Goal: Task Accomplishment & Management: Manage account settings

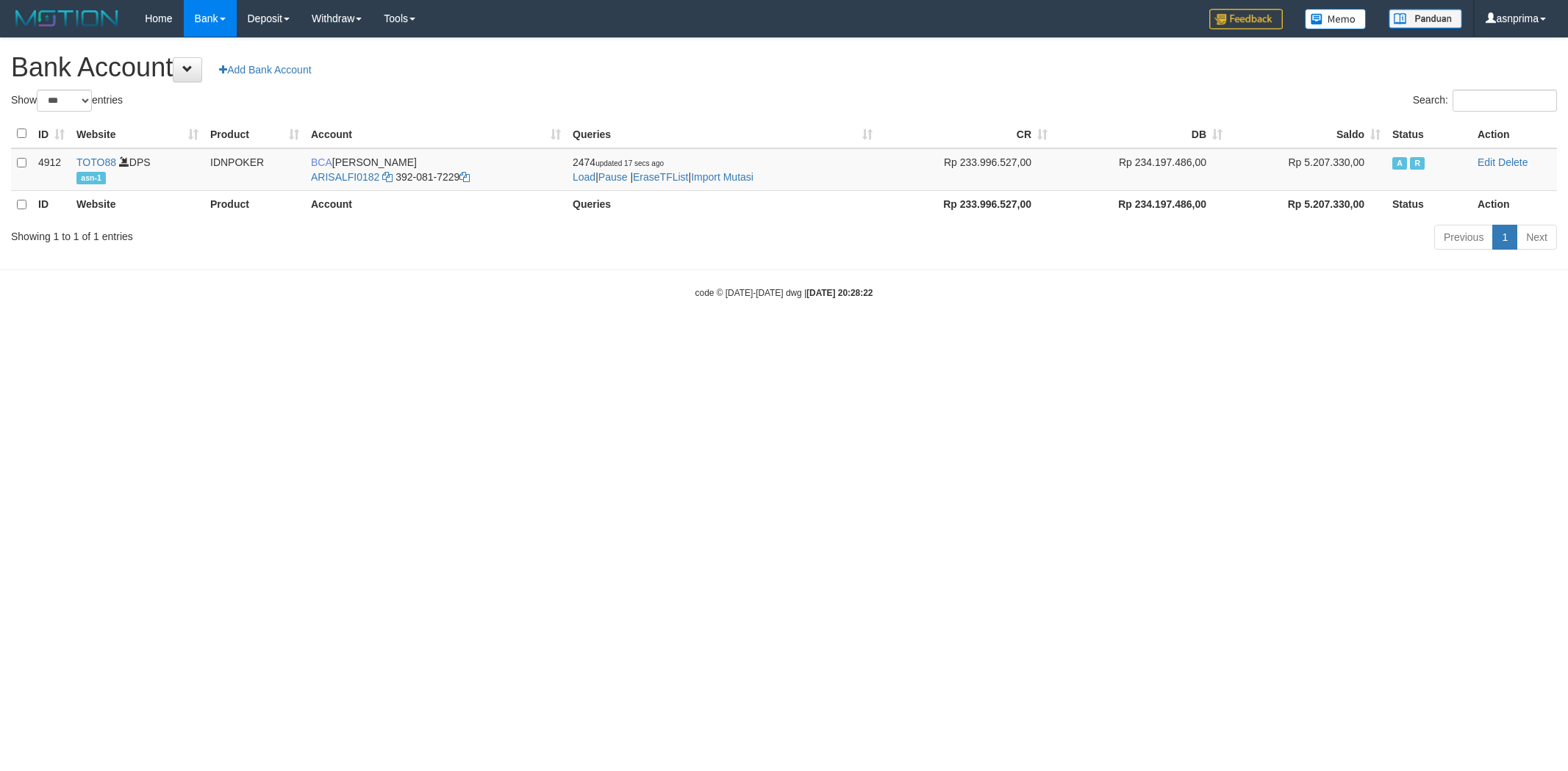
select select "***"
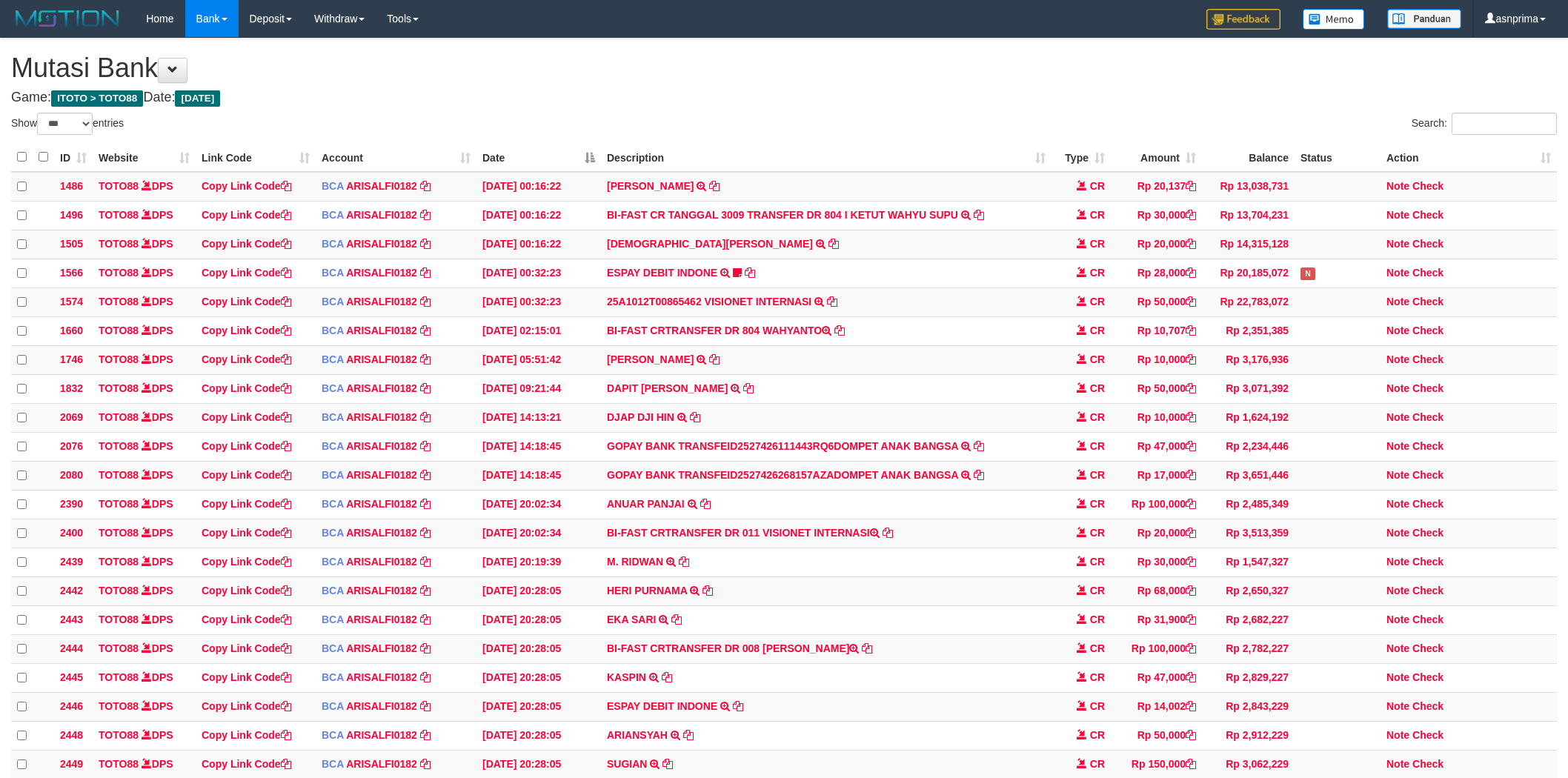
select select "***"
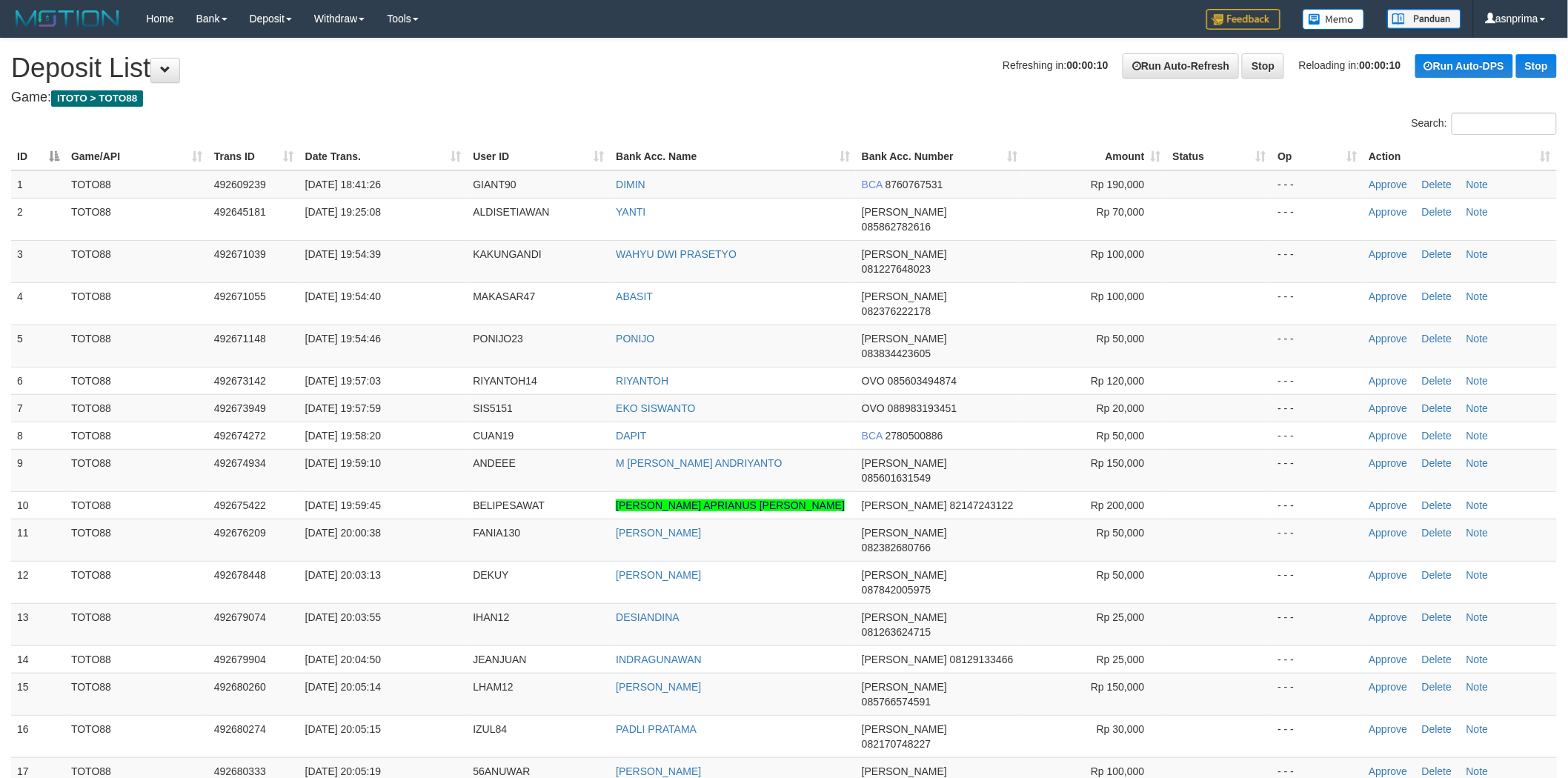
click at [1541, 157] on th "Action" at bounding box center [1460, 157] width 194 height 27
click at [1542, 154] on th "Action" at bounding box center [1460, 157] width 194 height 27
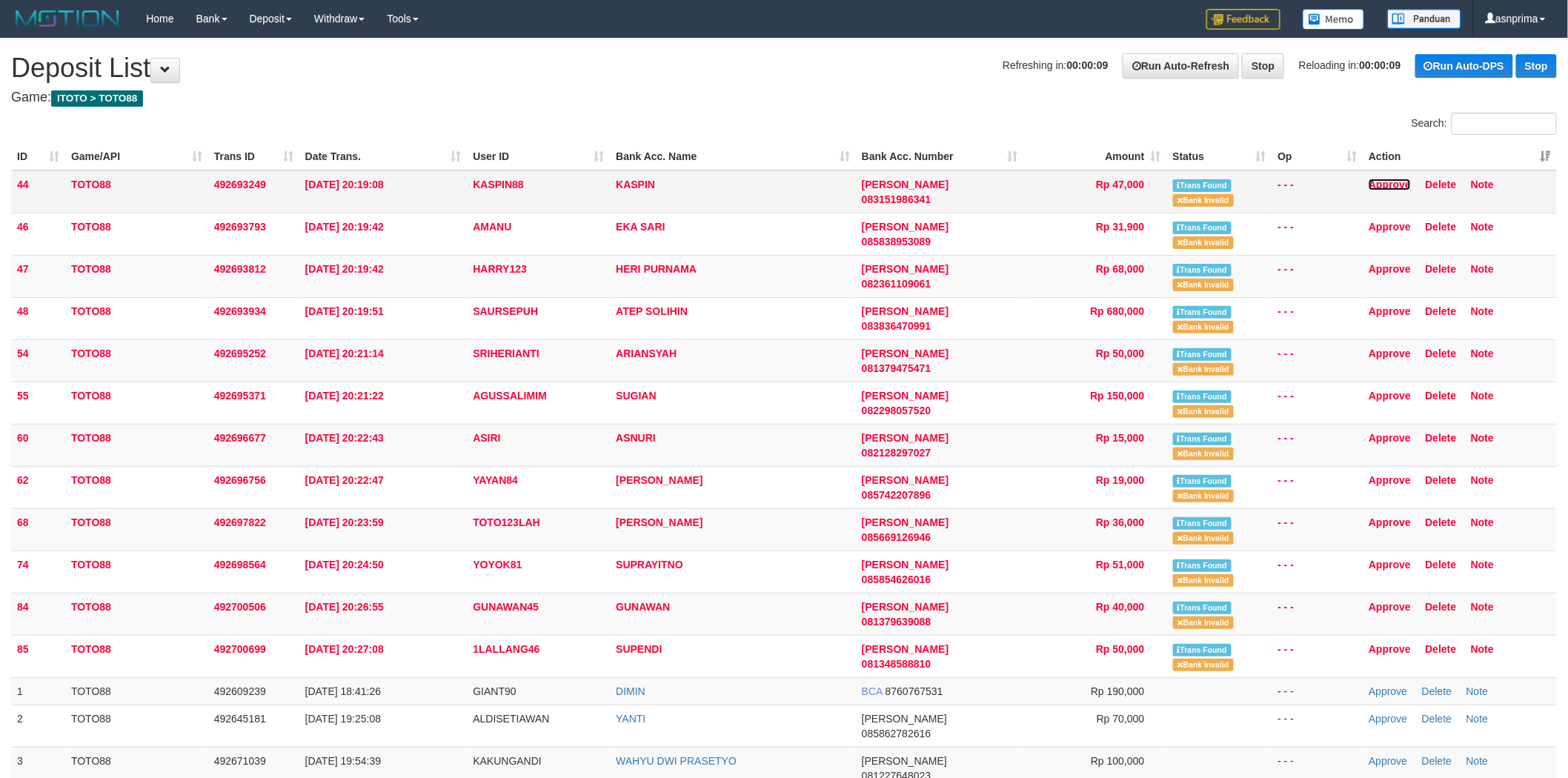
click at [1391, 184] on link "Approve" at bounding box center [1389, 185] width 42 height 12
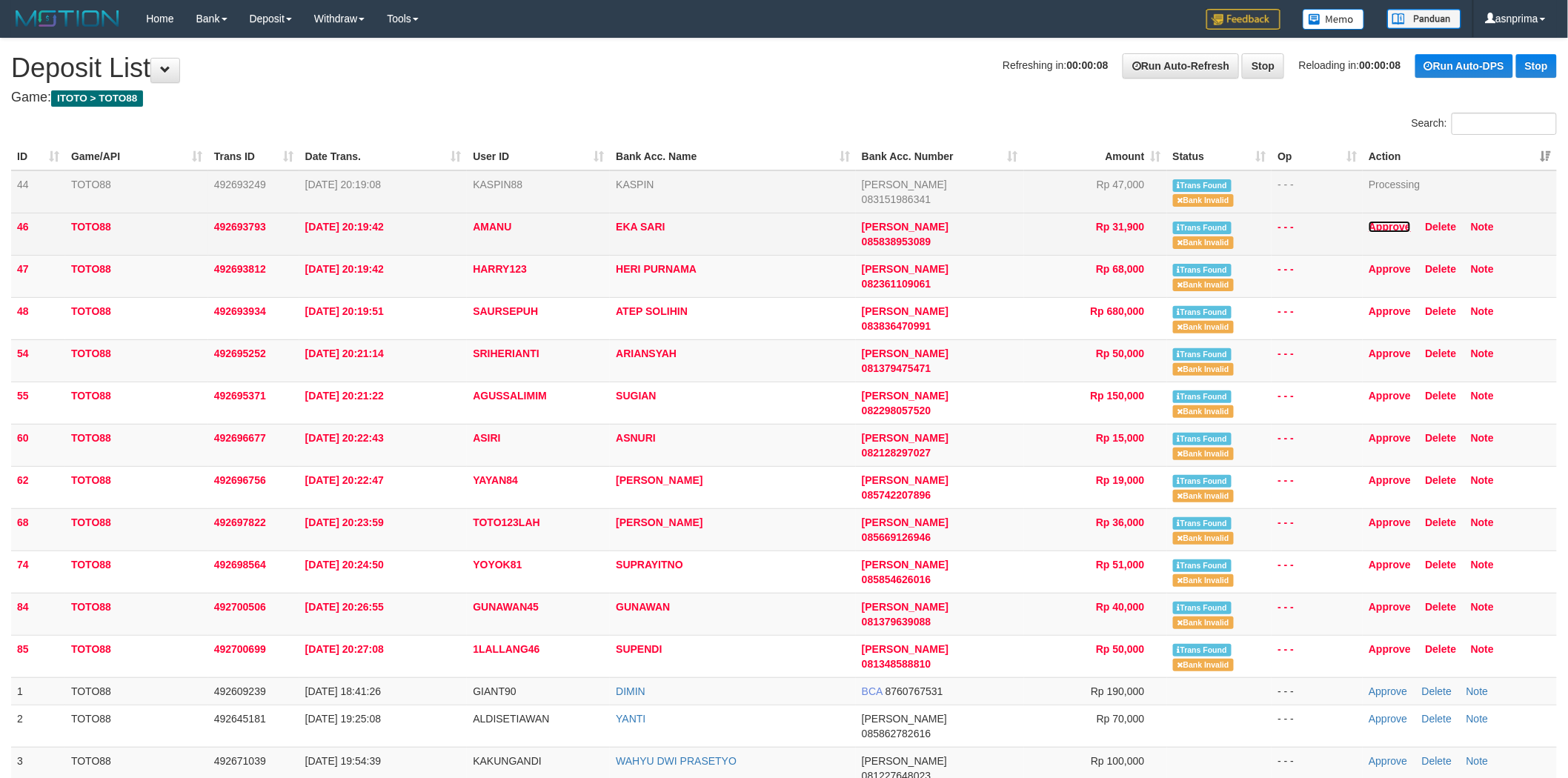
click at [1391, 223] on link "Approve" at bounding box center [1389, 227] width 42 height 12
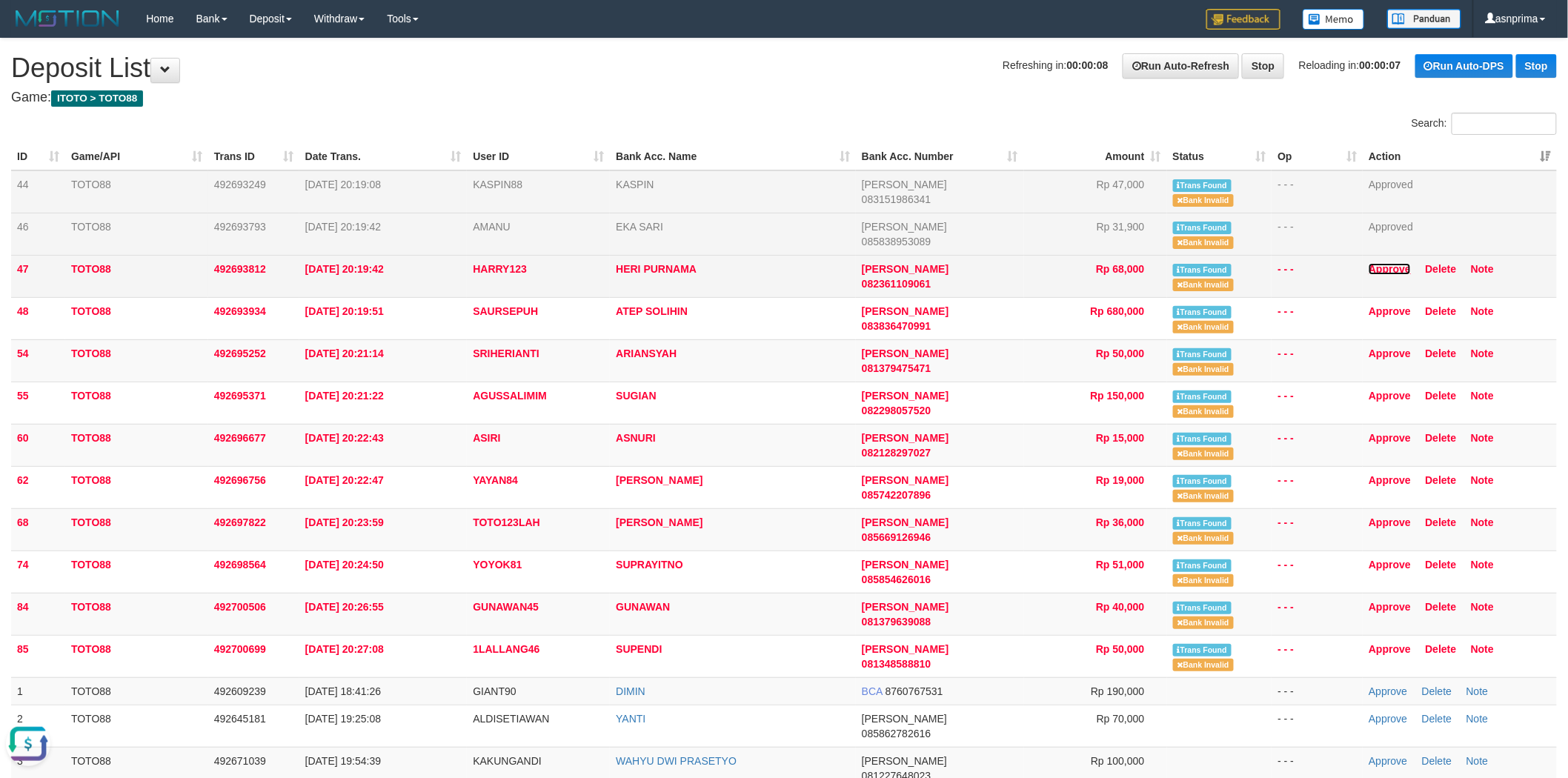
click at [1394, 270] on link "Approve" at bounding box center [1389, 269] width 42 height 12
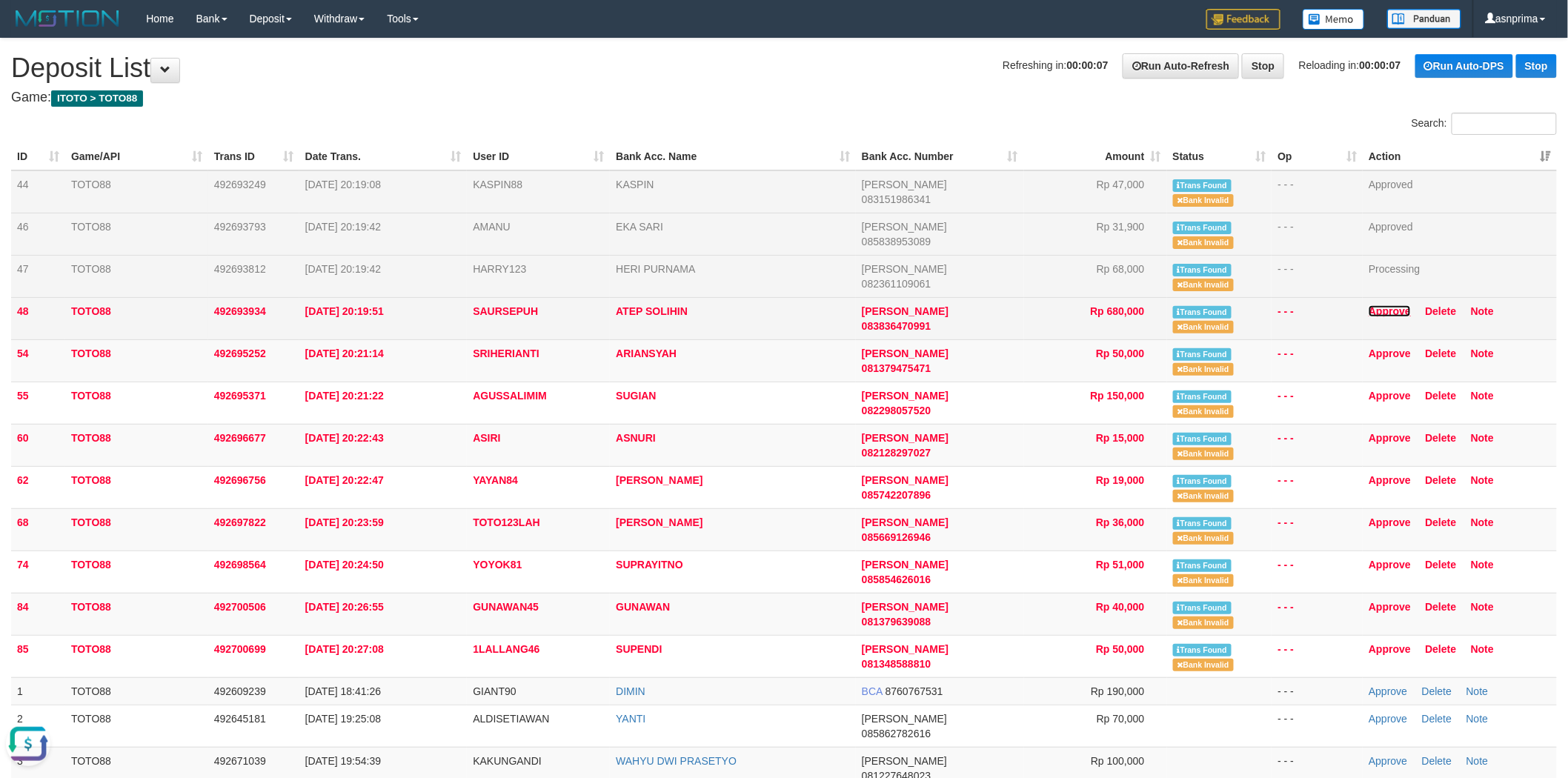
click at [1384, 306] on link "Approve" at bounding box center [1389, 311] width 42 height 12
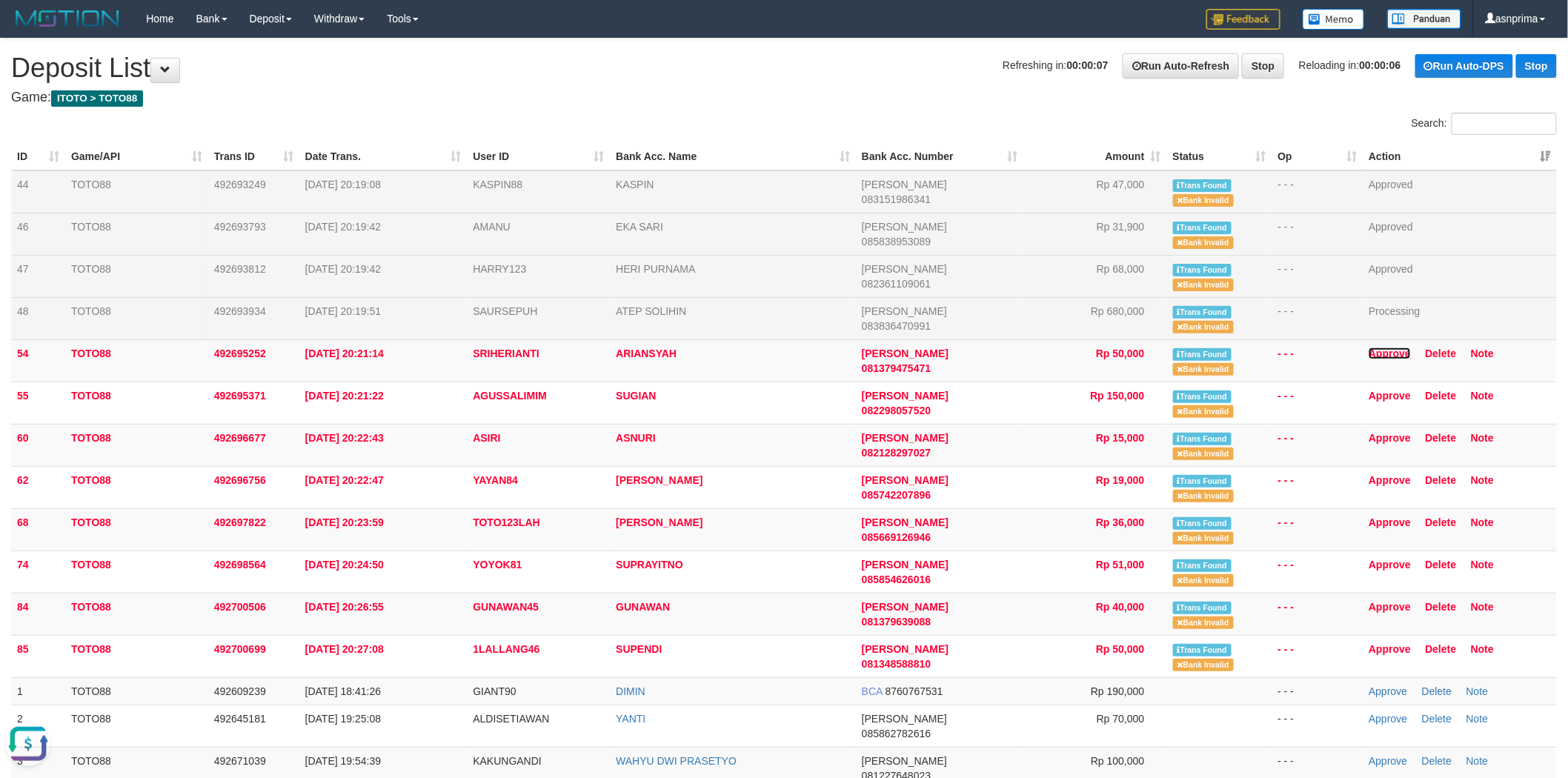
click at [1384, 352] on link "Approve" at bounding box center [1389, 353] width 42 height 12
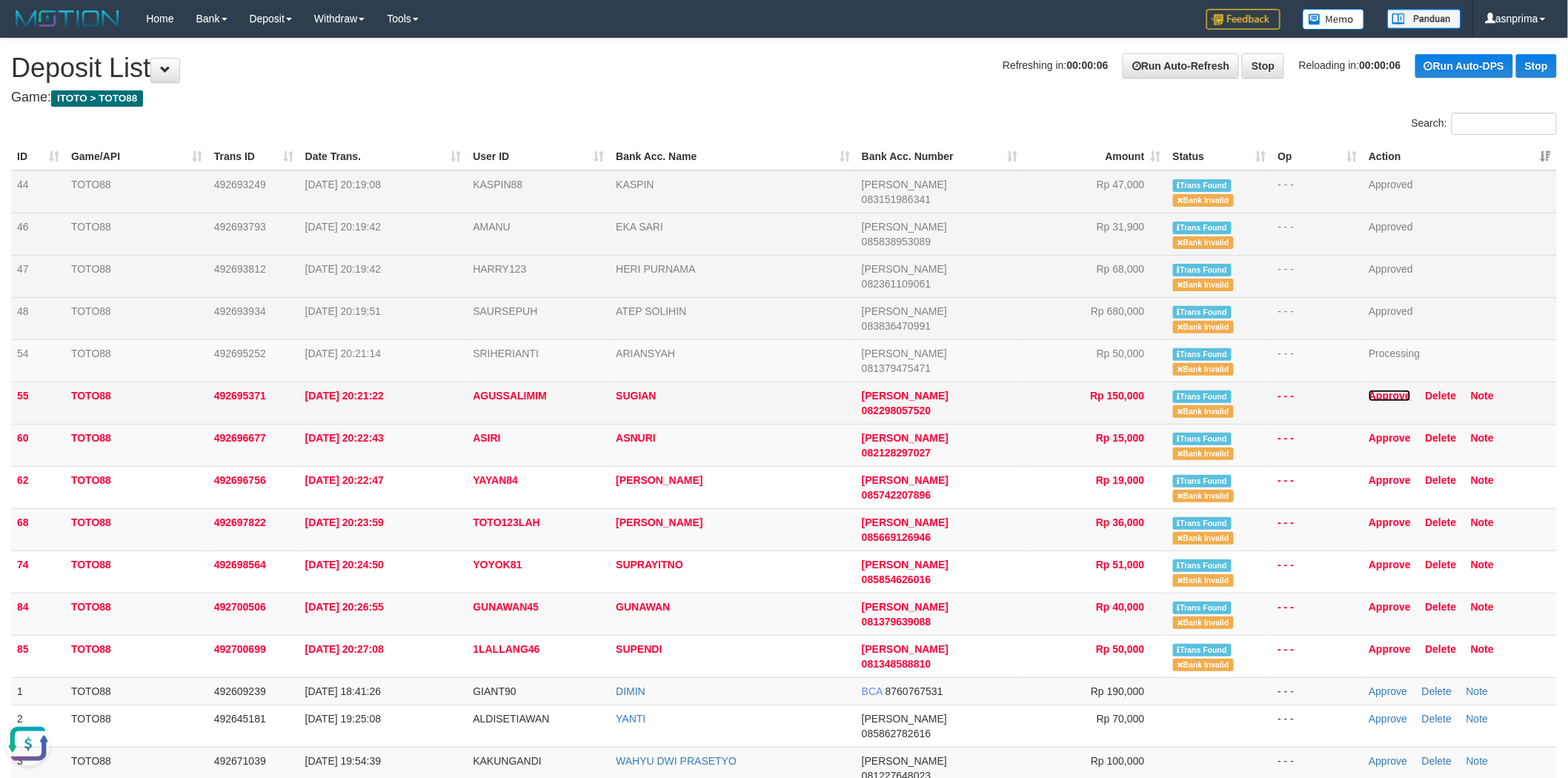
click at [1375, 390] on link "Approve" at bounding box center [1389, 395] width 42 height 12
click at [1376, 430] on td "Approve Delete Note" at bounding box center [1460, 445] width 194 height 42
click at [1376, 434] on link "Approve" at bounding box center [1389, 438] width 42 height 12
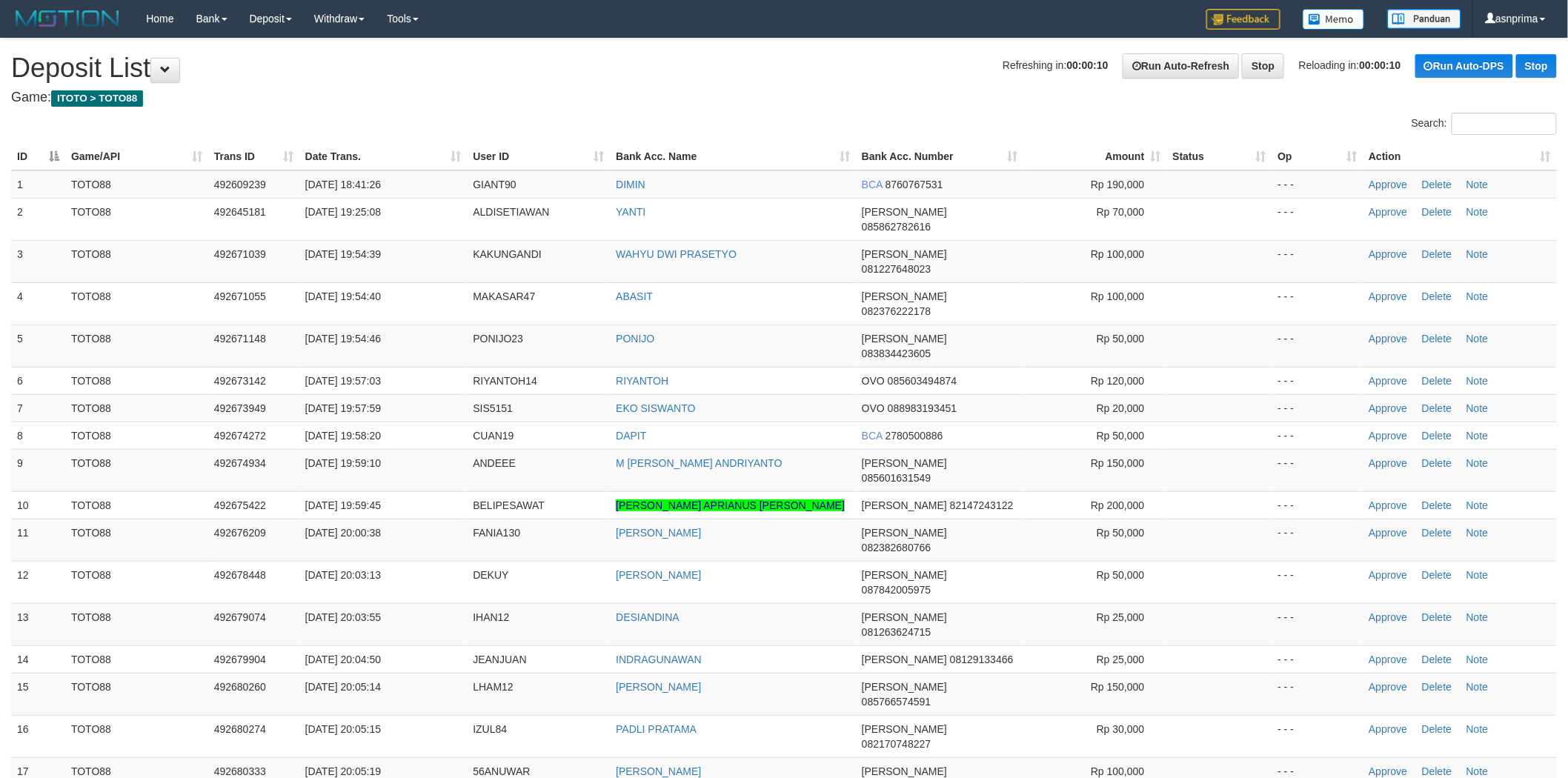
click at [1538, 156] on th "Action" at bounding box center [1460, 157] width 194 height 27
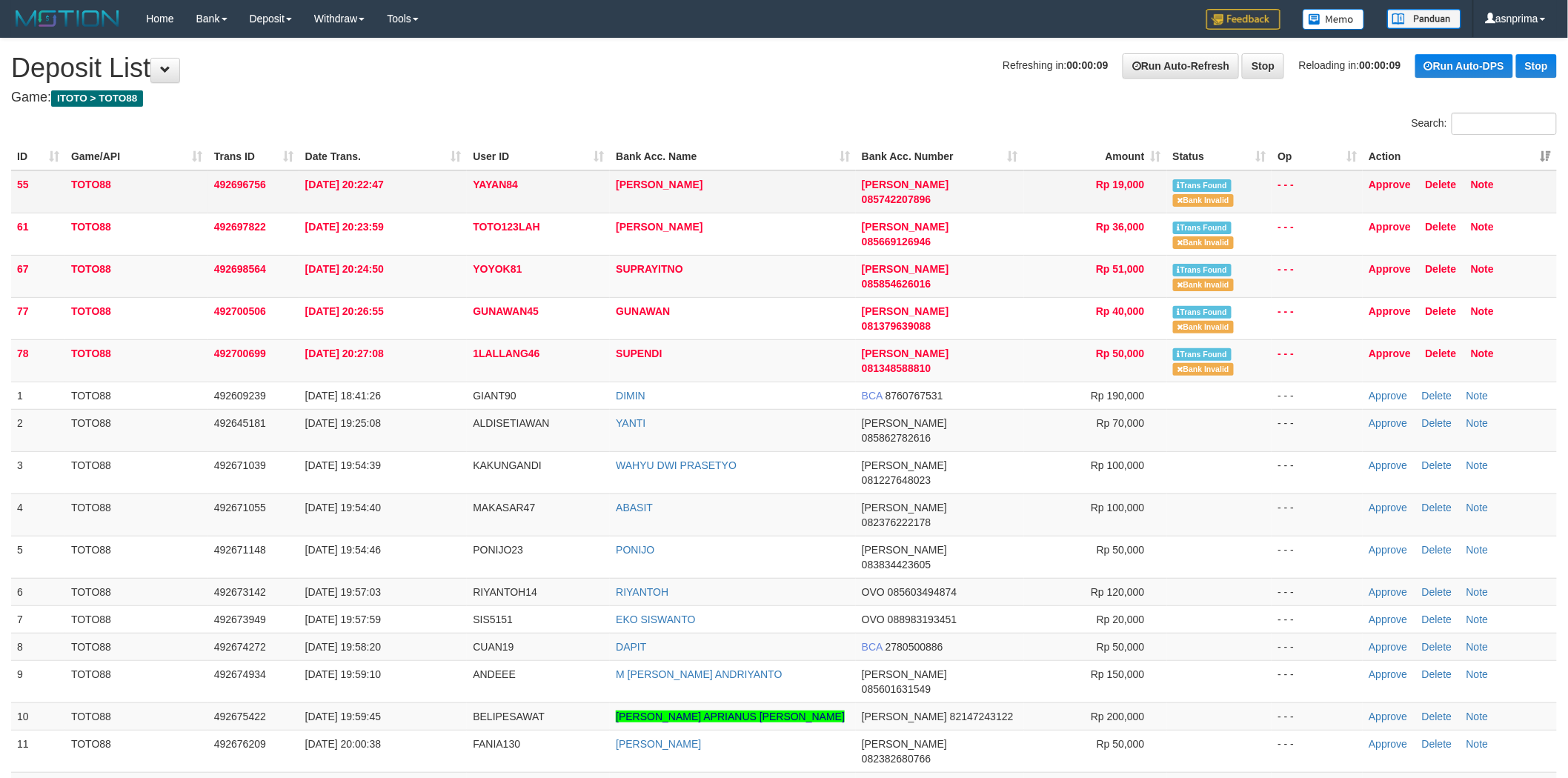
click at [1395, 189] on td "Approve Delete Note" at bounding box center [1460, 192] width 194 height 43
click at [1387, 184] on link "Approve" at bounding box center [1389, 185] width 42 height 12
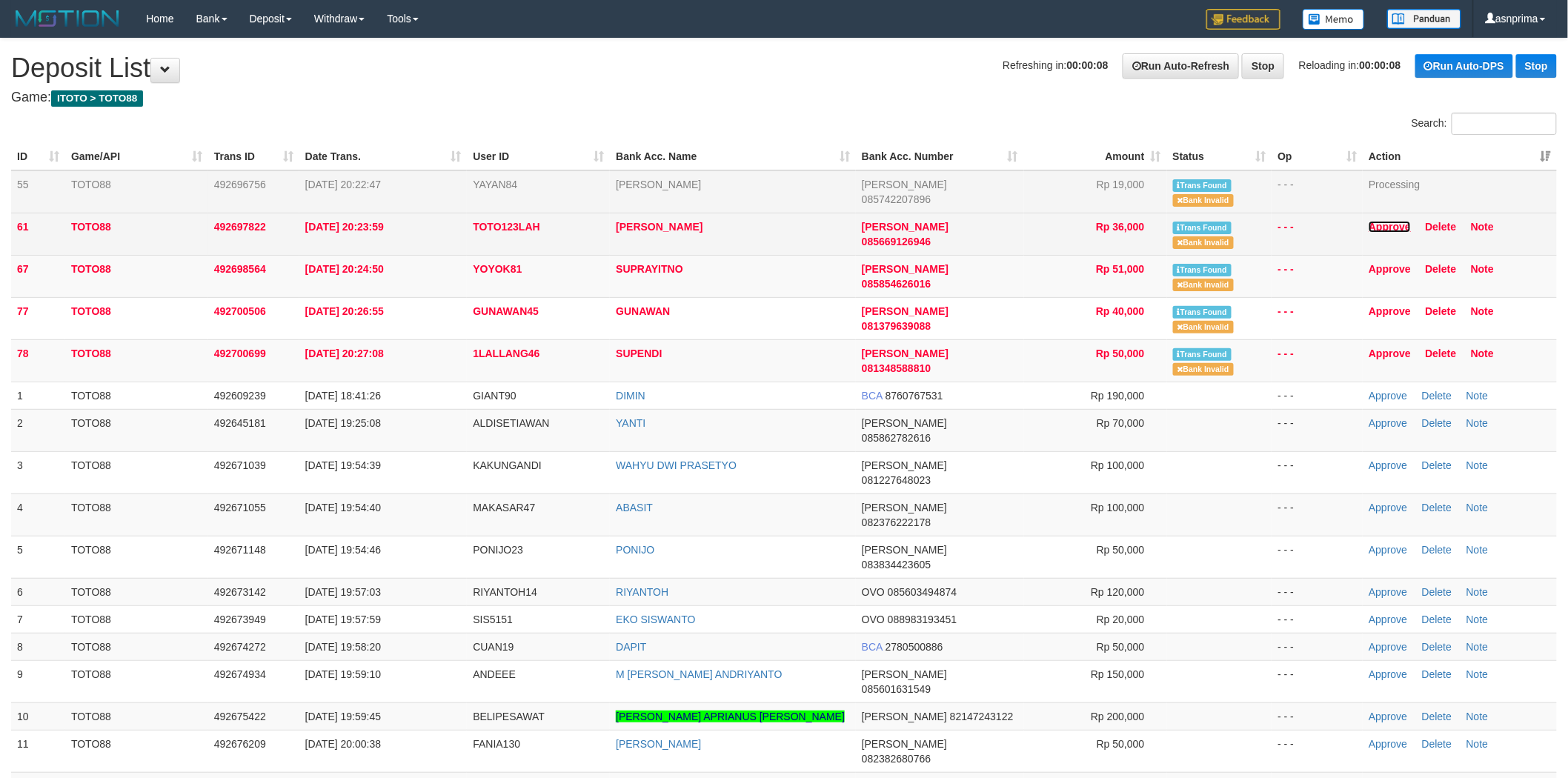
click at [1384, 225] on link "Approve" at bounding box center [1389, 227] width 42 height 12
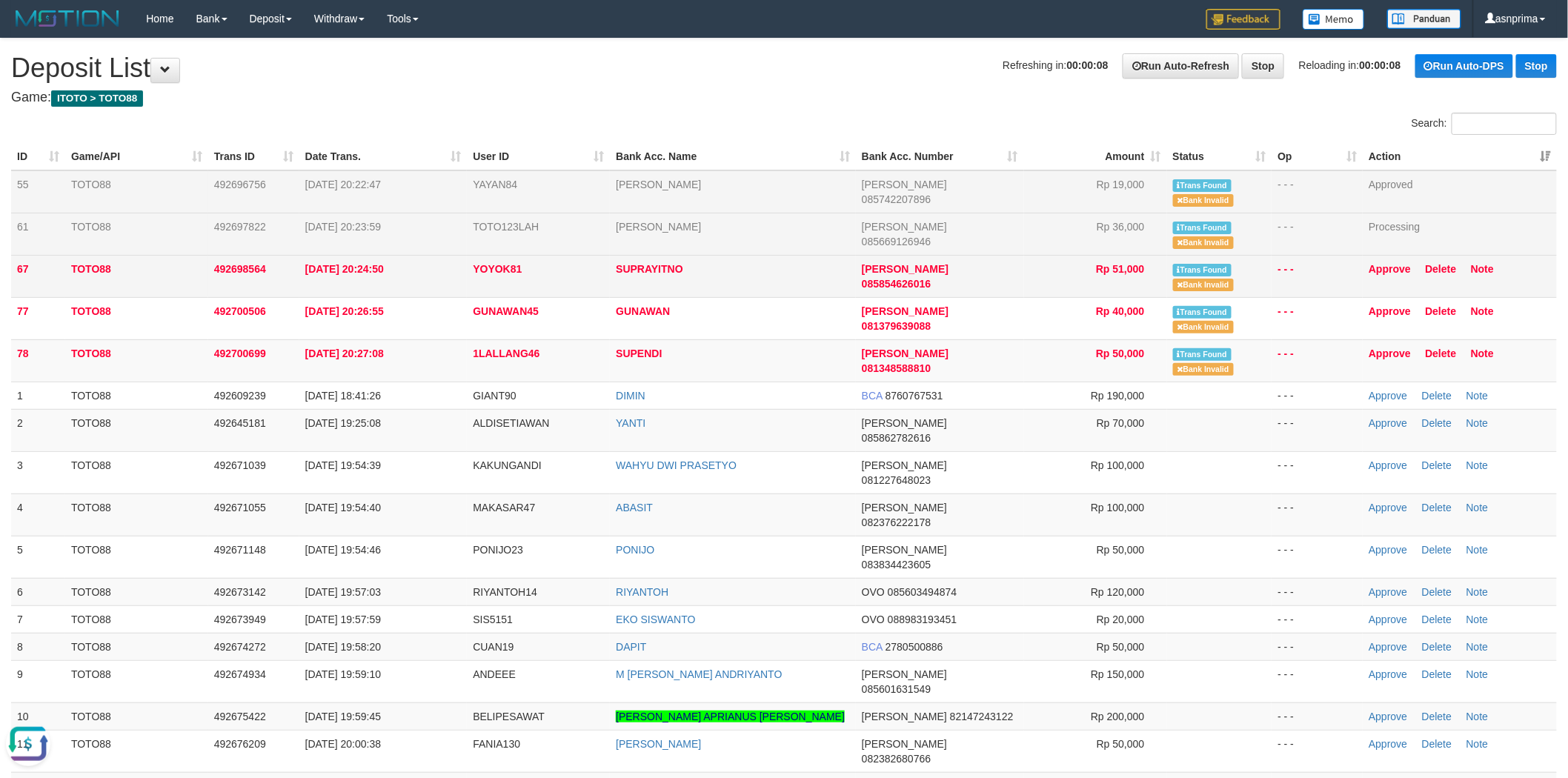
click at [1384, 273] on td "Approve Delete Note" at bounding box center [1460, 276] width 194 height 42
click at [1380, 265] on link "Approve" at bounding box center [1389, 269] width 42 height 12
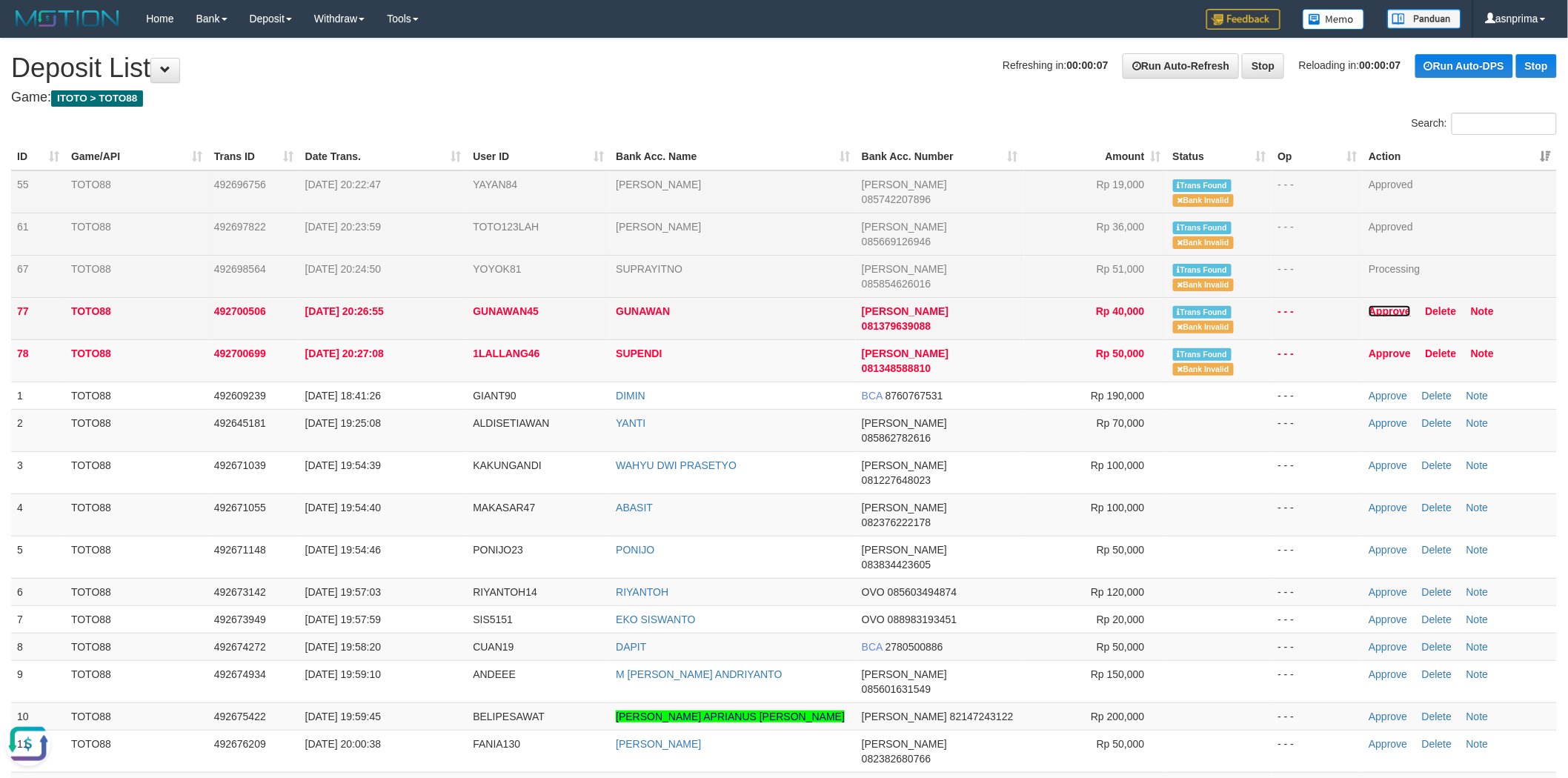
click at [1382, 309] on link "Approve" at bounding box center [1389, 311] width 42 height 12
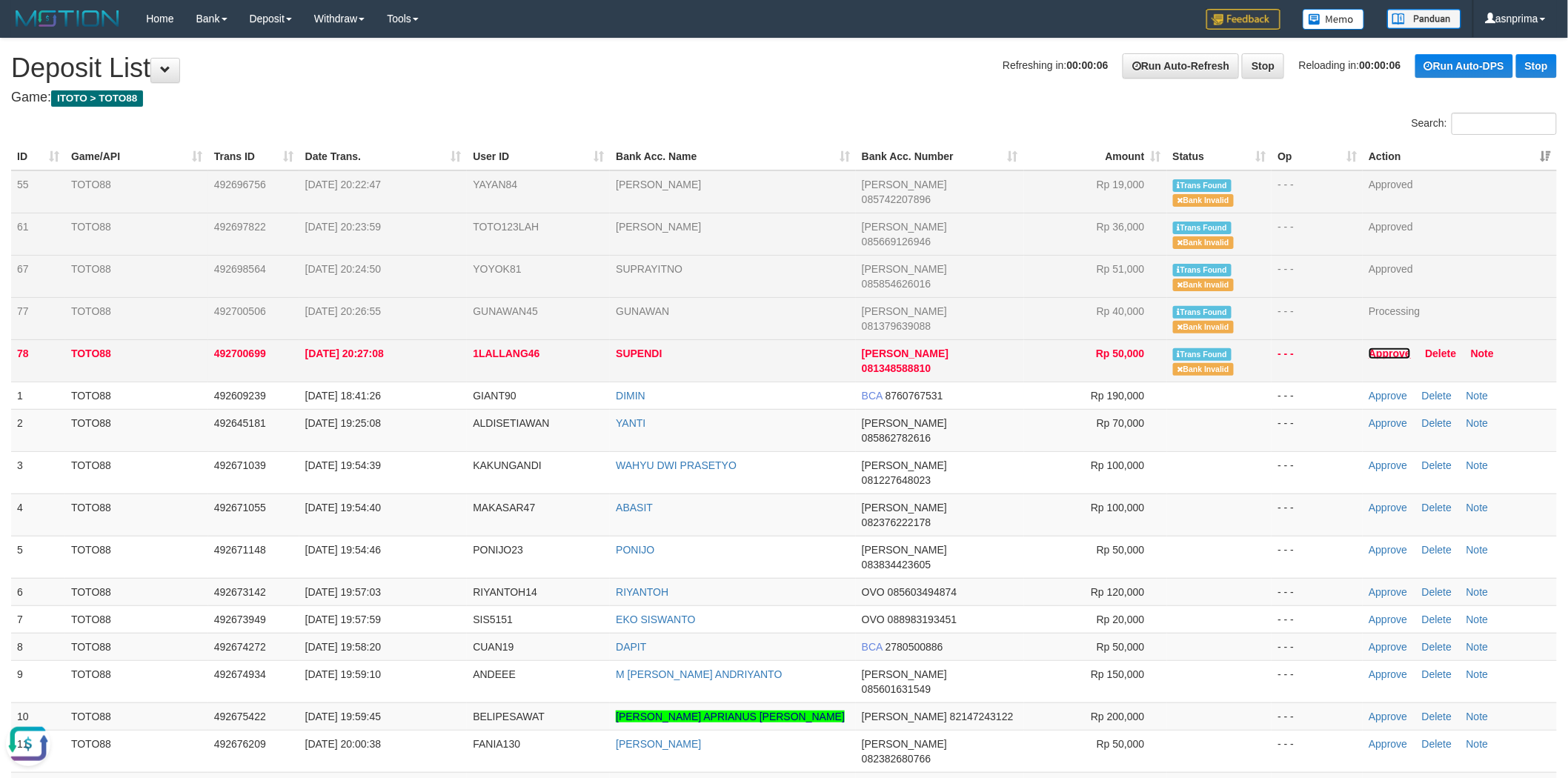
click at [1376, 352] on link "Approve" at bounding box center [1389, 353] width 42 height 12
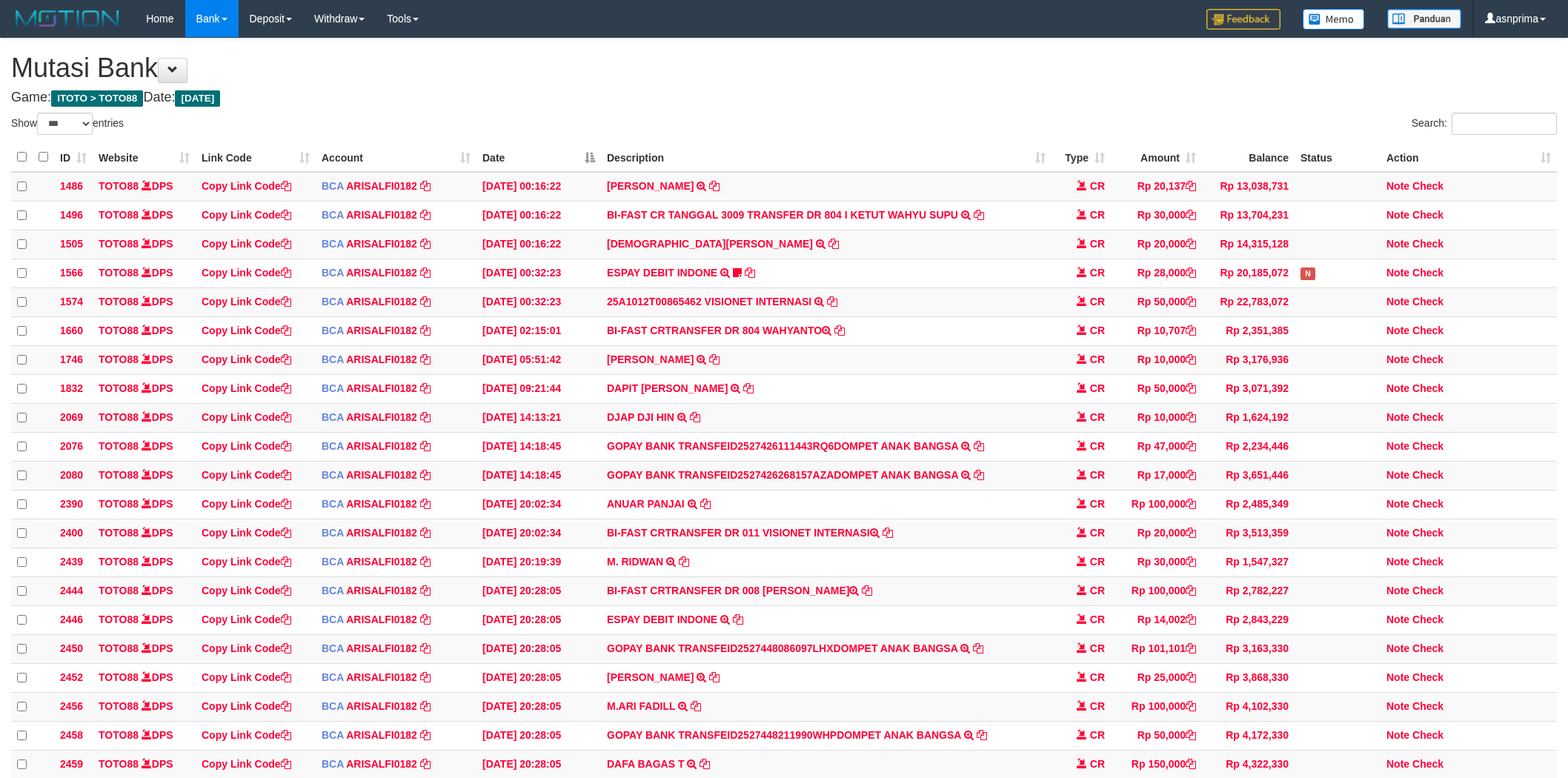
select select "***"
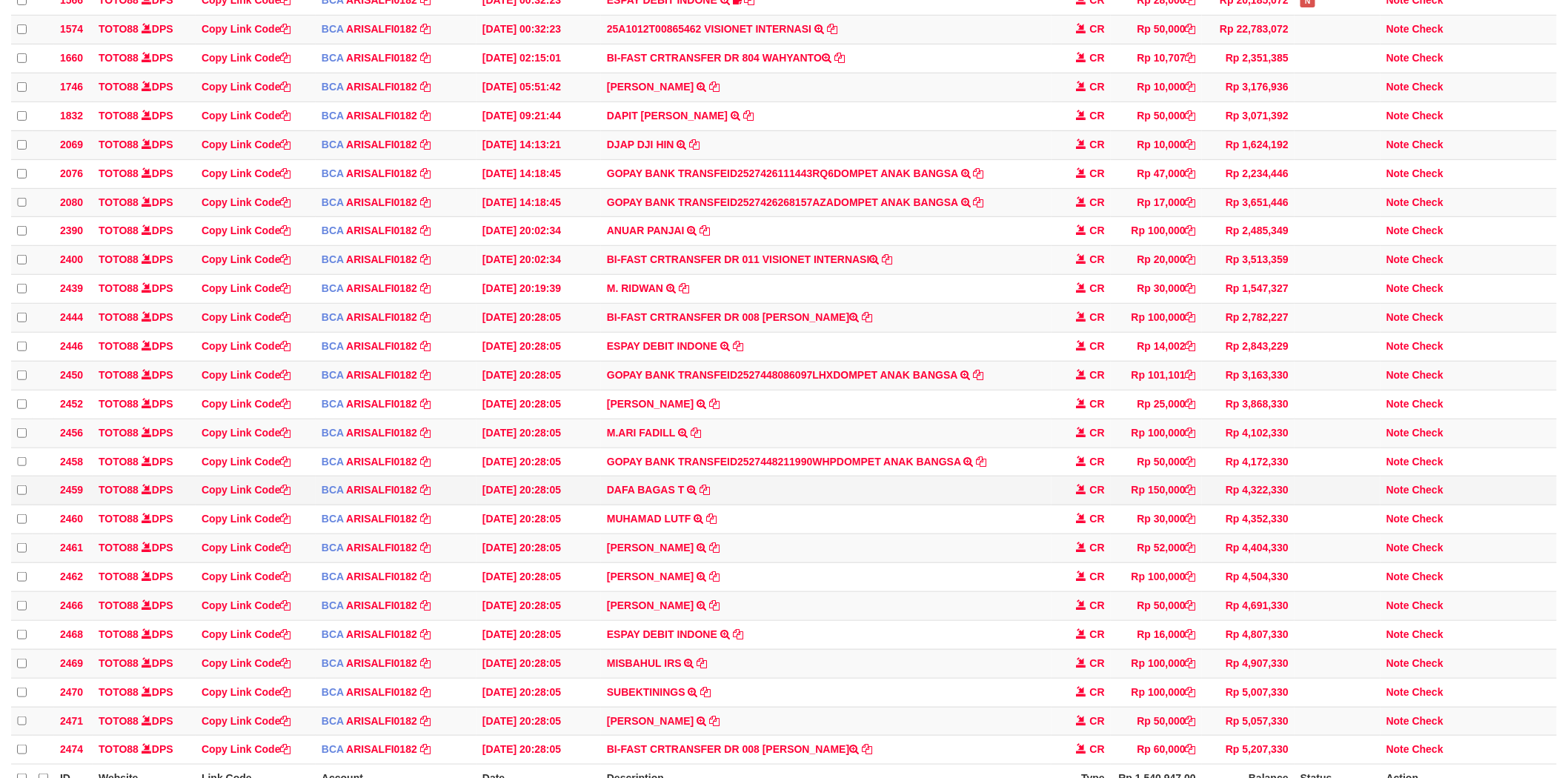
scroll to position [411, 0]
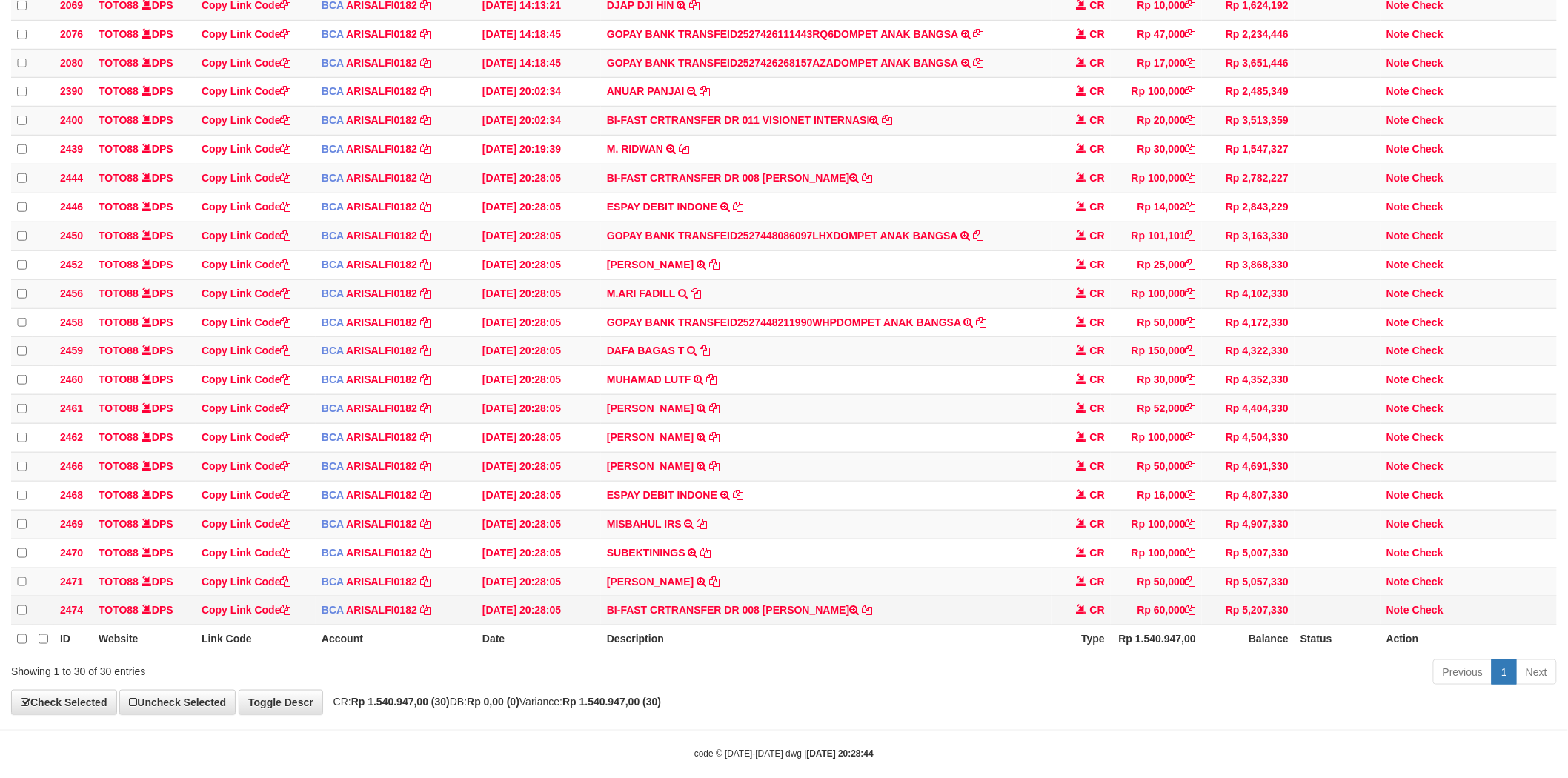
click at [779, 626] on td "BI-FAST CRTRANSFER DR 008 ROZALI" at bounding box center [826, 611] width 451 height 29
copy td "ROZALI"
click at [1425, 616] on link "Check" at bounding box center [1427, 609] width 31 height 12
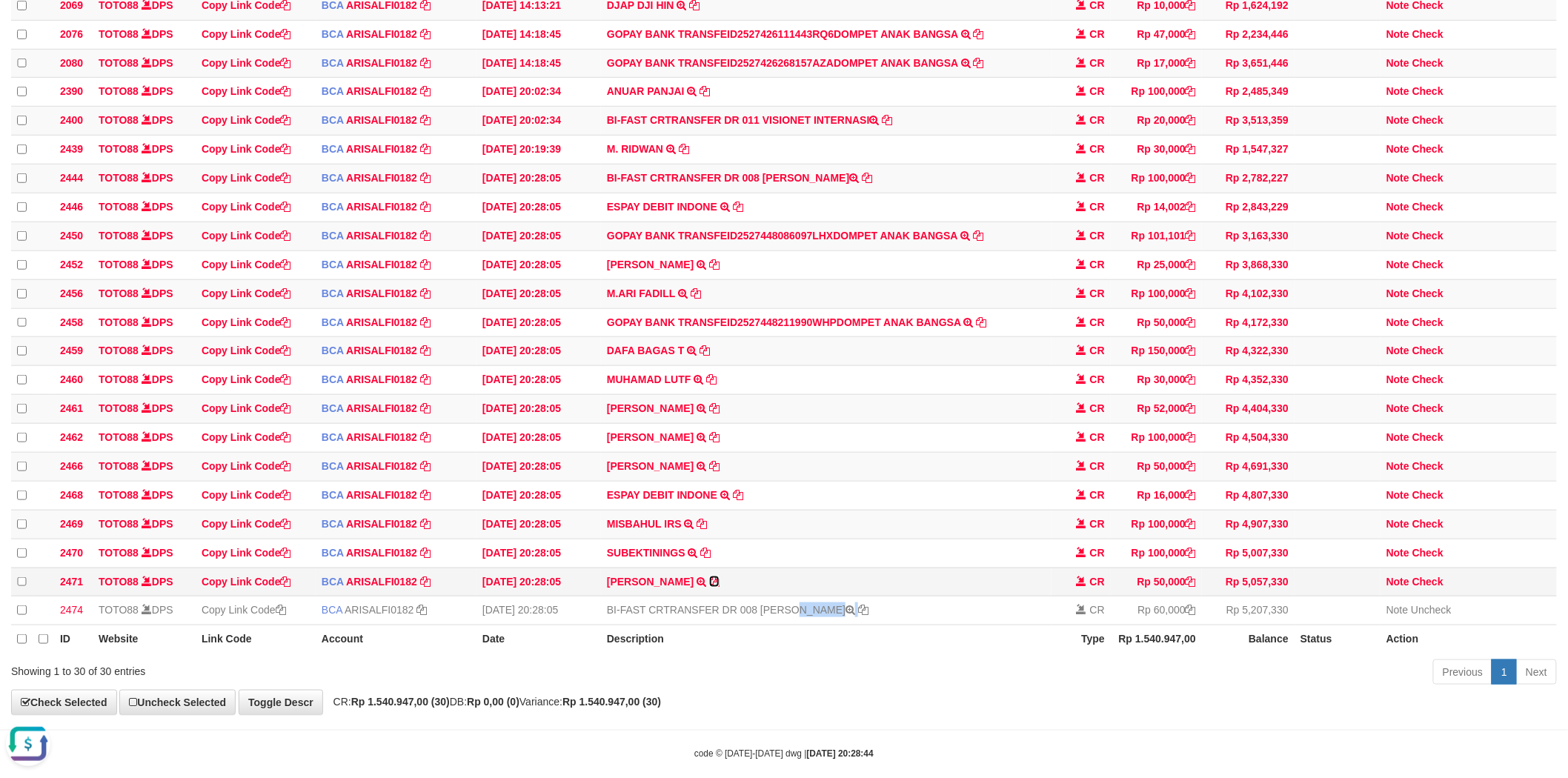
click at [720, 587] on icon at bounding box center [714, 582] width 10 height 10
copy td "ROZALI"
click at [705, 558] on icon at bounding box center [706, 553] width 10 height 10
click at [1433, 559] on link "Check" at bounding box center [1427, 553] width 31 height 12
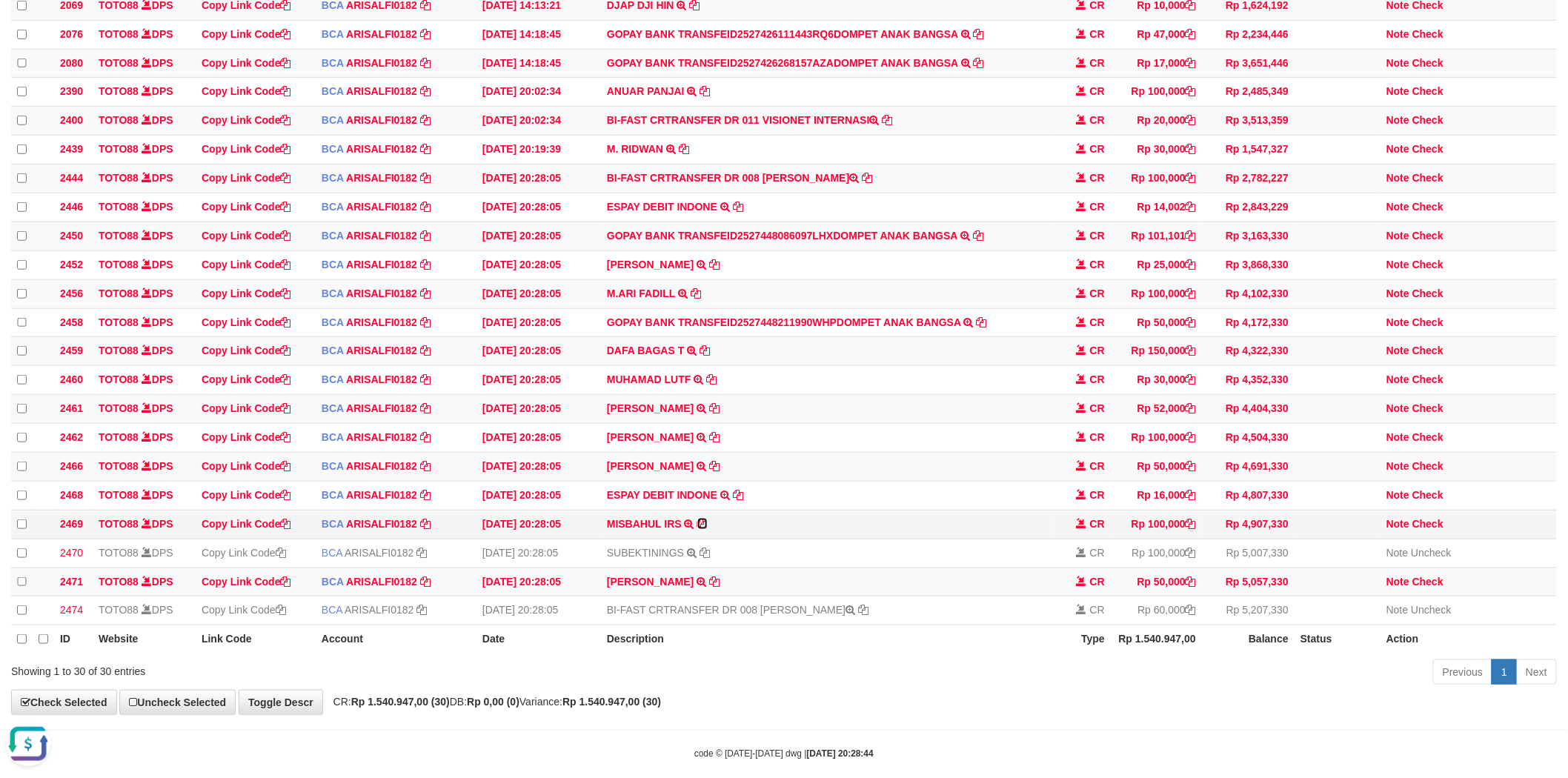
click at [700, 529] on icon at bounding box center [702, 523] width 10 height 10
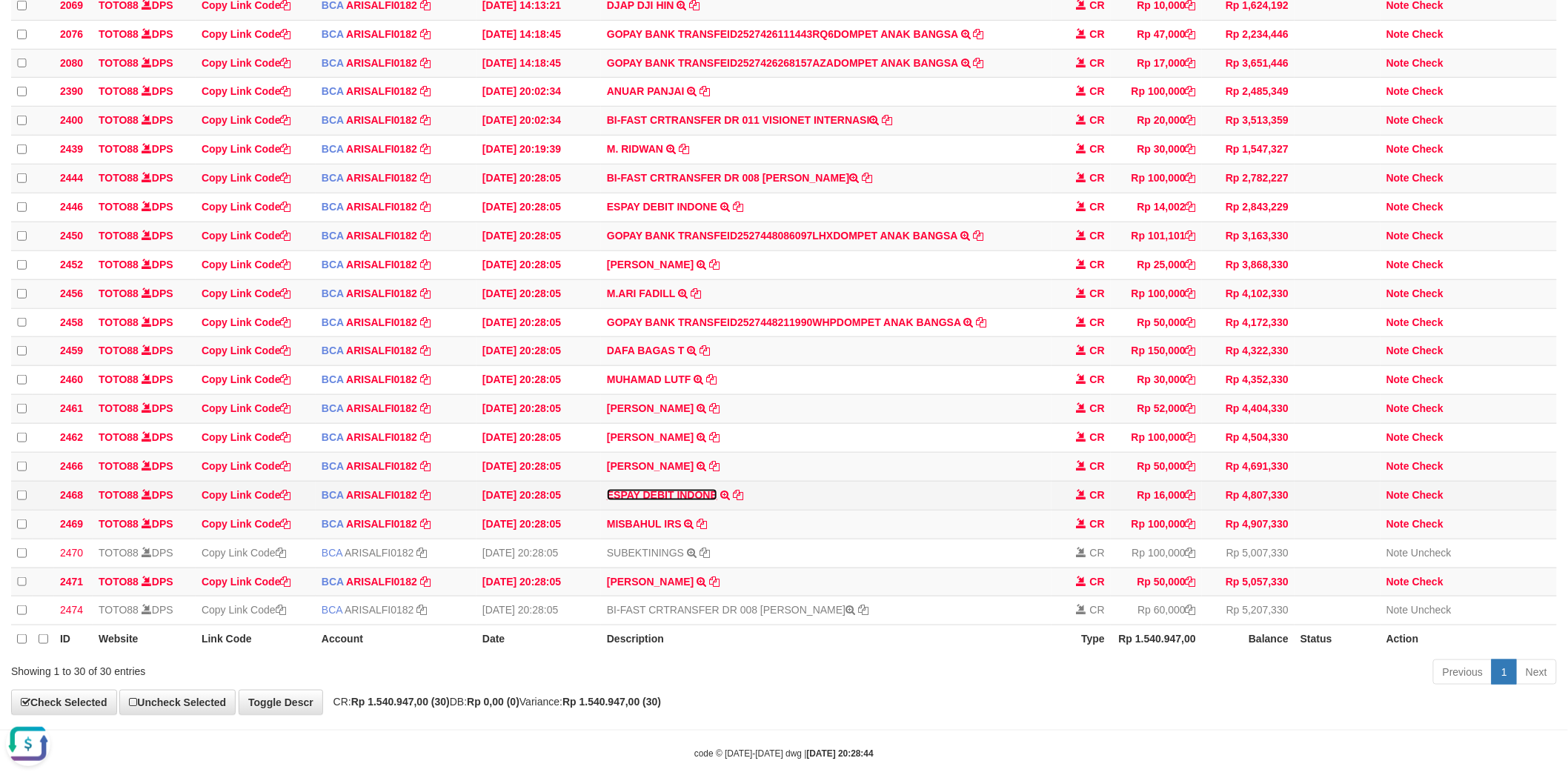
click at [680, 501] on link "ESPAY DEBIT INDONE" at bounding box center [662, 495] width 111 height 12
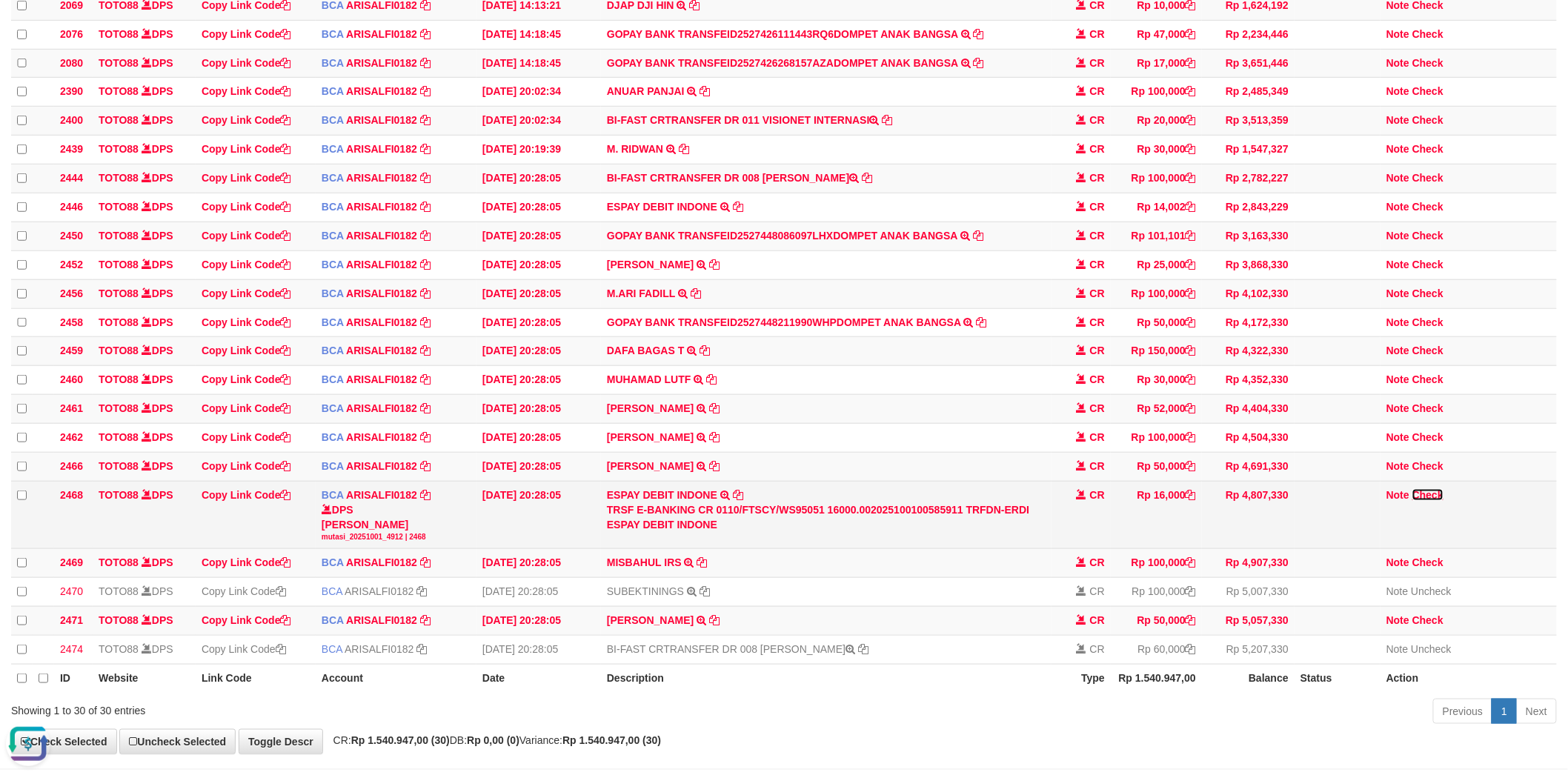
click at [1438, 501] on link "Check" at bounding box center [1427, 495] width 31 height 12
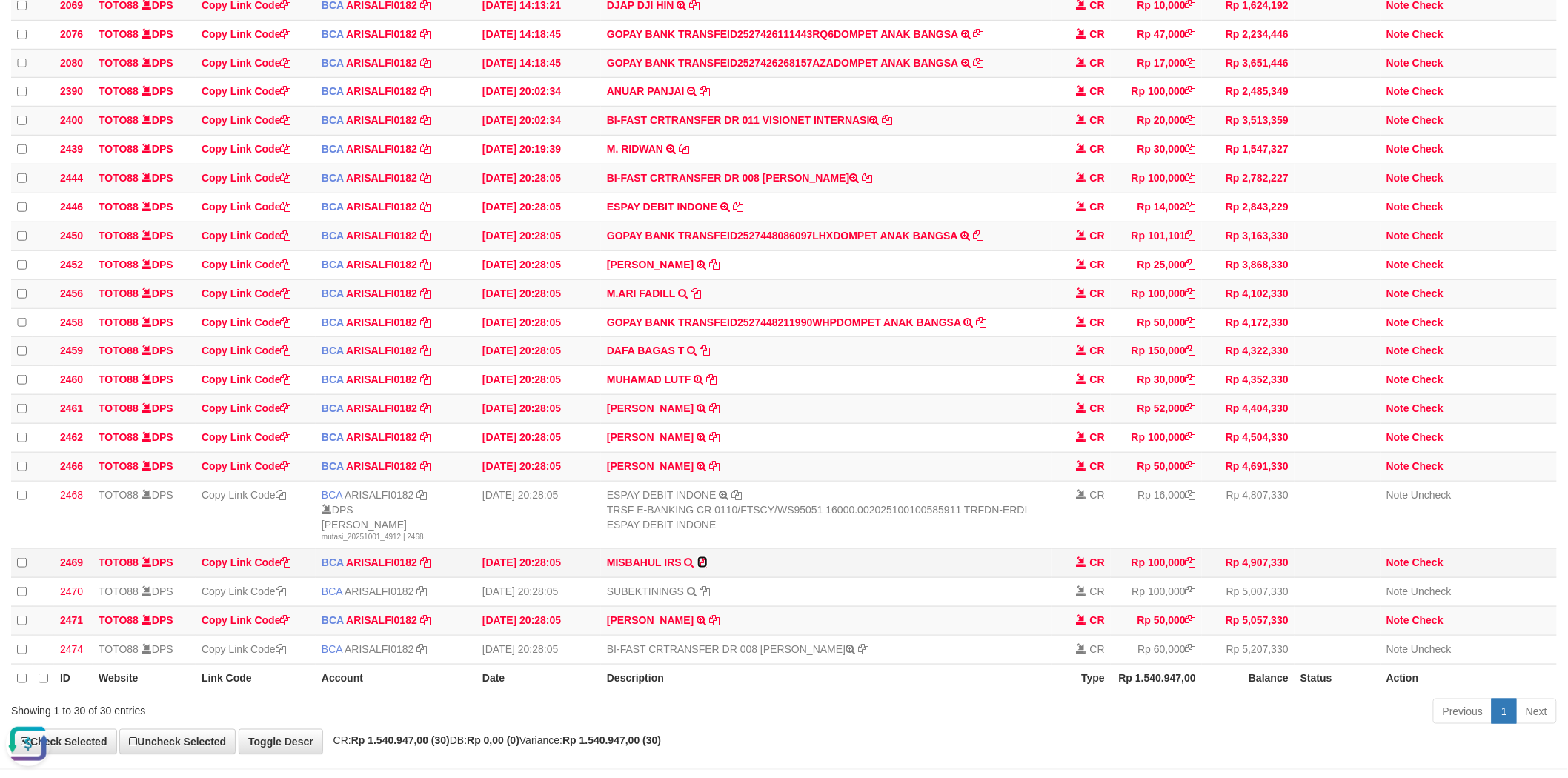
click at [702, 568] on icon at bounding box center [702, 562] width 10 height 10
click at [1422, 569] on link "Check" at bounding box center [1427, 562] width 31 height 12
click at [709, 472] on icon at bounding box center [714, 466] width 10 height 10
drag, startPoint x: 1431, startPoint y: 500, endPoint x: 1305, endPoint y: 502, distance: 126.0
click at [1431, 473] on link "Check" at bounding box center [1427, 466] width 31 height 12
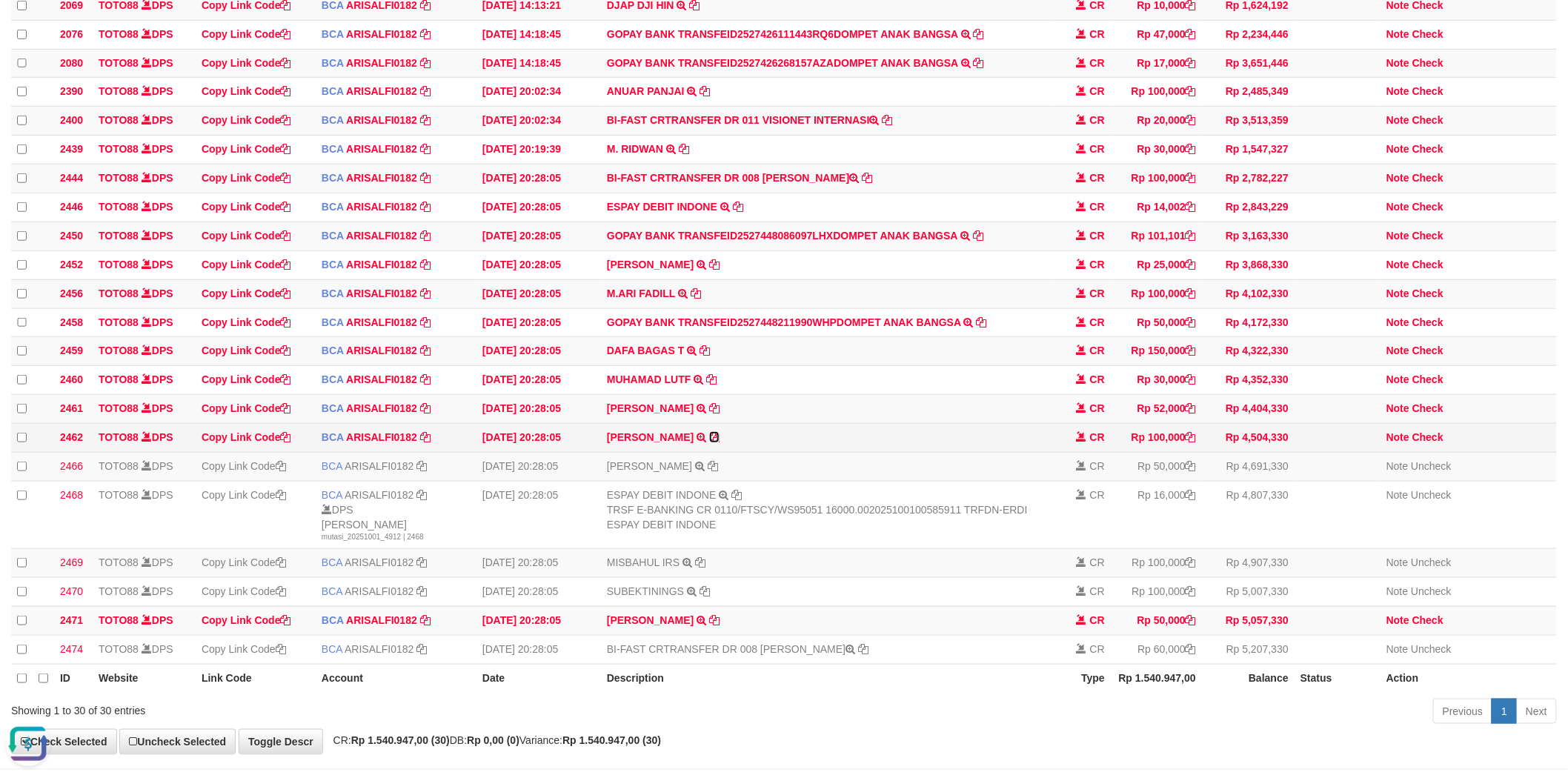
click at [709, 442] on icon at bounding box center [714, 437] width 10 height 10
click at [1426, 443] on link "Check" at bounding box center [1427, 437] width 31 height 12
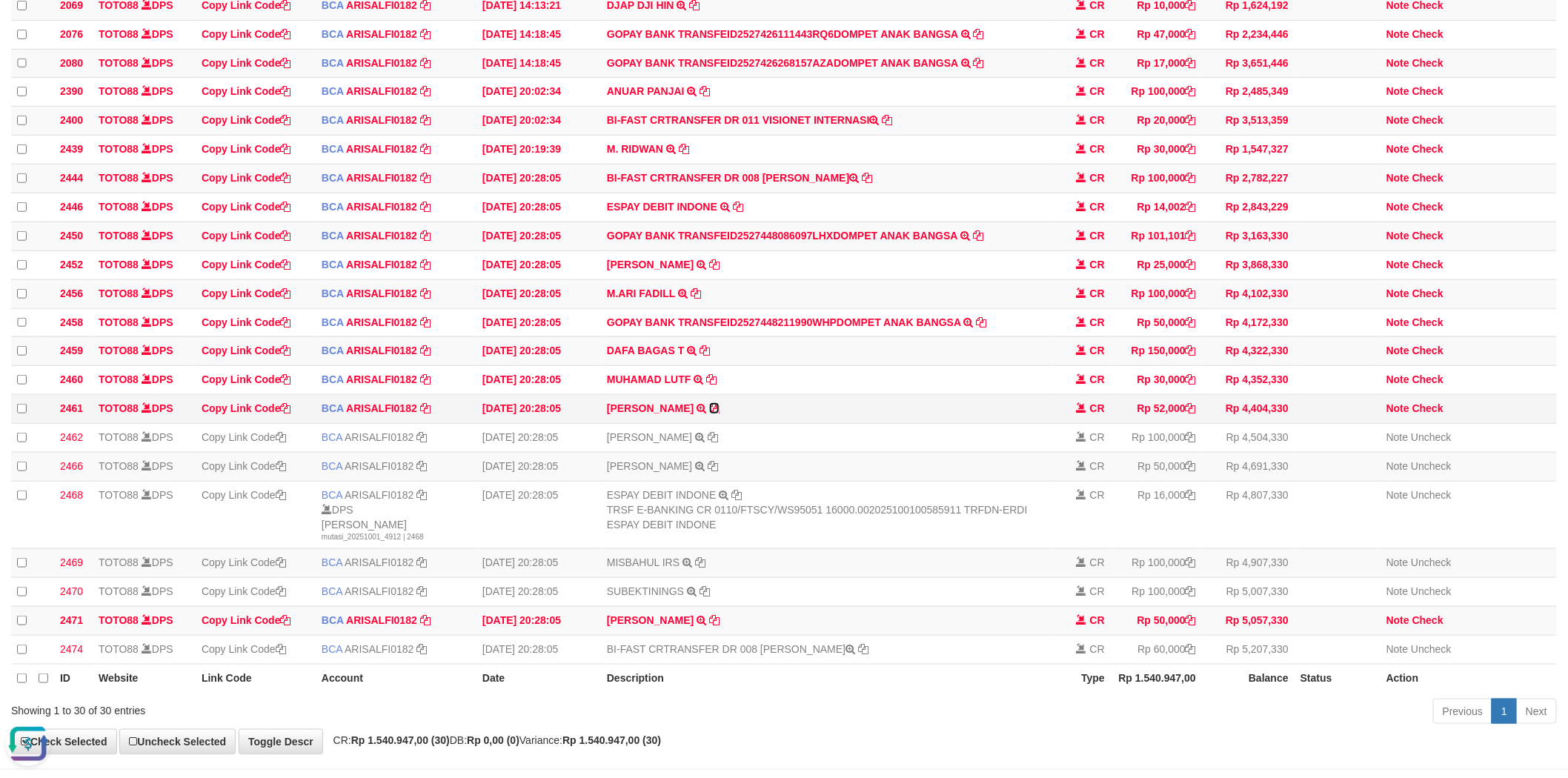
click at [709, 414] on icon at bounding box center [714, 408] width 10 height 10
click at [1431, 414] on link "Check" at bounding box center [1427, 408] width 31 height 12
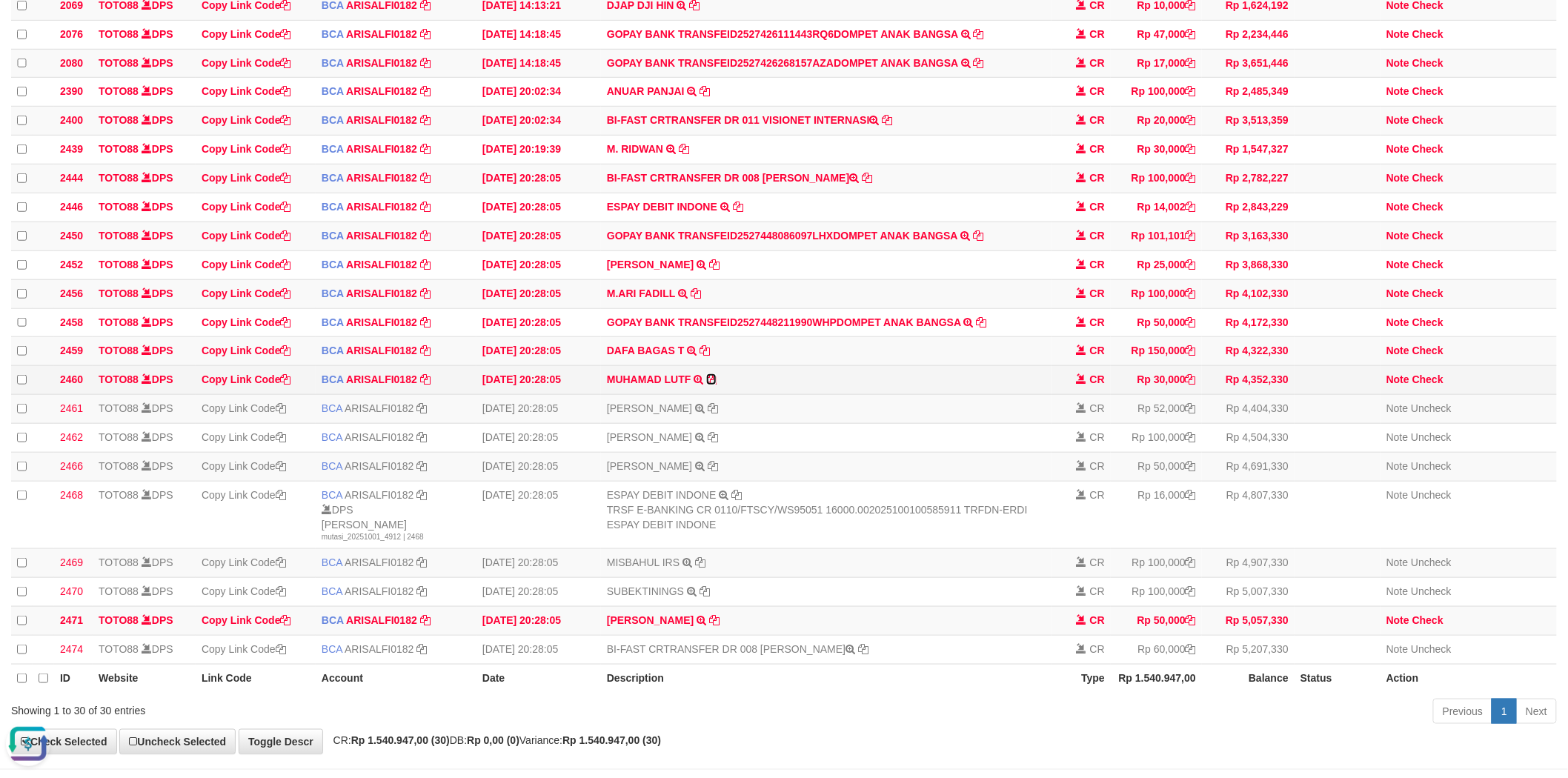
click at [708, 385] on icon at bounding box center [711, 379] width 10 height 10
drag, startPoint x: 1438, startPoint y: 412, endPoint x: 1153, endPoint y: 383, distance: 286.5
click at [1438, 386] on link "Check" at bounding box center [1427, 379] width 31 height 12
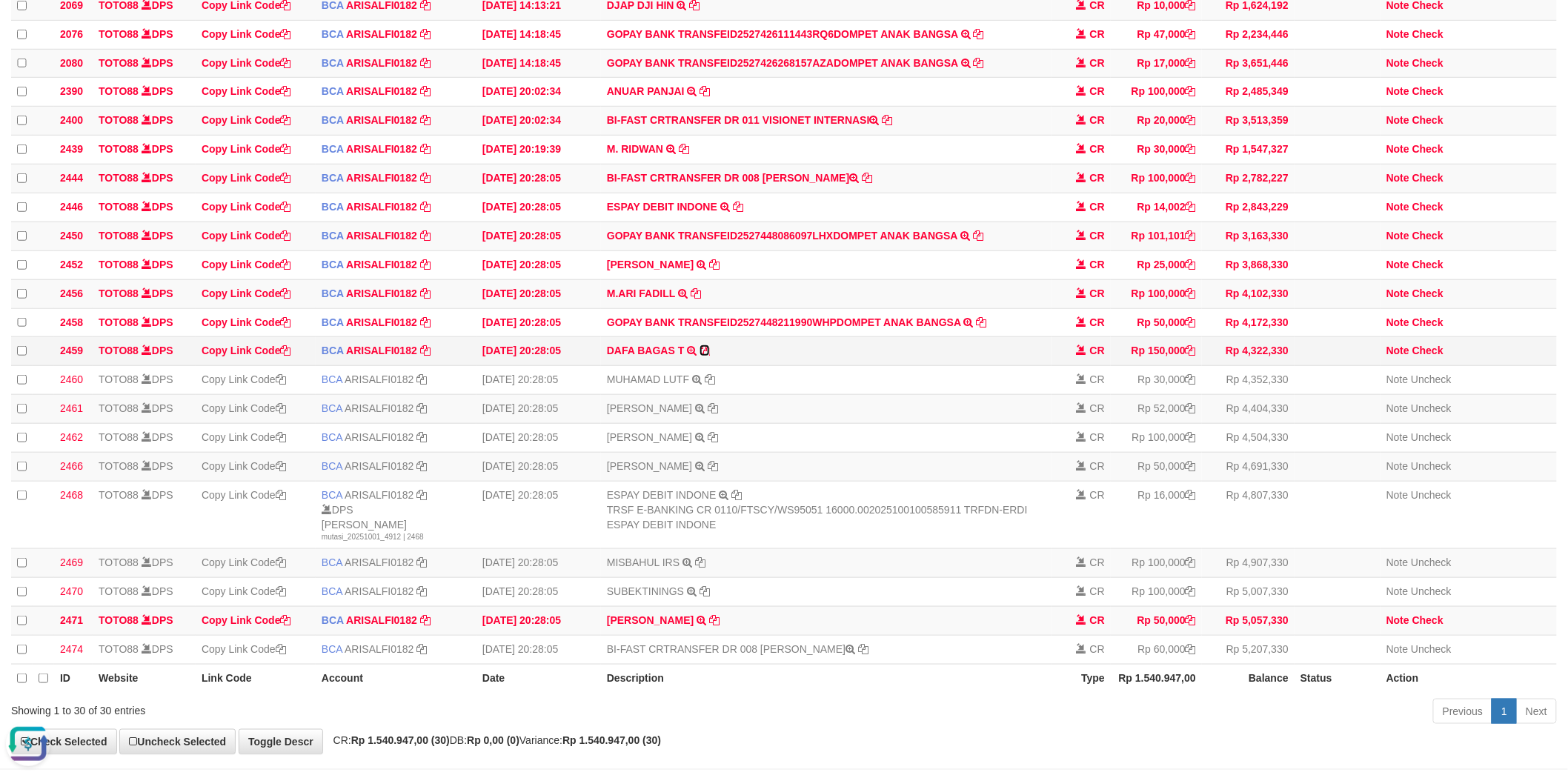
click at [705, 356] on icon at bounding box center [704, 350] width 10 height 10
drag, startPoint x: 1433, startPoint y: 376, endPoint x: 1278, endPoint y: 359, distance: 155.9
click at [1433, 356] on link "Check" at bounding box center [1427, 350] width 31 height 12
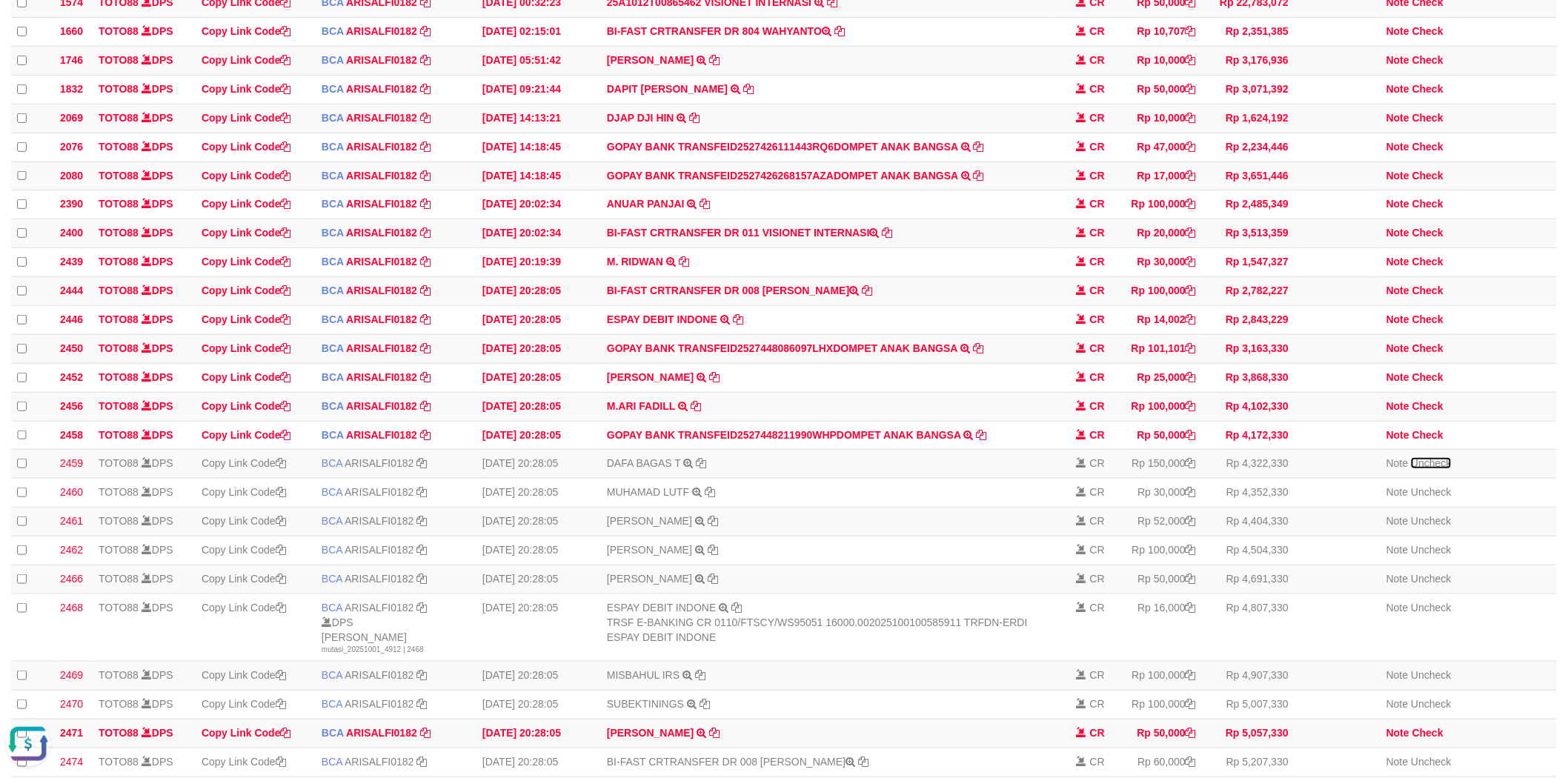
scroll to position [82, 0]
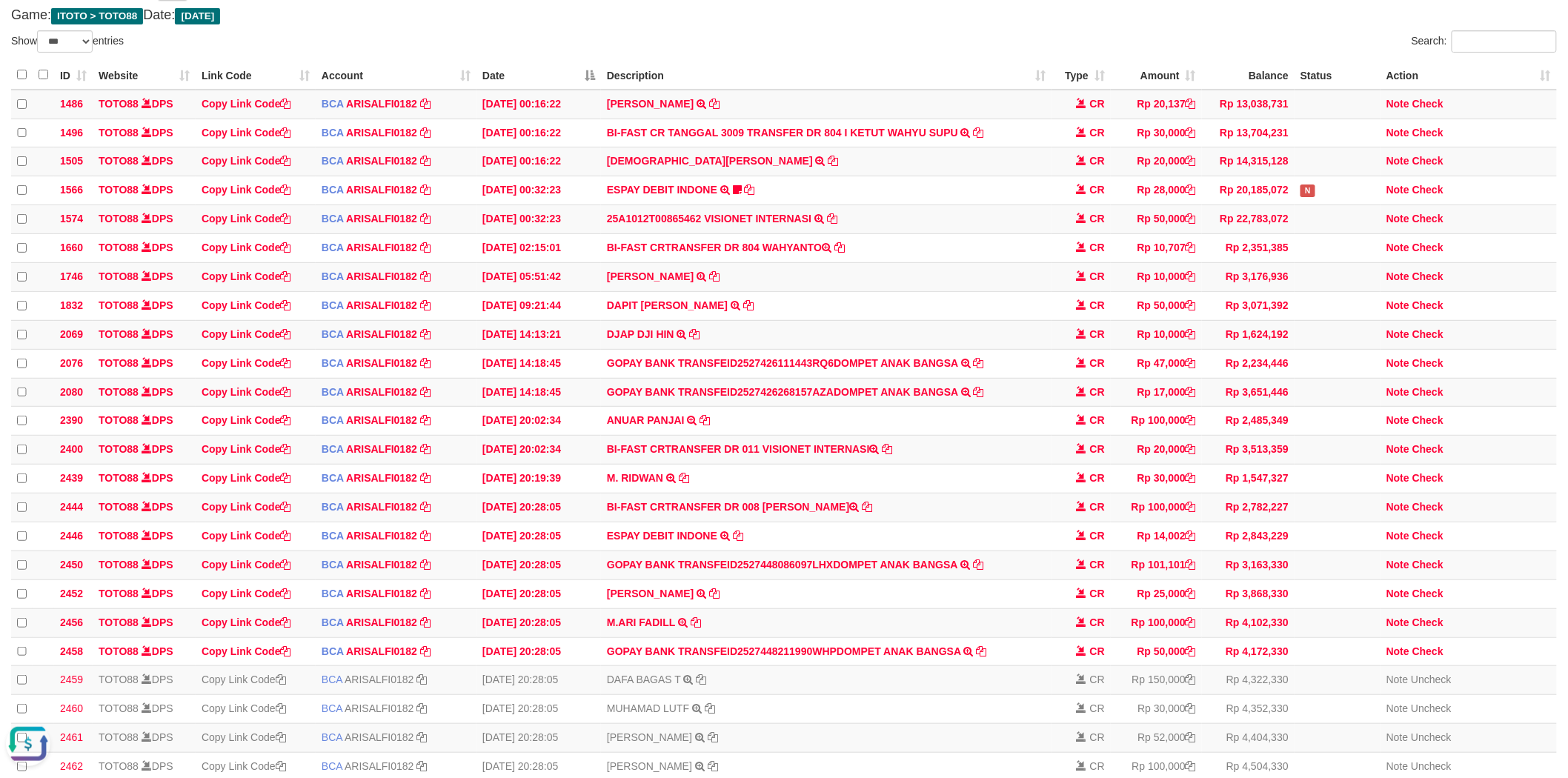
click at [830, 53] on div "Search:" at bounding box center [1176, 43] width 762 height 26
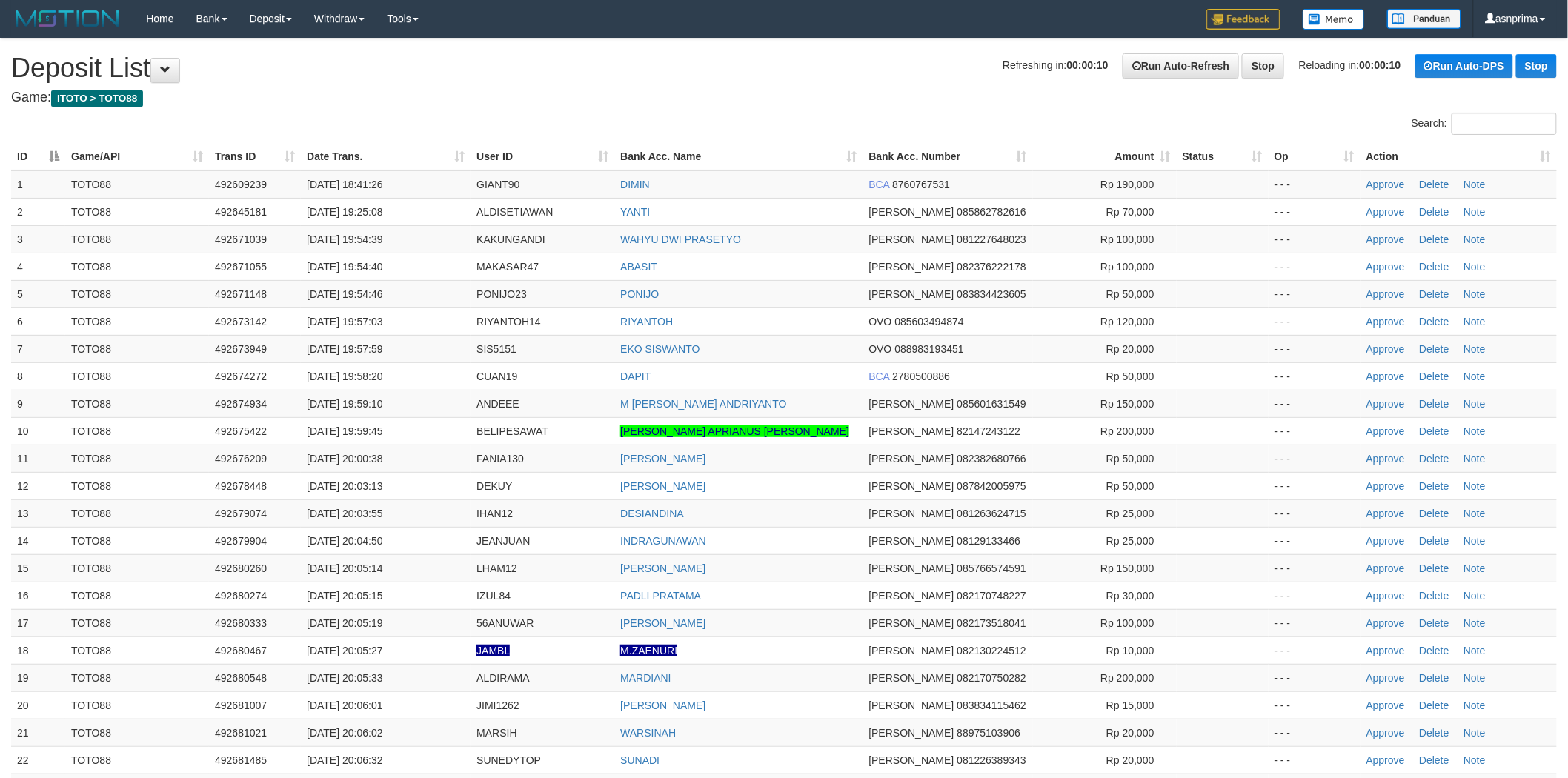
click at [773, 92] on h4 "Game: ITOTO > TOTO88" at bounding box center [784, 98] width 1546 height 15
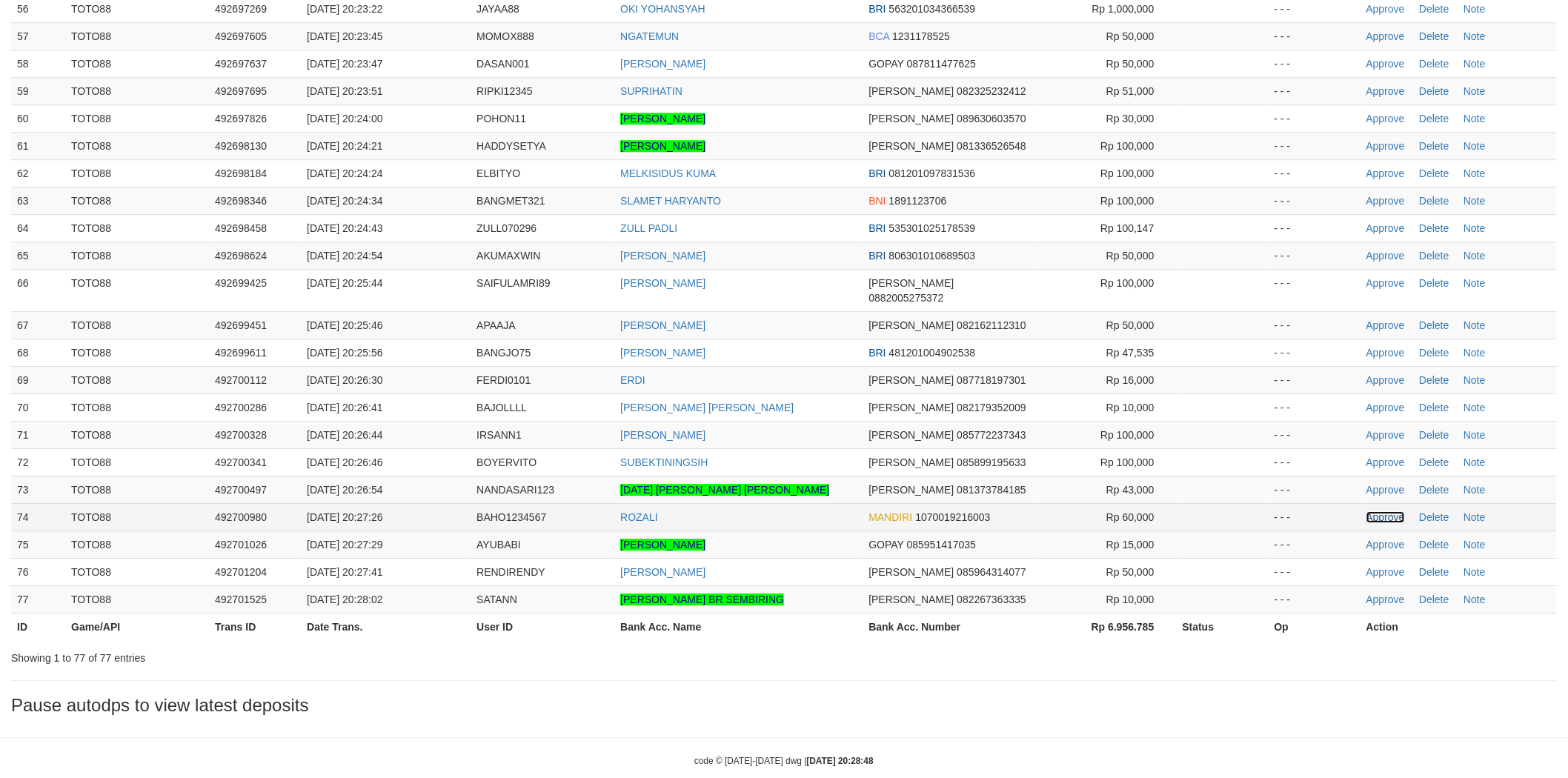
click at [1384, 512] on link "Approve" at bounding box center [1385, 517] width 38 height 12
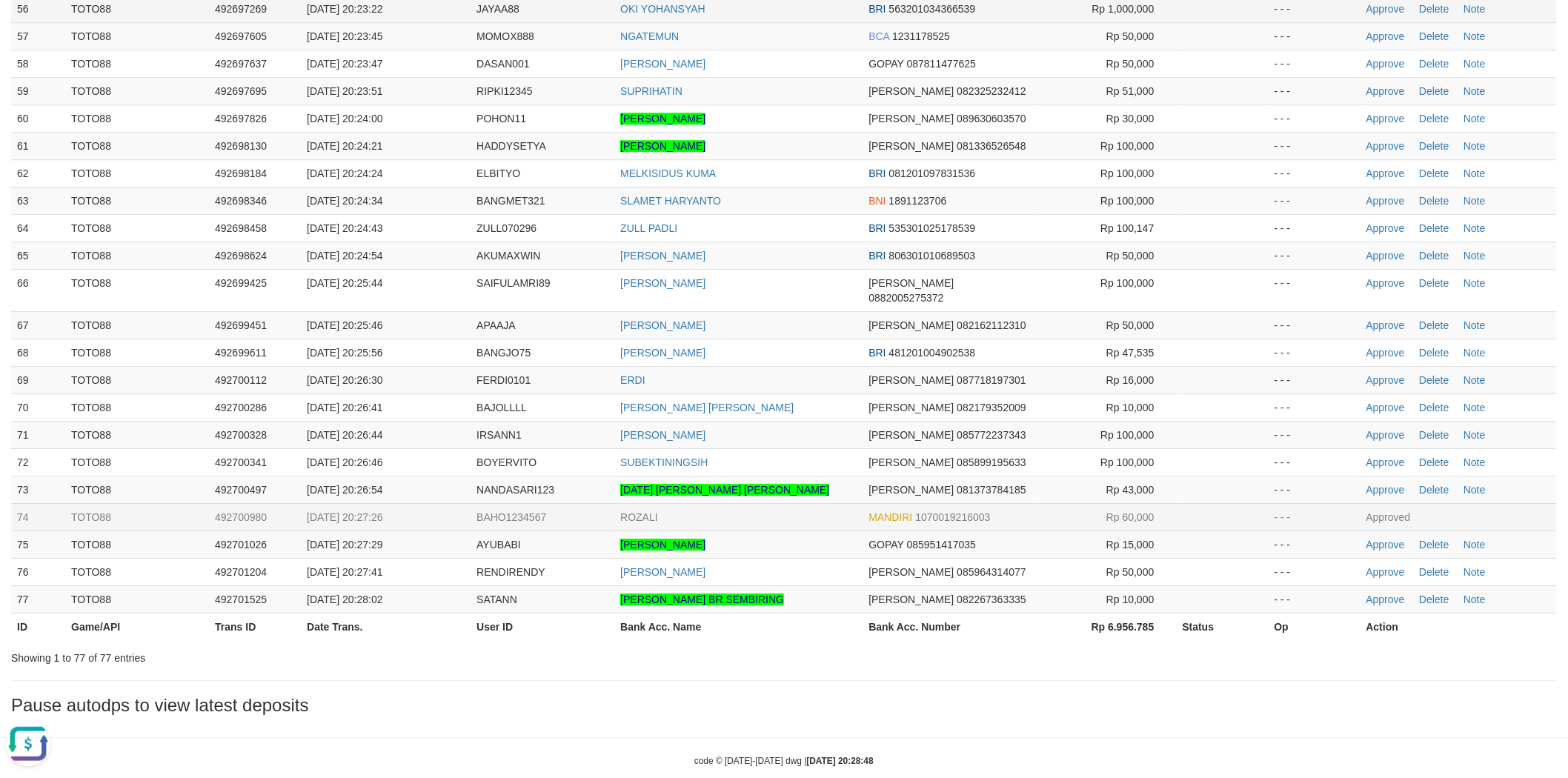
scroll to position [0, 0]
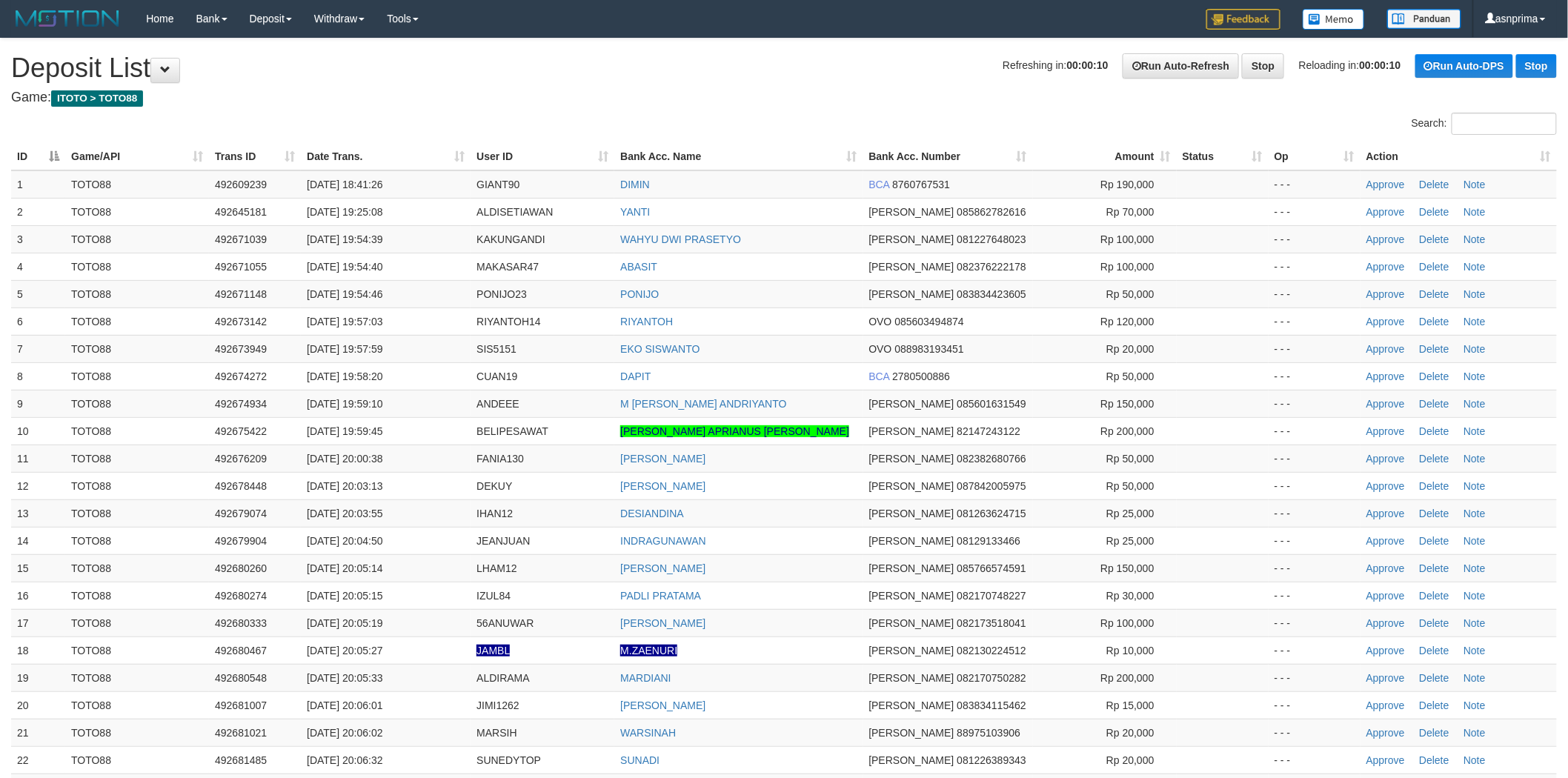
click at [774, 335] on td "EKO SISWANTO" at bounding box center [739, 348] width 248 height 27
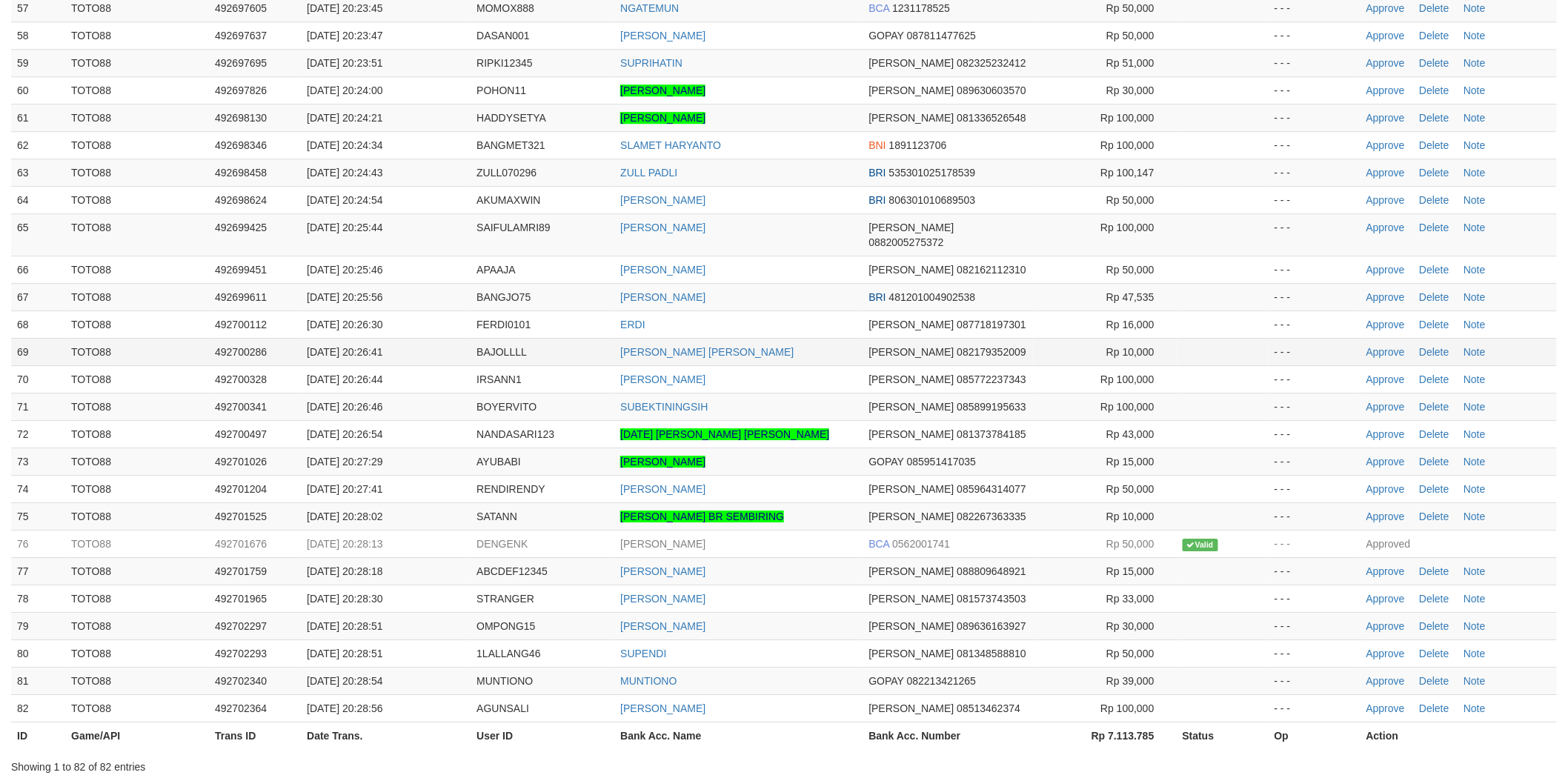
click at [815, 338] on td "[PERSON_NAME] [PERSON_NAME]" at bounding box center [739, 352] width 248 height 27
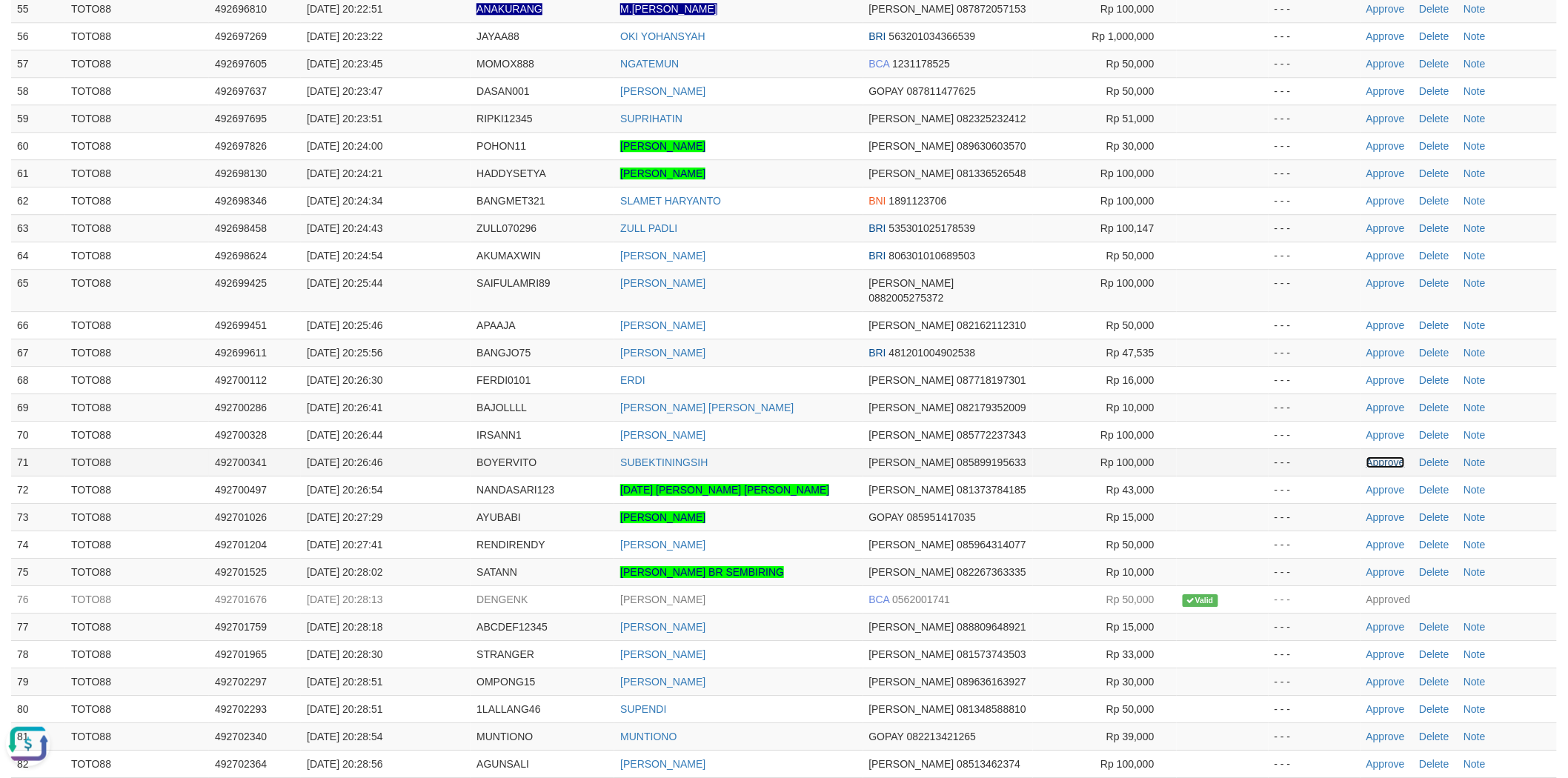
click at [1390, 457] on link "Approve" at bounding box center [1385, 462] width 38 height 12
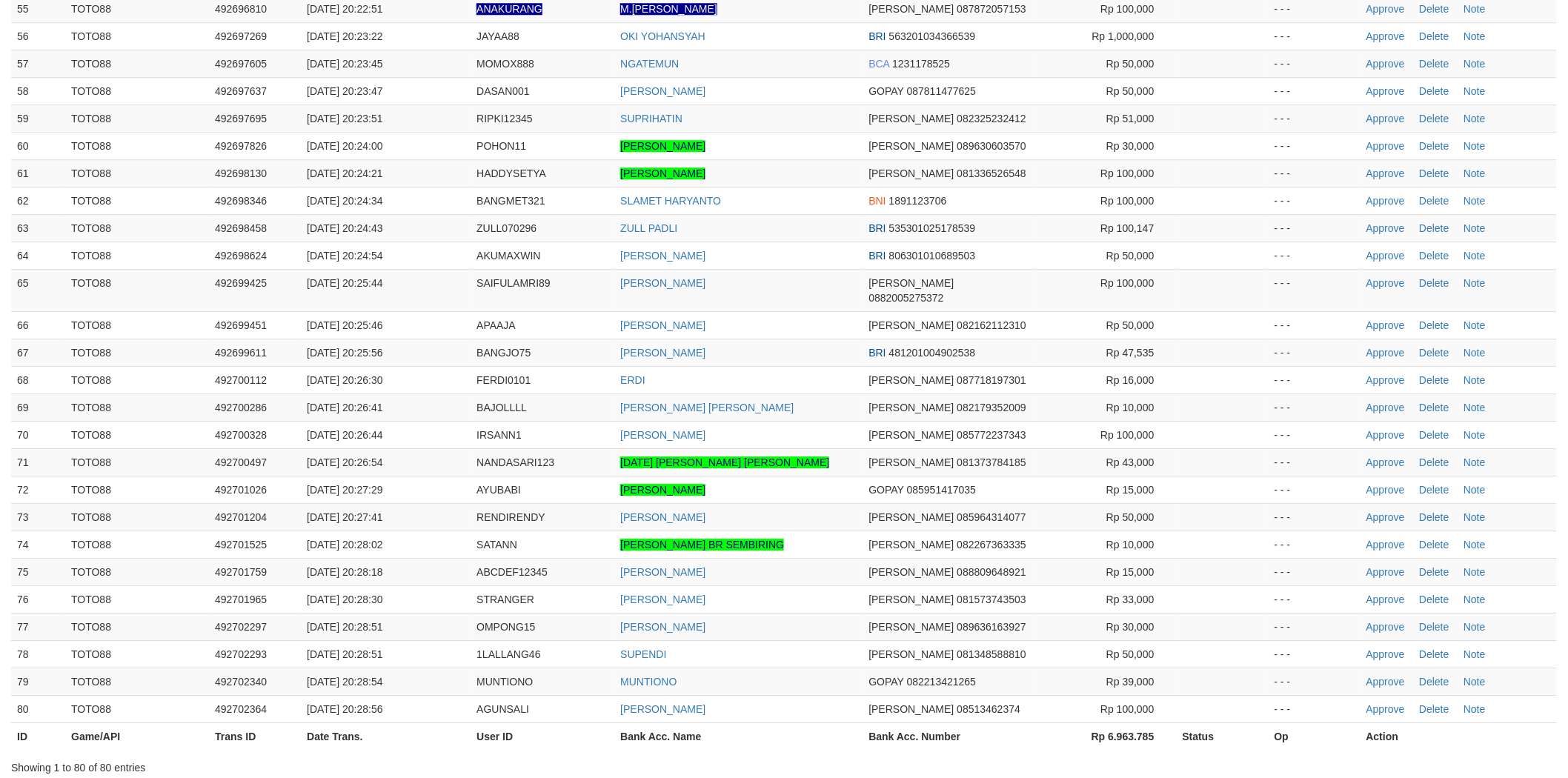
scroll to position [1671, 0]
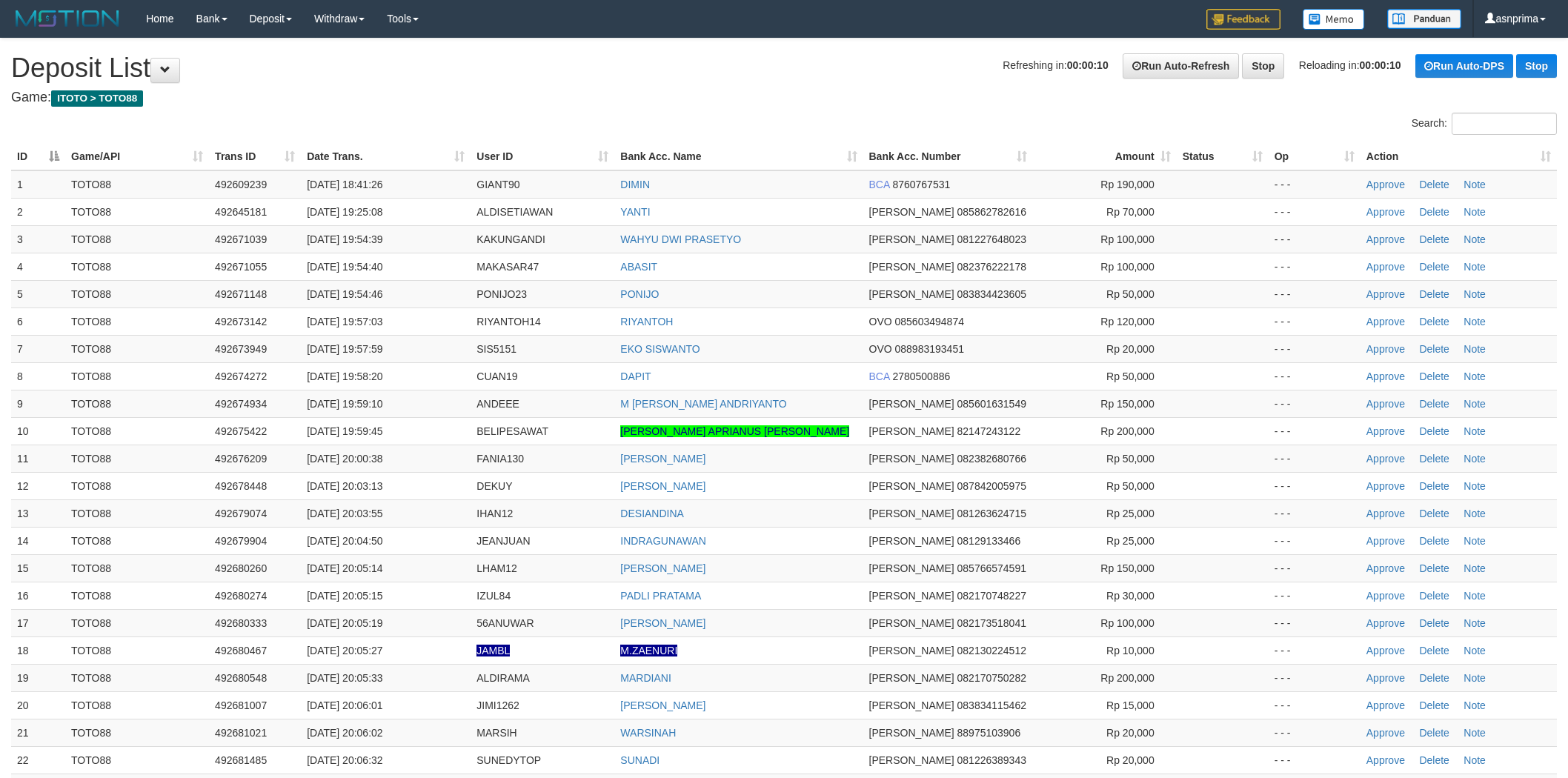
scroll to position [1728, 0]
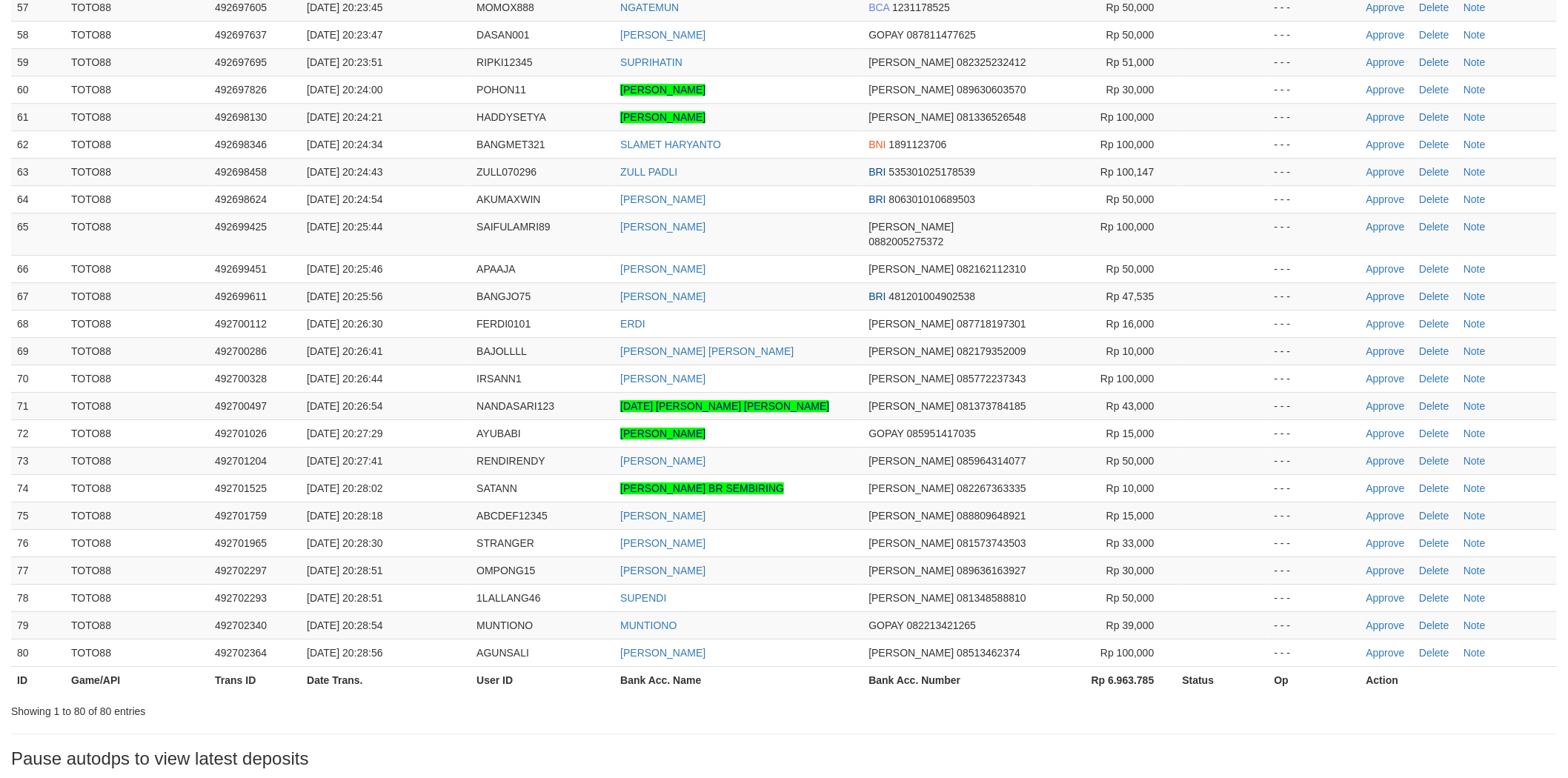
click at [819, 310] on td "ERDI" at bounding box center [739, 324] width 248 height 27
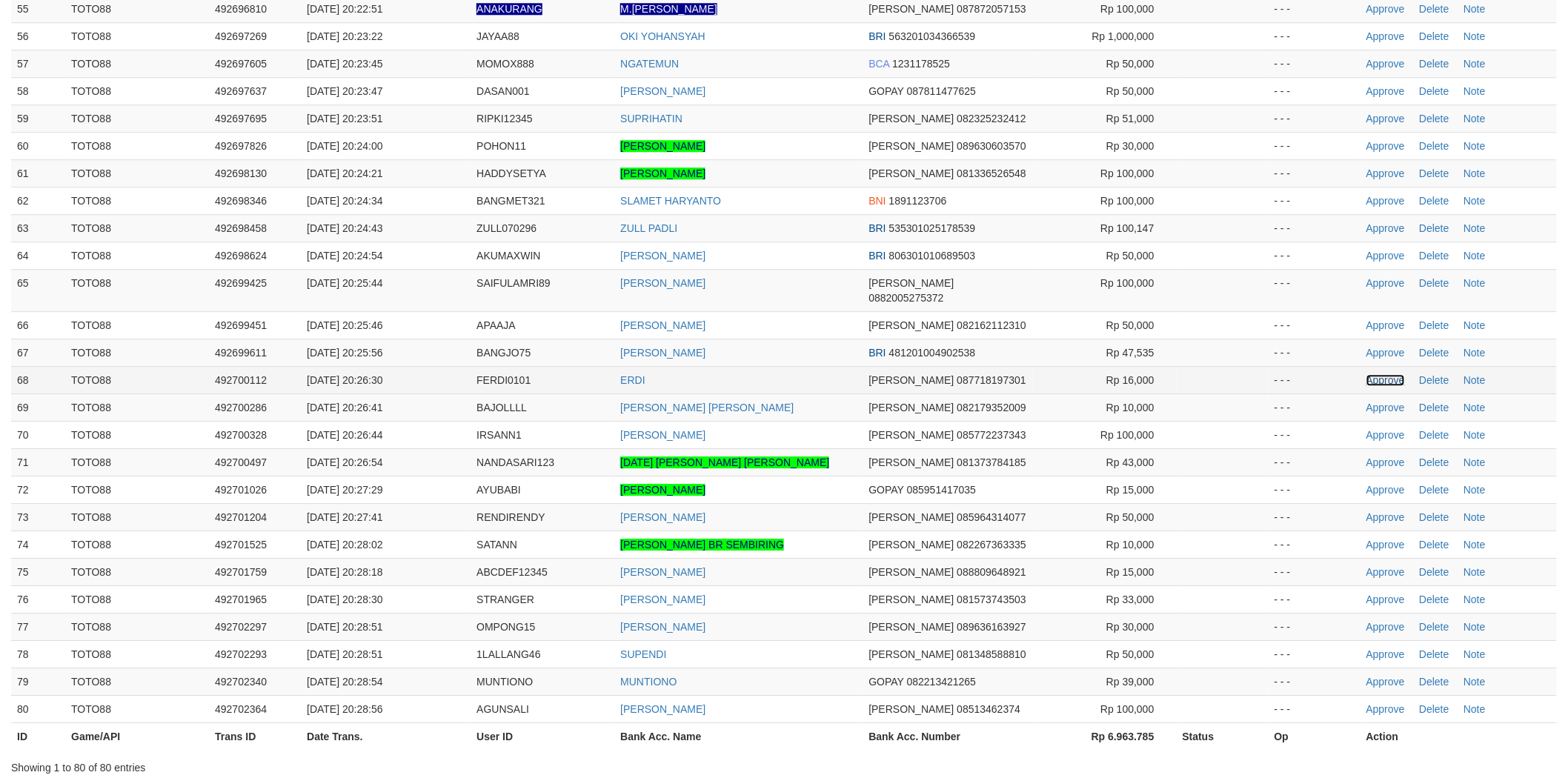
click at [1383, 375] on link "Approve" at bounding box center [1385, 380] width 38 height 12
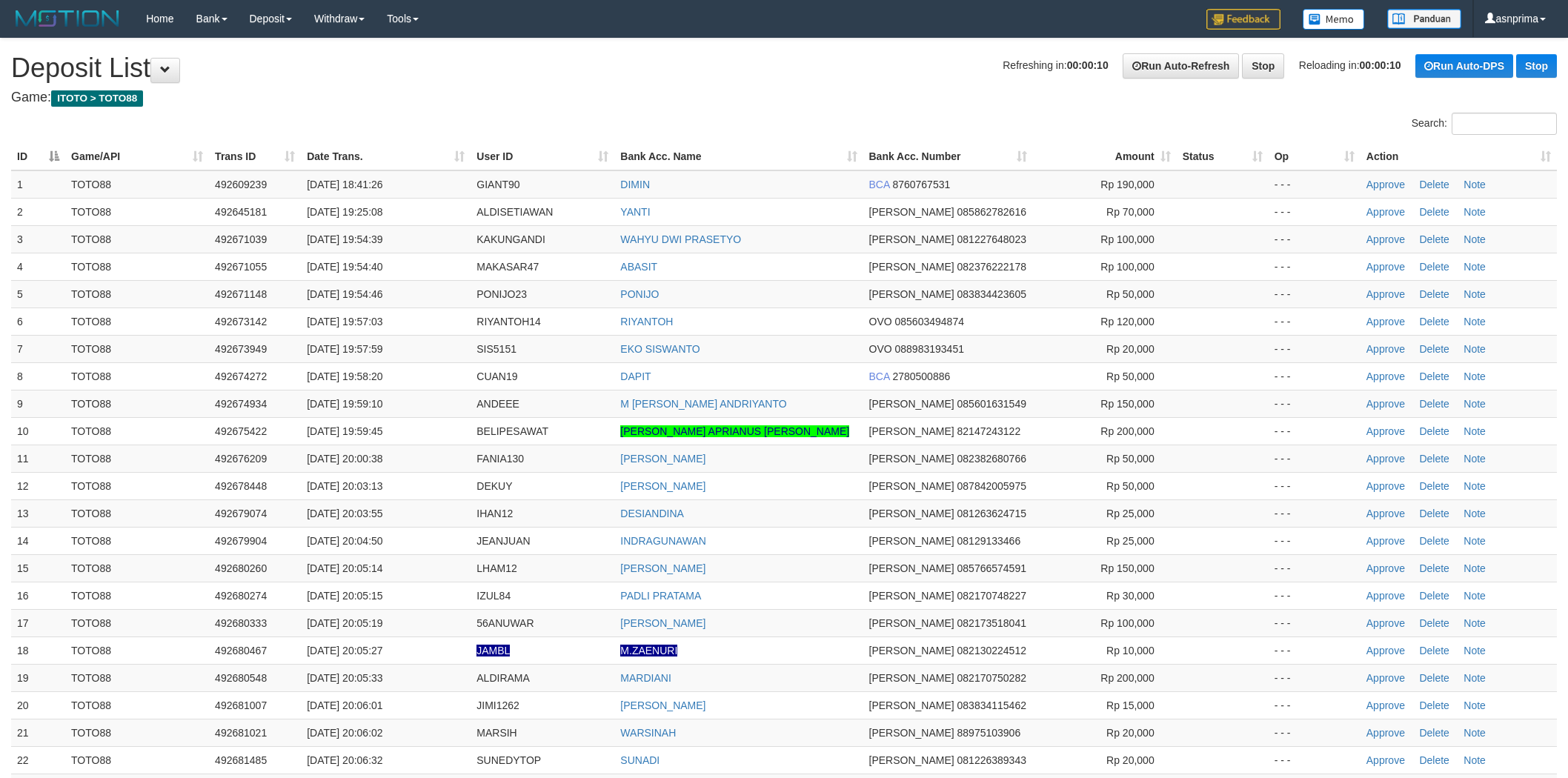
scroll to position [1717, 0]
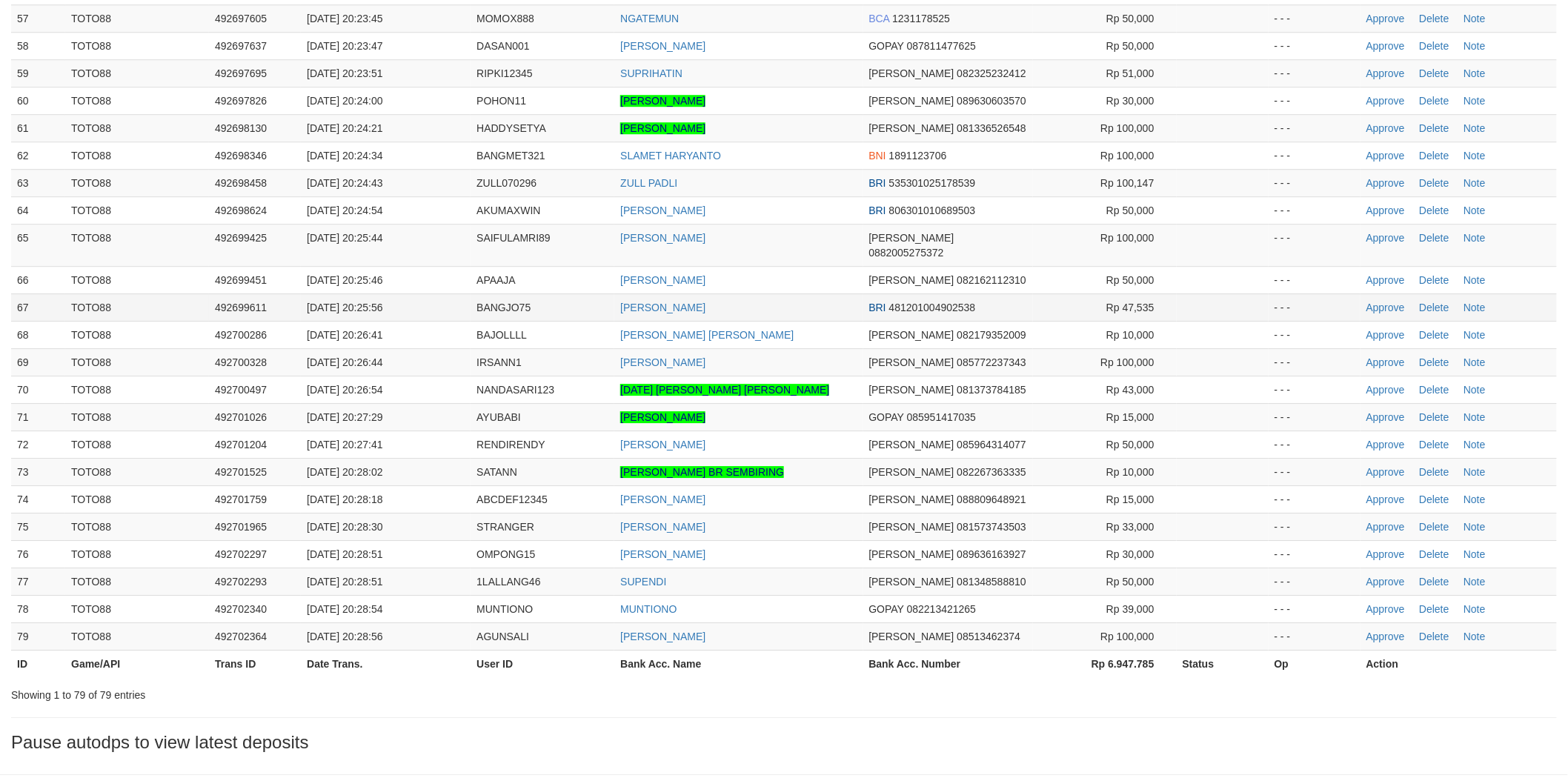
click at [803, 294] on td "[PERSON_NAME]" at bounding box center [739, 307] width 248 height 27
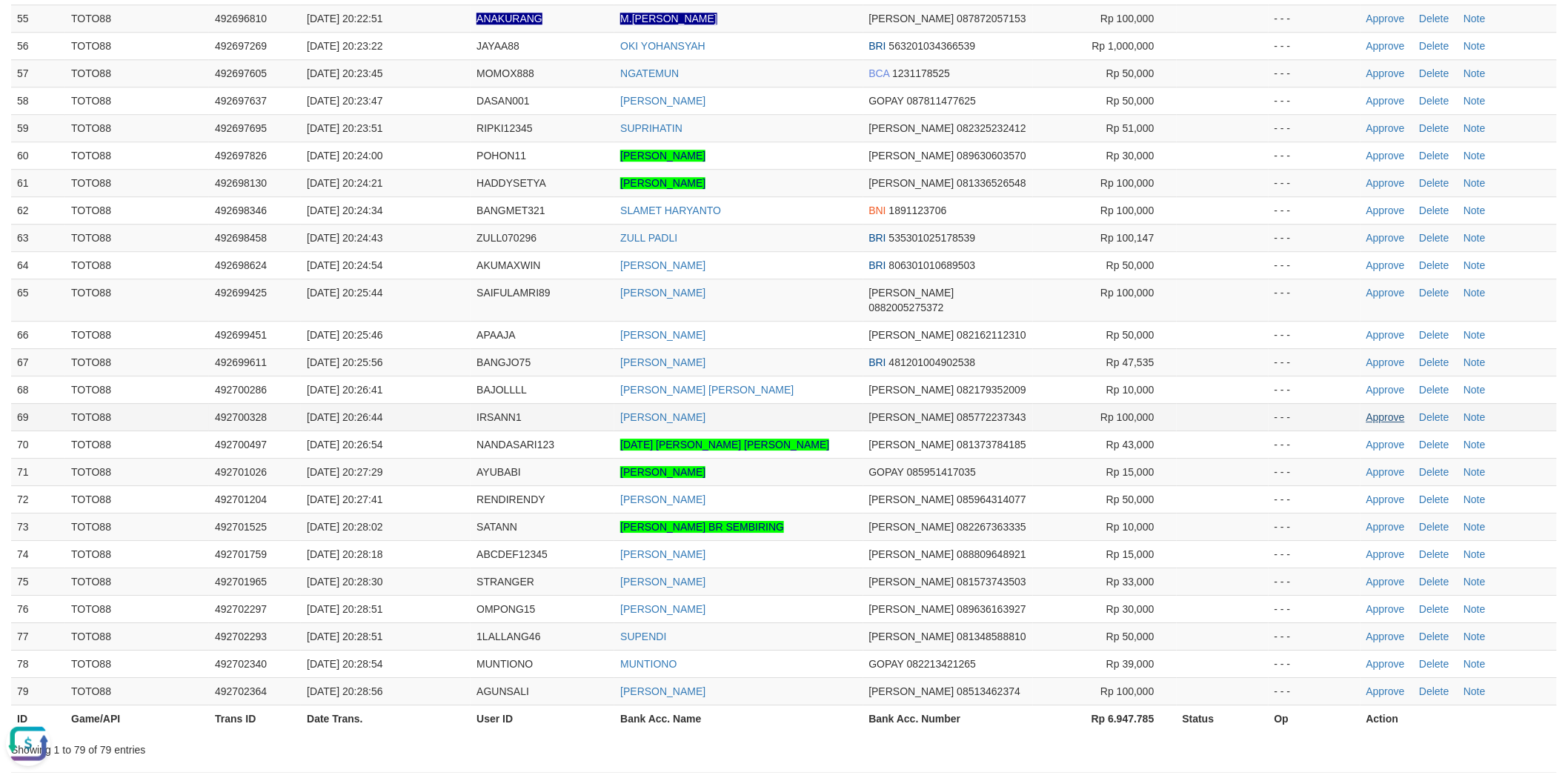
scroll to position [0, 0]
drag, startPoint x: 1375, startPoint y: 391, endPoint x: 1310, endPoint y: 352, distance: 75.8
click at [1375, 411] on link "Approve" at bounding box center [1385, 417] width 38 height 12
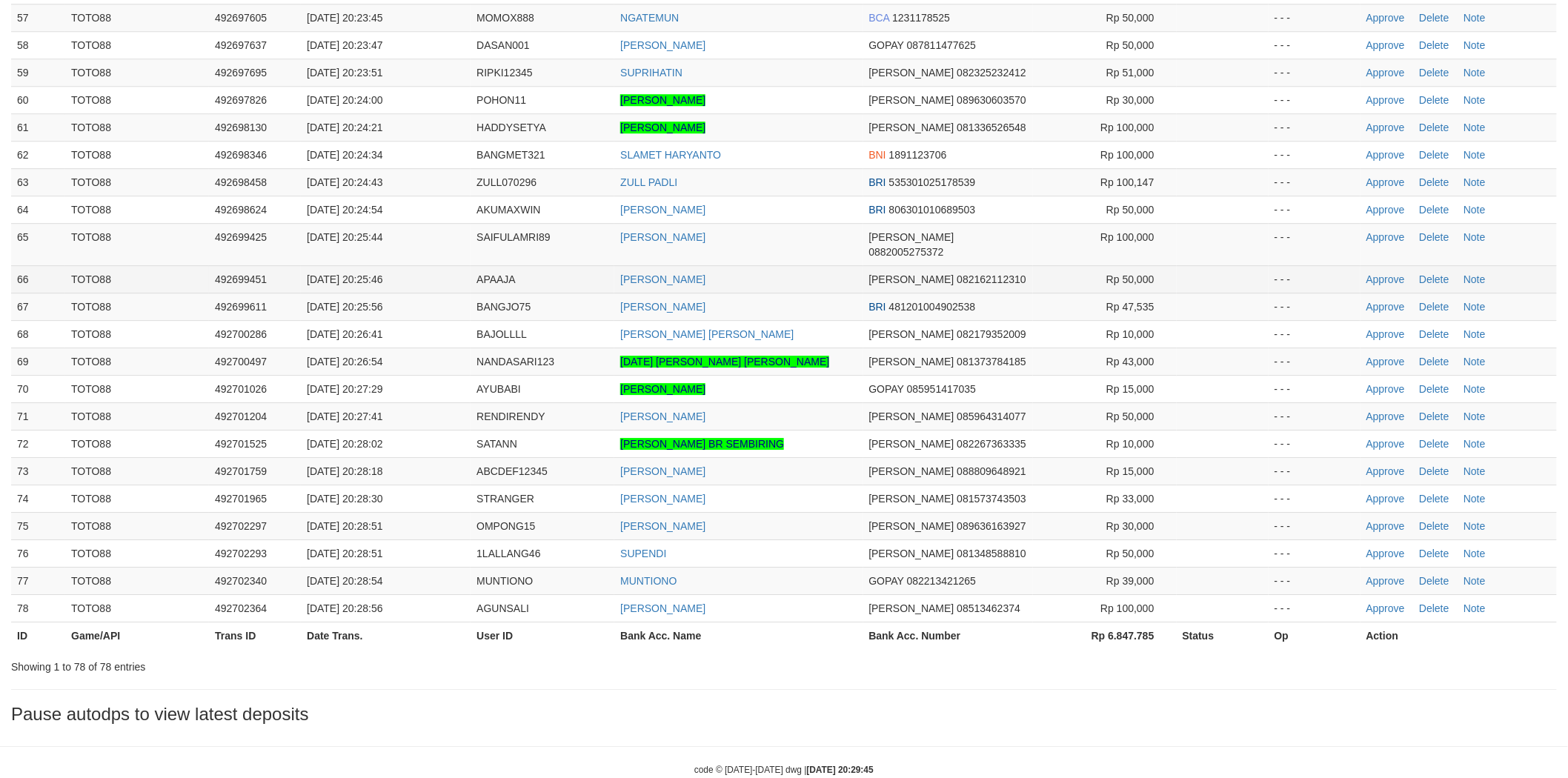
click at [798, 266] on td "[PERSON_NAME]" at bounding box center [739, 279] width 248 height 27
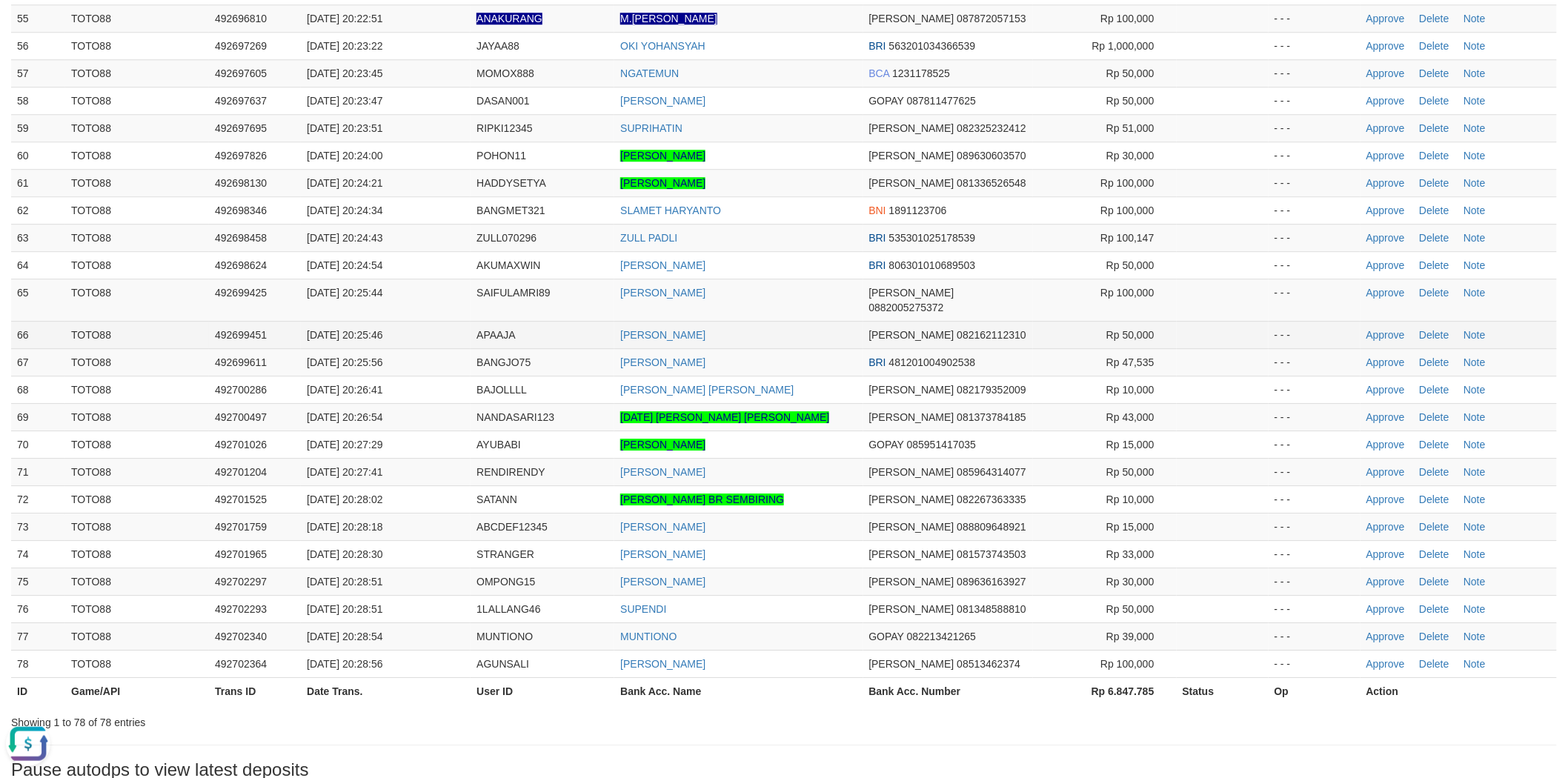
click at [1387, 321] on td "Approve Delete Note" at bounding box center [1458, 335] width 196 height 27
click at [1386, 329] on link "Approve" at bounding box center [1385, 335] width 38 height 12
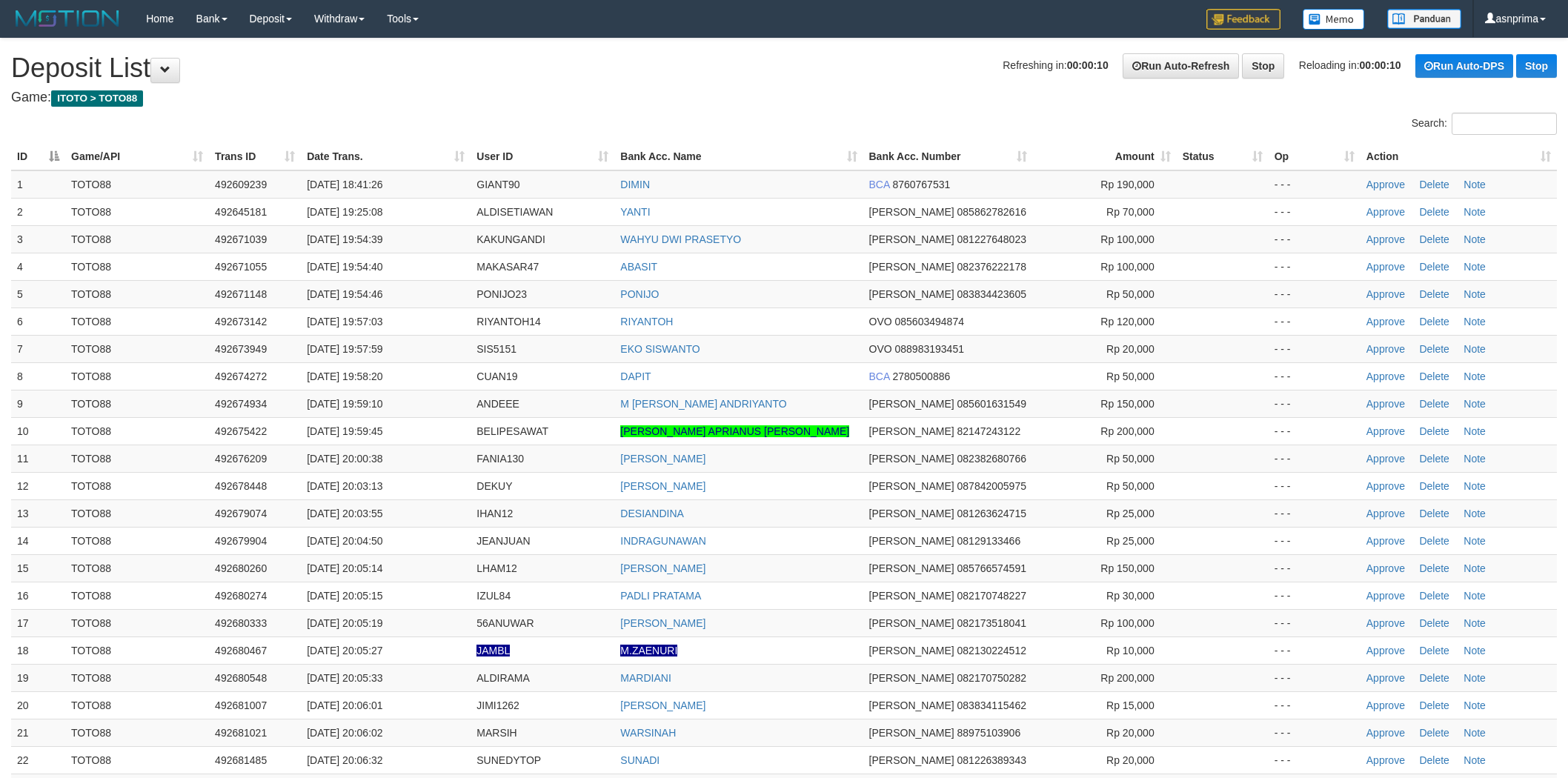
scroll to position [1662, 0]
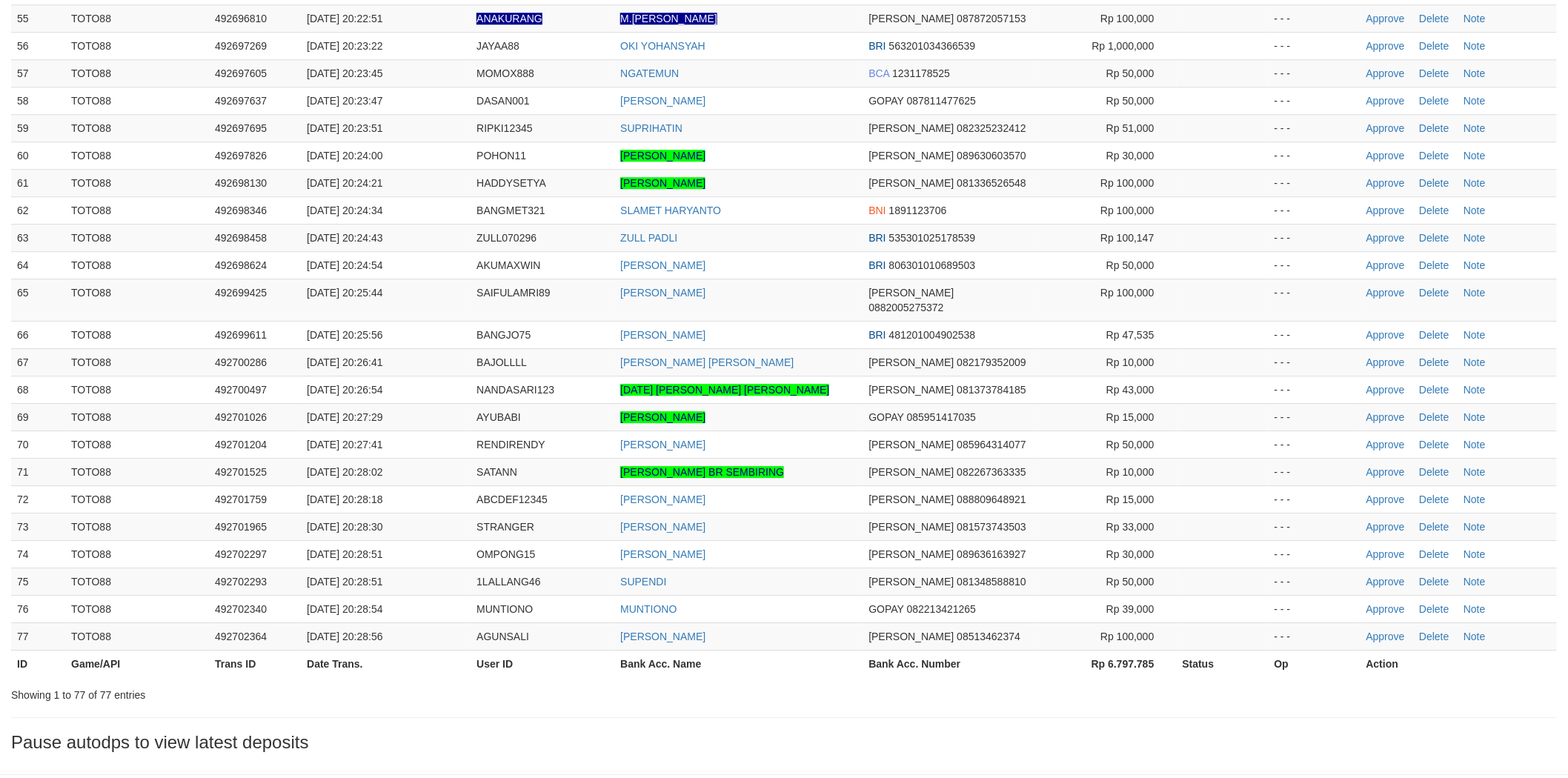
click at [790, 278] on td "[PERSON_NAME]" at bounding box center [739, 299] width 248 height 42
drag, startPoint x: 1383, startPoint y: 171, endPoint x: 1047, endPoint y: 115, distance: 340.6
click at [1383, 177] on link "Approve" at bounding box center [1385, 183] width 38 height 12
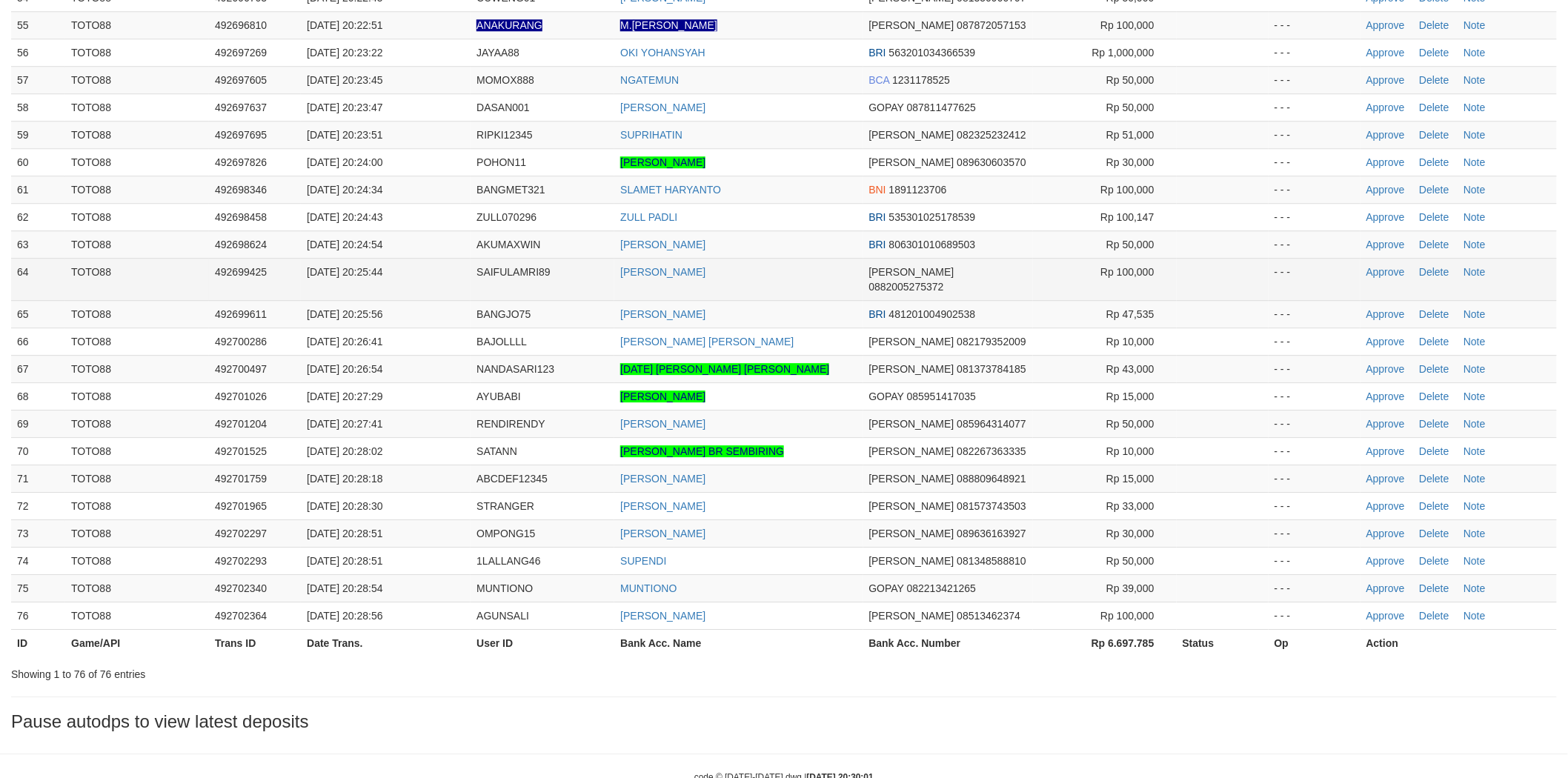
click at [794, 259] on td "[PERSON_NAME]" at bounding box center [739, 278] width 248 height 42
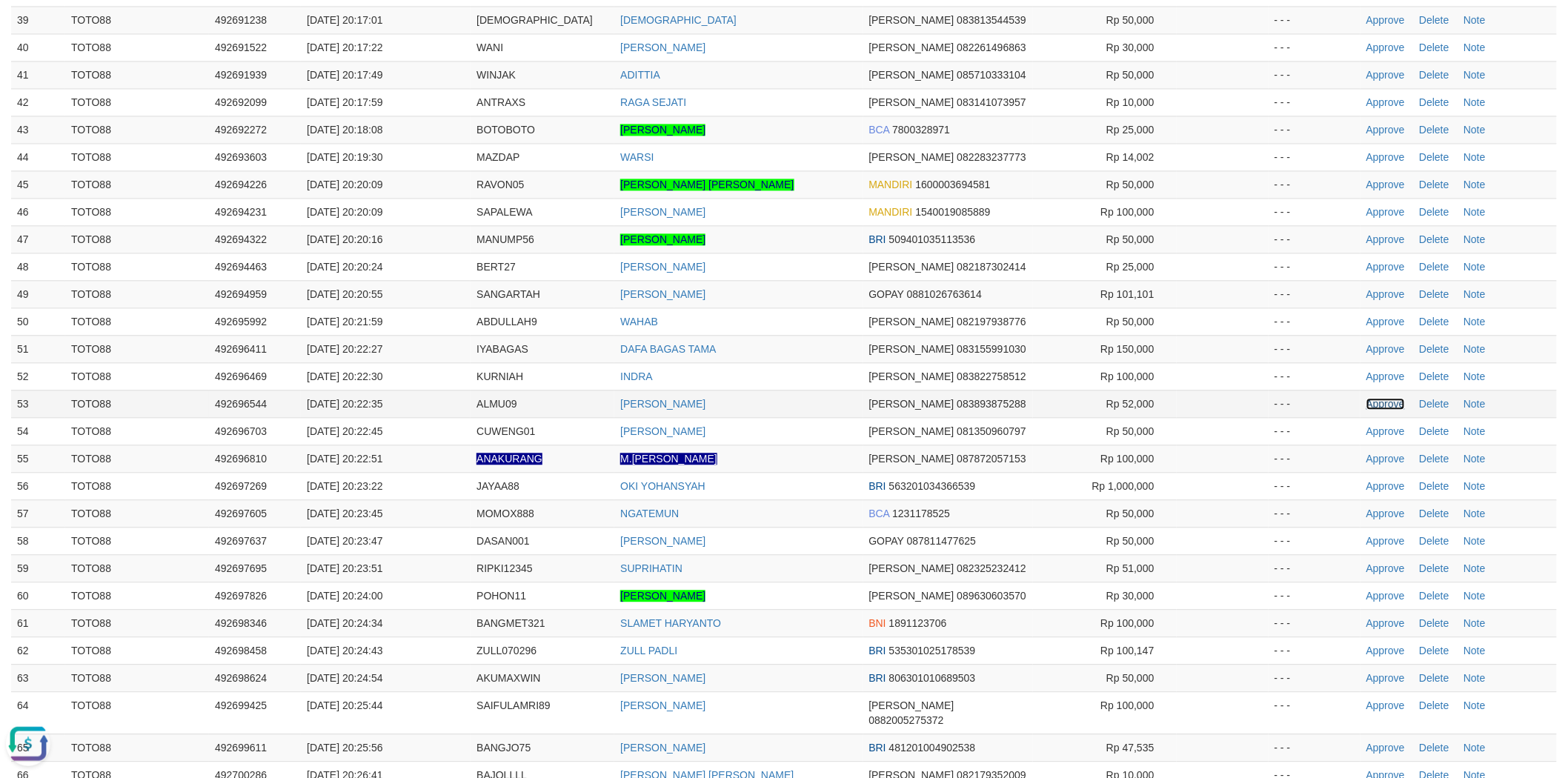
click at [1380, 398] on link "Approve" at bounding box center [1385, 403] width 38 height 12
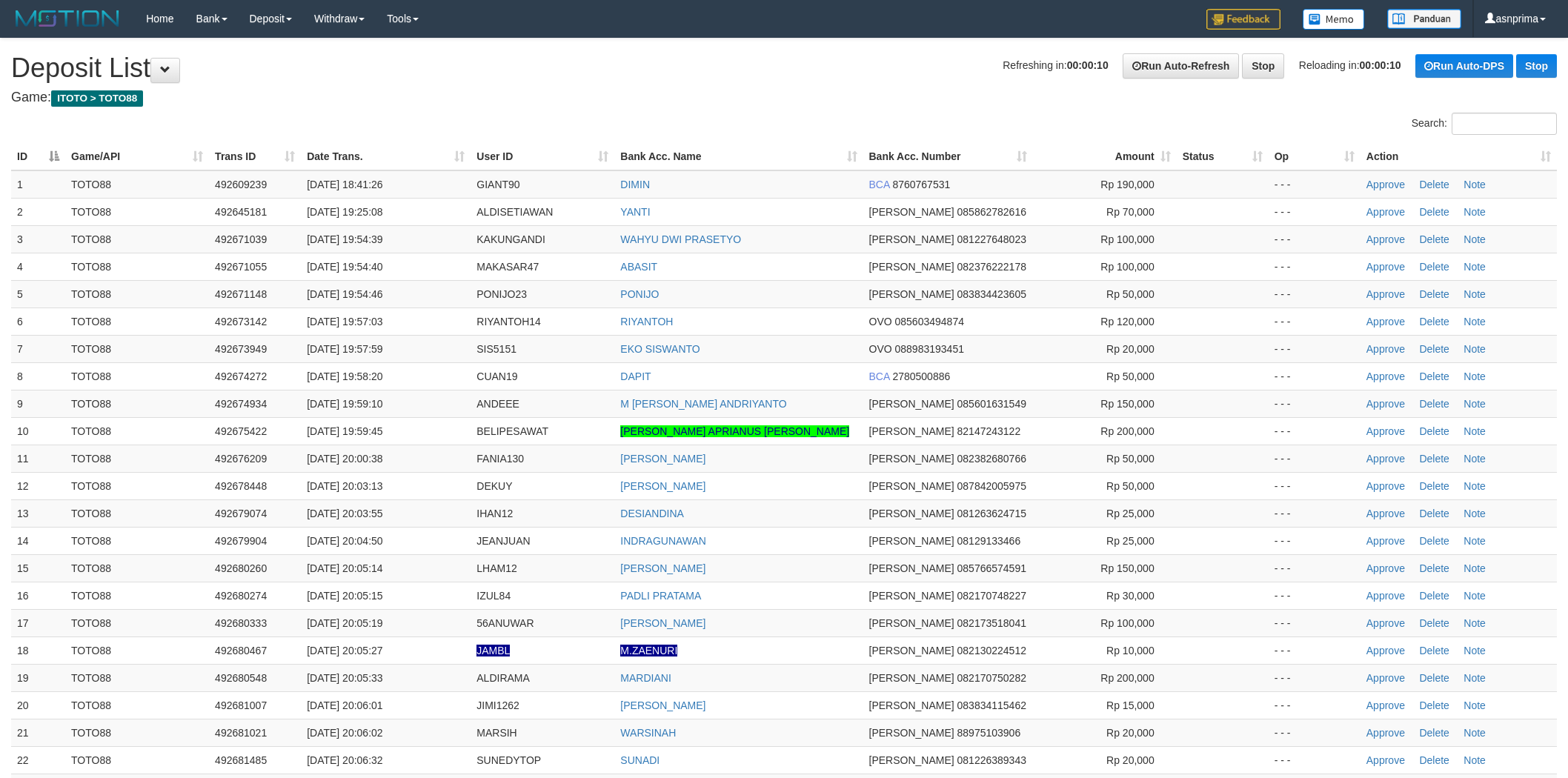
scroll to position [1222, 0]
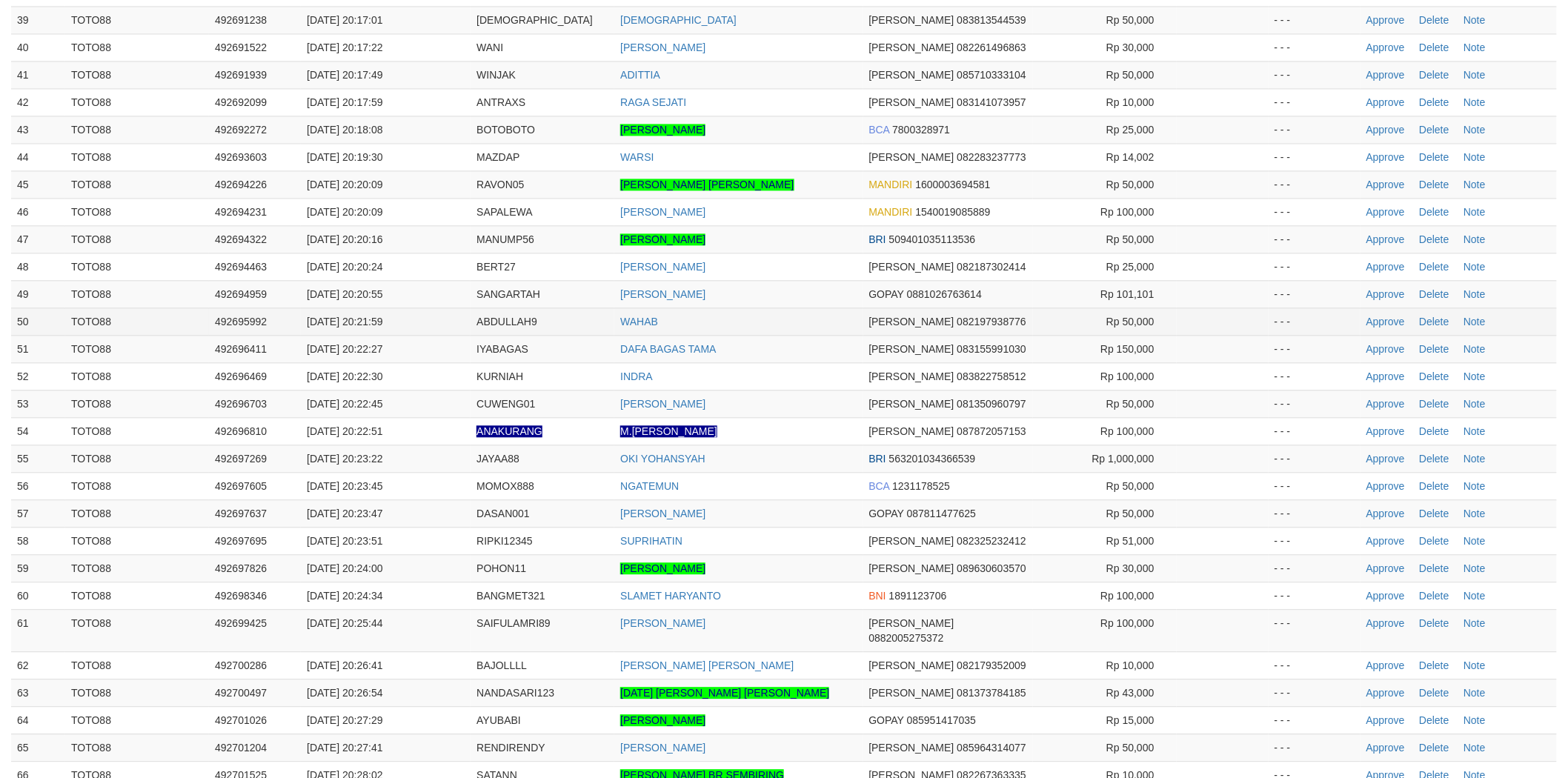
click at [805, 308] on td "WAHAB" at bounding box center [739, 321] width 248 height 27
click at [1395, 562] on link "Approve" at bounding box center [1385, 568] width 38 height 12
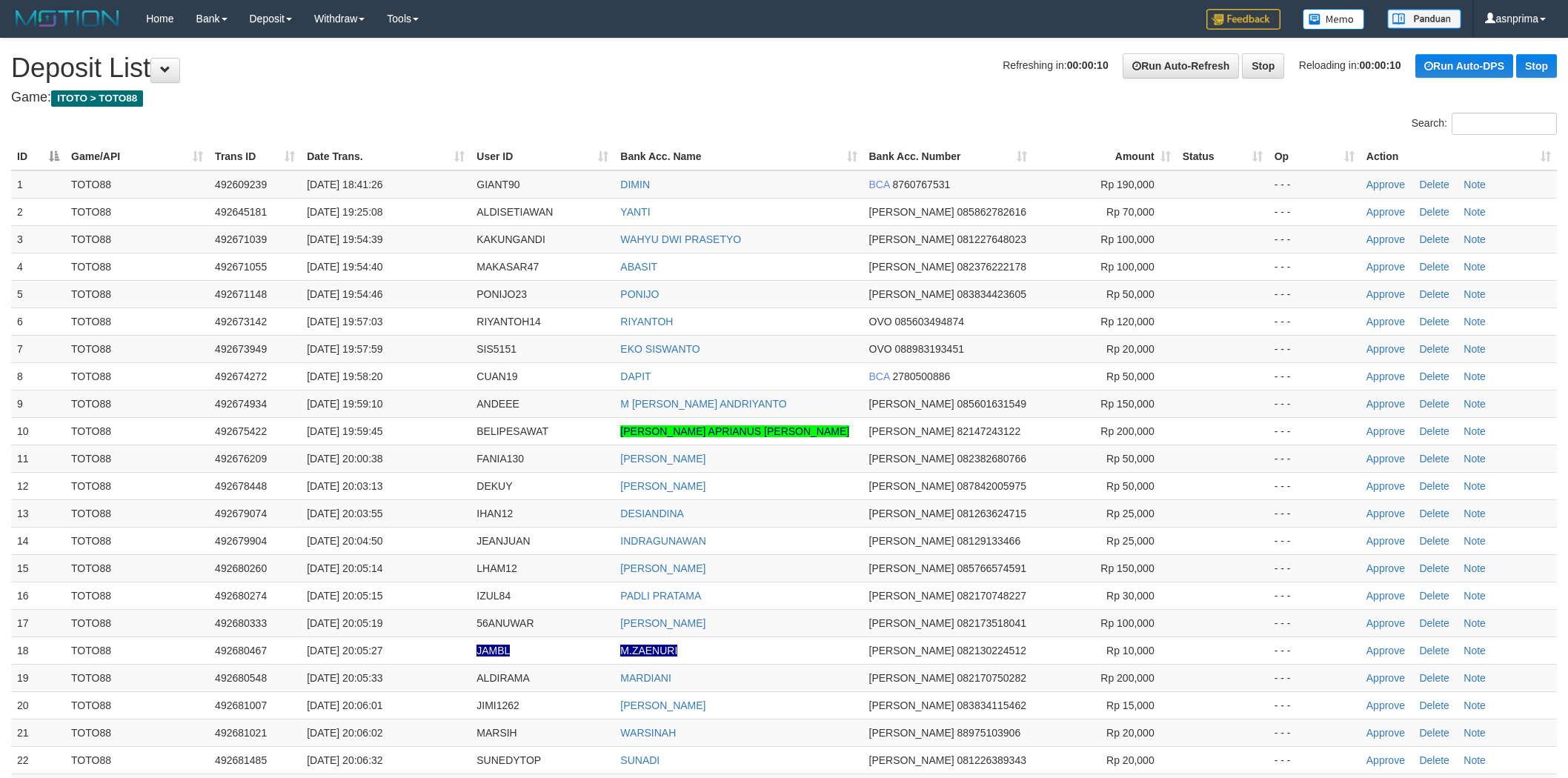
scroll to position [1222, 0]
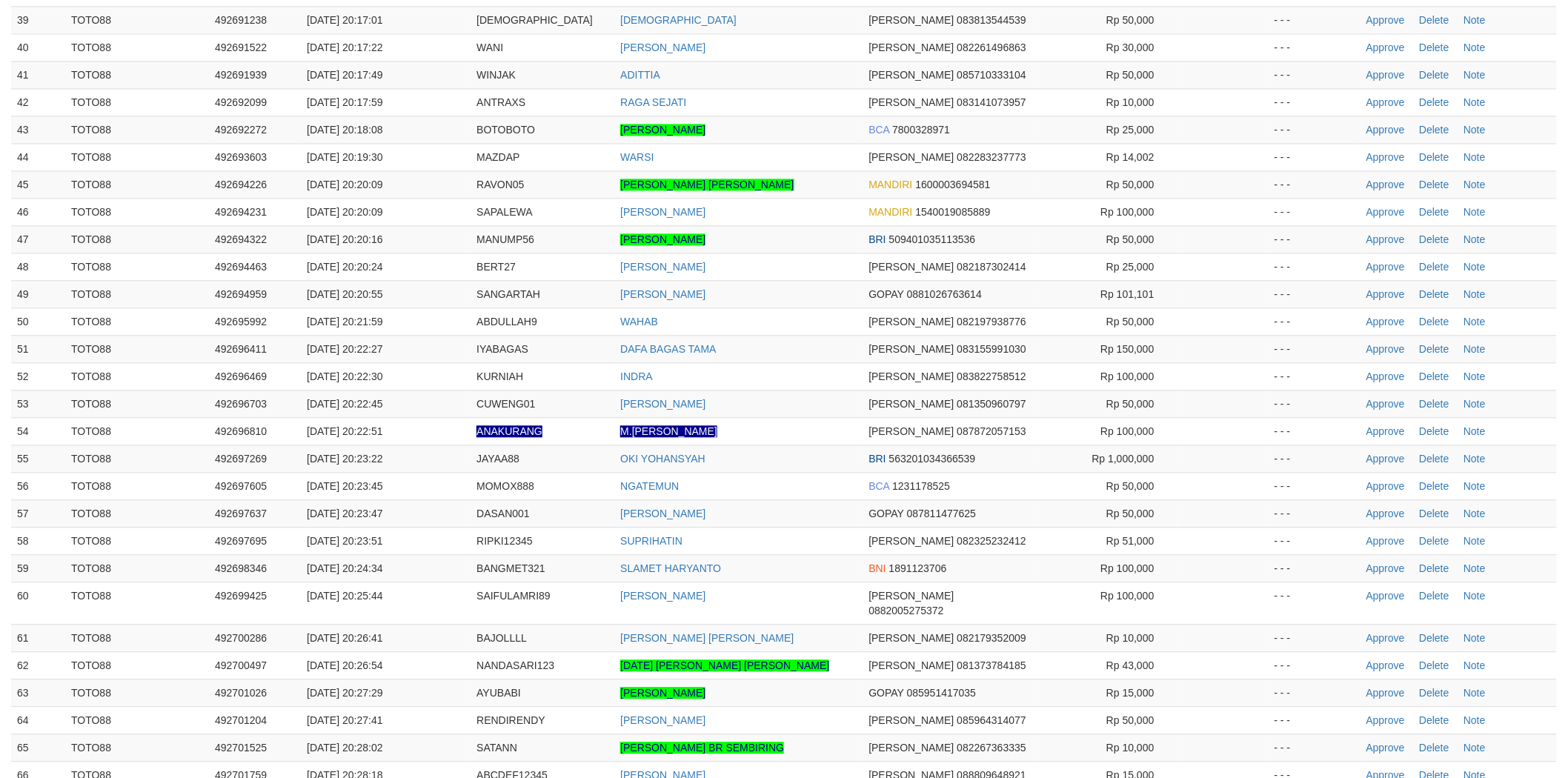
click at [830, 280] on td "[PERSON_NAME]" at bounding box center [739, 294] width 248 height 27
click at [1396, 343] on link "Approve" at bounding box center [1385, 348] width 38 height 12
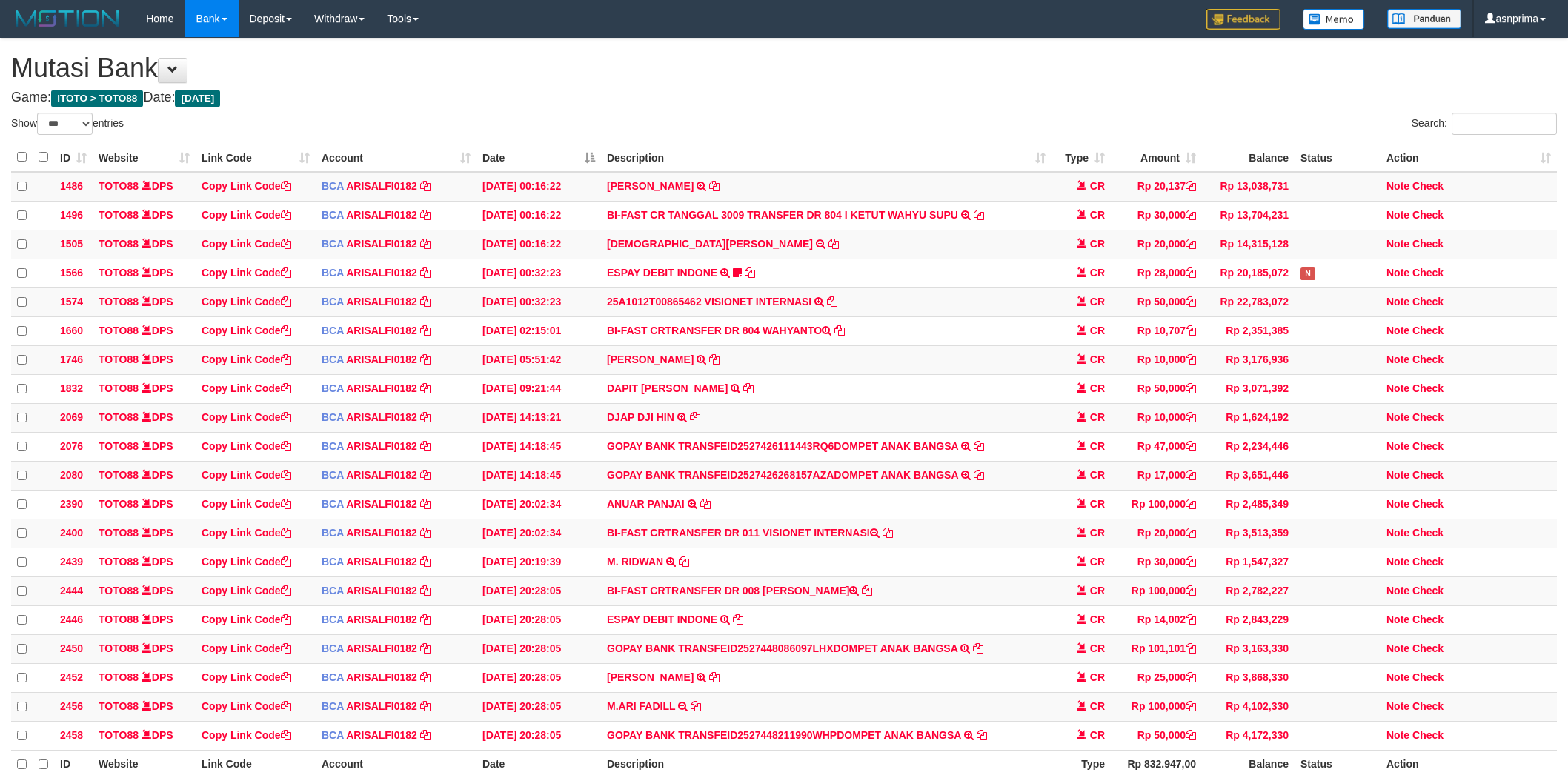
select select "***"
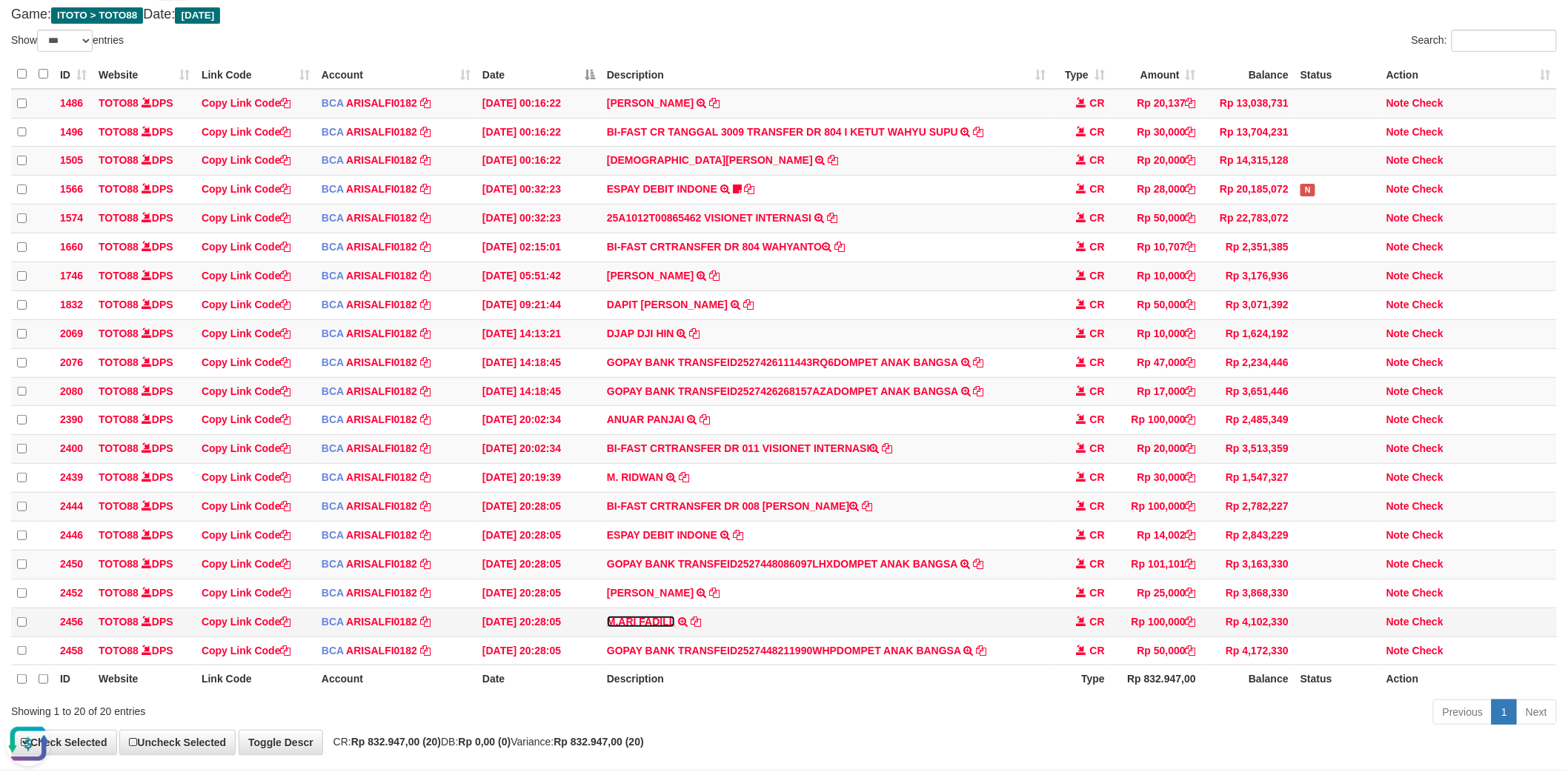
click at [624, 628] on link "M.ARI FADILL" at bounding box center [641, 621] width 68 height 12
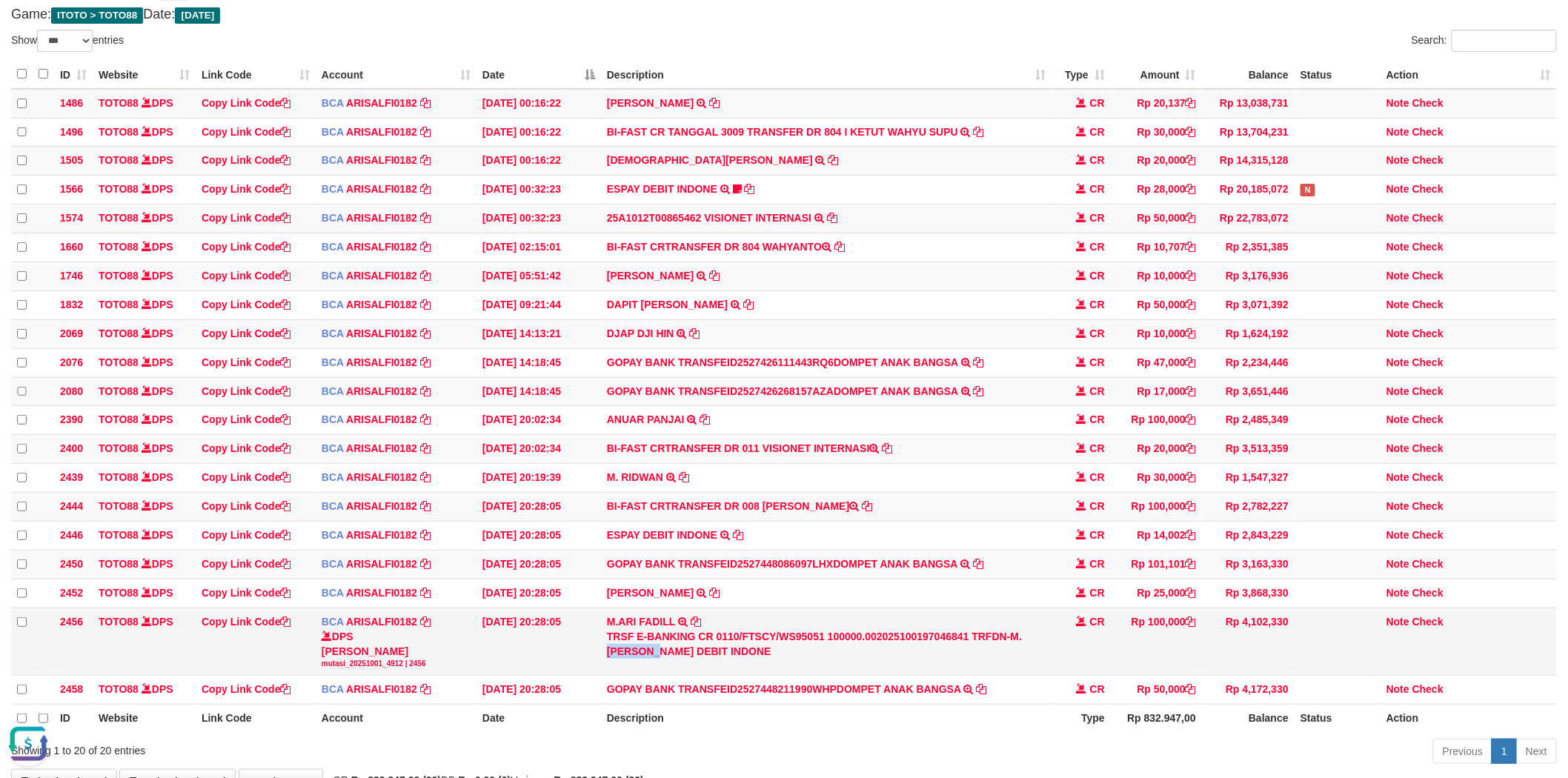
drag, startPoint x: 1021, startPoint y: 658, endPoint x: 631, endPoint y: 676, distance: 390.4
click at [631, 659] on div "TRSF E-BANKING CR 0110/FTSCY/WS95051 100000.002025100197046841 TRFDN-M.ARI FADI…" at bounding box center [826, 644] width 439 height 29
copy div "ARI FADI"
click at [1428, 628] on link "Check" at bounding box center [1427, 621] width 31 height 12
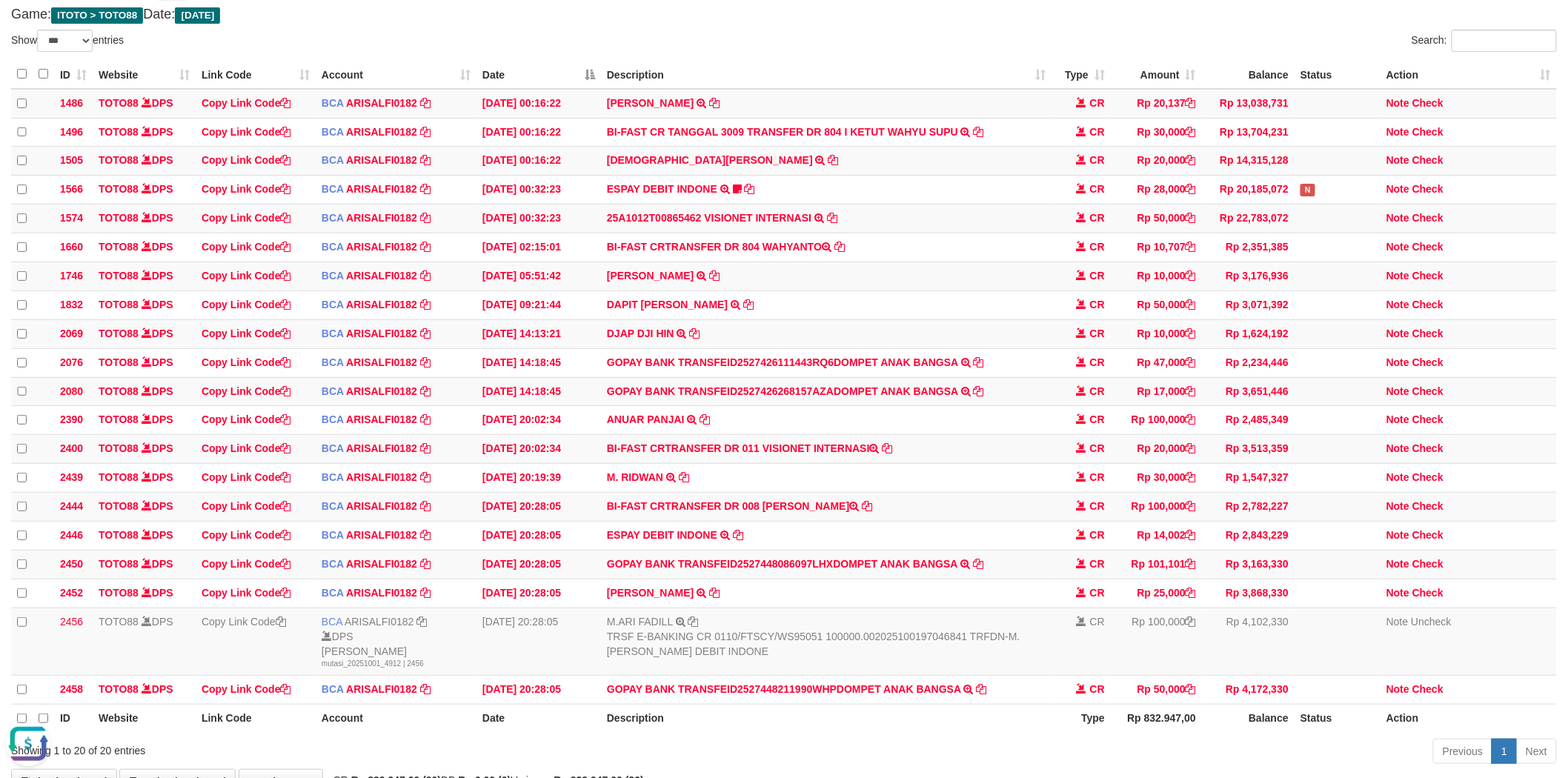
click at [861, 53] on div "Search:" at bounding box center [1176, 42] width 762 height 26
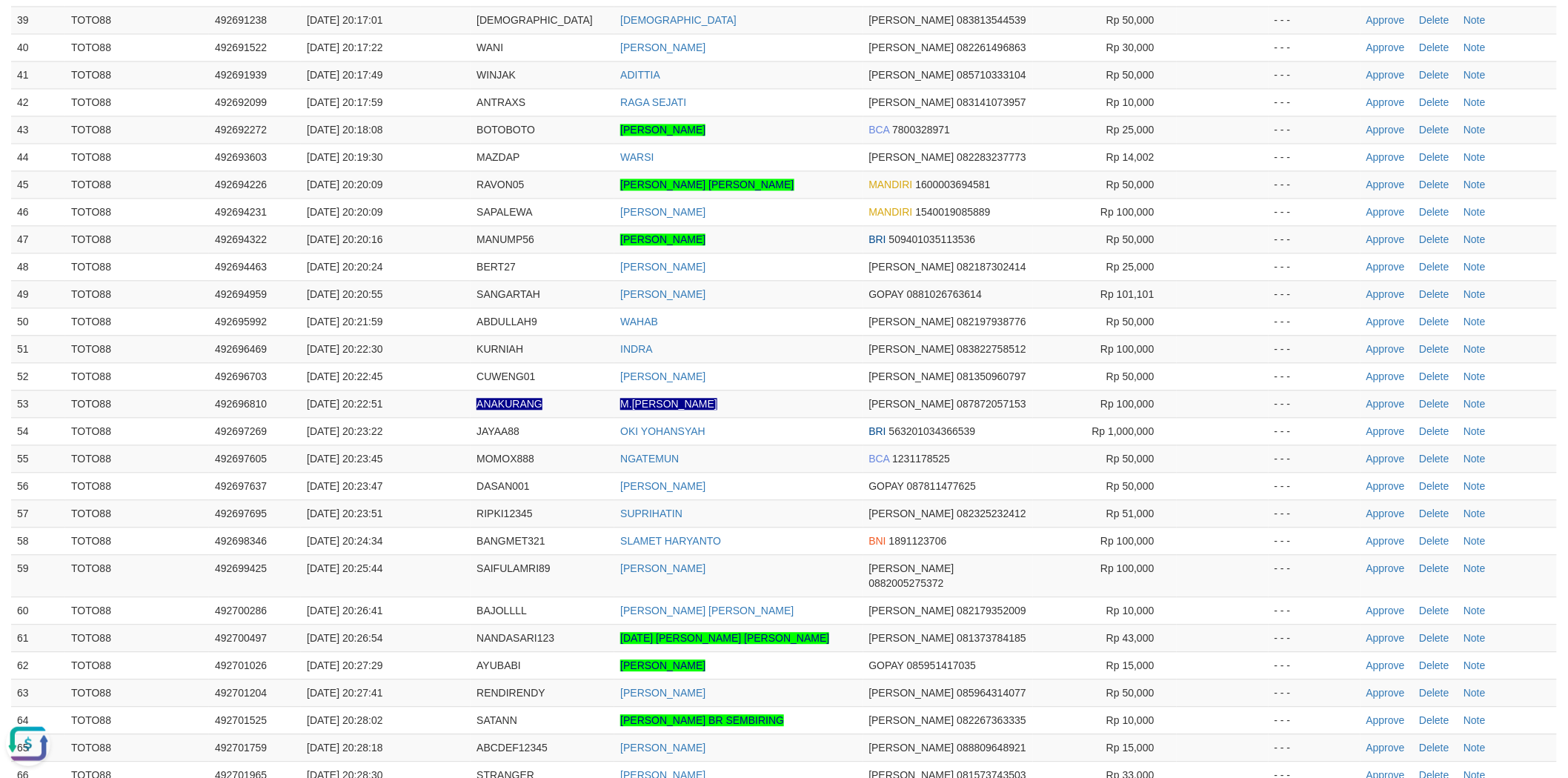
scroll to position [1222, 0]
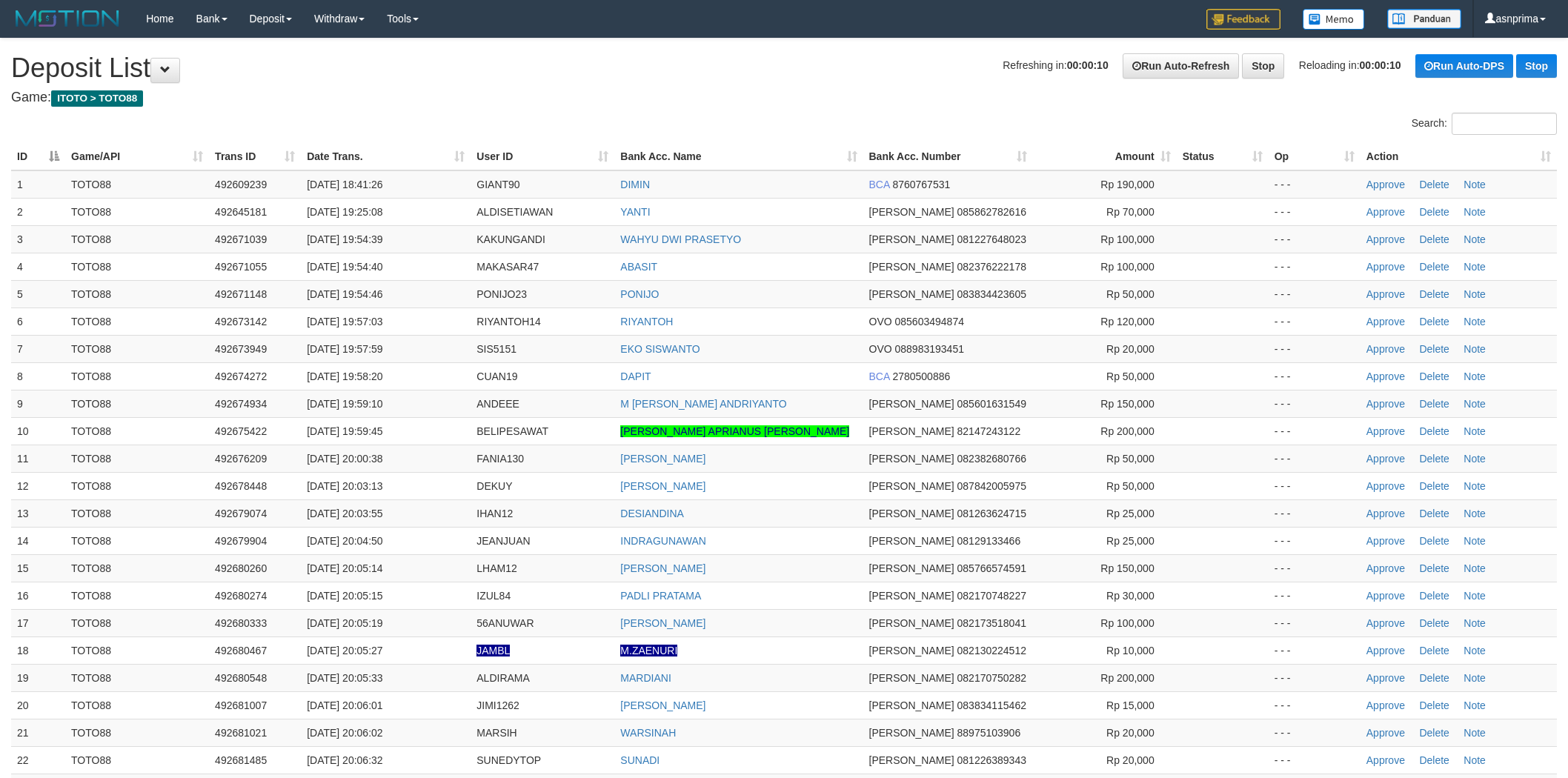
scroll to position [1222, 0]
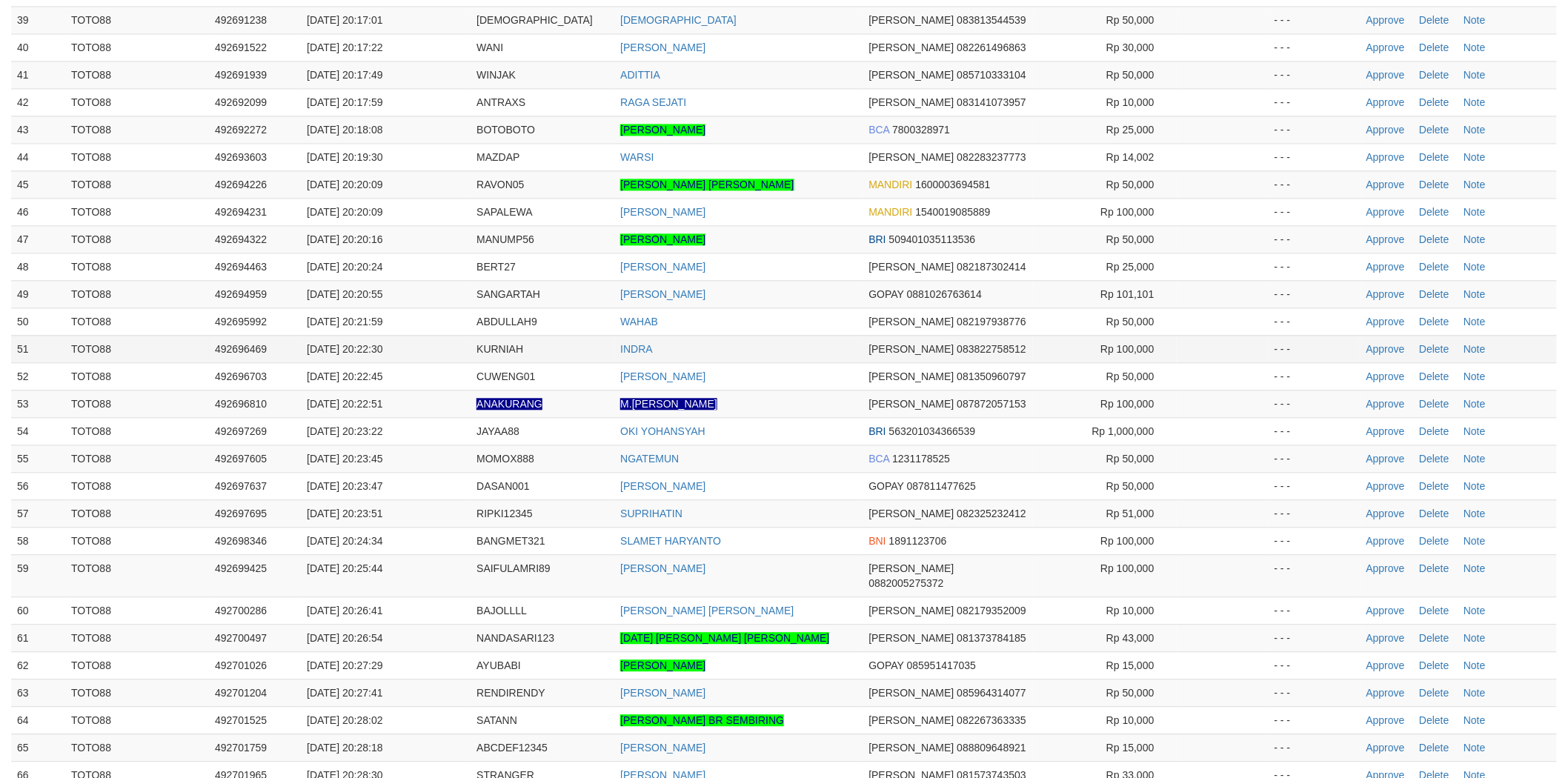
click at [838, 342] on td "INDRA" at bounding box center [739, 348] width 248 height 27
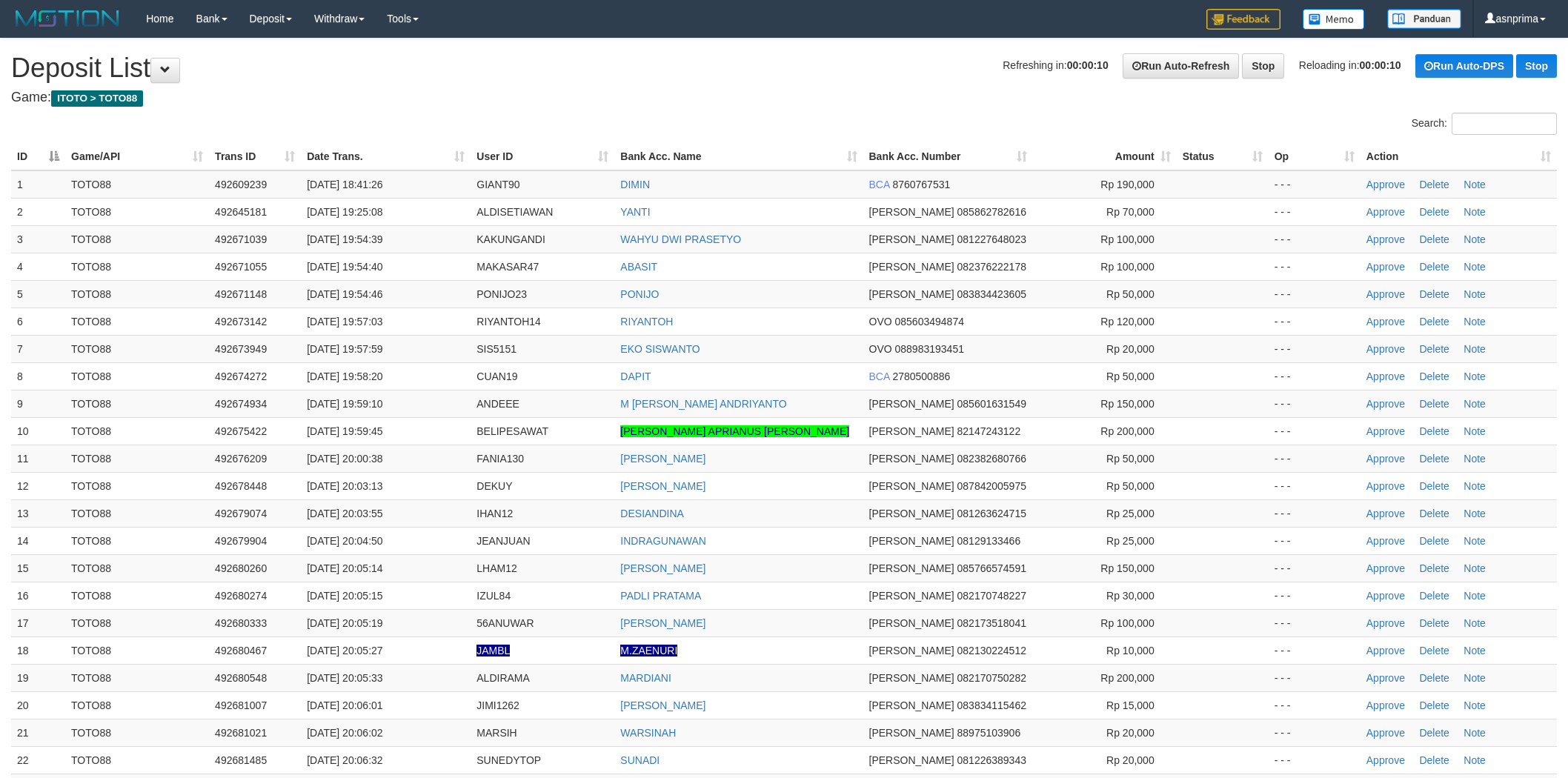
scroll to position [1222, 0]
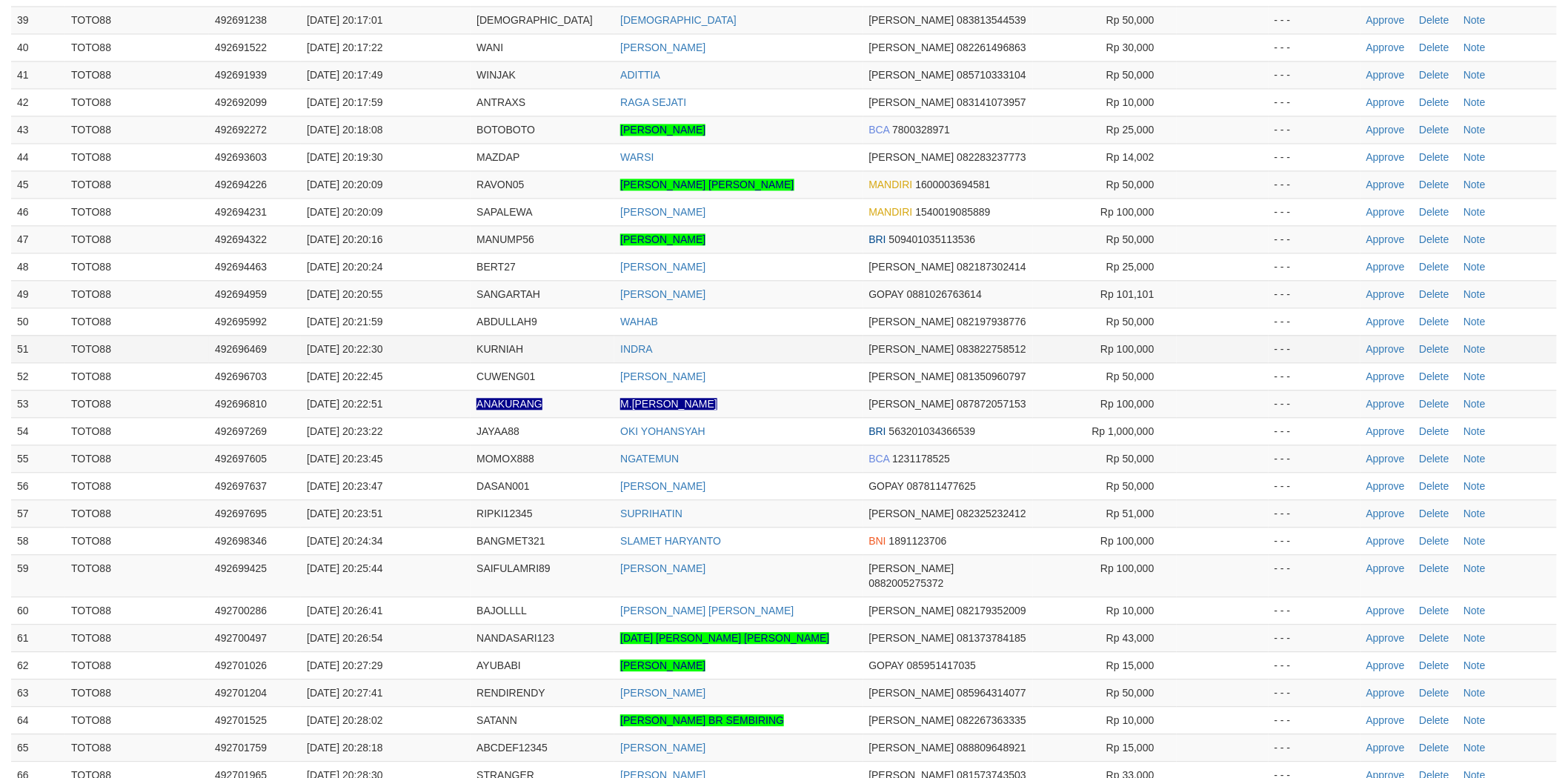
drag, startPoint x: 0, startPoint y: 0, endPoint x: 786, endPoint y: 339, distance: 856.0
click at [786, 339] on td "INDRA" at bounding box center [739, 348] width 248 height 27
click at [1386, 398] on link "Approve" at bounding box center [1385, 403] width 38 height 12
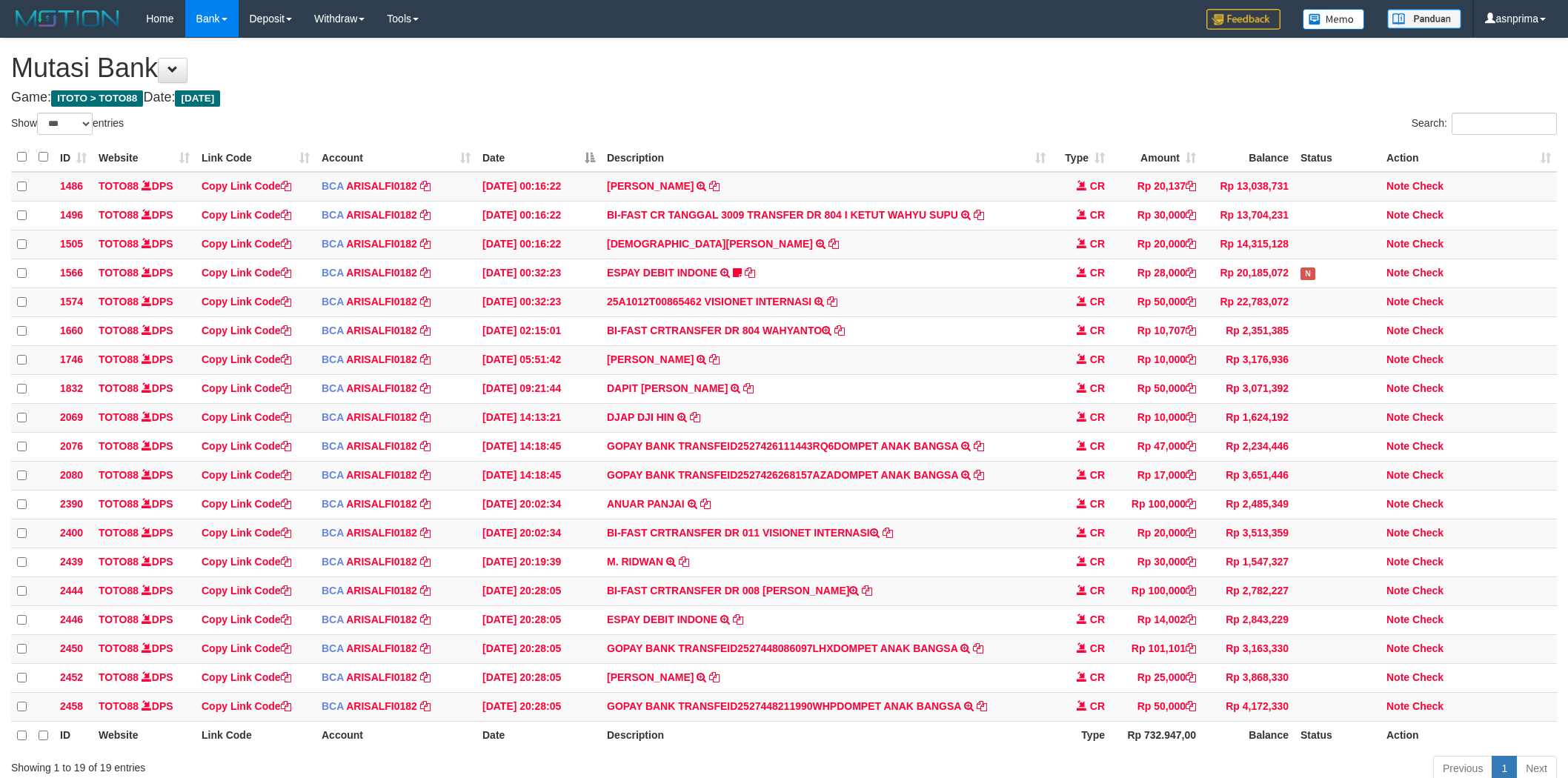
select select "***"
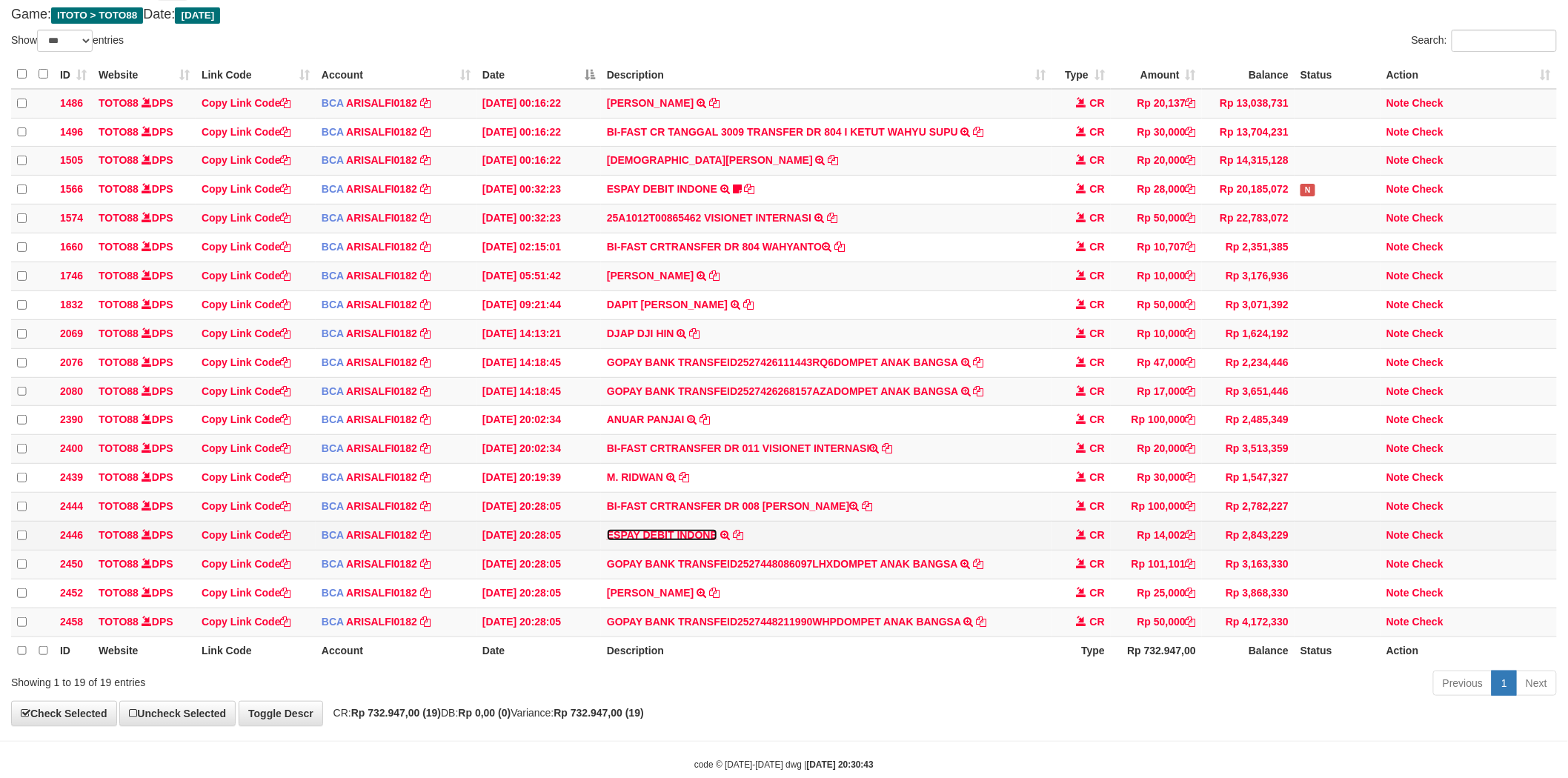
click at [680, 541] on link "ESPAY DEBIT INDONE" at bounding box center [662, 535] width 111 height 12
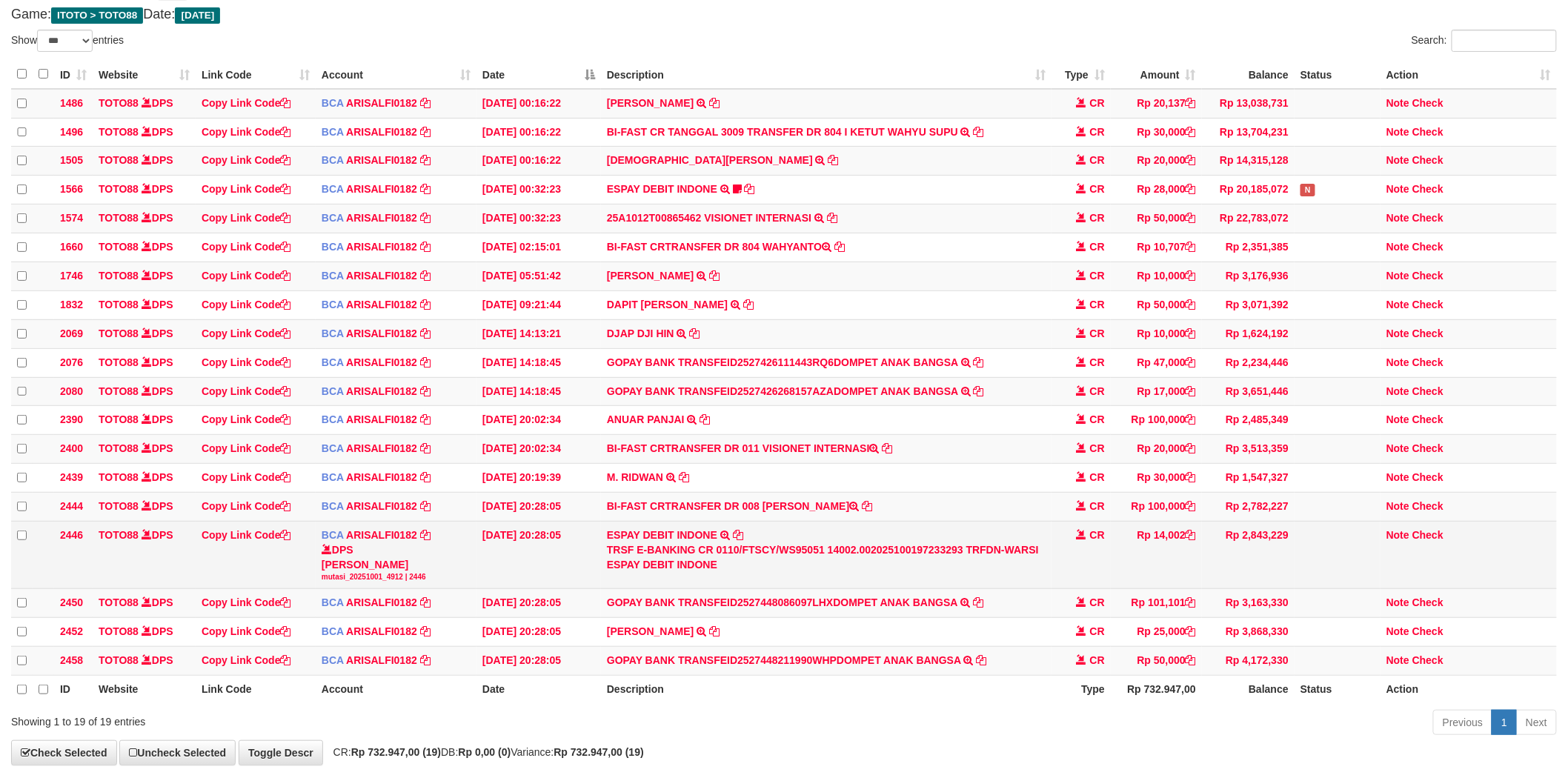
click at [1019, 572] on div "TRSF E-BANKING CR 0110/FTSCY/WS95051 14002.002025100197233293 TRFDN-WARSI ESPAY…" at bounding box center [826, 557] width 439 height 29
copy div "WARSI"
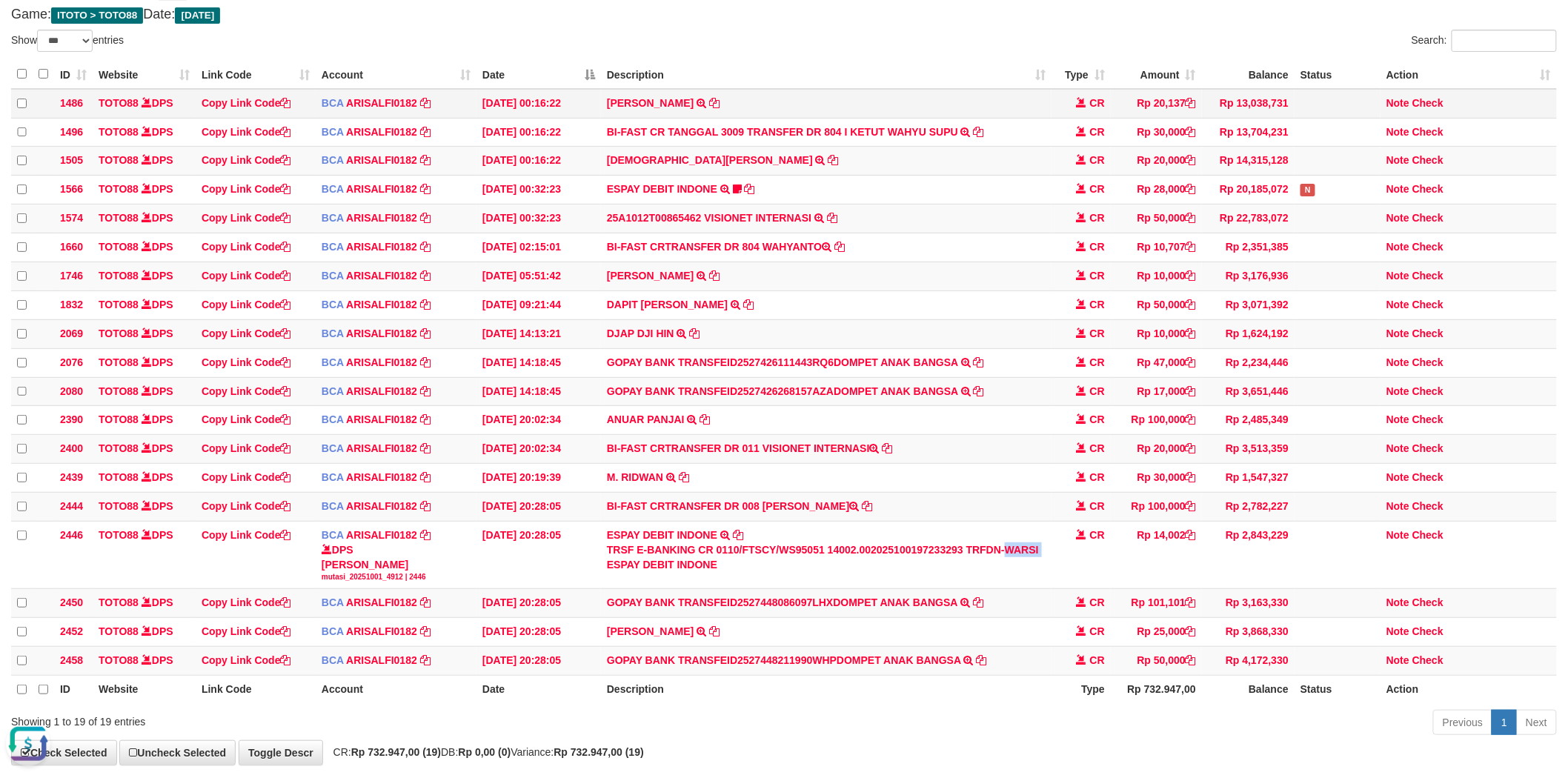
scroll to position [0, 0]
click at [795, 35] on div "Search:" at bounding box center [1176, 42] width 762 height 26
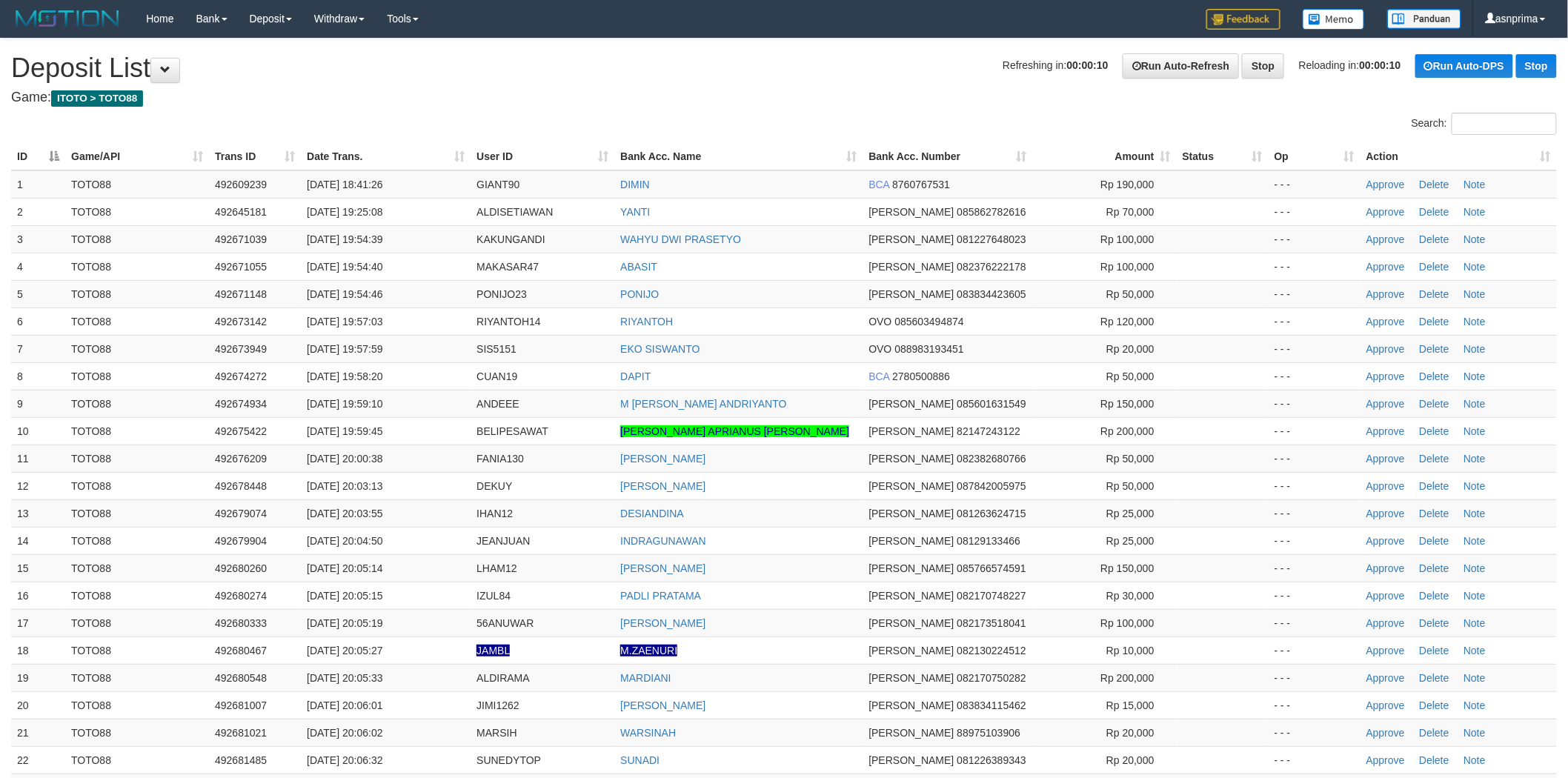
click at [801, 331] on td "RIYANTOH" at bounding box center [739, 321] width 248 height 27
drag, startPoint x: 1434, startPoint y: 732, endPoint x: 1382, endPoint y: 574, distance: 166.3
click at [1434, 732] on link "Delete" at bounding box center [1434, 733] width 29 height 12
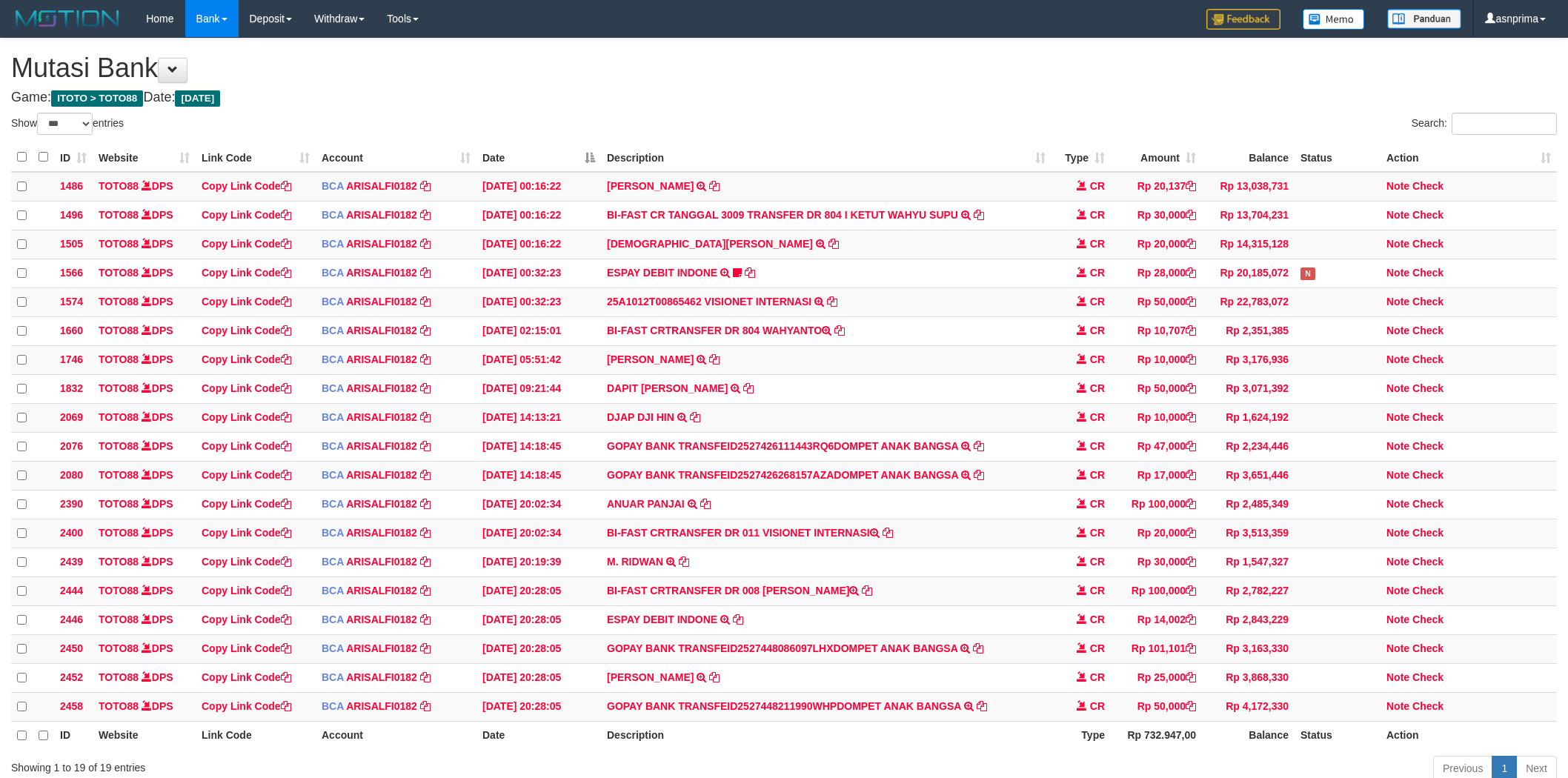
select select "***"
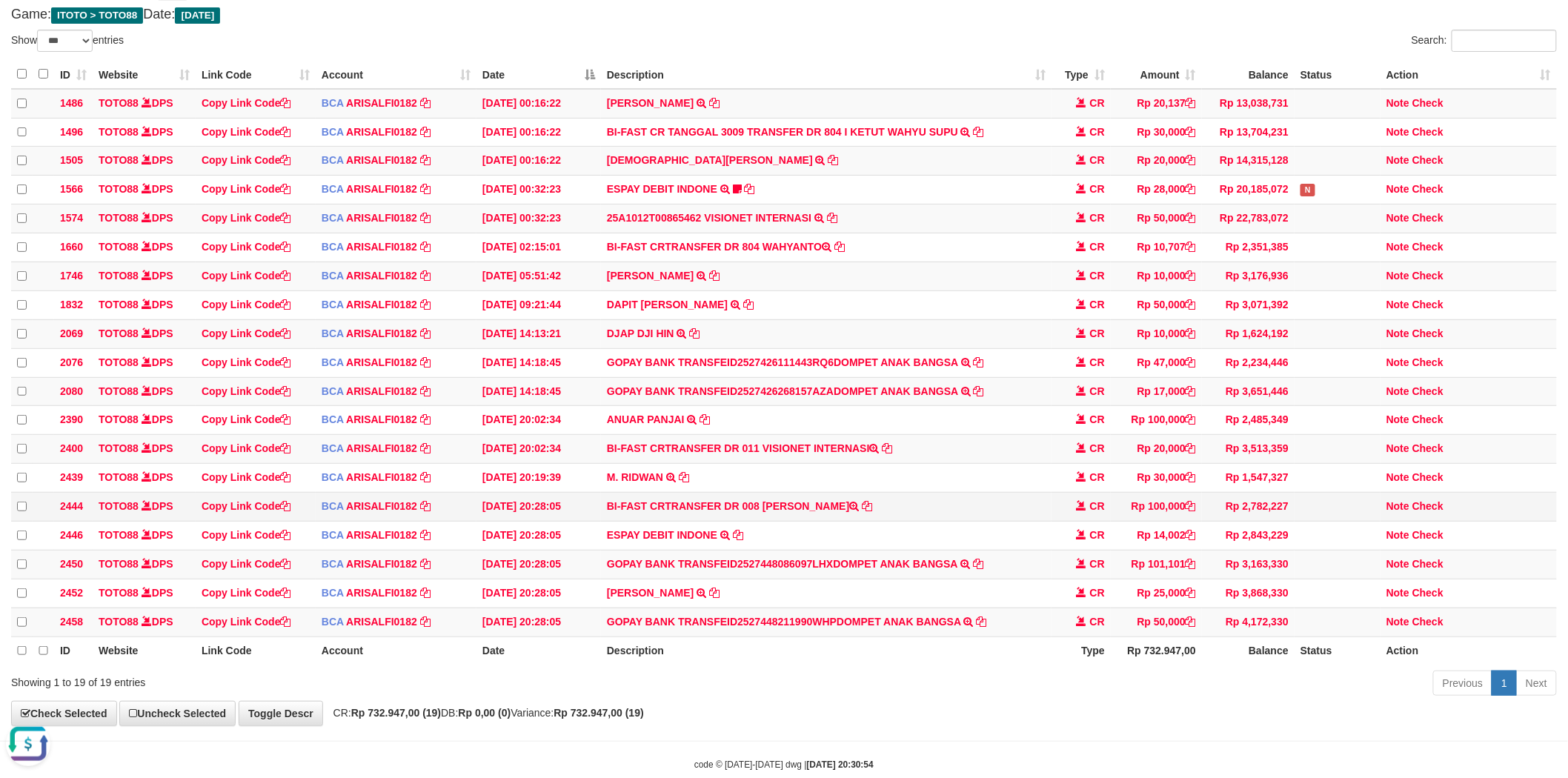
drag, startPoint x: 764, startPoint y: 521, endPoint x: 848, endPoint y: 519, distance: 84.0
click at [848, 519] on td "BI-FAST CRTRANSFER DR 008 DJUMIATI PATTILOUW" at bounding box center [826, 508] width 451 height 29
copy td "DJUMIATI PATTIL"
click at [1434, 512] on link "Check" at bounding box center [1427, 506] width 31 height 12
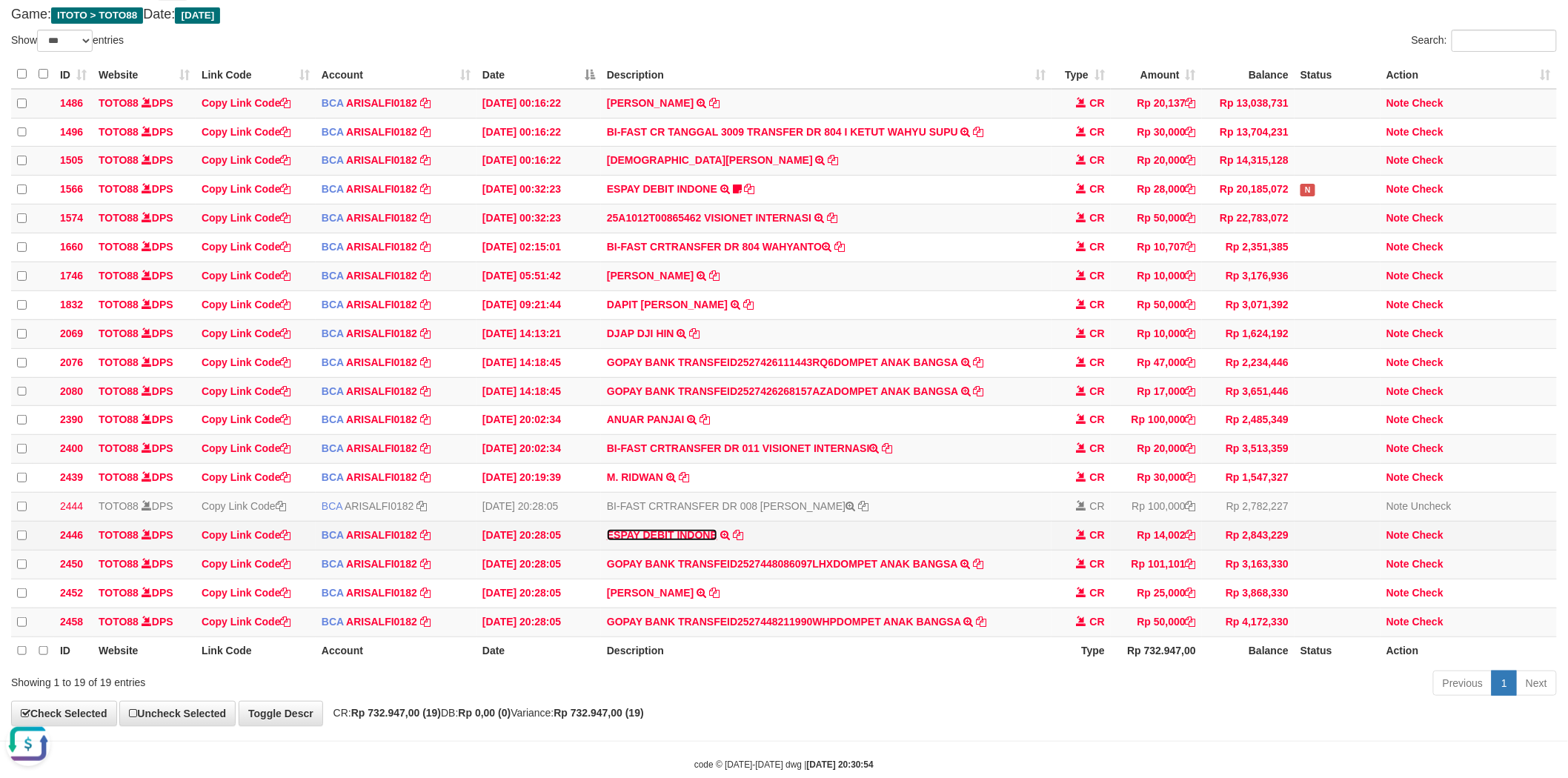
click at [695, 541] on link "ESPAY DEBIT INDONE" at bounding box center [662, 535] width 111 height 12
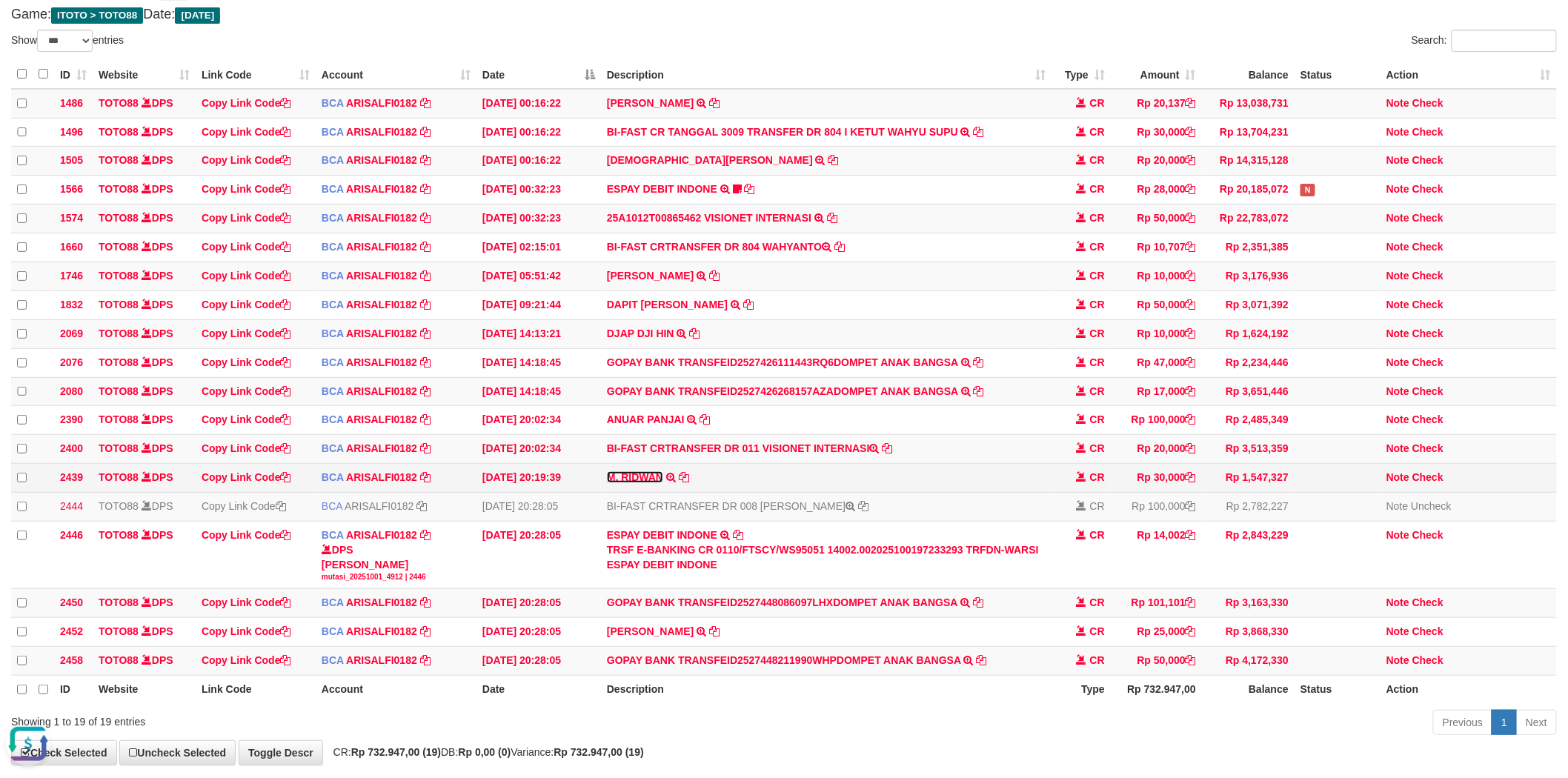
click at [643, 484] on link "M. RIDWAN" at bounding box center [635, 477] width 56 height 12
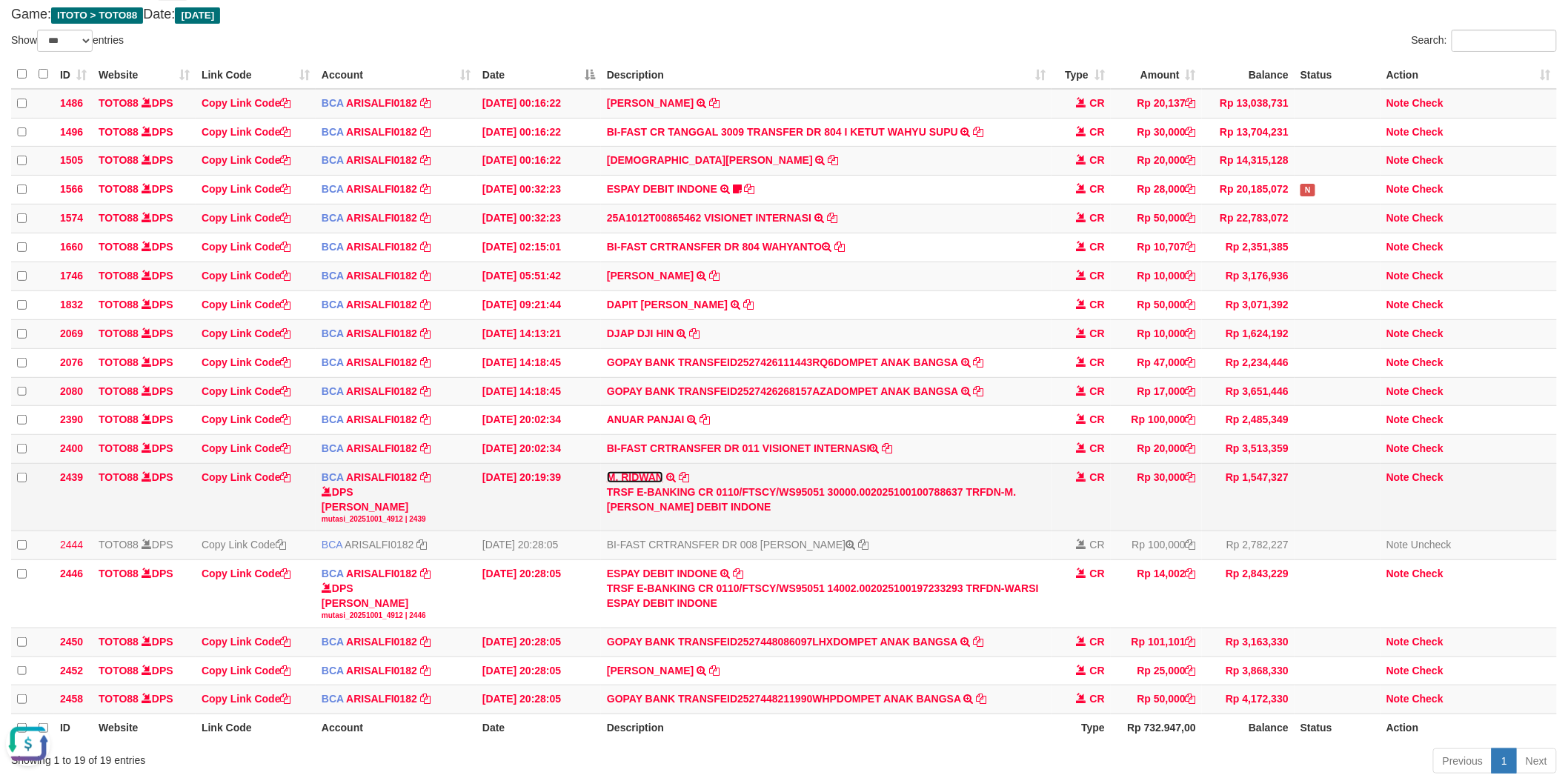
click at [643, 484] on link "M. RIDWAN" at bounding box center [635, 477] width 56 height 12
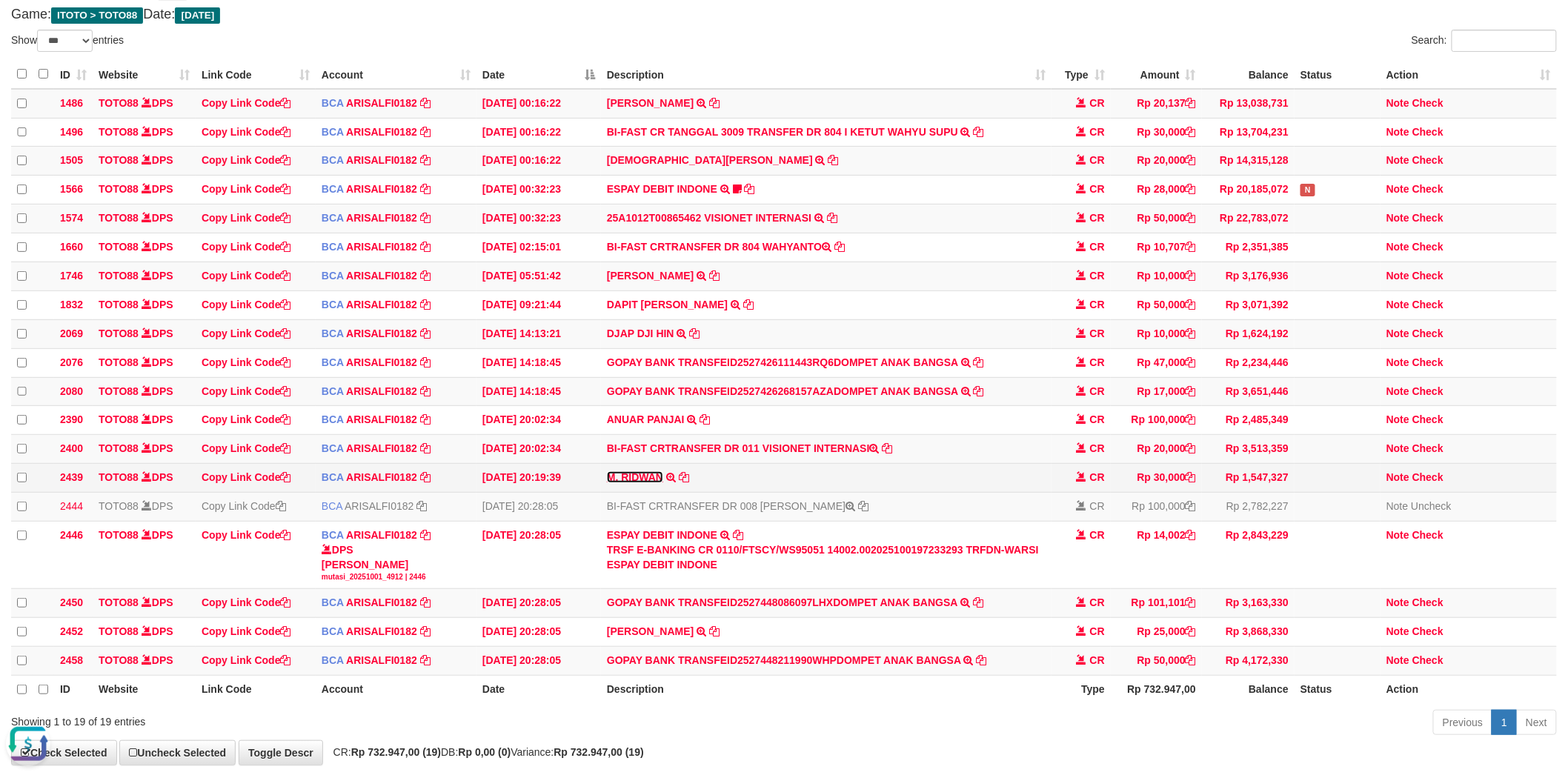
click at [635, 484] on link "M. RIDWAN" at bounding box center [635, 477] width 56 height 12
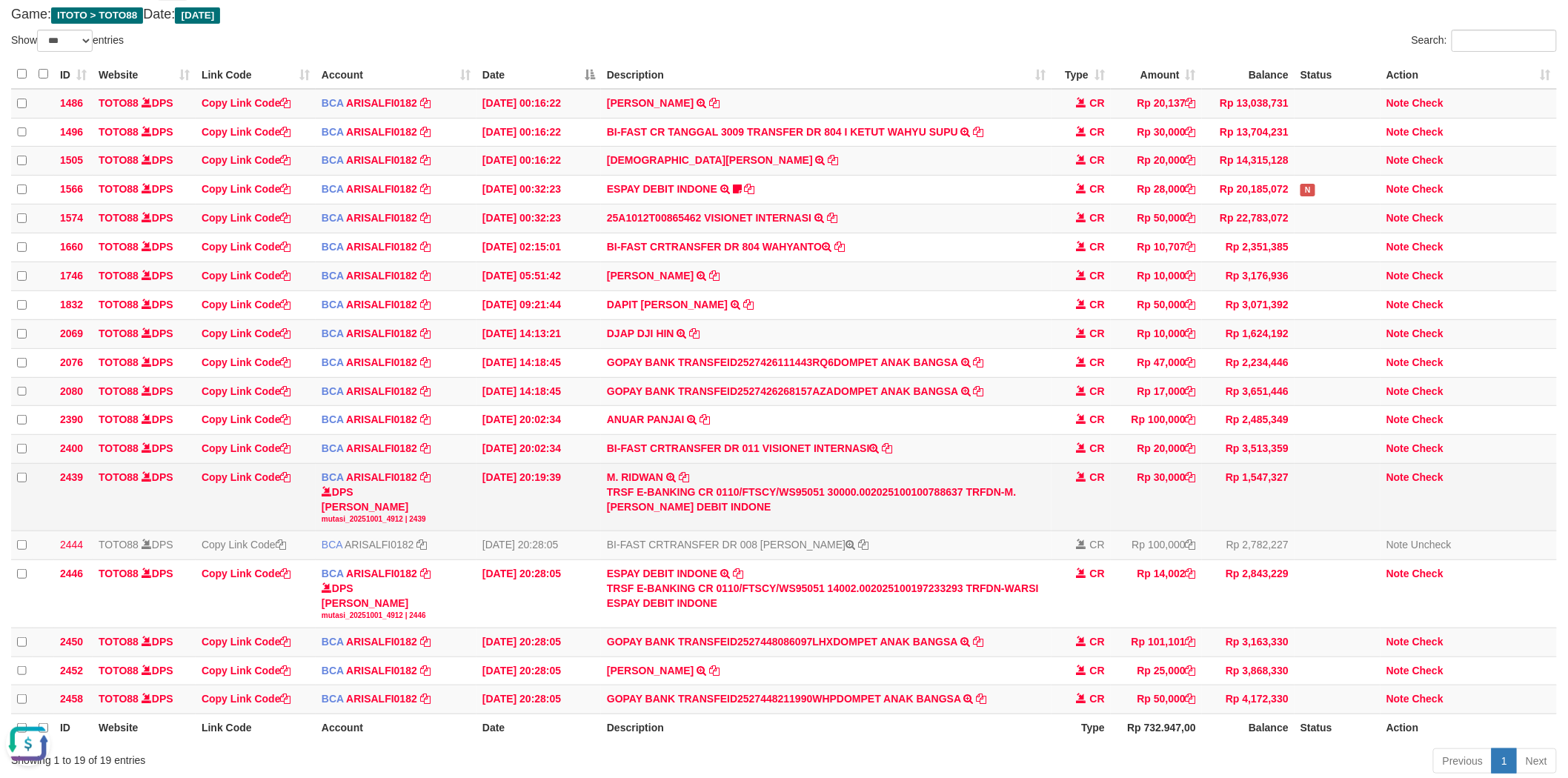
click at [639, 515] on div "TRSF E-BANKING CR 0110/FTSCY/WS95051 30000.002025100100788637 TRFDN-M. RIDWAN E…" at bounding box center [826, 499] width 439 height 29
click at [638, 515] on div "TRSF E-BANKING CR 0110/FTSCY/WS95051 30000.002025100100788637 TRFDN-M. RIDWAN E…" at bounding box center [826, 499] width 439 height 29
copy div "RIDWAN"
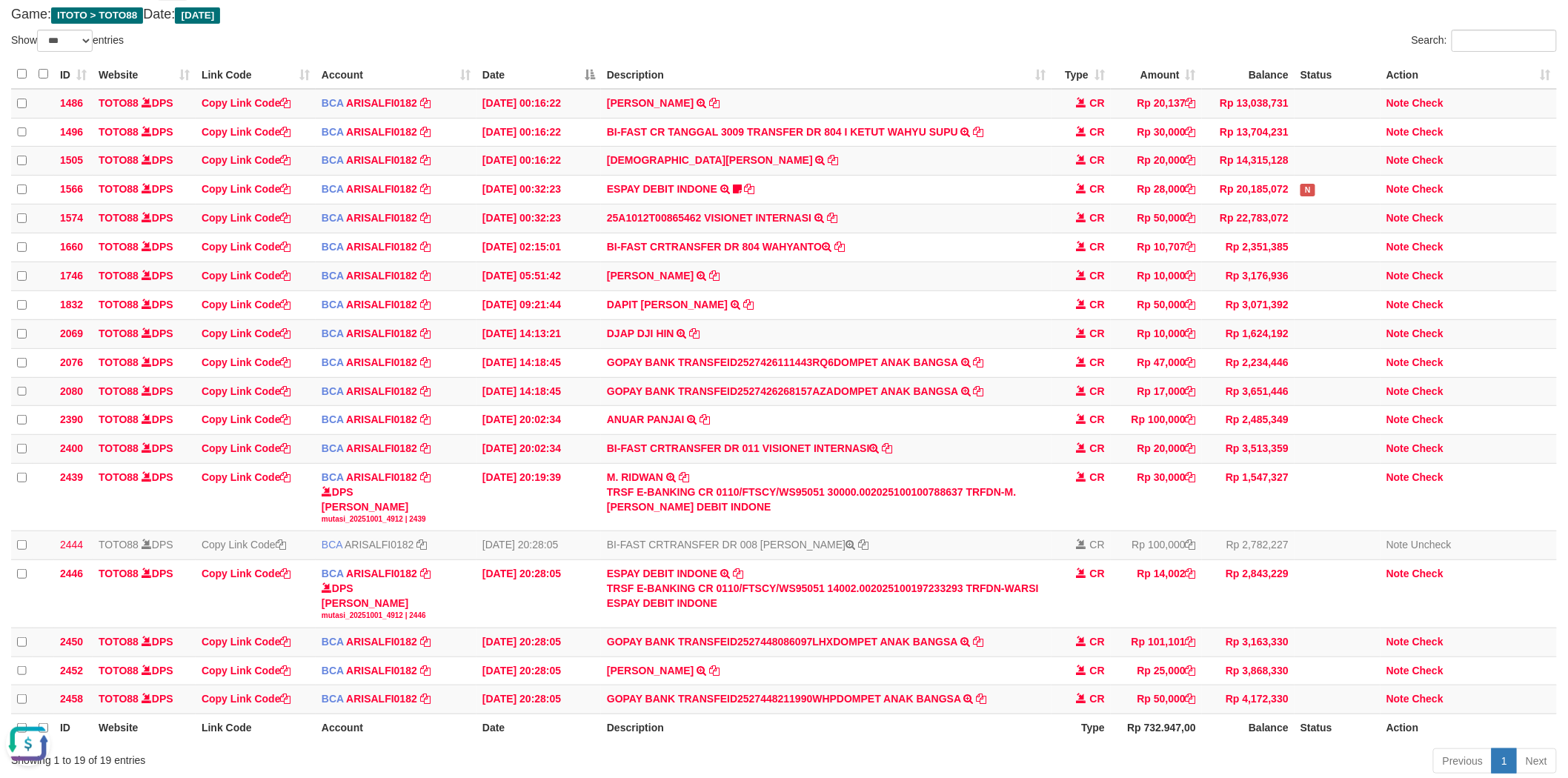
click at [795, 25] on div "**********" at bounding box center [784, 379] width 1568 height 849
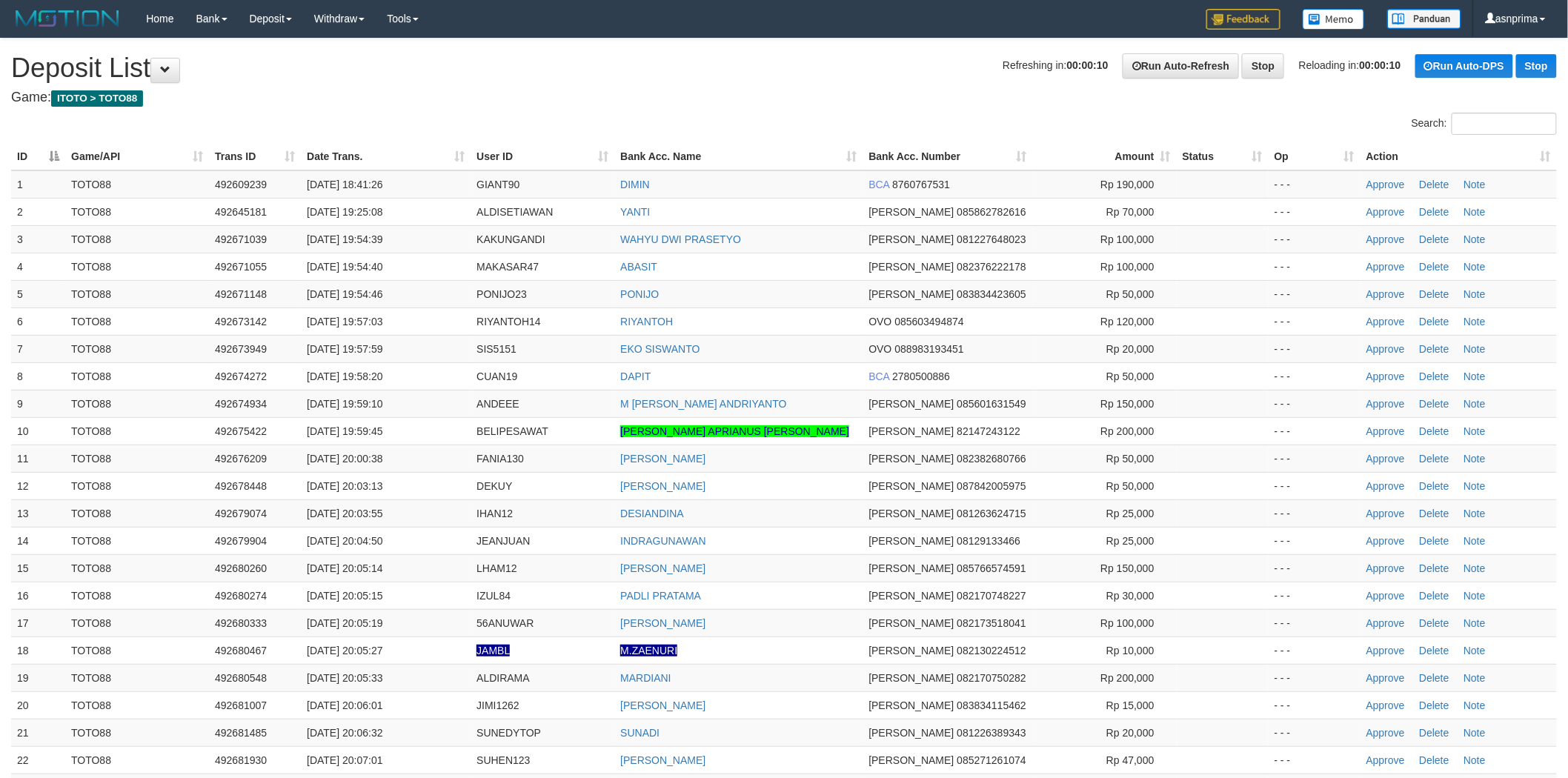
scroll to position [947, 0]
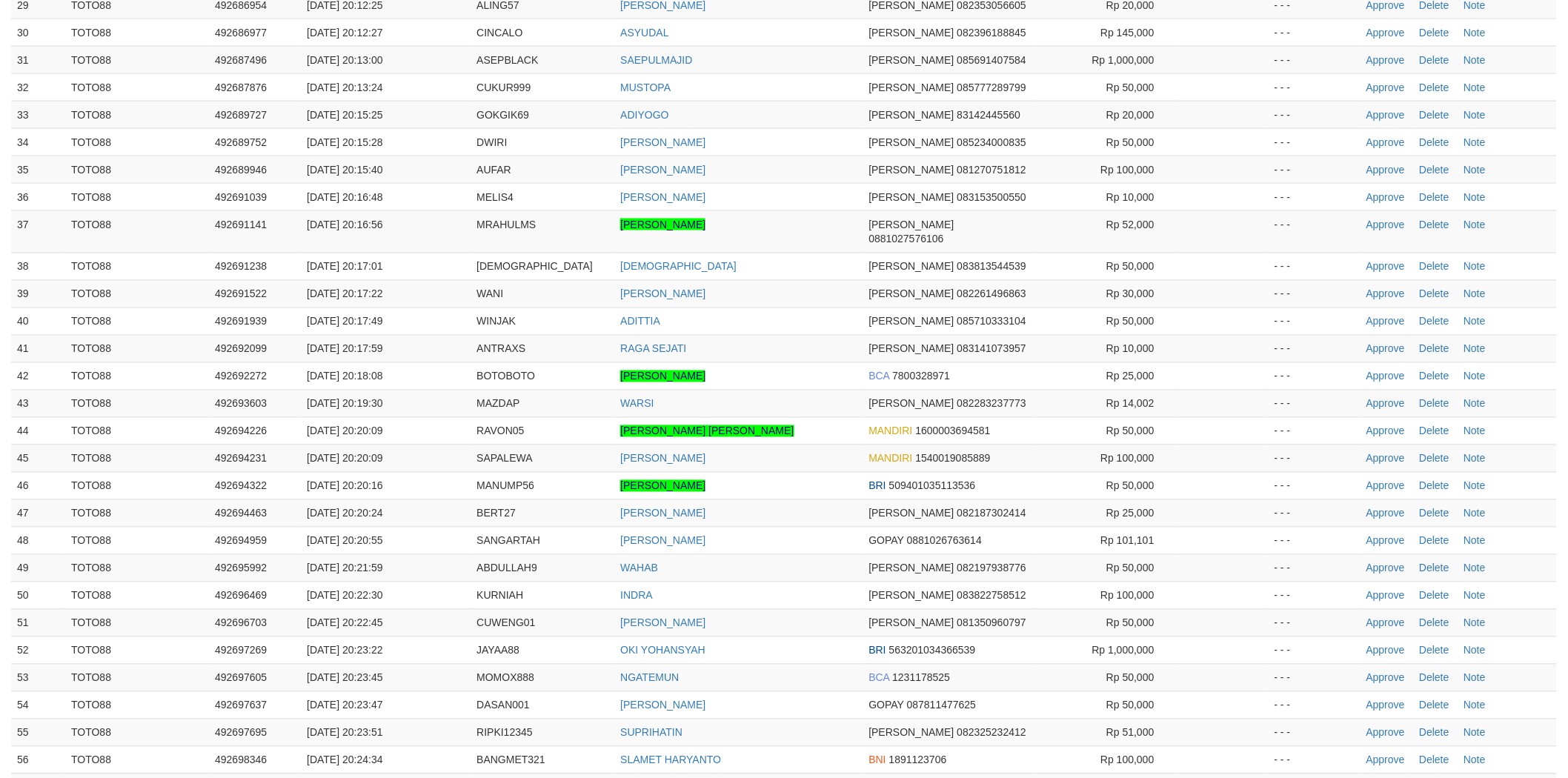
click at [813, 308] on td "ADITTIA" at bounding box center [739, 321] width 248 height 27
drag, startPoint x: 1376, startPoint y: 438, endPoint x: 761, endPoint y: 23, distance: 741.9
click at [1376, 453] on link "Approve" at bounding box center [1385, 458] width 38 height 12
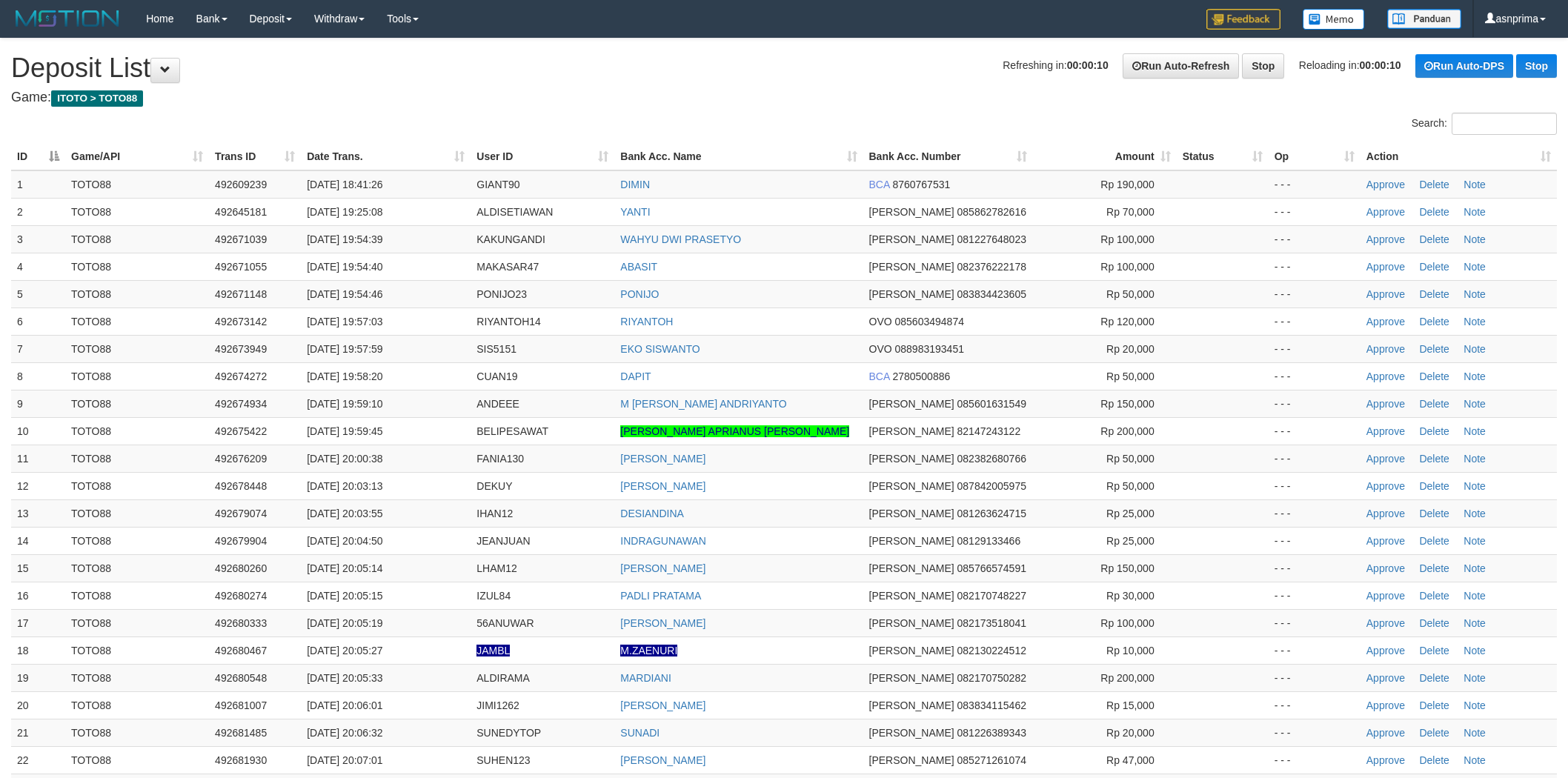
click at [802, 274] on td "ABASIT" at bounding box center [739, 266] width 248 height 27
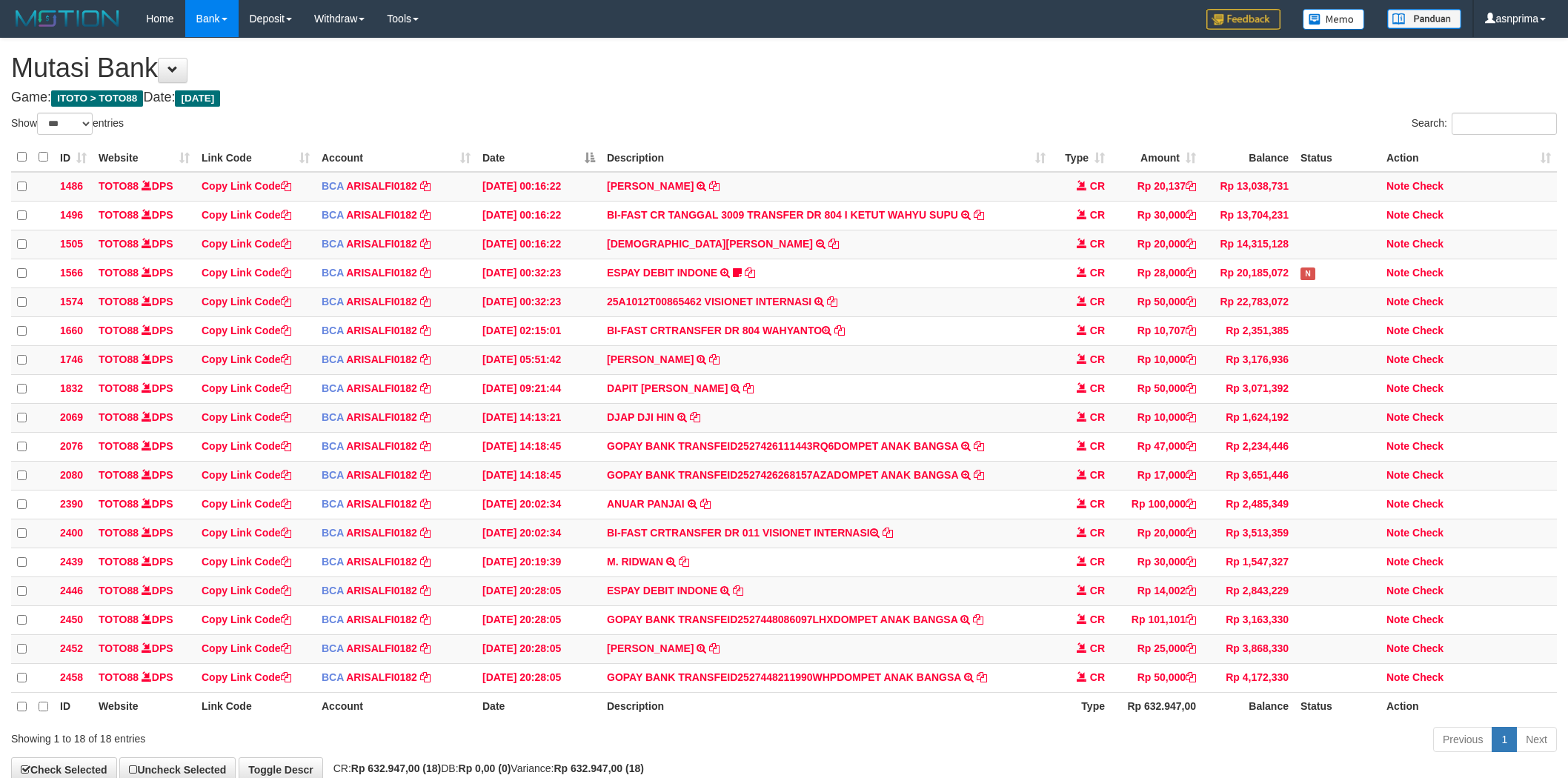
select select "***"
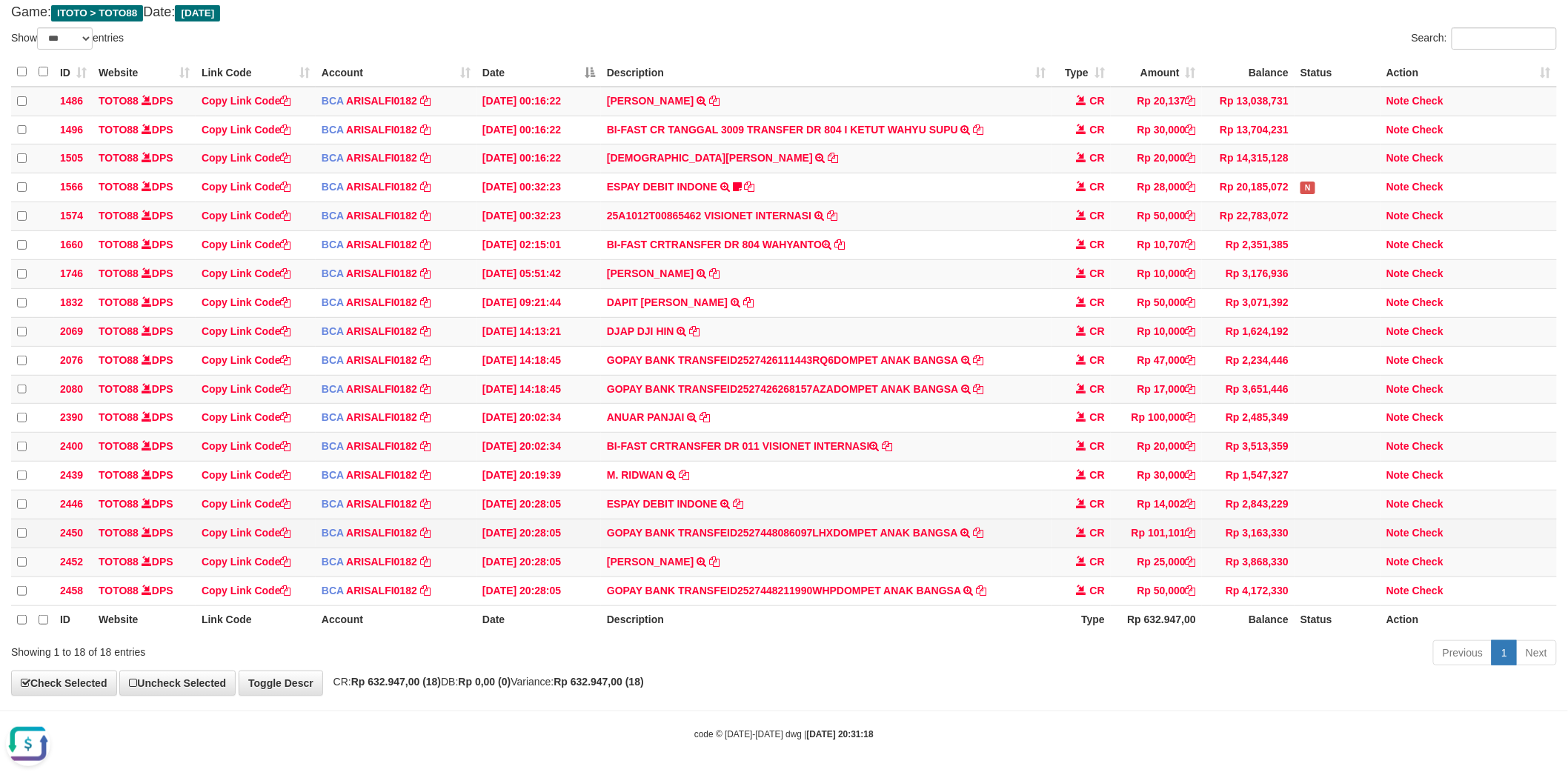
scroll to position [113, 0]
click at [739, 499] on icon at bounding box center [738, 504] width 10 height 10
click at [979, 528] on icon at bounding box center [978, 533] width 10 height 10
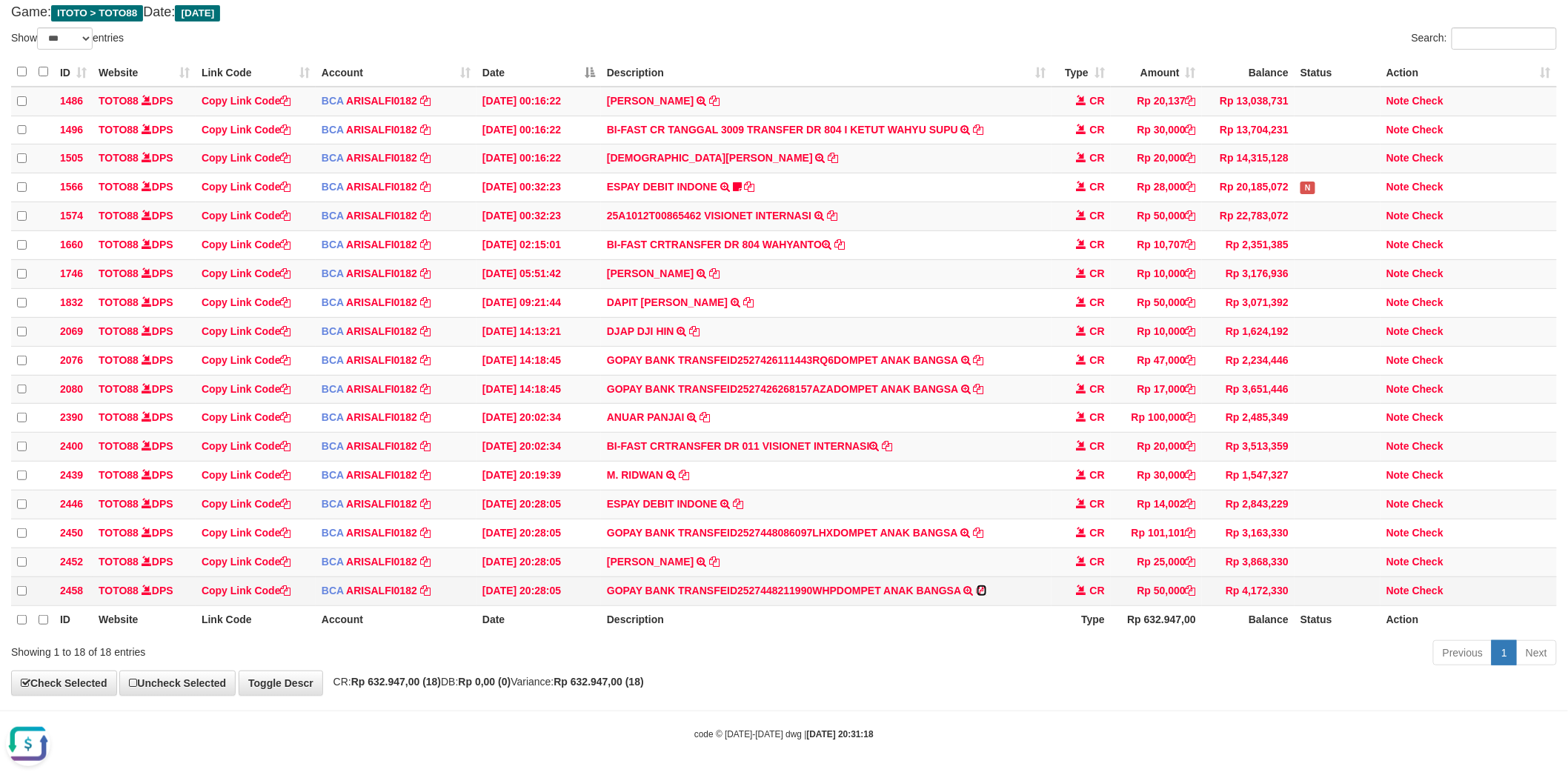
drag, startPoint x: 984, startPoint y: 588, endPoint x: 964, endPoint y: 588, distance: 20.0
click at [984, 588] on icon at bounding box center [981, 590] width 10 height 10
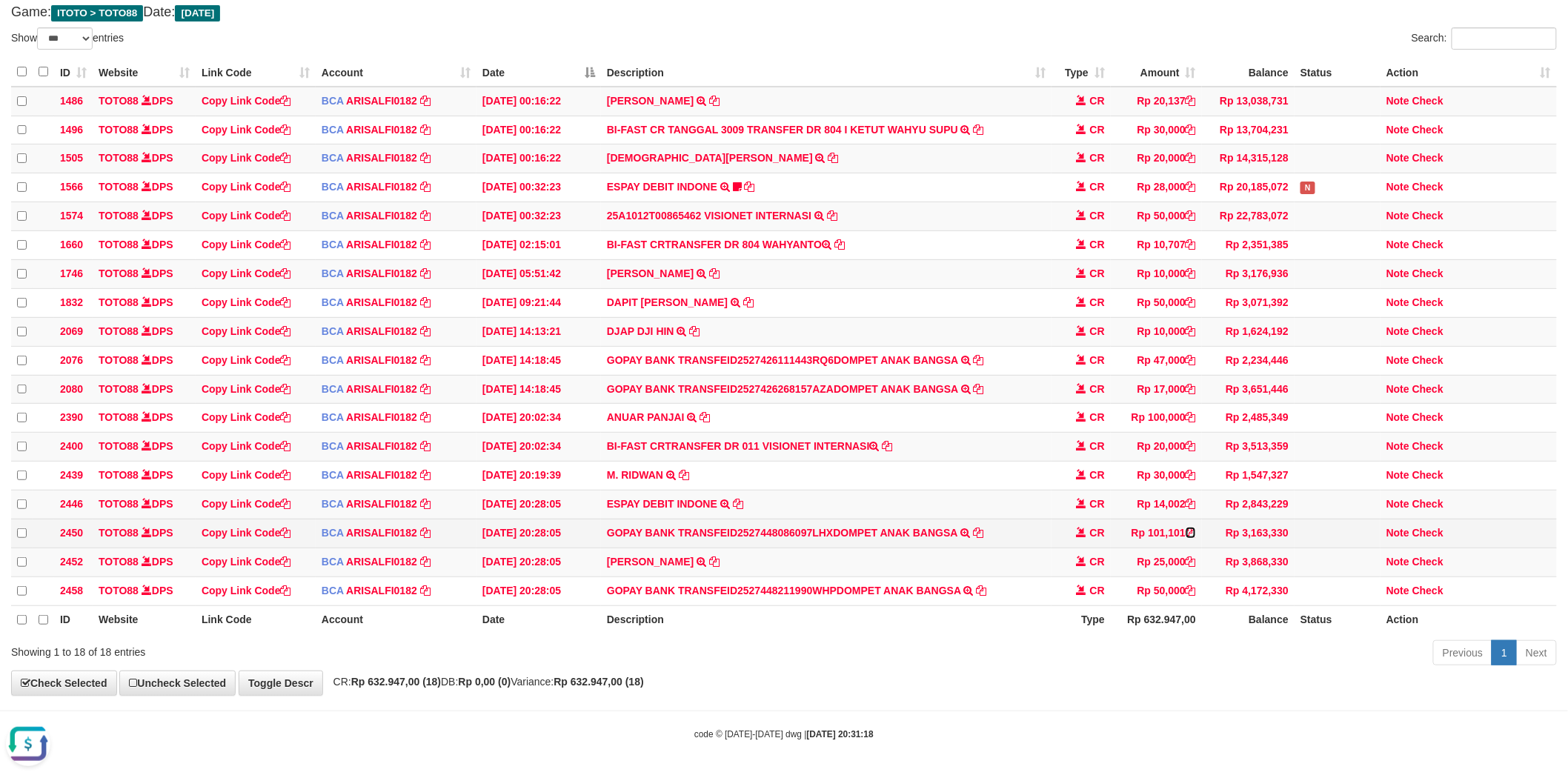
drag, startPoint x: 1193, startPoint y: 527, endPoint x: 1157, endPoint y: 523, distance: 36.2
click at [1193, 528] on icon at bounding box center [1190, 533] width 10 height 10
click at [1429, 527] on link "Check" at bounding box center [1427, 533] width 31 height 12
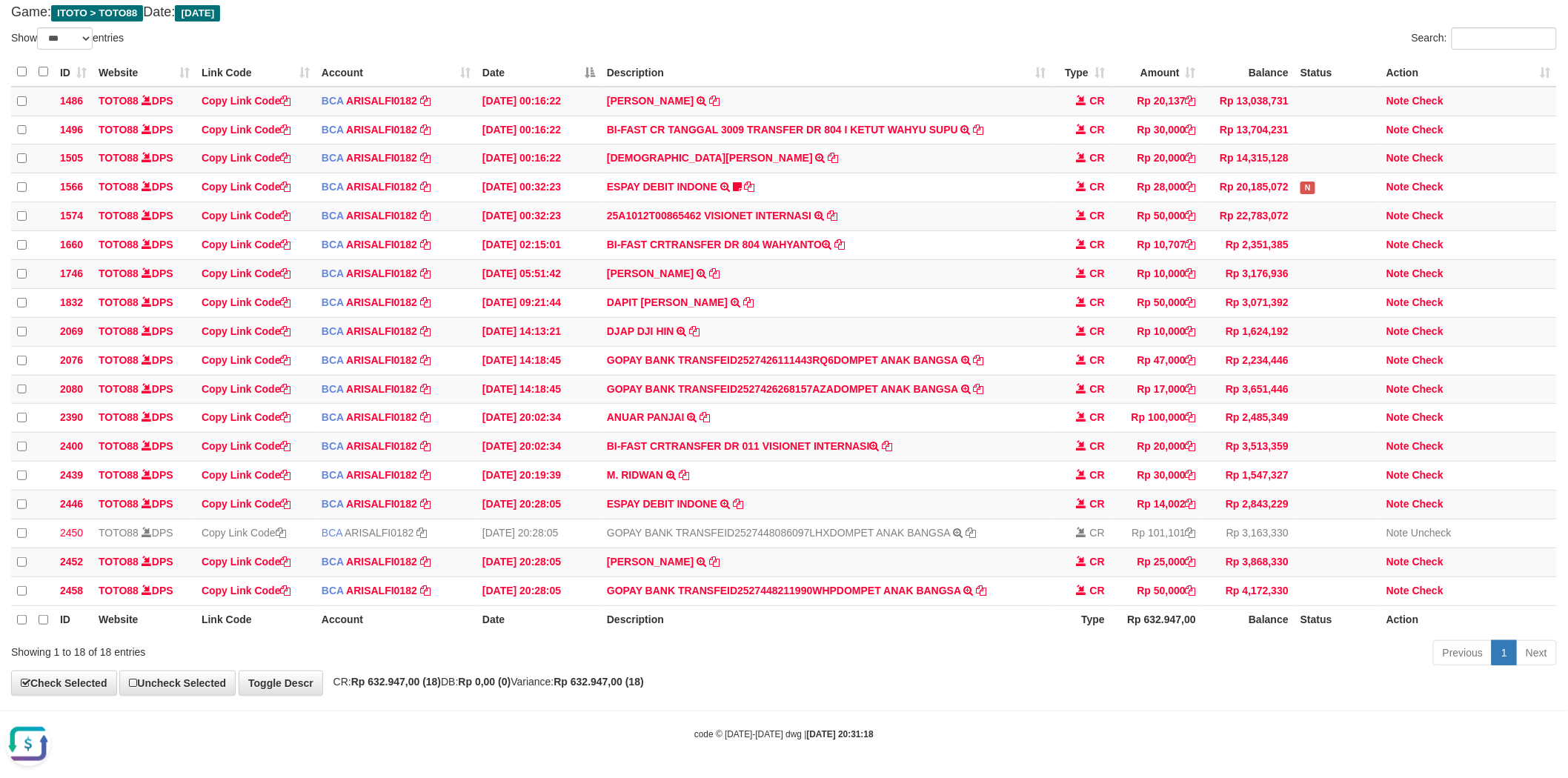
click at [833, 58] on th "Description" at bounding box center [826, 72] width 451 height 29
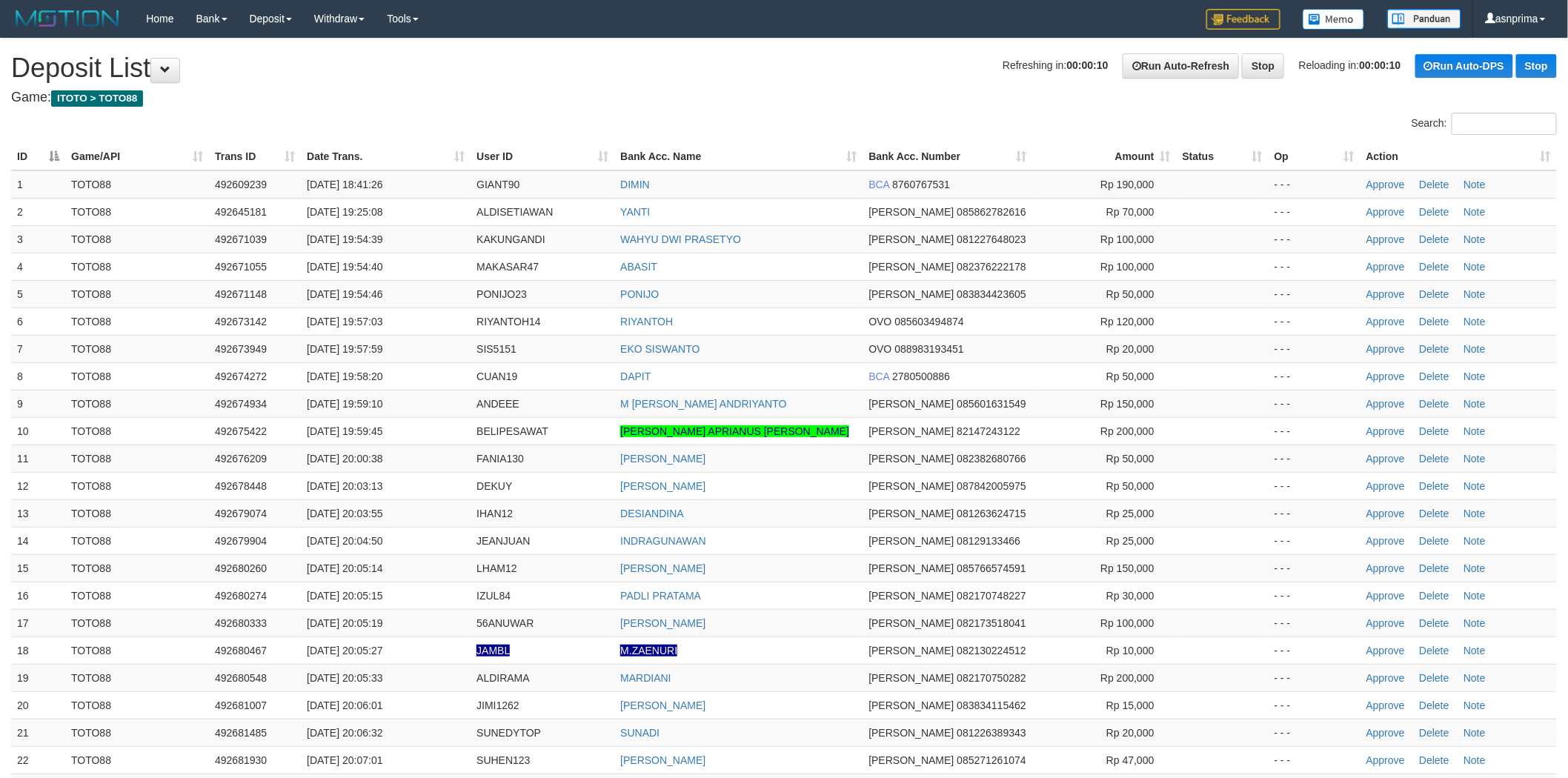
click at [774, 91] on h4 "Game: ITOTO > TOTO88" at bounding box center [784, 98] width 1546 height 15
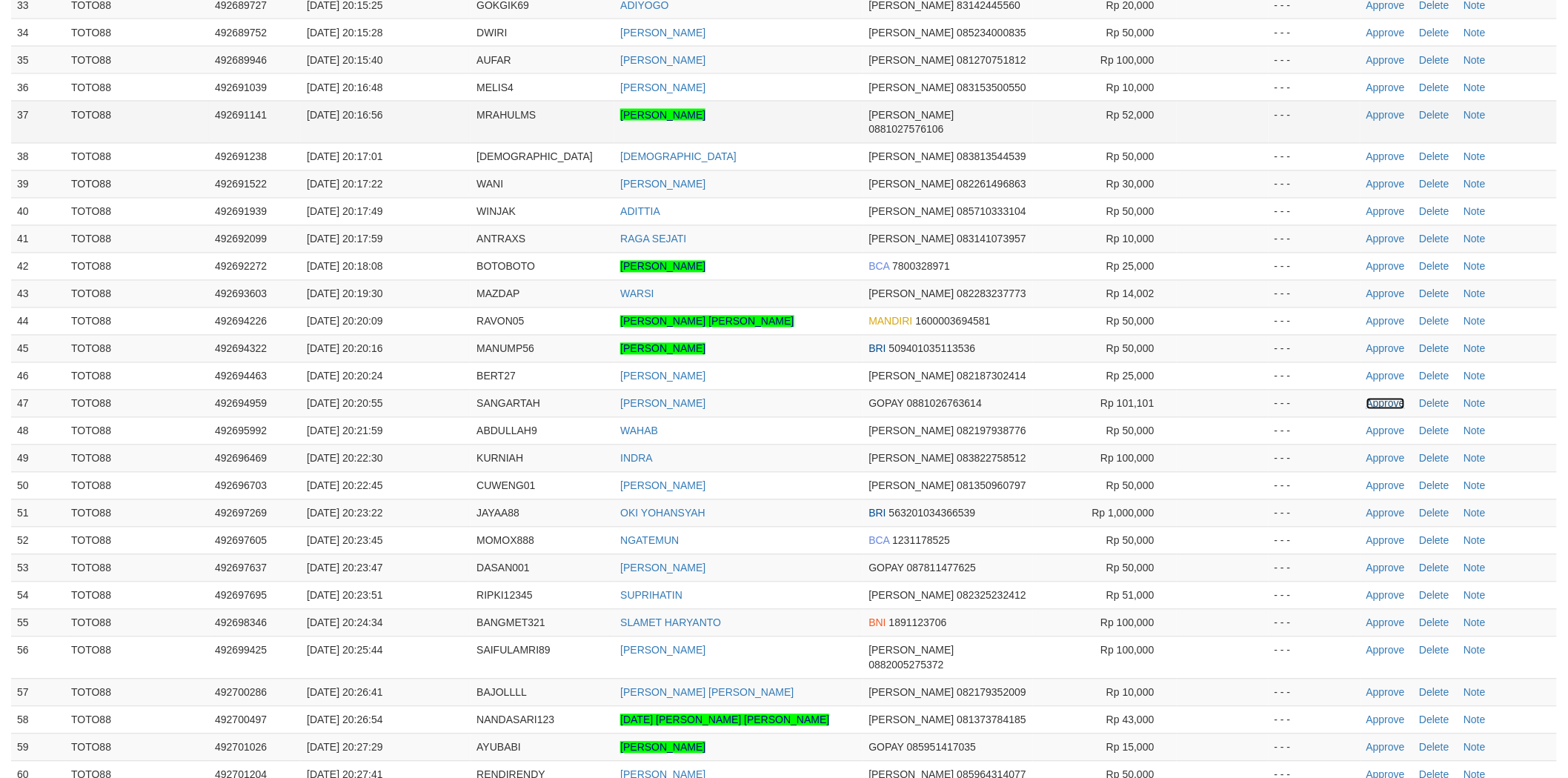
drag, startPoint x: 1383, startPoint y: 387, endPoint x: 763, endPoint y: 103, distance: 682.0
click at [1383, 398] on link "Approve" at bounding box center [1385, 403] width 38 height 12
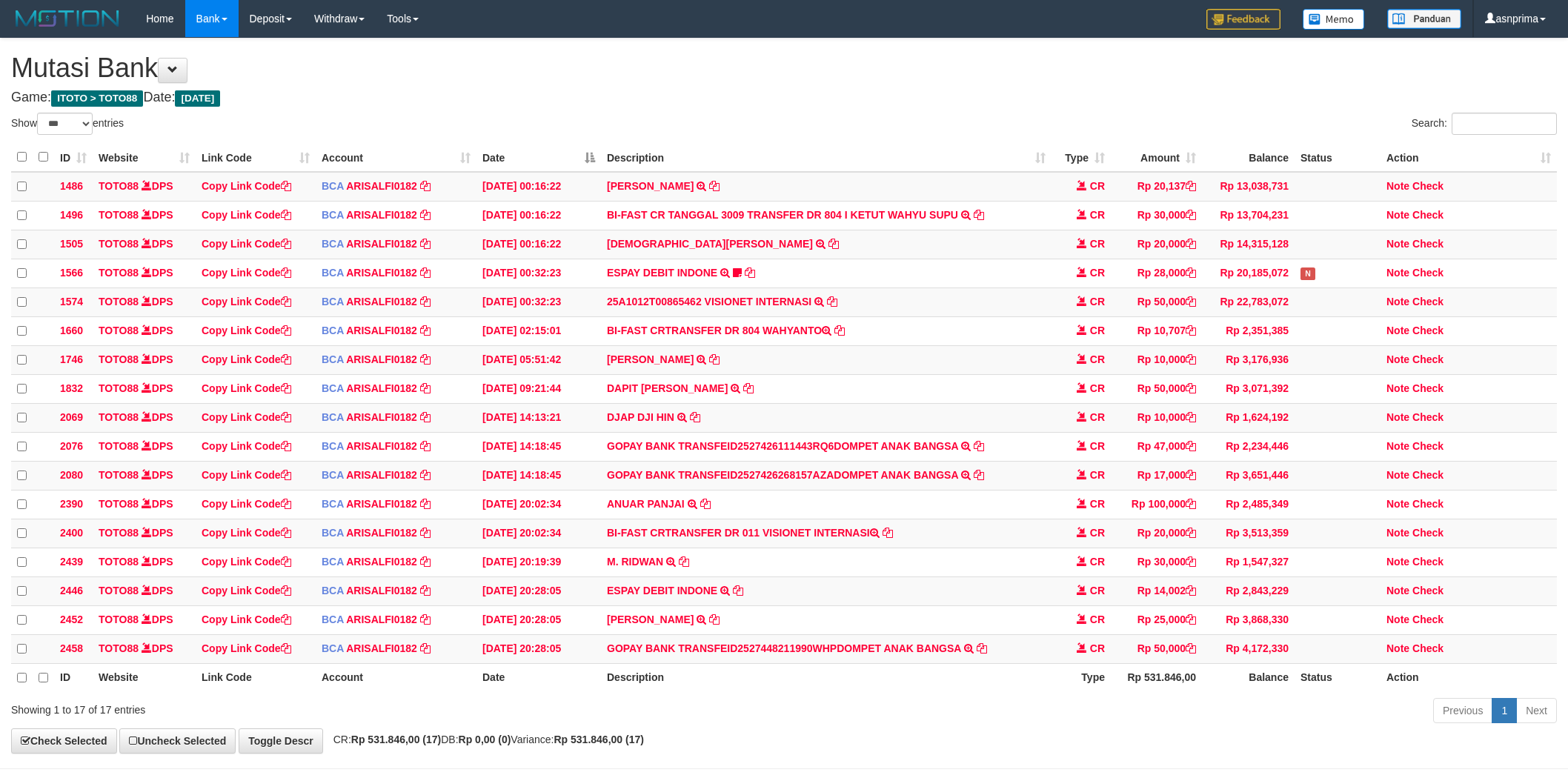
select select "***"
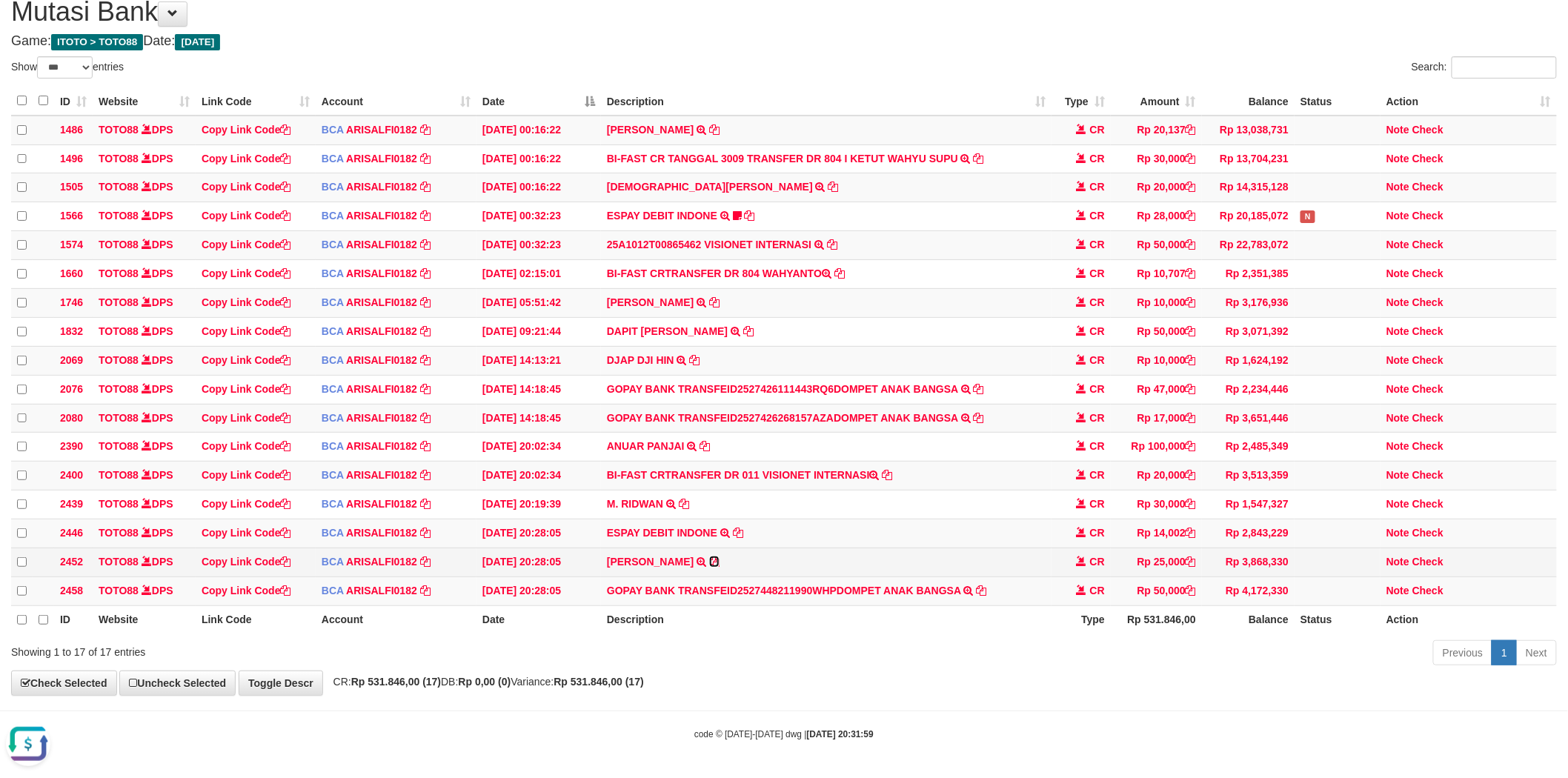
click at [712, 559] on icon at bounding box center [714, 562] width 10 height 10
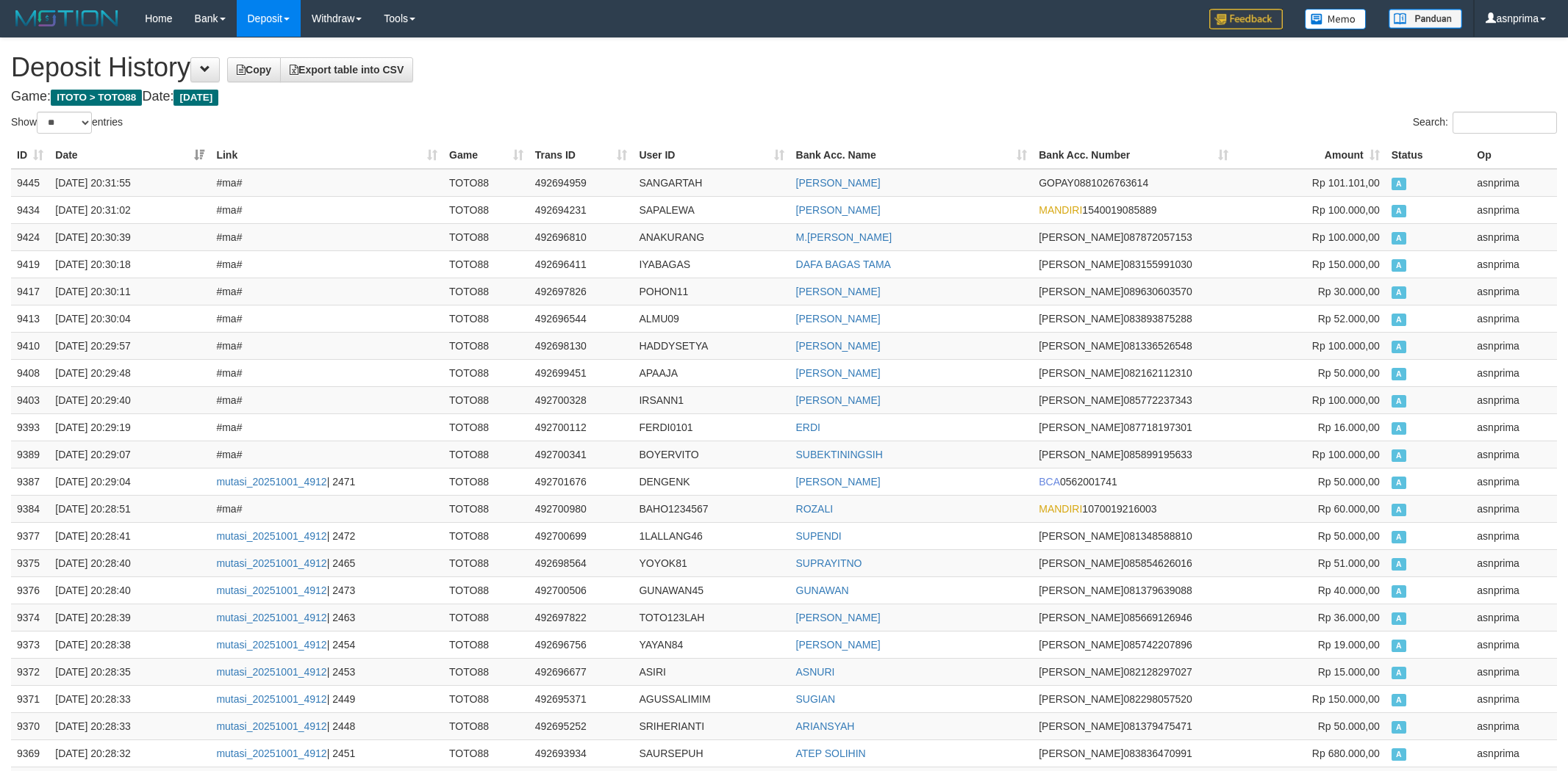
select select "**"
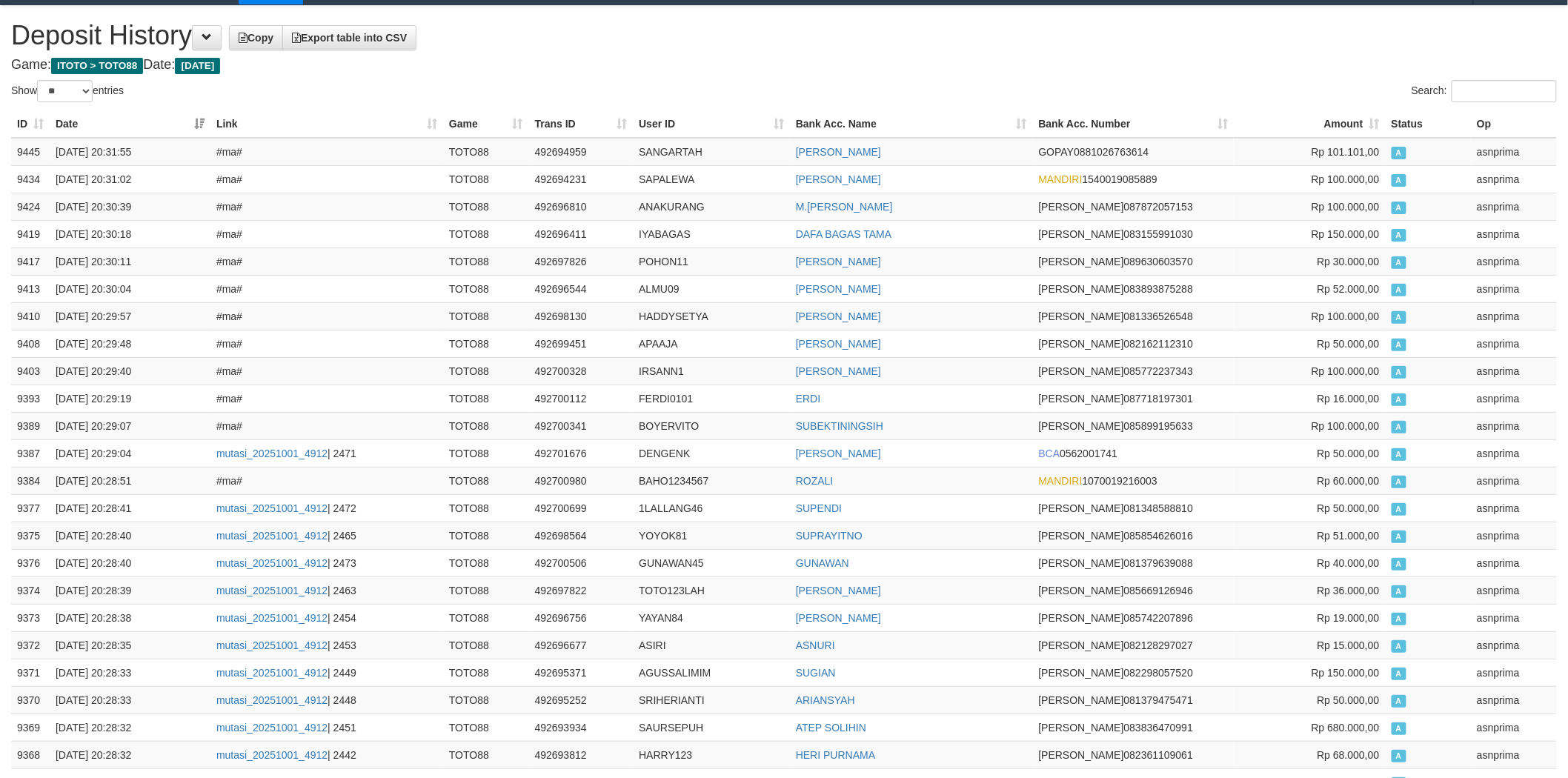
click at [722, 62] on h4 "Game: ITOTO > TOTO88 Date: [DATE]" at bounding box center [784, 65] width 1546 height 15
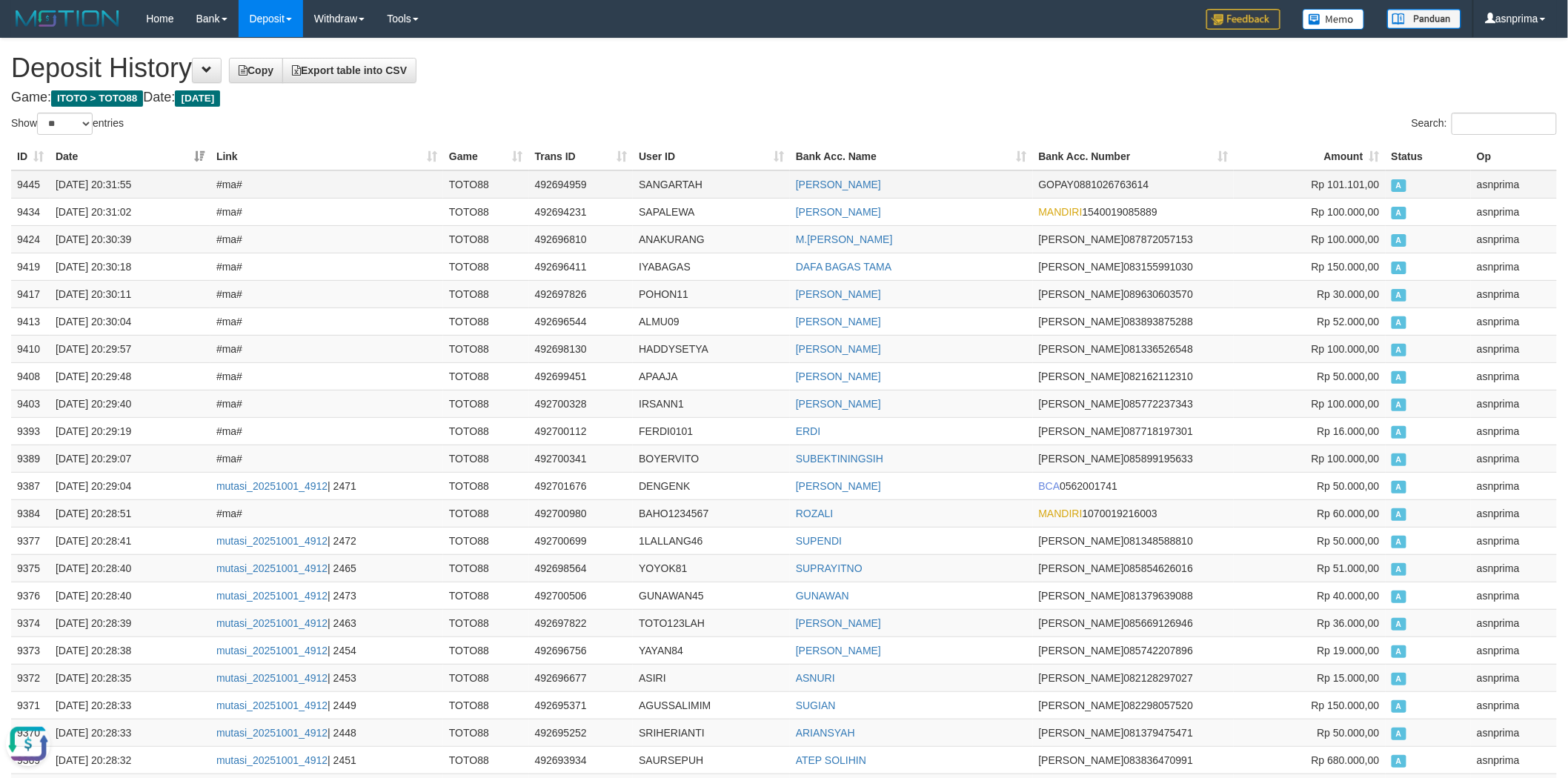
click at [13, 178] on td "9445" at bounding box center [30, 184] width 38 height 28
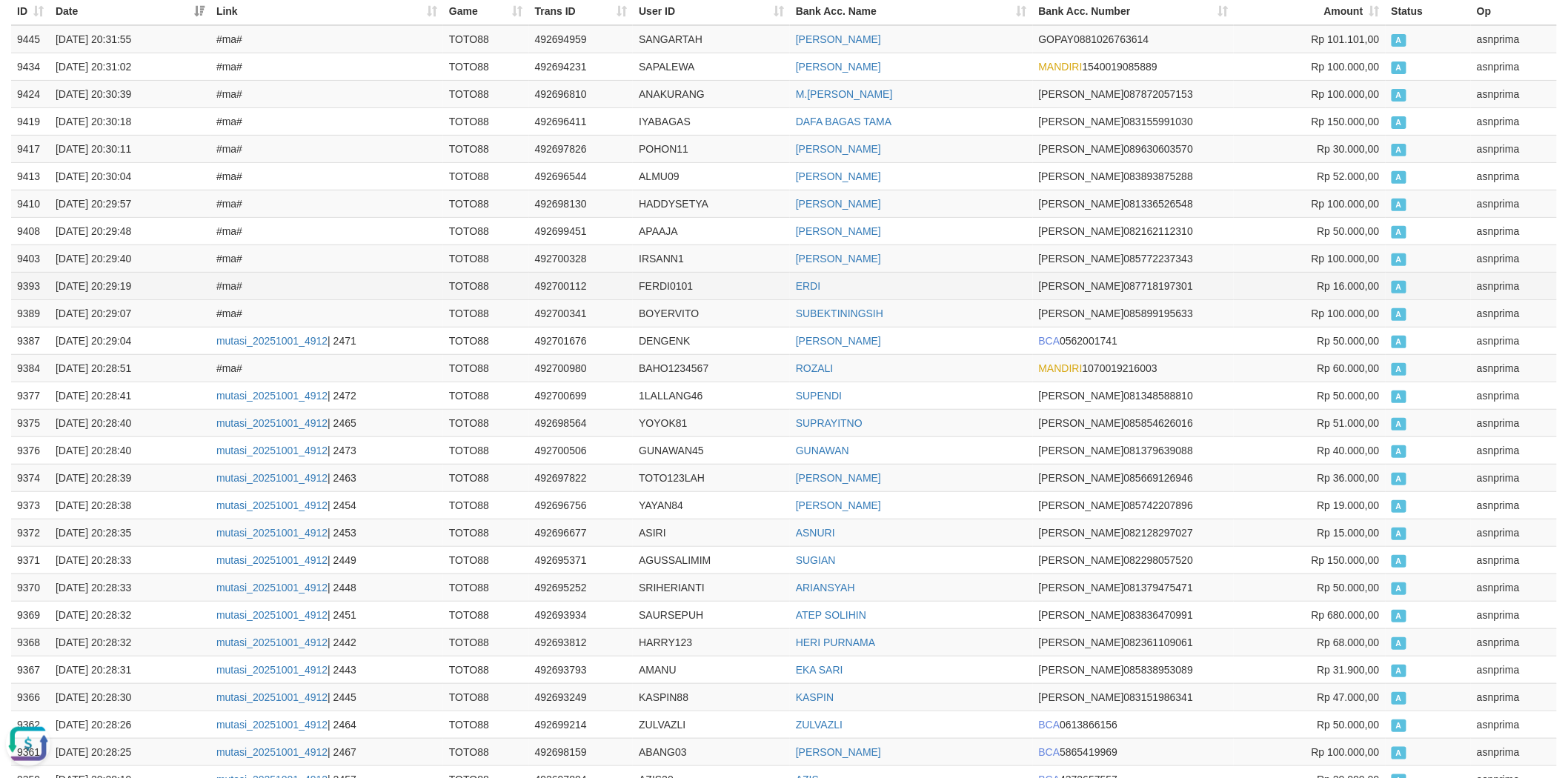
scroll to position [411, 0]
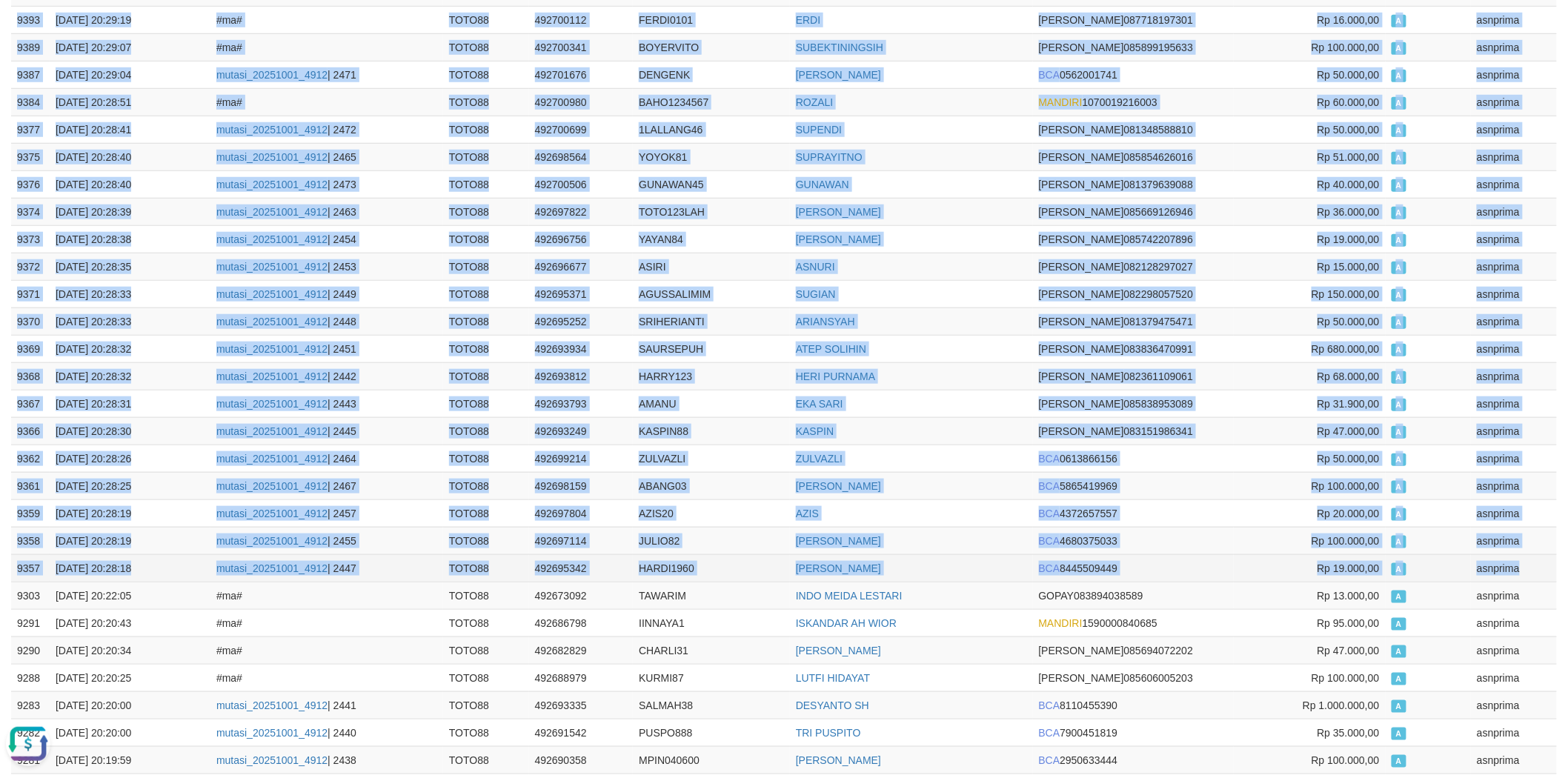
click at [1532, 578] on td "asnprima" at bounding box center [1514, 568] width 86 height 27
copy tbody "9445 01/10/2025 20:31:55 #ma# TOTO88 492694959 SANGARTAH JEMMY AKBAR SETIYA GOP…"
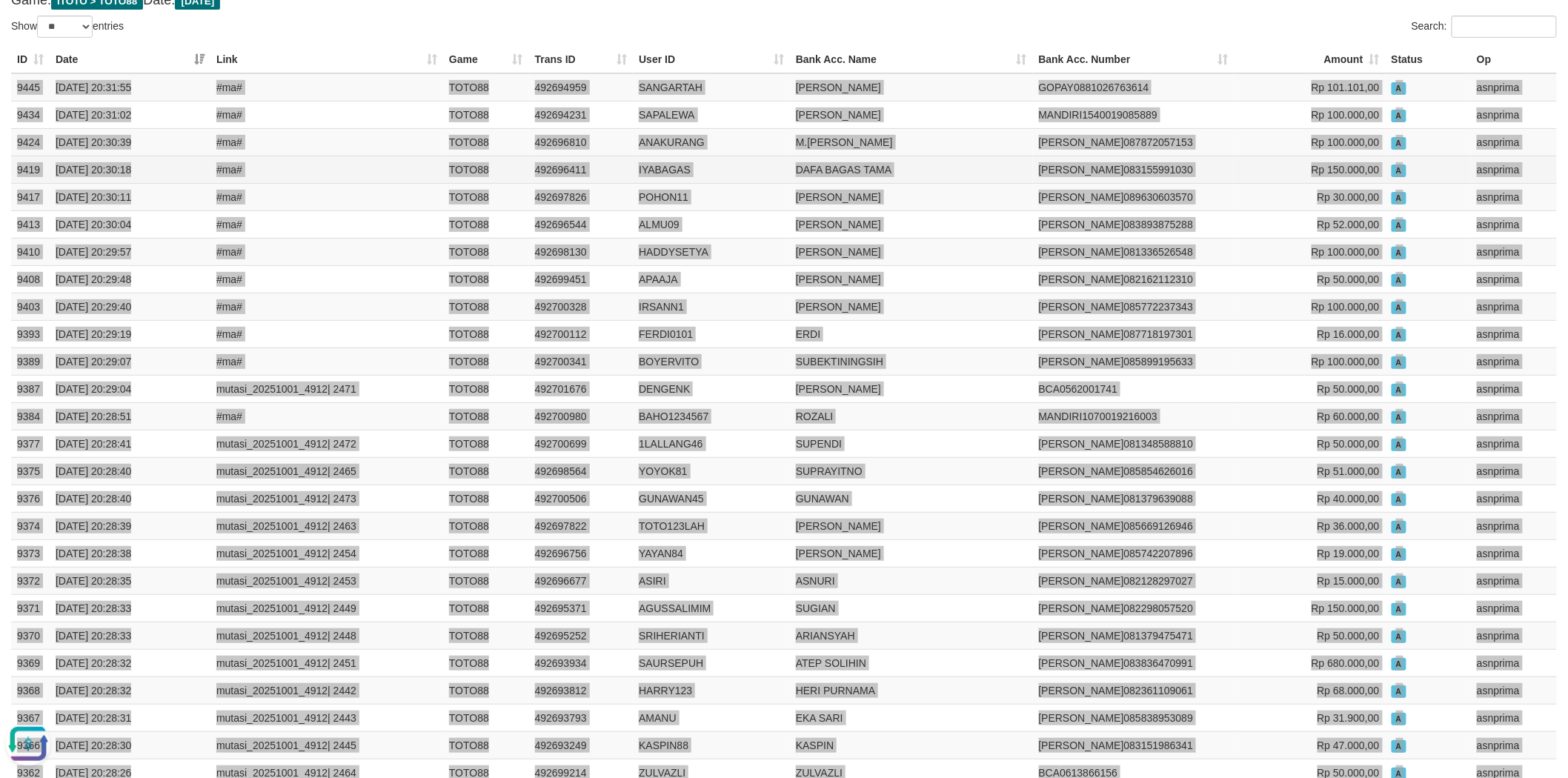
scroll to position [0, 0]
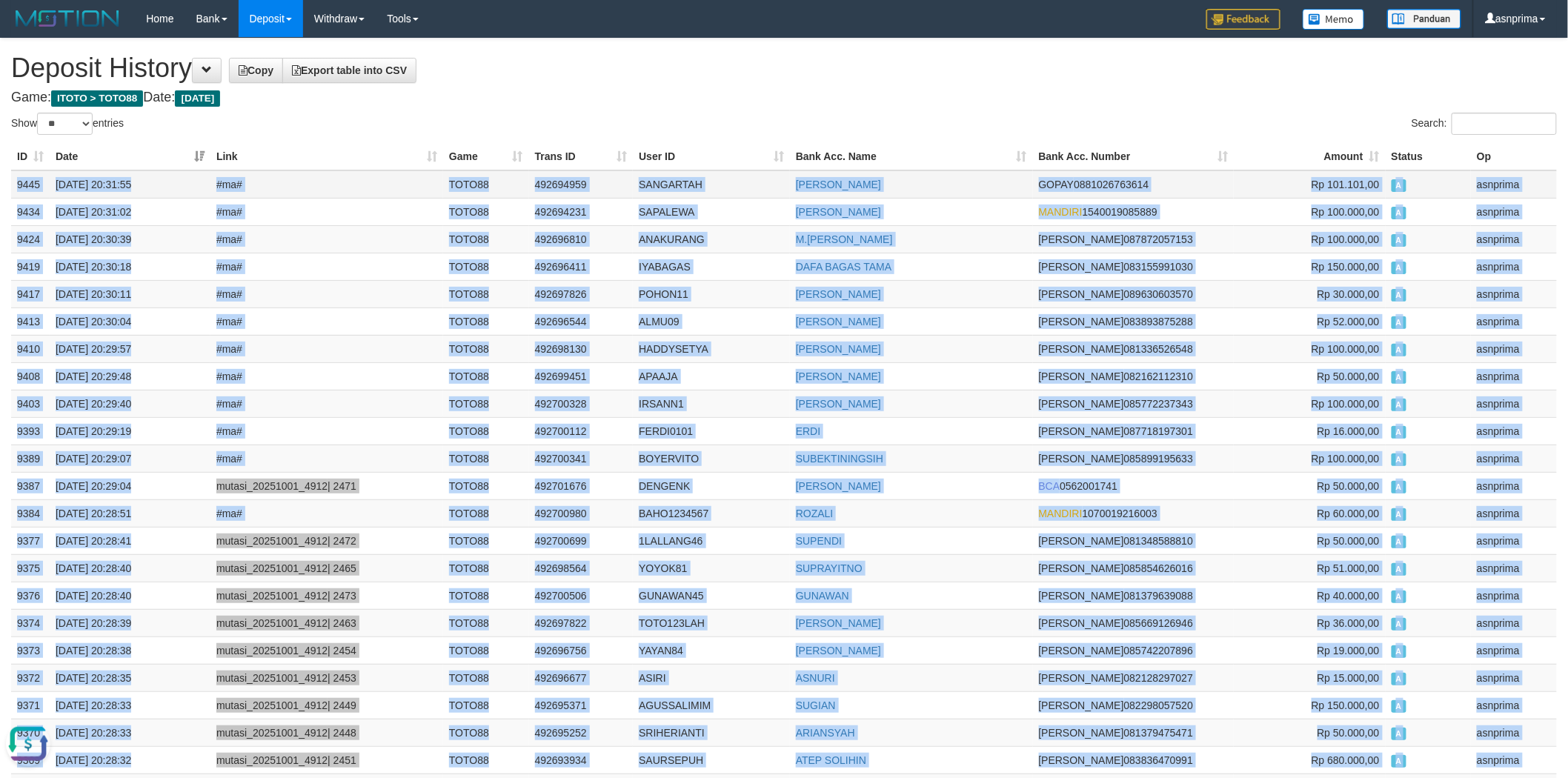
click at [557, 189] on td "492694959" at bounding box center [580, 184] width 104 height 28
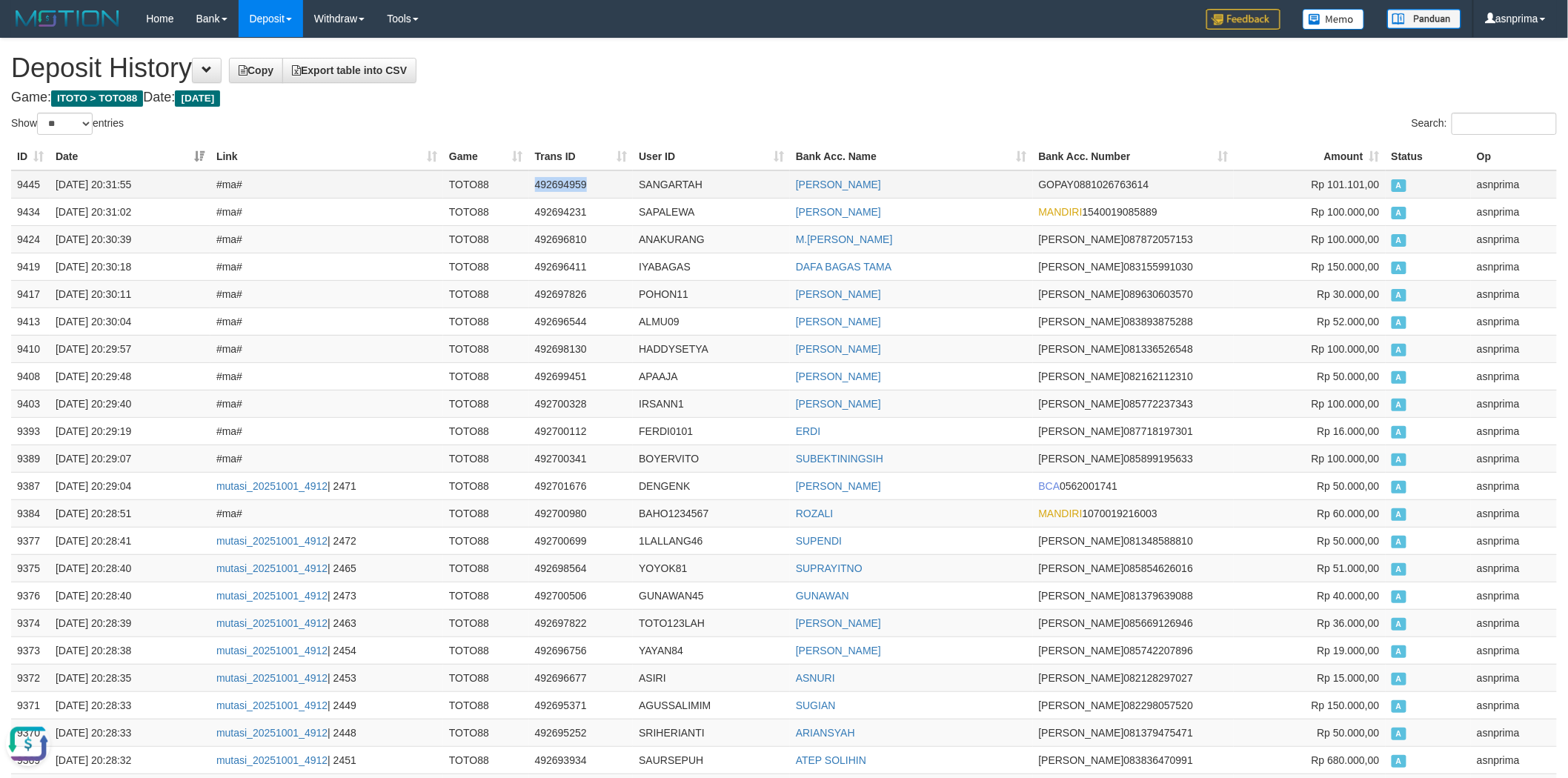
click at [557, 189] on td "492694959" at bounding box center [580, 184] width 104 height 28
click at [642, 79] on h1 "Deposit History Copy Export table into CSV" at bounding box center [784, 68] width 1546 height 29
click at [556, 184] on td "492694959" at bounding box center [580, 184] width 104 height 28
copy td "492694959"
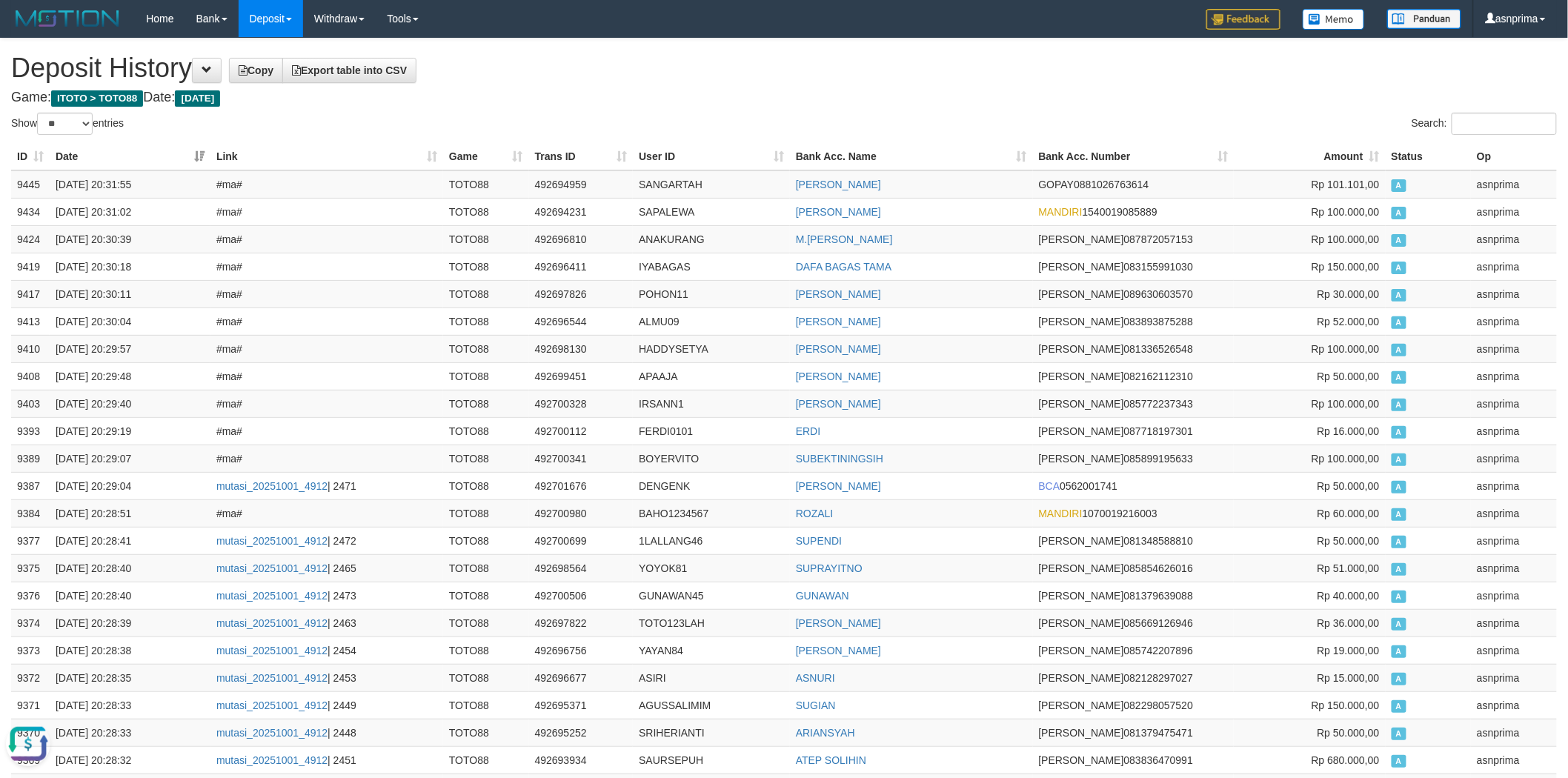
click at [662, 72] on h1 "Deposit History Copy Export table into CSV" at bounding box center [784, 68] width 1546 height 29
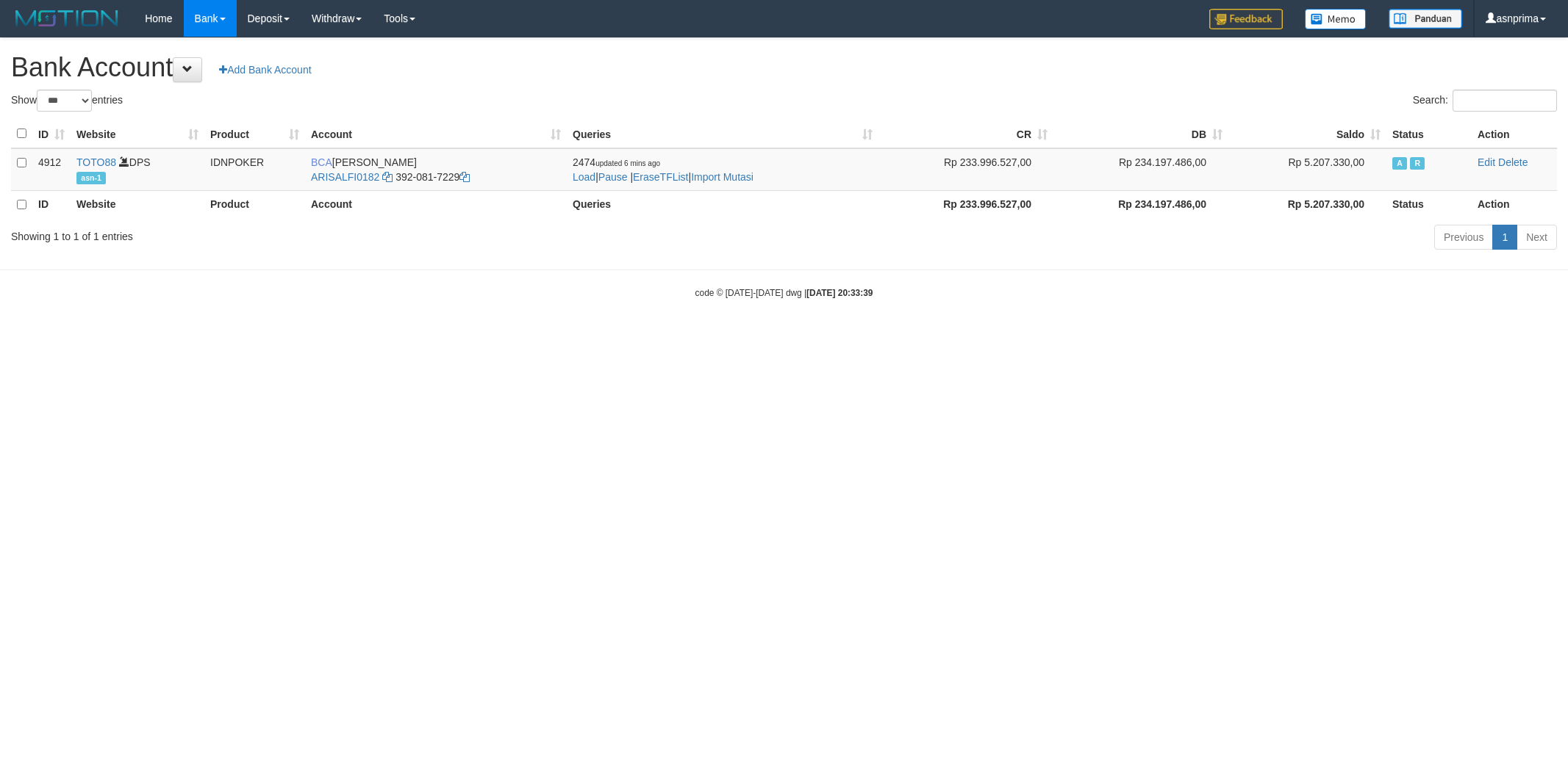
select select "***"
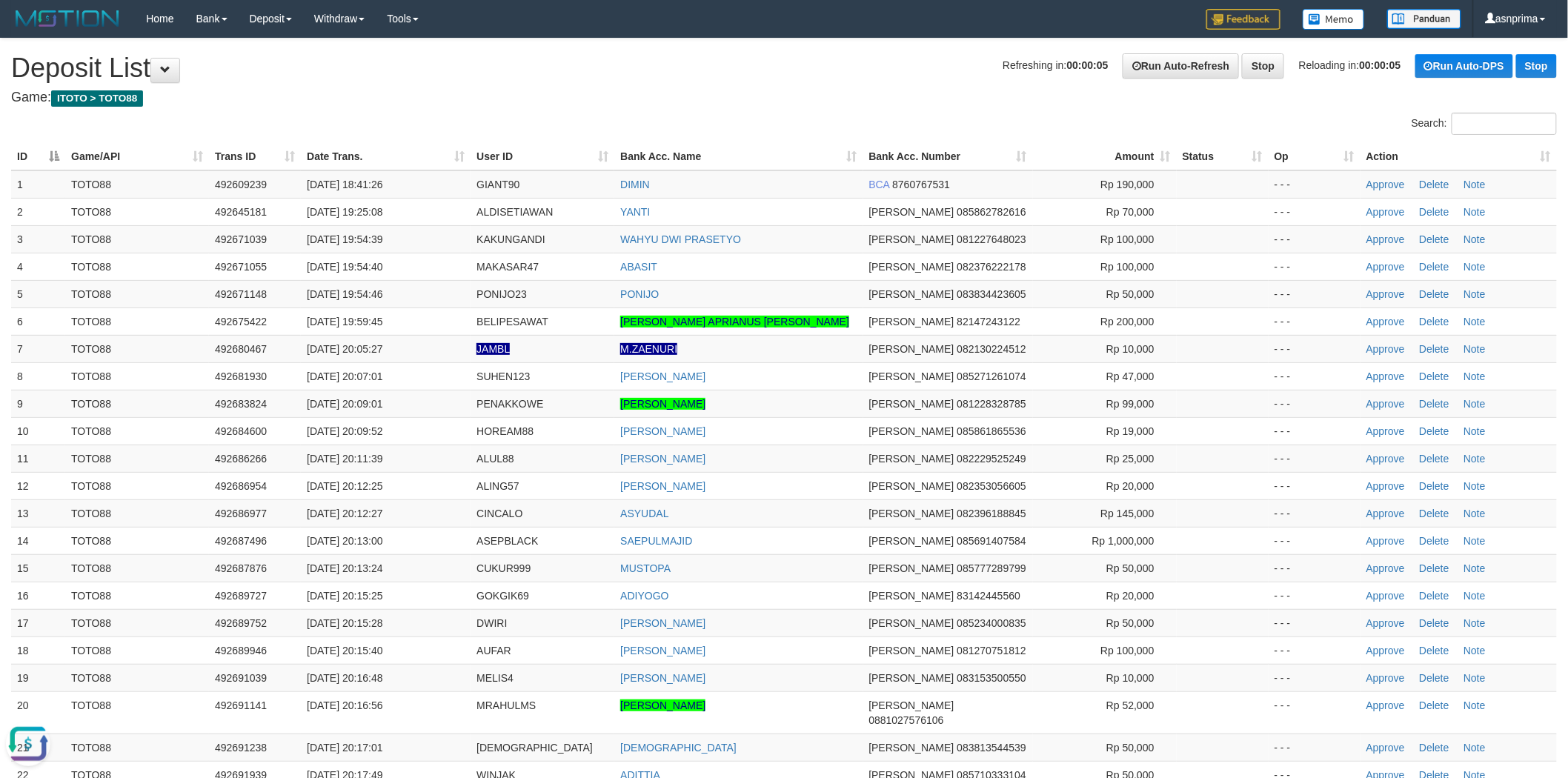
click at [745, 100] on h4 "Game: ITOTO > TOTO88" at bounding box center [784, 98] width 1546 height 15
click at [745, 72] on h1 "Refreshing in: 00:00:07 Run Auto-Refresh Stop Reloading in: 00:00:07 Run Auto-D…" at bounding box center [784, 68] width 1546 height 29
click at [809, 70] on h1 "Refreshing in: 00:00:06 Run Auto-Refresh Stop Reloading in: 00:00:06 Run Auto-D…" at bounding box center [784, 68] width 1546 height 29
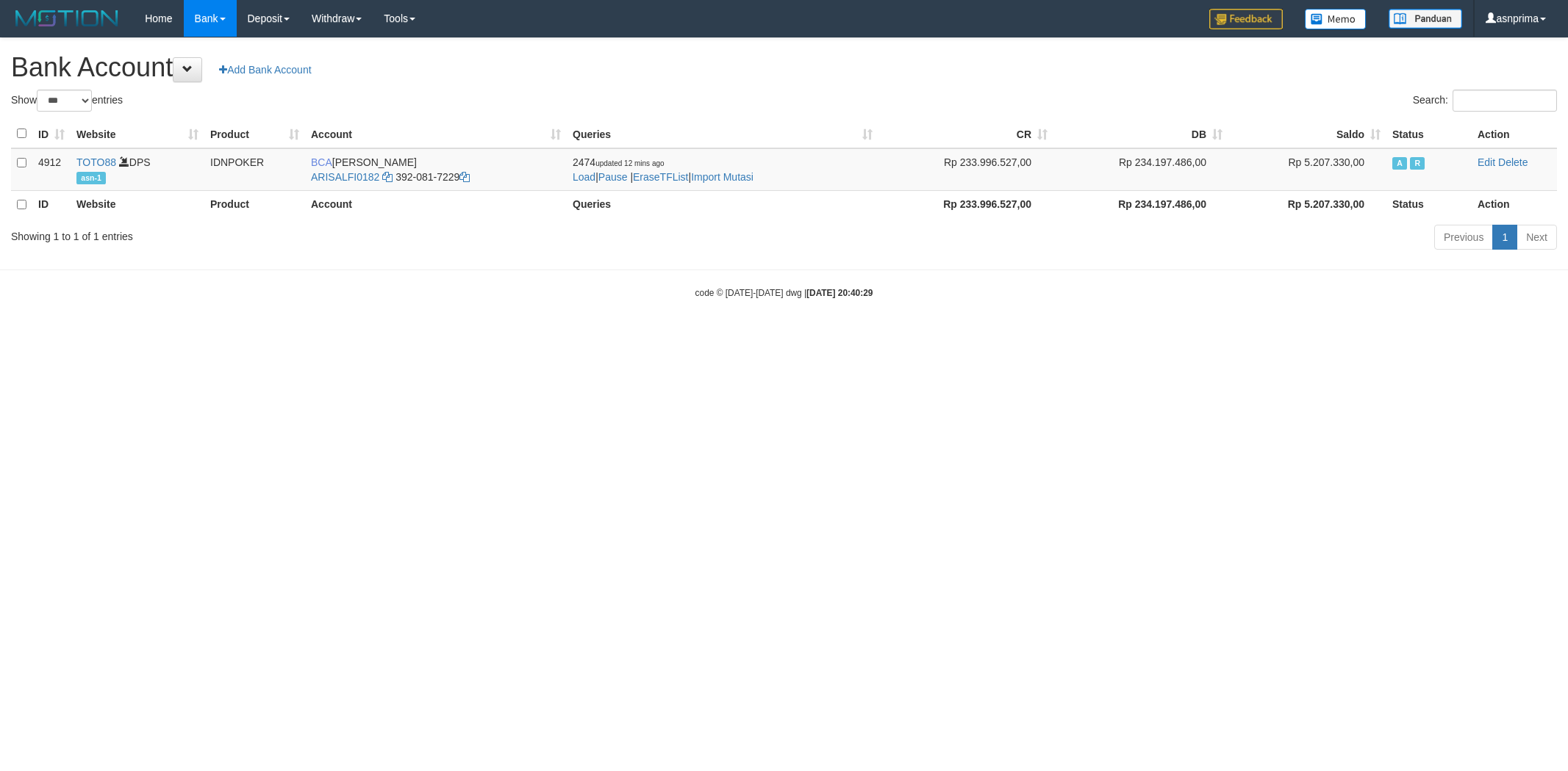
select select "***"
click at [750, 173] on link "Import Mutasi" at bounding box center [722, 177] width 62 height 12
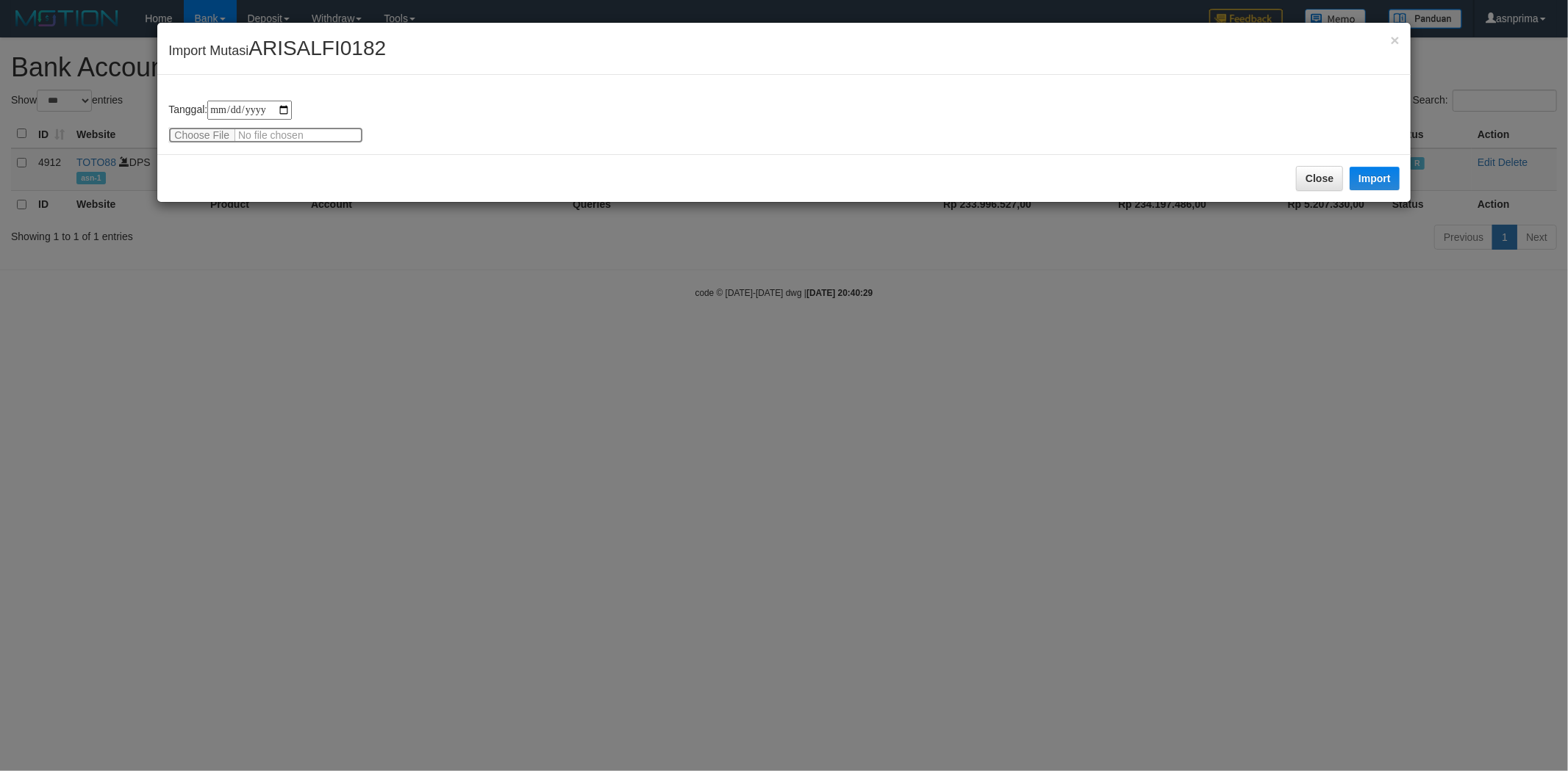
click at [189, 135] on input "file" at bounding box center [265, 135] width 195 height 17
type input "**********"
click at [1384, 178] on button "Import" at bounding box center [1374, 179] width 50 height 24
click at [821, 569] on div "**********" at bounding box center [784, 386] width 1568 height 771
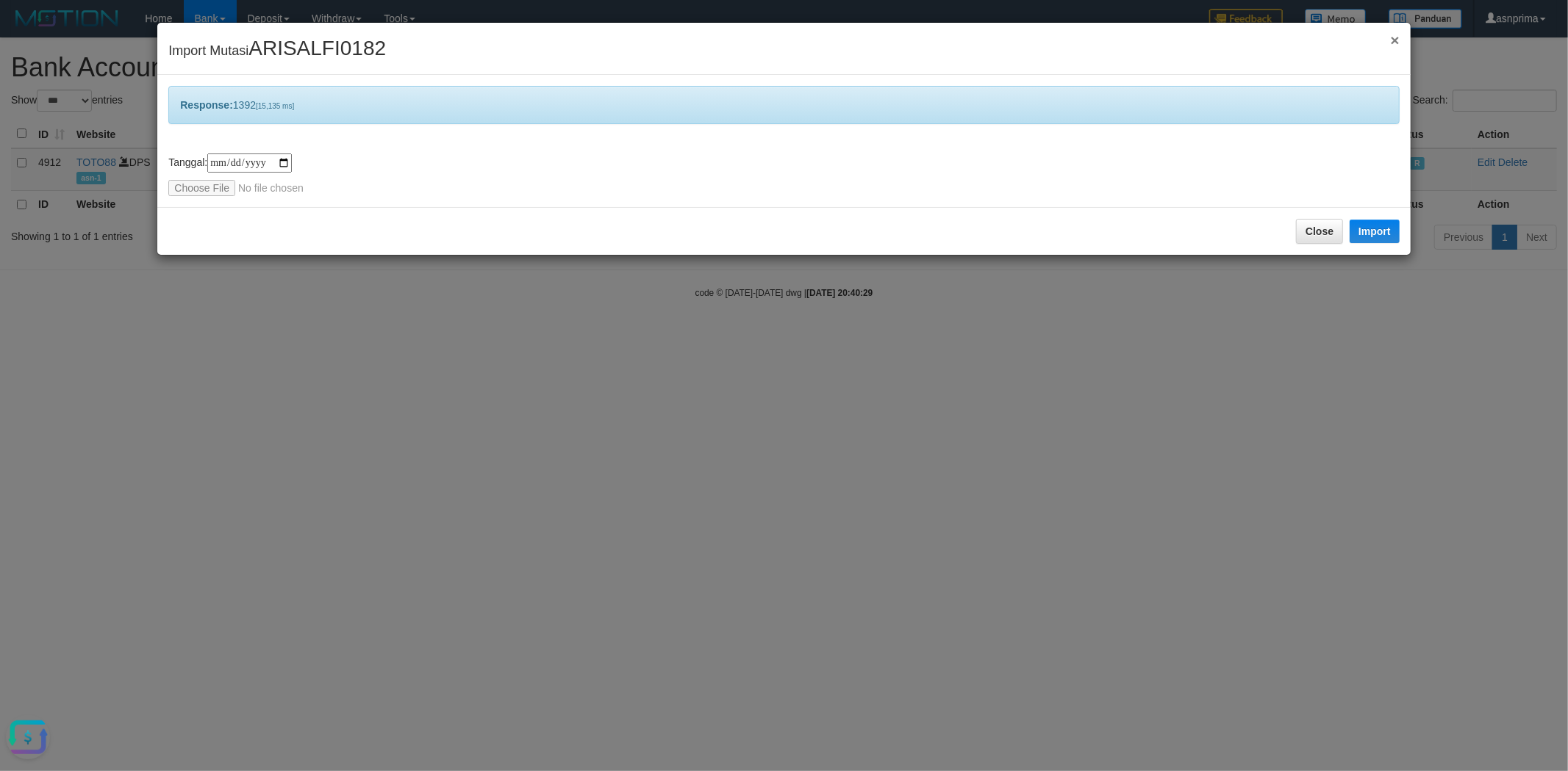
click at [1391, 44] on span "×" at bounding box center [1394, 39] width 9 height 17
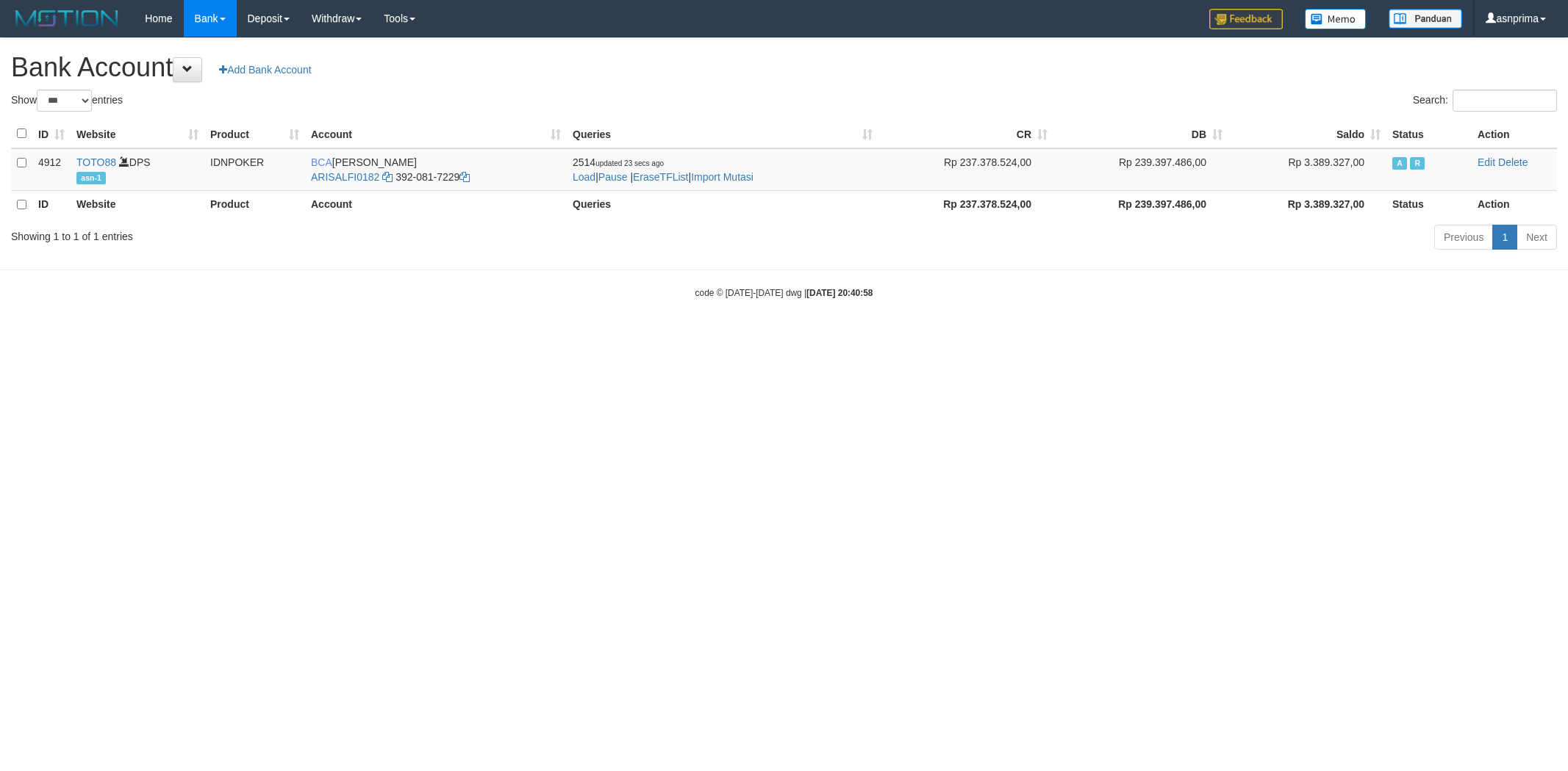
select select "***"
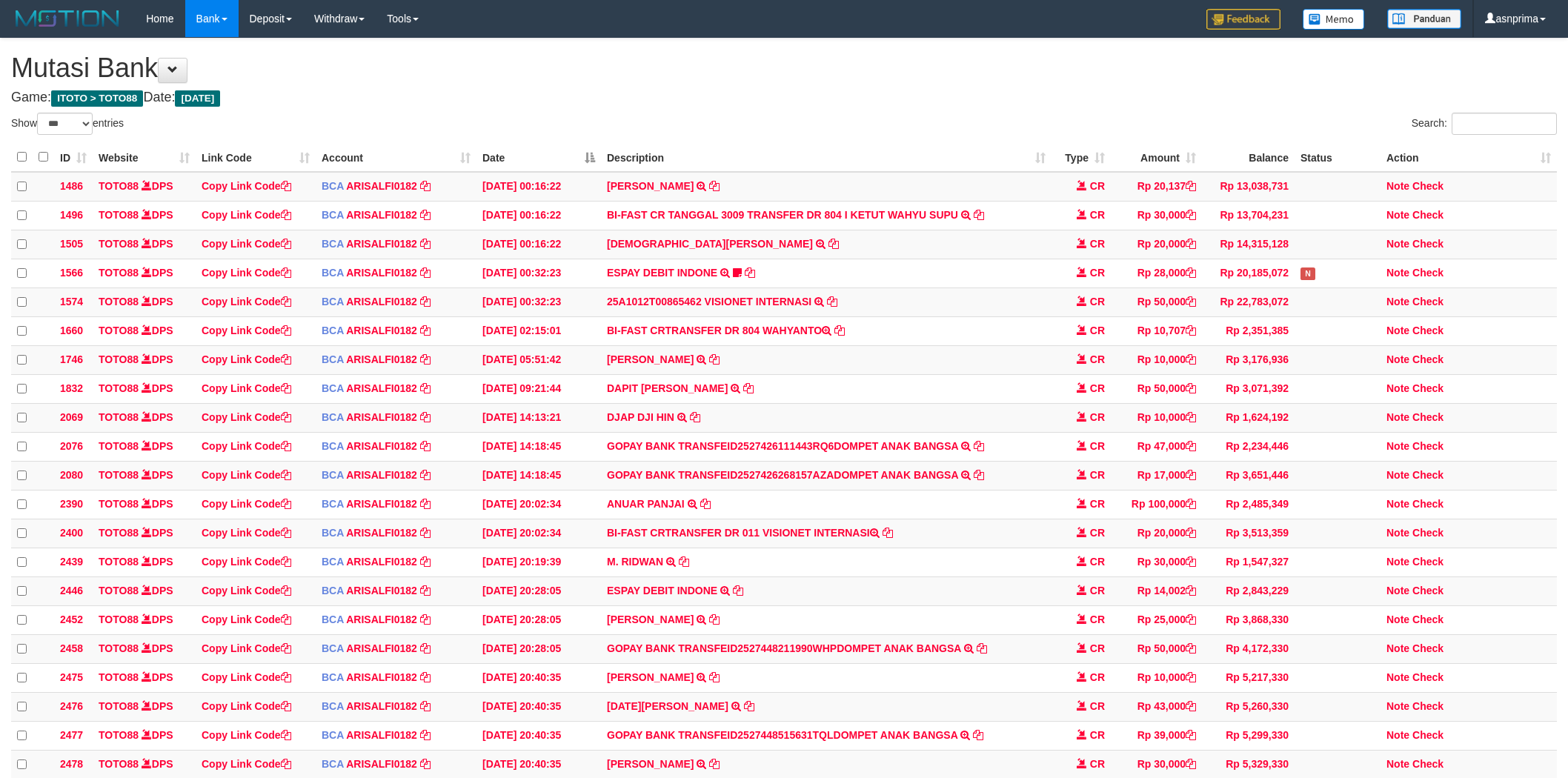
select select "***"
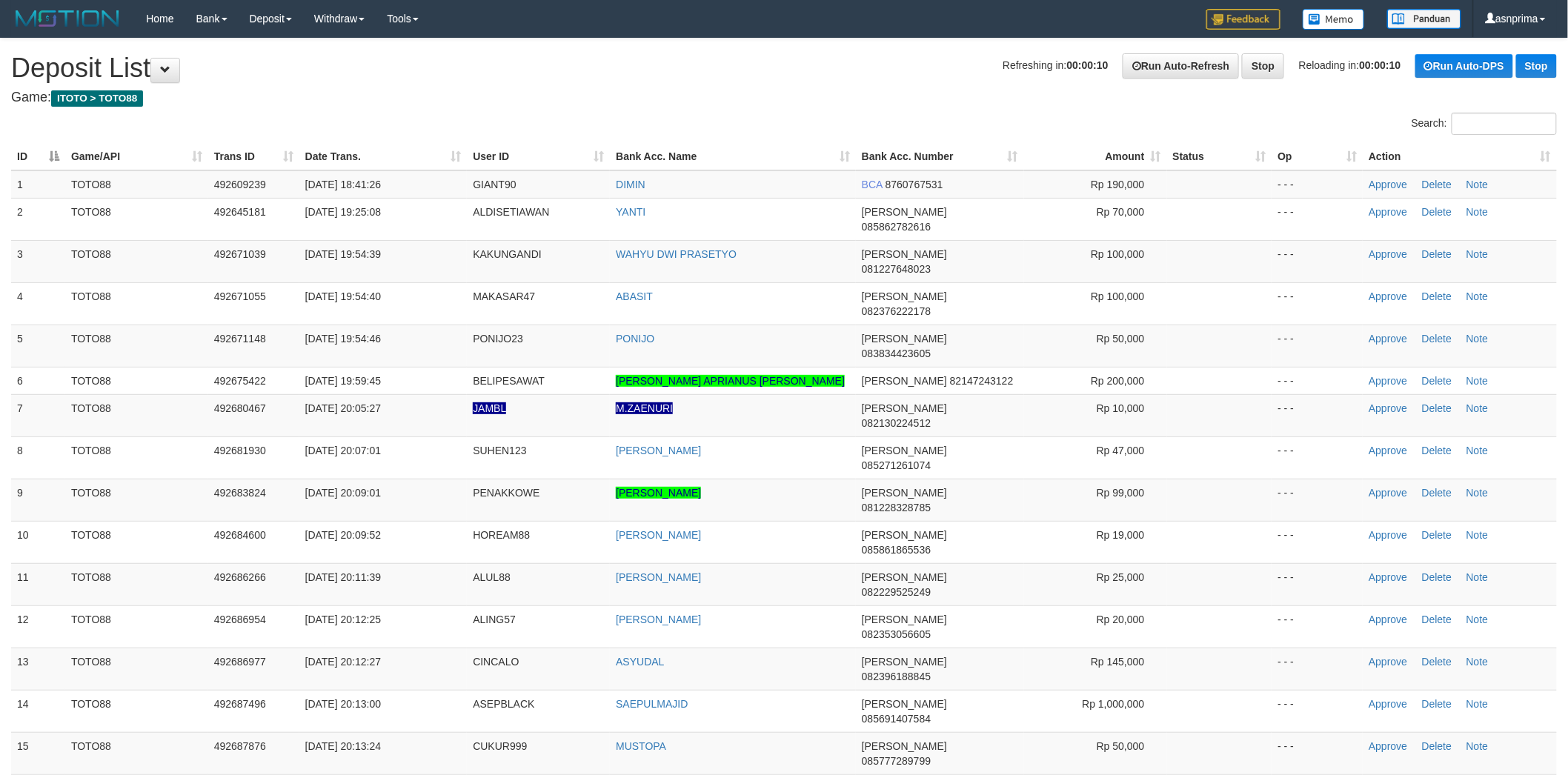
click at [1543, 157] on th "Action" at bounding box center [1460, 157] width 194 height 27
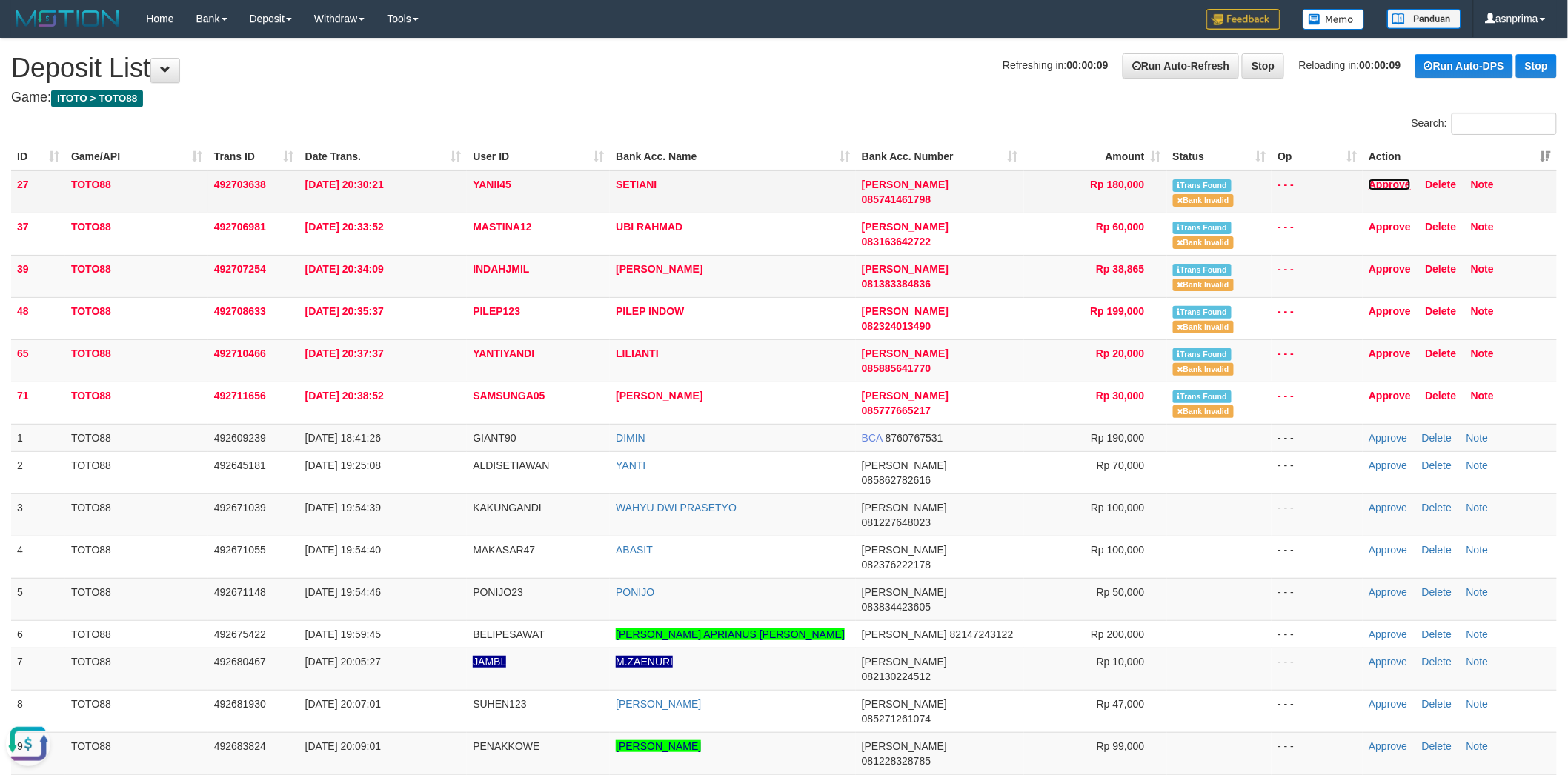
click at [1387, 182] on link "Approve" at bounding box center [1389, 185] width 42 height 12
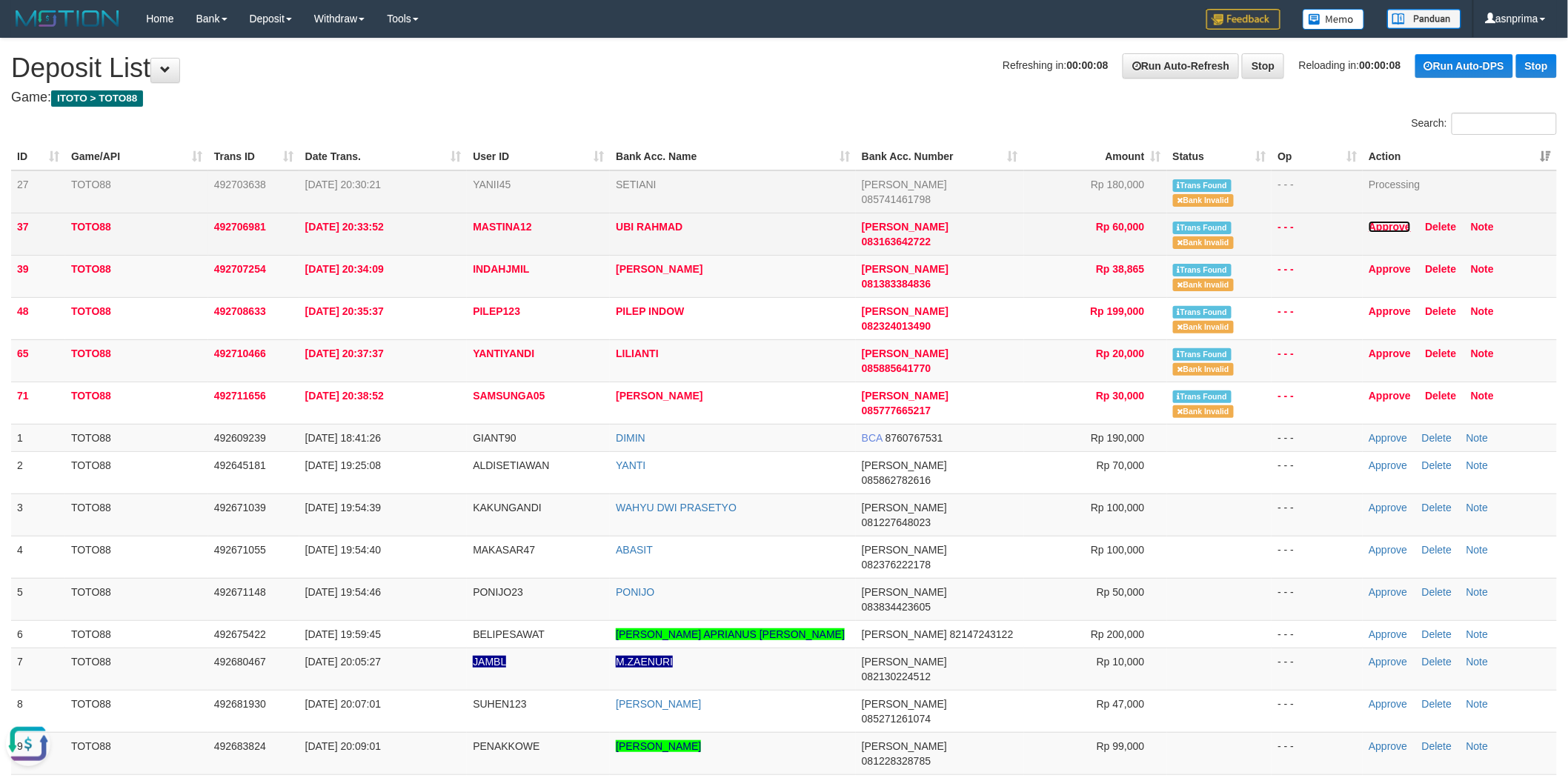
click at [1386, 224] on link "Approve" at bounding box center [1389, 227] width 42 height 12
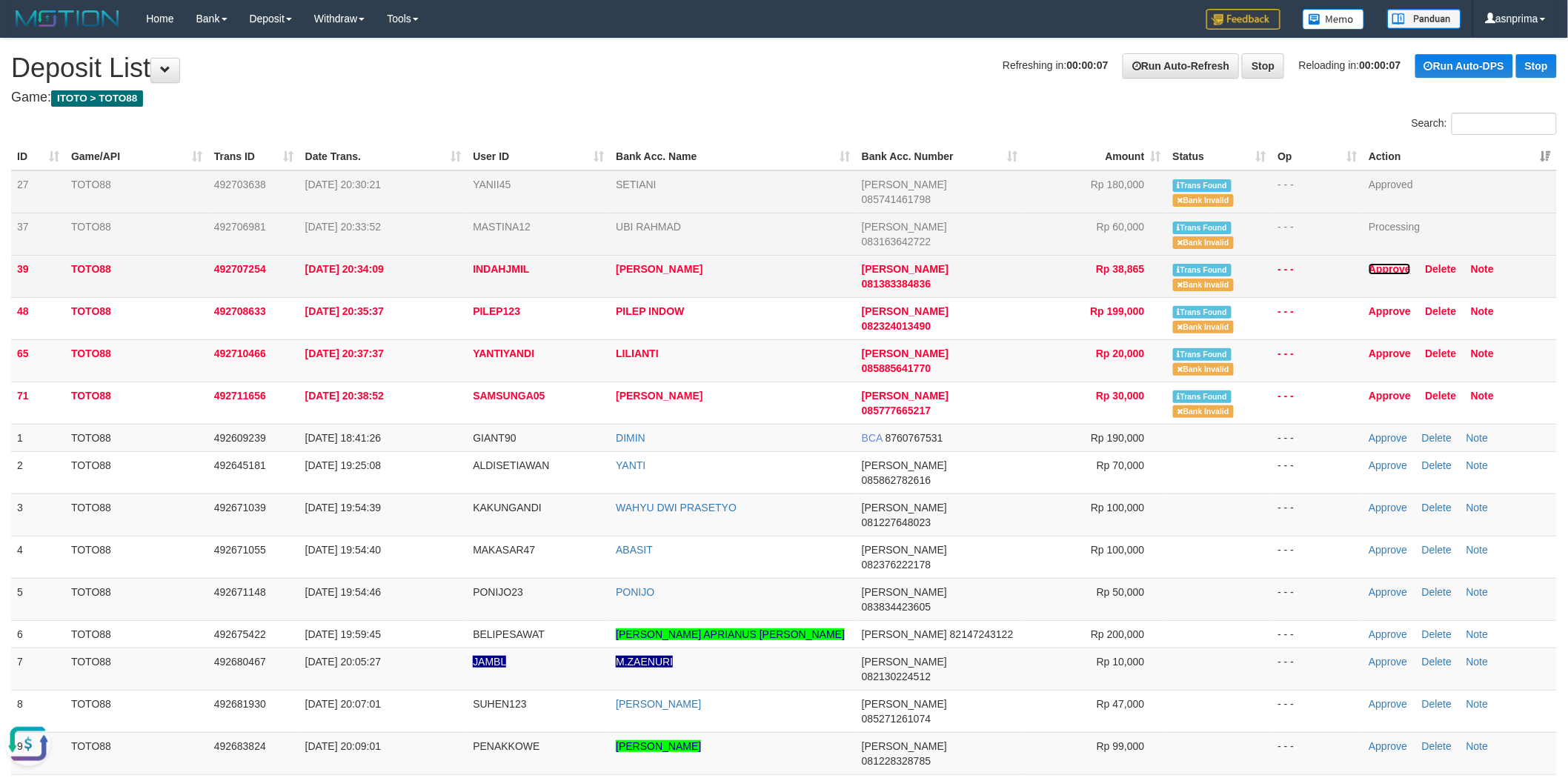
click at [1387, 267] on link "Approve" at bounding box center [1389, 269] width 42 height 12
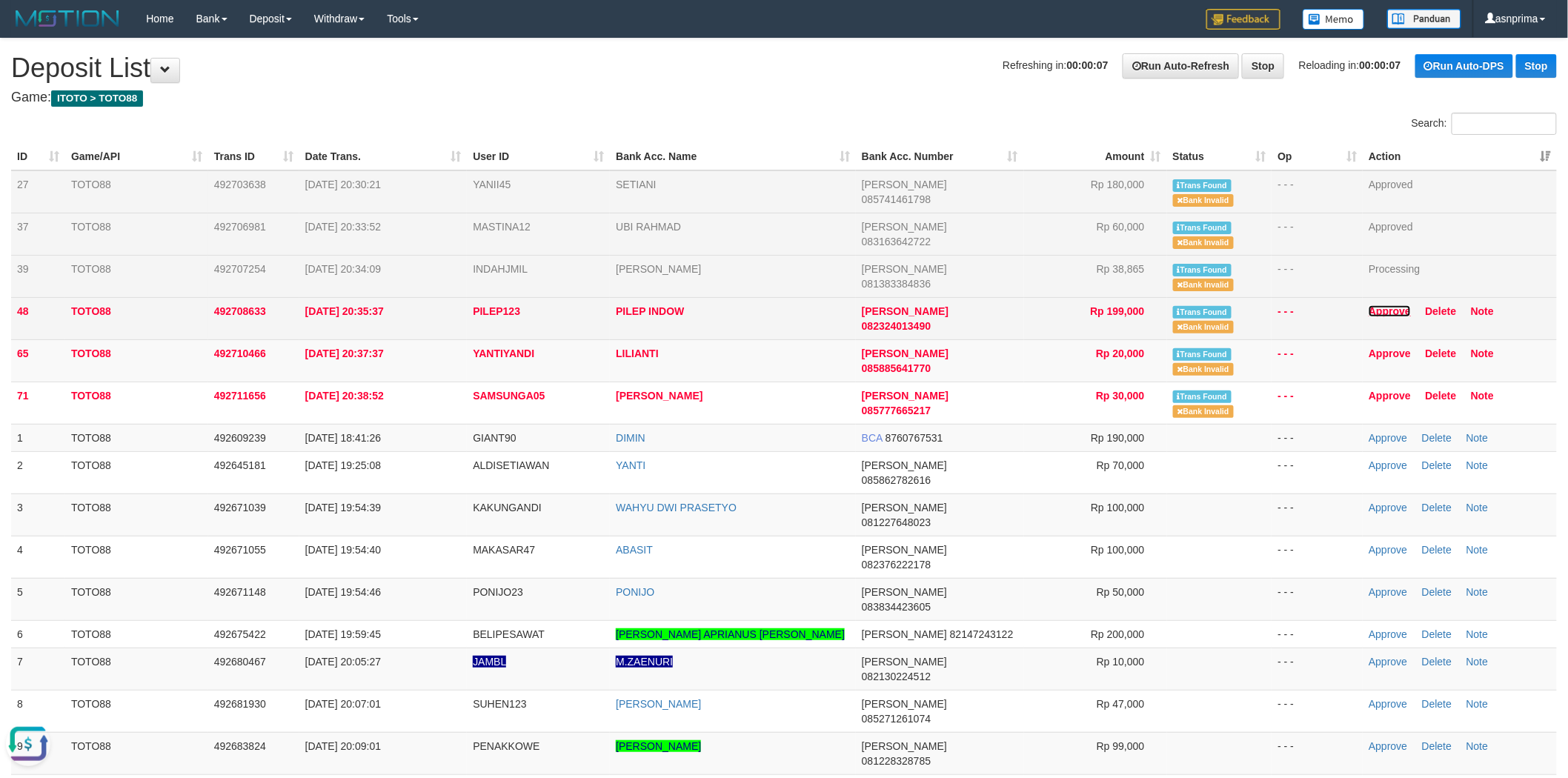
click at [1386, 309] on link "Approve" at bounding box center [1389, 311] width 42 height 12
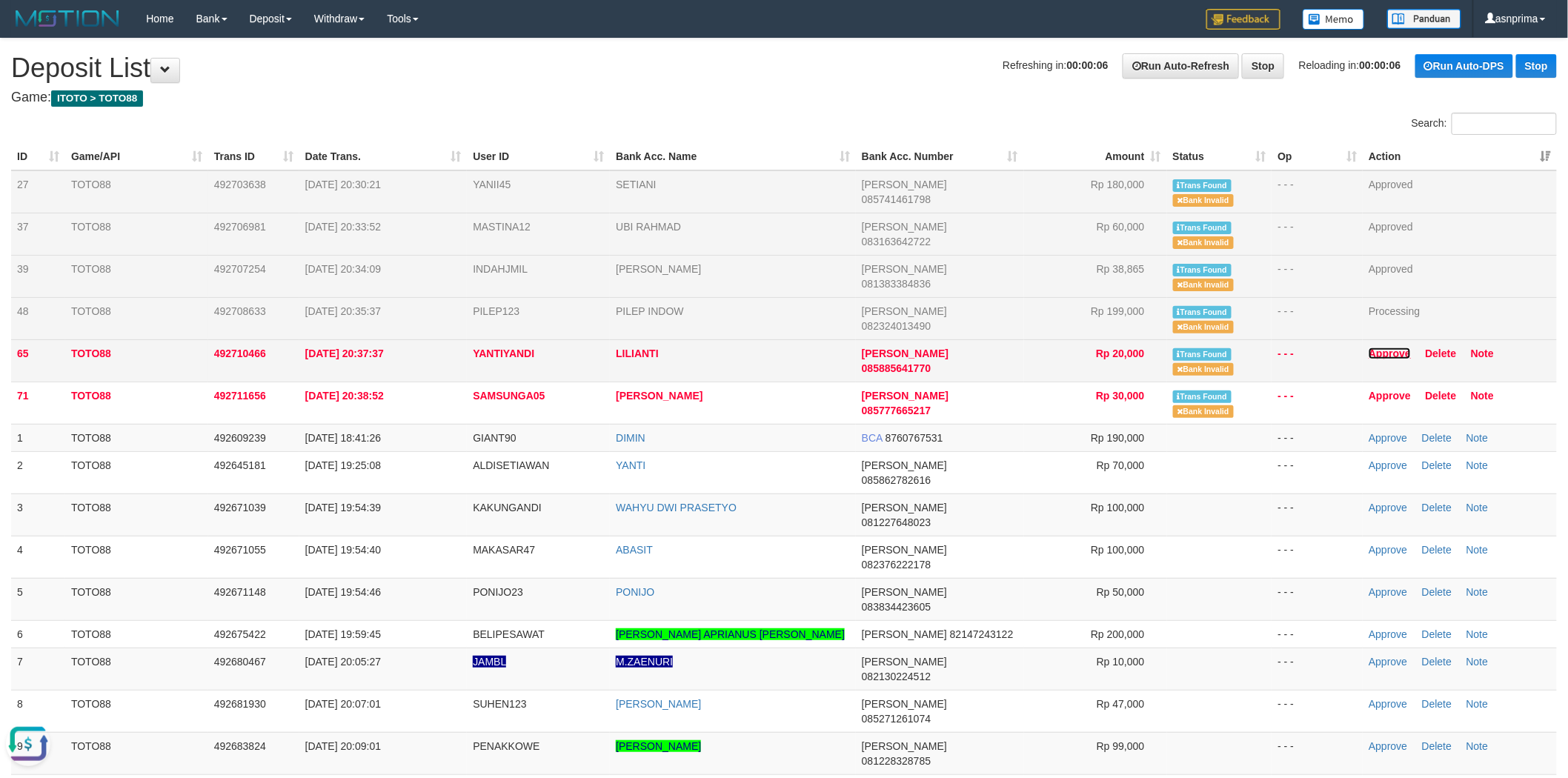
click at [1389, 353] on link "Approve" at bounding box center [1389, 353] width 42 height 12
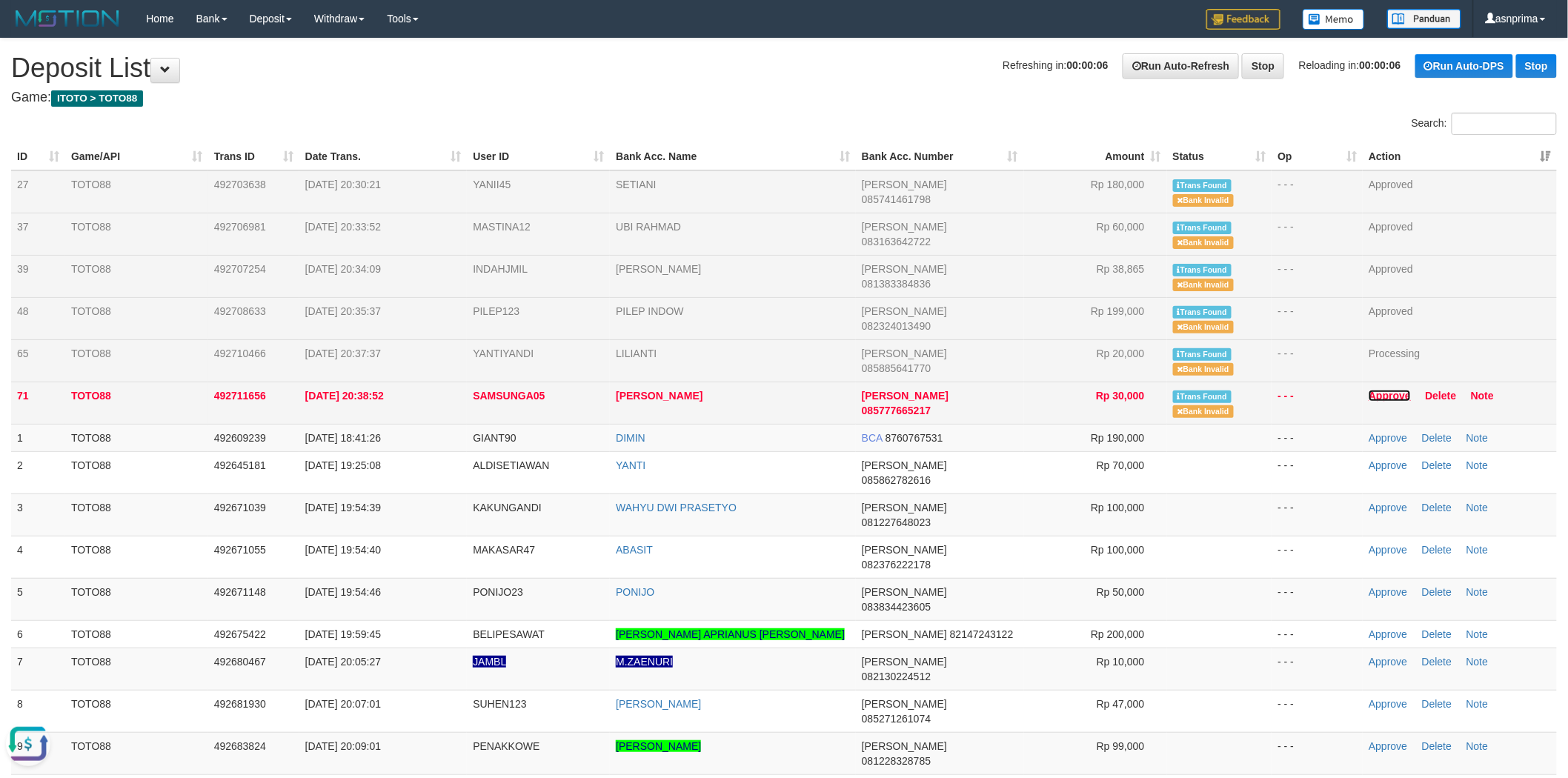
click at [1386, 393] on link "Approve" at bounding box center [1389, 395] width 42 height 12
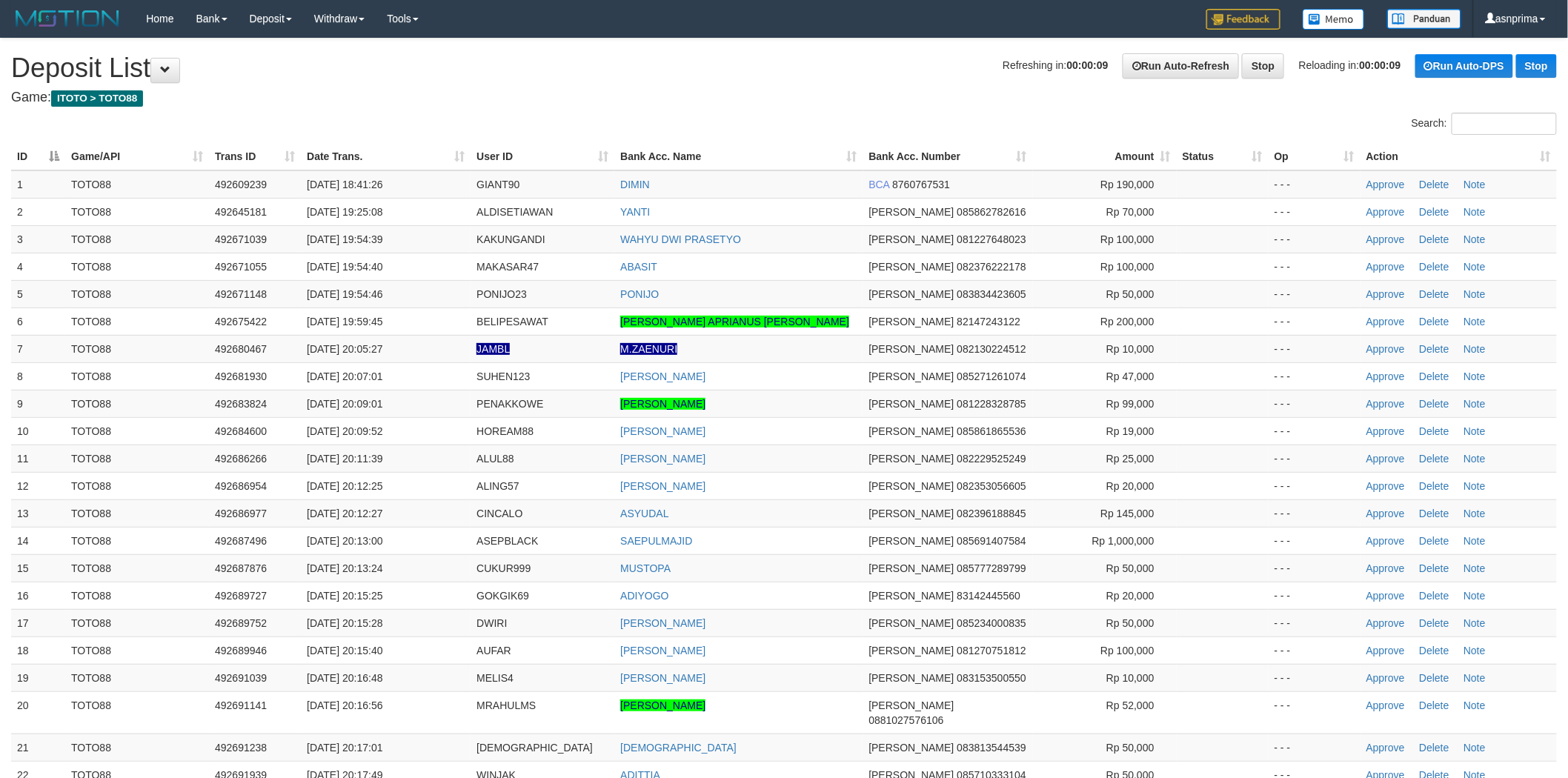
click at [1539, 157] on th "Action" at bounding box center [1458, 157] width 196 height 27
click at [672, 56] on h1 "Refreshing in: 00:00:01 Run Auto-Refresh Stop Reloading in: 00:00:01 Run Auto-D…" at bounding box center [784, 68] width 1546 height 29
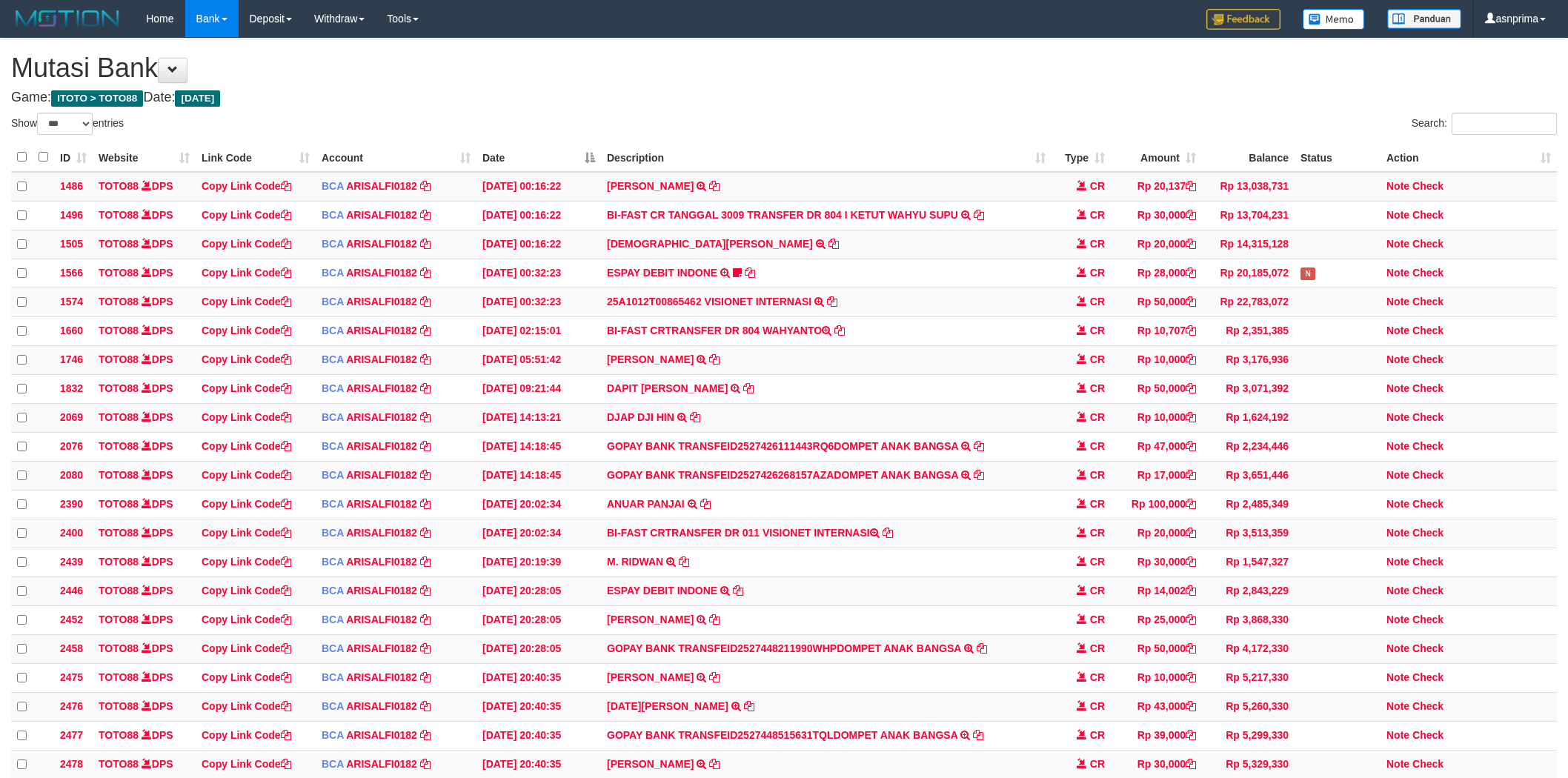
select select "***"
click at [762, 105] on div "**********" at bounding box center [784, 755] width 1568 height 1434
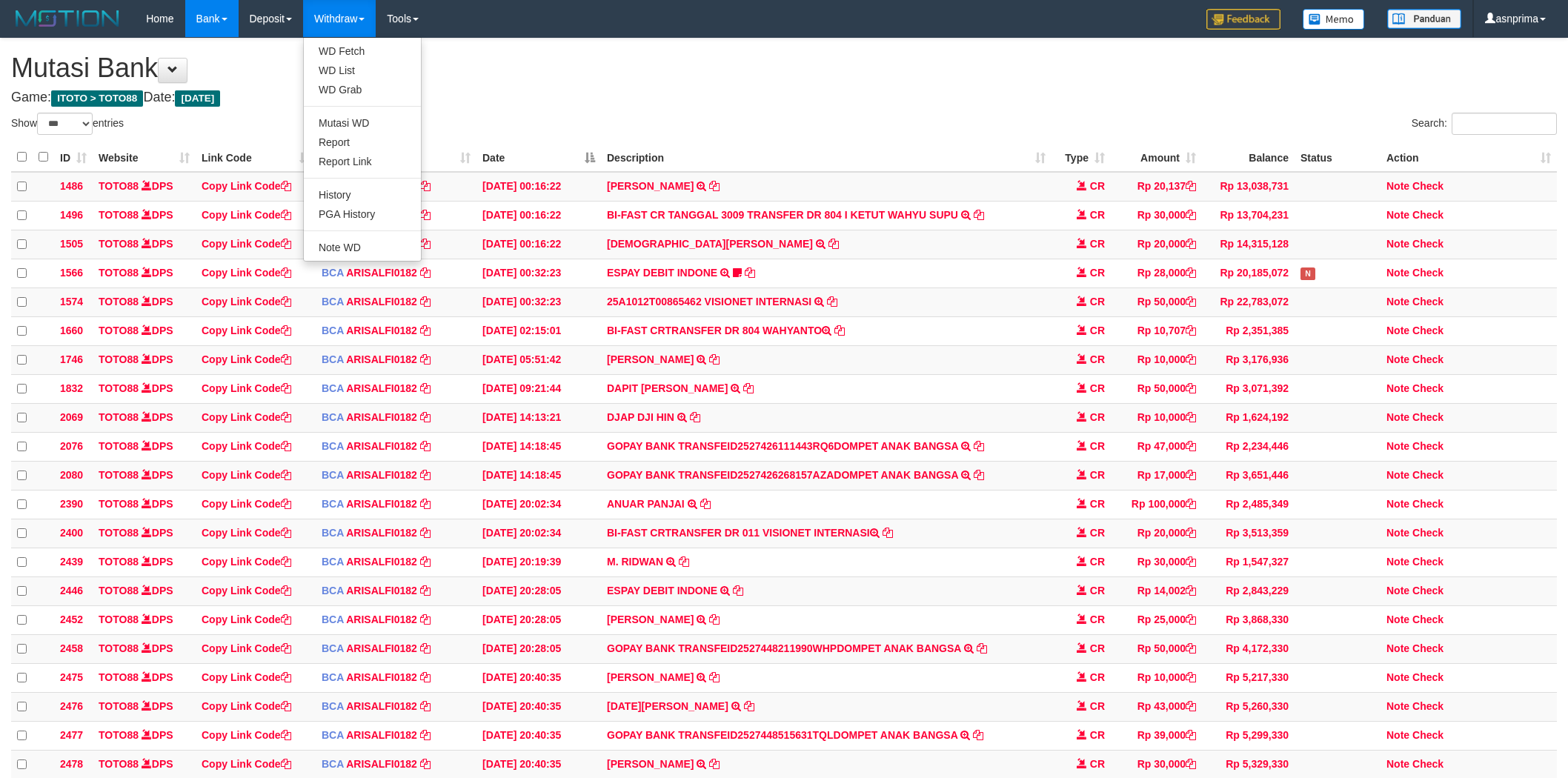
select select "***"
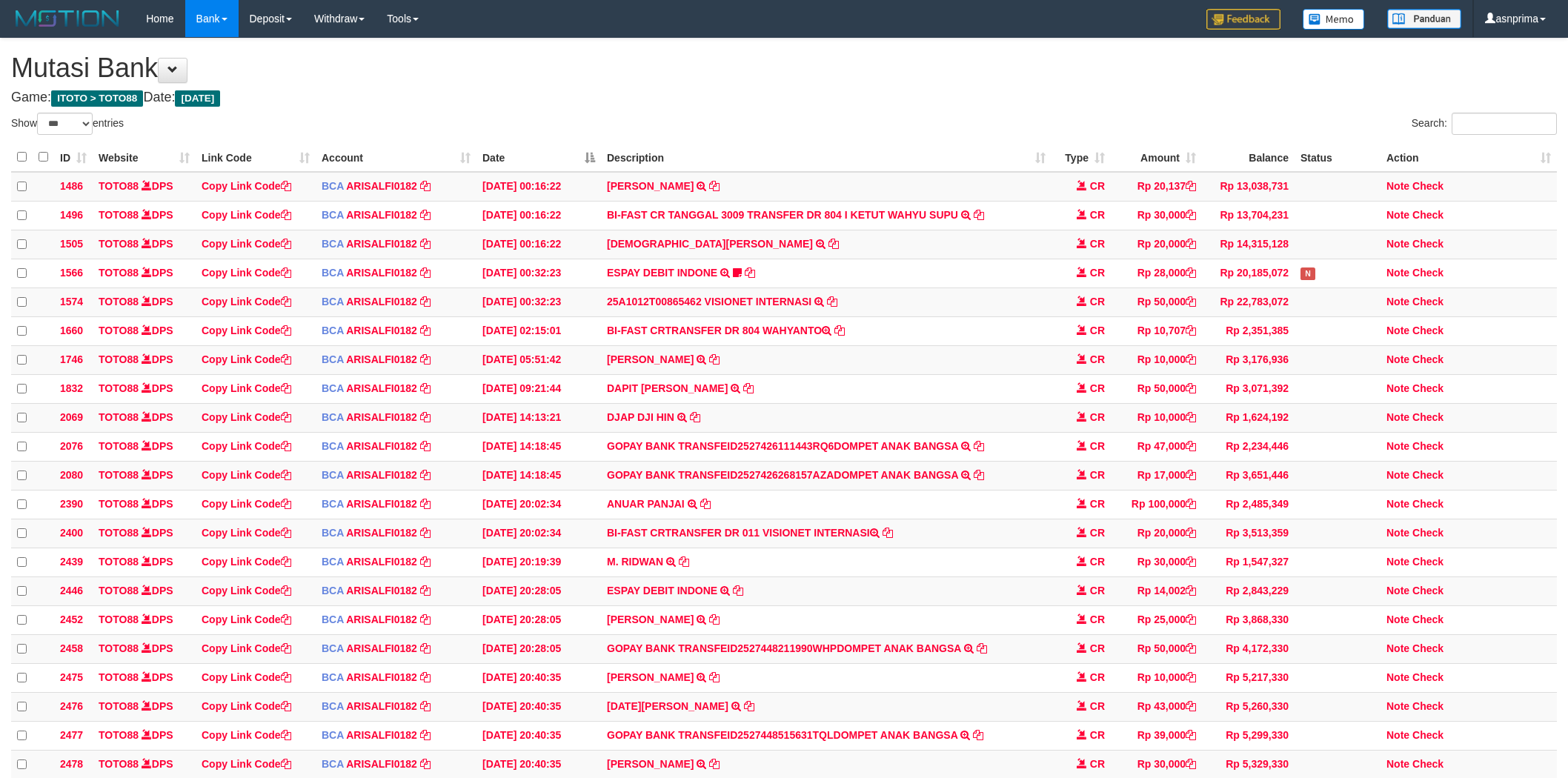
select select "***"
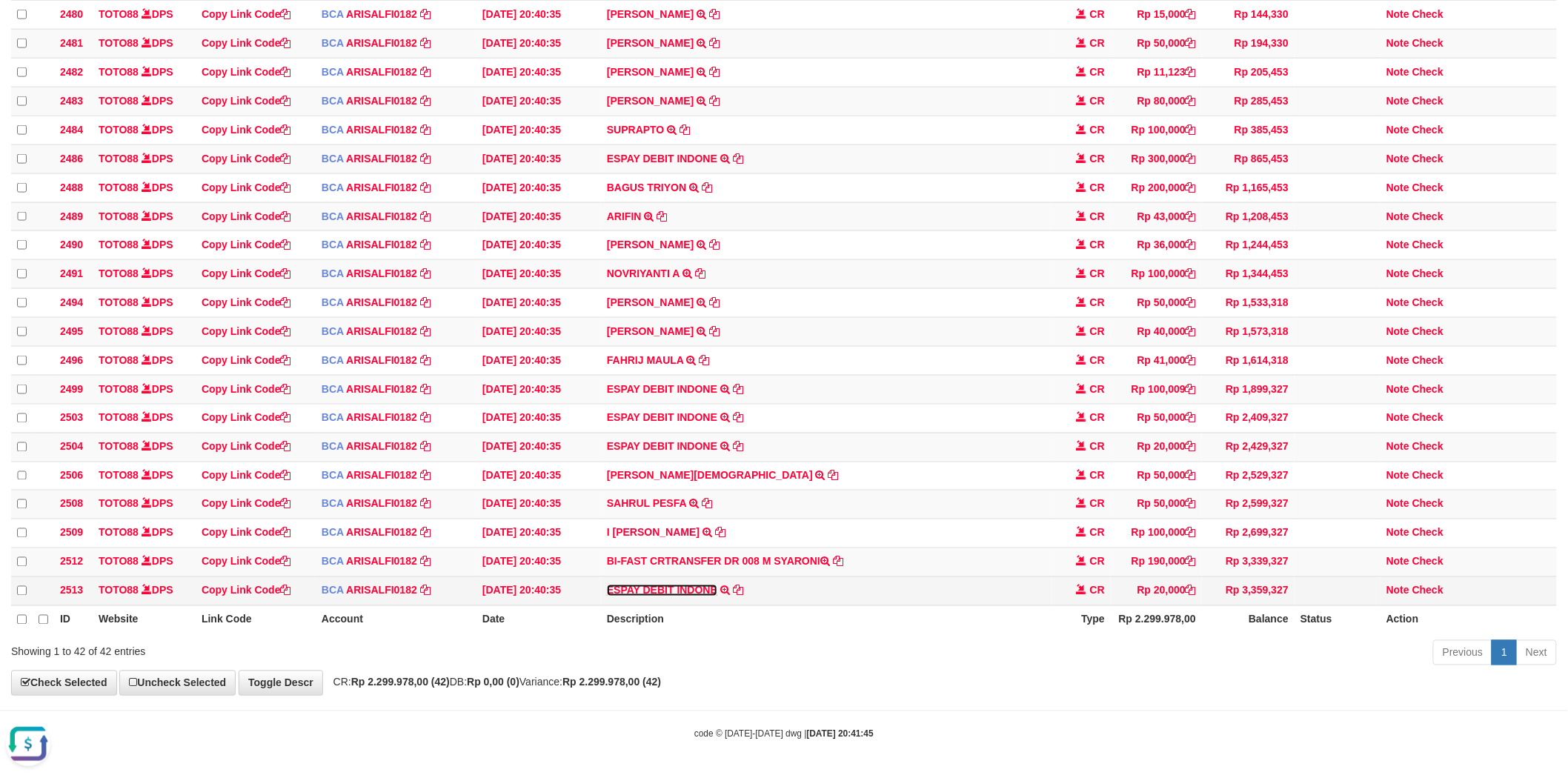
click at [680, 588] on link "ESPAY DEBIT INDONE" at bounding box center [662, 590] width 111 height 12
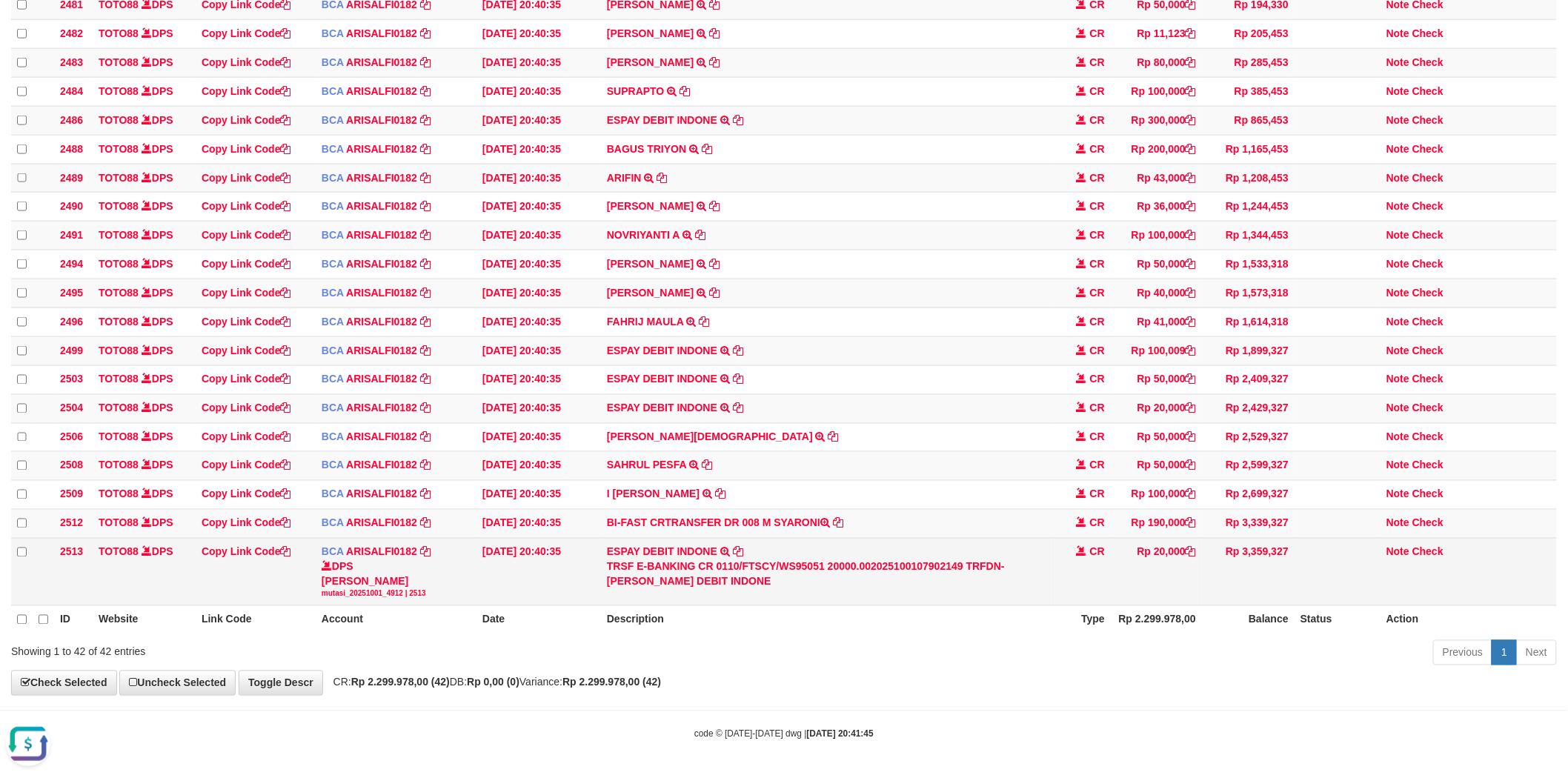
click at [1014, 589] on div "TRSF E-BANKING CR 0110/FTSCY/WS95051 20000.002025100107902149 TRFDN-CANIA ESPAY…" at bounding box center [826, 574] width 439 height 29
copy div "CANIA"
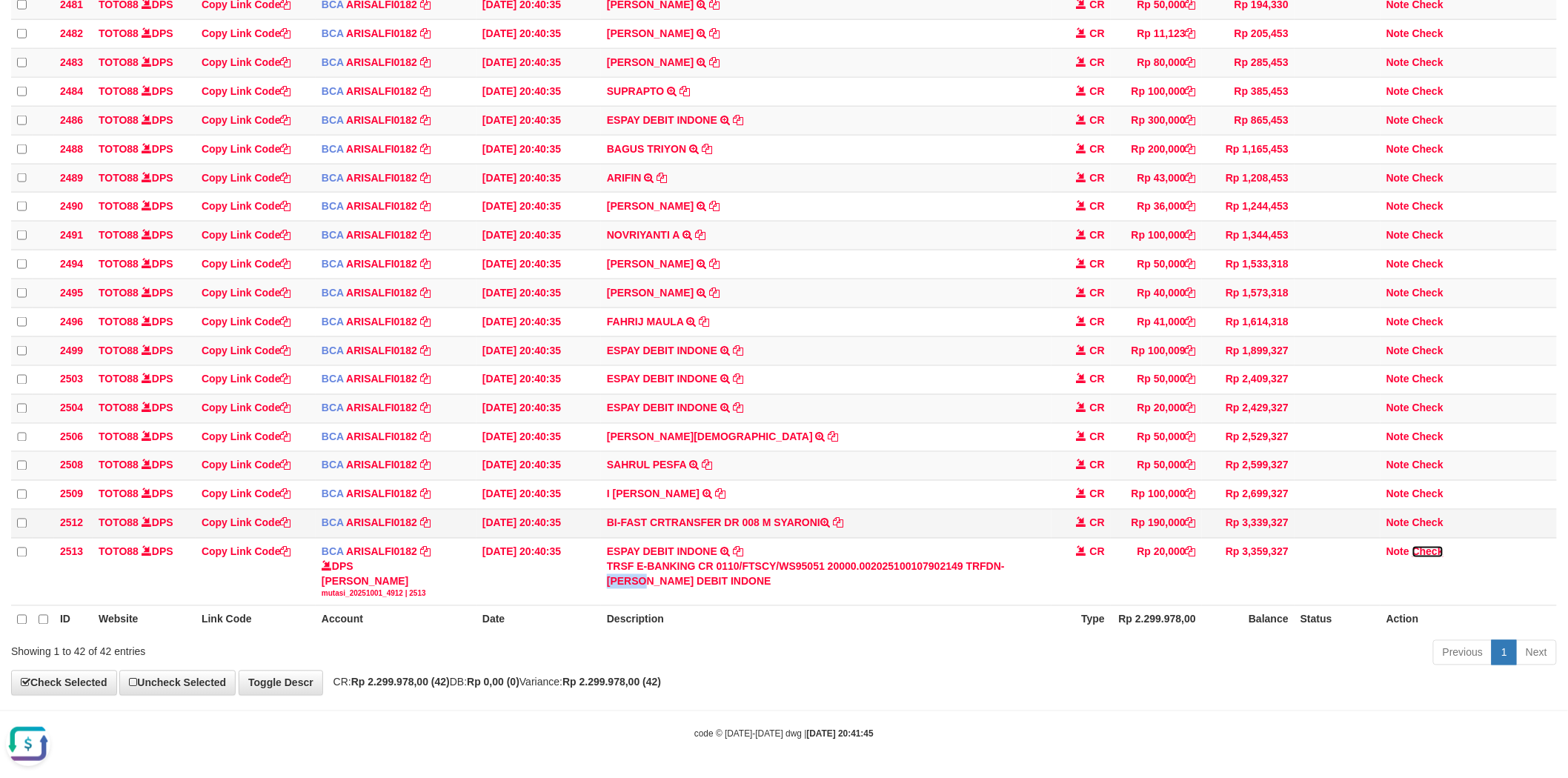
drag, startPoint x: 1441, startPoint y: 589, endPoint x: 1124, endPoint y: 559, distance: 318.4
click at [1441, 558] on link "Check" at bounding box center [1427, 552] width 31 height 12
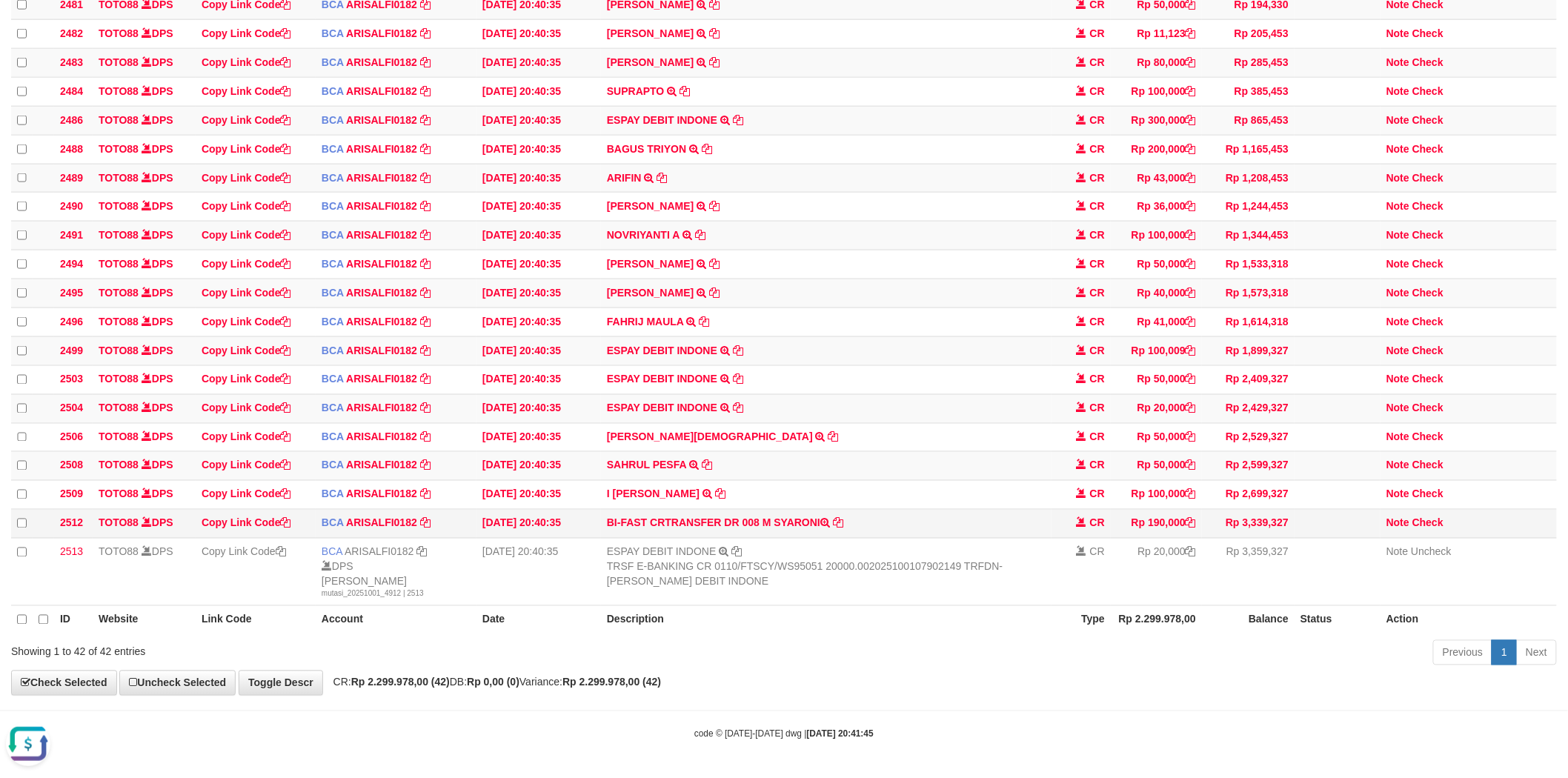
click at [767, 539] on td "BI-FAST CRTRANSFER DR 008 M SYARONI" at bounding box center [826, 524] width 451 height 29
click at [791, 539] on td "BI-FAST CRTRANSFER DR 008 M SYARONI" at bounding box center [826, 524] width 451 height 29
click at [763, 539] on td "BI-FAST CRTRANSFER DR 008 M SYARONI" at bounding box center [826, 524] width 451 height 29
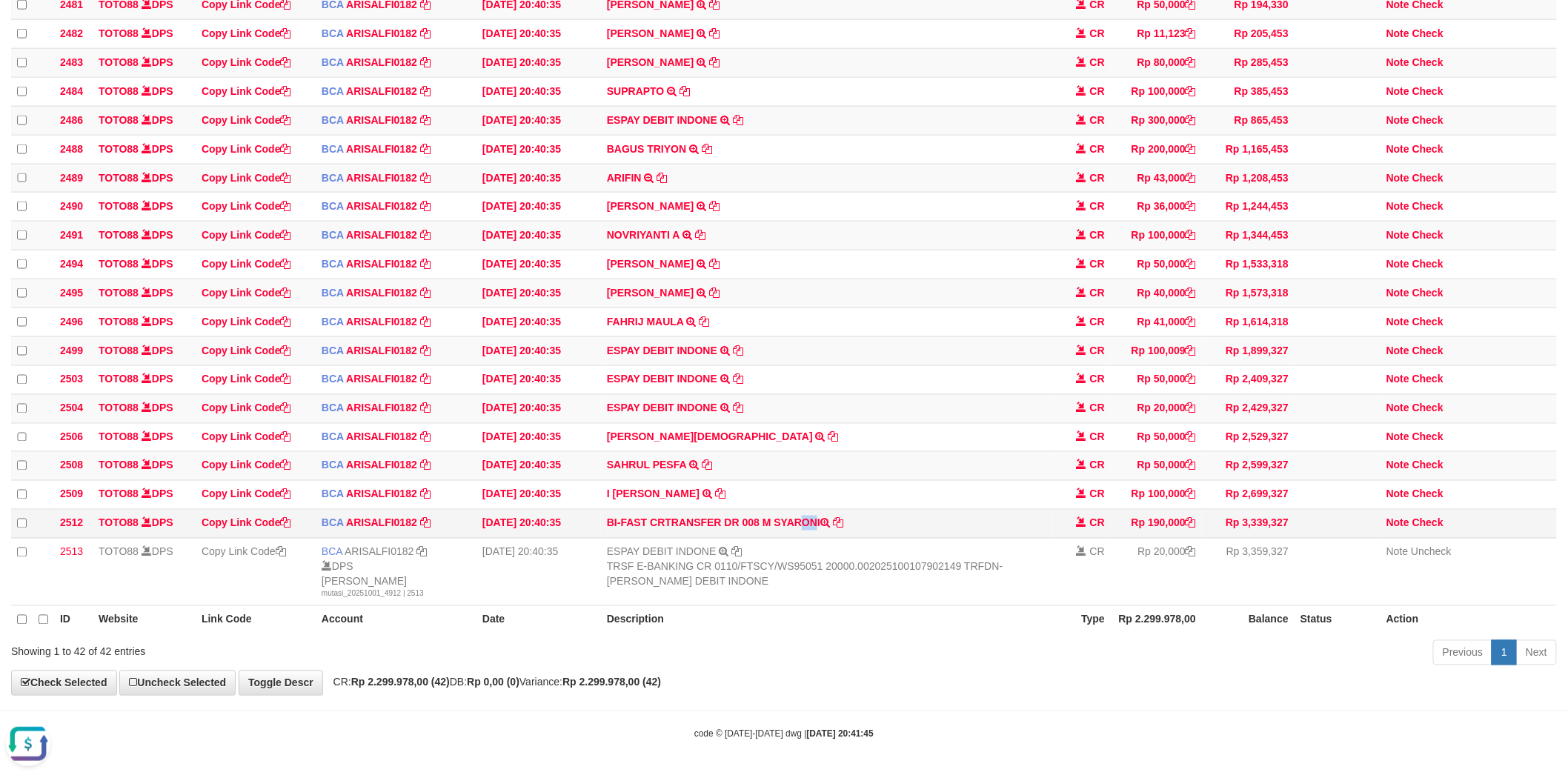
click at [782, 539] on td "BI-FAST CRTRANSFER DR 008 M SYARONI" at bounding box center [826, 524] width 451 height 29
copy td "M SYARONI"
click at [1431, 529] on link "Check" at bounding box center [1427, 523] width 31 height 12
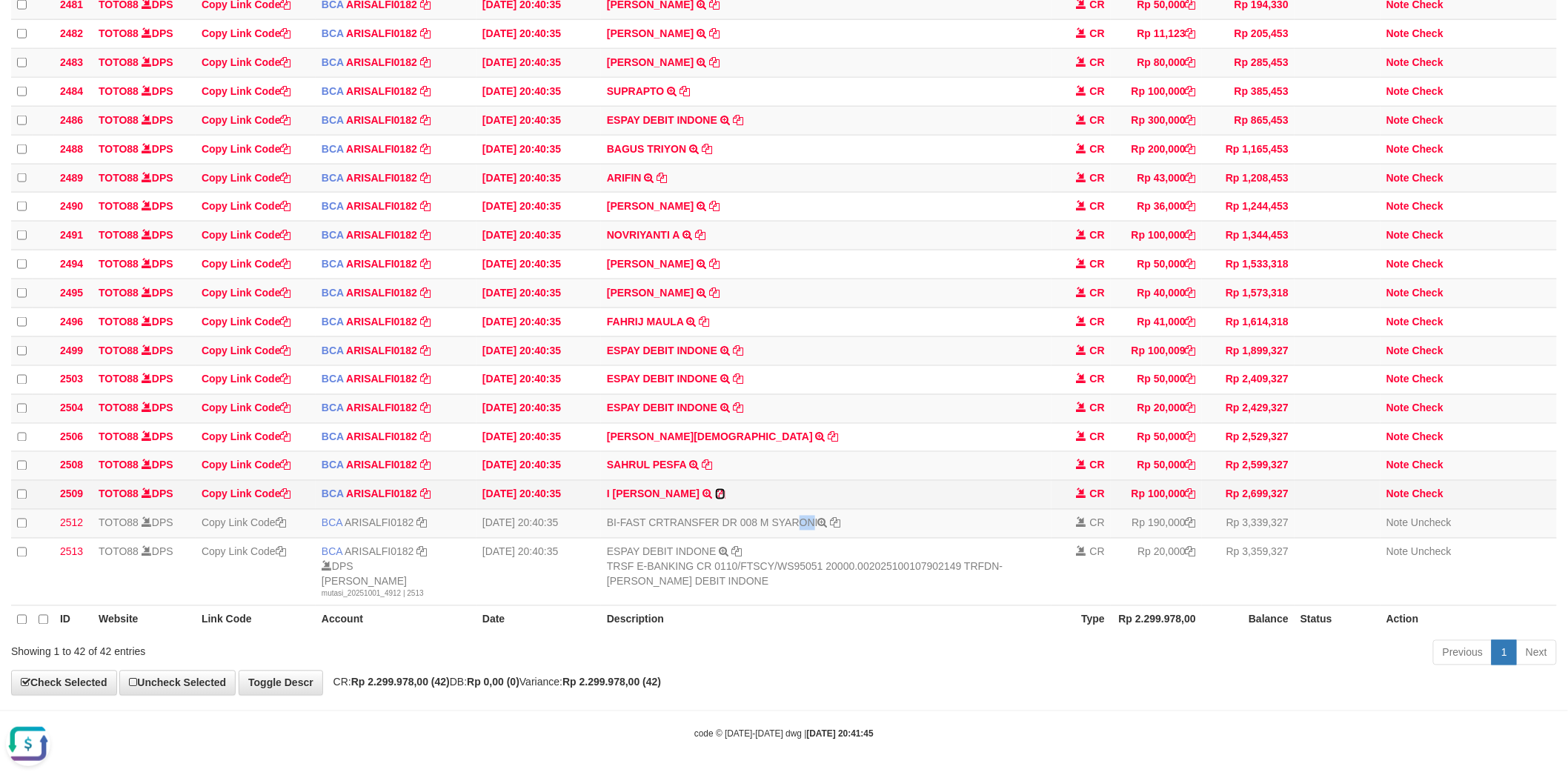
click at [725, 500] on icon at bounding box center [720, 494] width 10 height 10
copy td "M SYARONI"
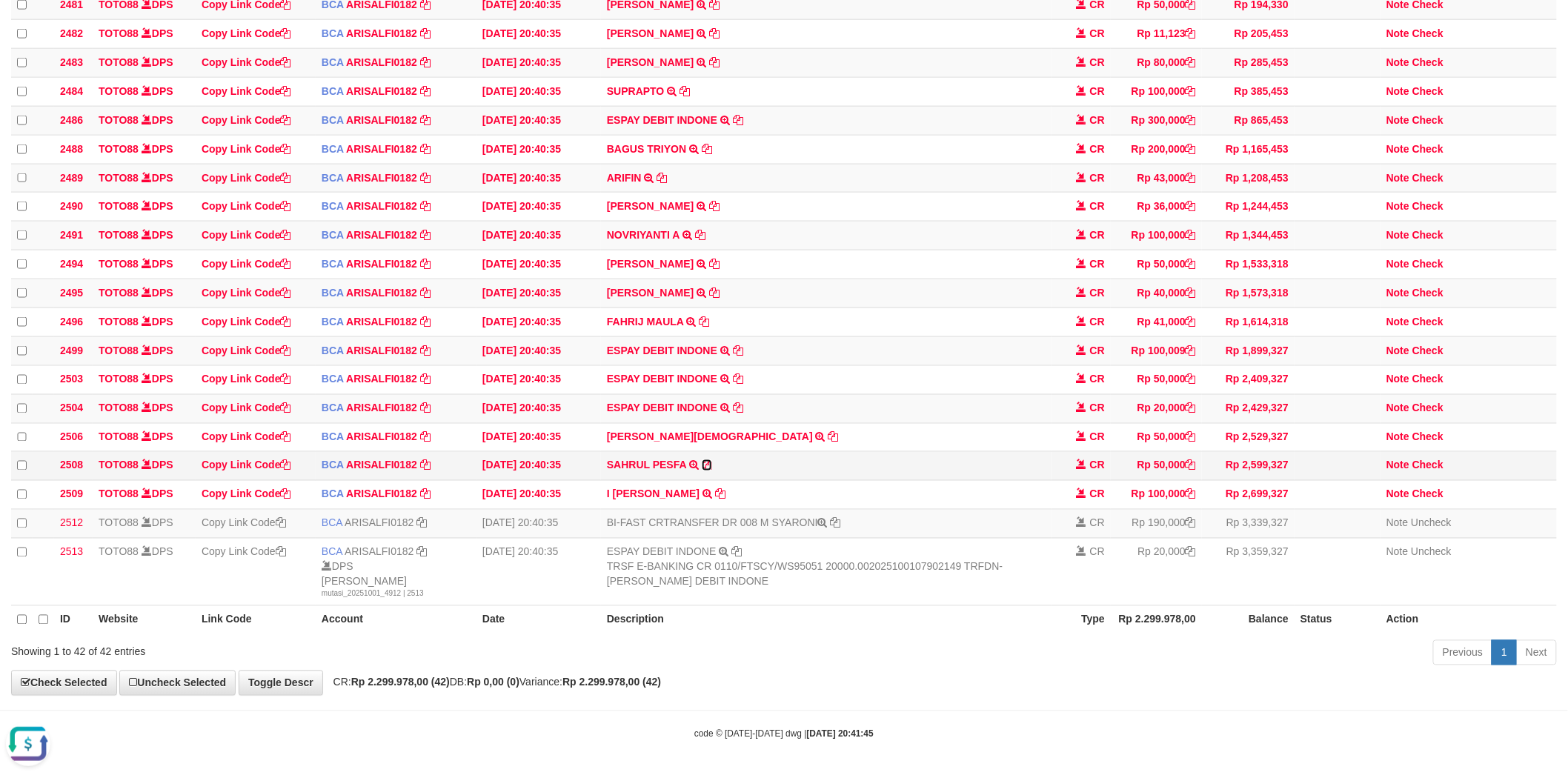
click at [708, 471] on icon at bounding box center [706, 465] width 10 height 10
click at [1430, 472] on link "Check" at bounding box center [1427, 465] width 31 height 12
click at [829, 442] on icon at bounding box center [833, 437] width 10 height 10
drag, startPoint x: 1438, startPoint y: 463, endPoint x: 1102, endPoint y: 456, distance: 336.1
click at [1438, 443] on link "Check" at bounding box center [1427, 437] width 31 height 12
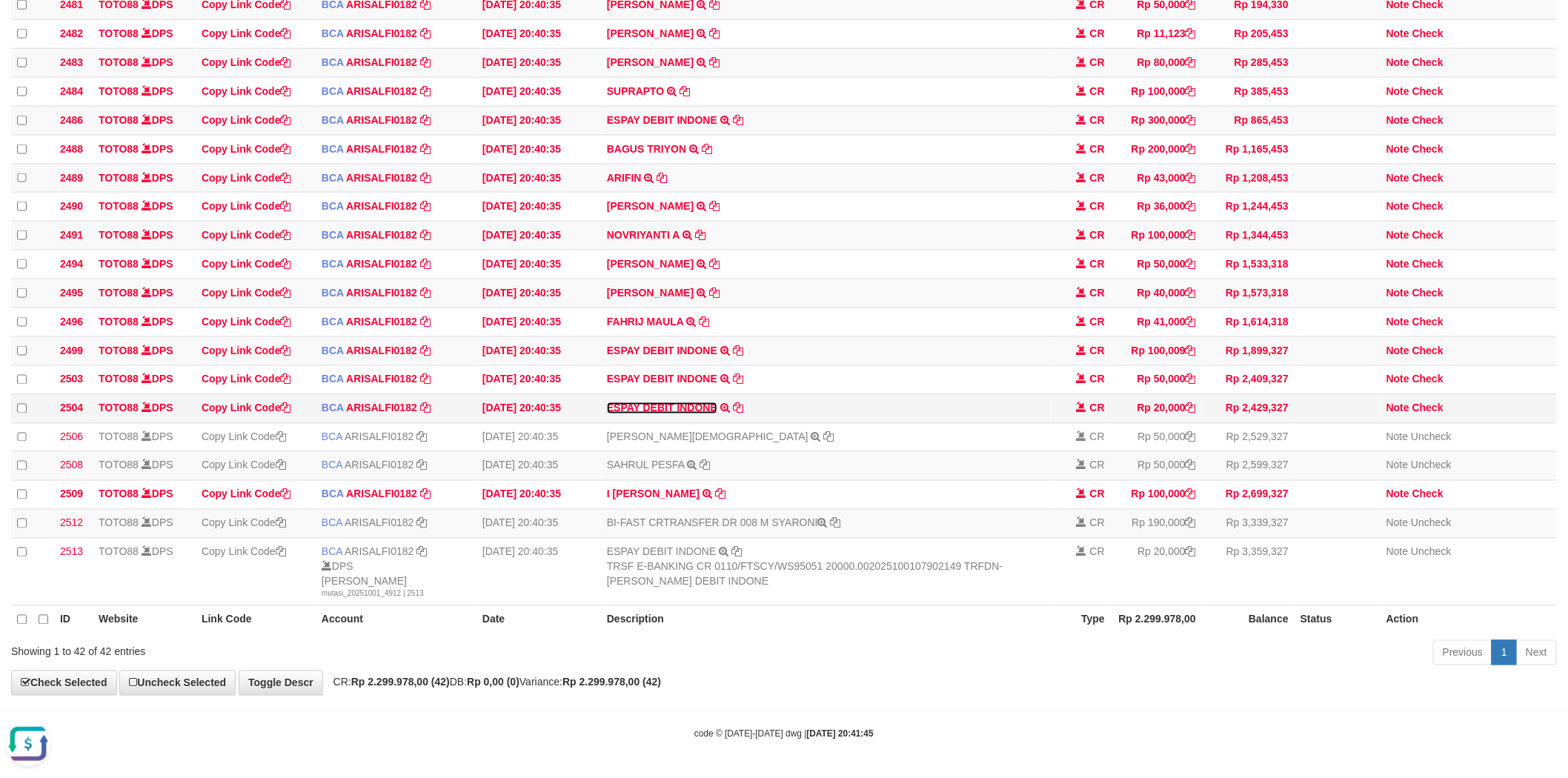
click at [673, 414] on link "ESPAY DEBIT INDONE" at bounding box center [662, 408] width 111 height 12
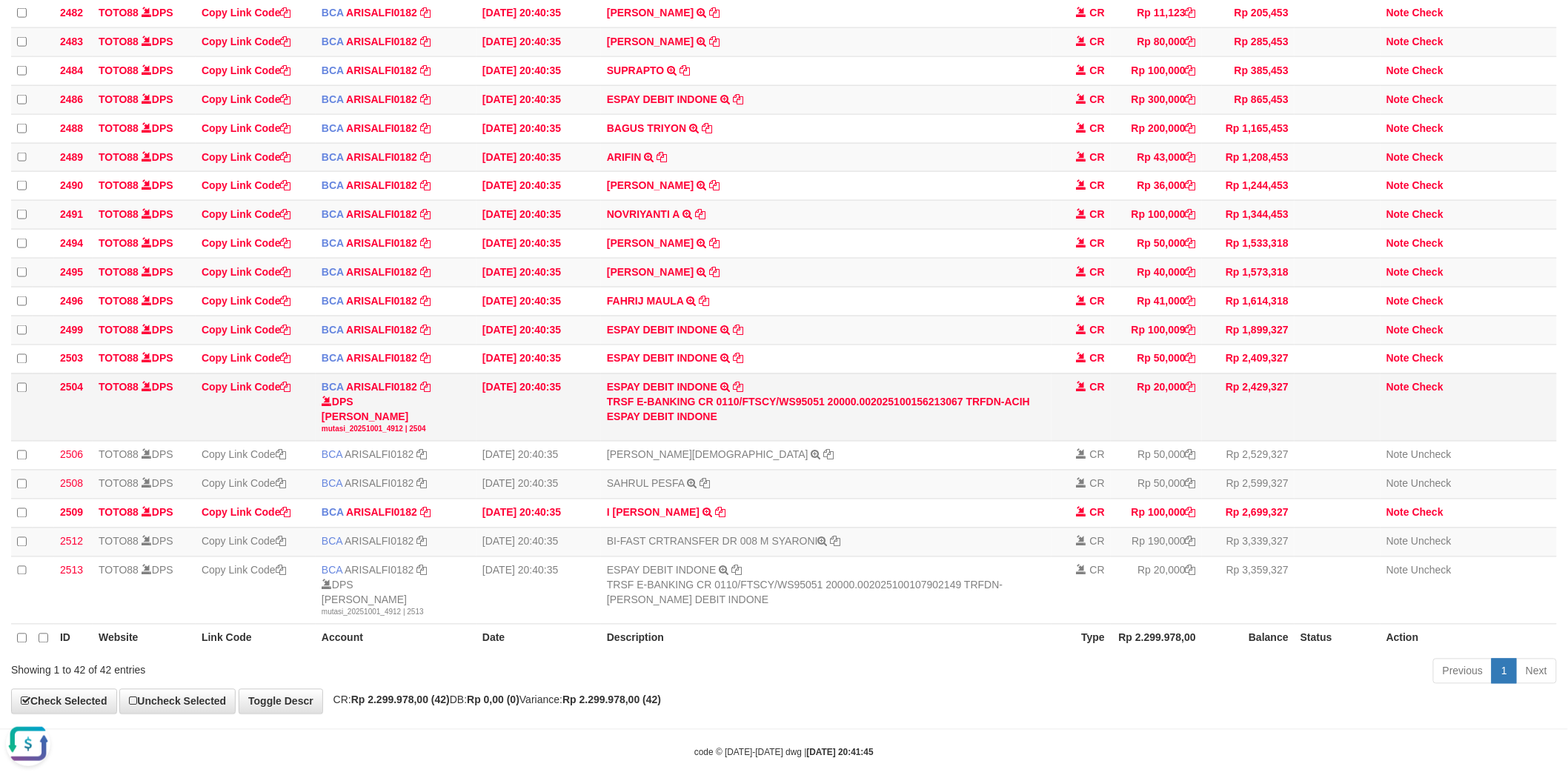
click at [1006, 425] on div "TRSF E-BANKING CR 0110/FTSCY/WS95051 20000.002025100156213067 TRFDN-ACIH ESPAY …" at bounding box center [826, 410] width 439 height 29
copy div "ACIH"
drag, startPoint x: 1431, startPoint y: 435, endPoint x: 914, endPoint y: 438, distance: 517.0
click at [1431, 394] on link "Check" at bounding box center [1427, 387] width 31 height 12
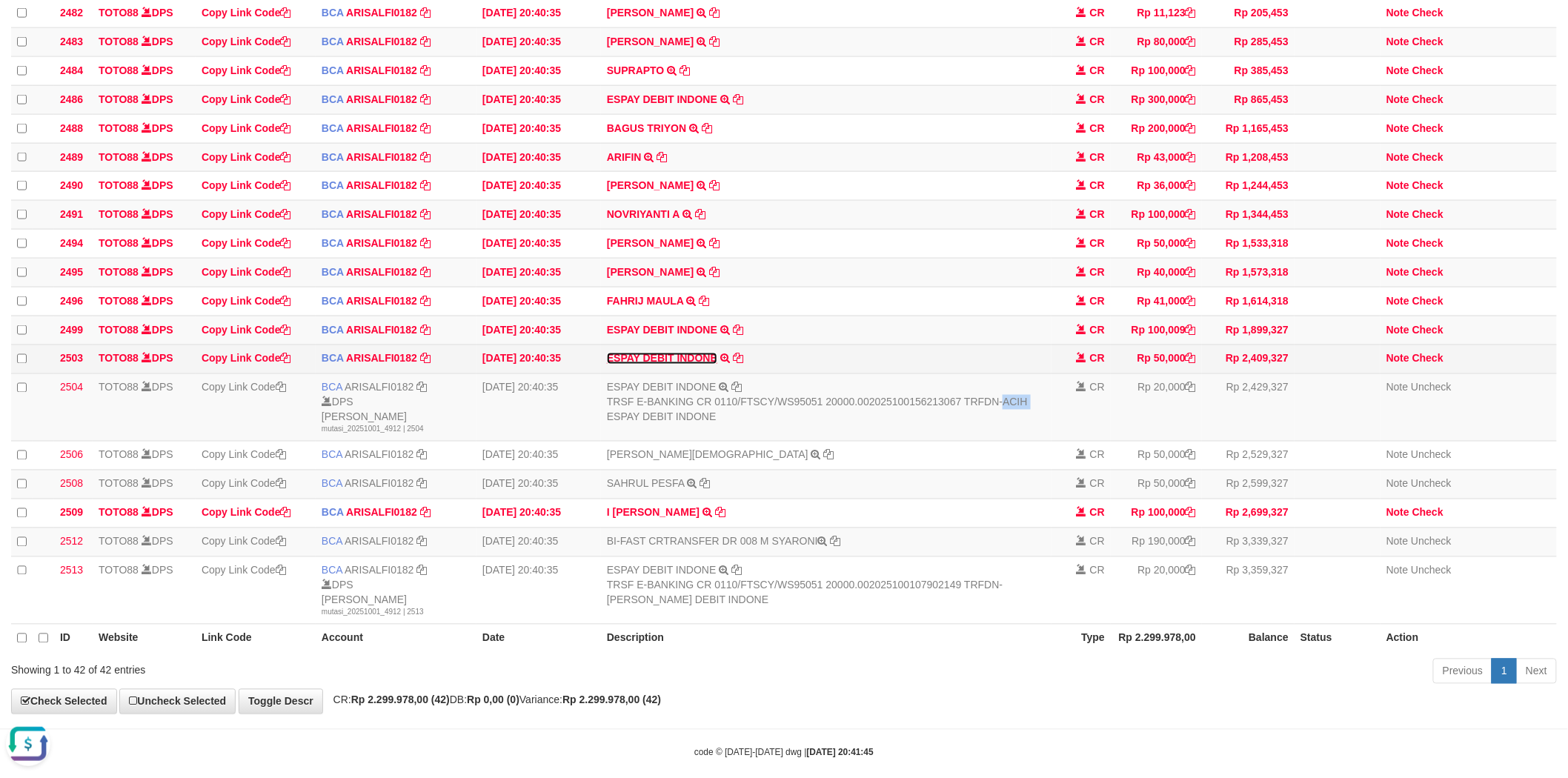
click at [678, 364] on link "ESPAY DEBIT INDONE" at bounding box center [662, 359] width 111 height 12
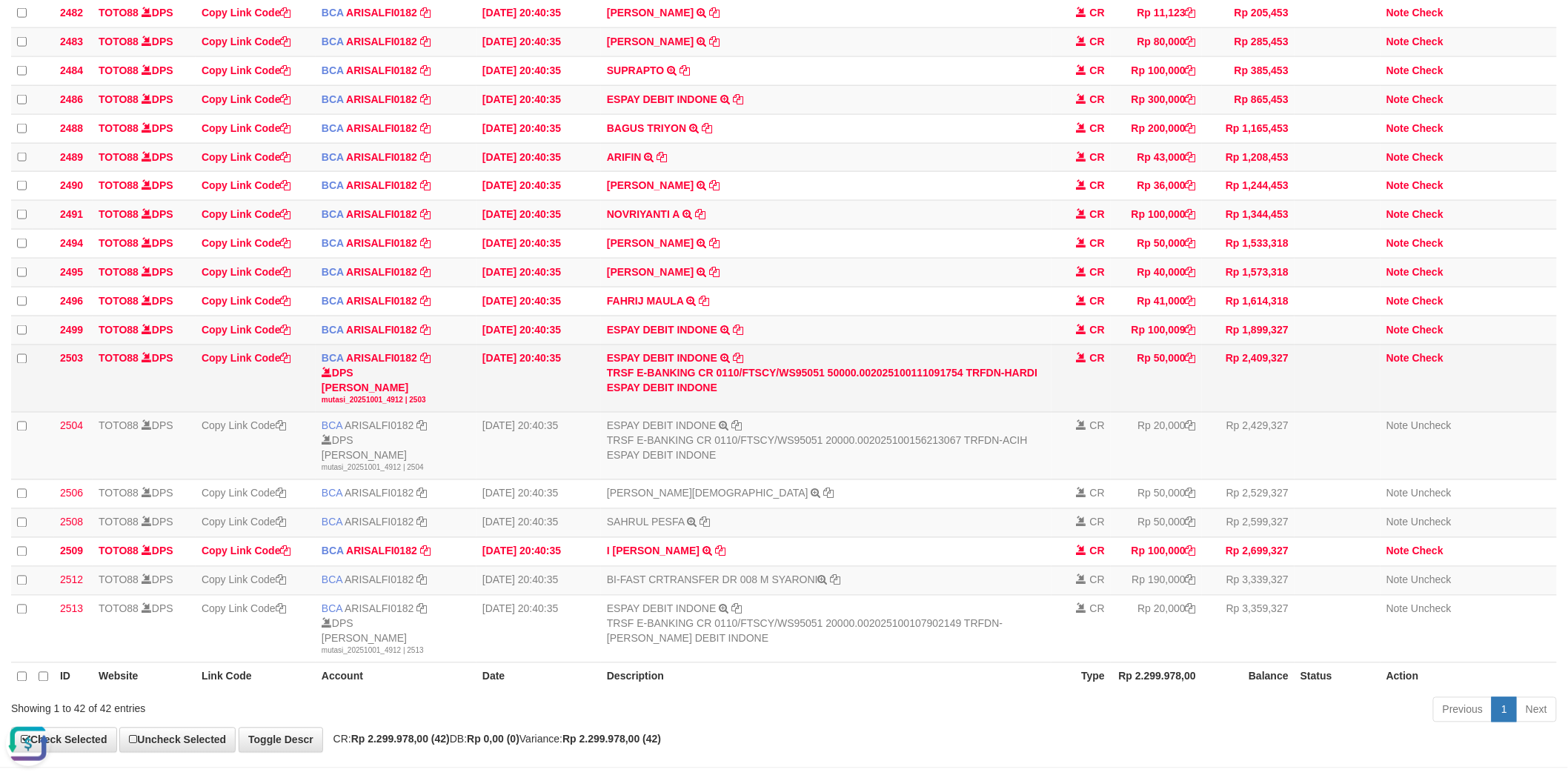
click at [1025, 396] on div "TRSF E-BANKING CR 0110/FTSCY/WS95051 50000.002025100111091754 TRFDN-HARDI ESPAY…" at bounding box center [826, 380] width 439 height 29
copy div "HARDI"
click at [1432, 364] on link "Check" at bounding box center [1427, 359] width 31 height 12
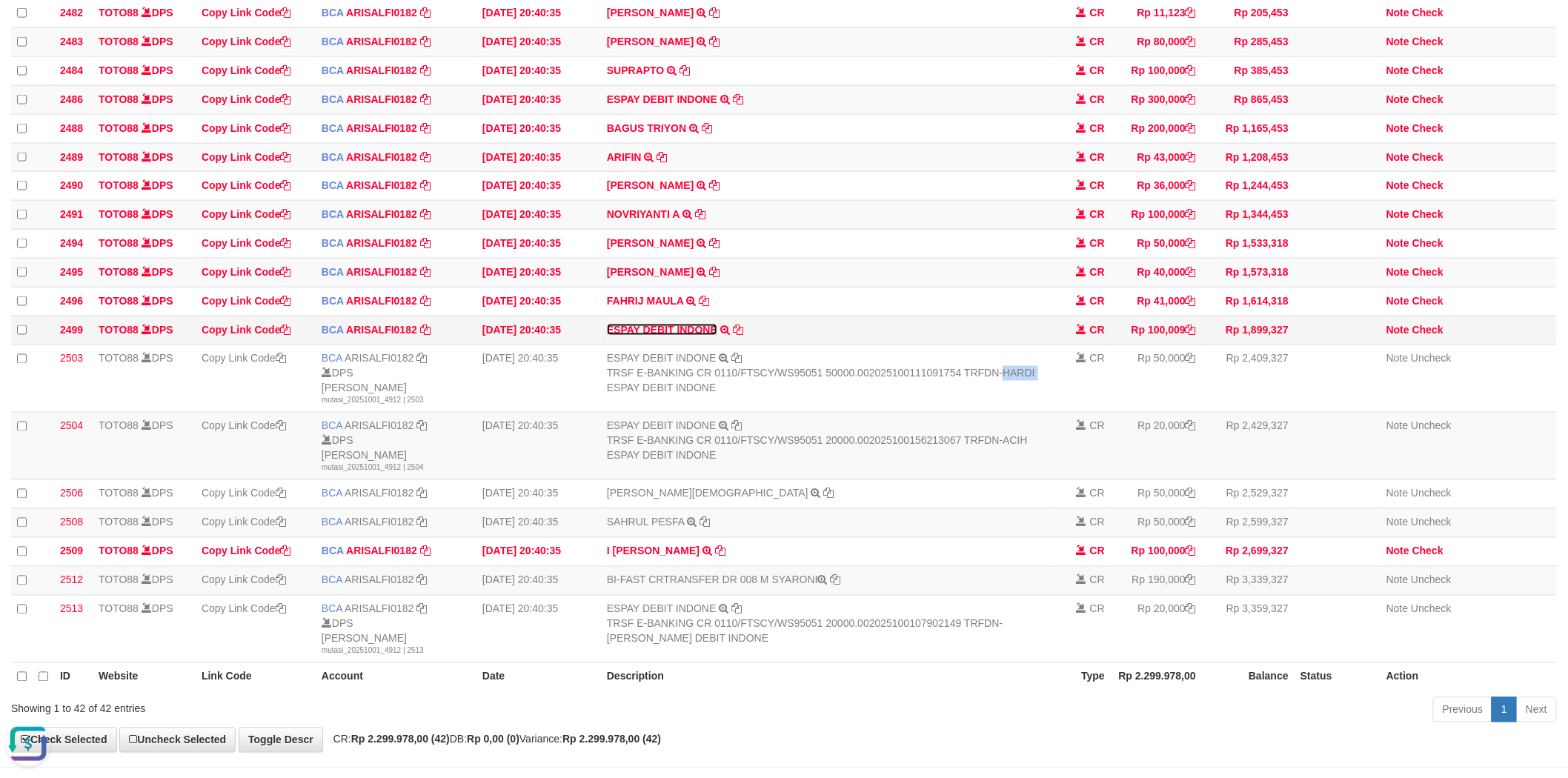
click at [688, 336] on link "ESPAY DEBIT INDONE" at bounding box center [662, 329] width 111 height 12
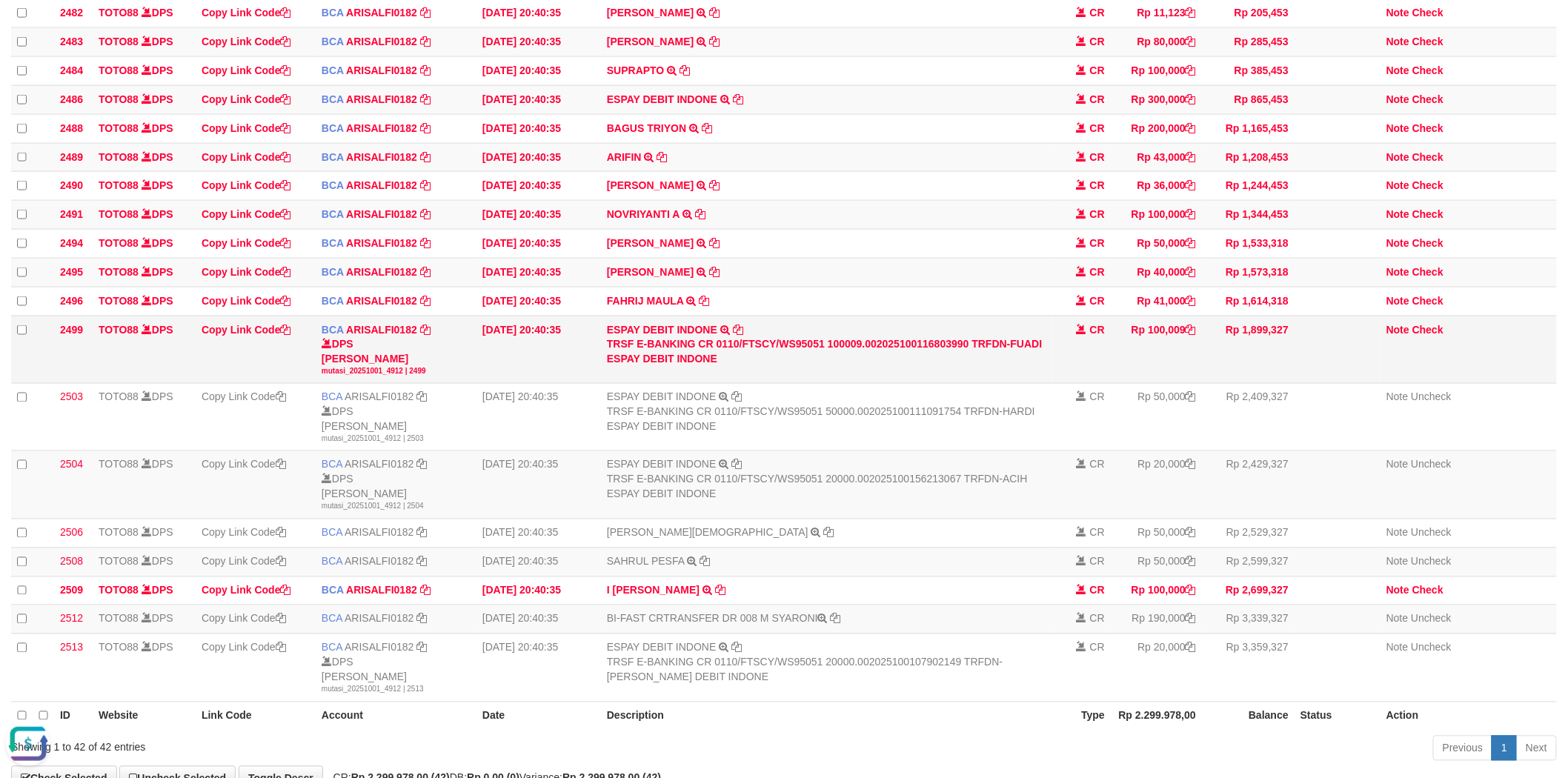
click at [1024, 367] on div "TRSF E-BANKING CR 0110/FTSCY/WS95051 100009.002025100116803990 TRFDN-FUADI ESPA…" at bounding box center [826, 352] width 439 height 29
copy div "FUADI"
drag, startPoint x: 1438, startPoint y: 378, endPoint x: 1233, endPoint y: 388, distance: 205.2
click at [1438, 336] on link "Check" at bounding box center [1427, 329] width 31 height 12
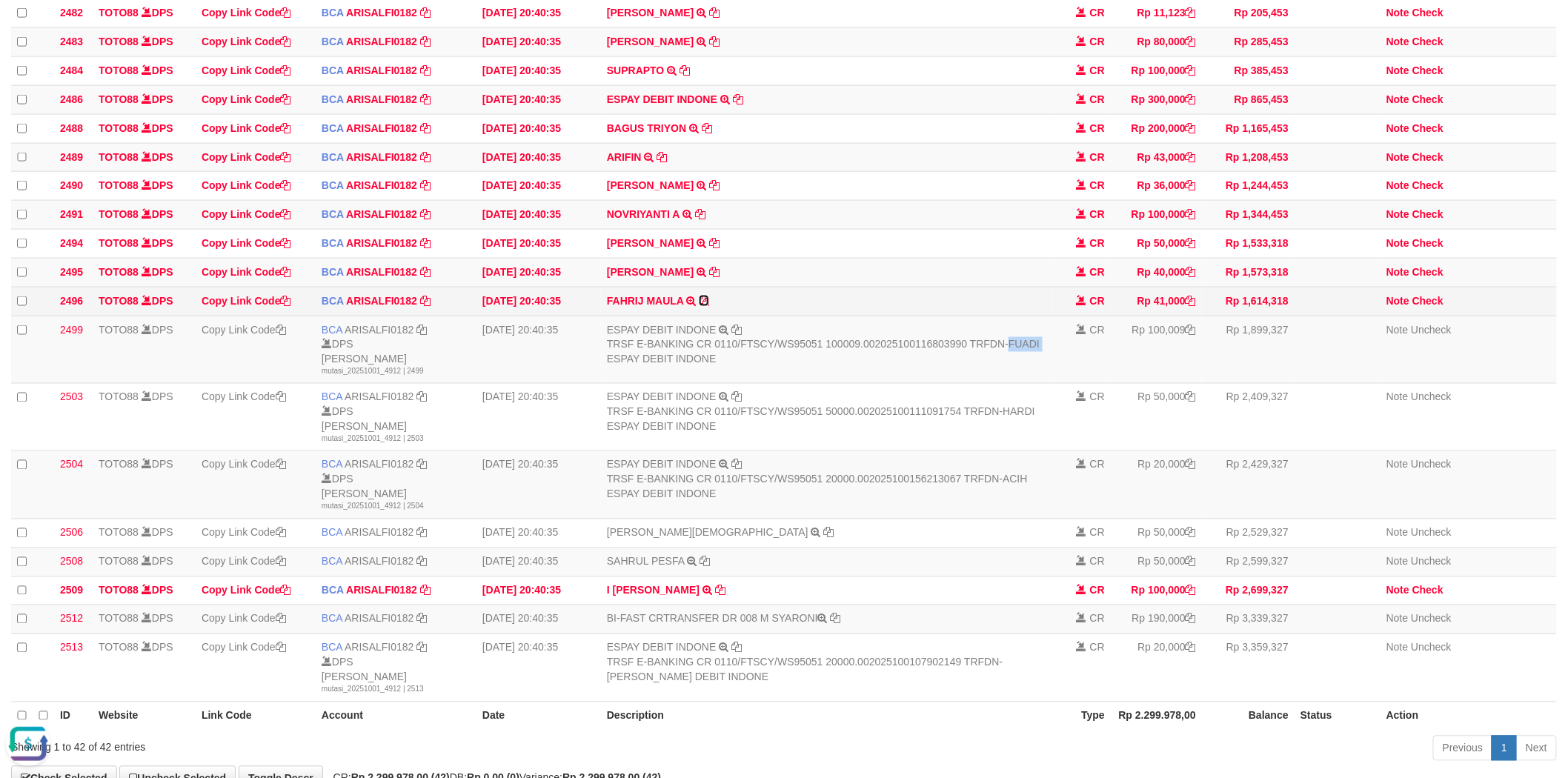
click at [705, 306] on icon at bounding box center [704, 301] width 10 height 10
copy div "FUADI"
drag, startPoint x: 1438, startPoint y: 345, endPoint x: 1345, endPoint y: 346, distance: 93.0
click at [1438, 307] on link "Check" at bounding box center [1427, 301] width 31 height 12
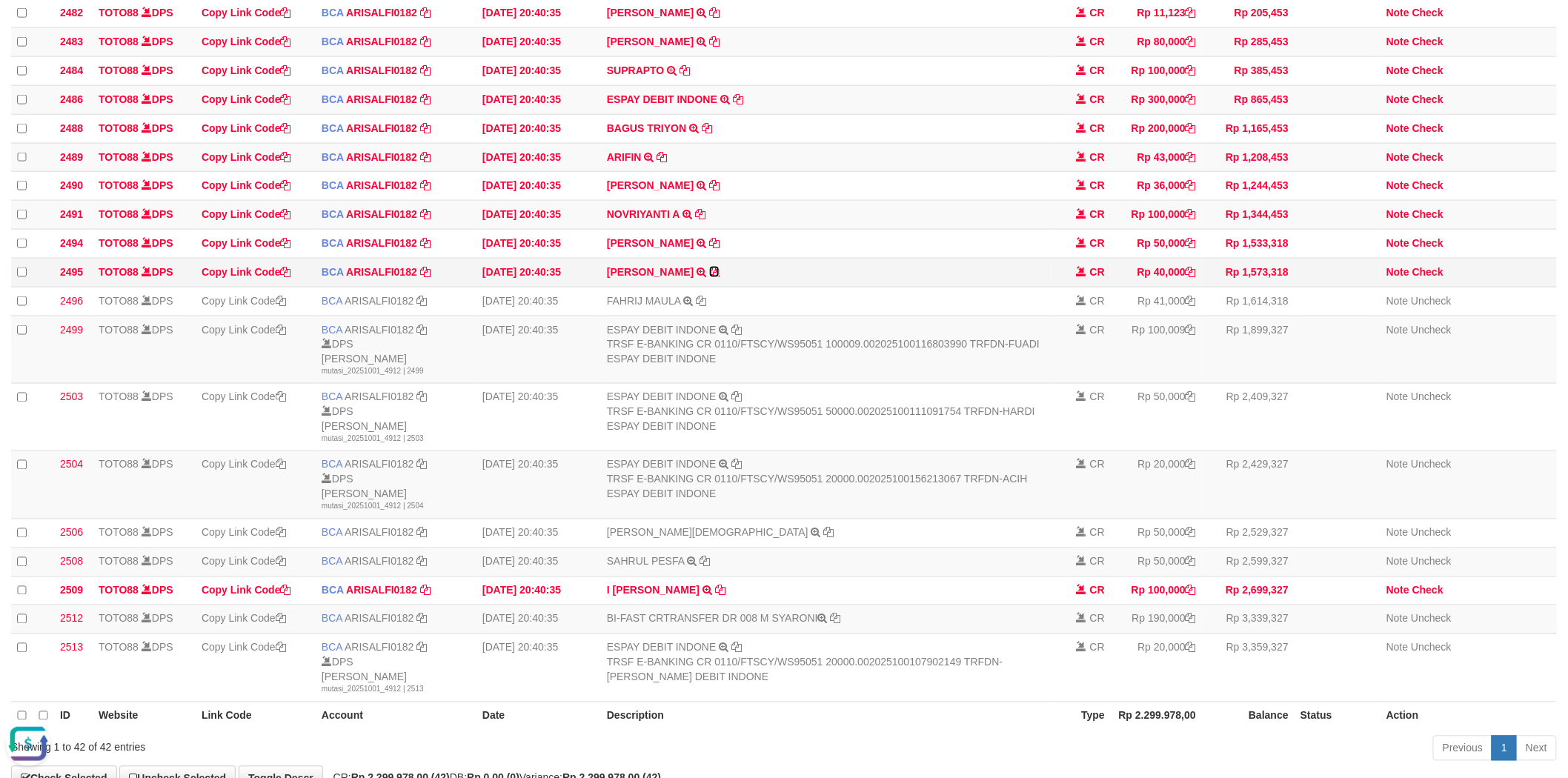
click at [709, 278] on icon at bounding box center [714, 271] width 10 height 10
drag, startPoint x: 1429, startPoint y: 309, endPoint x: 1310, endPoint y: 309, distance: 119.0
click at [1429, 278] on link "Check" at bounding box center [1427, 272] width 31 height 12
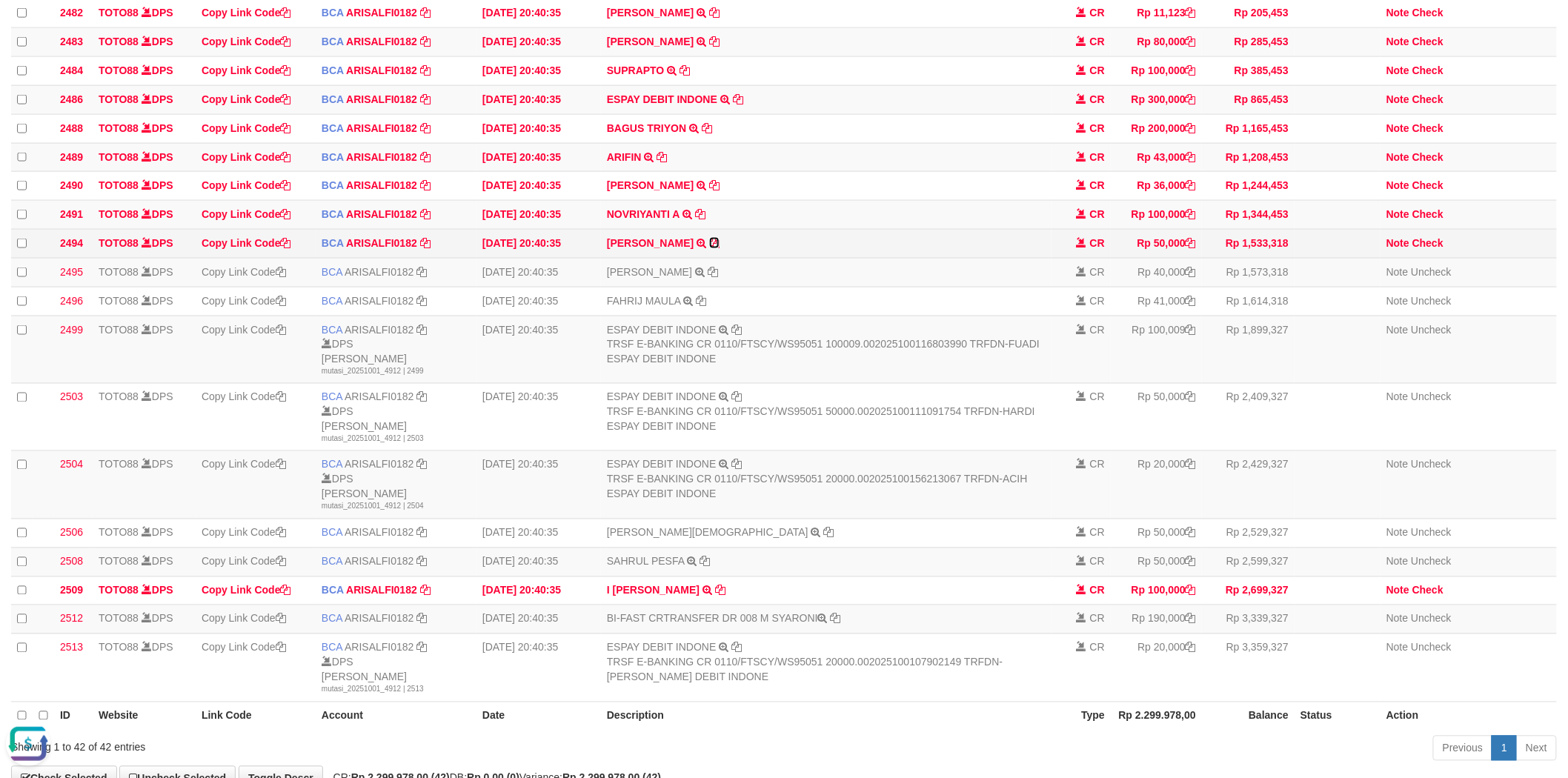
click at [709, 248] on icon at bounding box center [714, 243] width 10 height 10
click at [1422, 249] on link "Check" at bounding box center [1427, 243] width 31 height 12
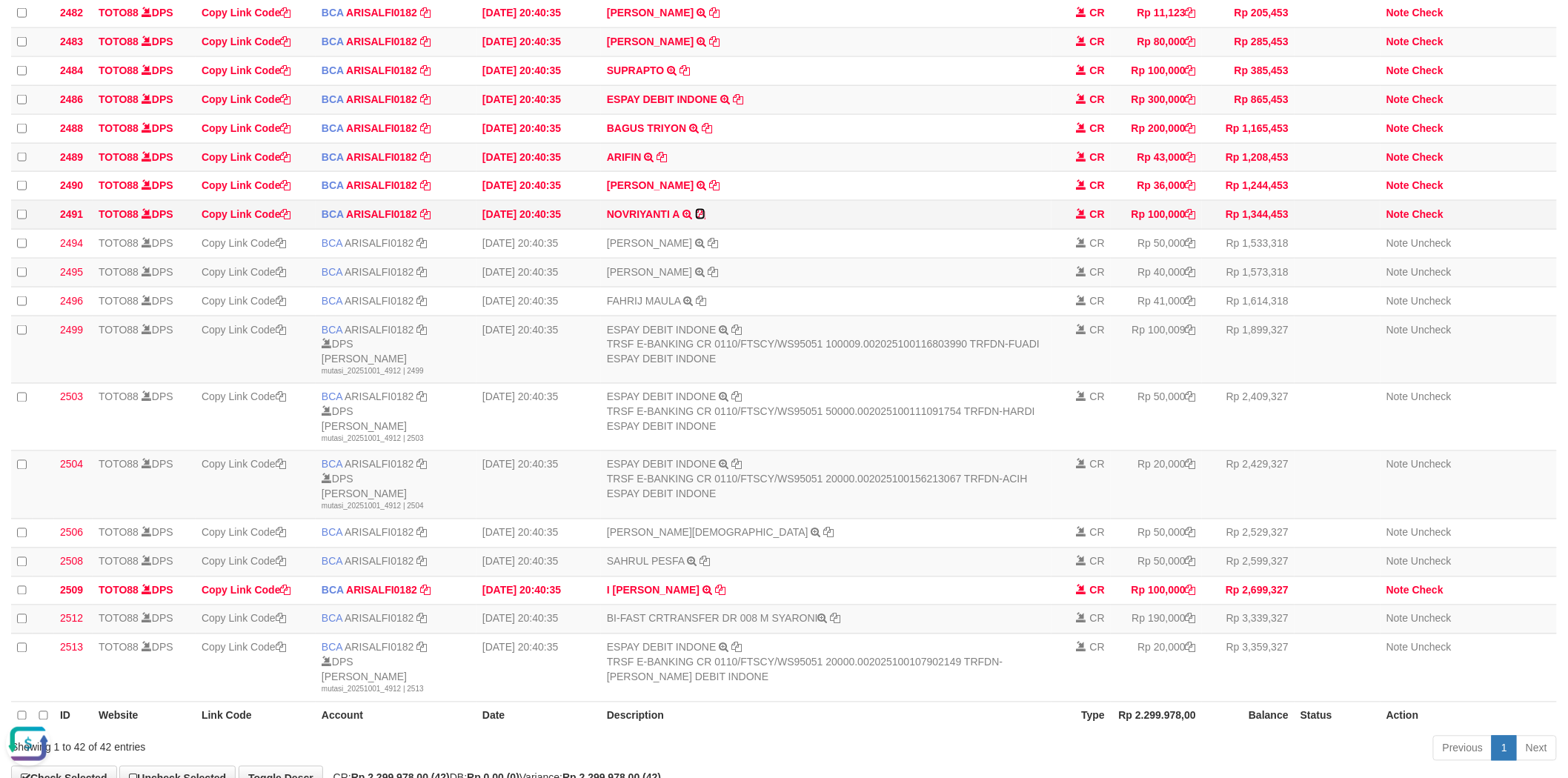
click at [701, 220] on icon at bounding box center [700, 214] width 10 height 10
drag, startPoint x: 1432, startPoint y: 257, endPoint x: 1418, endPoint y: 262, distance: 14.9
click at [1432, 220] on link "Check" at bounding box center [1427, 214] width 31 height 12
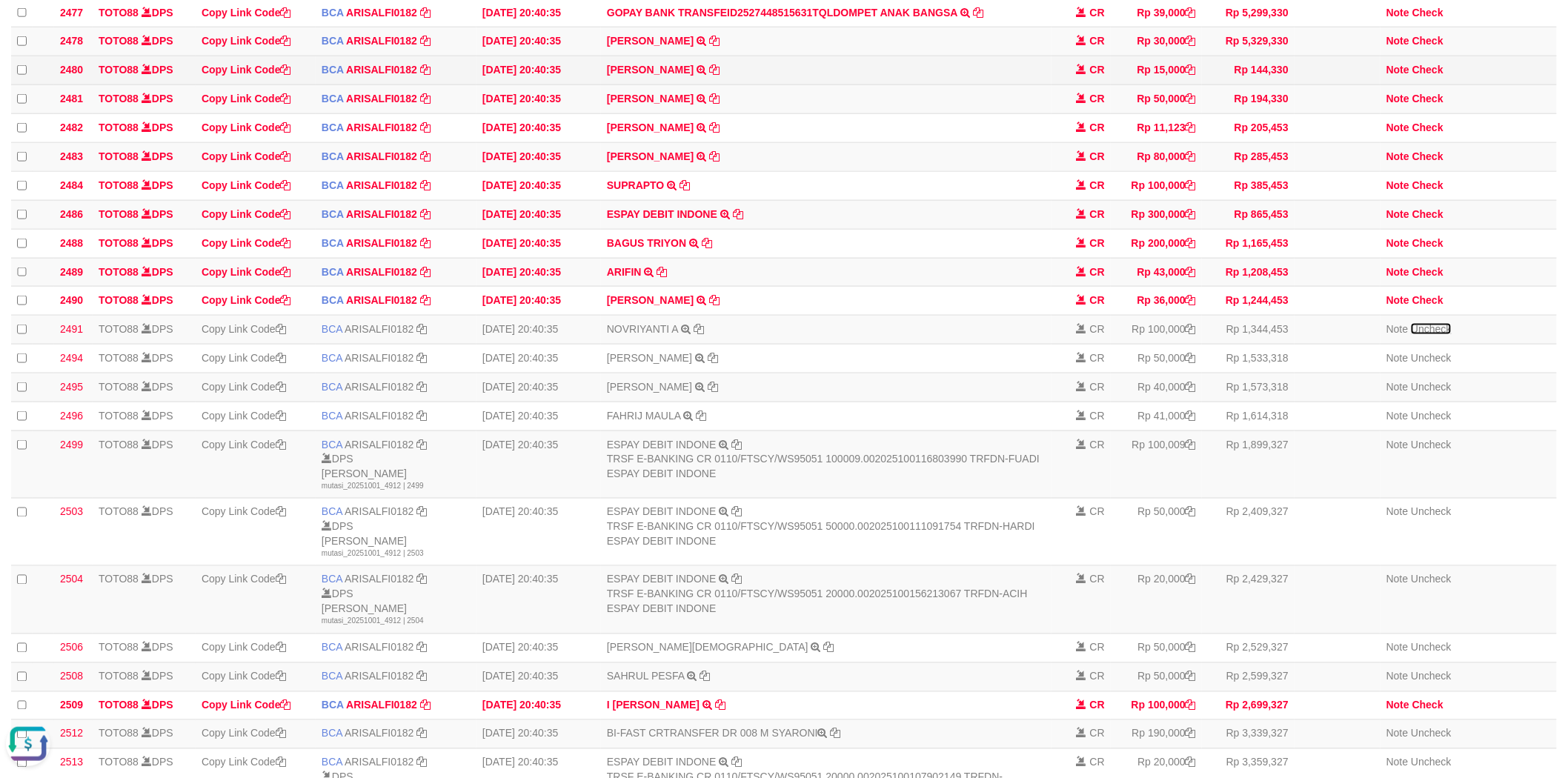
scroll to position [425, 0]
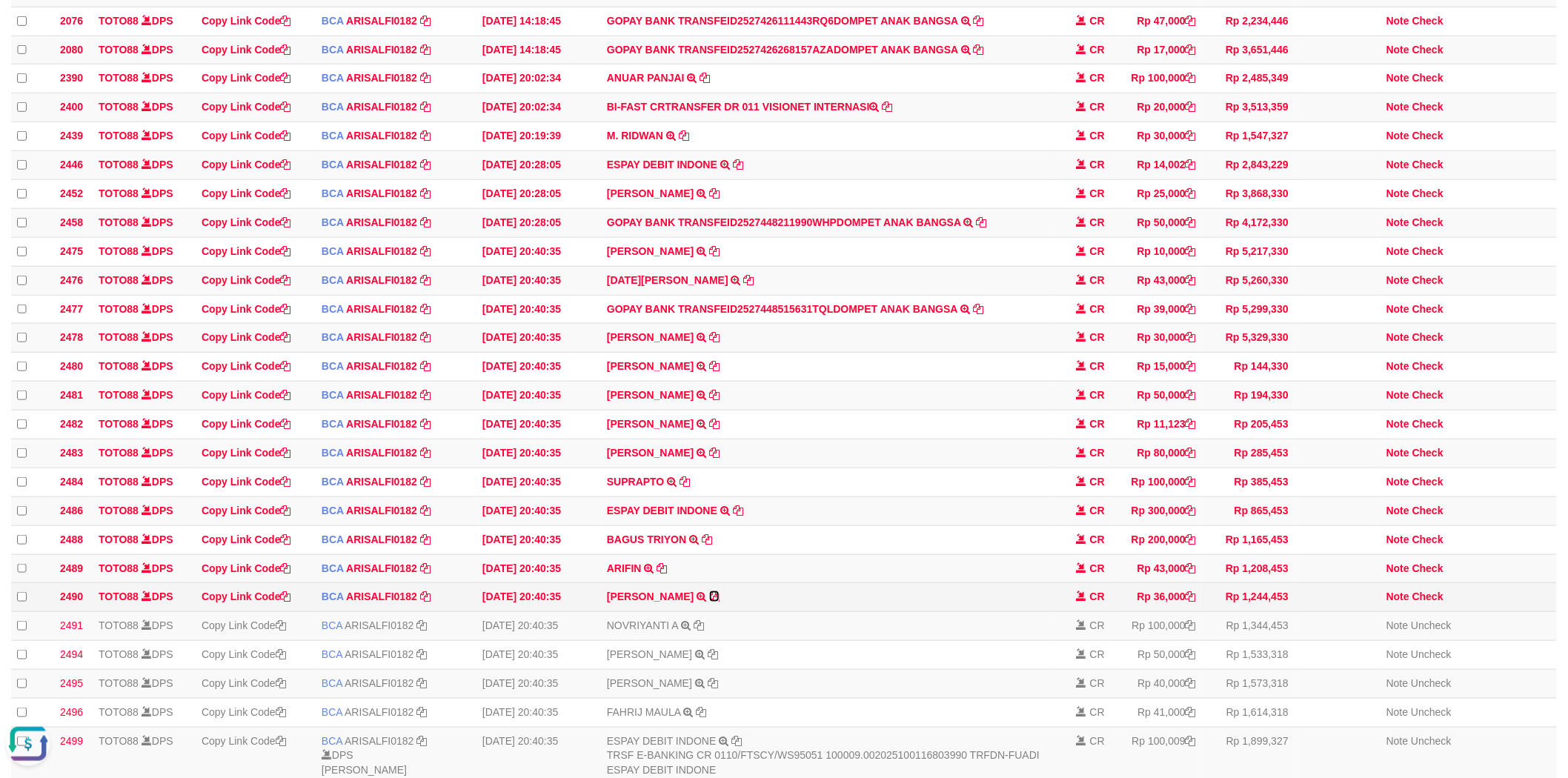
click at [713, 602] on icon at bounding box center [714, 597] width 10 height 10
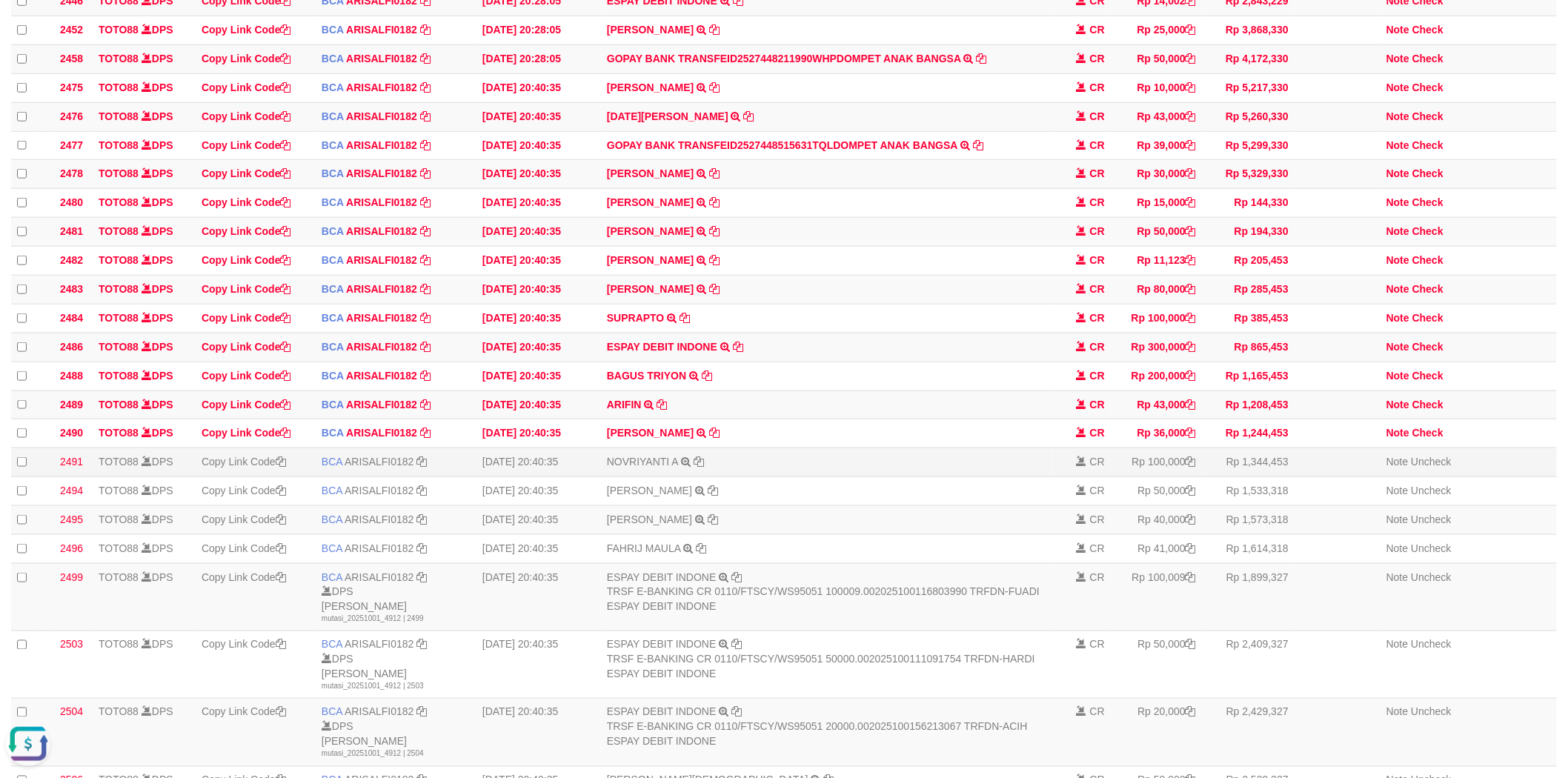
scroll to position [589, 0]
click at [662, 409] on icon at bounding box center [662, 403] width 10 height 10
drag, startPoint x: 1439, startPoint y: 445, endPoint x: 1400, endPoint y: 440, distance: 39.3
click at [1439, 410] on link "Check" at bounding box center [1427, 403] width 31 height 12
click at [872, 304] on td "DEBBY ERMAWA TRSF E-BANKING CR 0110/FTSCY/WS95051 80000.002025100114005290 TRFD…" at bounding box center [826, 290] width 451 height 29
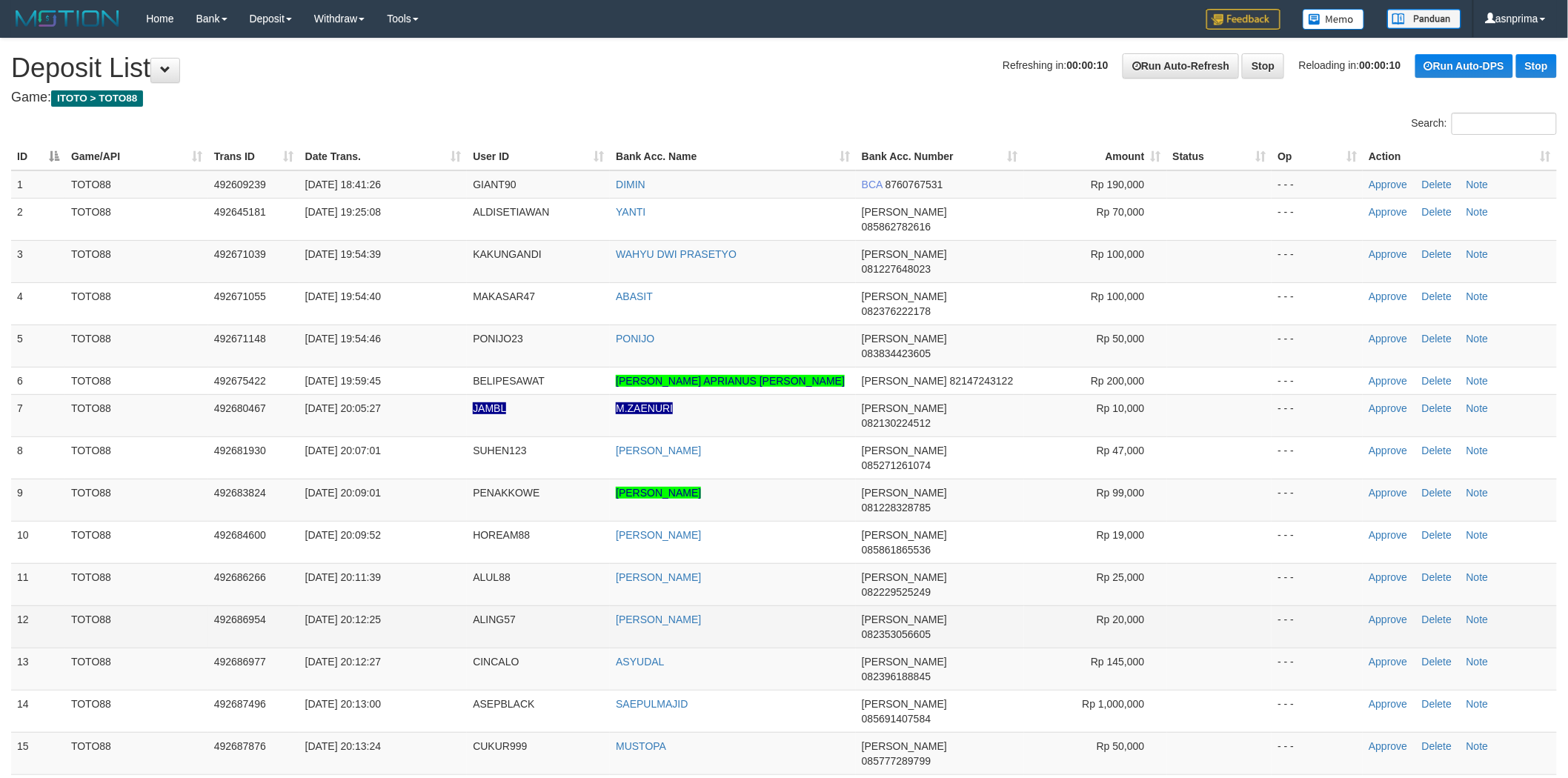
click at [798, 605] on td "[PERSON_NAME]" at bounding box center [732, 626] width 246 height 42
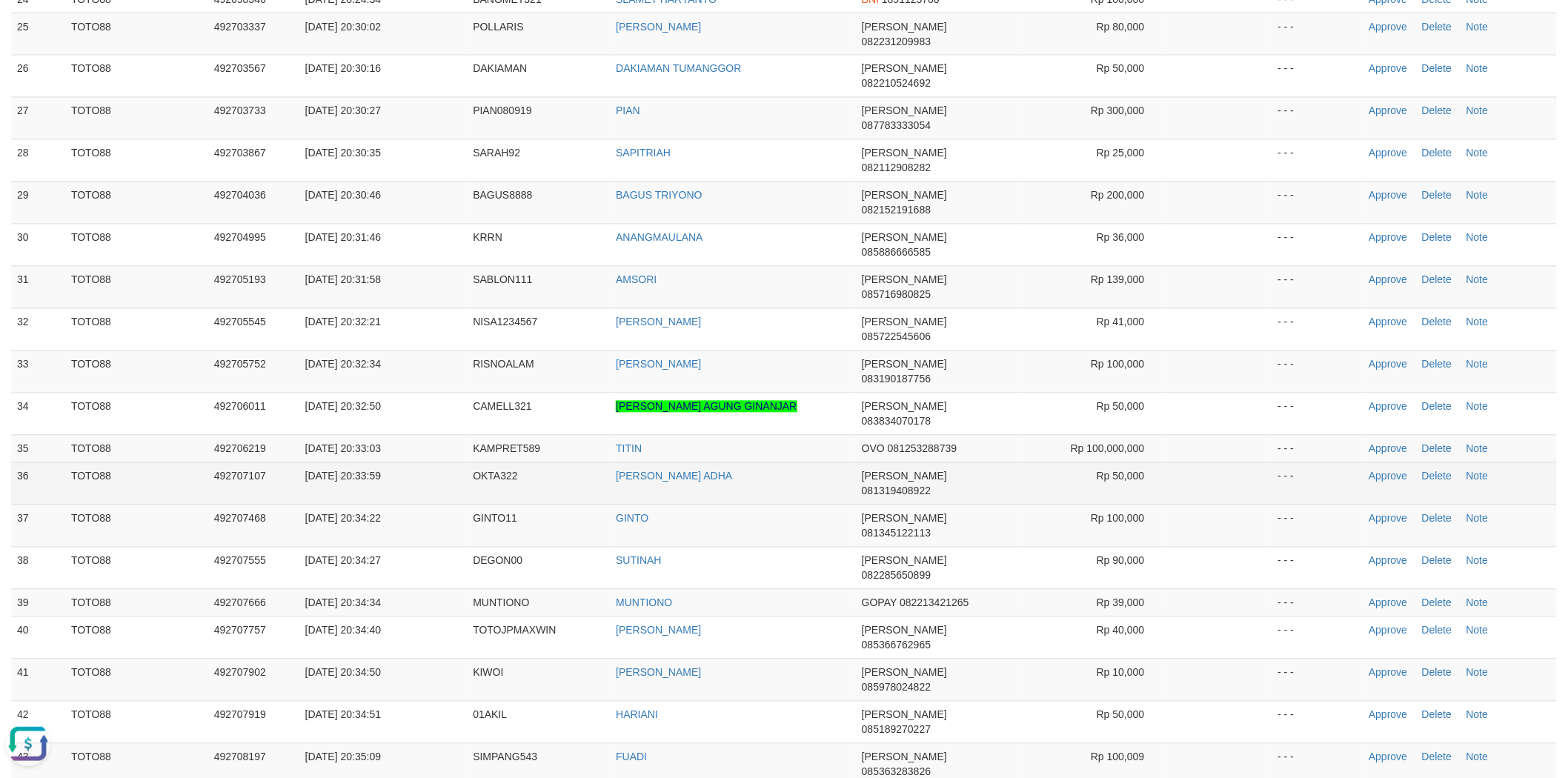
scroll to position [0, 0]
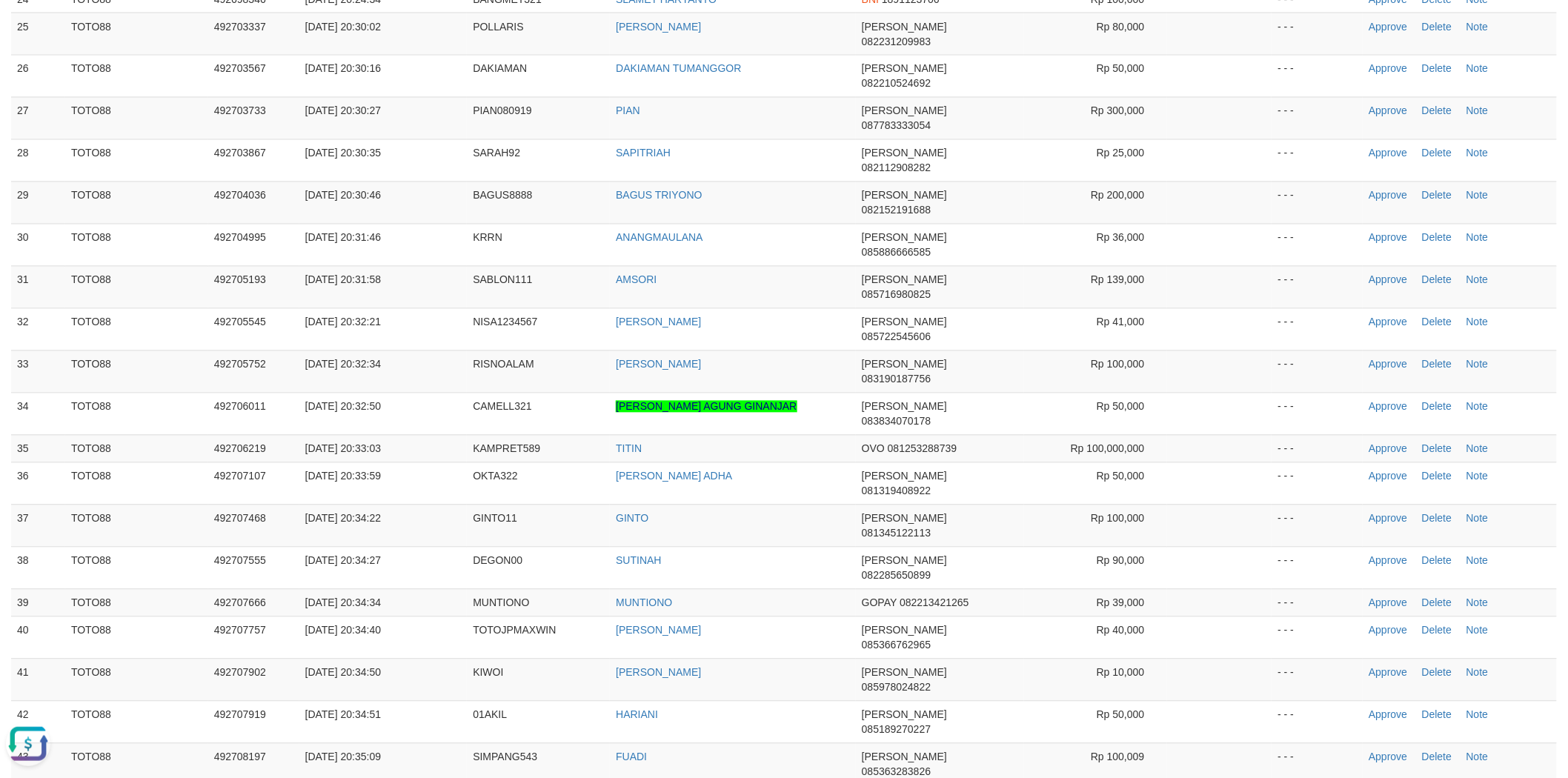
drag, startPoint x: 1380, startPoint y: 605, endPoint x: 1045, endPoint y: 283, distance: 464.7
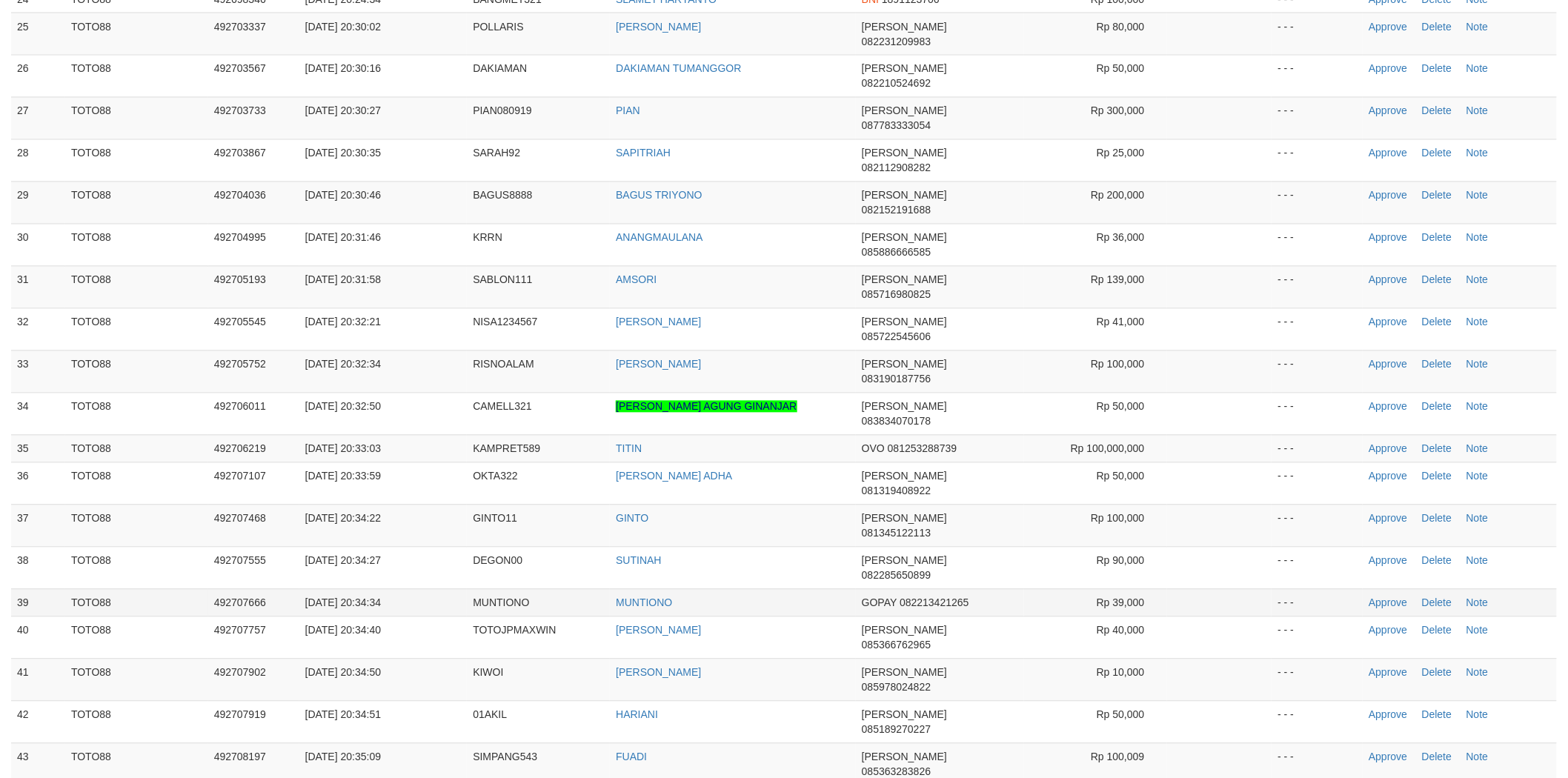
drag, startPoint x: 1387, startPoint y: 524, endPoint x: 767, endPoint y: 103, distance: 749.4
click at [801, 744] on td "FUADI" at bounding box center [732, 764] width 246 height 42
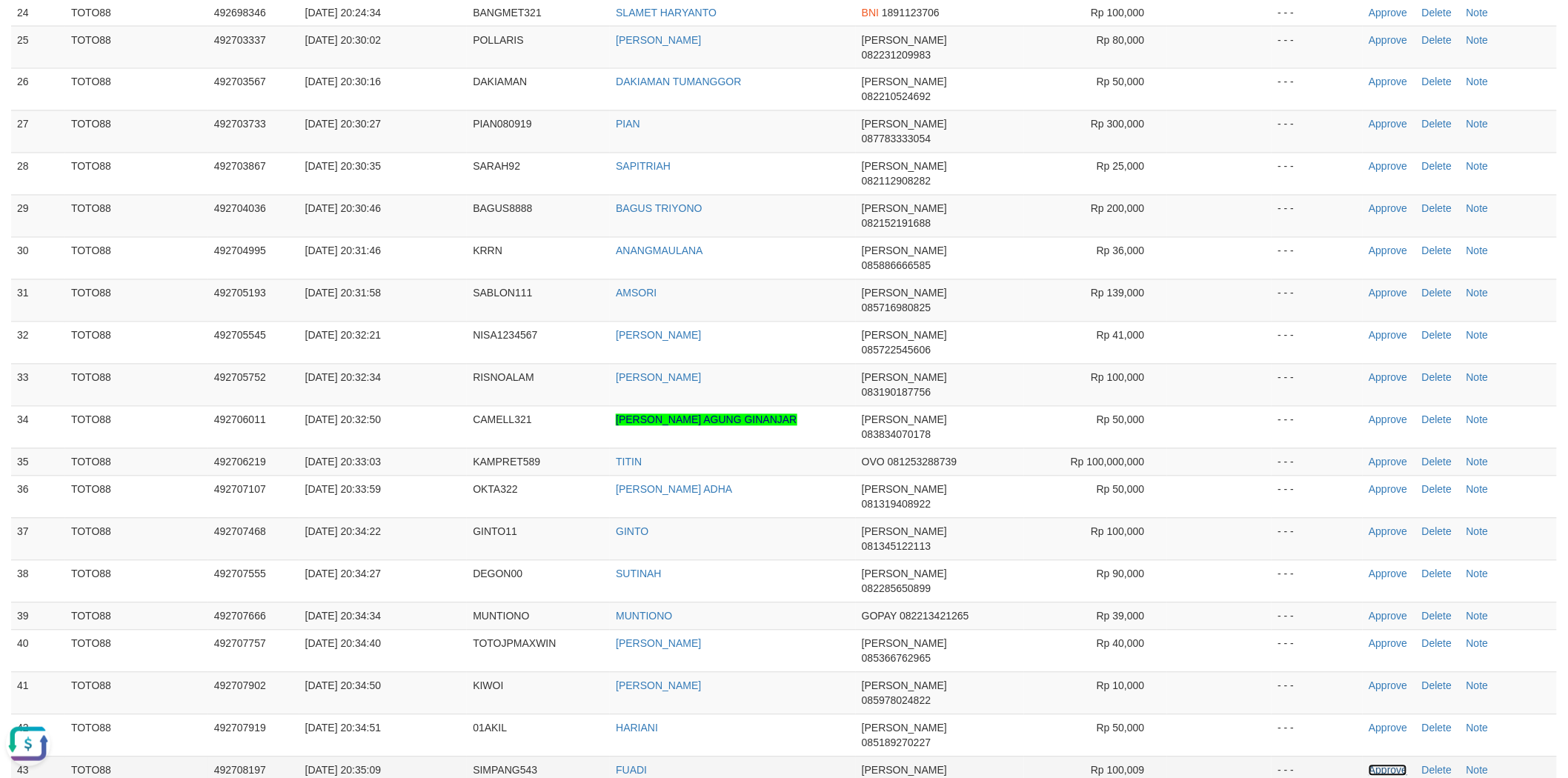
click at [1386, 765] on link "Approve" at bounding box center [1388, 771] width 38 height 12
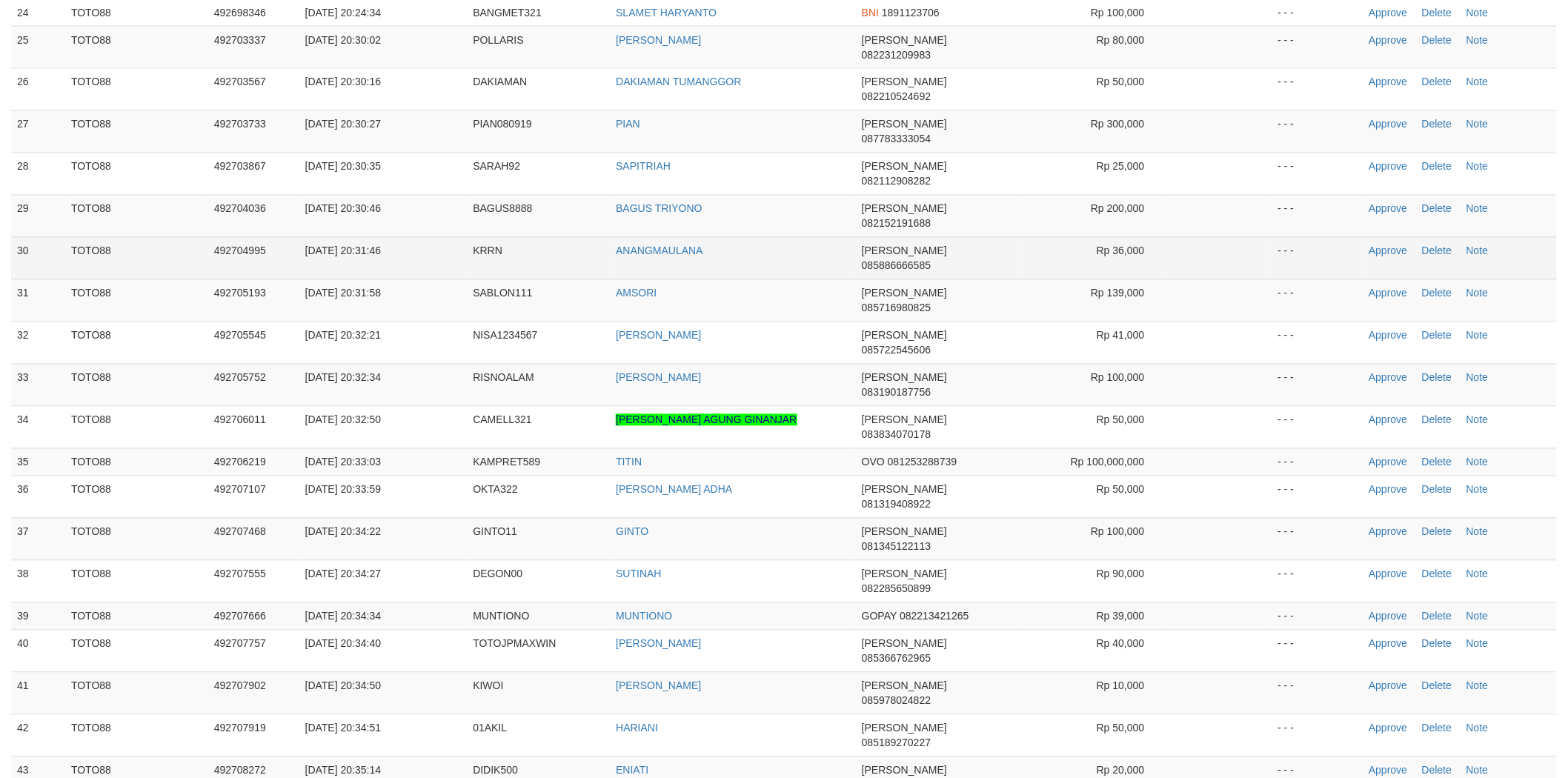
scroll to position [646, 0]
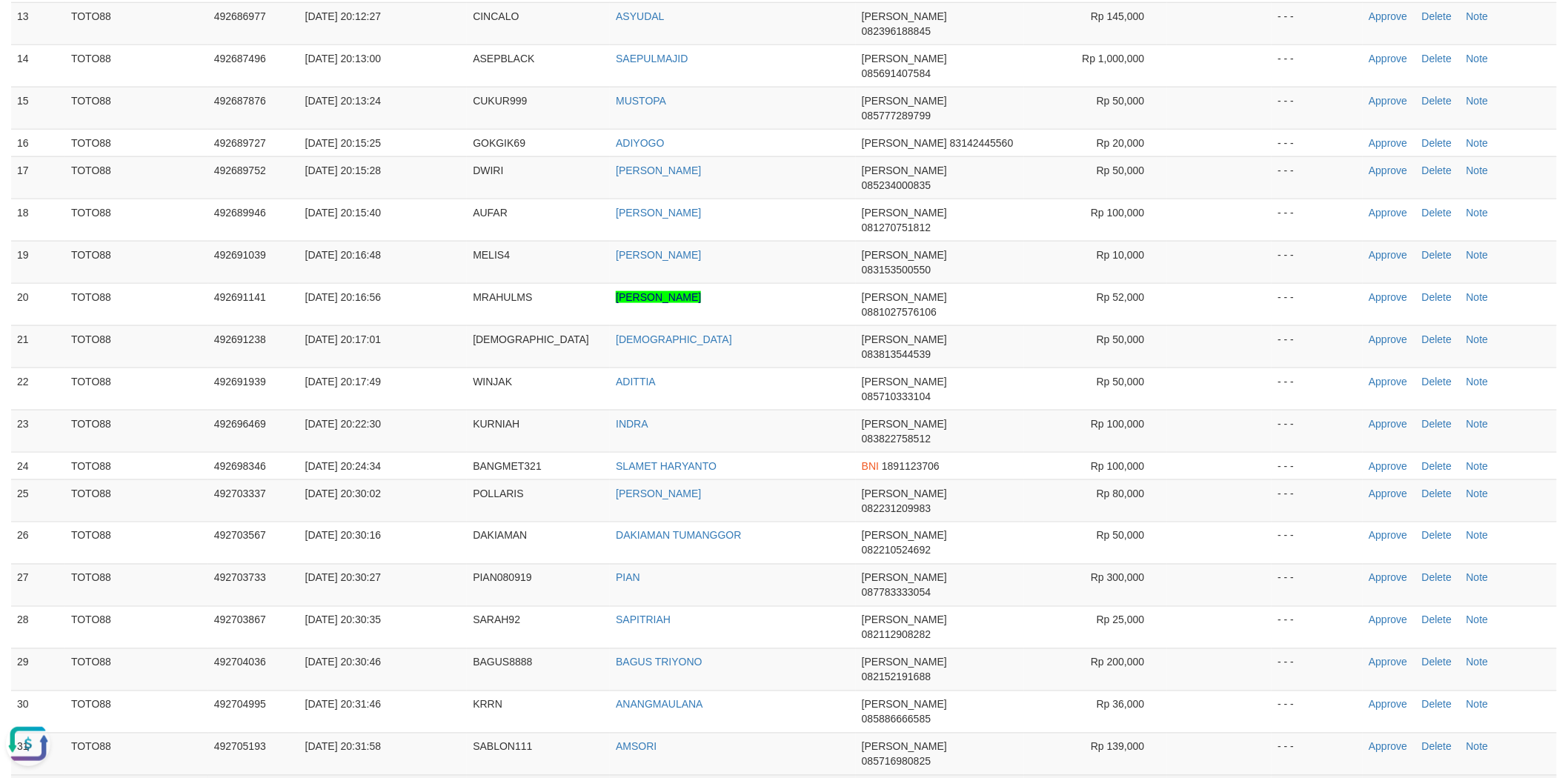
click at [1376, 778] on link "Approve" at bounding box center [1388, 789] width 38 height 12
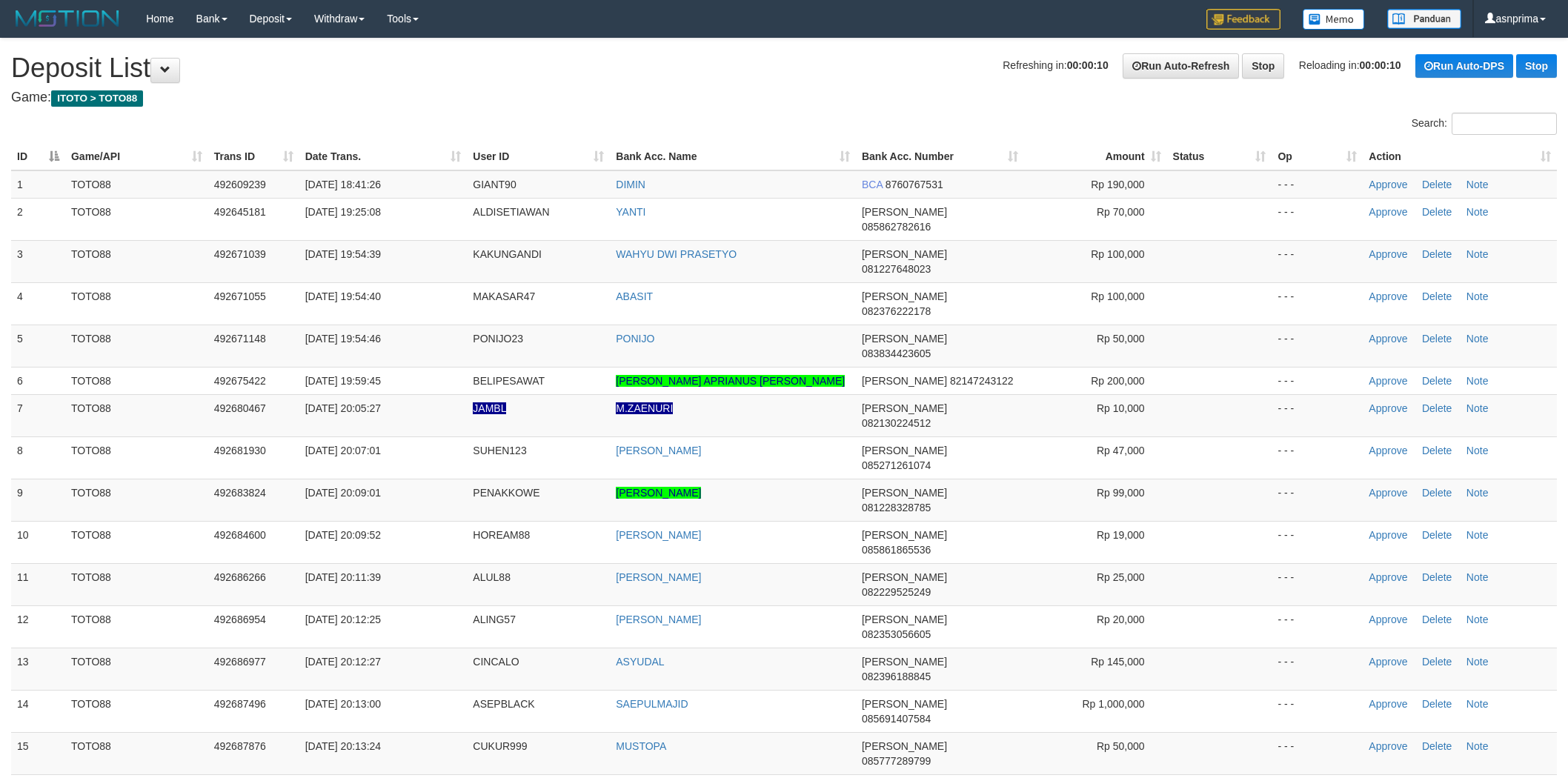
scroll to position [646, 0]
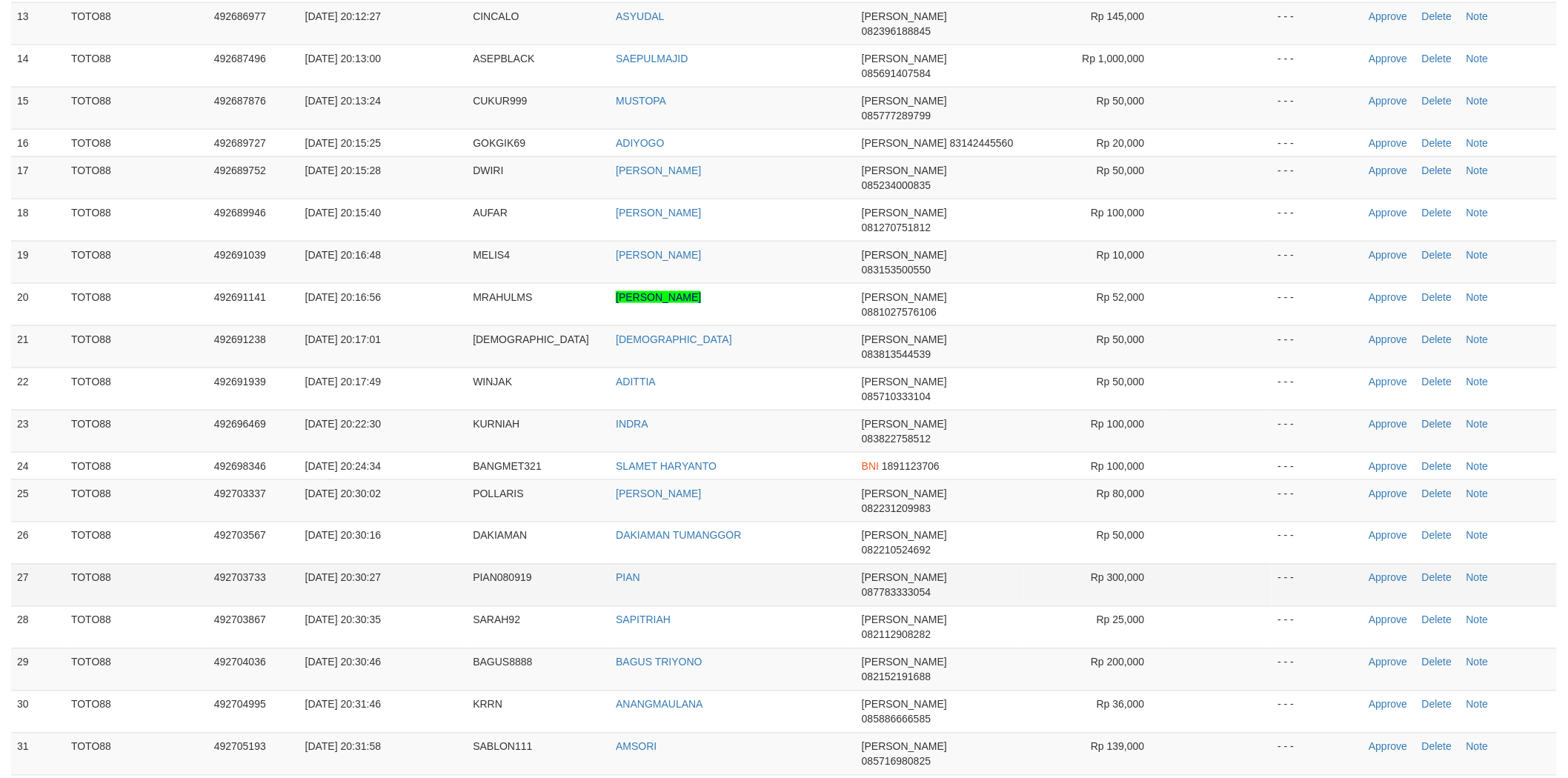
drag, startPoint x: 1373, startPoint y: 470, endPoint x: 1062, endPoint y: 261, distance: 374.7
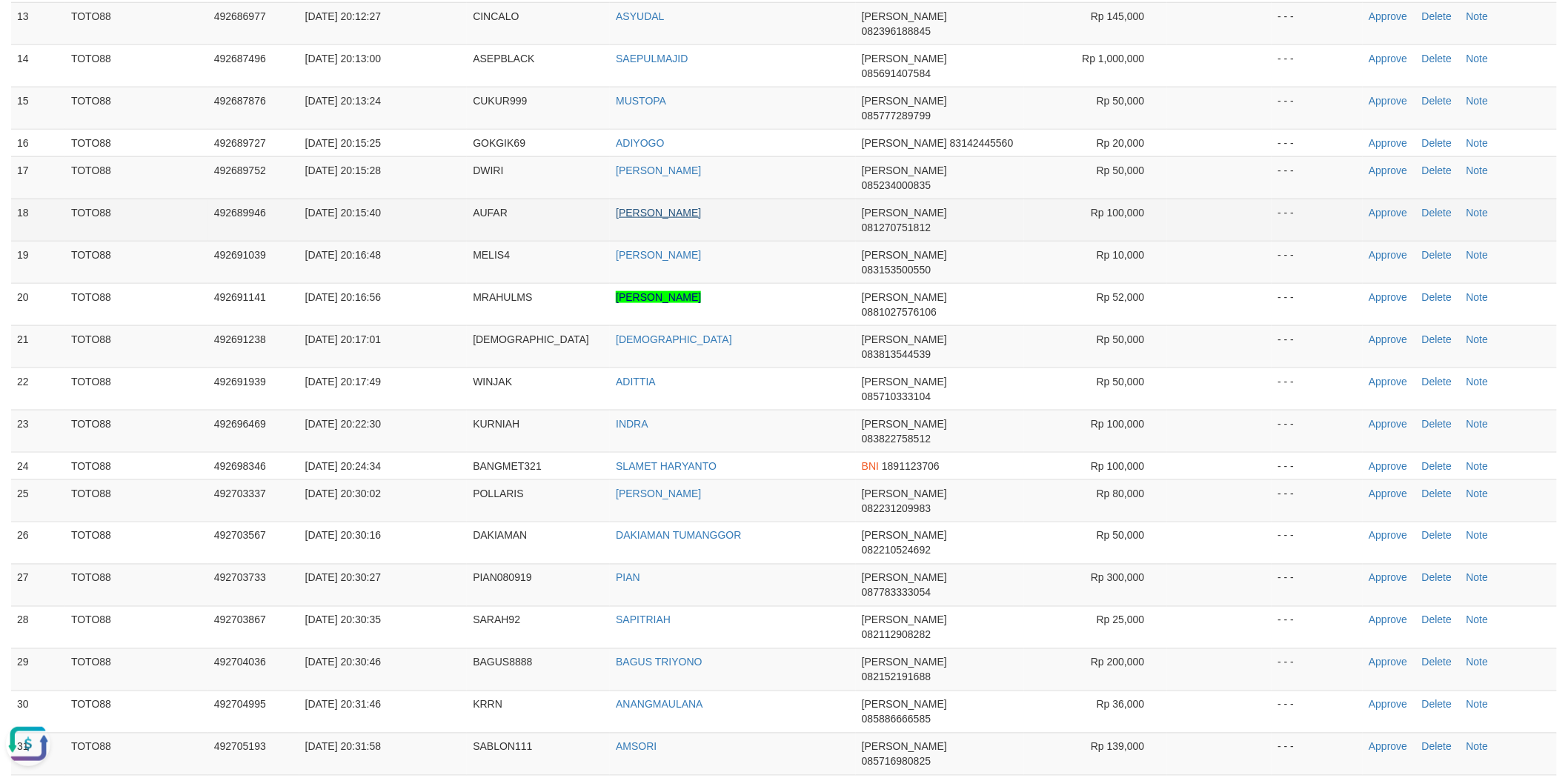
scroll to position [0, 0]
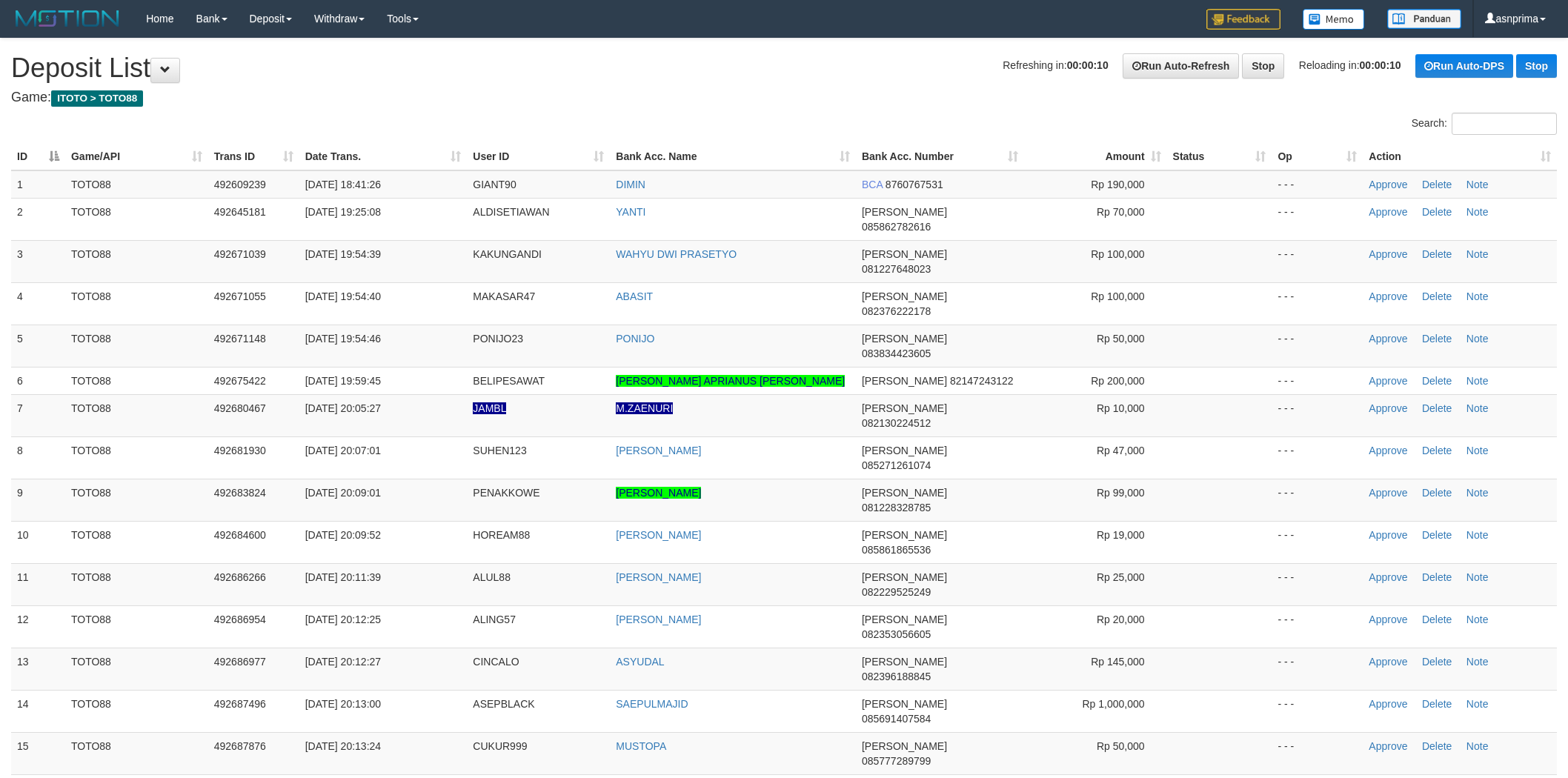
scroll to position [646, 0]
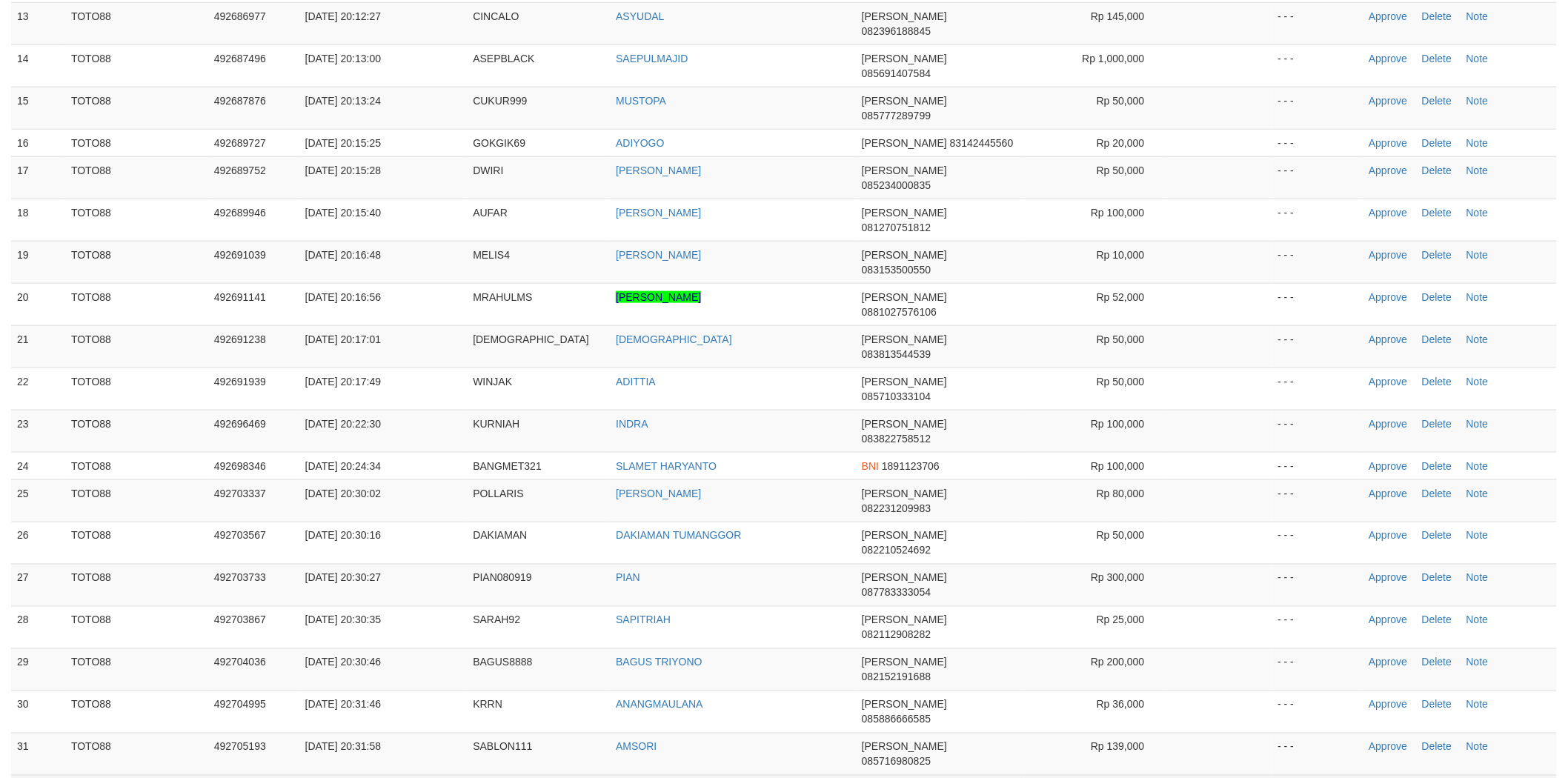
click at [1376, 778] on link "Approve" at bounding box center [1388, 789] width 38 height 12
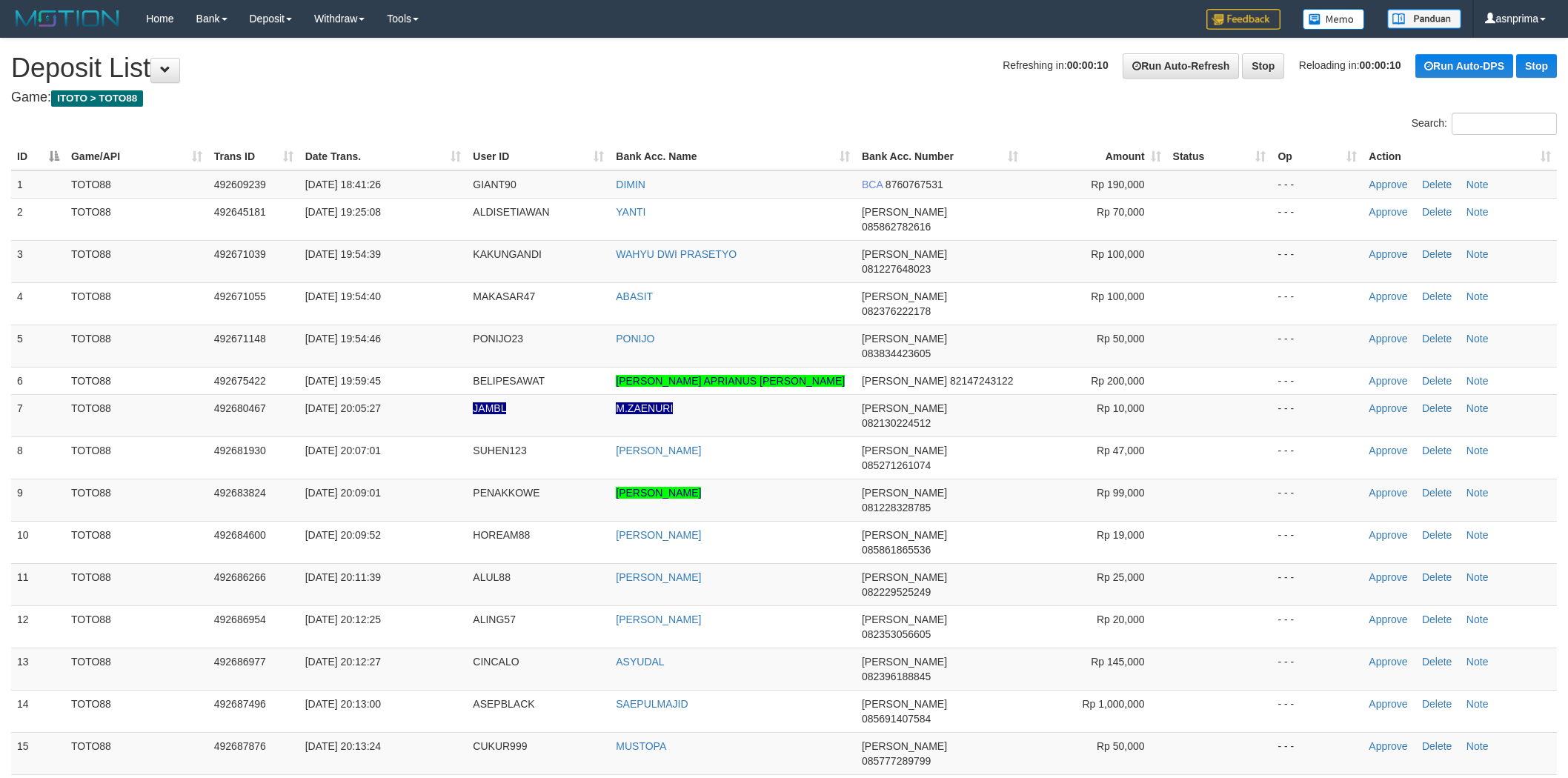
scroll to position [646, 0]
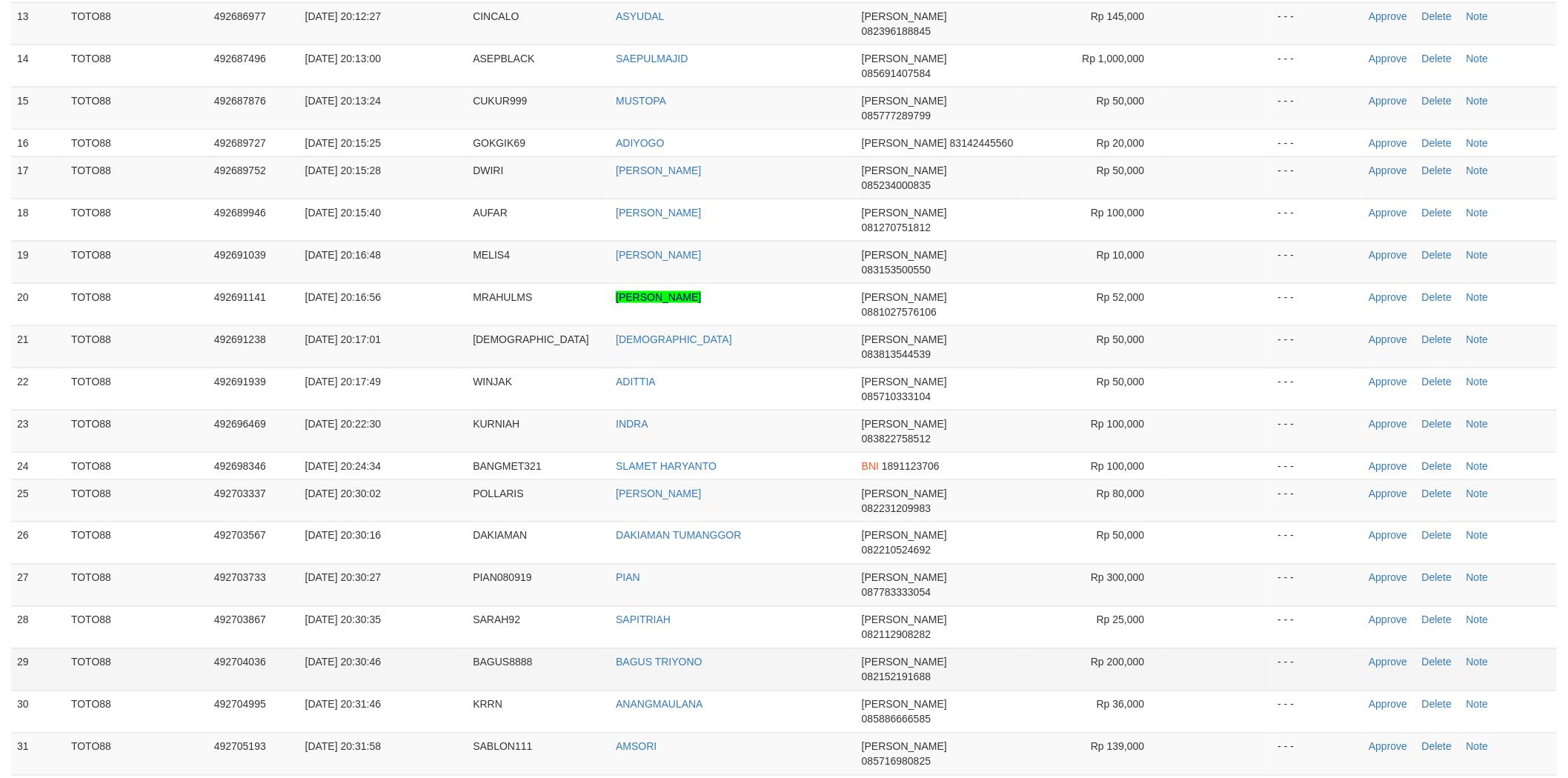
click at [801, 648] on td "BAGUS TRIYONO" at bounding box center [732, 669] width 246 height 42
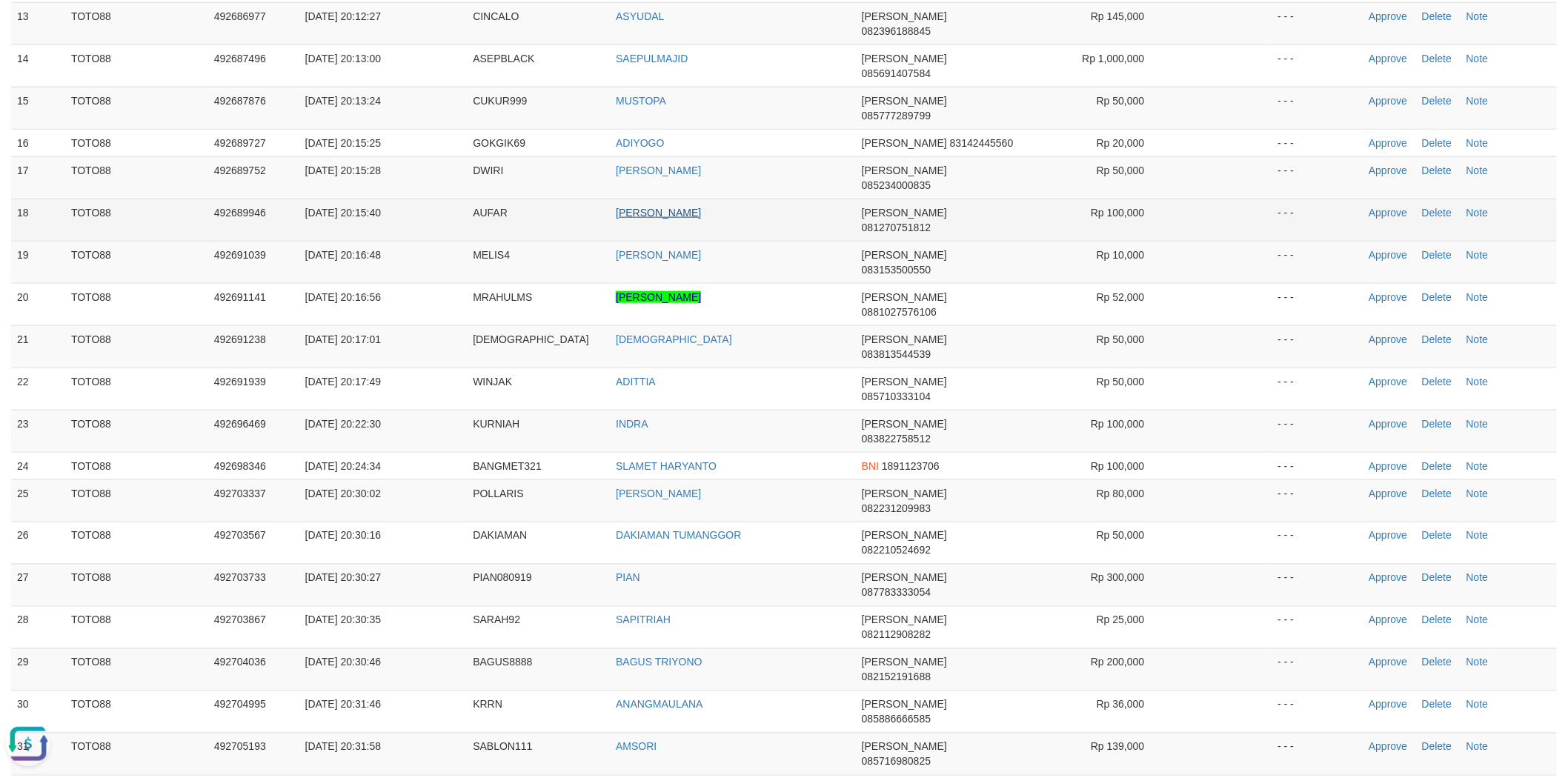
scroll to position [0, 0]
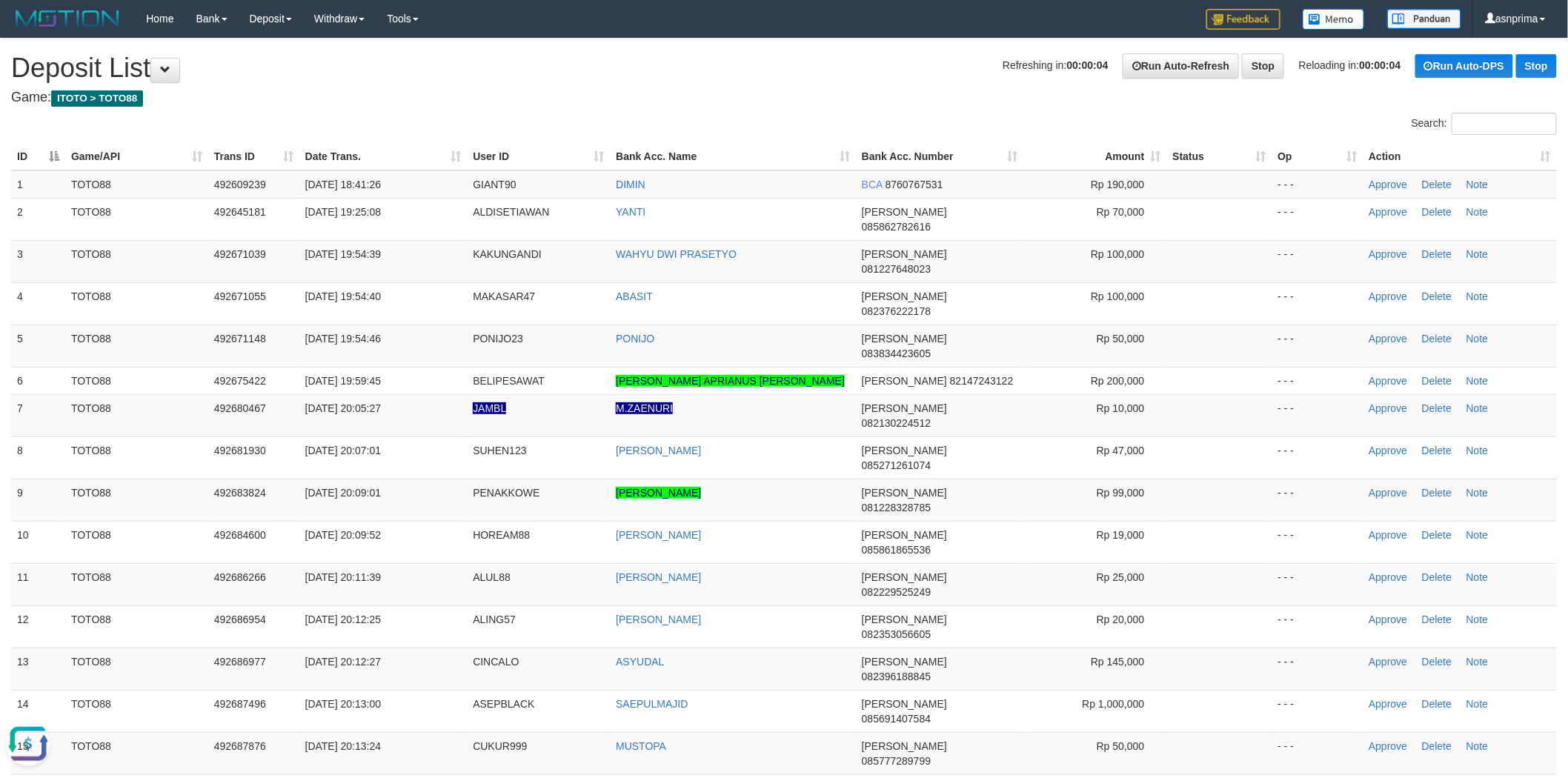
click at [856, 100] on h4 "Game: ITOTO > TOTO88" at bounding box center [784, 98] width 1546 height 15
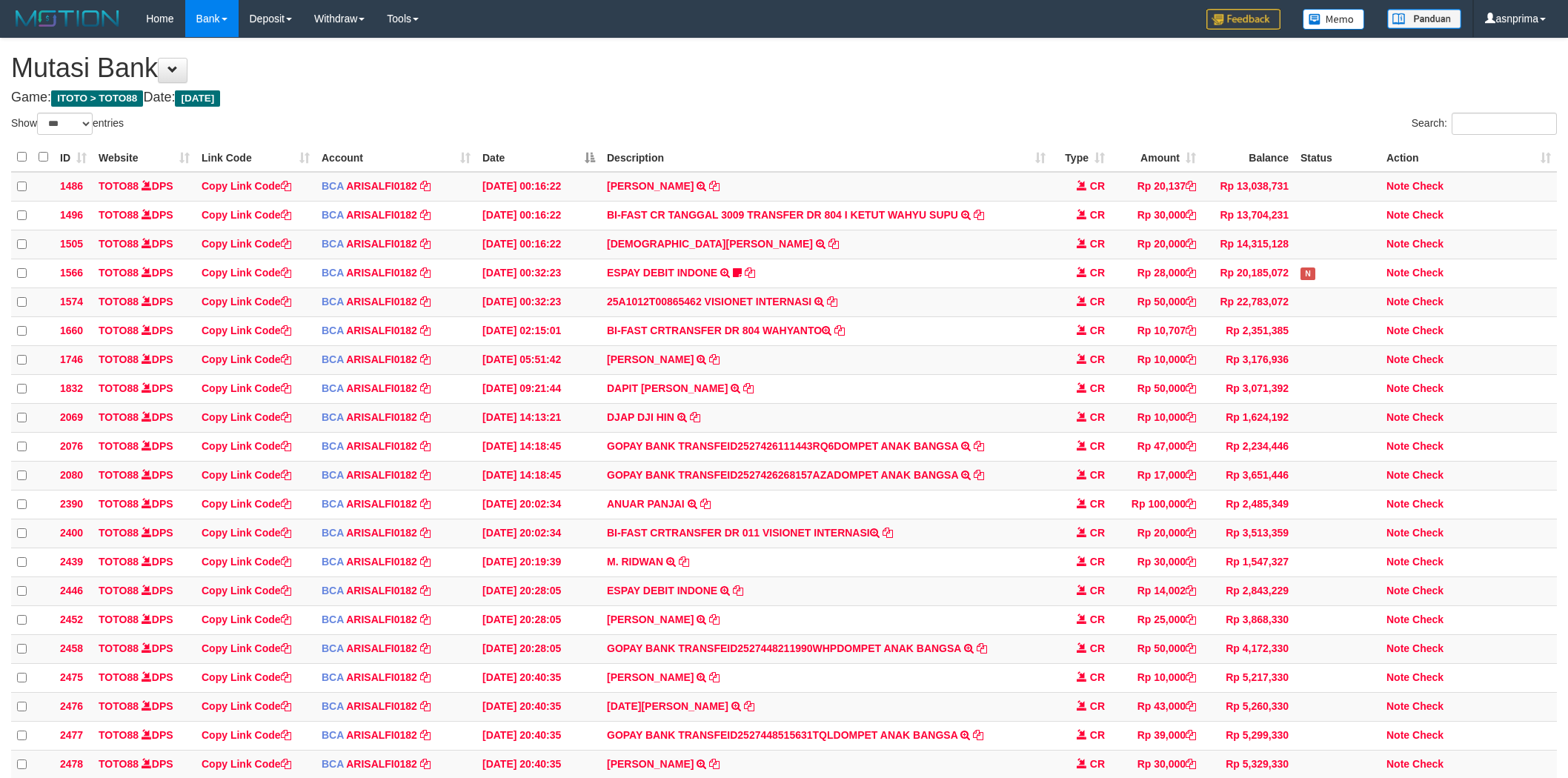
select select "***"
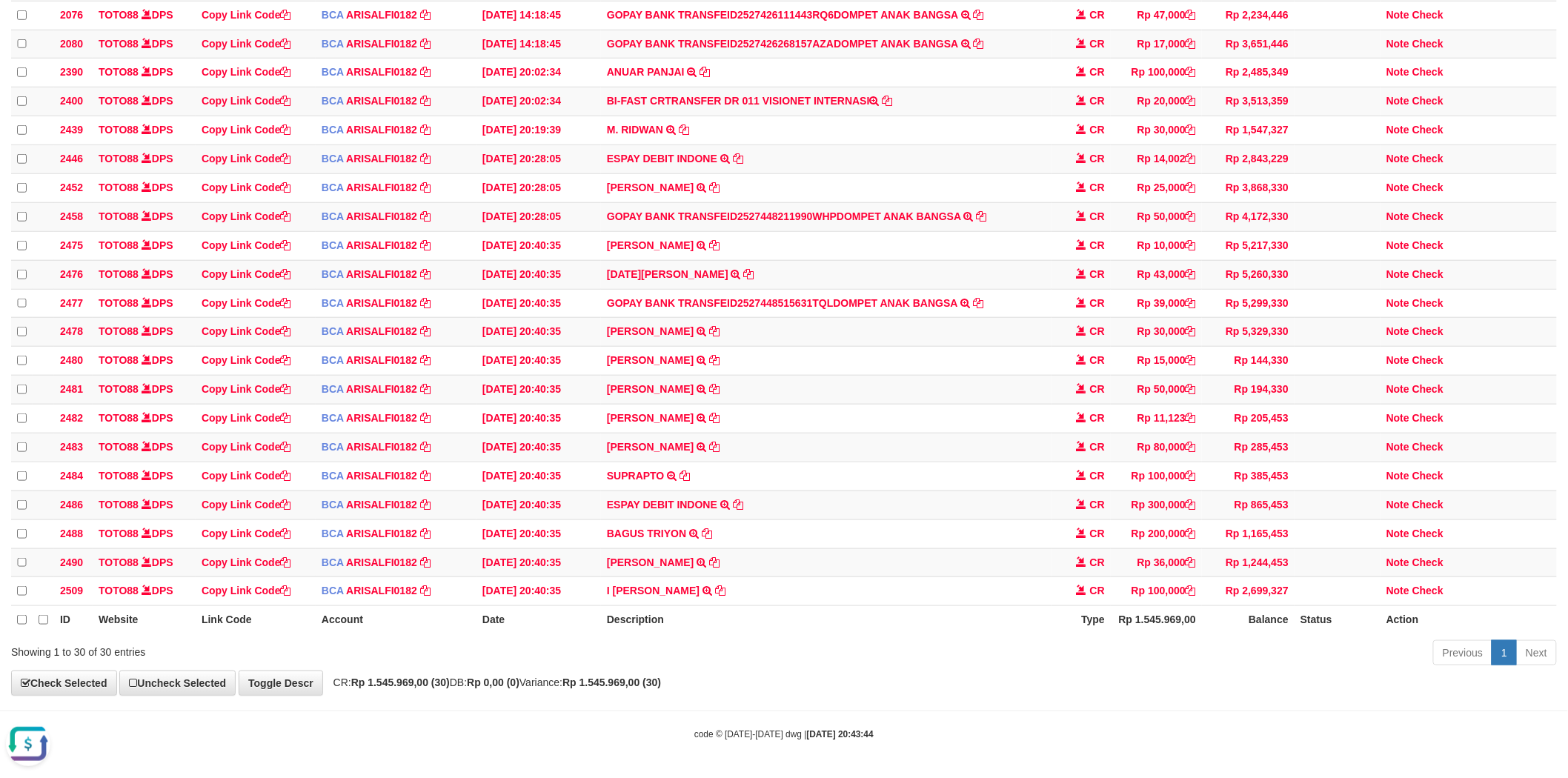
click at [790, 639] on div "Previous 1 Next" at bounding box center [1111, 655] width 892 height 32
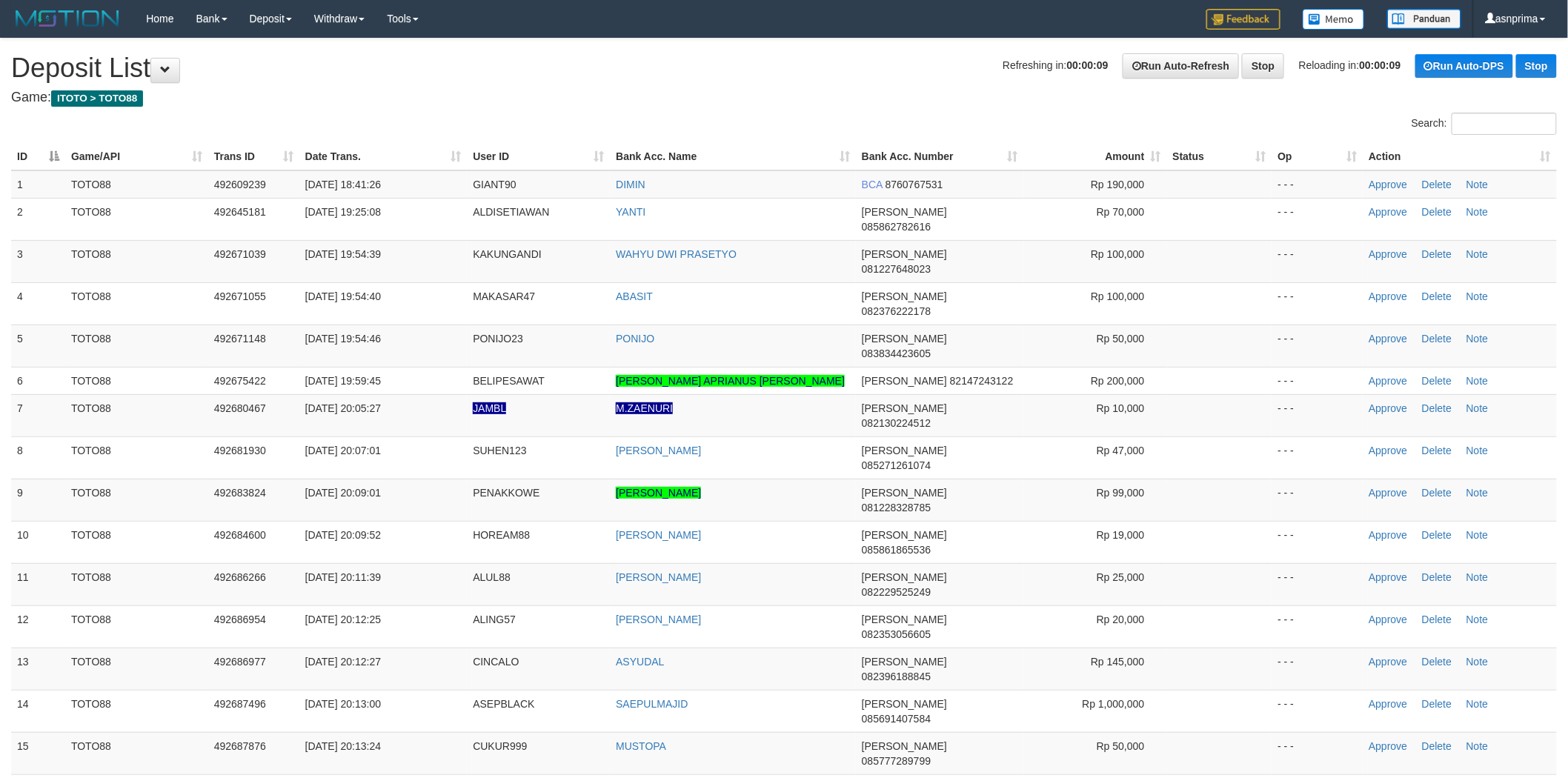
click at [1539, 160] on th "Action" at bounding box center [1460, 157] width 194 height 27
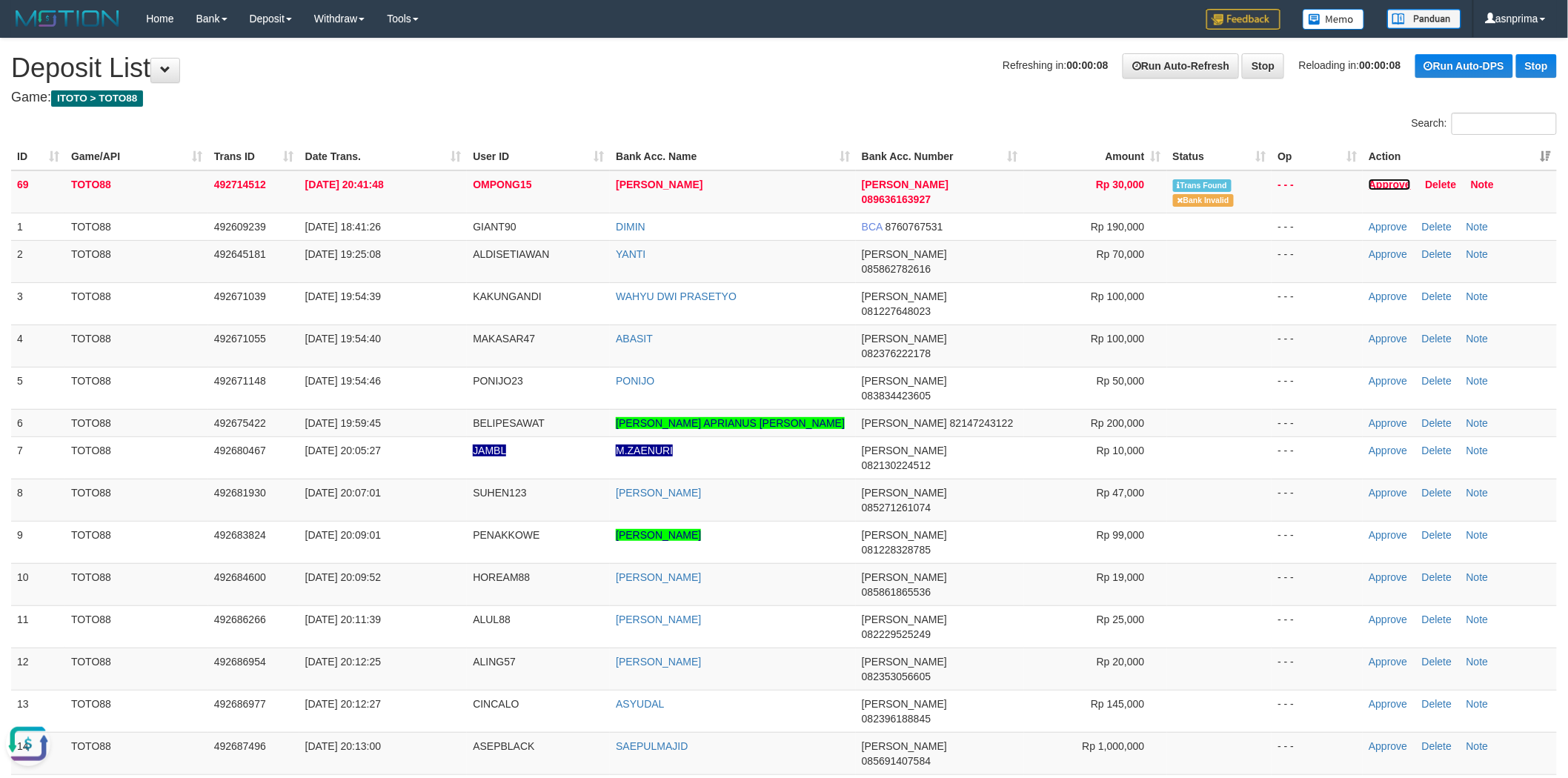
click at [1380, 182] on link "Approve" at bounding box center [1389, 185] width 42 height 12
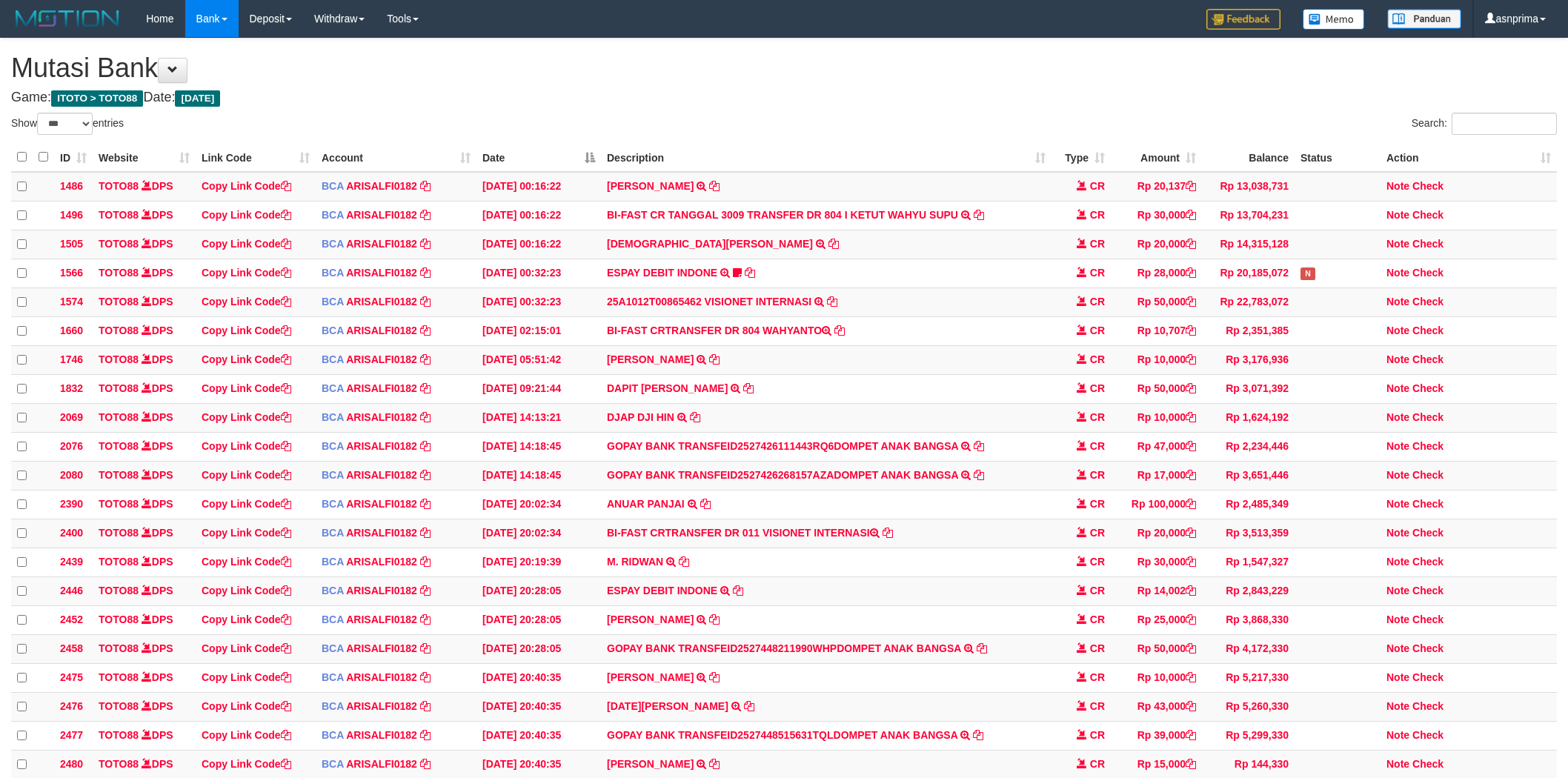
select select "***"
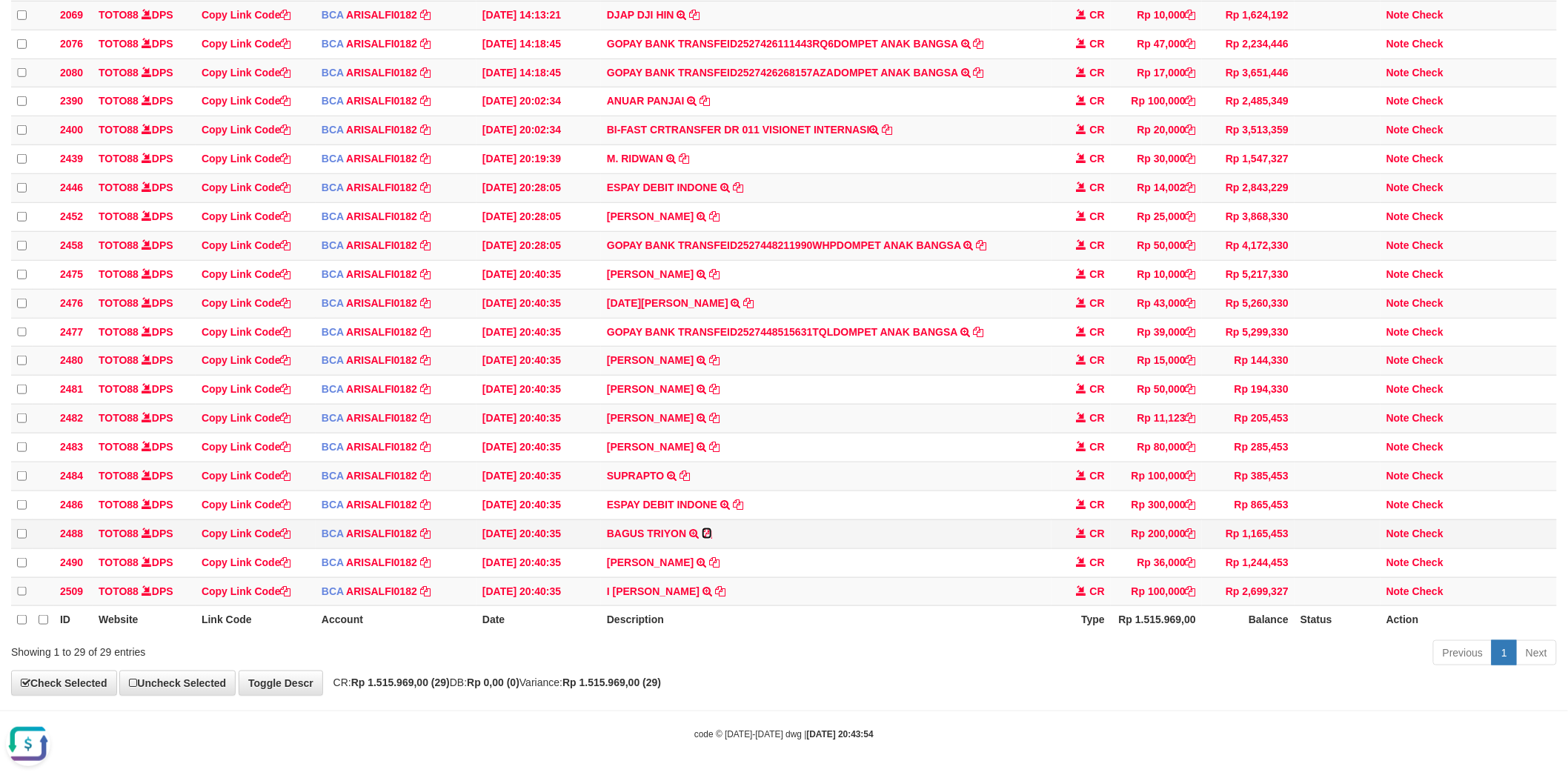
click at [708, 539] on icon at bounding box center [706, 533] width 10 height 10
click at [1432, 539] on link "Check" at bounding box center [1427, 534] width 31 height 12
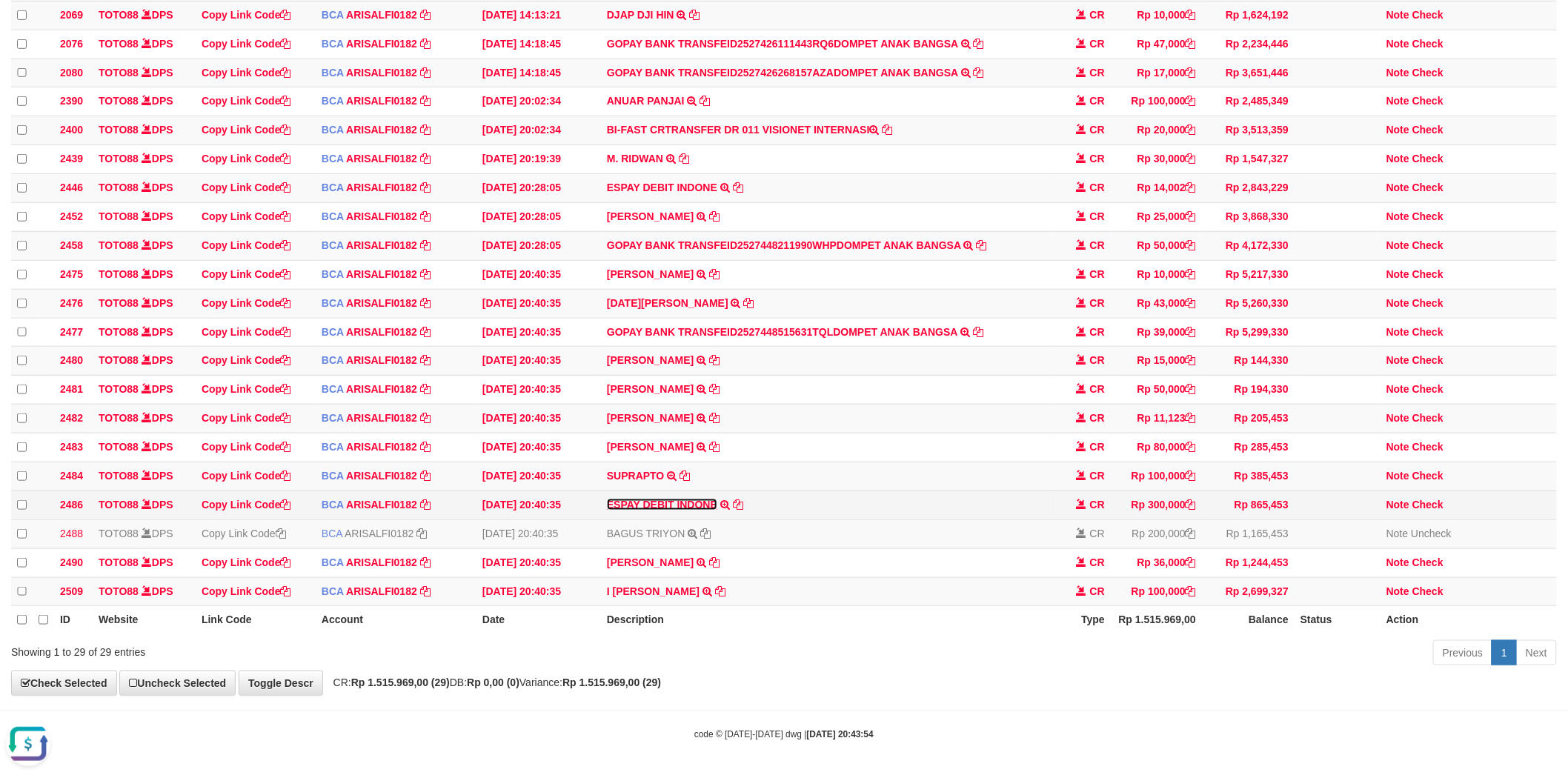
click at [668, 511] on link "ESPAY DEBIT INDONE" at bounding box center [662, 504] width 111 height 12
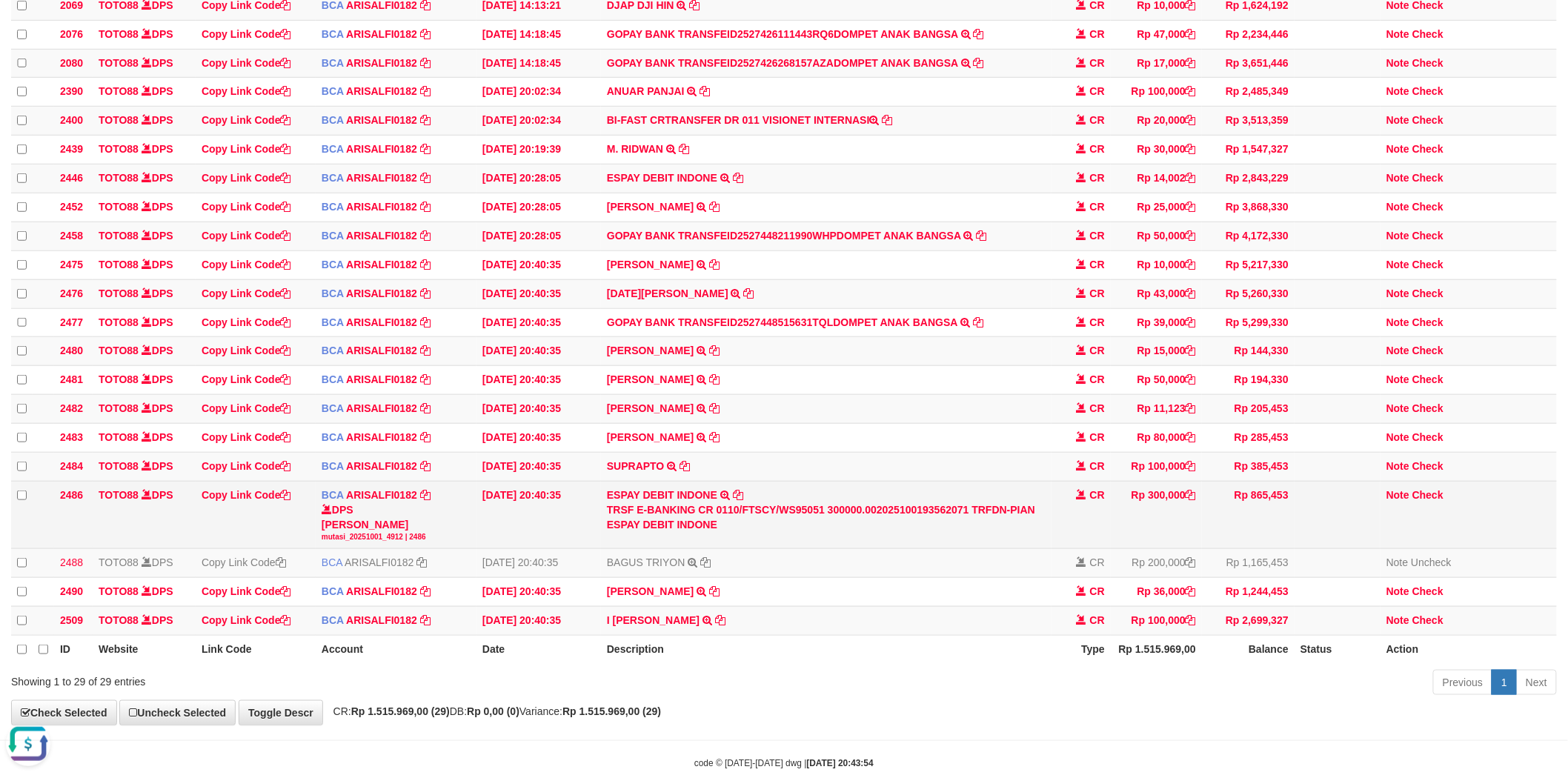
click at [1028, 532] on div "TRSF E-BANKING CR 0110/FTSCY/WS95051 300000.002025100193562071 TRFDN-PIAN ESPAY…" at bounding box center [826, 517] width 439 height 29
copy div "PIAN"
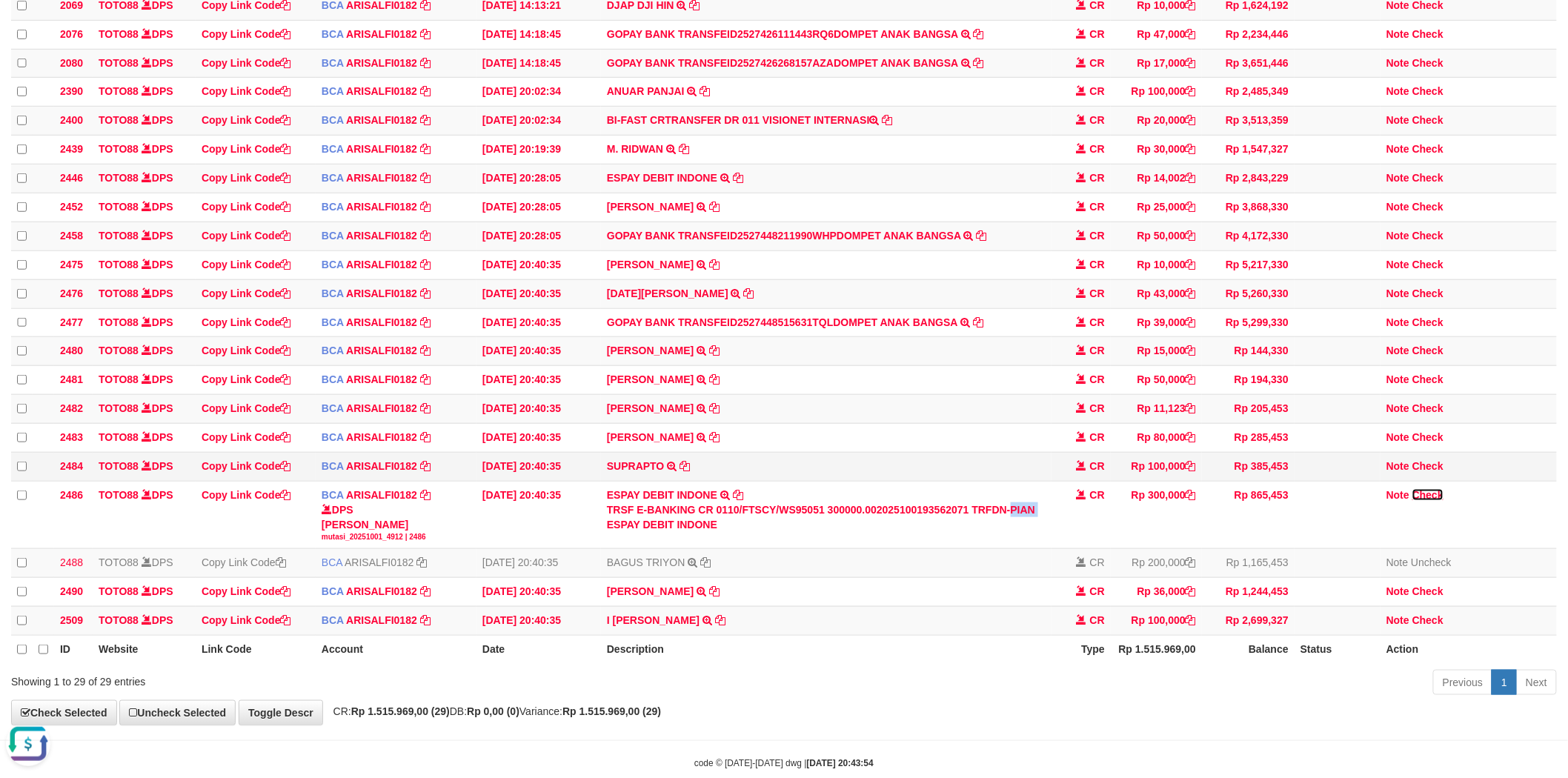
click at [1435, 501] on link "Check" at bounding box center [1427, 495] width 31 height 12
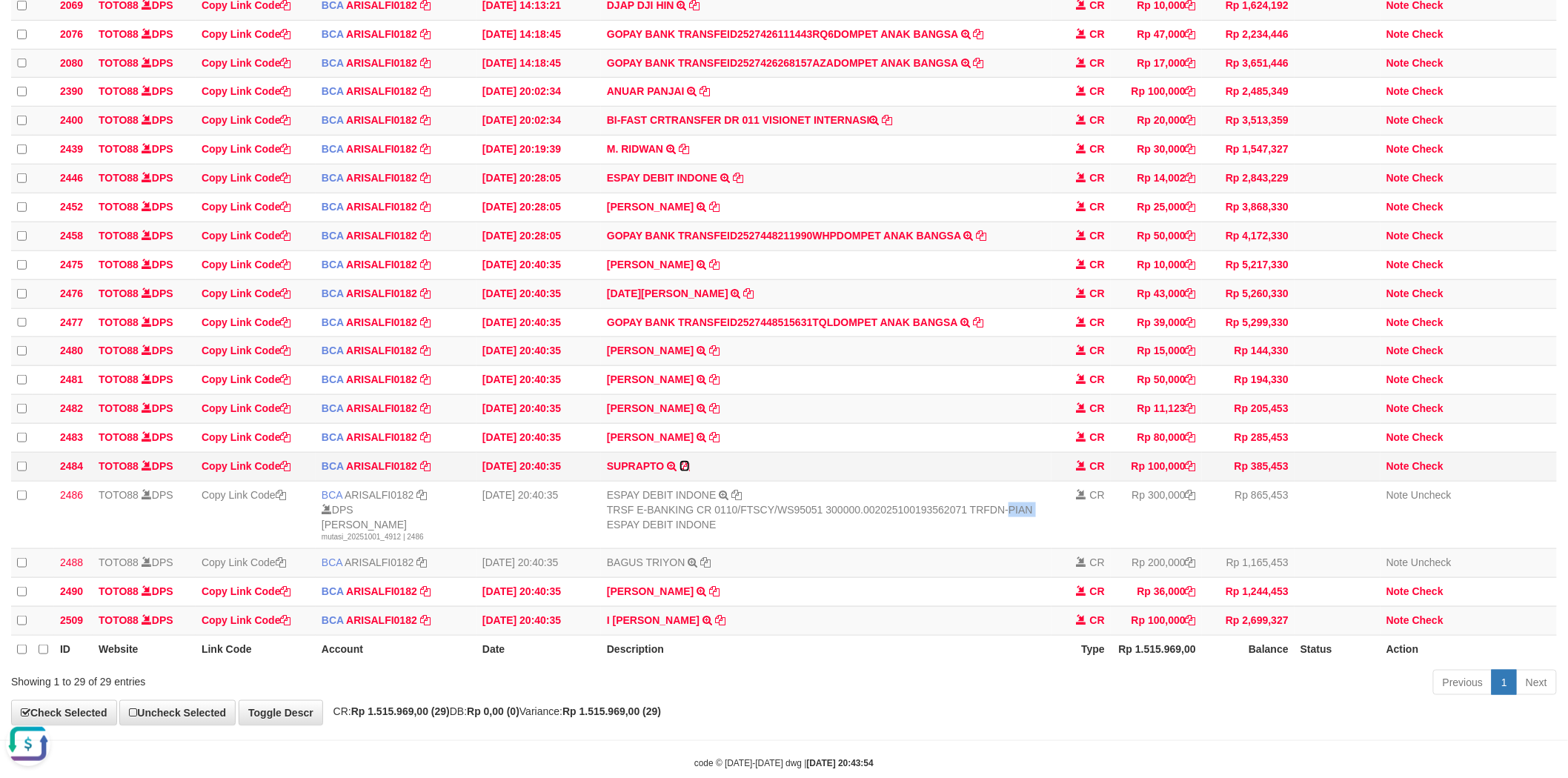
click at [688, 472] on icon at bounding box center [685, 466] width 10 height 10
copy div "PIAN"
click at [712, 442] on icon at bounding box center [714, 437] width 10 height 10
click at [1431, 443] on link "Check" at bounding box center [1427, 437] width 31 height 12
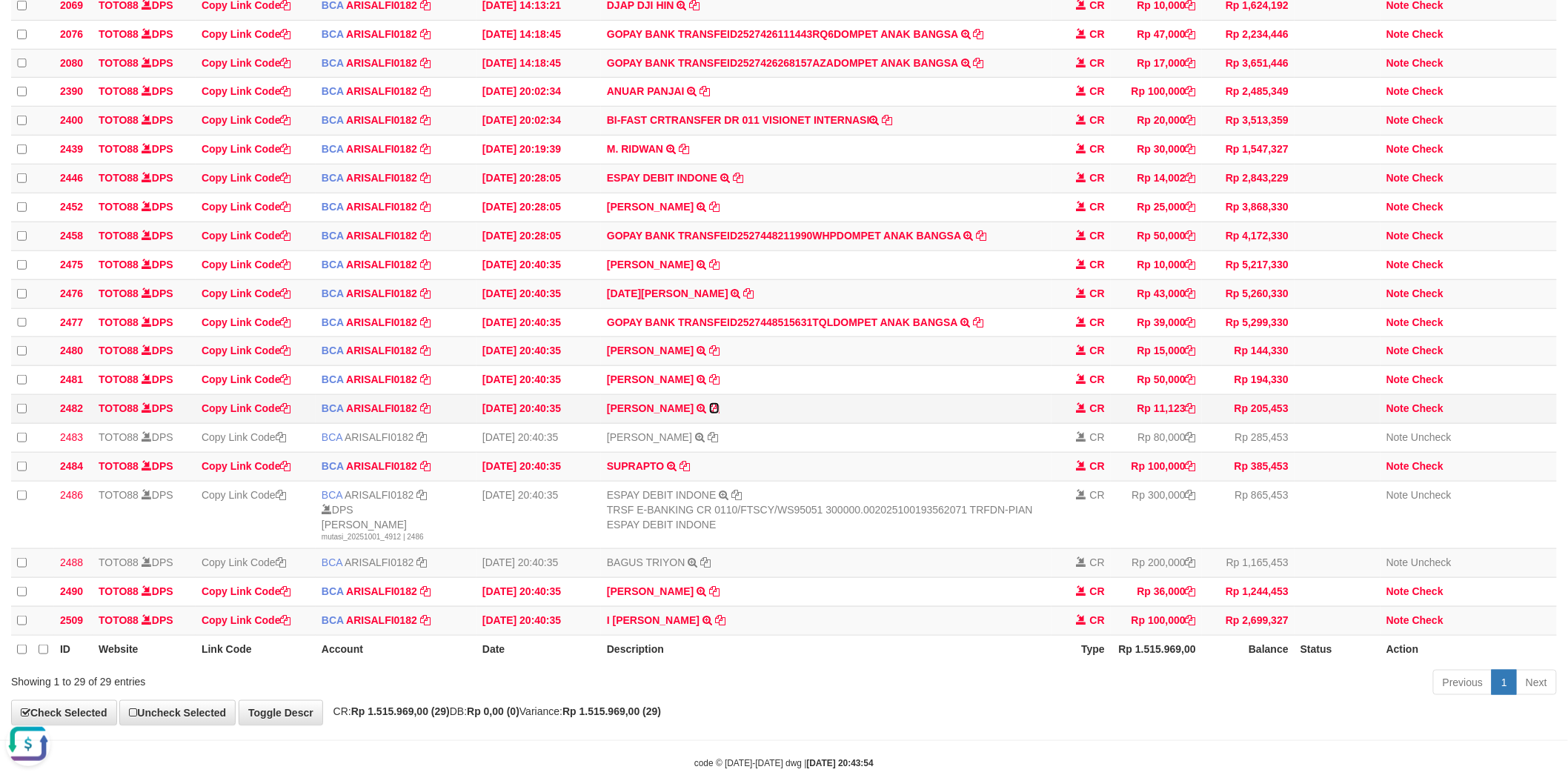
click at [720, 414] on icon at bounding box center [714, 408] width 10 height 10
click at [845, 309] on td "RAJA JOY SAN TRSF E-BANKING CR 0110/FTSCY/WS95051 43000.002025100130649931 TRFD…" at bounding box center [826, 294] width 451 height 29
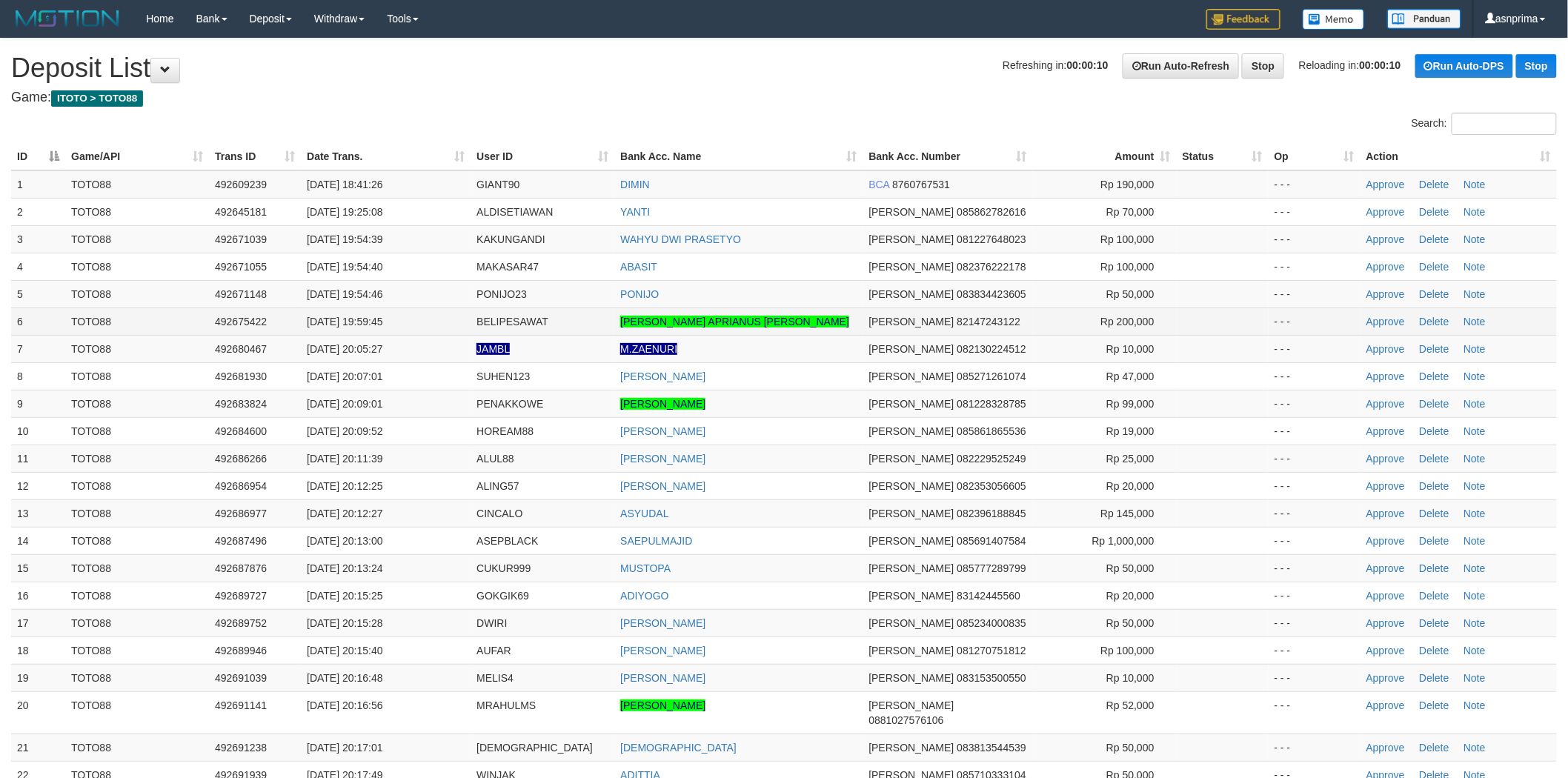
click at [805, 323] on td "[PERSON_NAME] APRIANUS [PERSON_NAME]" at bounding box center [739, 321] width 248 height 27
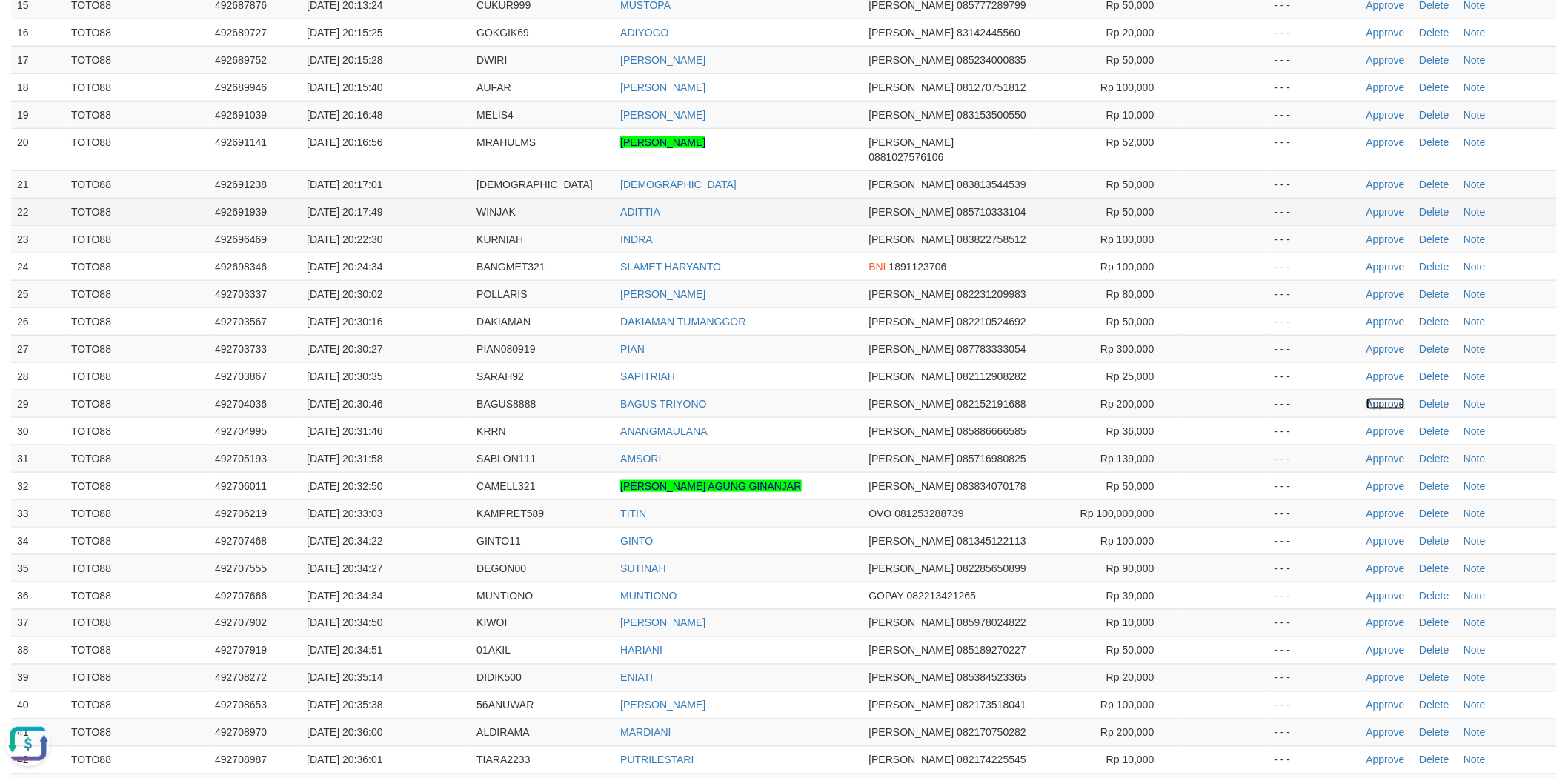
drag, startPoint x: 1381, startPoint y: 387, endPoint x: 942, endPoint y: 193, distance: 480.0
click at [1381, 398] on link "Approve" at bounding box center [1385, 403] width 38 height 12
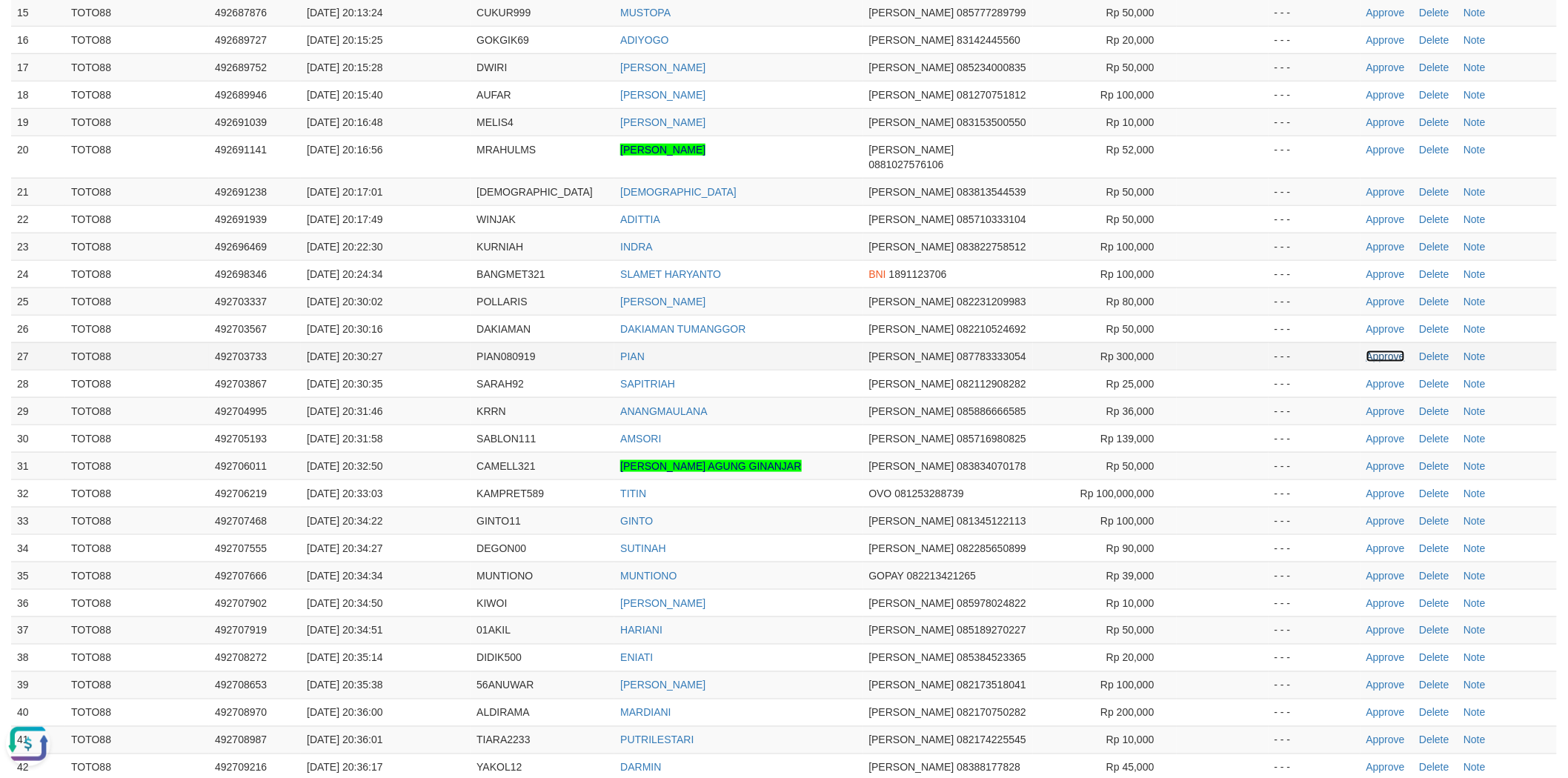
click at [1380, 351] on link "Approve" at bounding box center [1385, 356] width 38 height 12
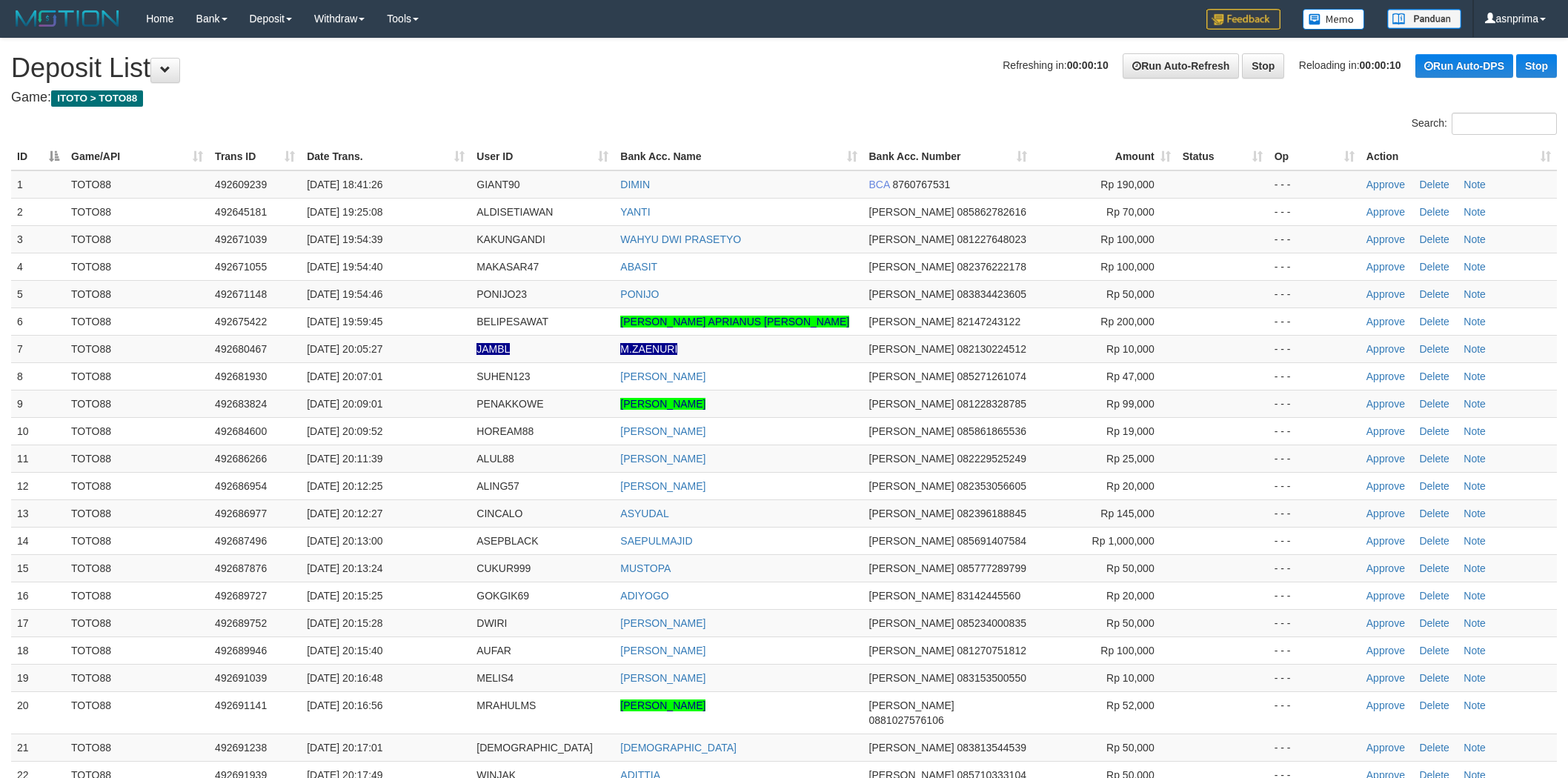
scroll to position [556, 0]
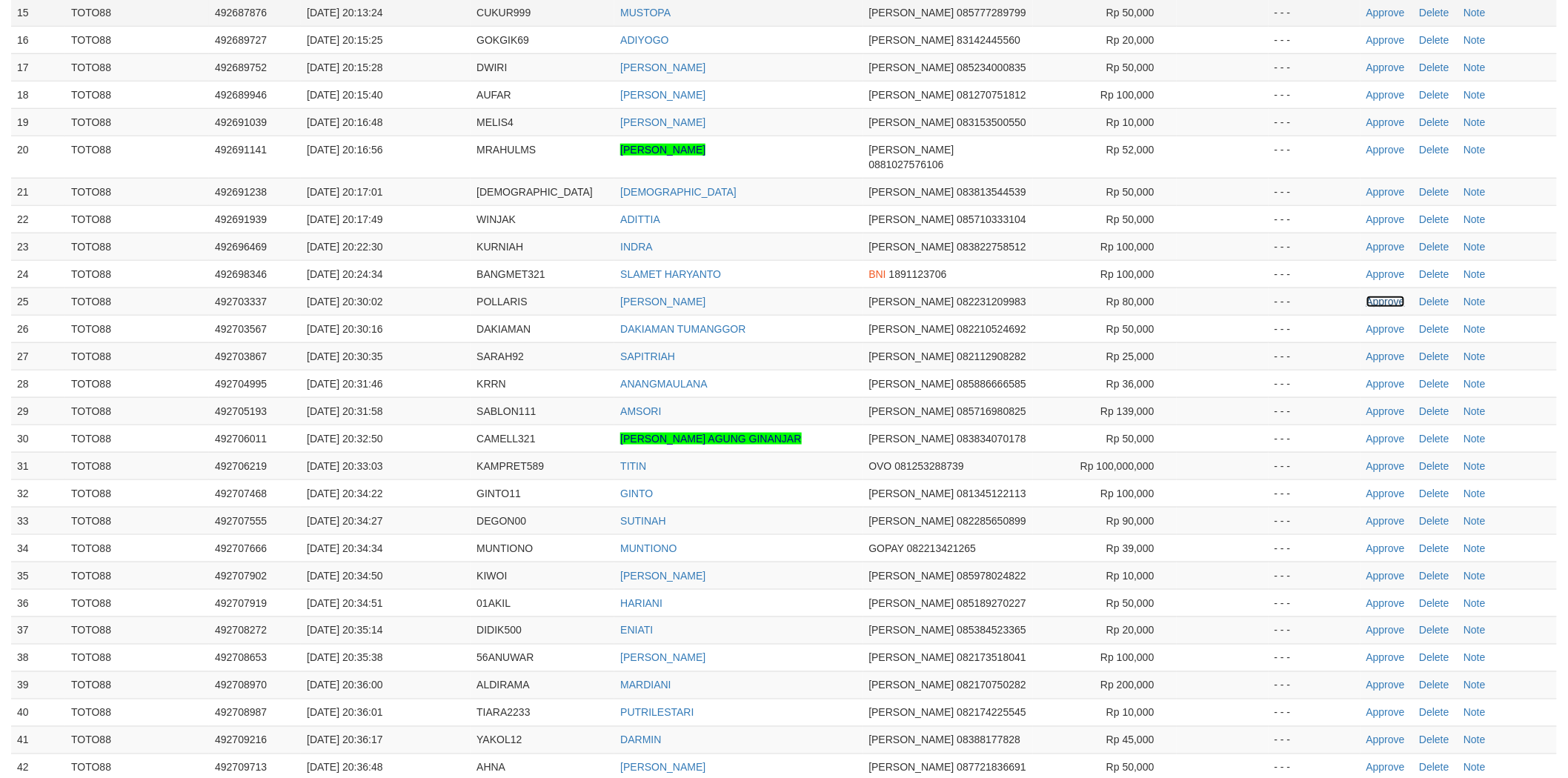
drag, startPoint x: 1372, startPoint y: 289, endPoint x: 605, endPoint y: 8, distance: 816.9
click at [1372, 296] on link "Approve" at bounding box center [1385, 301] width 38 height 12
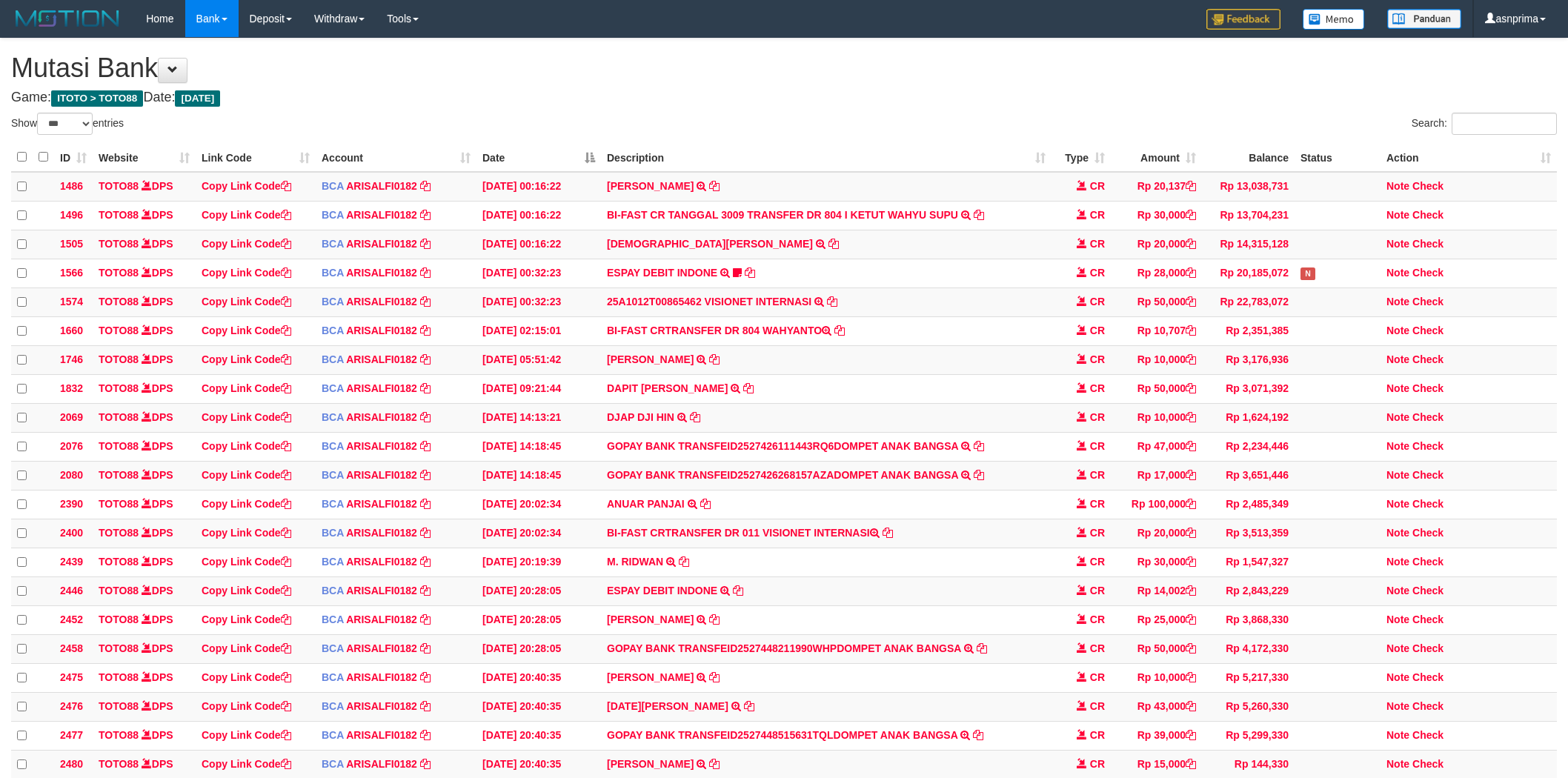
select select "***"
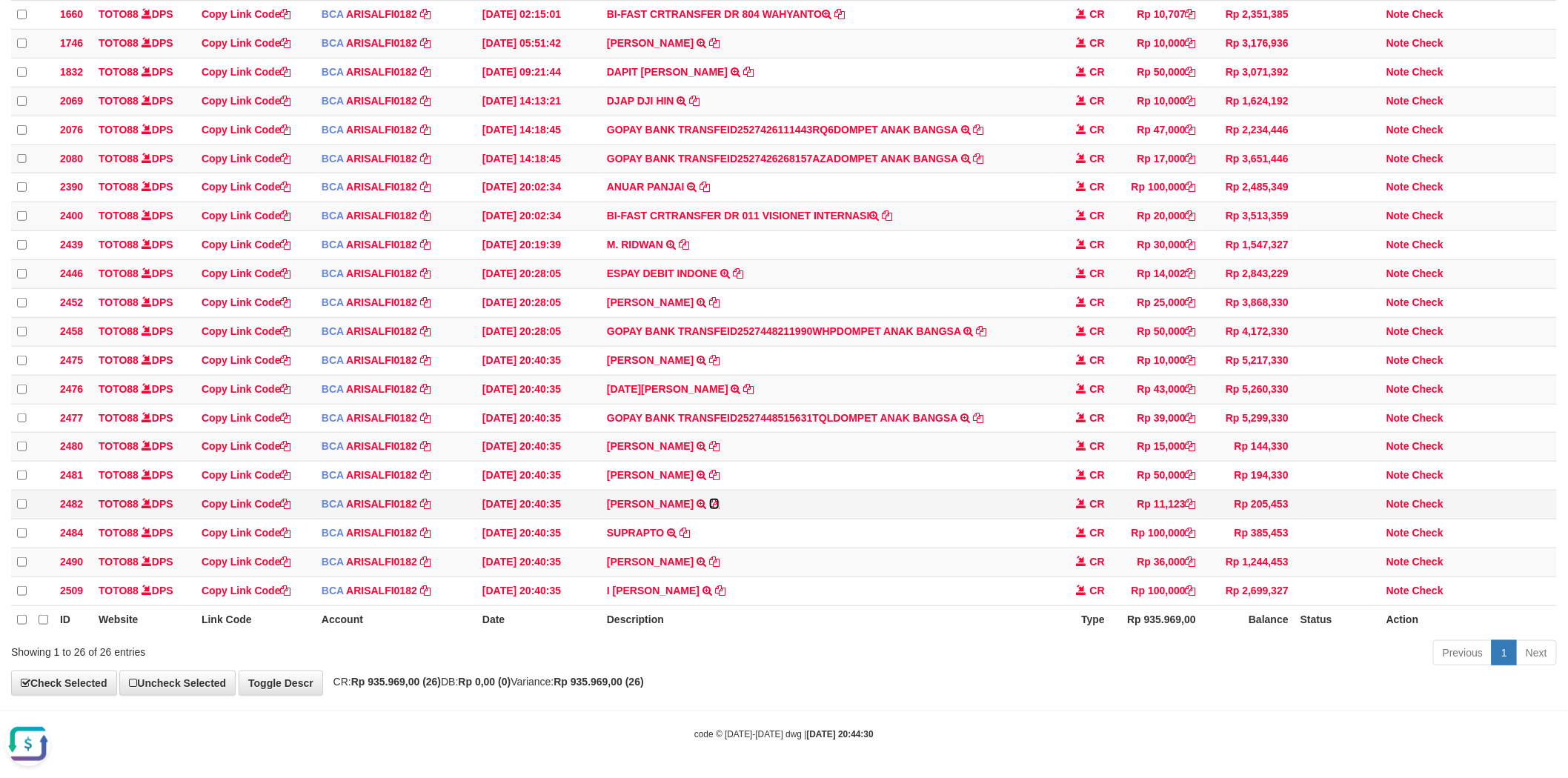
click at [720, 499] on icon at bounding box center [714, 504] width 10 height 10
click at [709, 470] on icon at bounding box center [714, 475] width 10 height 10
click at [1441, 469] on link "Check" at bounding box center [1427, 475] width 31 height 12
click at [709, 441] on icon at bounding box center [714, 445] width 10 height 10
click at [744, 384] on icon at bounding box center [749, 389] width 10 height 10
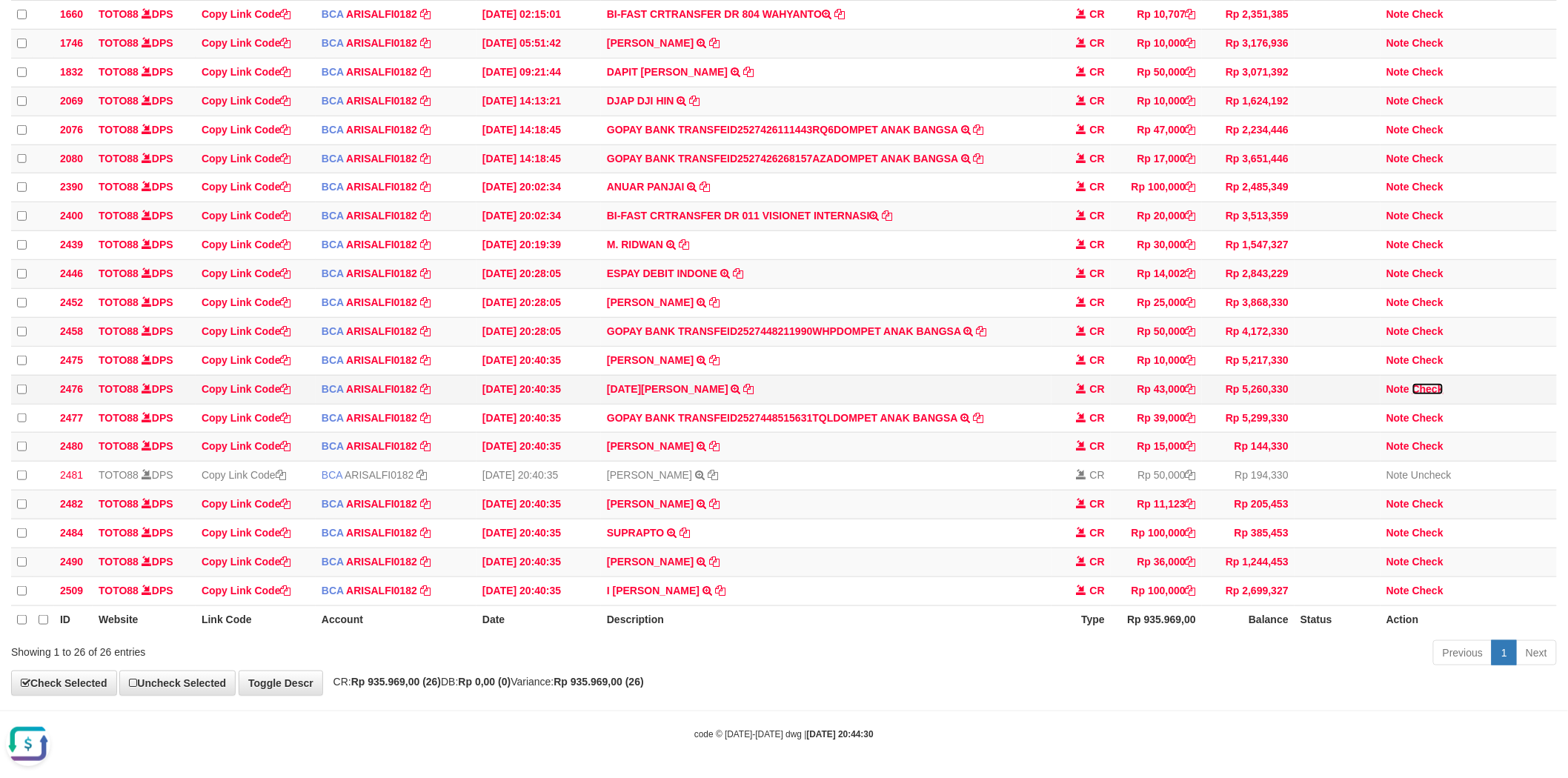
drag, startPoint x: 1434, startPoint y: 372, endPoint x: 832, endPoint y: 368, distance: 602.0
click at [1434, 383] on link "Check" at bounding box center [1427, 389] width 31 height 12
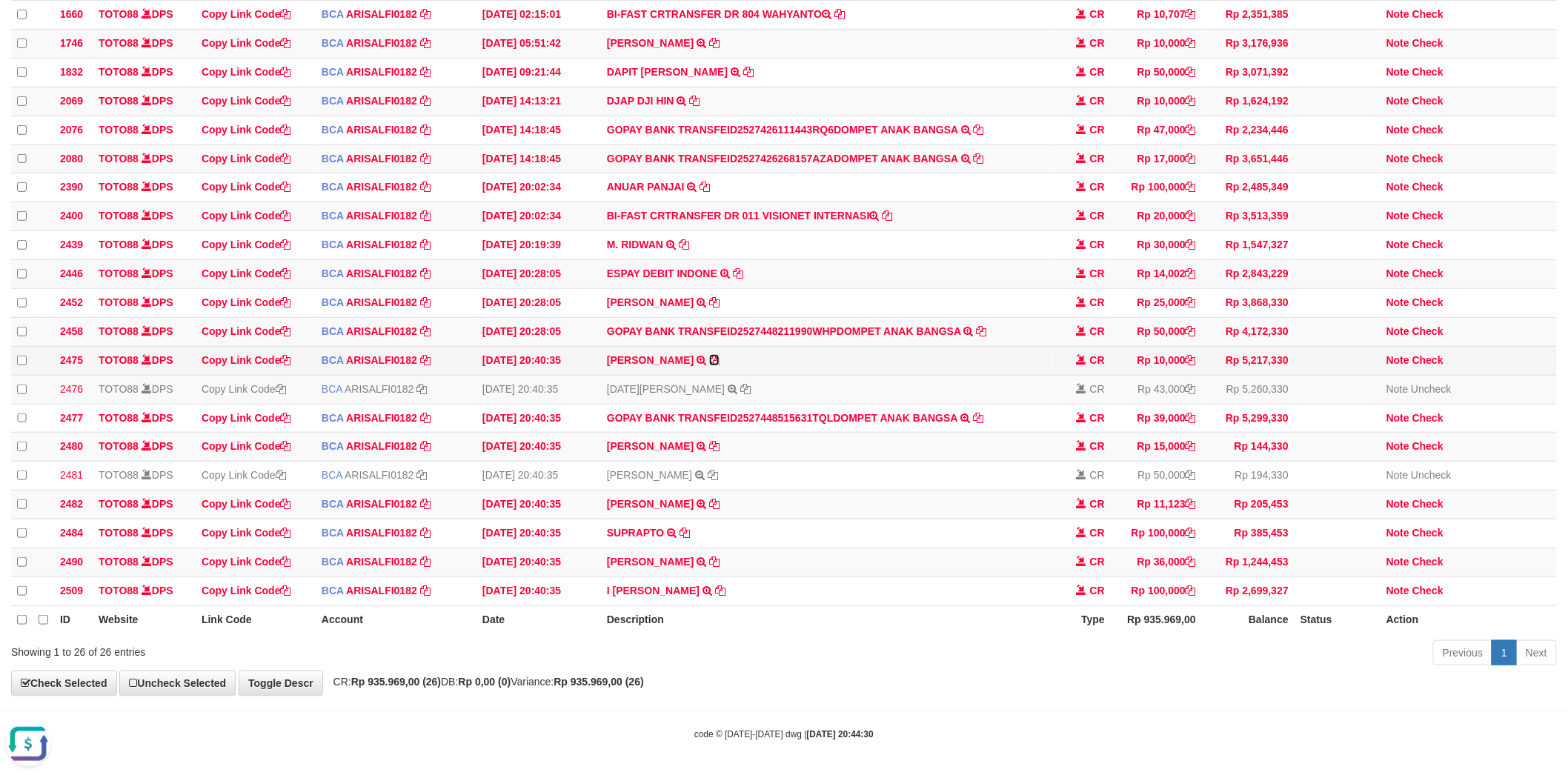
click at [709, 355] on icon at bounding box center [714, 360] width 10 height 10
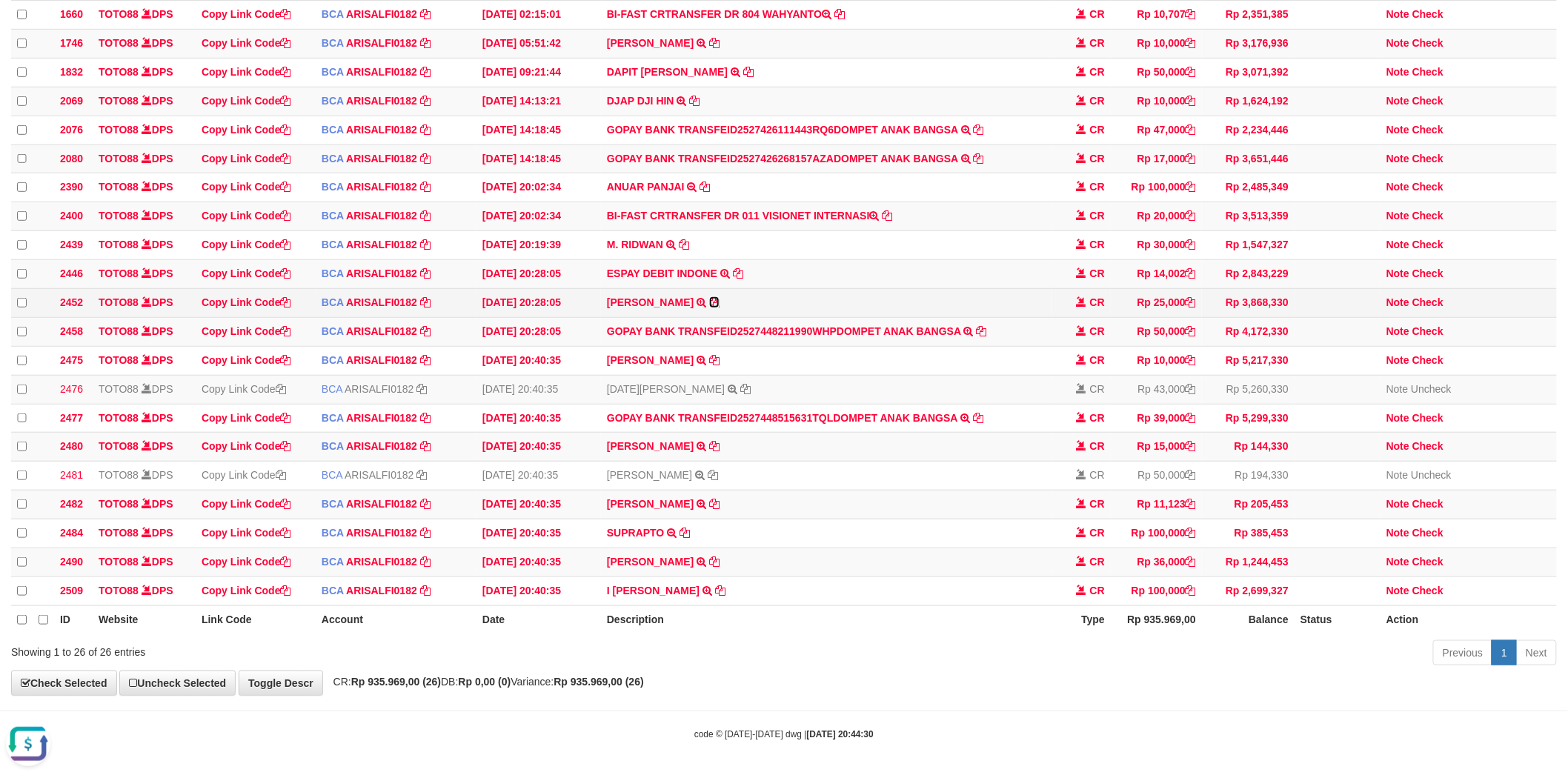
click at [712, 298] on icon at bounding box center [714, 302] width 10 height 10
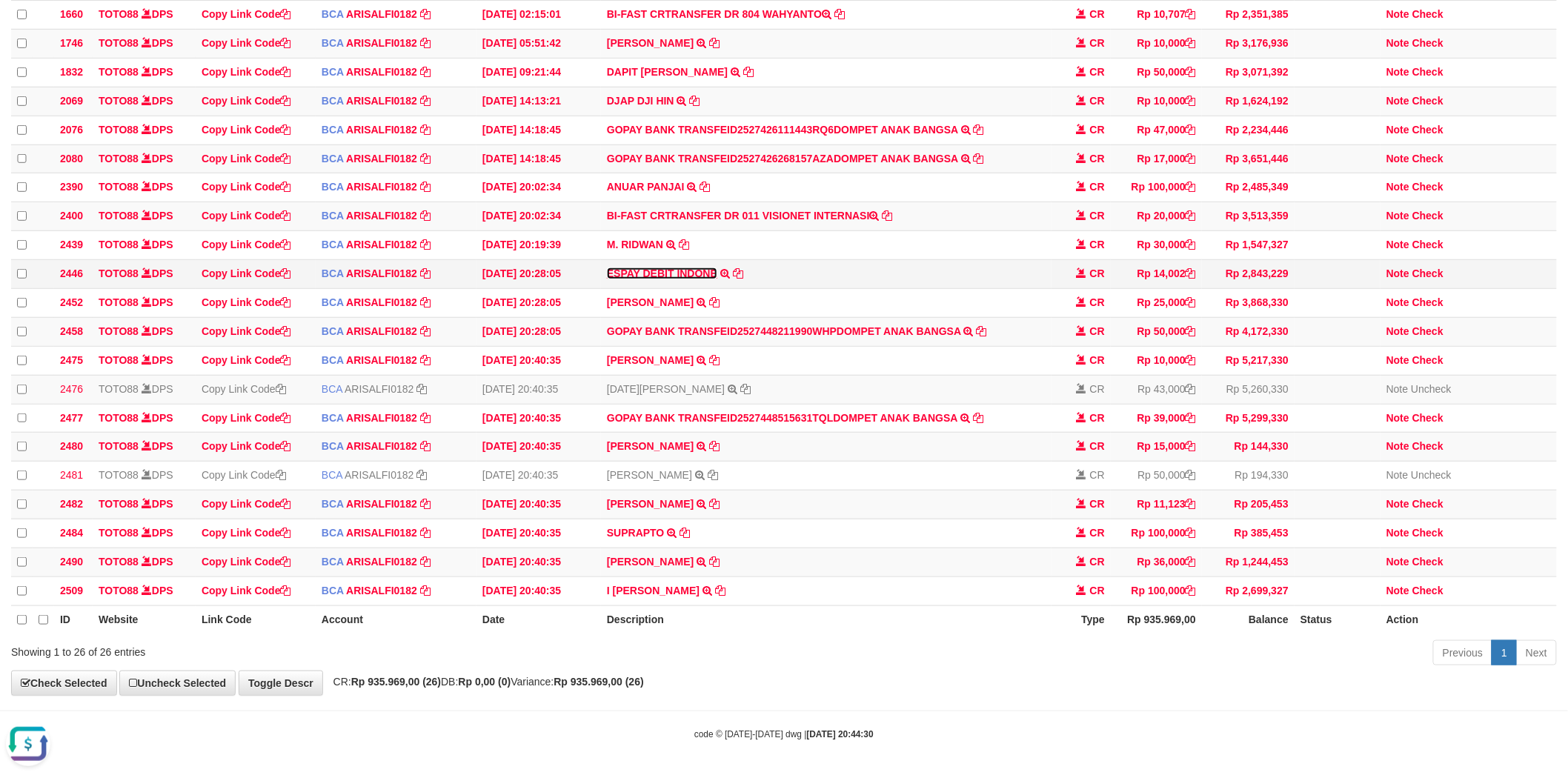
drag, startPoint x: 702, startPoint y: 253, endPoint x: 735, endPoint y: 259, distance: 33.5
click at [702, 267] on link "ESPAY DEBIT INDONE" at bounding box center [662, 273] width 111 height 12
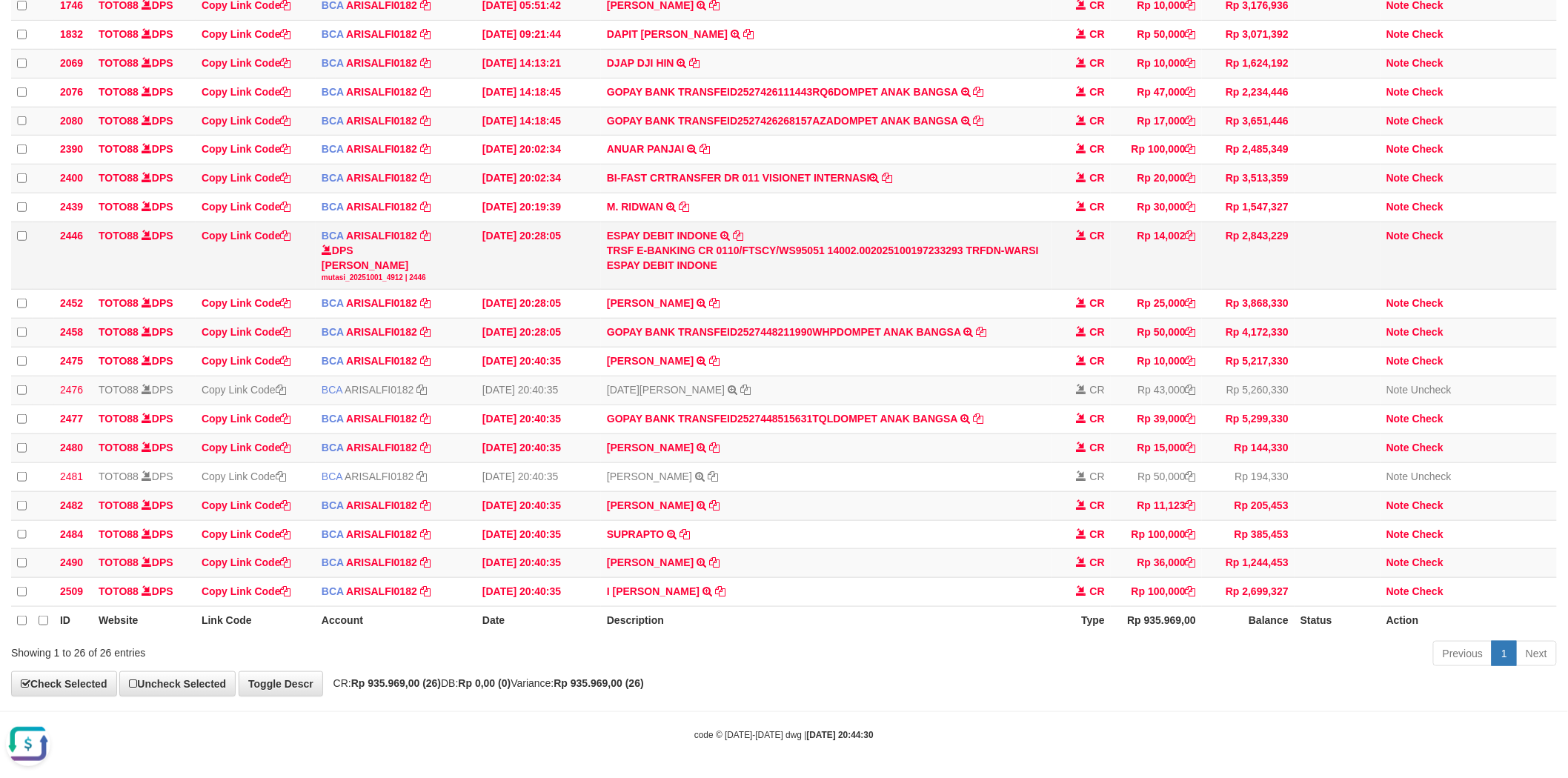
click at [1017, 271] on div "TRSF E-BANKING CR 0110/FTSCY/WS95051 14002.002025100197233293 TRFDN-WARSI ESPAY…" at bounding box center [826, 258] width 439 height 29
copy div "WARSI"
click at [860, 49] on td "DAPIT MAULANA S TRSF E-BANKING CR 0110/FTSCY/WS95031 50000.00DAPIT MAULANA S" at bounding box center [826, 34] width 451 height 29
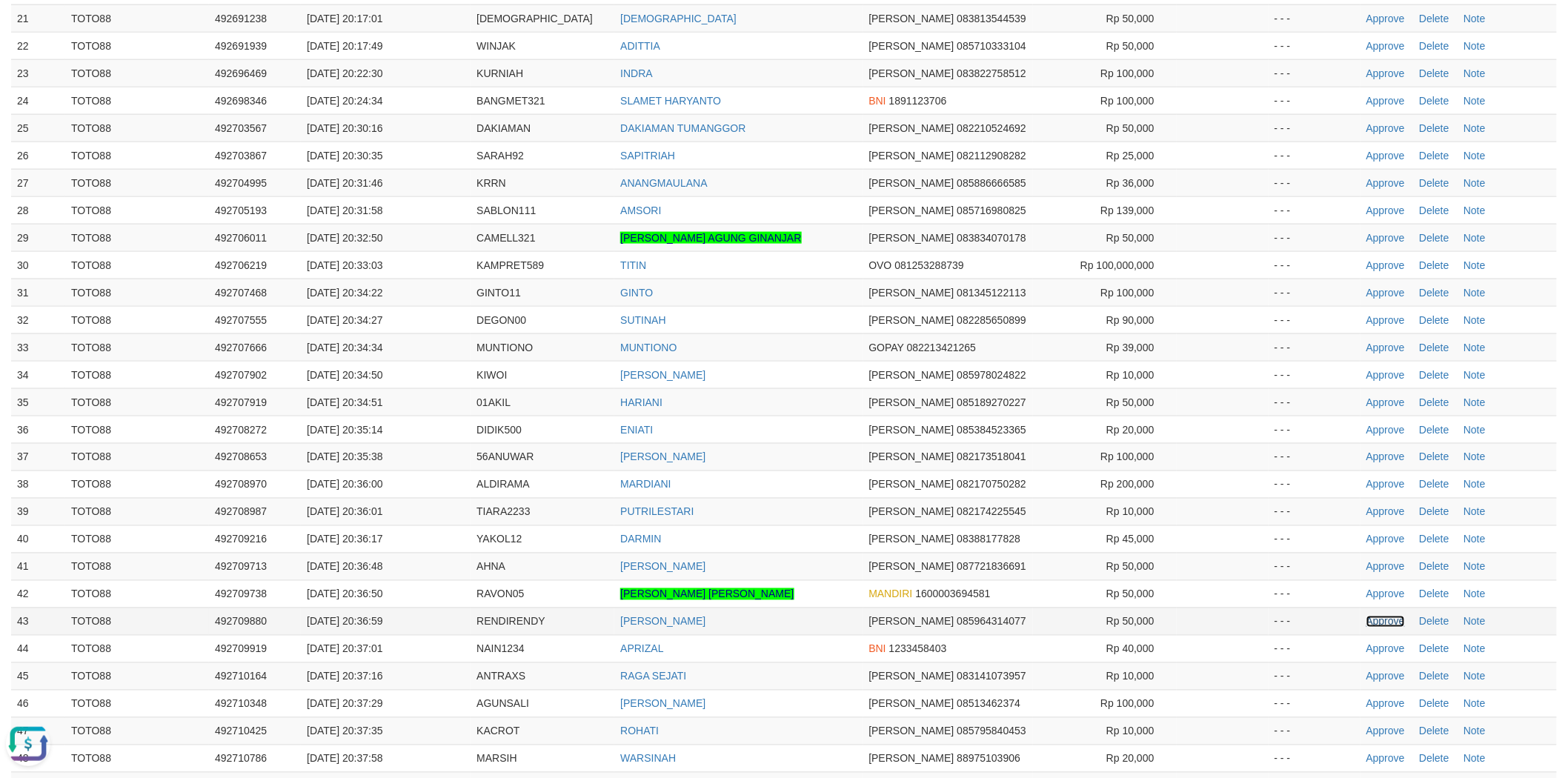
click at [1388, 616] on link "Approve" at bounding box center [1385, 621] width 38 height 12
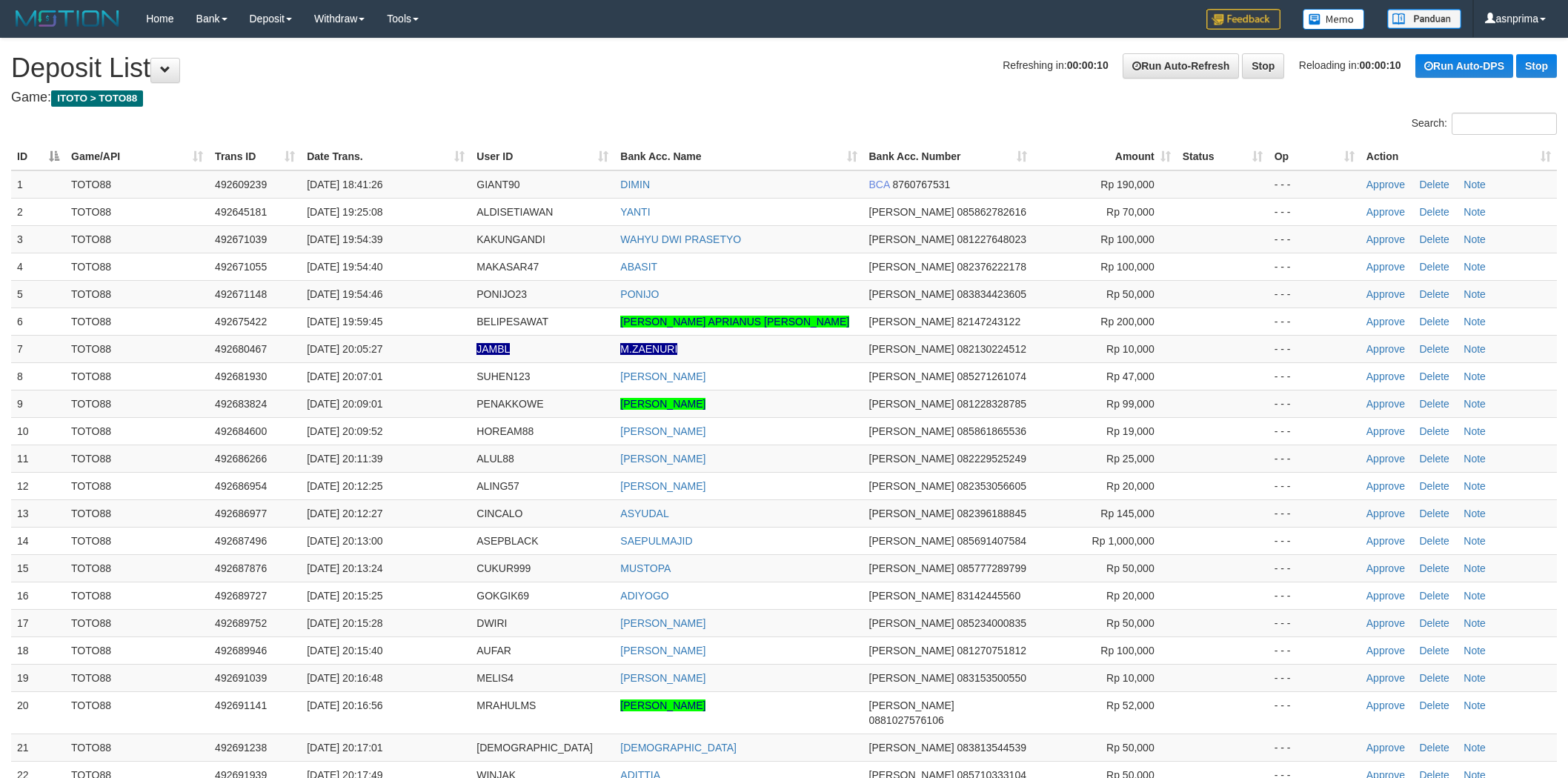
scroll to position [729, 0]
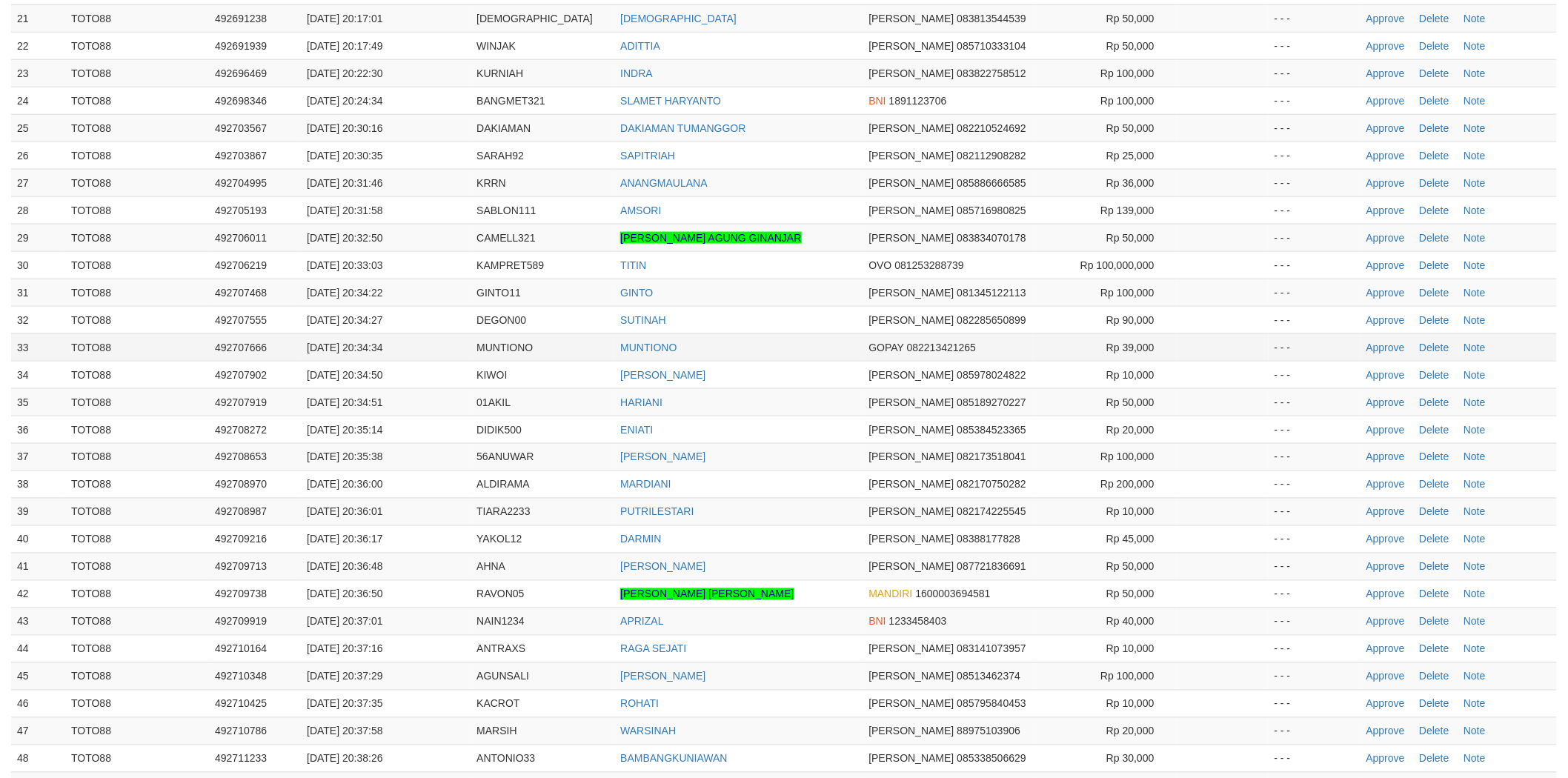
click at [793, 333] on td "MUNTIONO" at bounding box center [739, 347] width 248 height 27
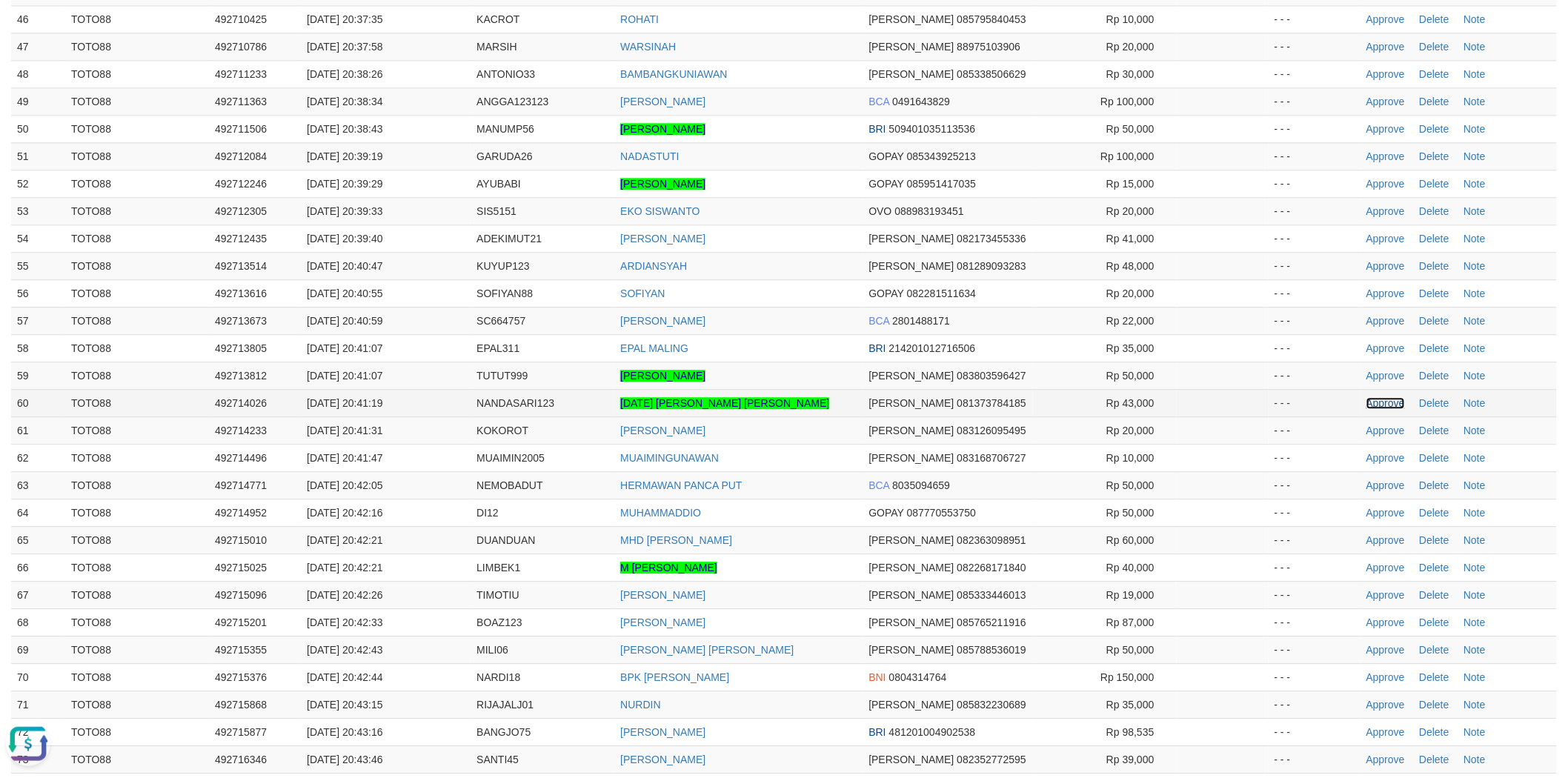
click at [1380, 397] on link "Approve" at bounding box center [1385, 403] width 38 height 12
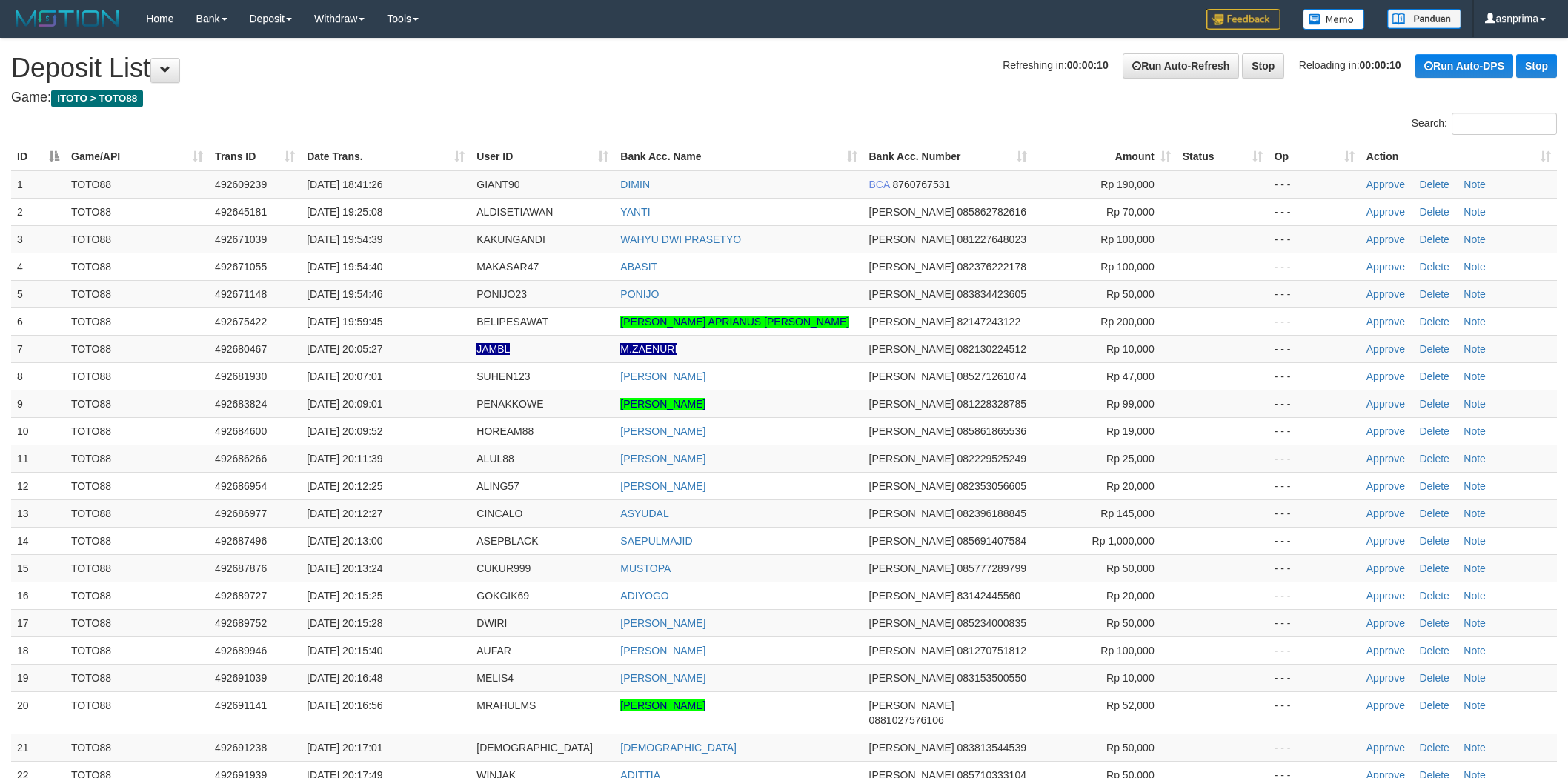
scroll to position [1414, 0]
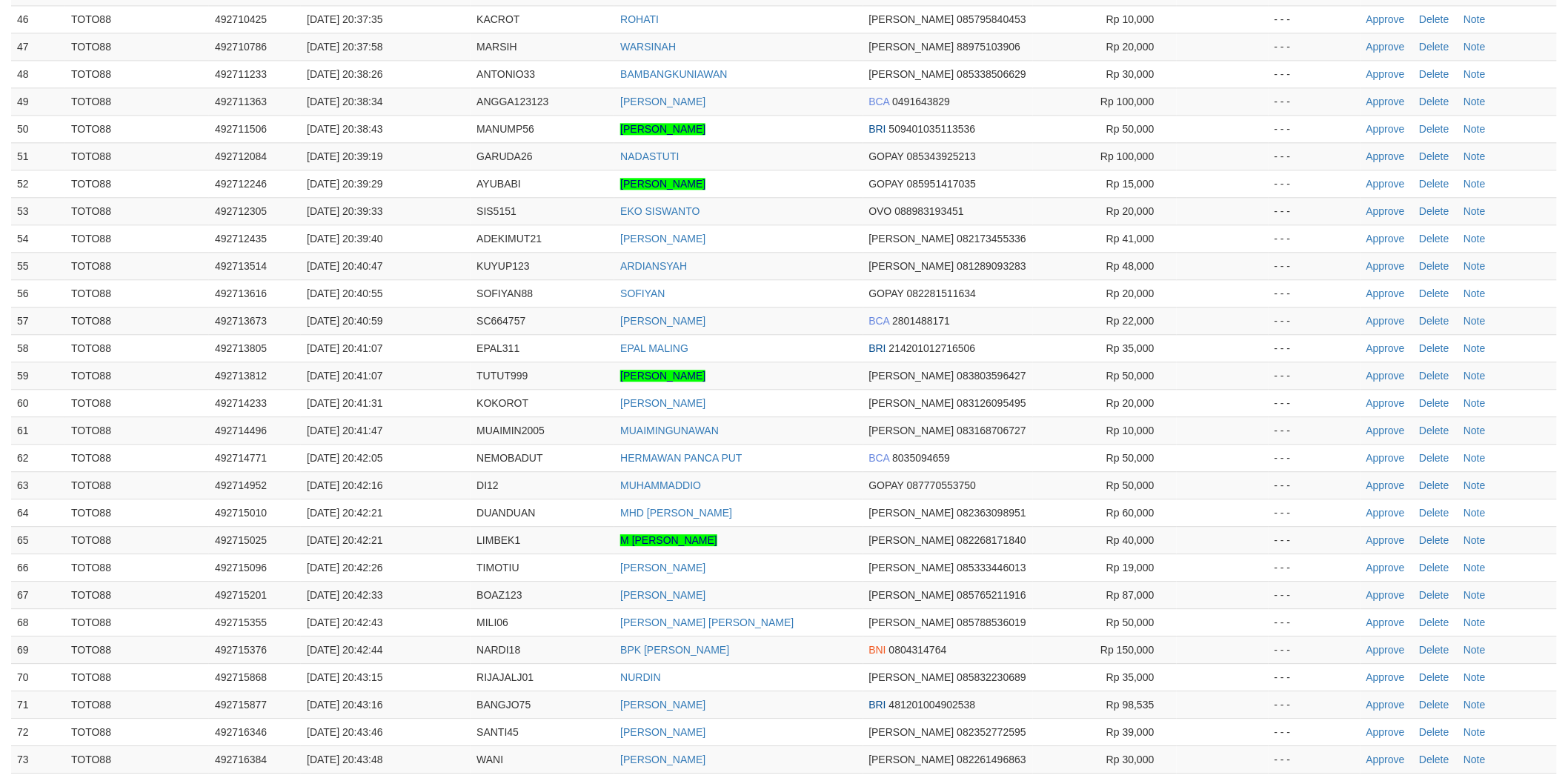
click at [826, 228] on td "[PERSON_NAME]" at bounding box center [739, 238] width 248 height 27
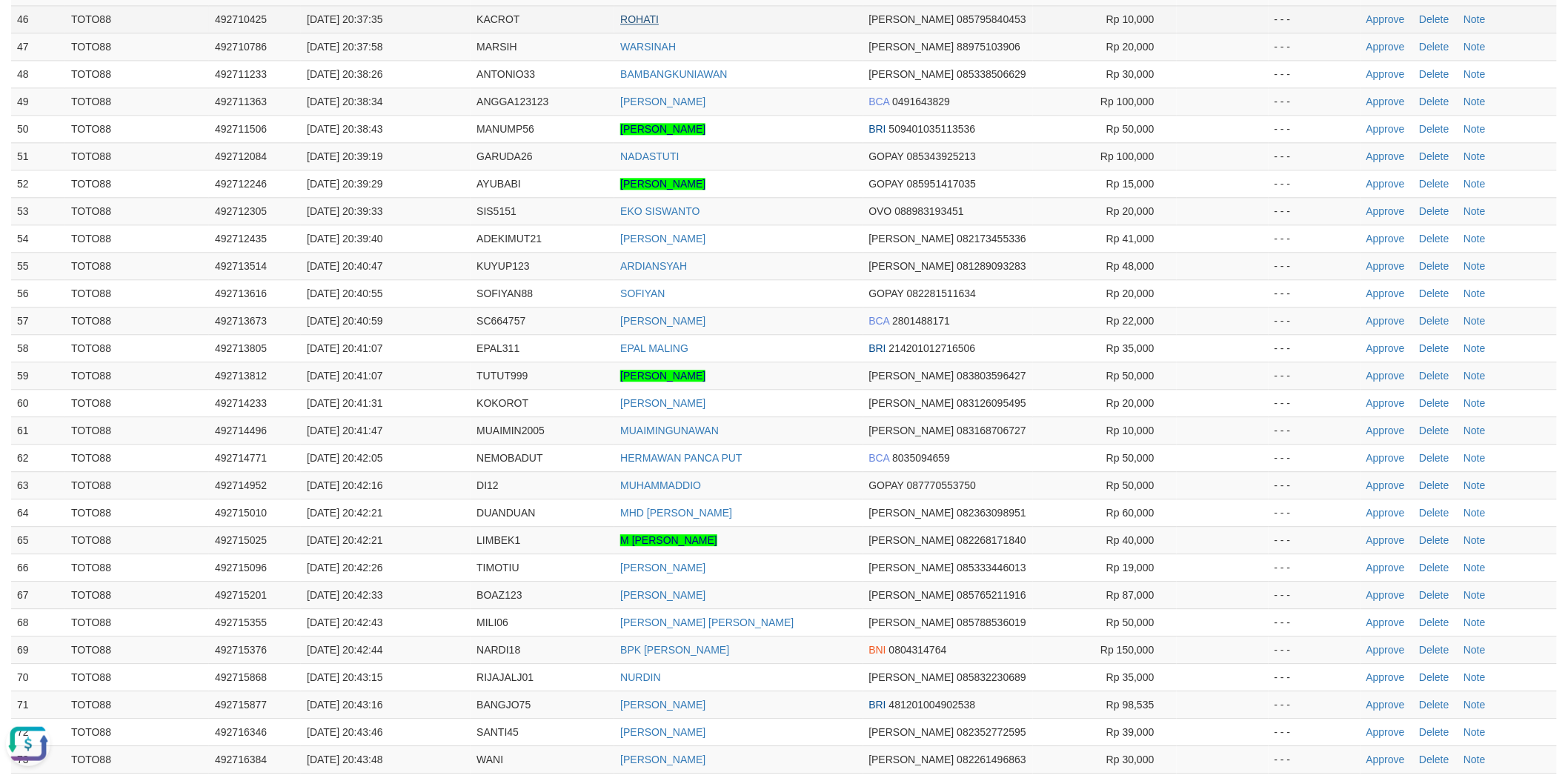
scroll to position [0, 0]
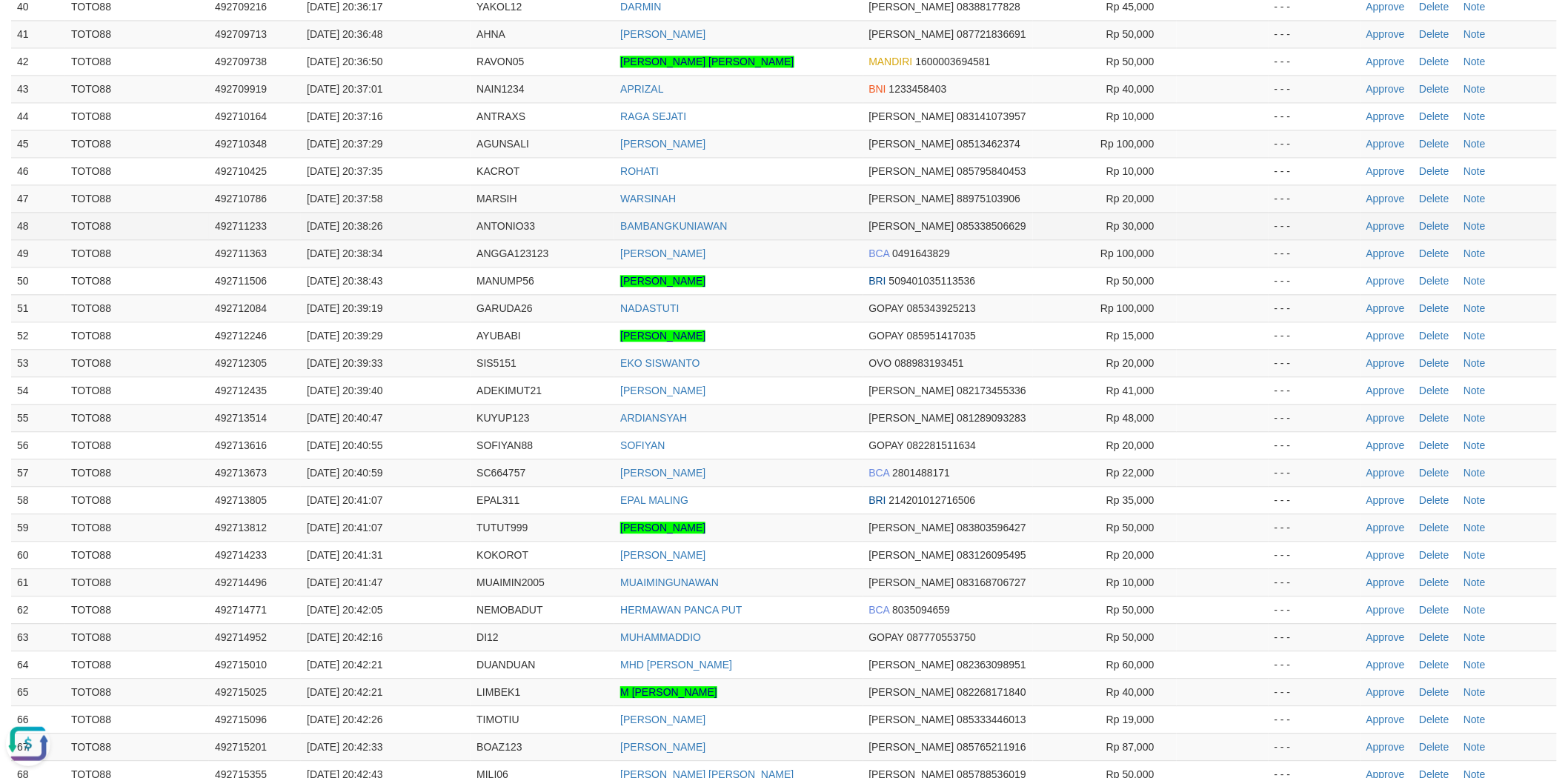
scroll to position [1332, 0]
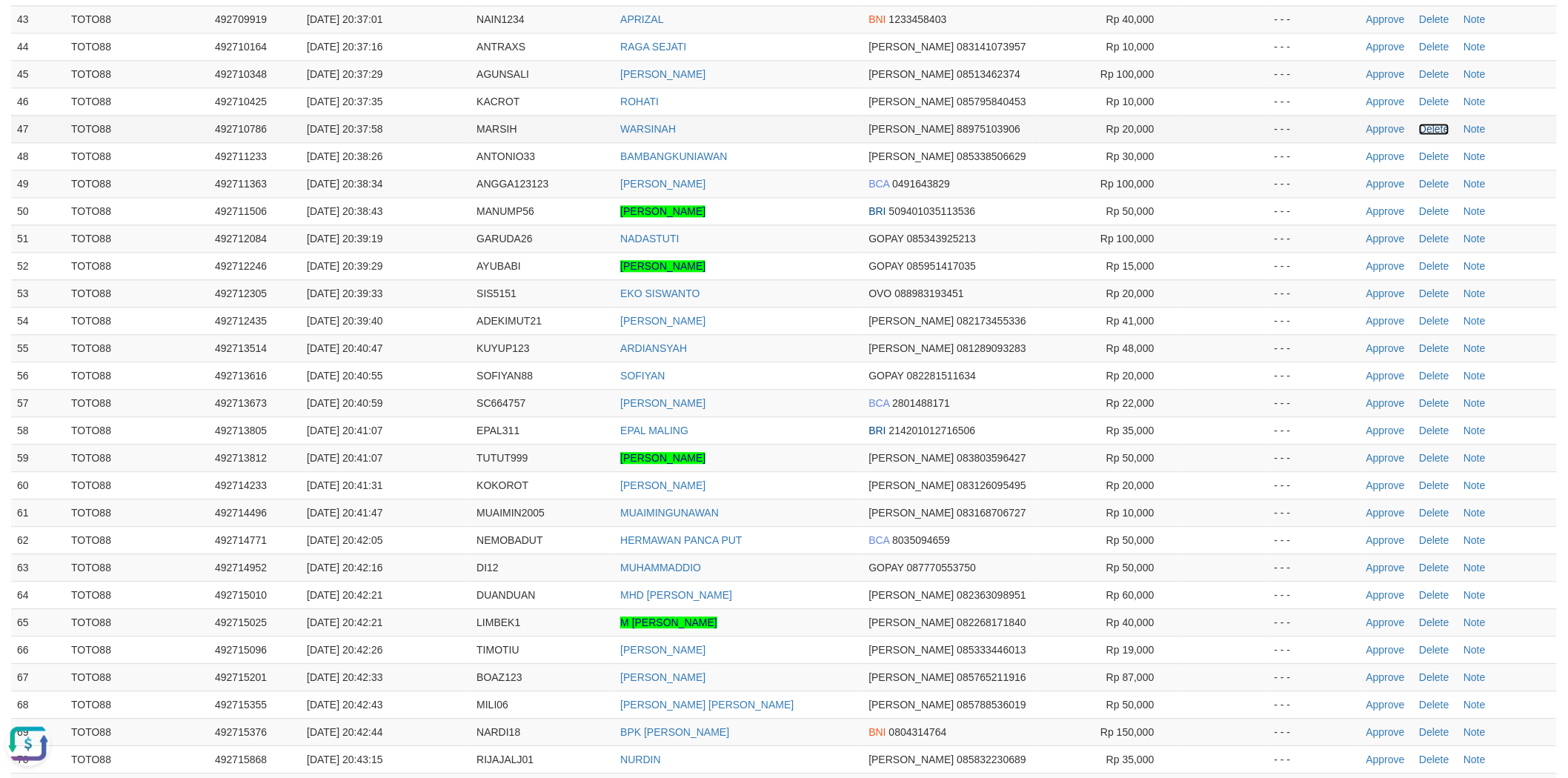
drag, startPoint x: 1432, startPoint y: 117, endPoint x: 1399, endPoint y: 122, distance: 33.4
click at [1432, 123] on link "Delete" at bounding box center [1434, 129] width 29 height 12
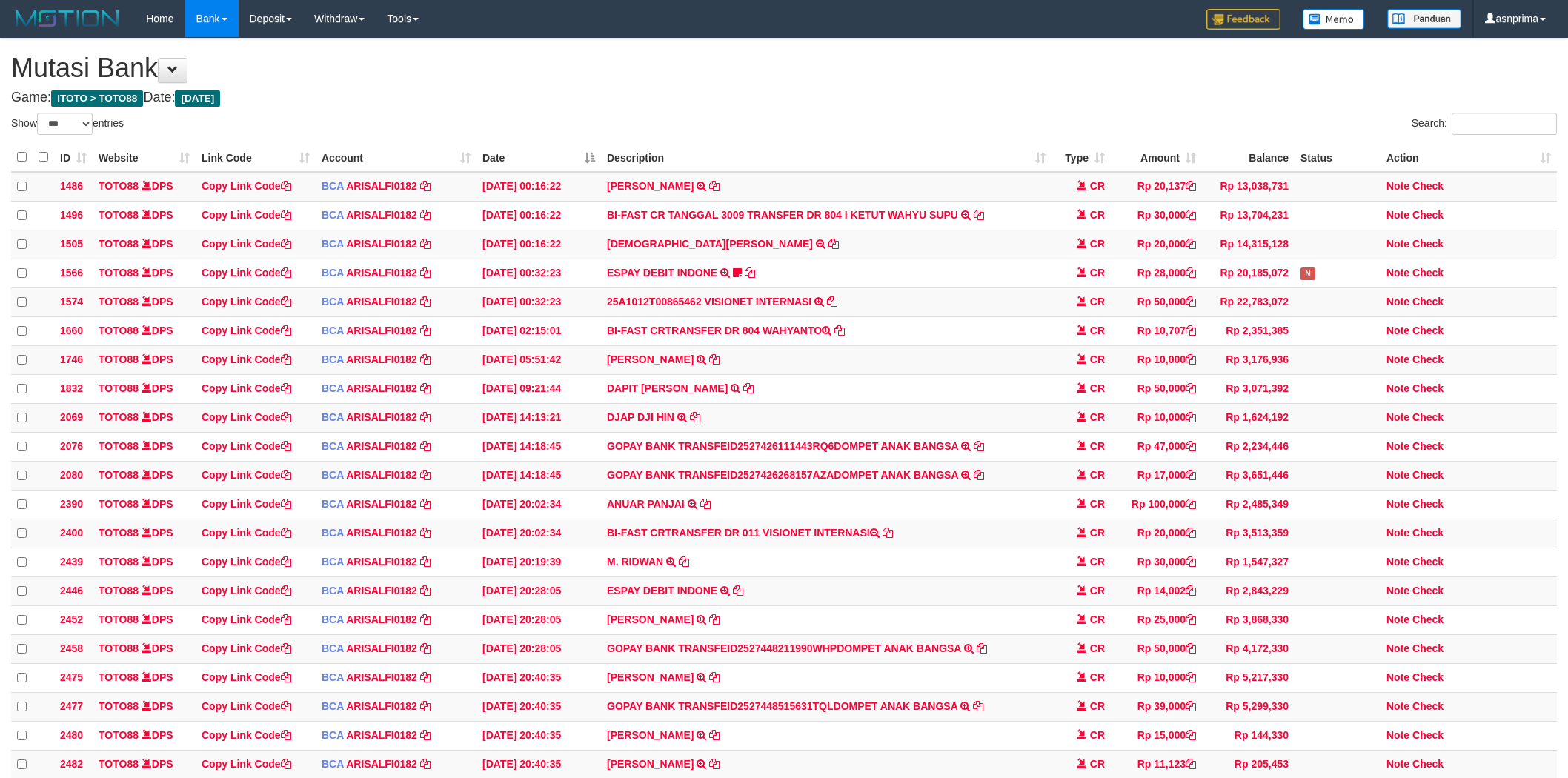
select select "***"
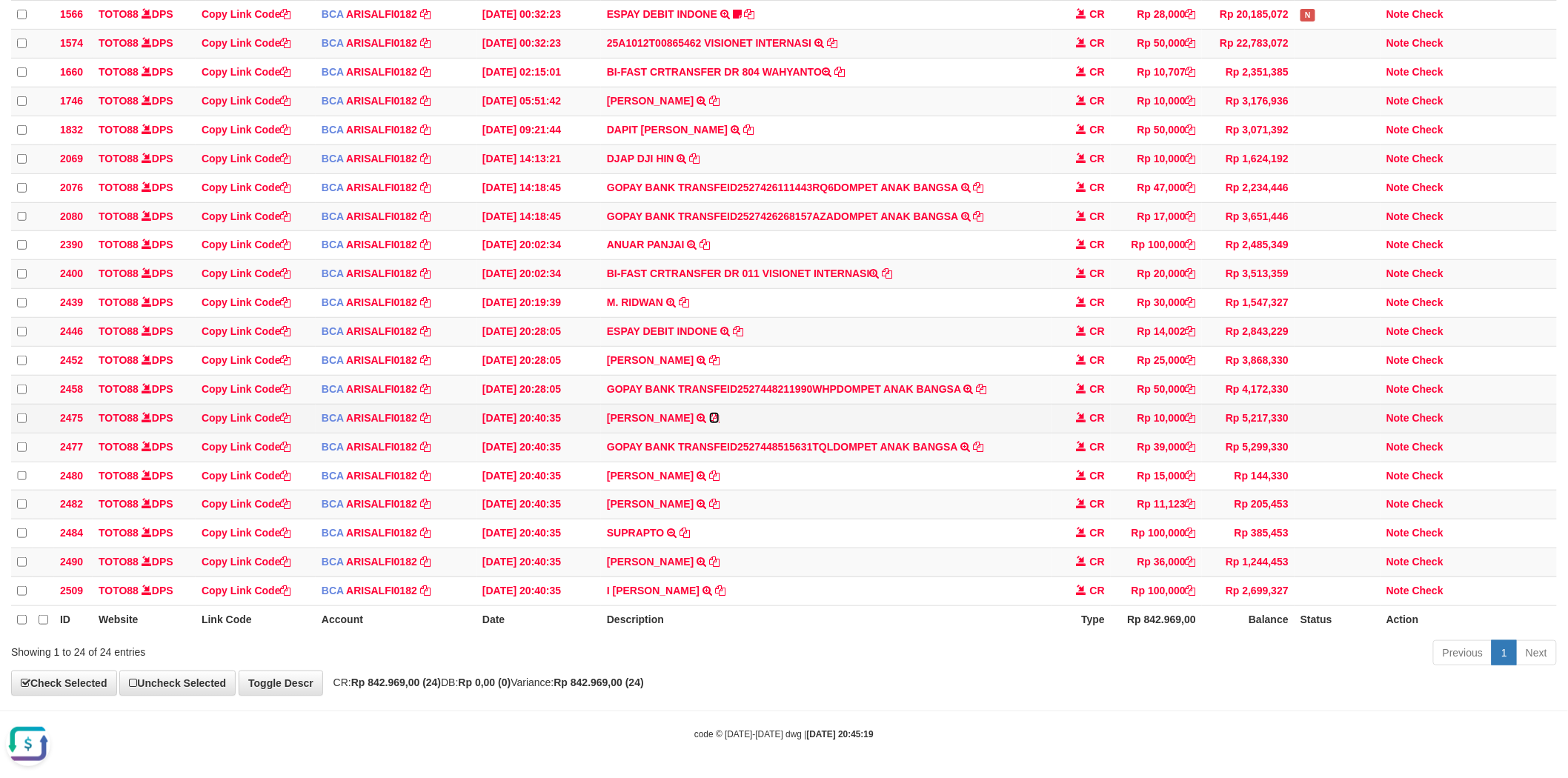
click at [709, 413] on icon at bounding box center [714, 418] width 10 height 10
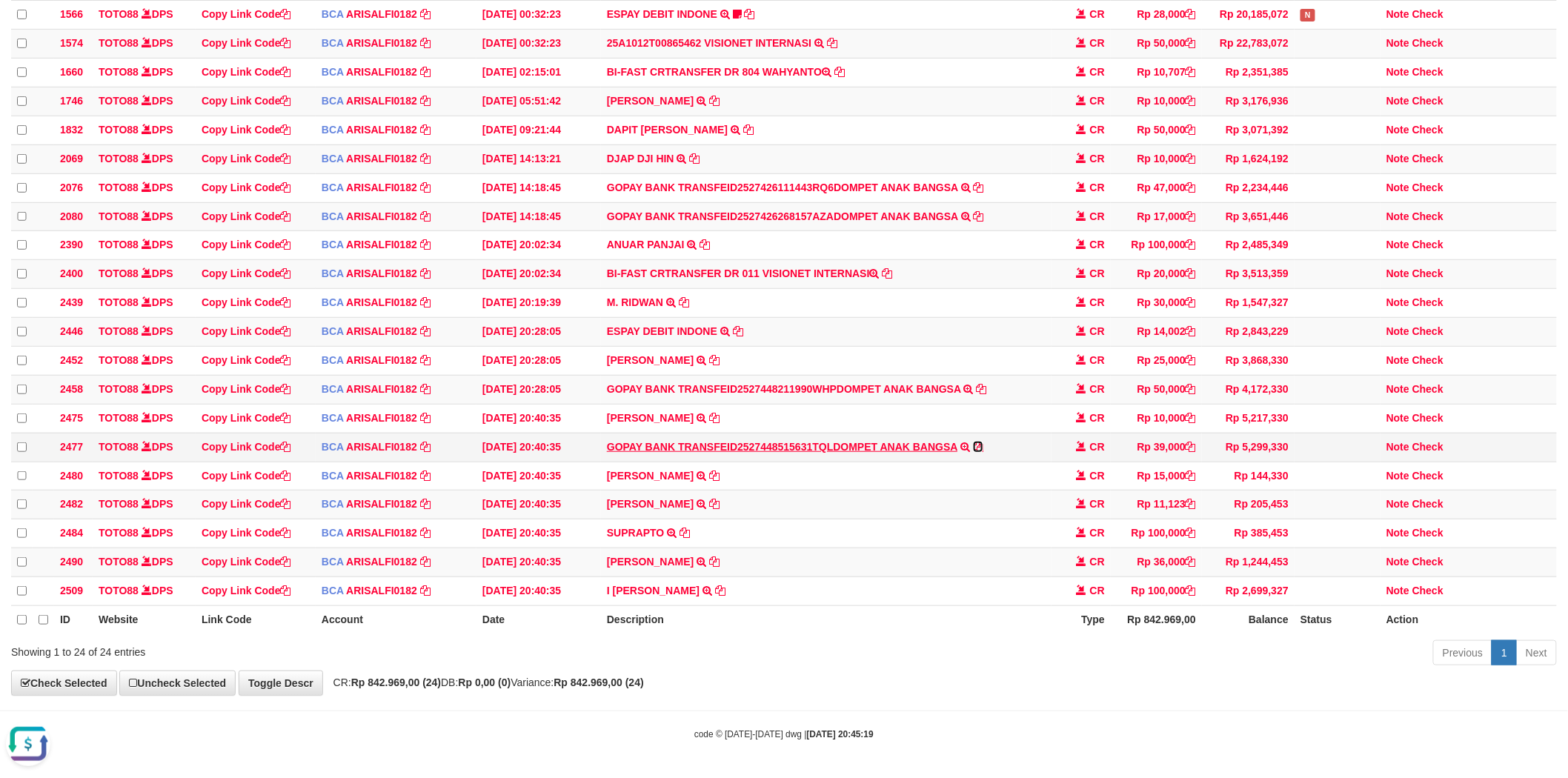
drag, startPoint x: 982, startPoint y: 434, endPoint x: 937, endPoint y: 433, distance: 45.0
click at [982, 442] on icon at bounding box center [978, 446] width 10 height 10
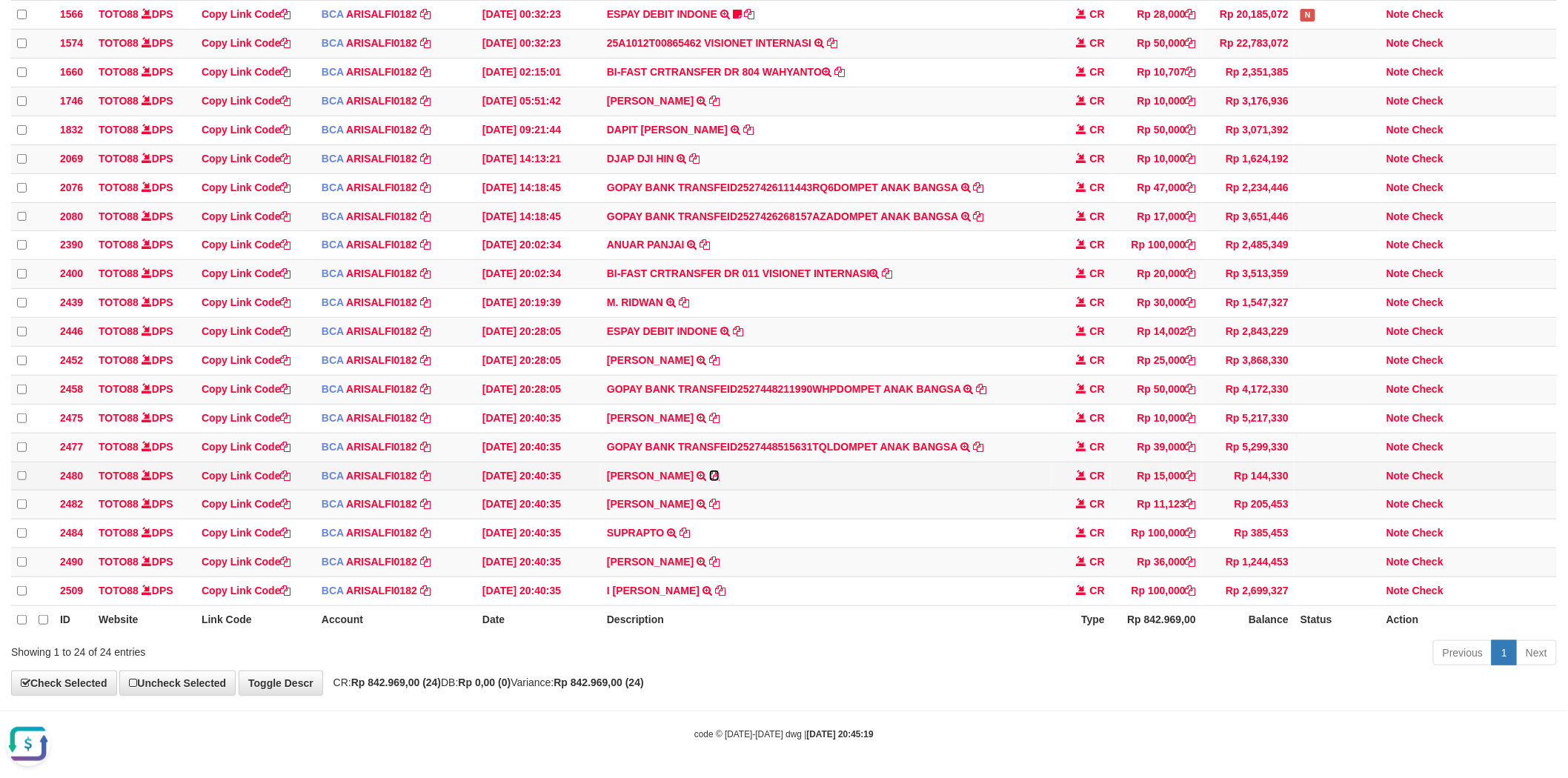
click at [709, 471] on icon at bounding box center [714, 476] width 10 height 10
click at [720, 499] on icon at bounding box center [714, 504] width 10 height 10
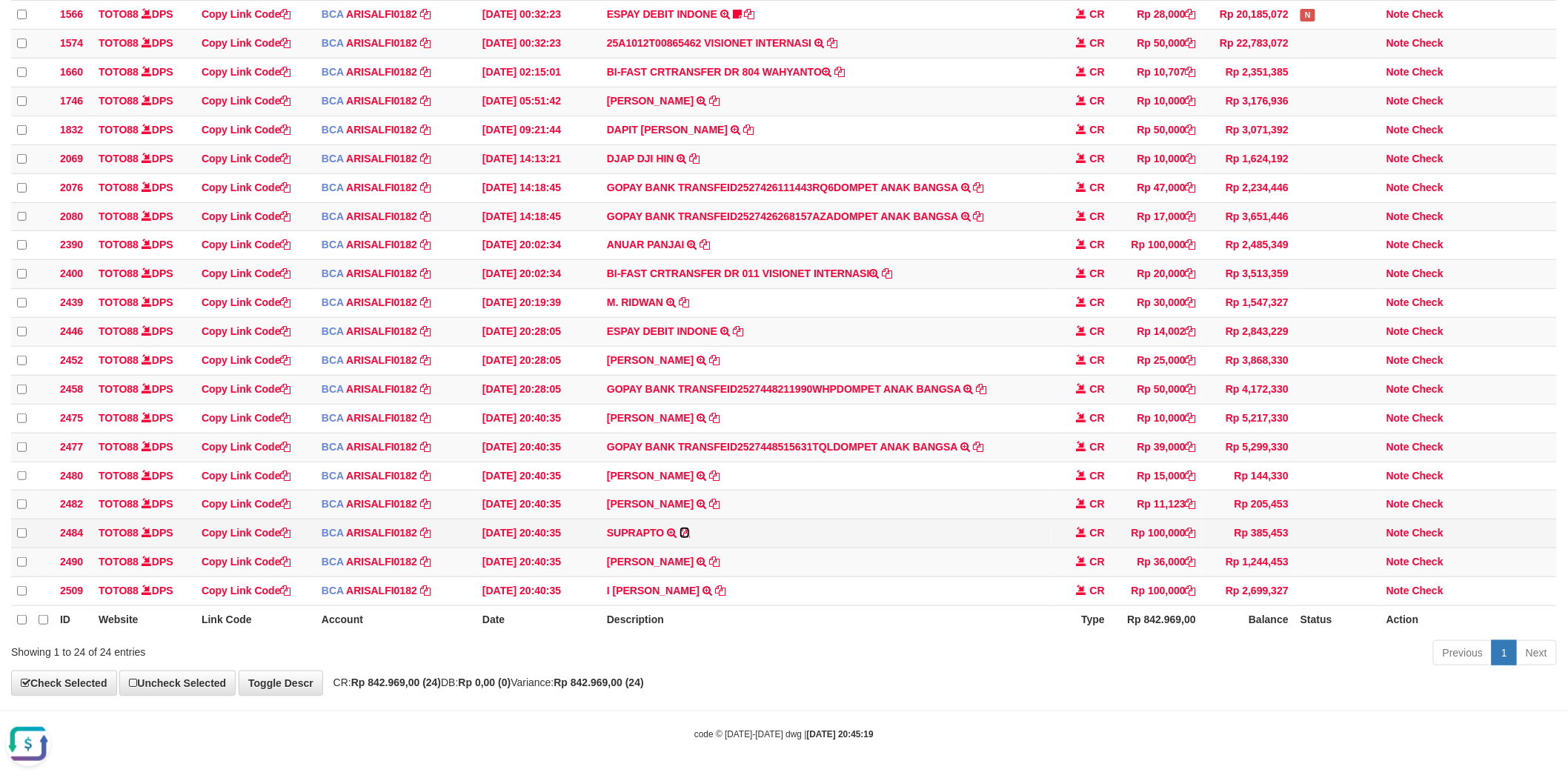
click at [683, 528] on icon at bounding box center [685, 533] width 10 height 10
click at [714, 557] on icon at bounding box center [714, 562] width 10 height 10
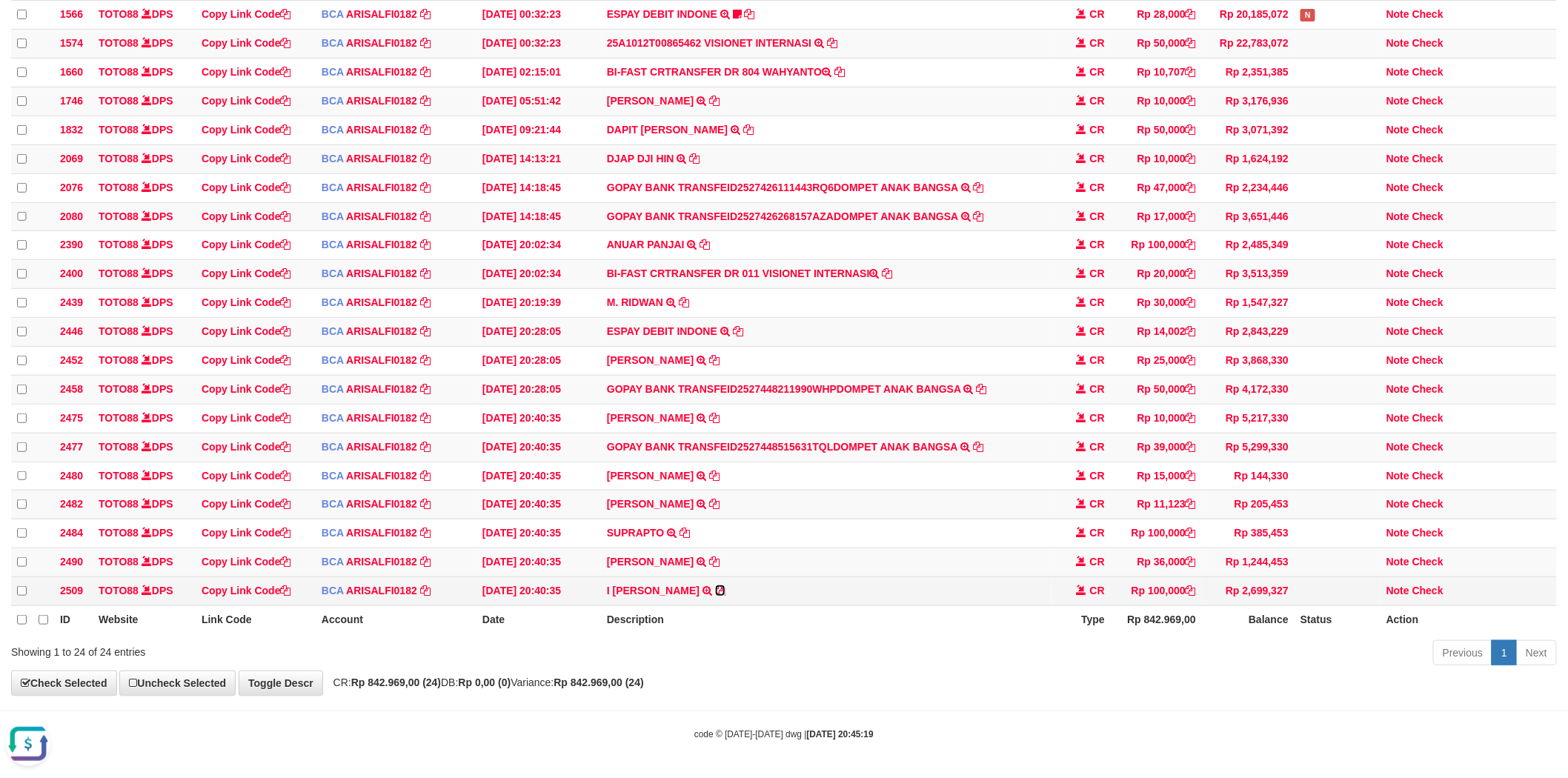
click at [725, 585] on icon at bounding box center [720, 590] width 10 height 10
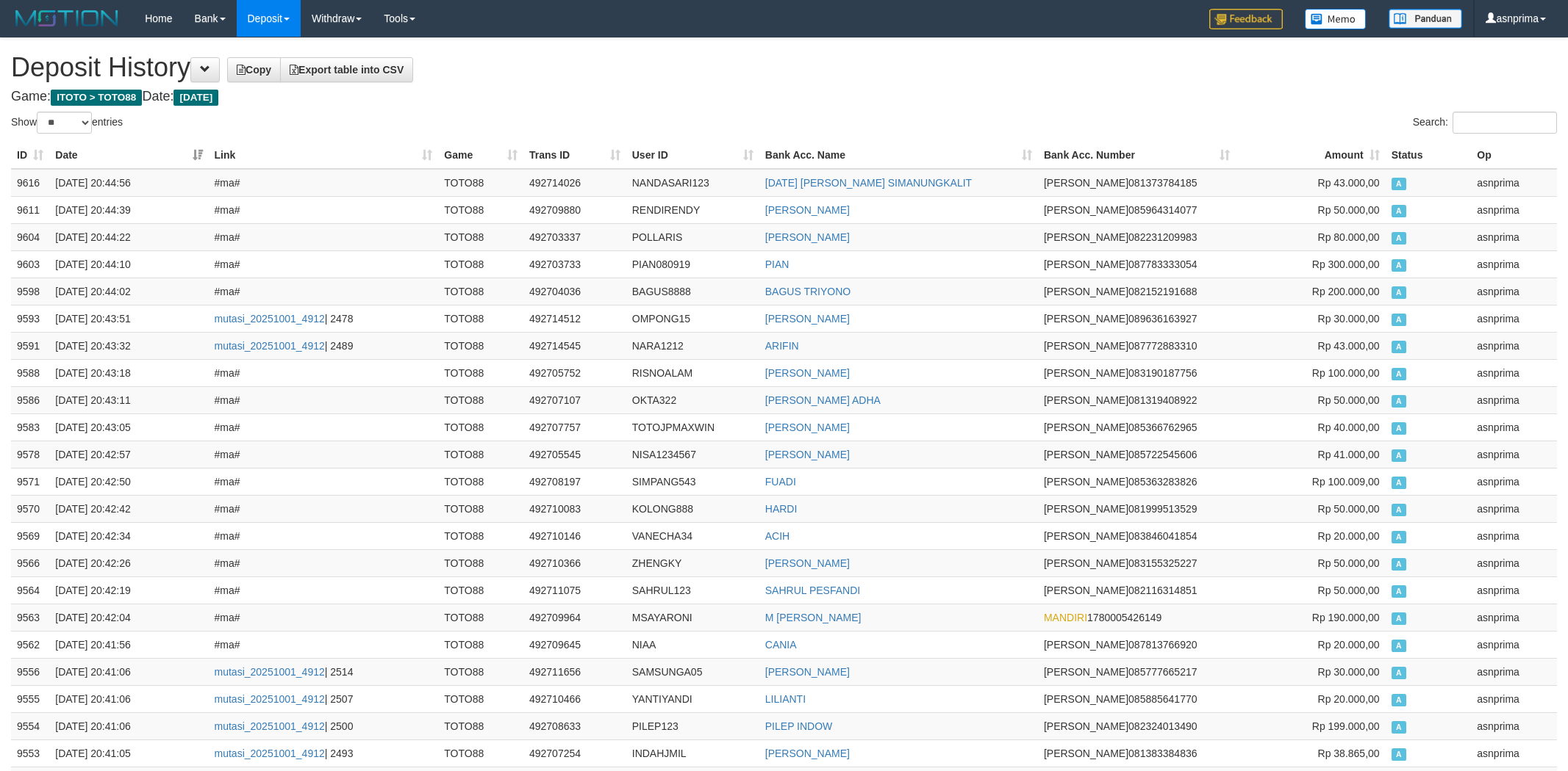
select select "**"
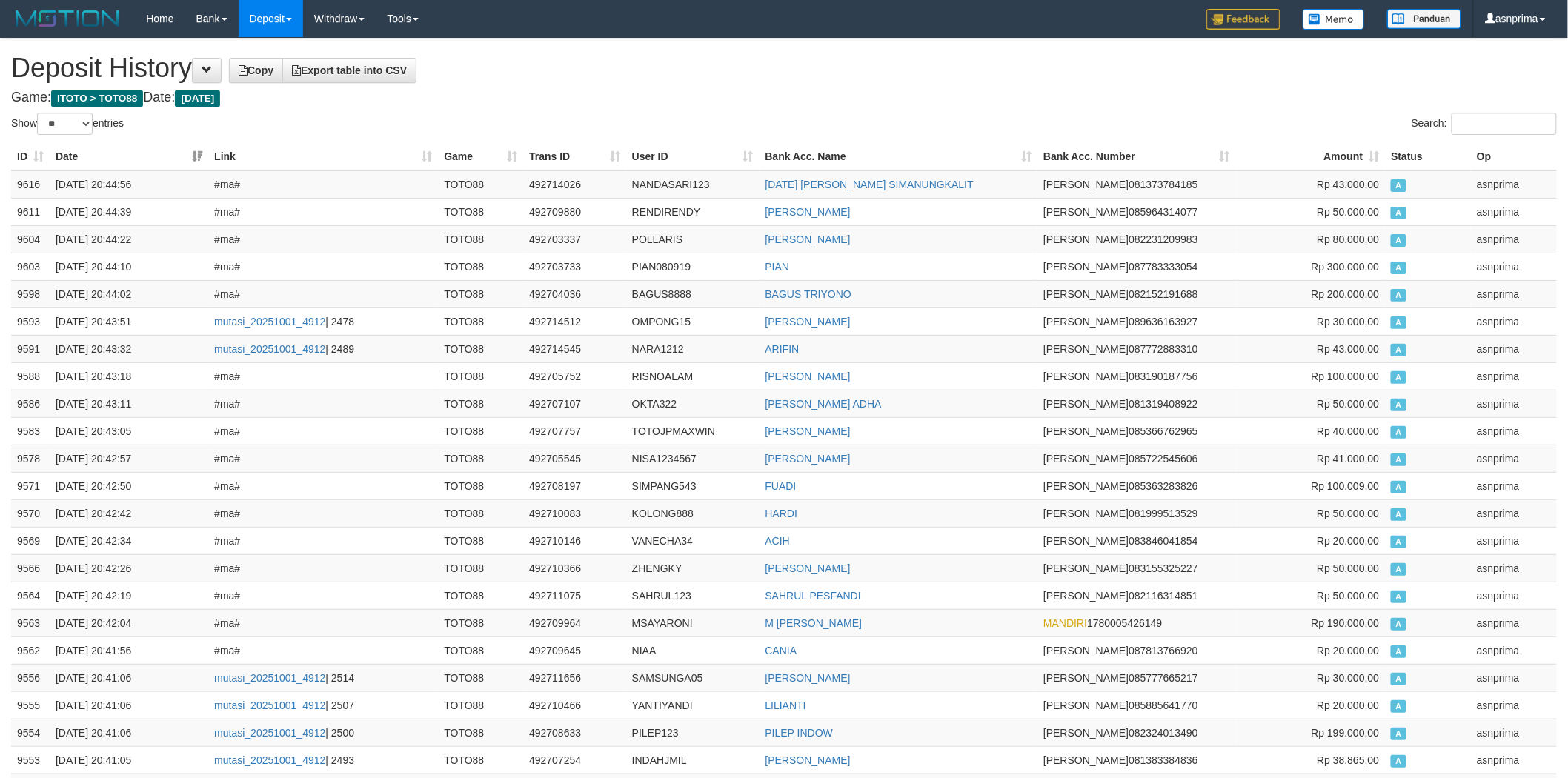
click at [670, 92] on h4 "Game: ITOTO > TOTO88 Date: Today" at bounding box center [784, 98] width 1546 height 15
click at [16, 180] on td "9616" at bounding box center [30, 184] width 38 height 28
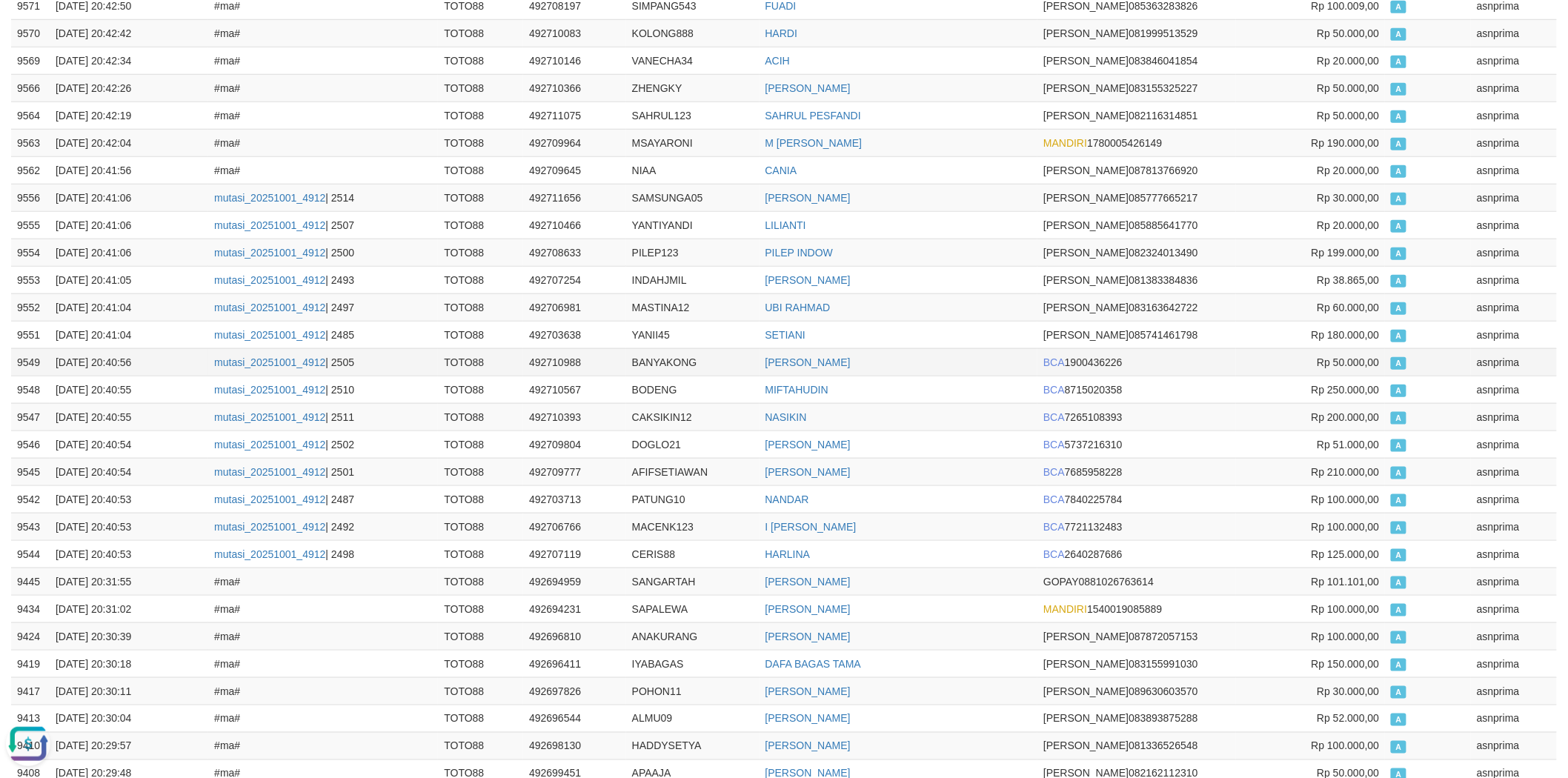
scroll to position [576, 0]
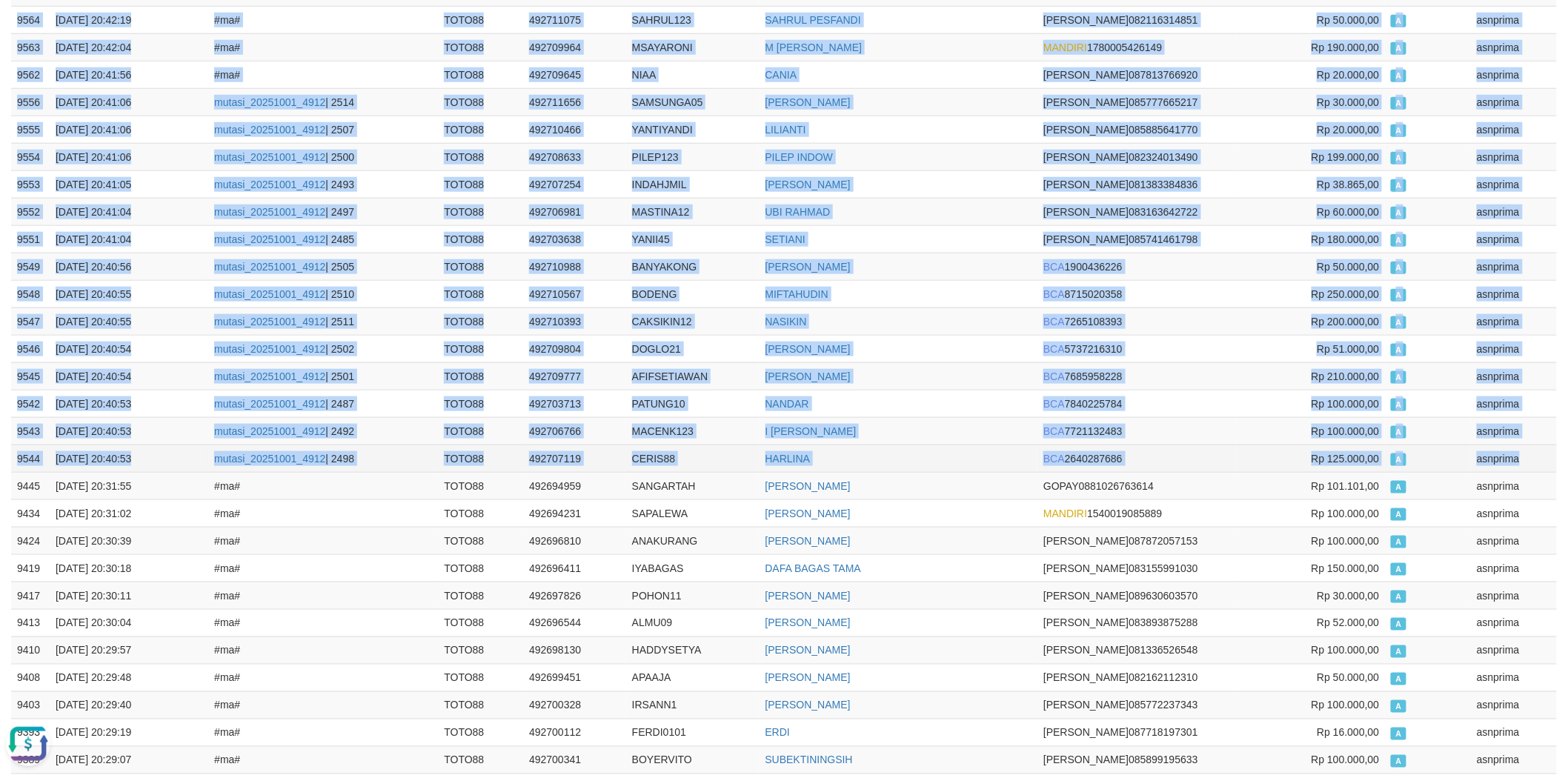
click at [1528, 462] on td "asnprima" at bounding box center [1514, 458] width 86 height 27
copy tbody "9616 01/10/2025 20:44:56 #ma# TOTO88 492714026 NANDASARI123 RAJA JOY SANTAI SIM…"
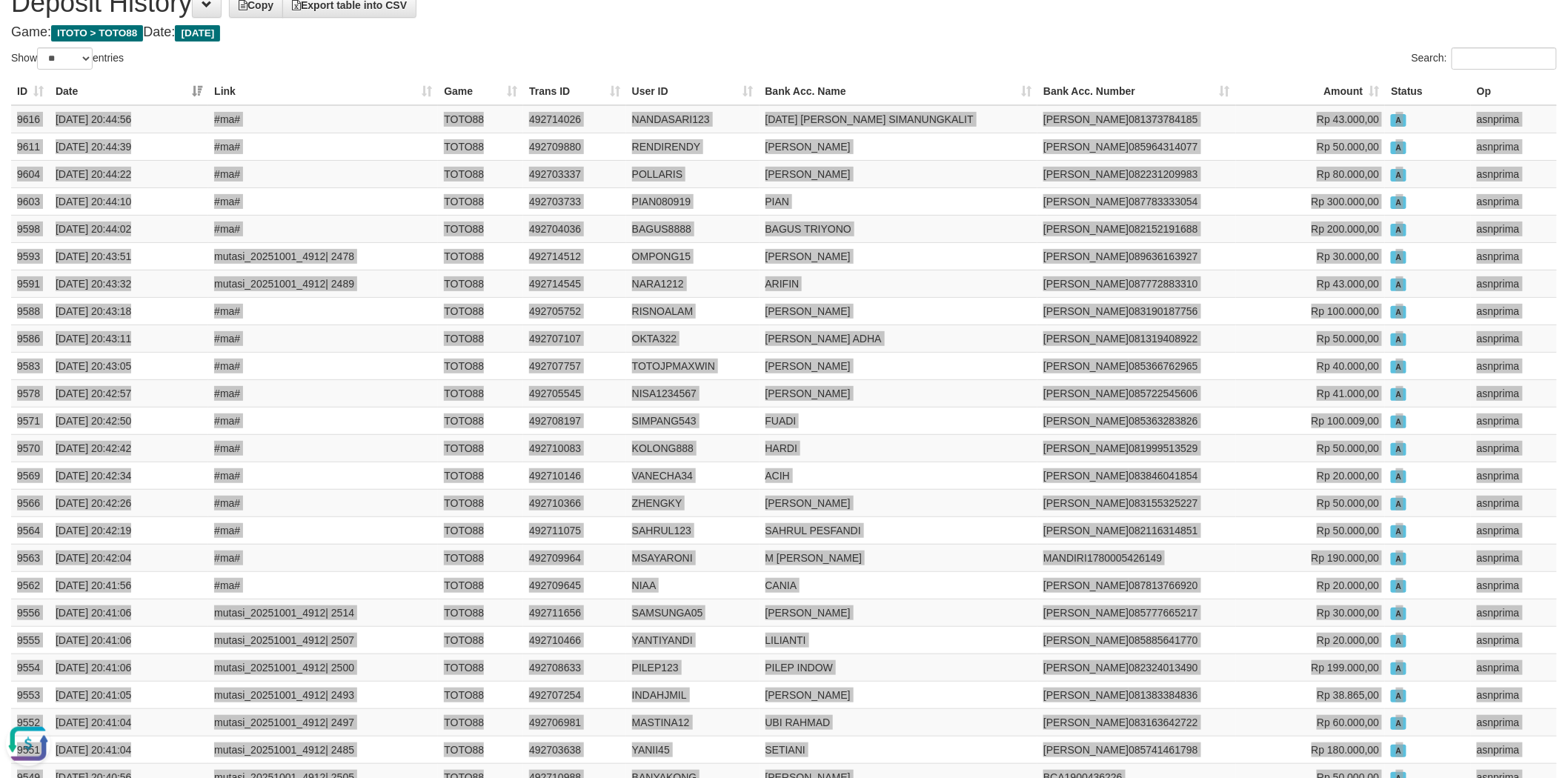
scroll to position [0, 0]
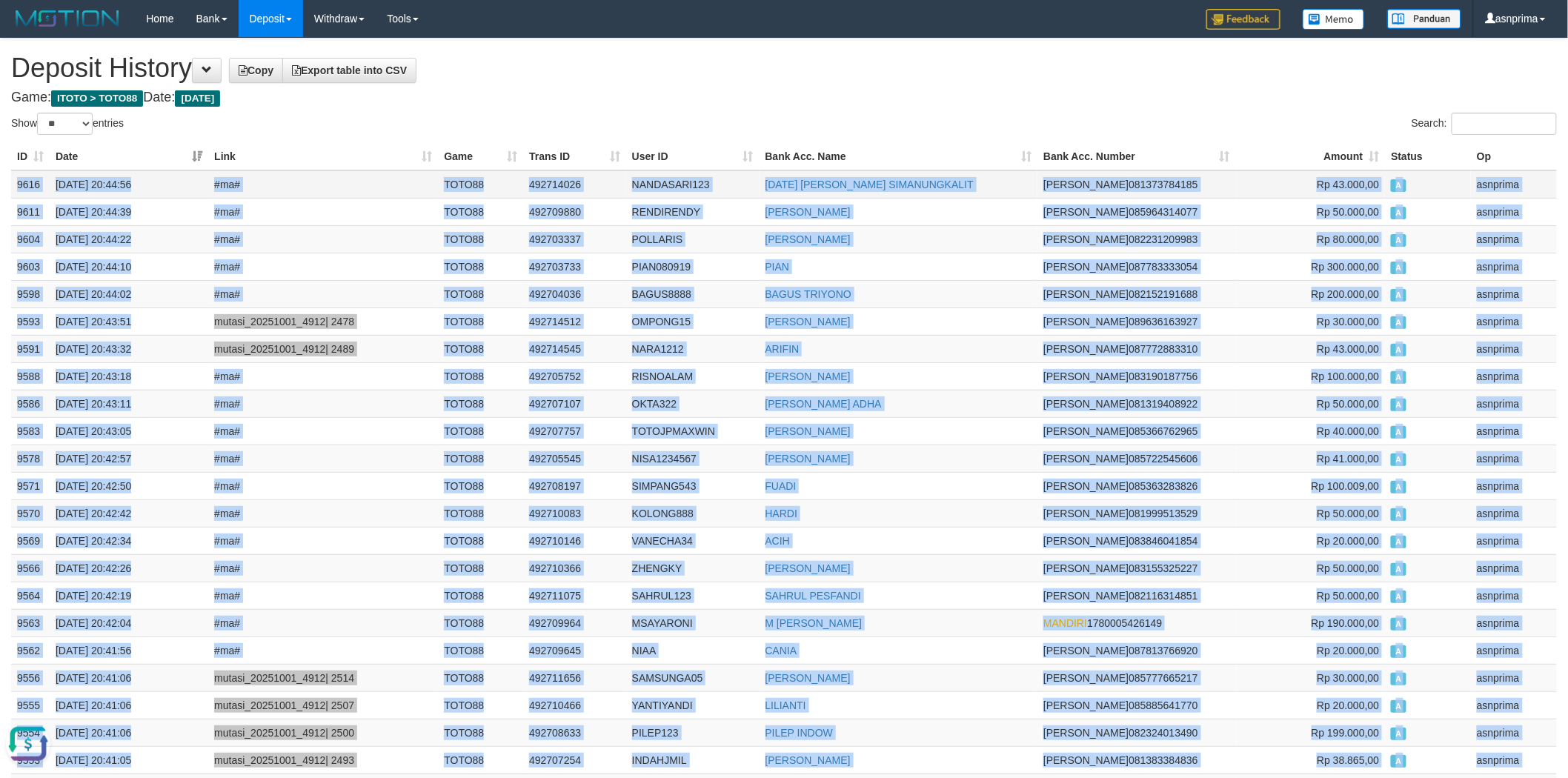
click at [549, 183] on td "492714026" at bounding box center [575, 184] width 103 height 28
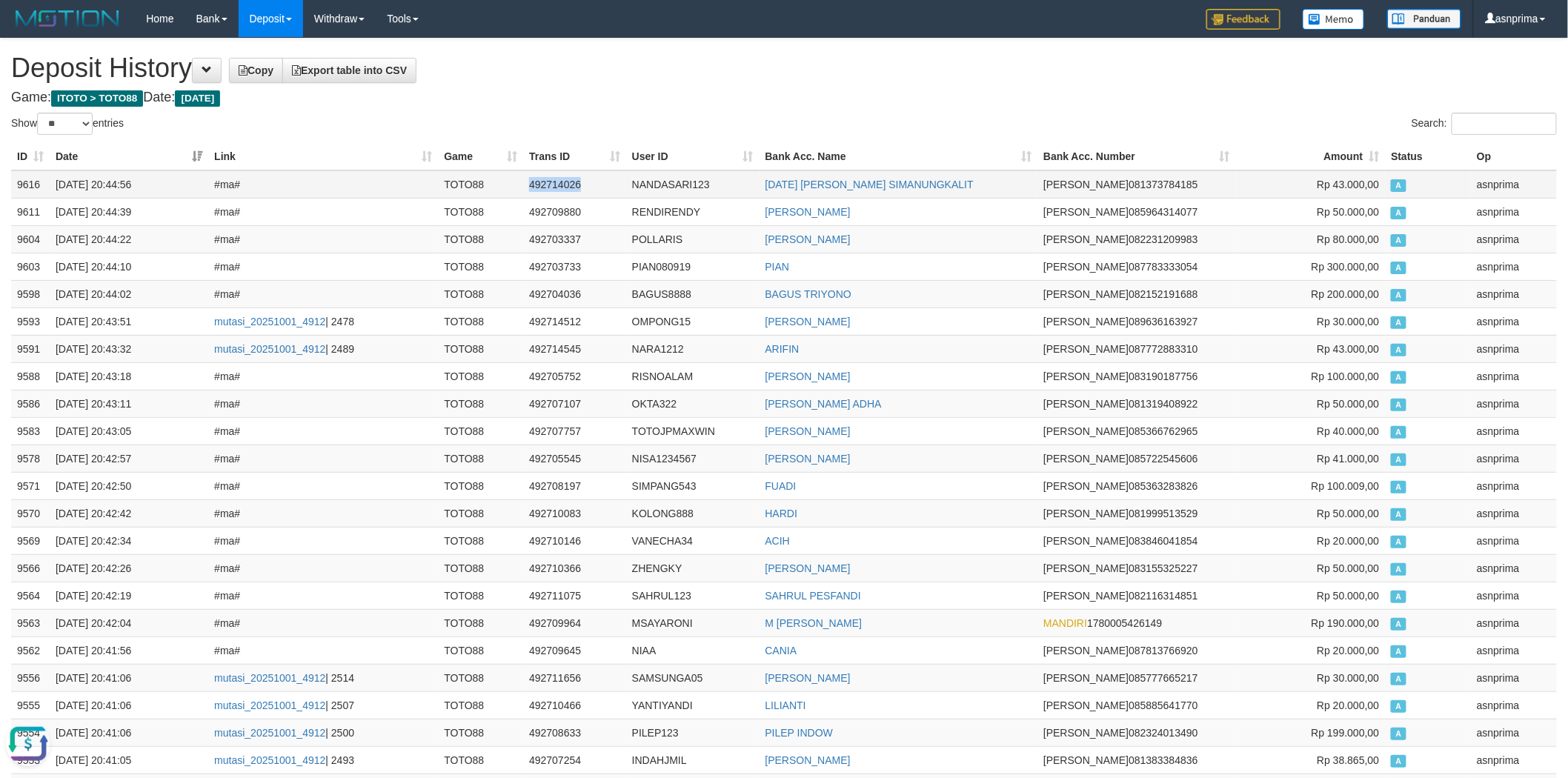
click at [549, 183] on td "492714026" at bounding box center [575, 184] width 103 height 28
click at [607, 100] on h4 "Game: ITOTO > TOTO88 Date: Today" at bounding box center [784, 98] width 1546 height 15
click at [539, 178] on td "492714026" at bounding box center [575, 184] width 103 height 28
copy td "492714026"
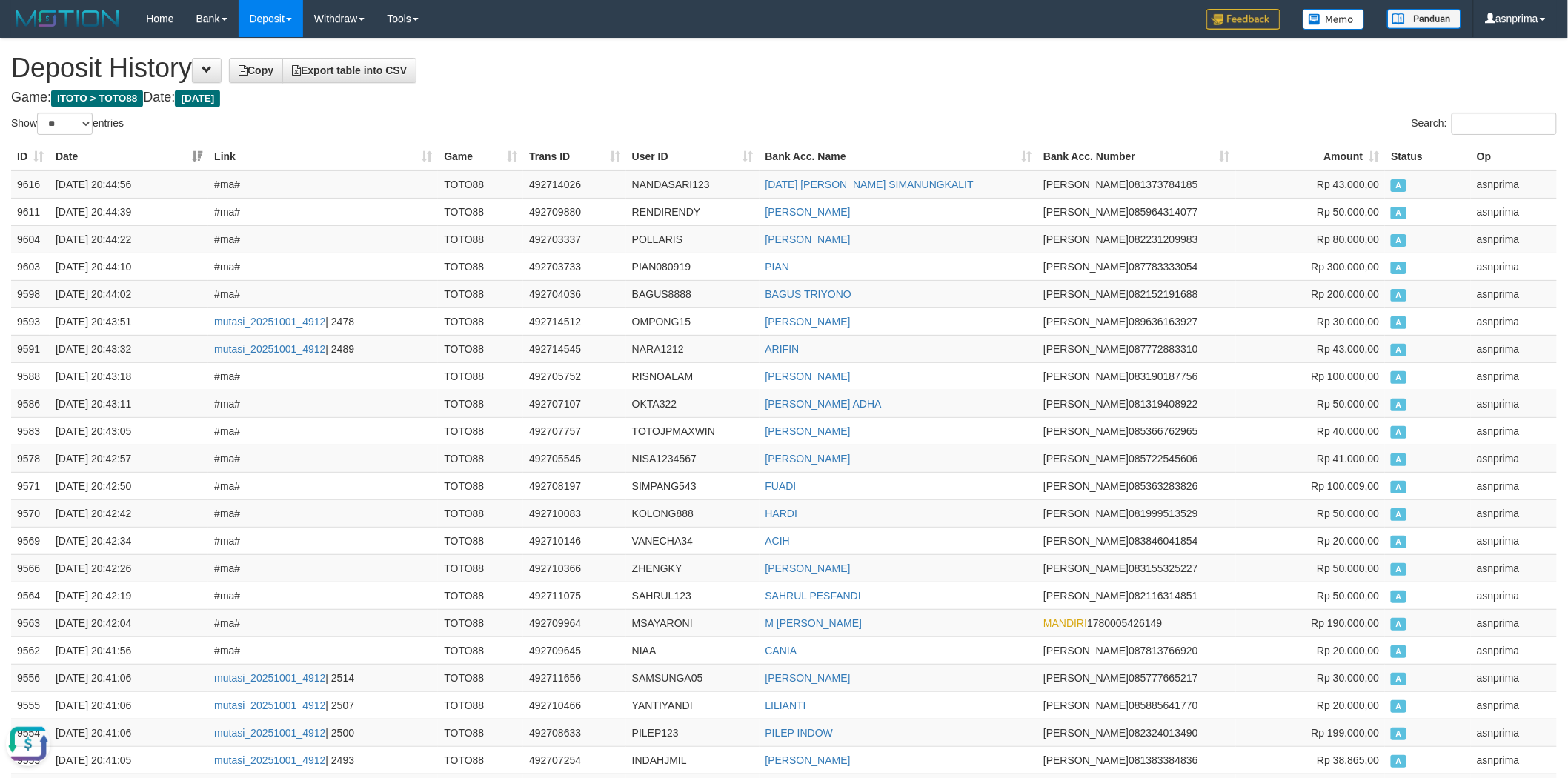
click at [701, 72] on h1 "Deposit History Copy Export table into CSV" at bounding box center [784, 68] width 1546 height 29
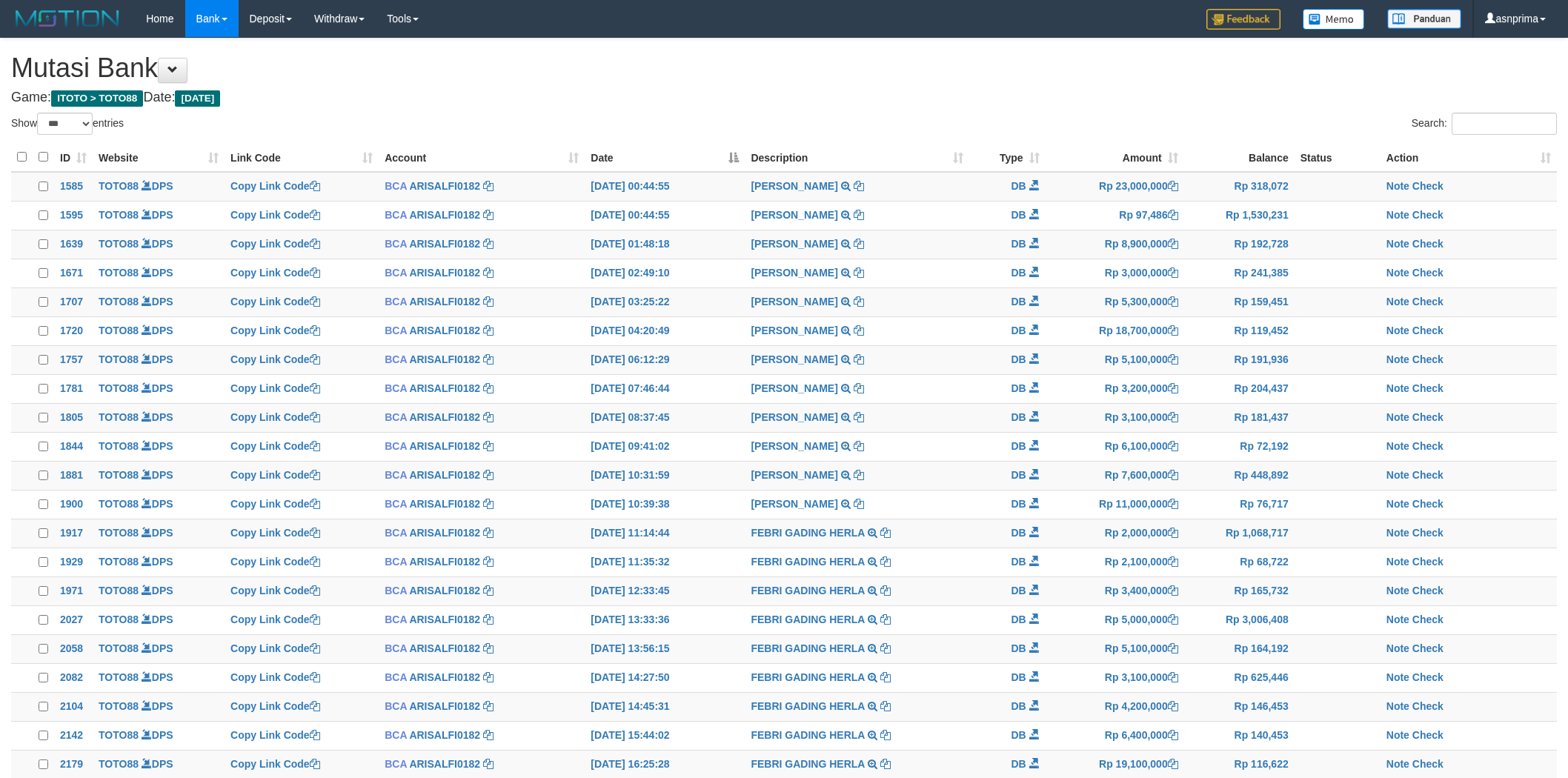
select select "***"
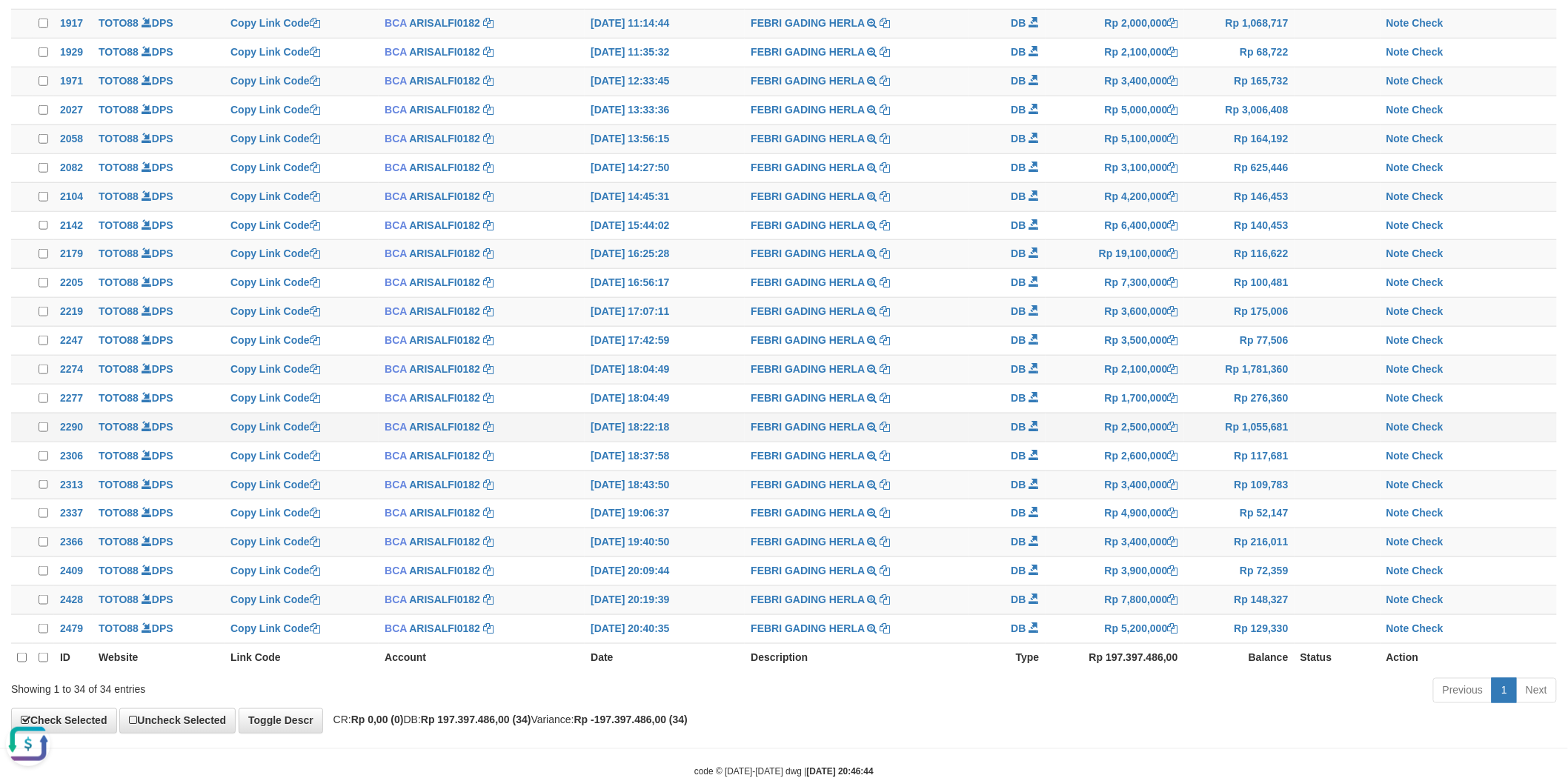
scroll to position [595, 0]
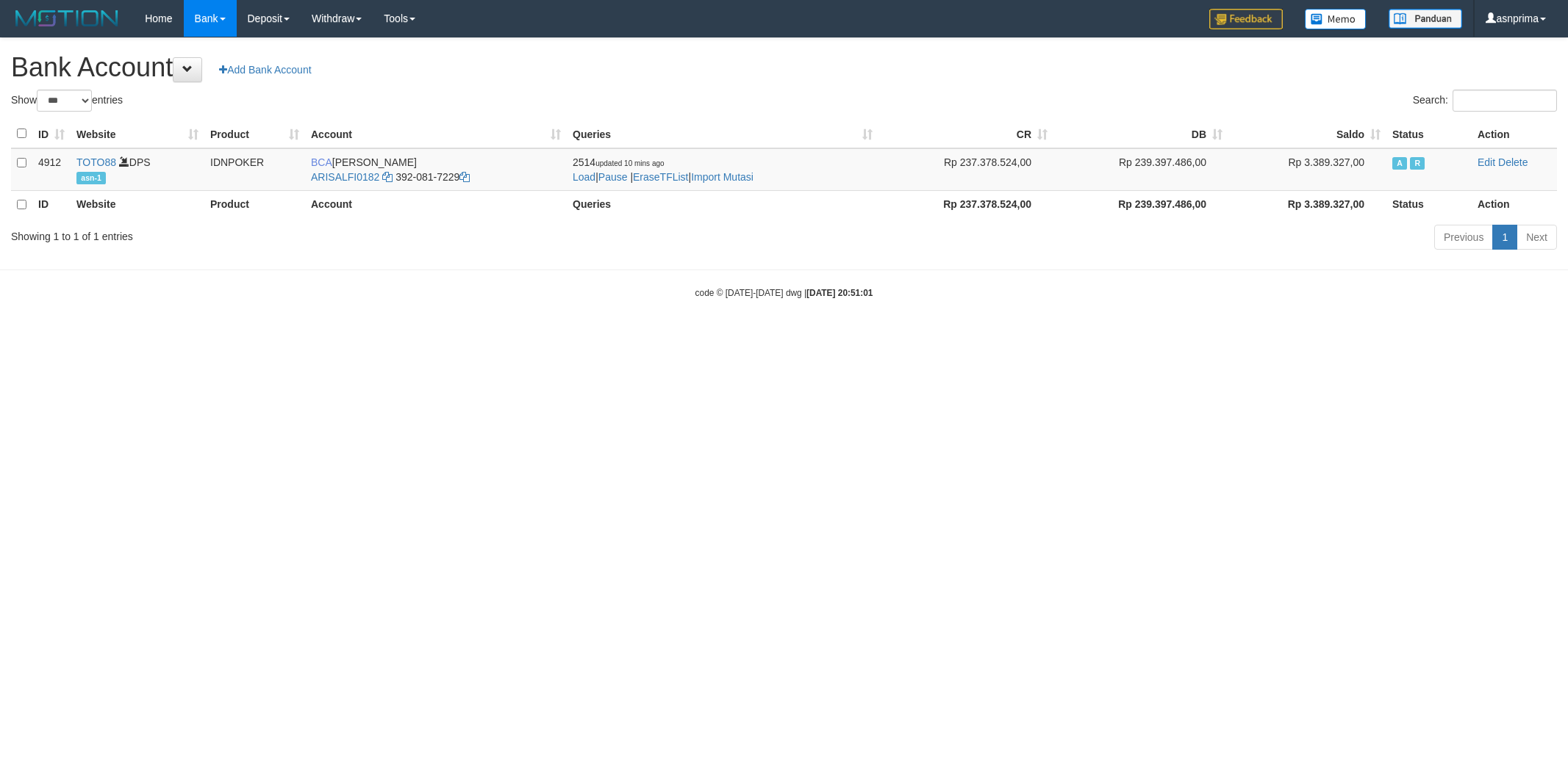
select select "***"
click at [753, 173] on link "Import Mutasi" at bounding box center [722, 177] width 62 height 12
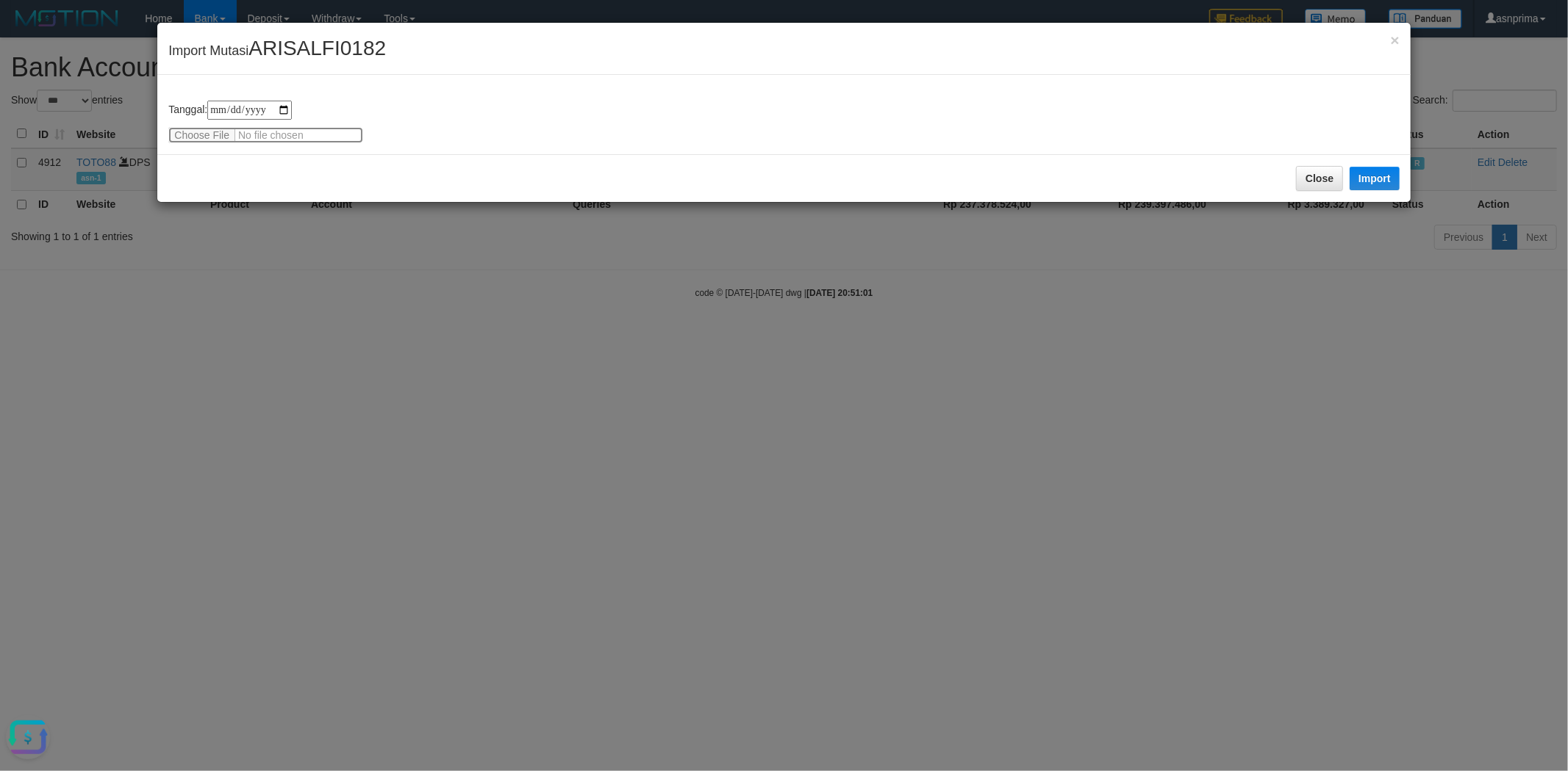
click at [185, 134] on input "file" at bounding box center [265, 135] width 195 height 17
type input "**********"
click at [1383, 174] on button "Import" at bounding box center [1374, 179] width 50 height 24
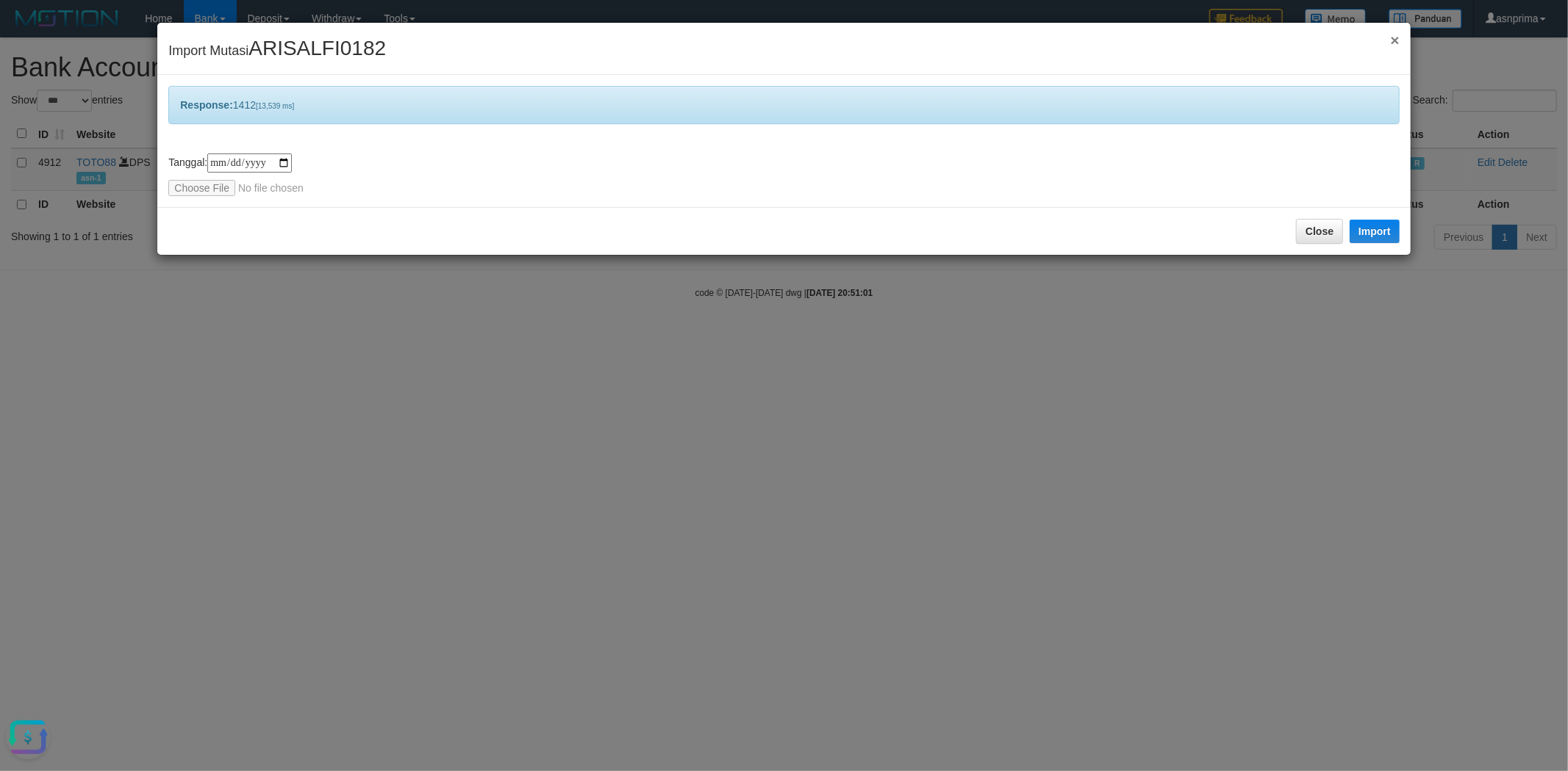
drag, startPoint x: 1394, startPoint y: 38, endPoint x: 1277, endPoint y: 54, distance: 118.1
click at [1394, 38] on span "×" at bounding box center [1394, 39] width 9 height 17
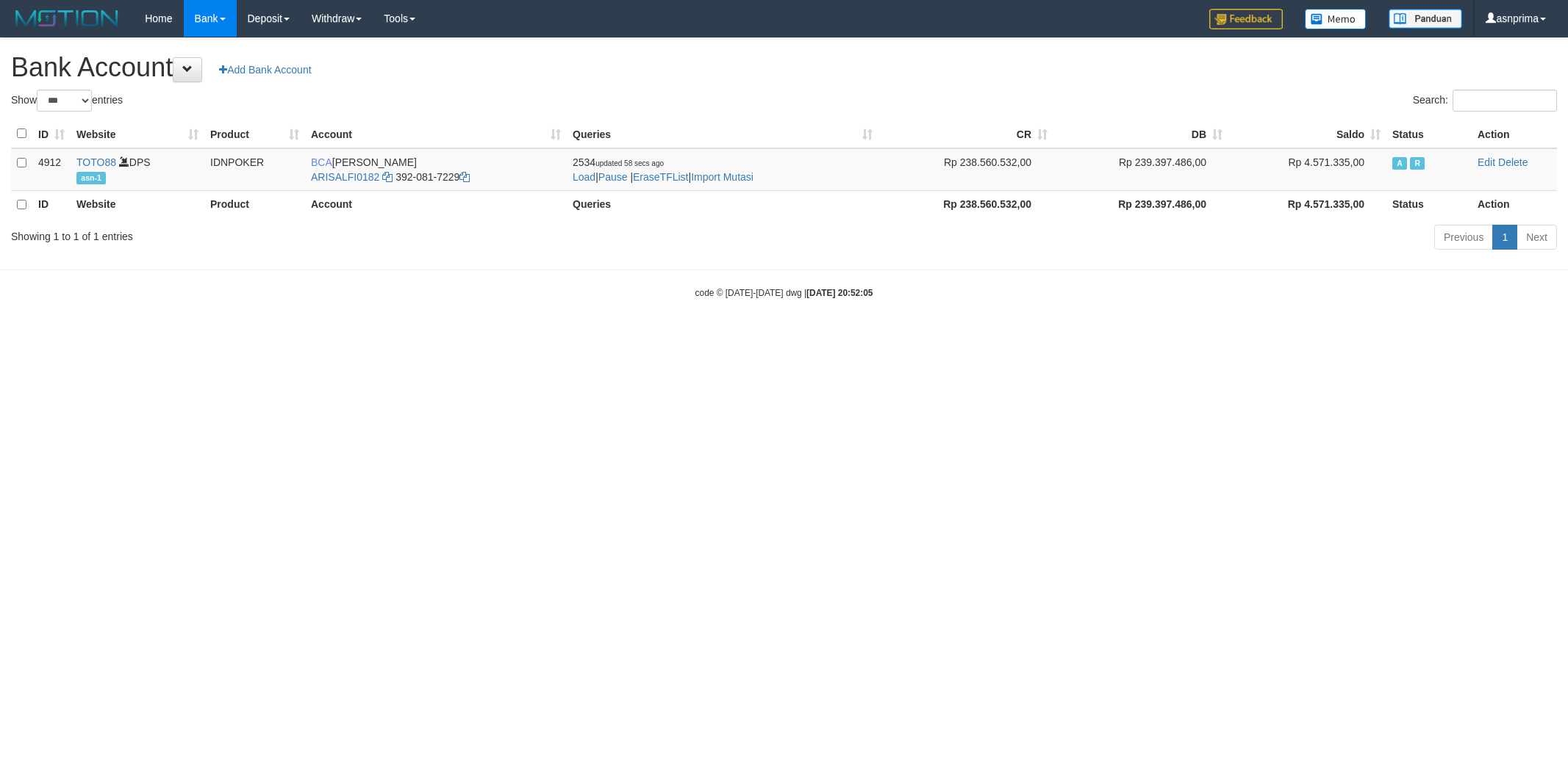
select select "***"
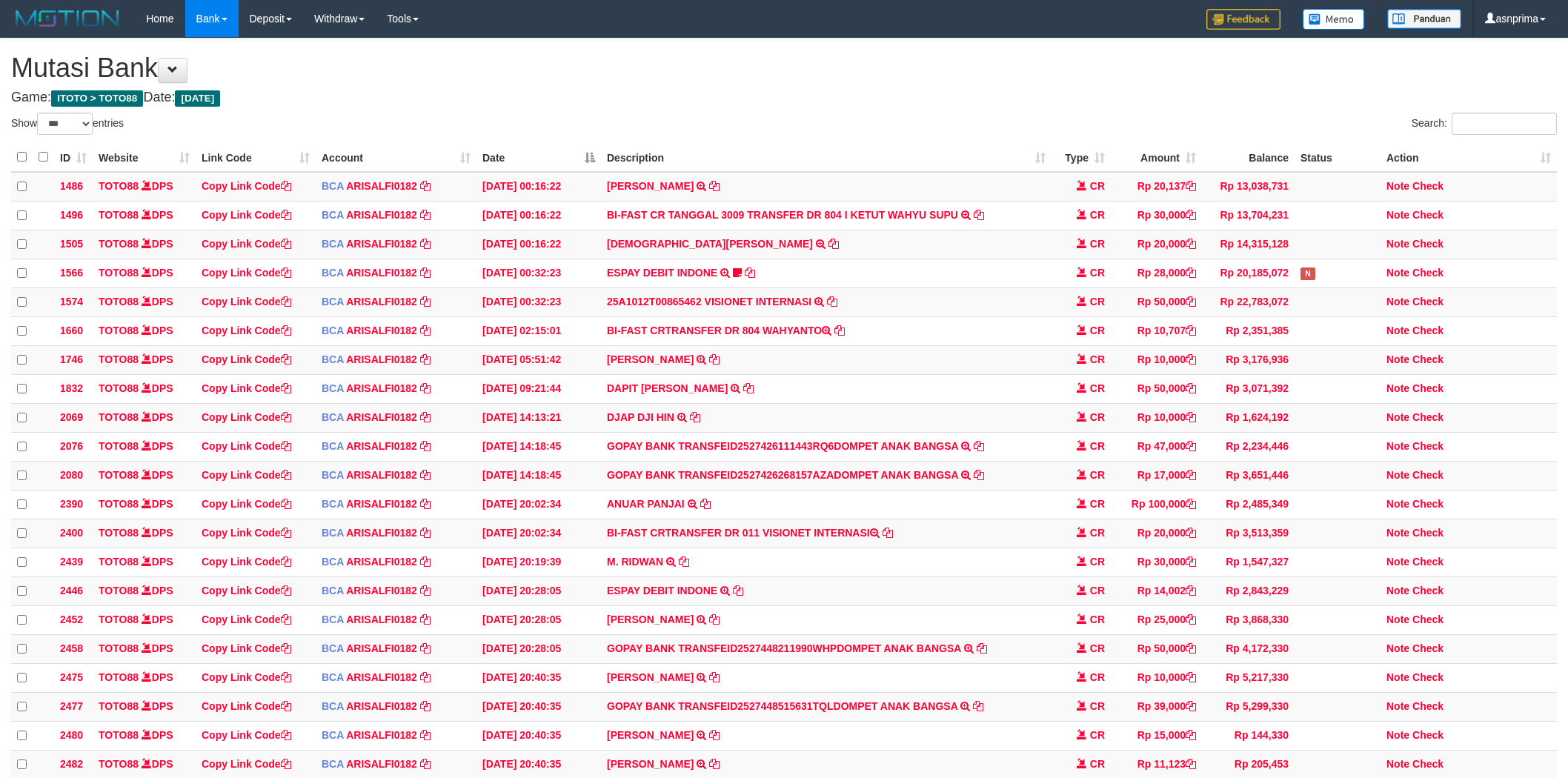
select select "***"
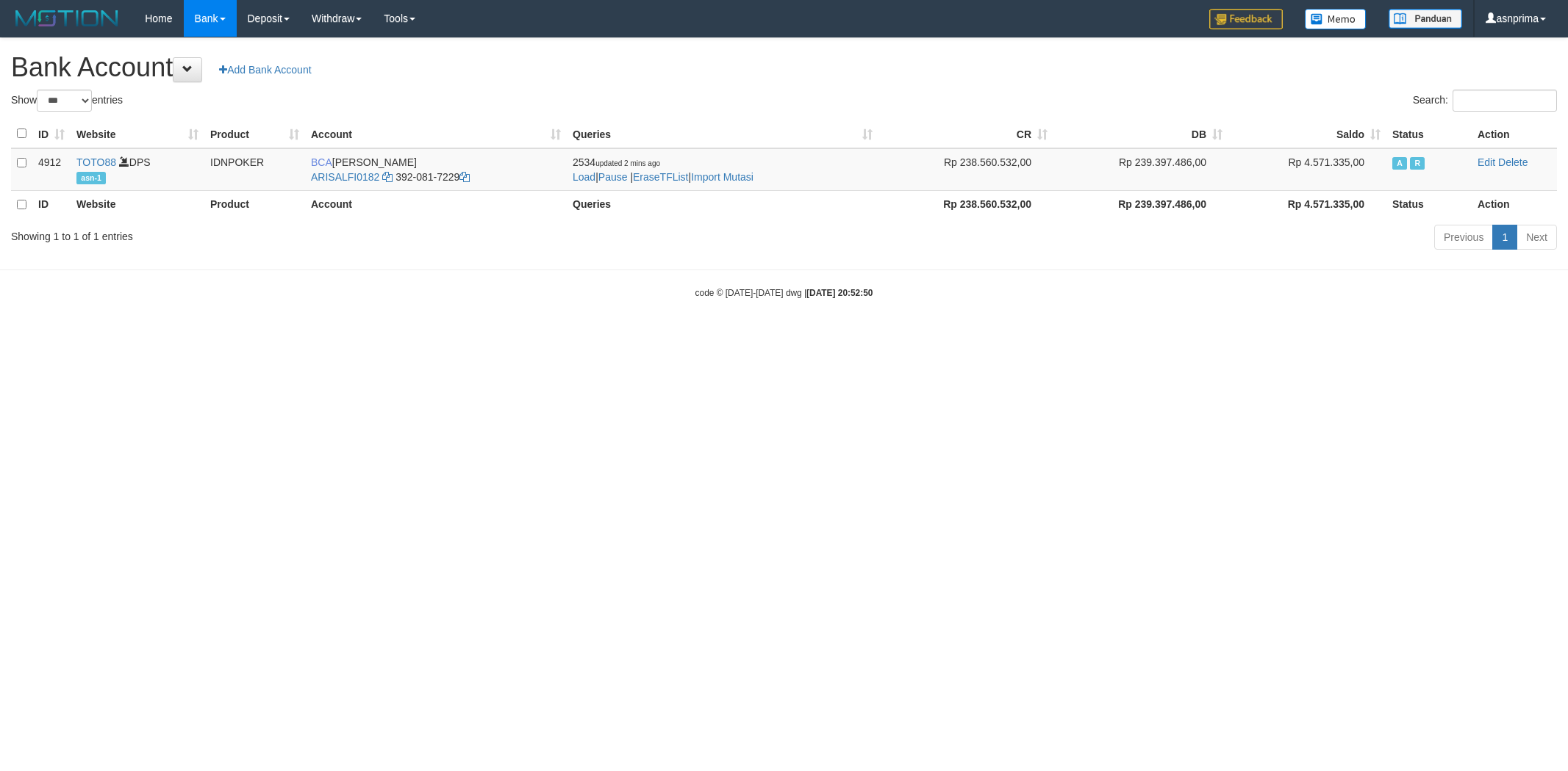
select select "***"
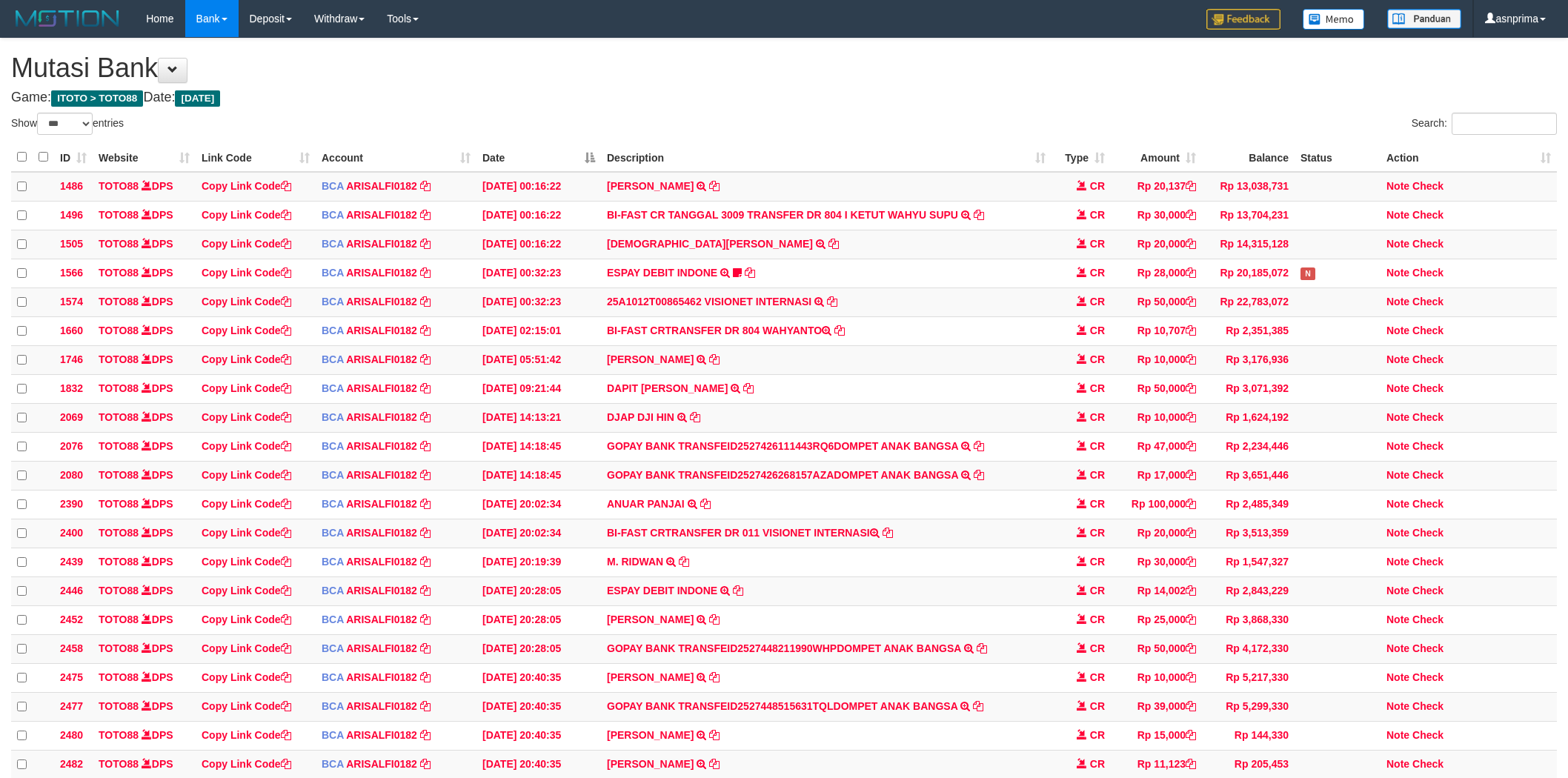
select select "***"
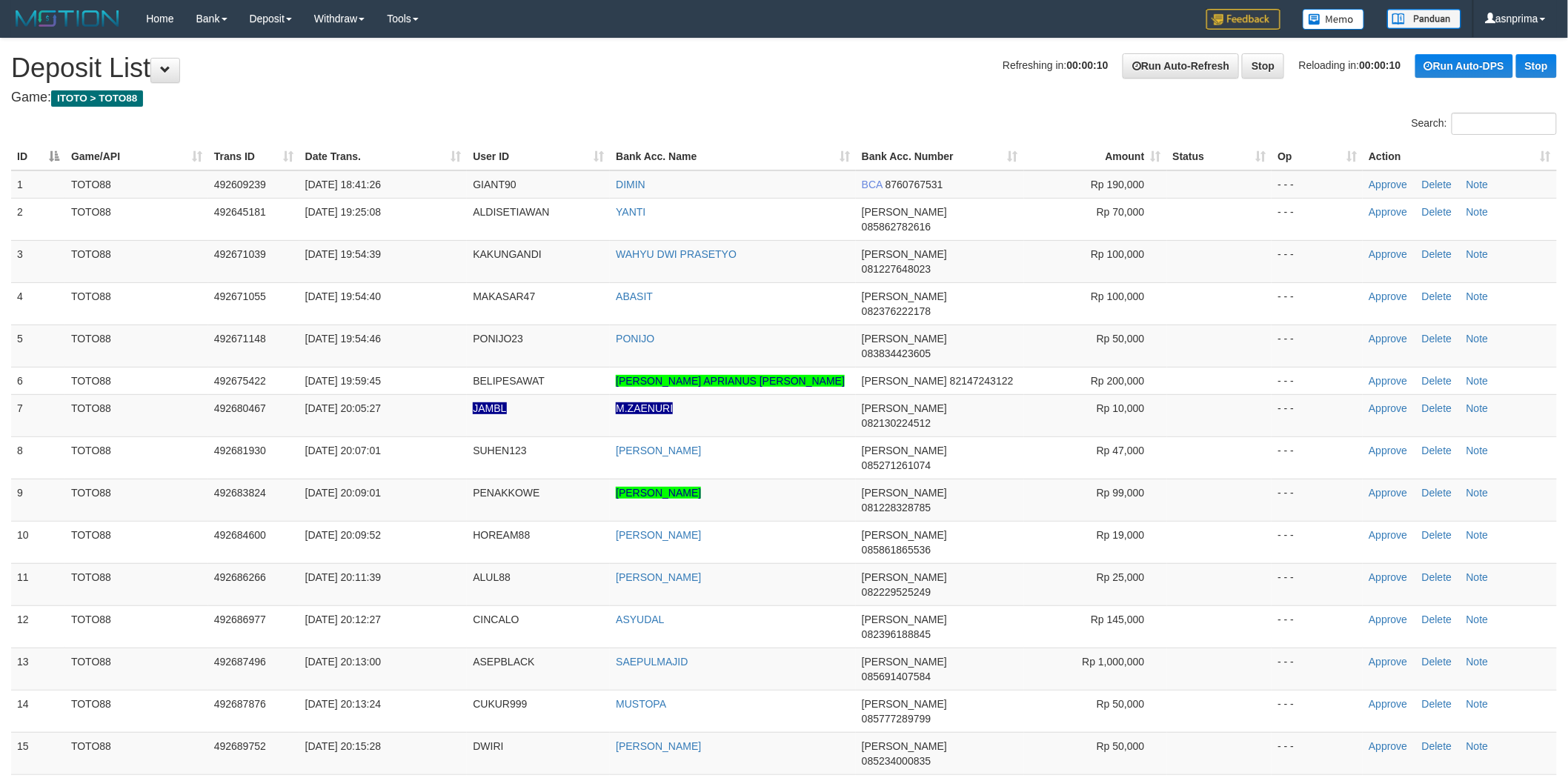
click at [1544, 151] on th "Action" at bounding box center [1460, 157] width 194 height 27
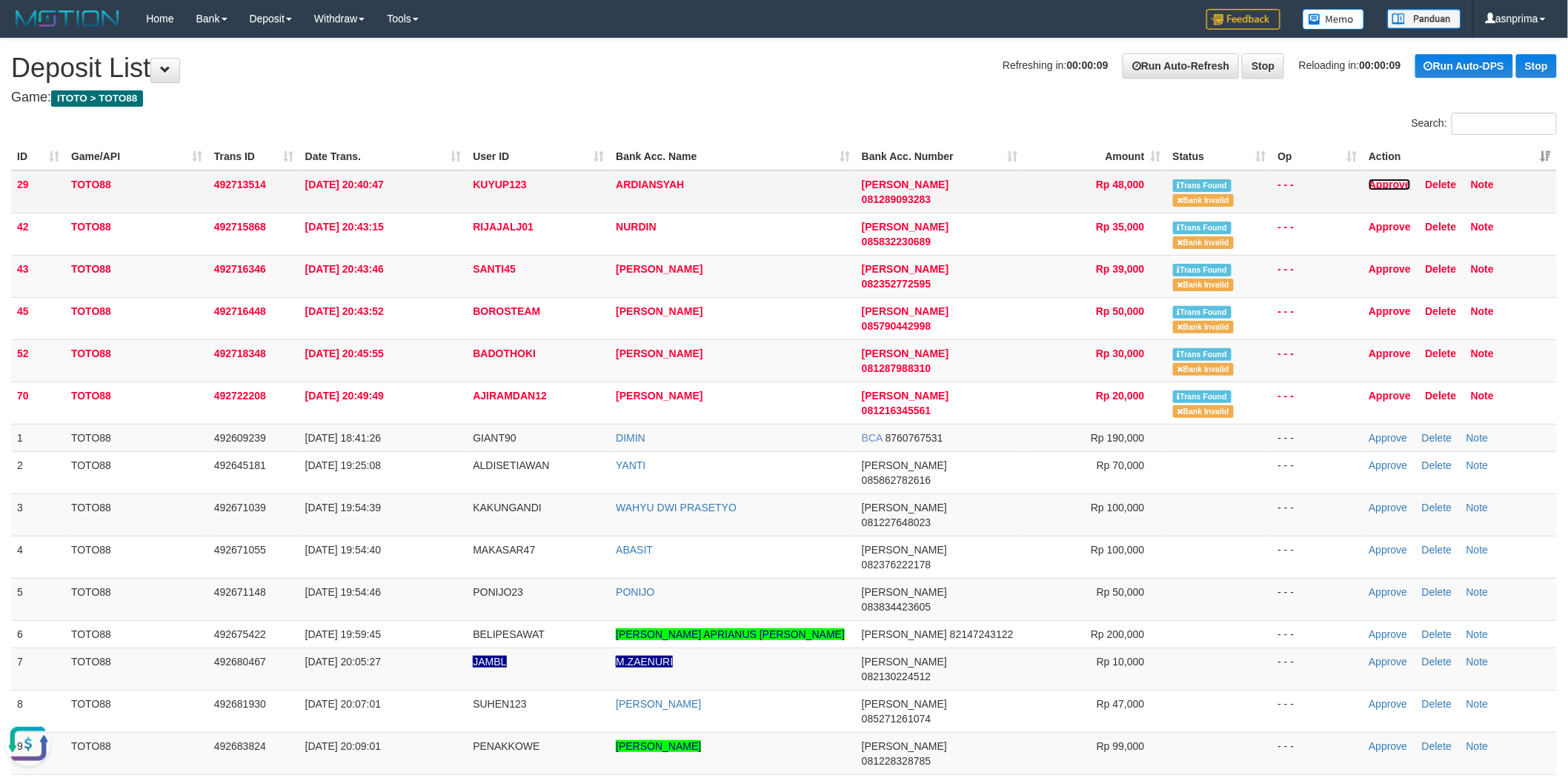
click at [1384, 179] on link "Approve" at bounding box center [1389, 185] width 42 height 12
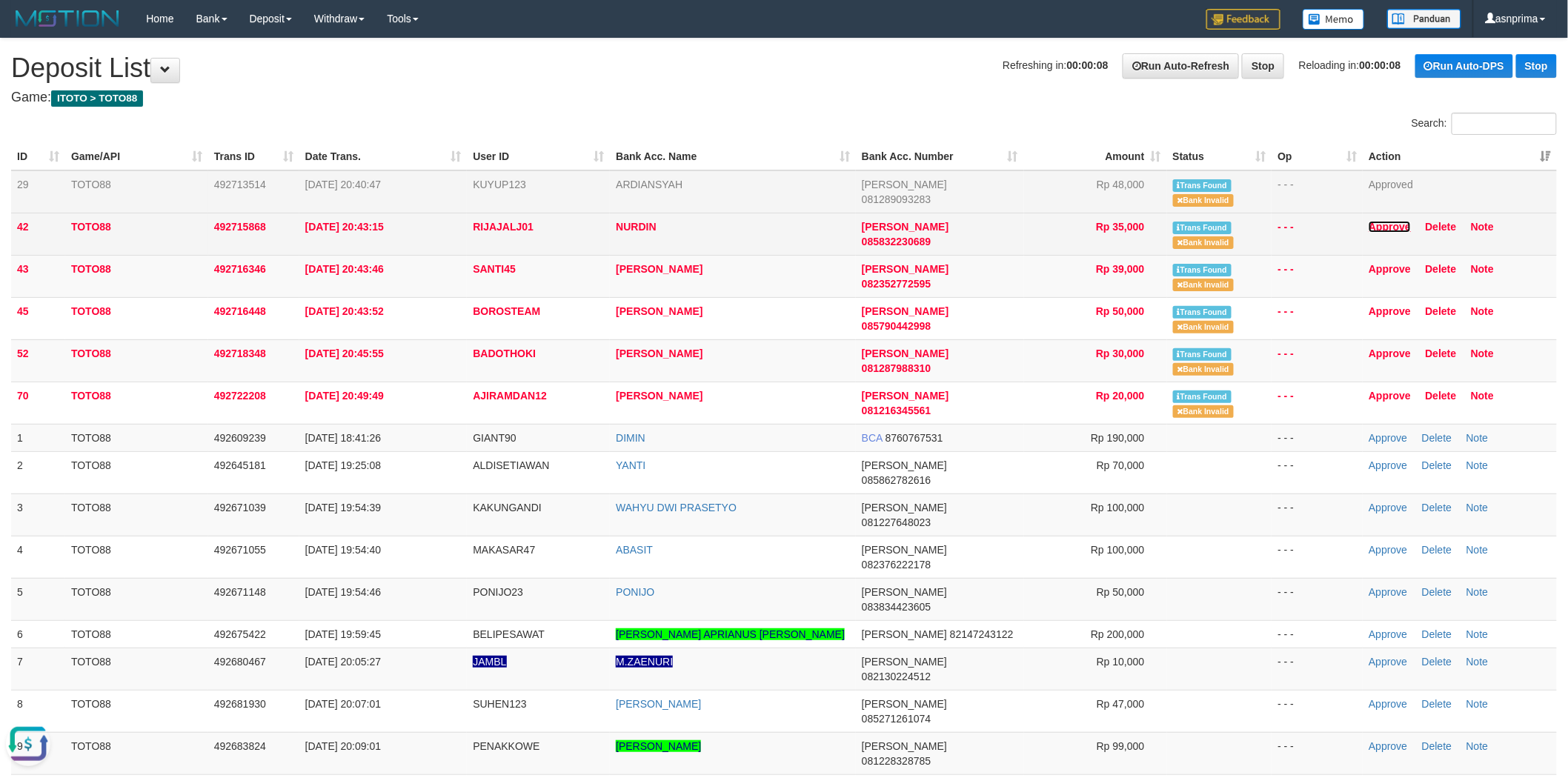
click at [1380, 223] on link "Approve" at bounding box center [1389, 227] width 42 height 12
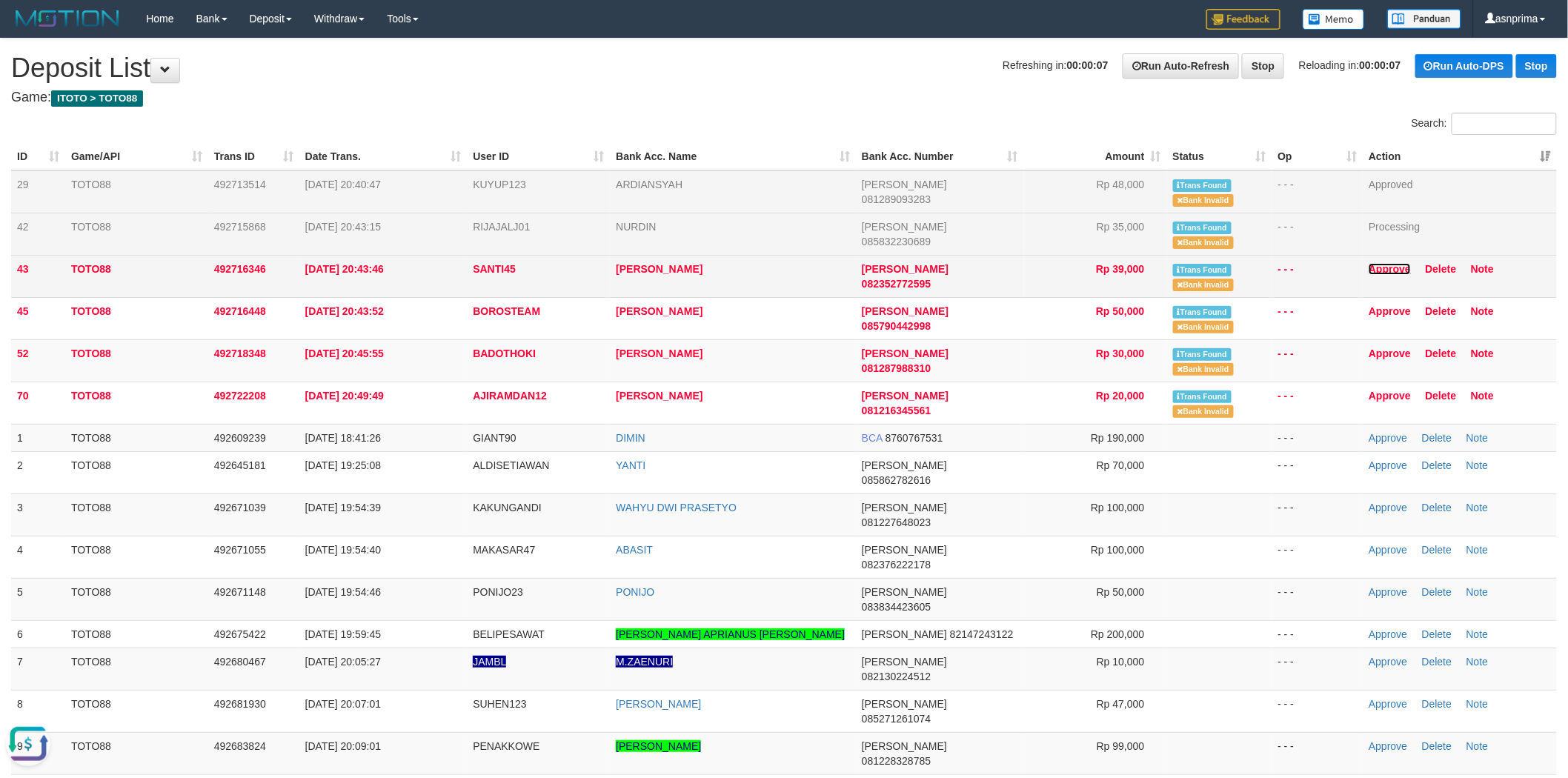
click at [1386, 266] on link "Approve" at bounding box center [1389, 269] width 42 height 12
click at [1384, 305] on link "Approve" at bounding box center [1389, 311] width 42 height 12
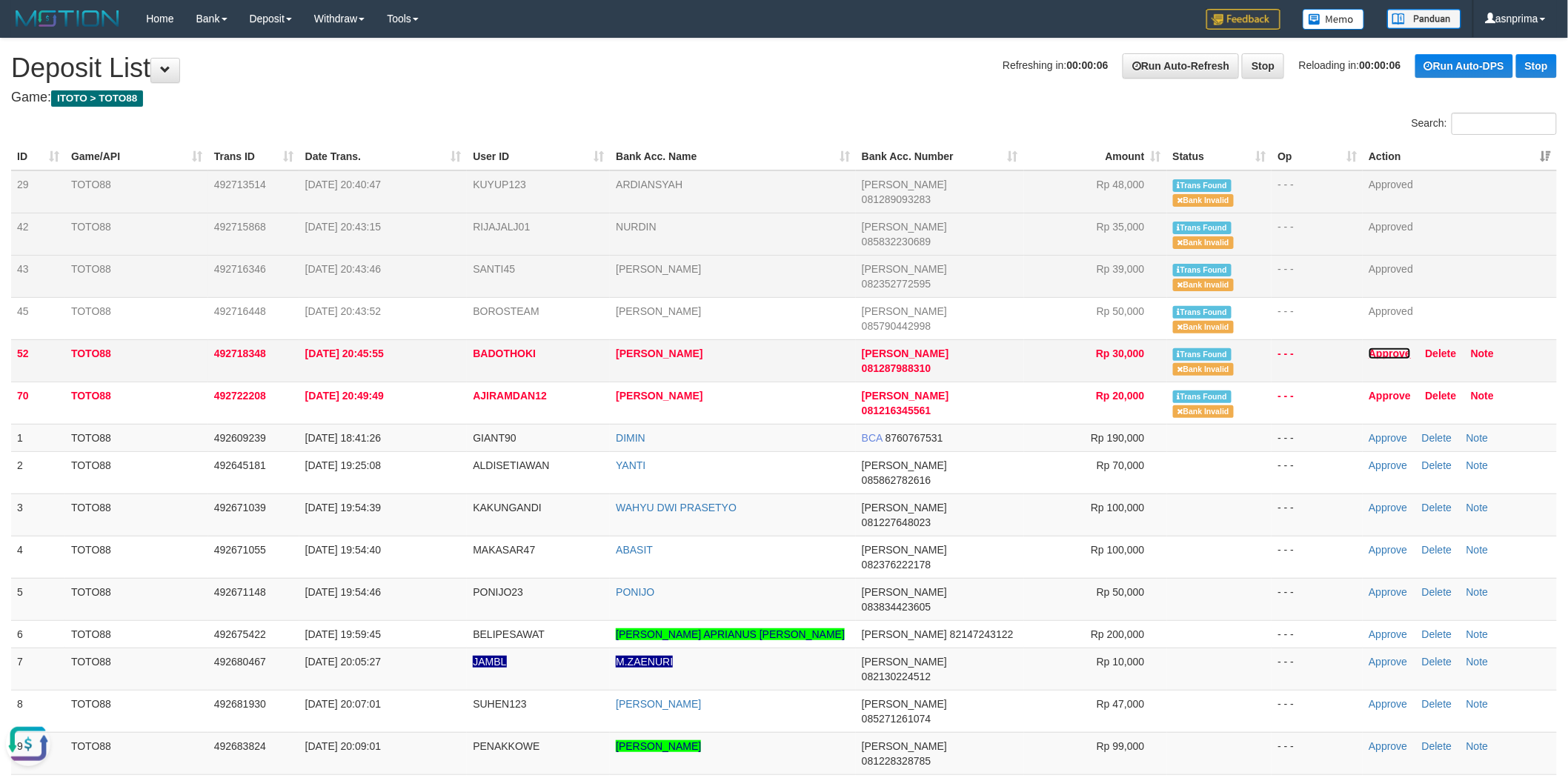
click at [1373, 348] on link "Approve" at bounding box center [1389, 353] width 42 height 12
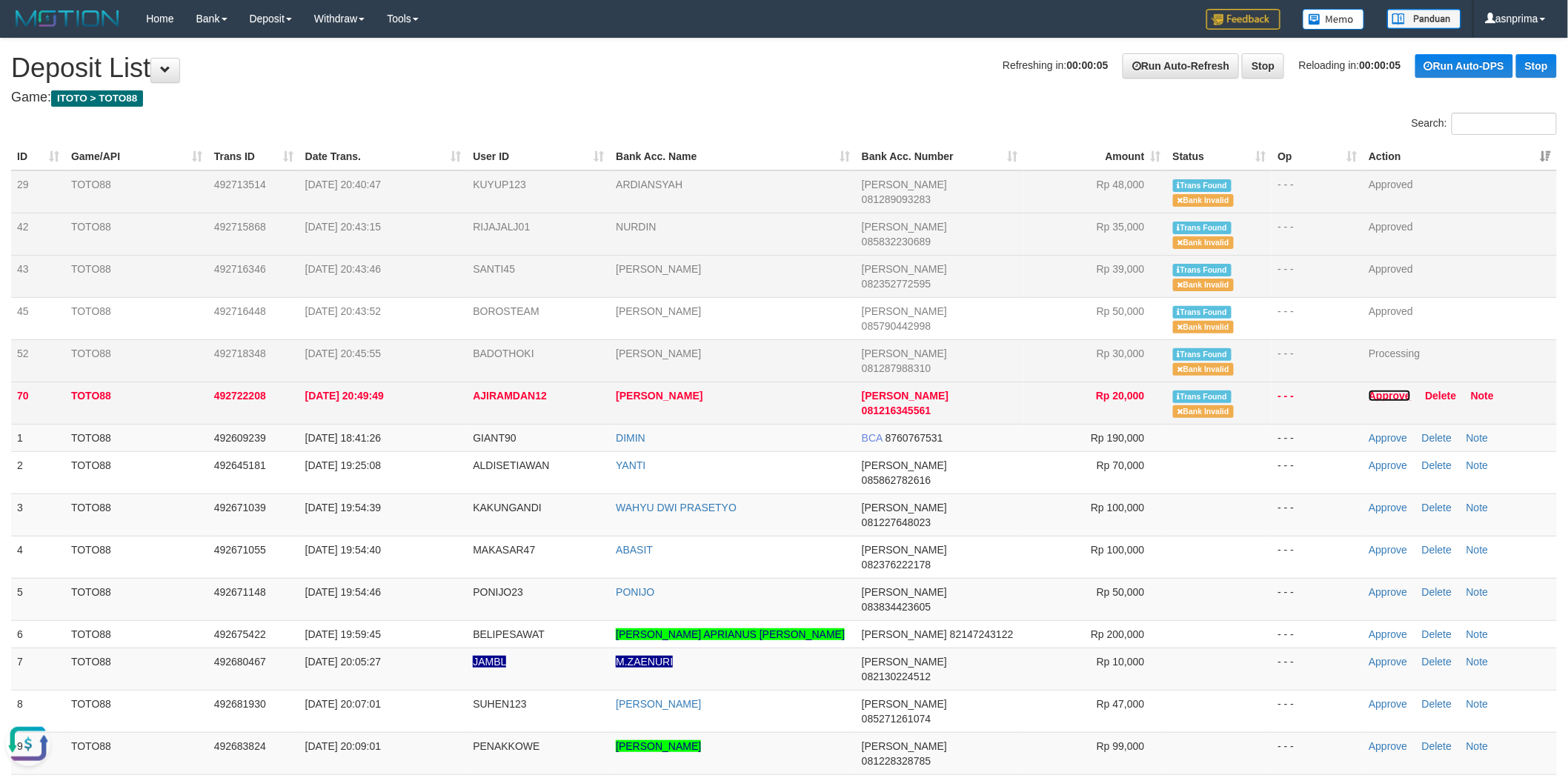
click at [1379, 391] on link "Approve" at bounding box center [1389, 395] width 42 height 12
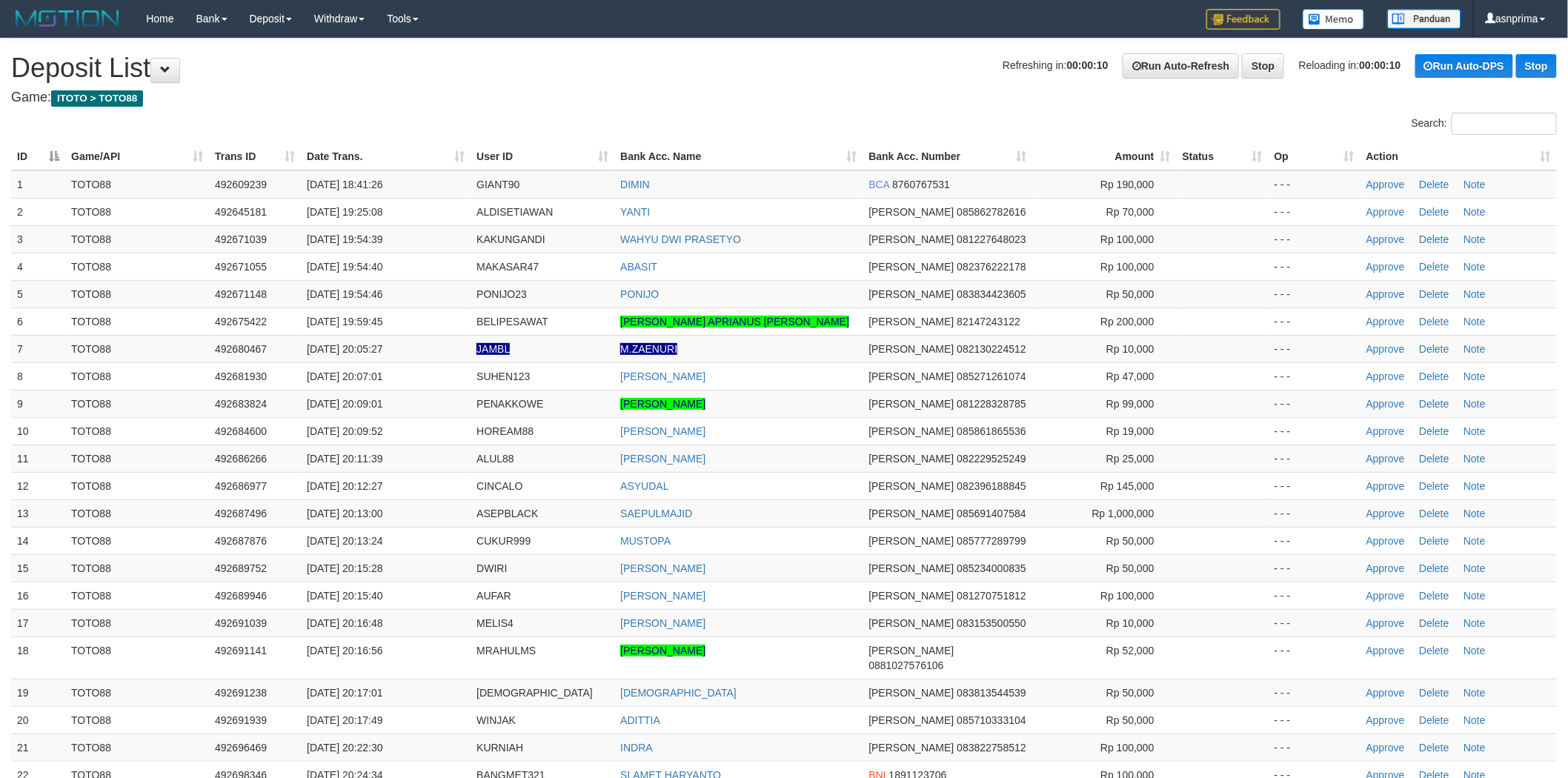
click at [1543, 158] on th "Action" at bounding box center [1458, 157] width 196 height 27
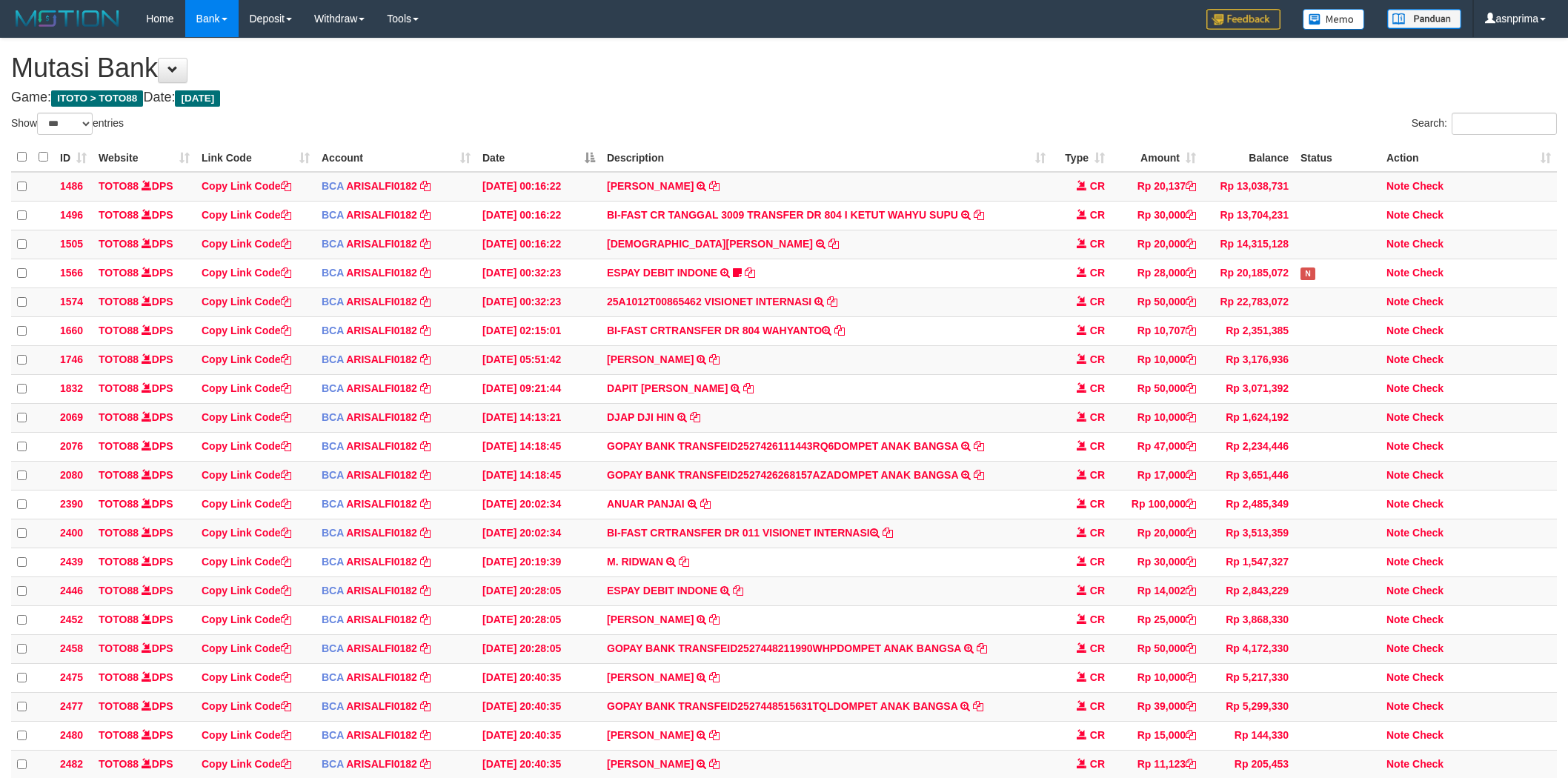
select select "***"
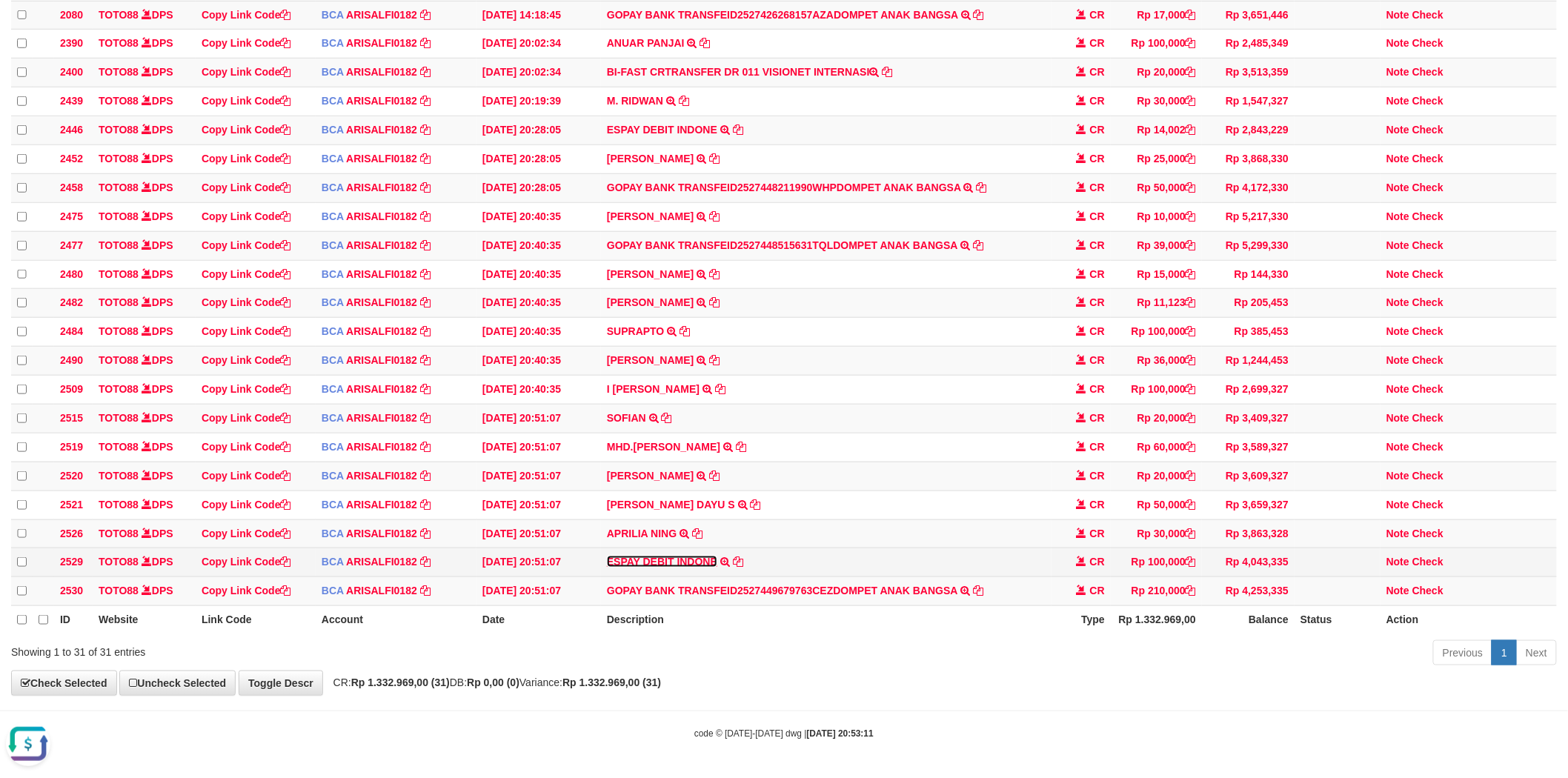
drag, startPoint x: 666, startPoint y: 551, endPoint x: 837, endPoint y: 577, distance: 173.0
click at [666, 556] on link "ESPAY DEBIT INDONE" at bounding box center [662, 562] width 111 height 12
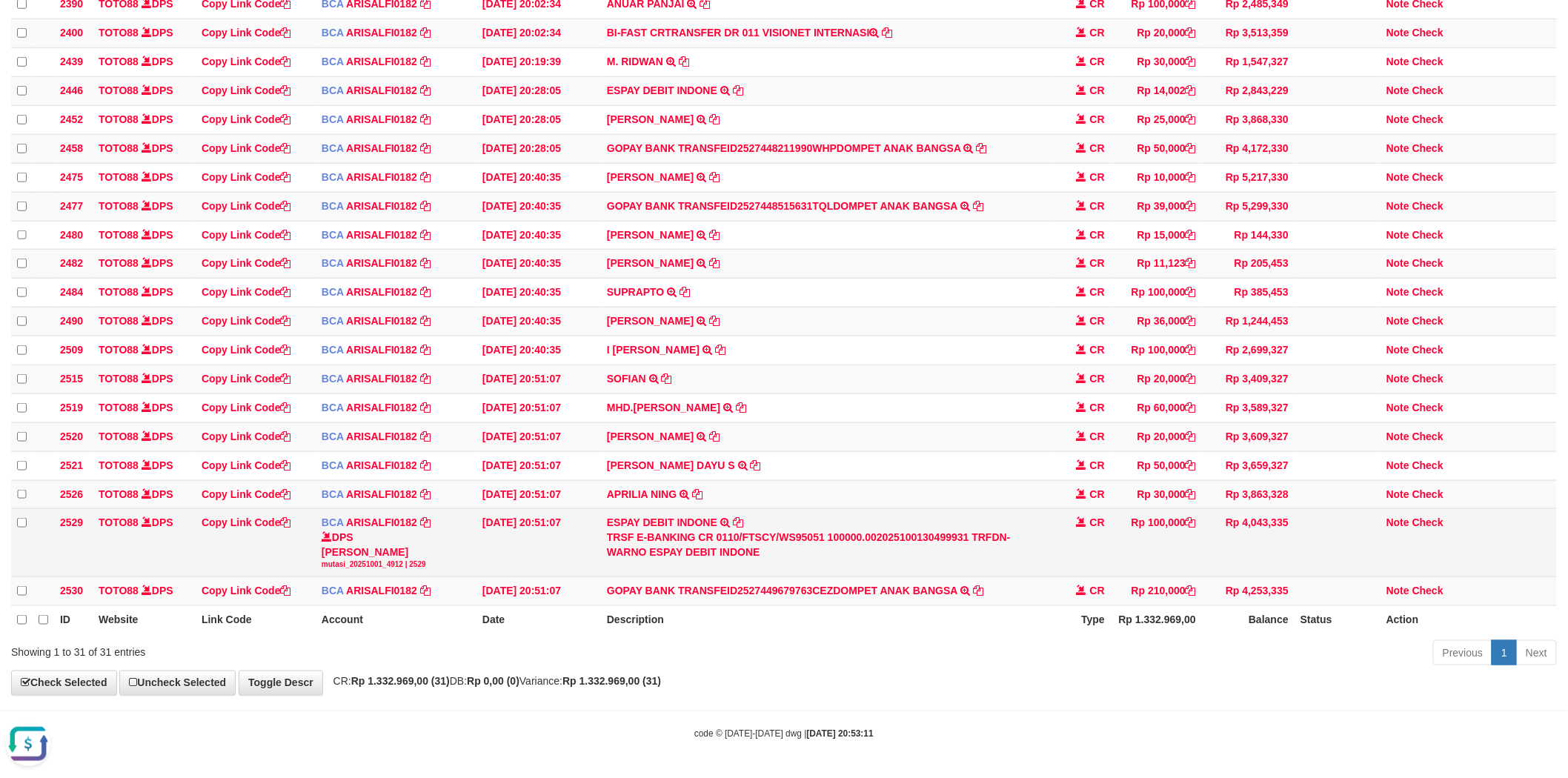
click at [623, 560] on div "TRSF E-BANKING CR 0110/FTSCY/WS95051 100000.002025100130499931 TRFDN-WARNO ESPA…" at bounding box center [826, 544] width 439 height 29
drag, startPoint x: 621, startPoint y: 585, endPoint x: 631, endPoint y: 588, distance: 10.4
click at [625, 560] on div "TRSF E-BANKING CR 0110/FTSCY/WS95051 100000.002025100130499931 TRFDN-WARNO ESPA…" at bounding box center [826, 544] width 439 height 29
copy div "WARNO"
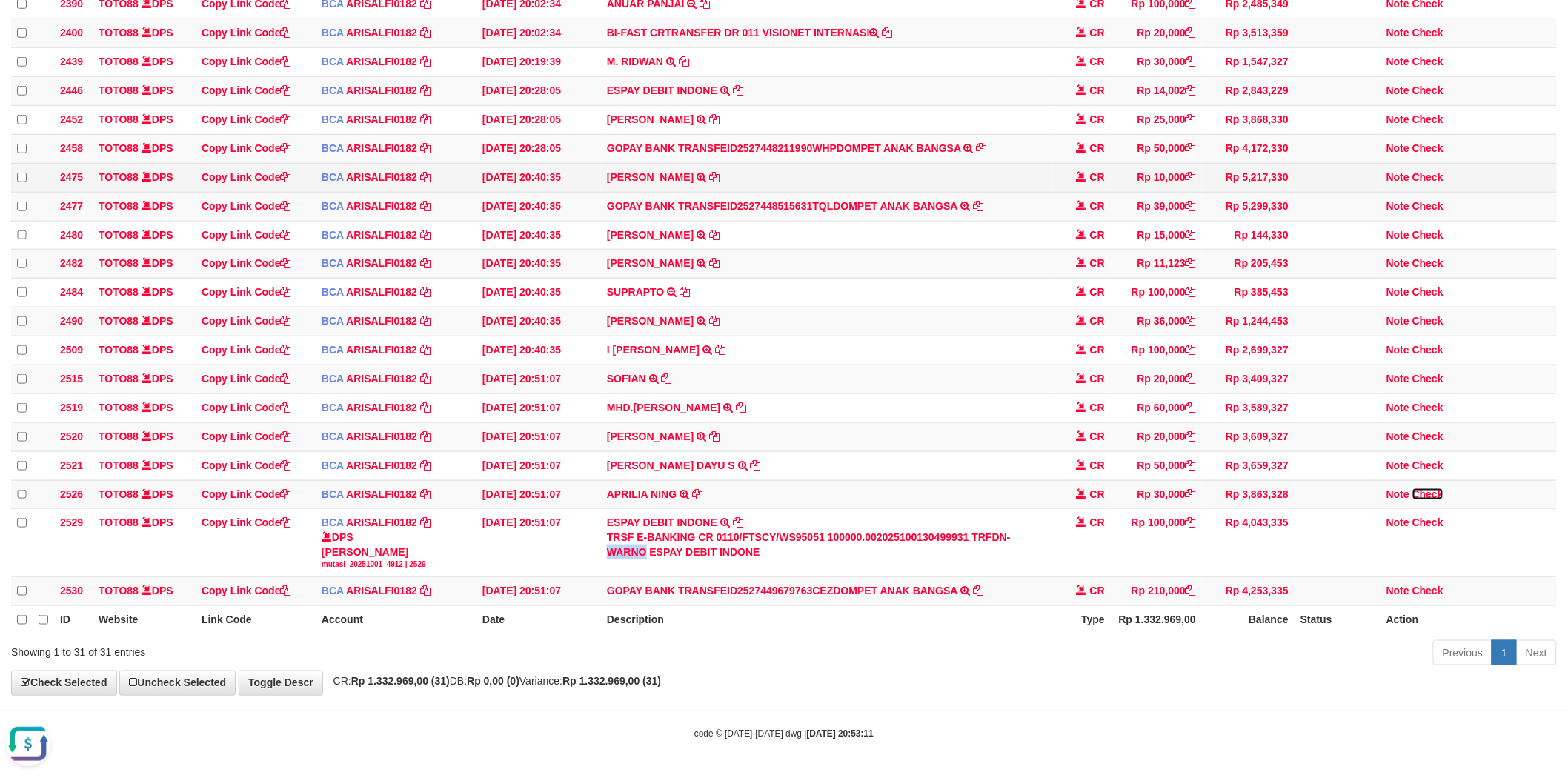
drag, startPoint x: 1434, startPoint y: 525, endPoint x: 943, endPoint y: 185, distance: 597.2
click at [1434, 500] on link "Check" at bounding box center [1427, 494] width 31 height 12
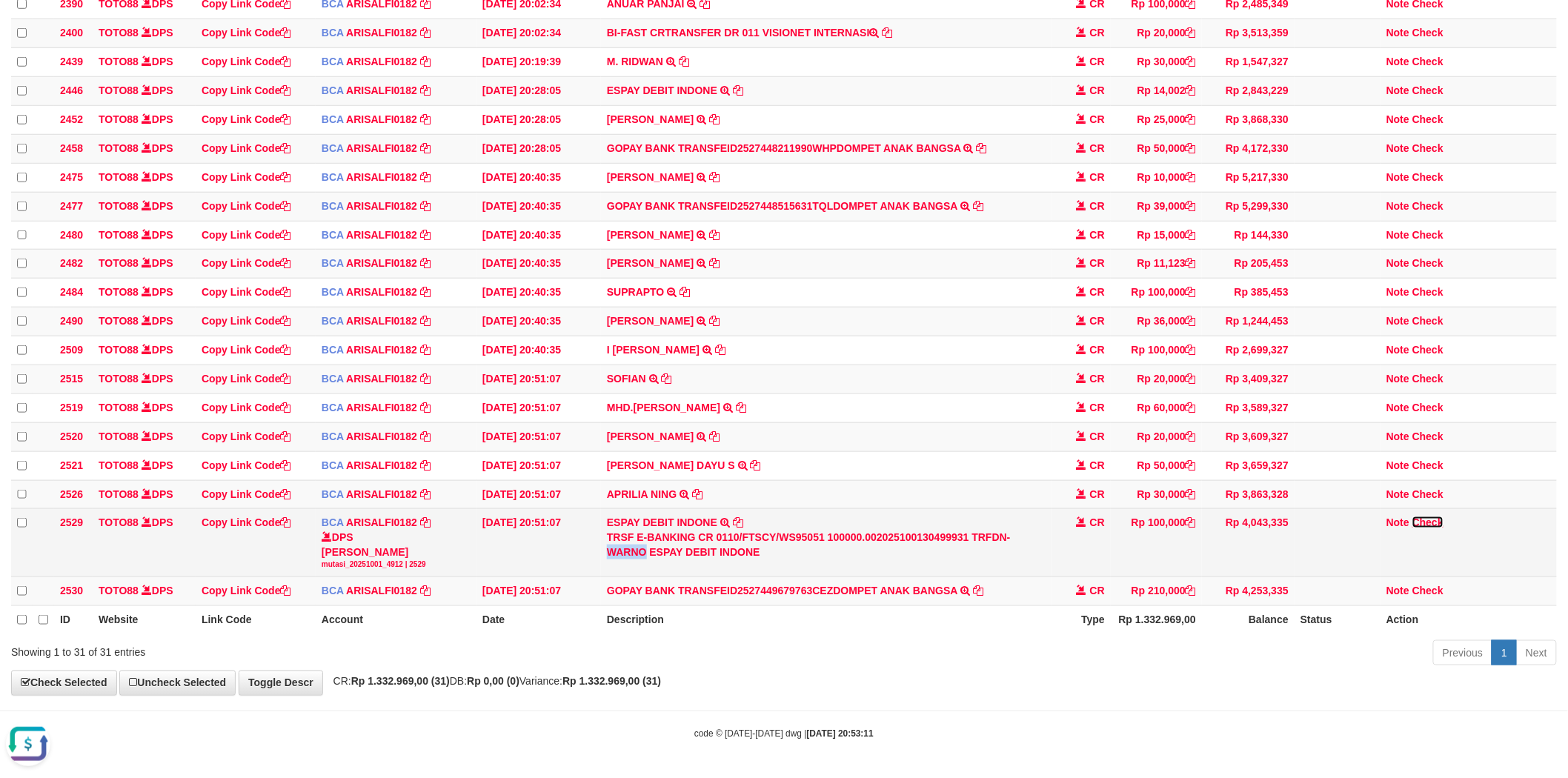
click at [1439, 528] on link "Check" at bounding box center [1427, 523] width 31 height 12
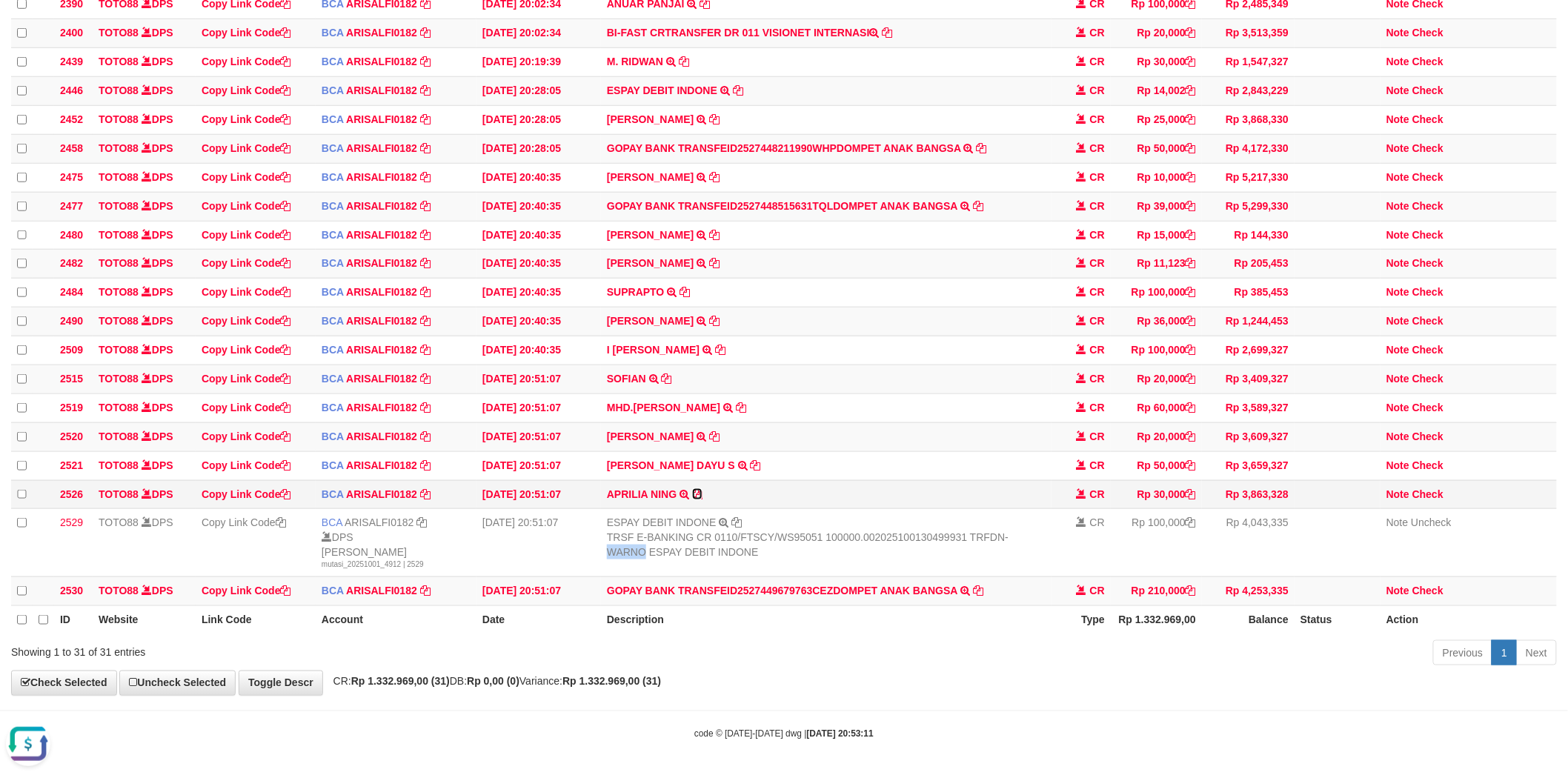
click at [697, 500] on icon at bounding box center [697, 494] width 10 height 10
copy div "WARNO"
click at [1432, 500] on link "Check" at bounding box center [1427, 494] width 31 height 12
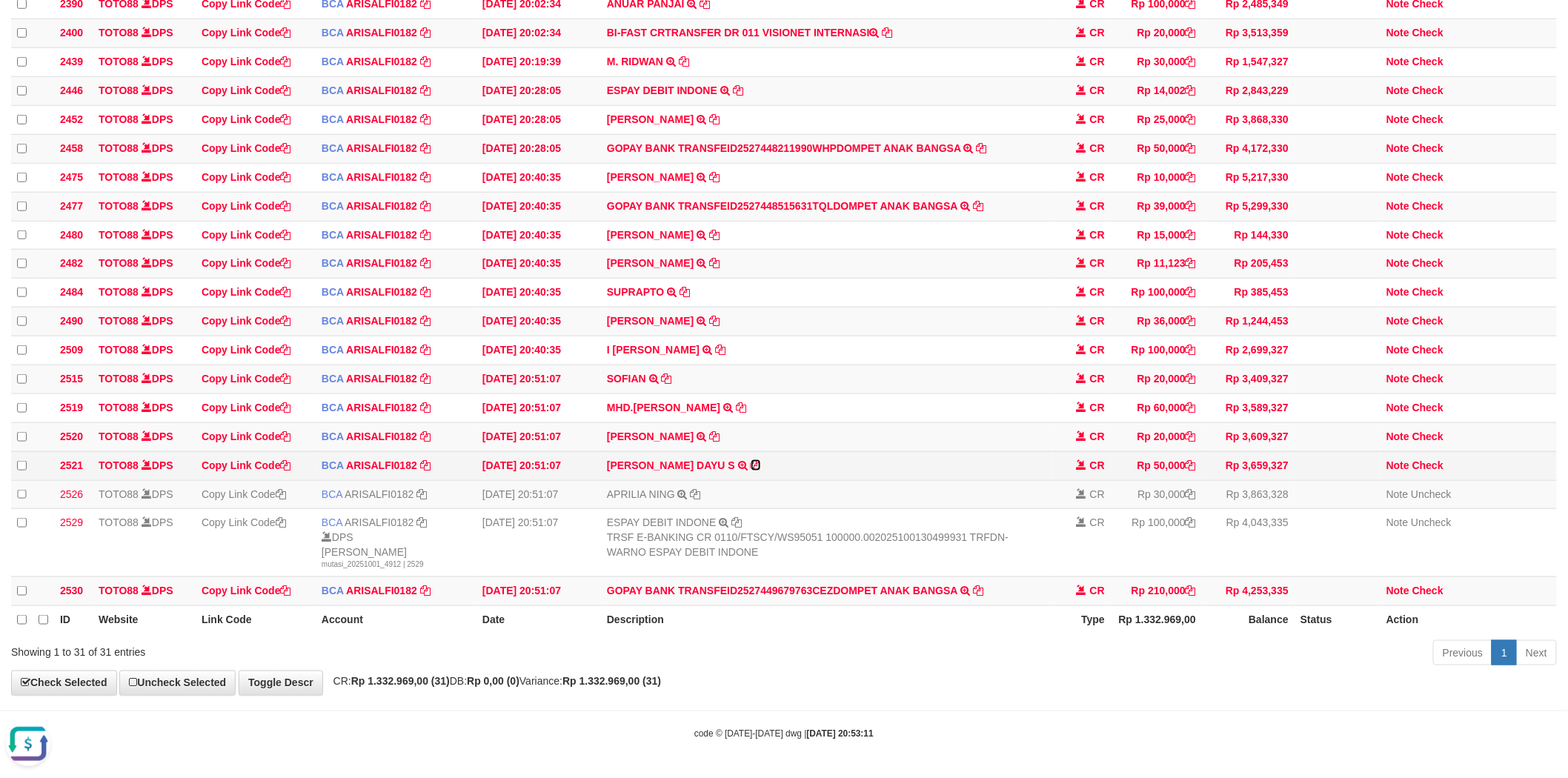
click at [751, 471] on icon at bounding box center [755, 465] width 10 height 10
click at [1436, 472] on link "Check" at bounding box center [1427, 465] width 31 height 12
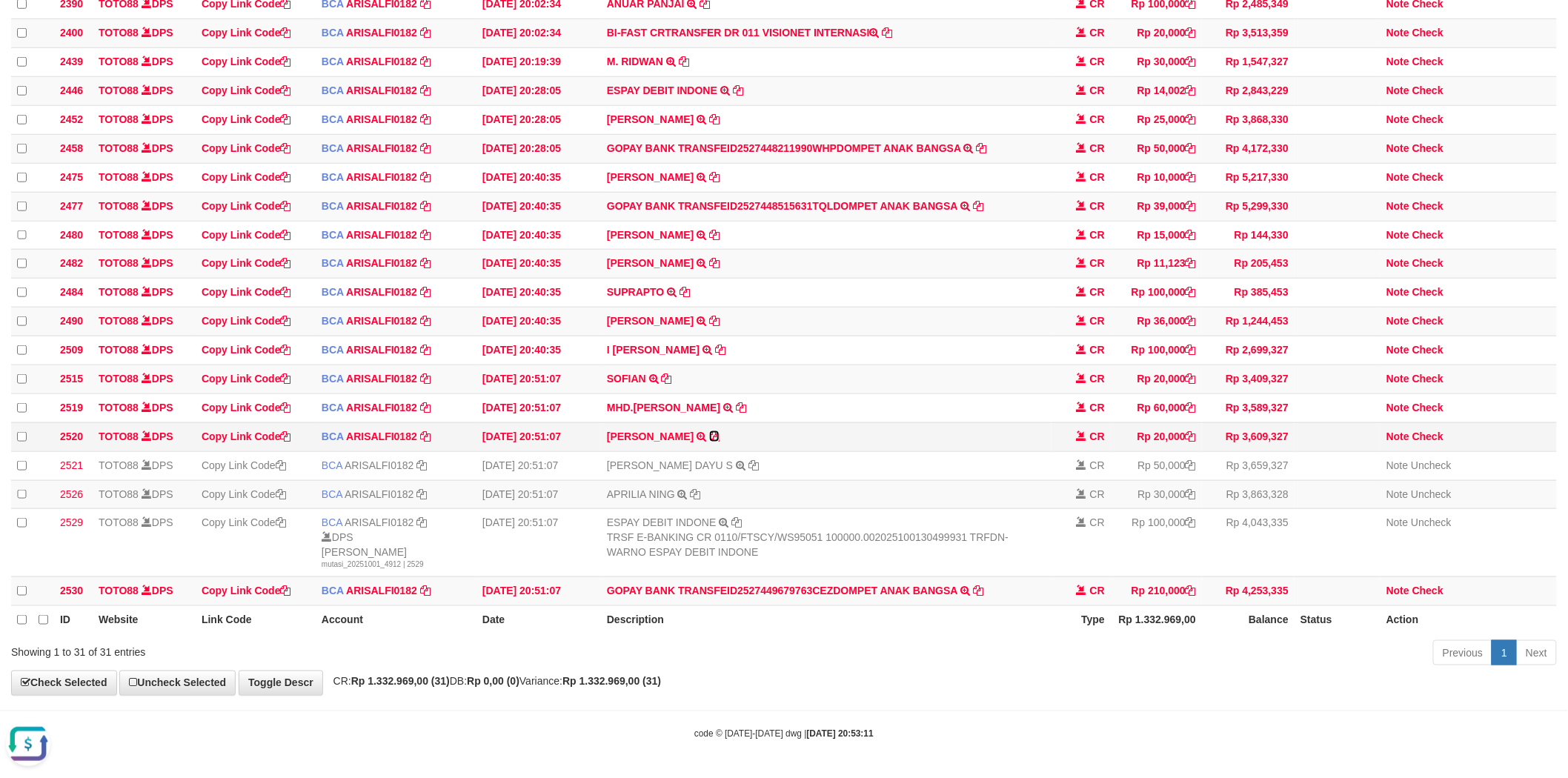
click at [709, 442] on icon at bounding box center [714, 436] width 10 height 10
drag, startPoint x: 1431, startPoint y: 470, endPoint x: 1096, endPoint y: 455, distance: 335.3
click at [1431, 442] on link "Check" at bounding box center [1427, 436] width 31 height 12
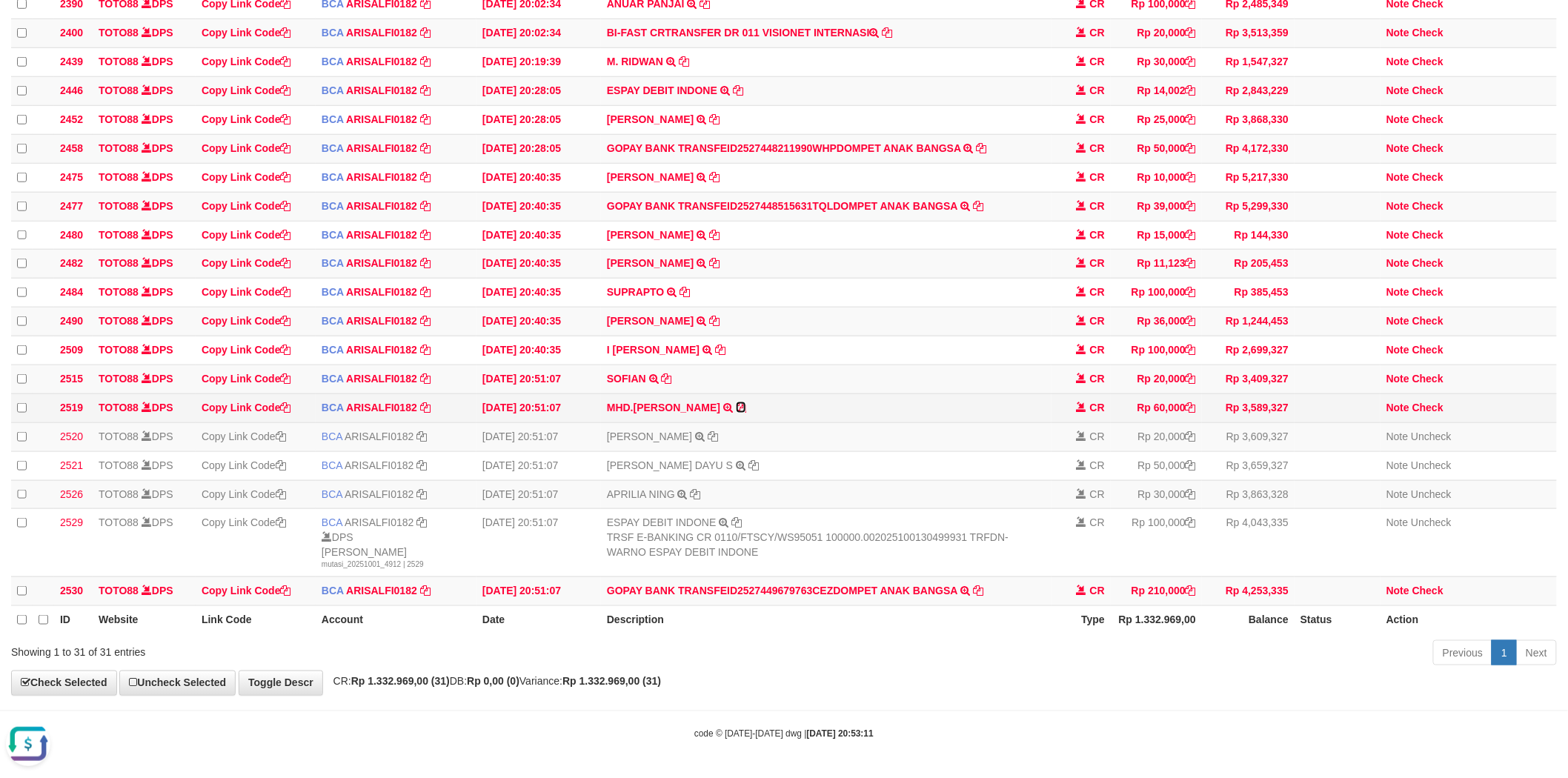
click at [735, 413] on icon at bounding box center [740, 407] width 10 height 10
click at [617, 414] on link "MHD.RIDUAN" at bounding box center [663, 407] width 114 height 12
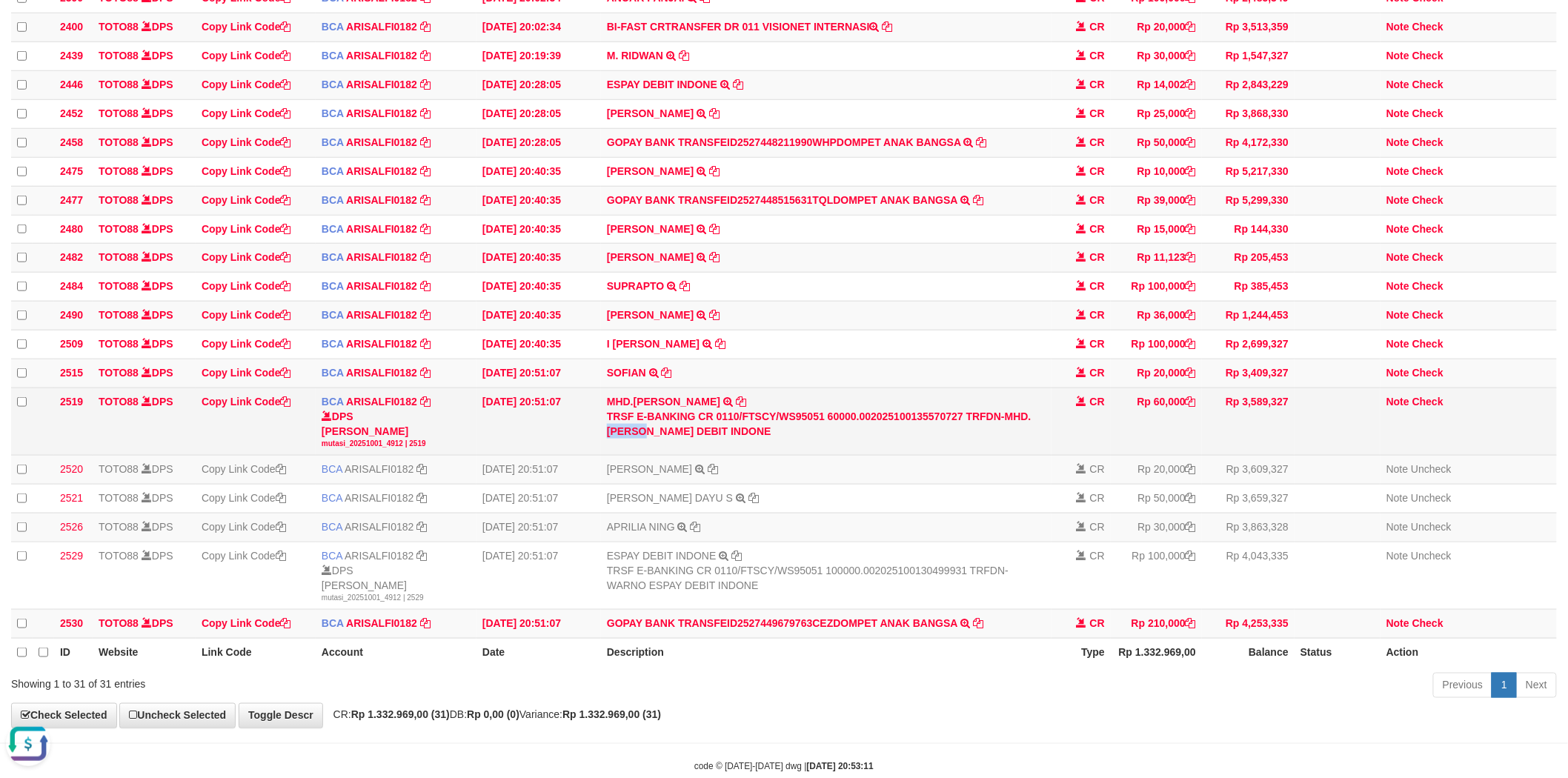
drag, startPoint x: 636, startPoint y: 462, endPoint x: 672, endPoint y: 463, distance: 36.0
click at [672, 439] on div "TRSF E-BANKING CR 0110/FTSCY/WS95051 60000.002025100135570727 TRFDN-MHD.RIDUAN …" at bounding box center [826, 423] width 439 height 29
copy div "RIDUAN"
click at [1432, 408] on link "Check" at bounding box center [1427, 402] width 31 height 12
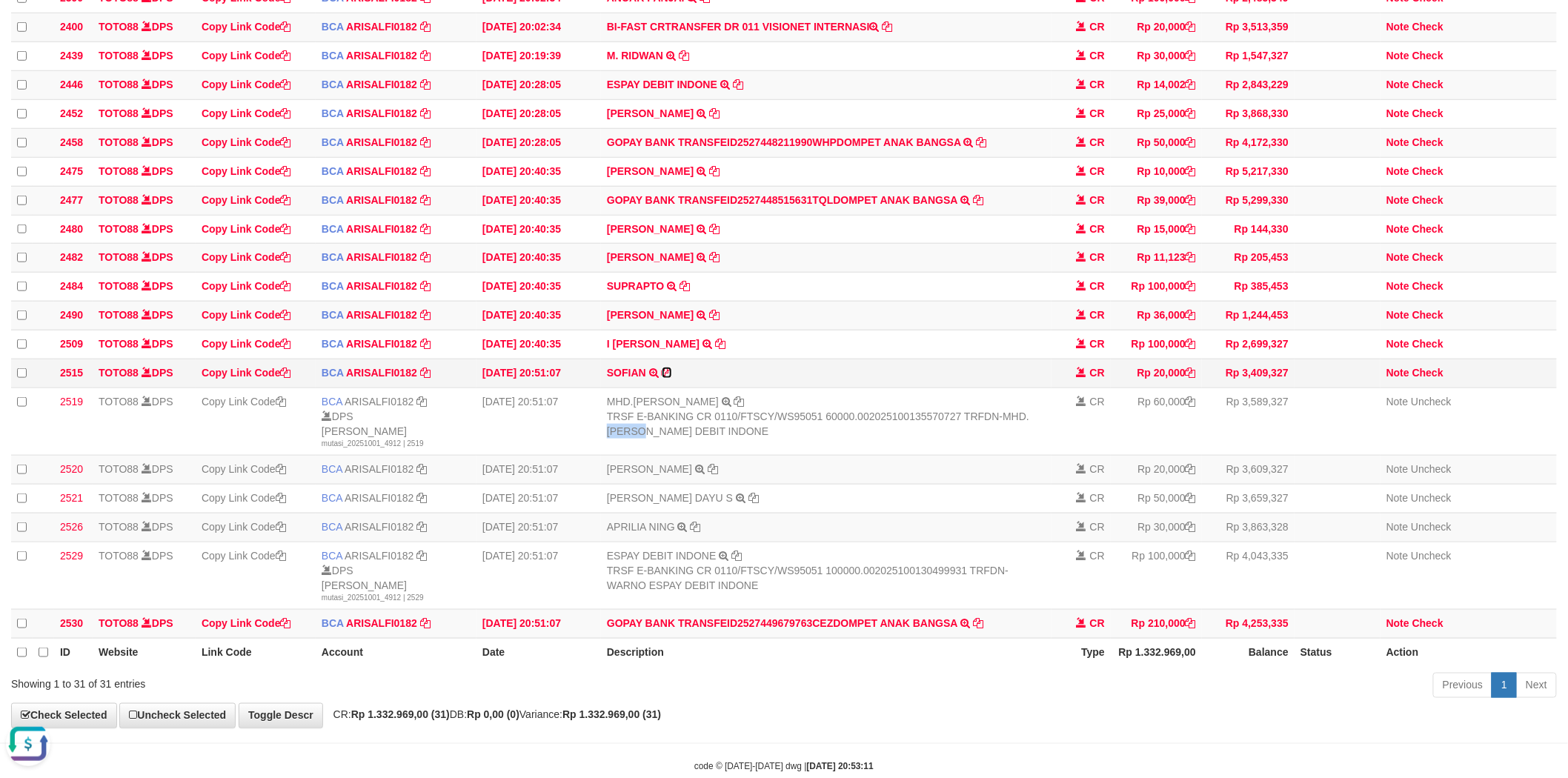
click at [664, 378] on icon at bounding box center [666, 372] width 10 height 10
copy div "RIDUAN"
click at [725, 349] on icon at bounding box center [720, 344] width 10 height 10
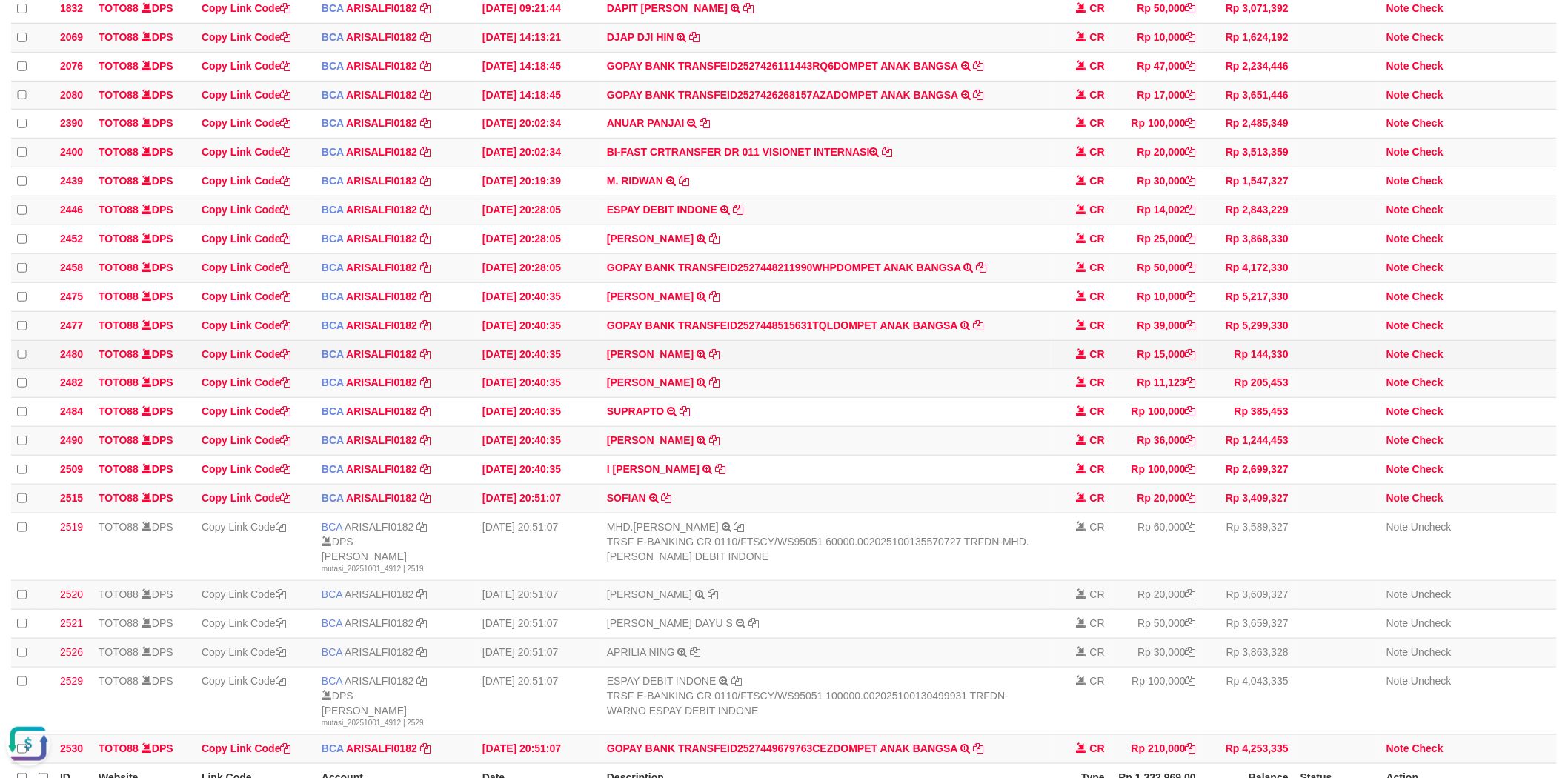
scroll to position [340, 0]
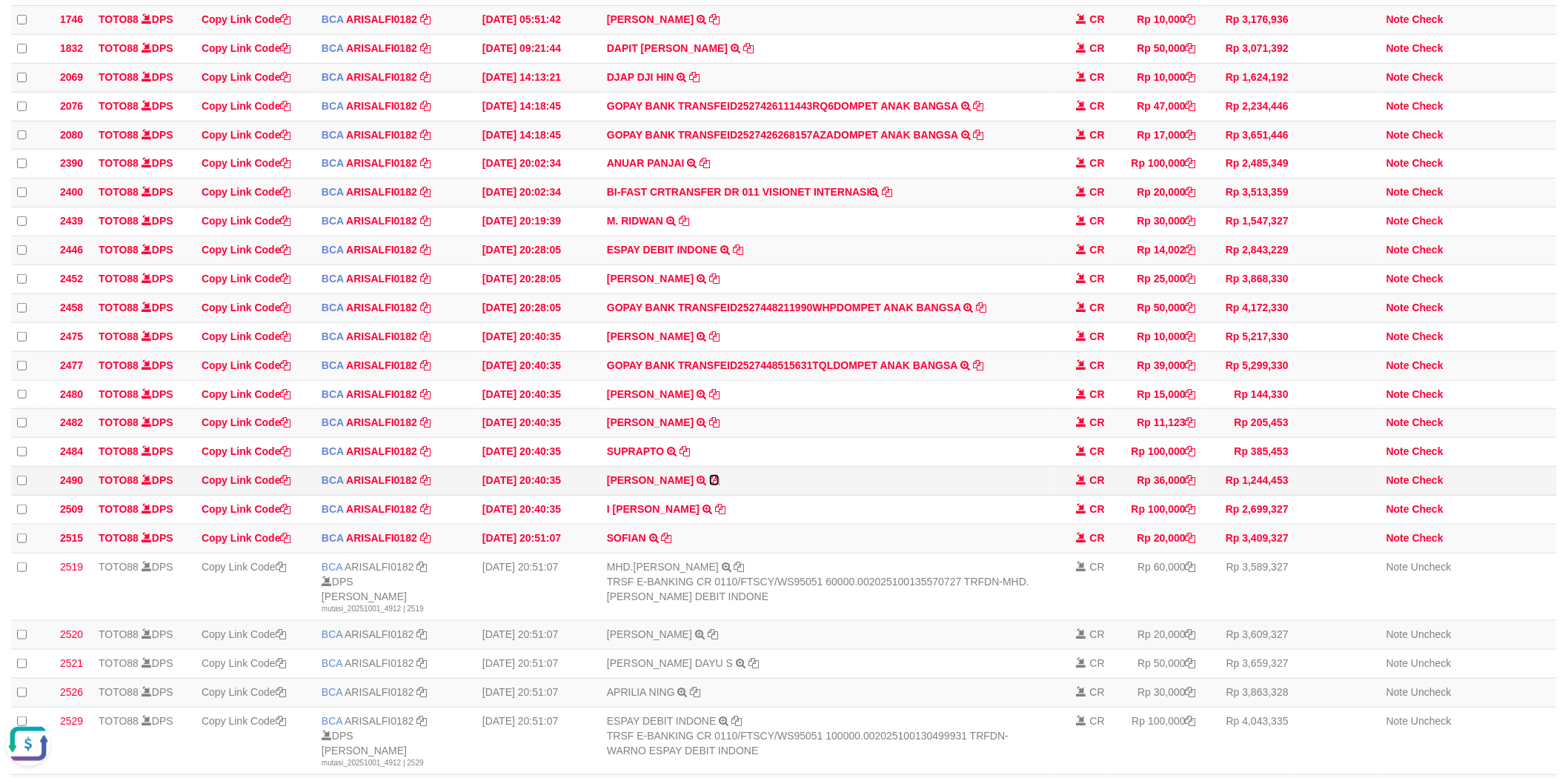
click at [716, 485] on icon at bounding box center [714, 480] width 10 height 10
click at [838, 266] on td "ESPAY DEBIT INDONE TRSF E-BANKING CR 0110/FTSCY/WS95051 14002.00202510019723329…" at bounding box center [826, 251] width 451 height 29
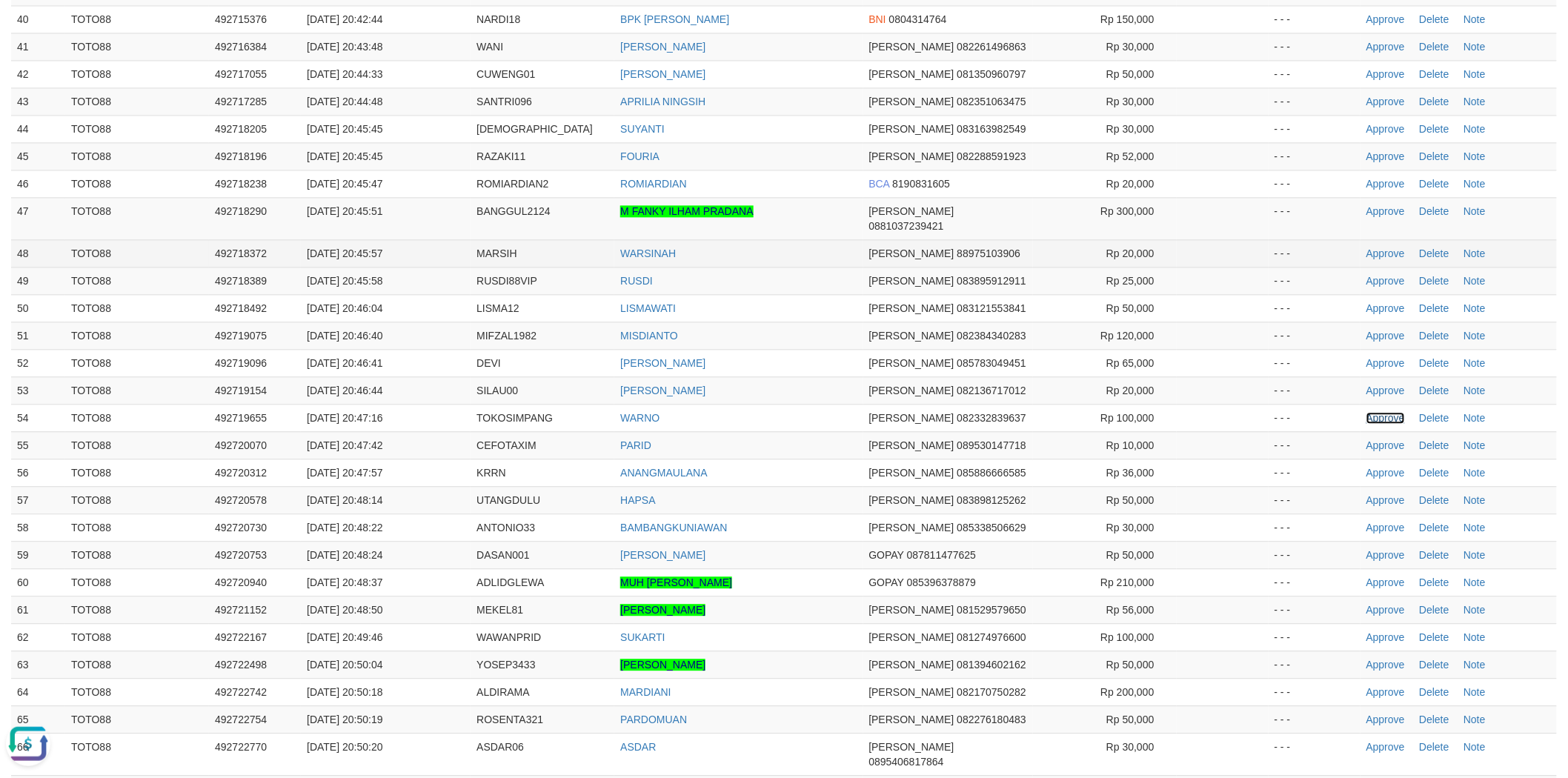
drag, startPoint x: 1384, startPoint y: 394, endPoint x: 919, endPoint y: 216, distance: 497.9
click at [1384, 412] on link "Approve" at bounding box center [1385, 418] width 38 height 12
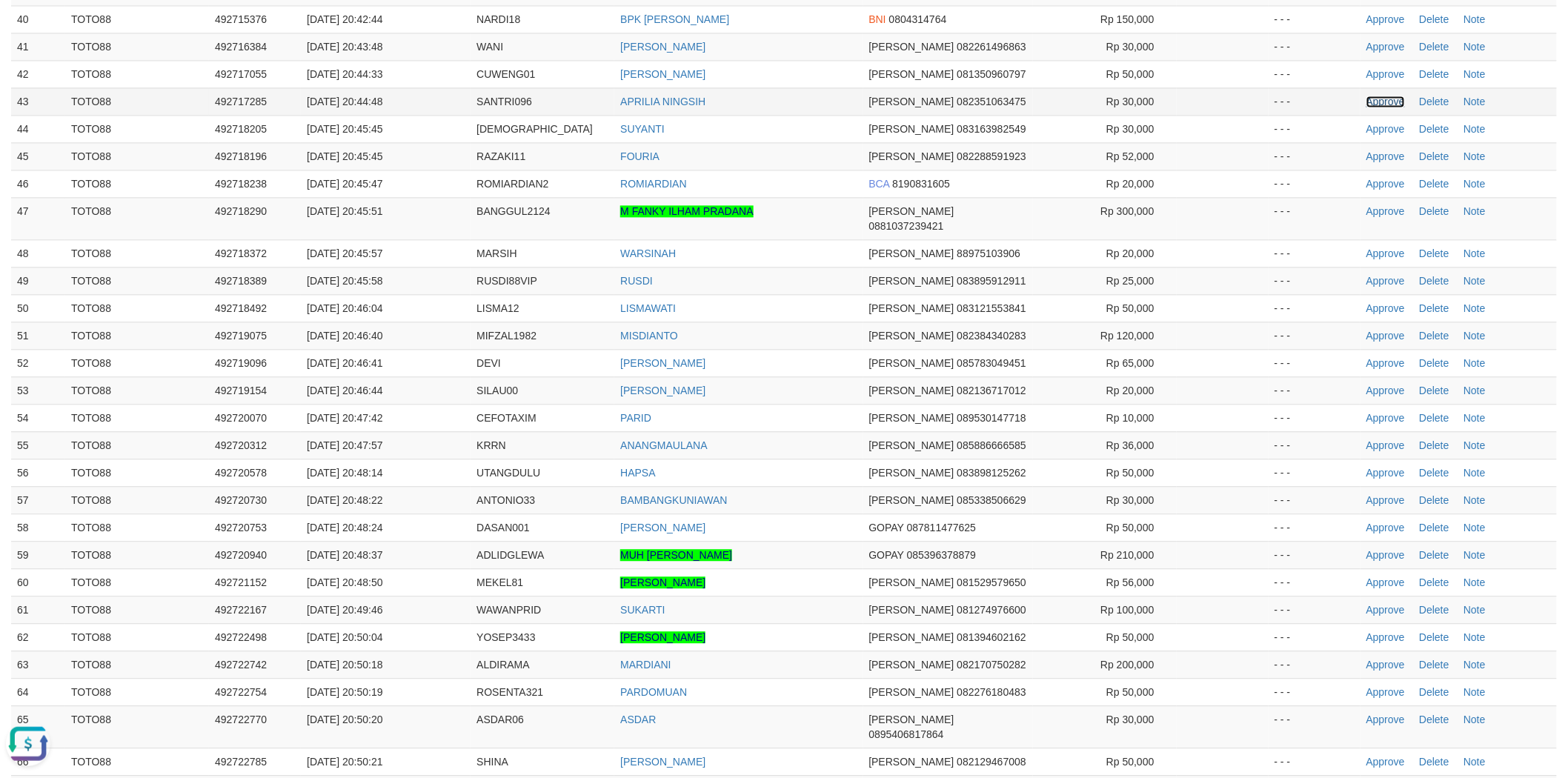
click at [1388, 95] on link "Approve" at bounding box center [1385, 101] width 38 height 12
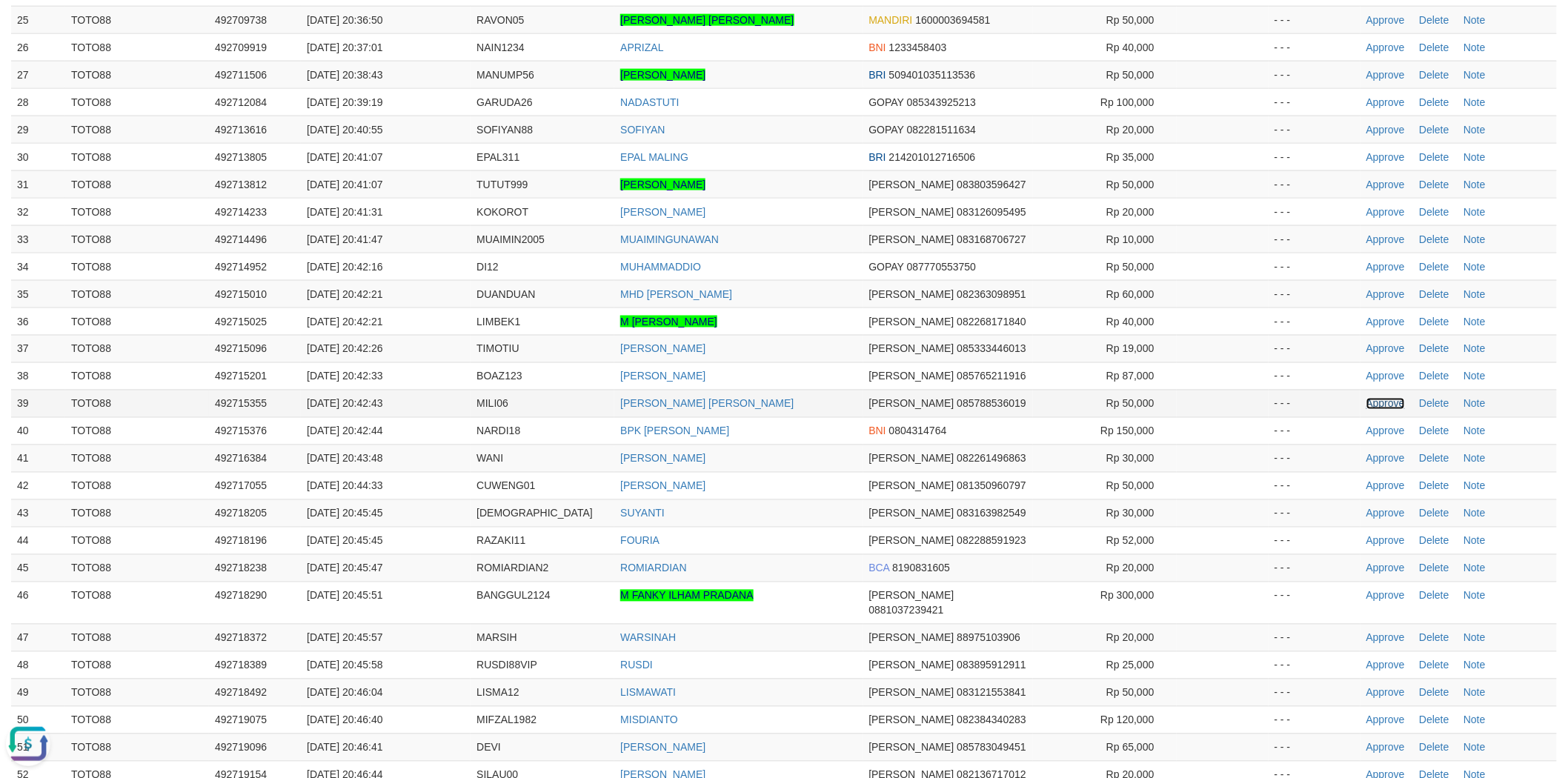
click at [1383, 398] on link "Approve" at bounding box center [1385, 403] width 38 height 12
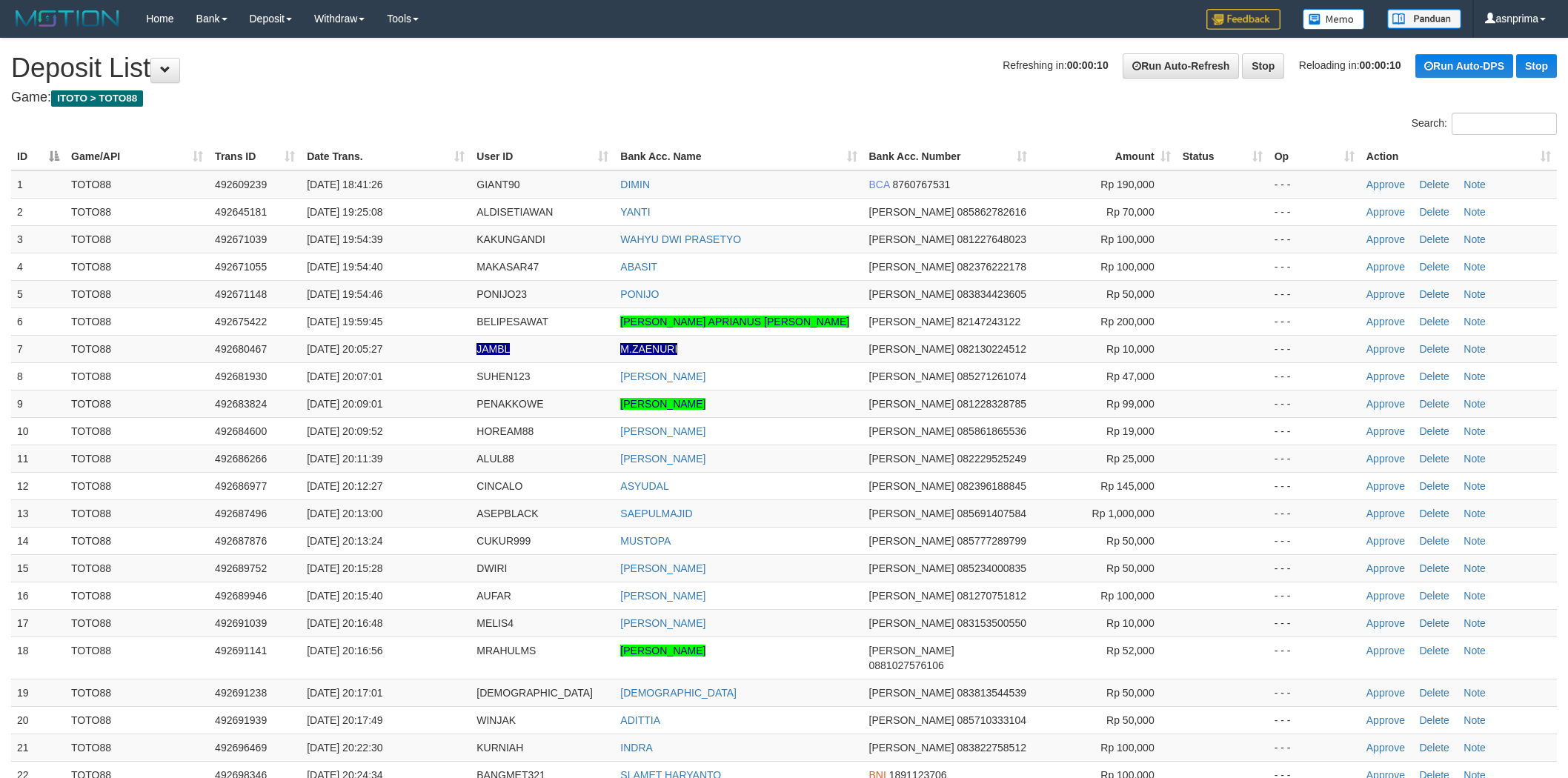
scroll to position [838, 0]
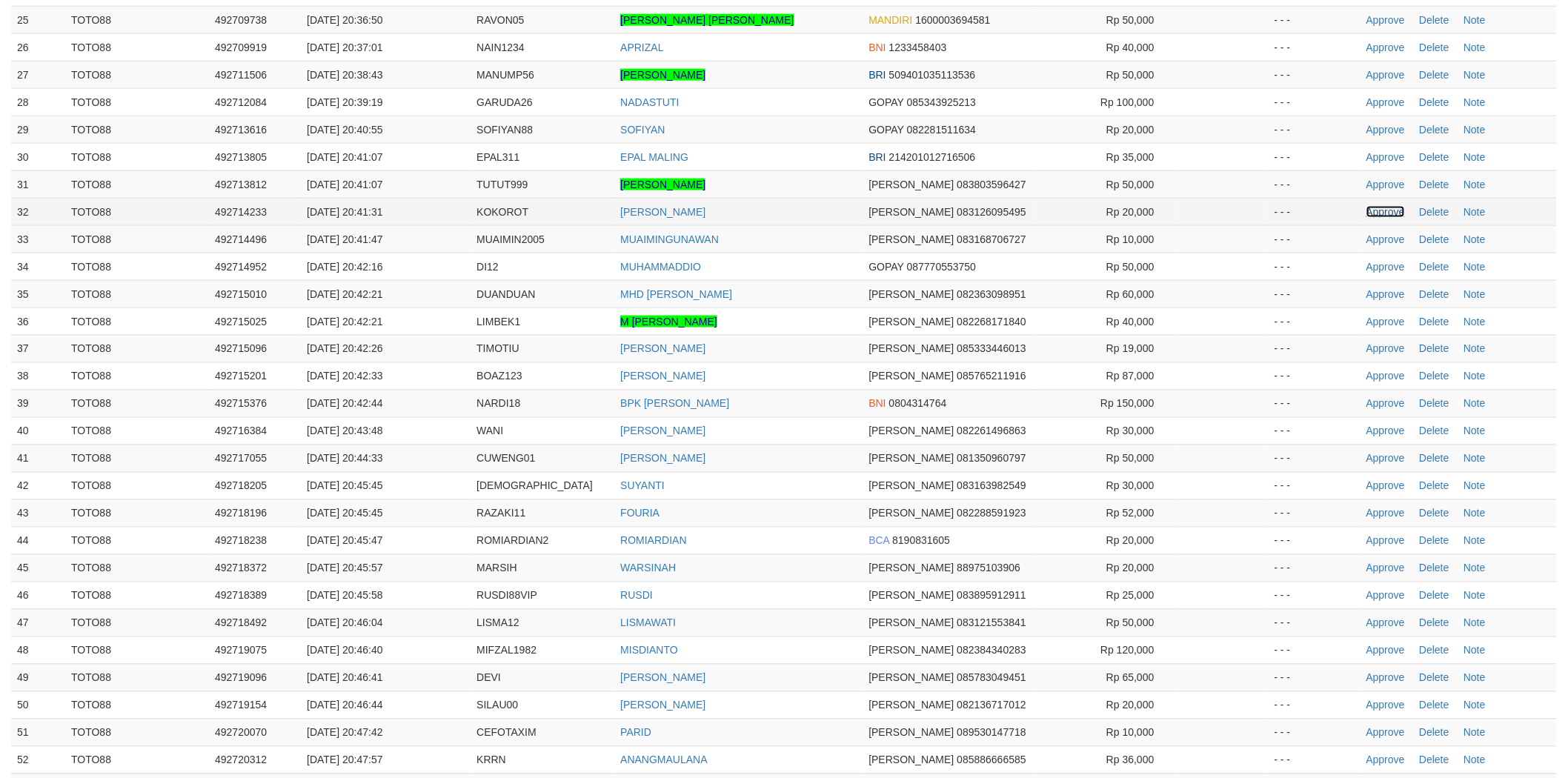
click at [1369, 206] on link "Approve" at bounding box center [1385, 212] width 38 height 12
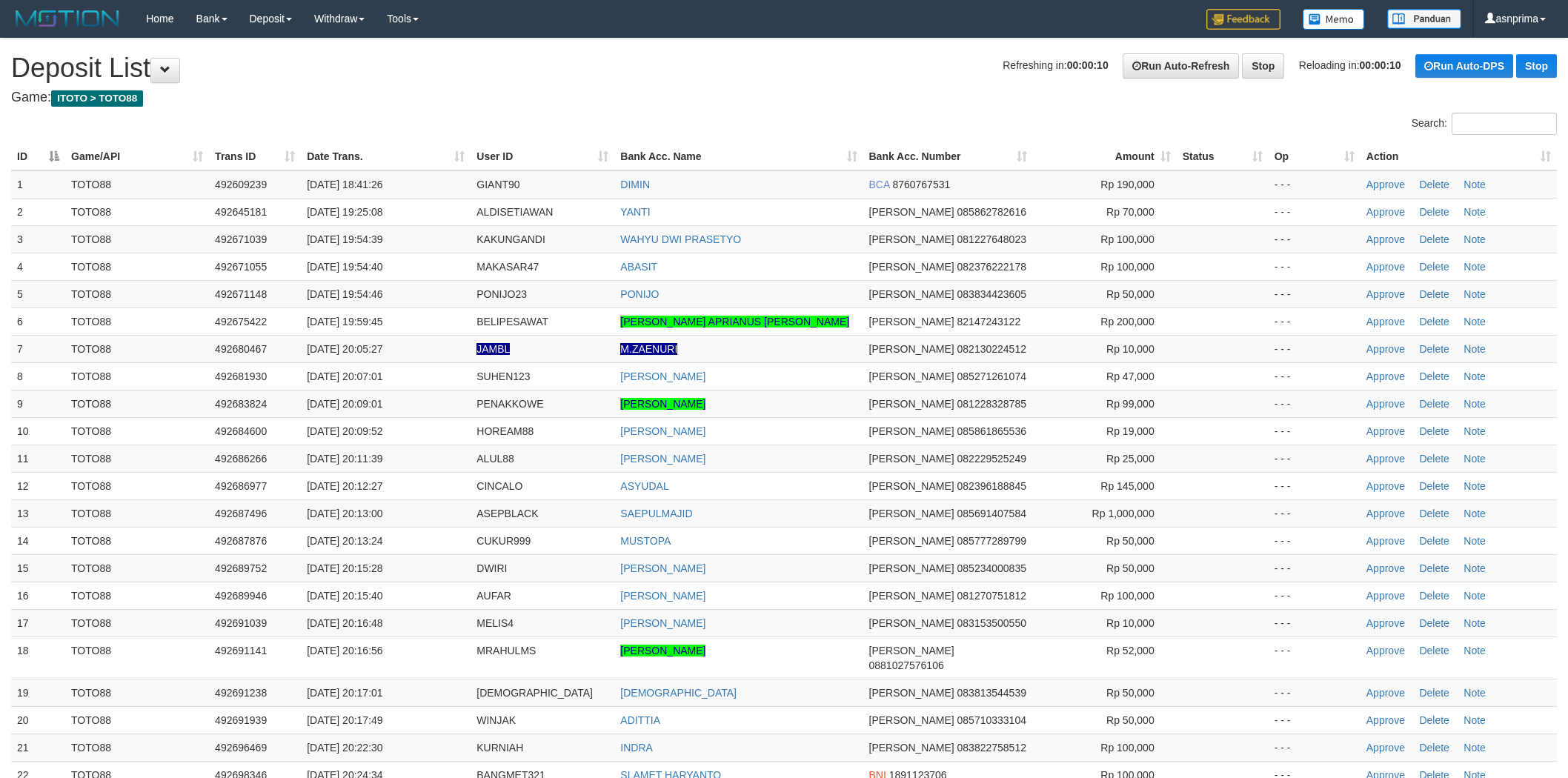
scroll to position [838, 0]
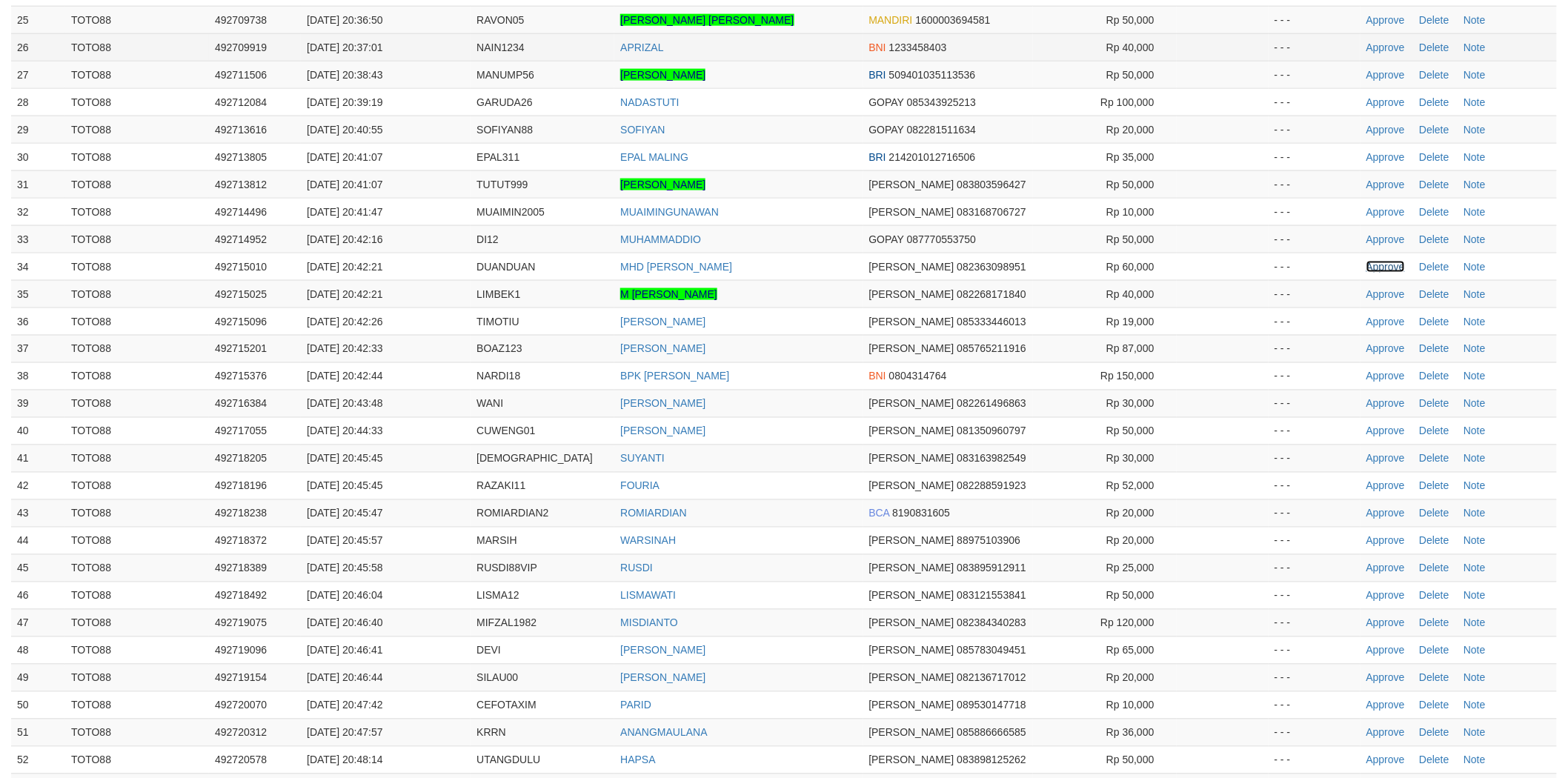
drag, startPoint x: 1381, startPoint y: 252, endPoint x: 670, endPoint y: 26, distance: 746.1
click at [1381, 261] on link "Approve" at bounding box center [1385, 266] width 38 height 12
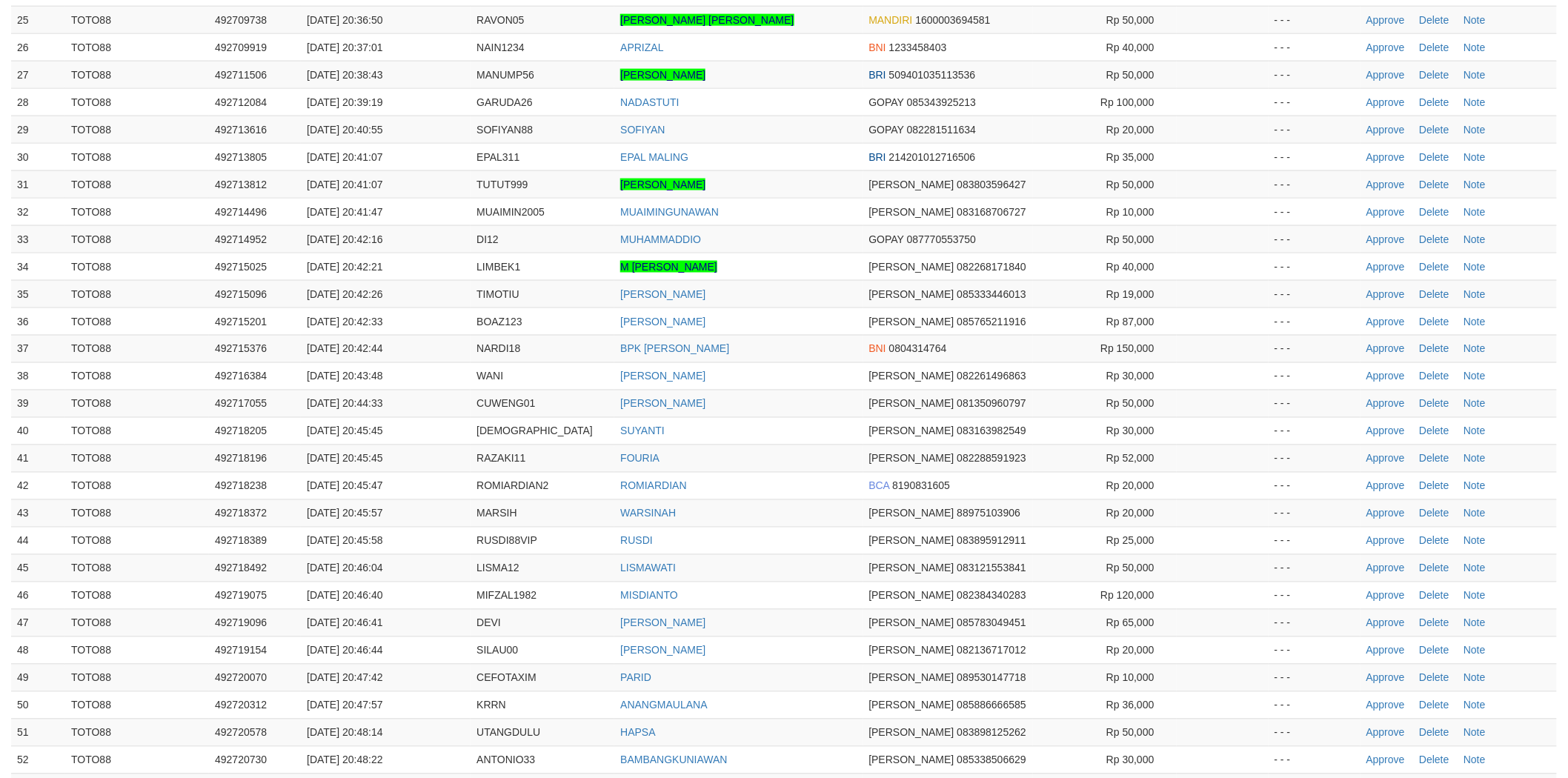
click at [789, 363] on td "[PERSON_NAME]" at bounding box center [739, 376] width 248 height 27
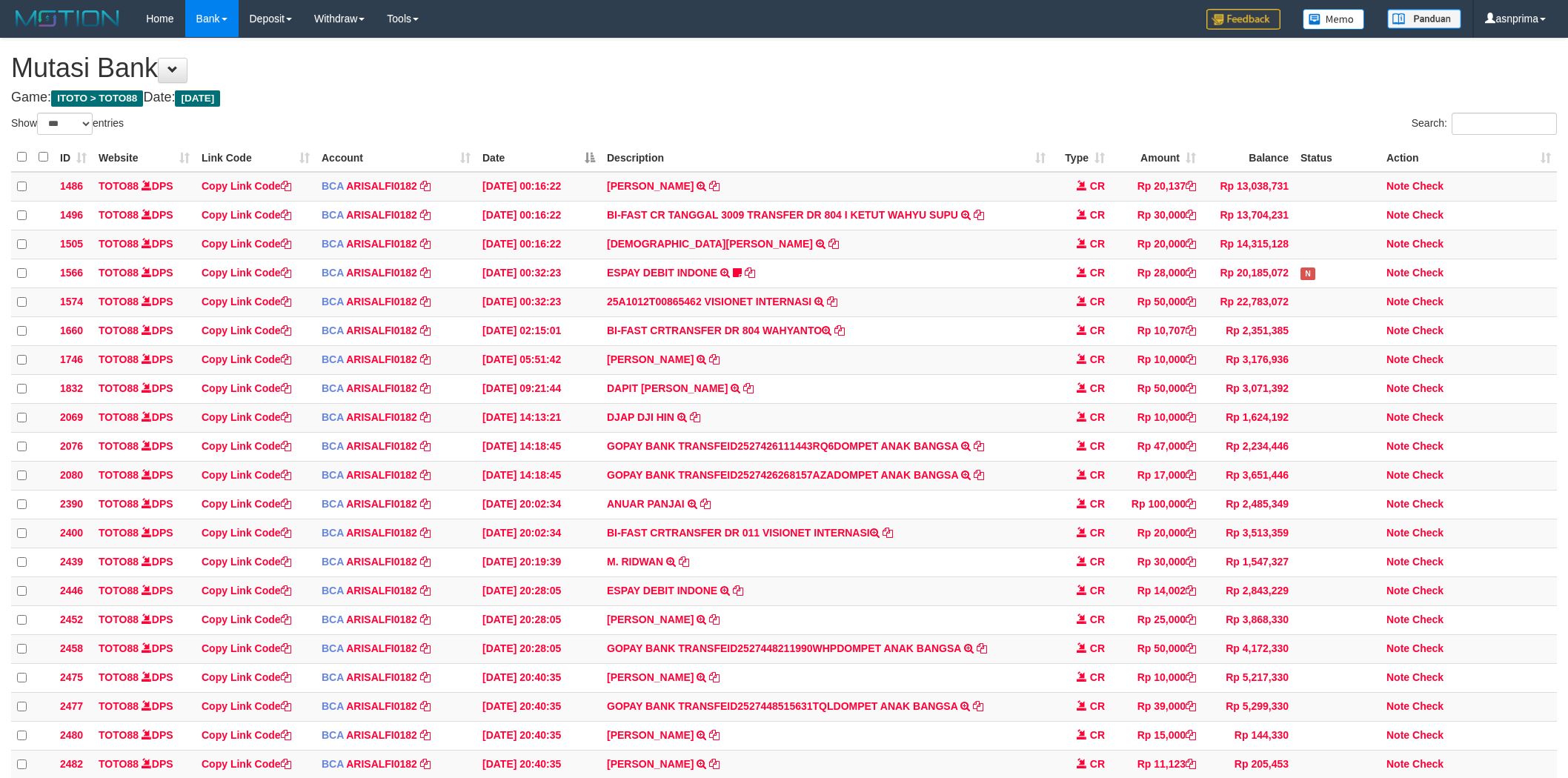
select select "***"
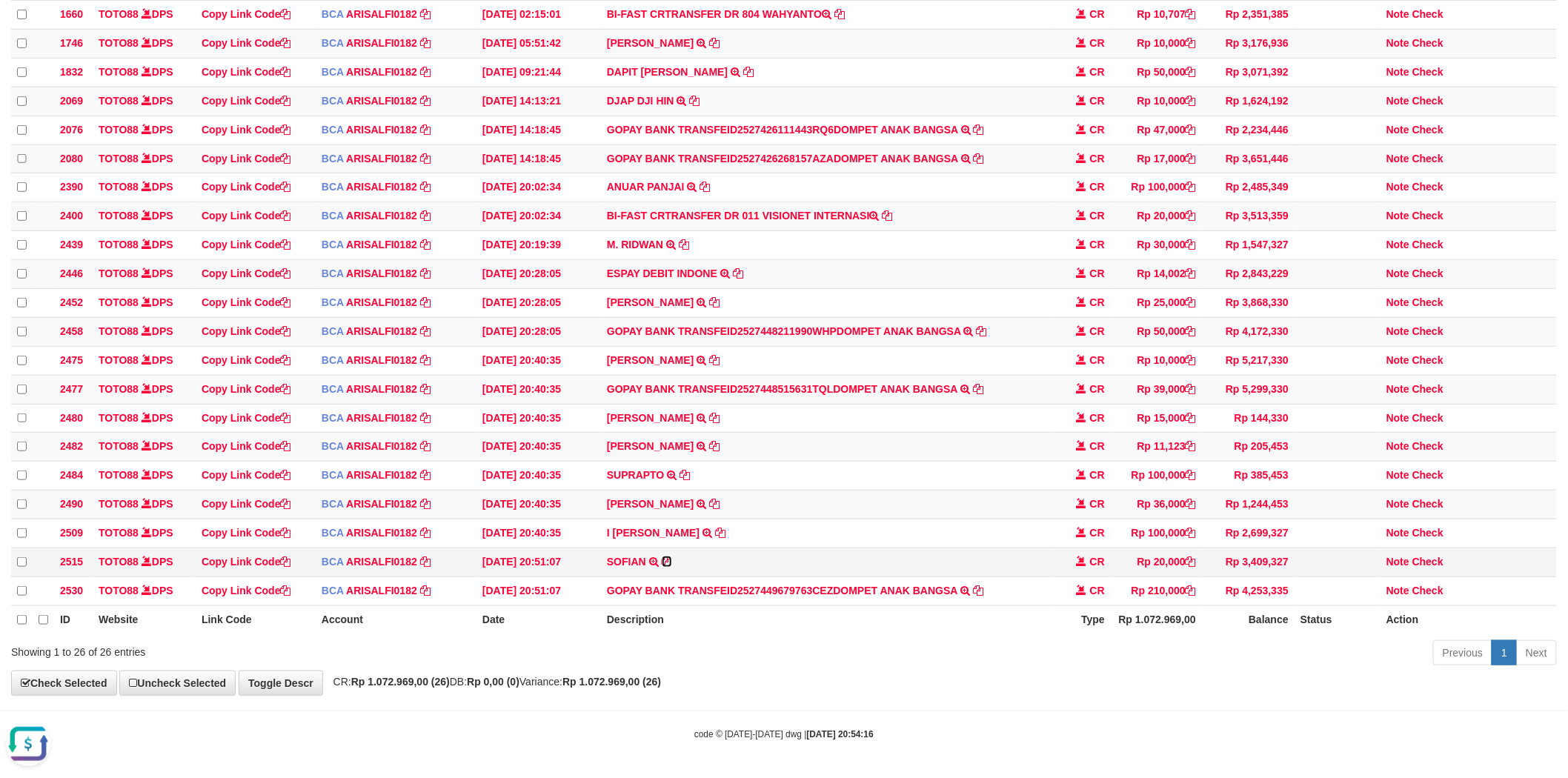
click at [663, 567] on icon at bounding box center [666, 562] width 10 height 10
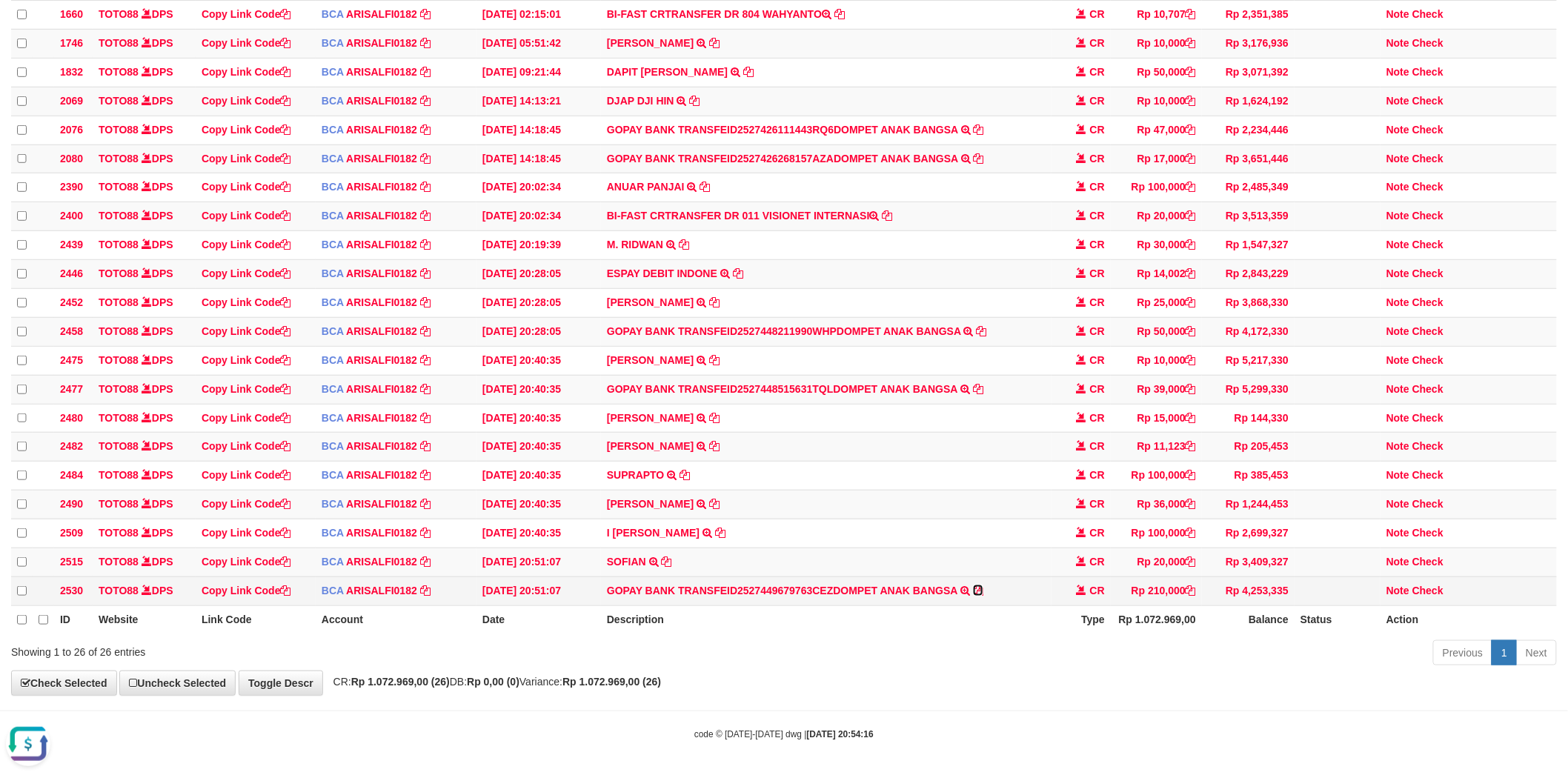
click at [979, 596] on icon at bounding box center [978, 590] width 10 height 10
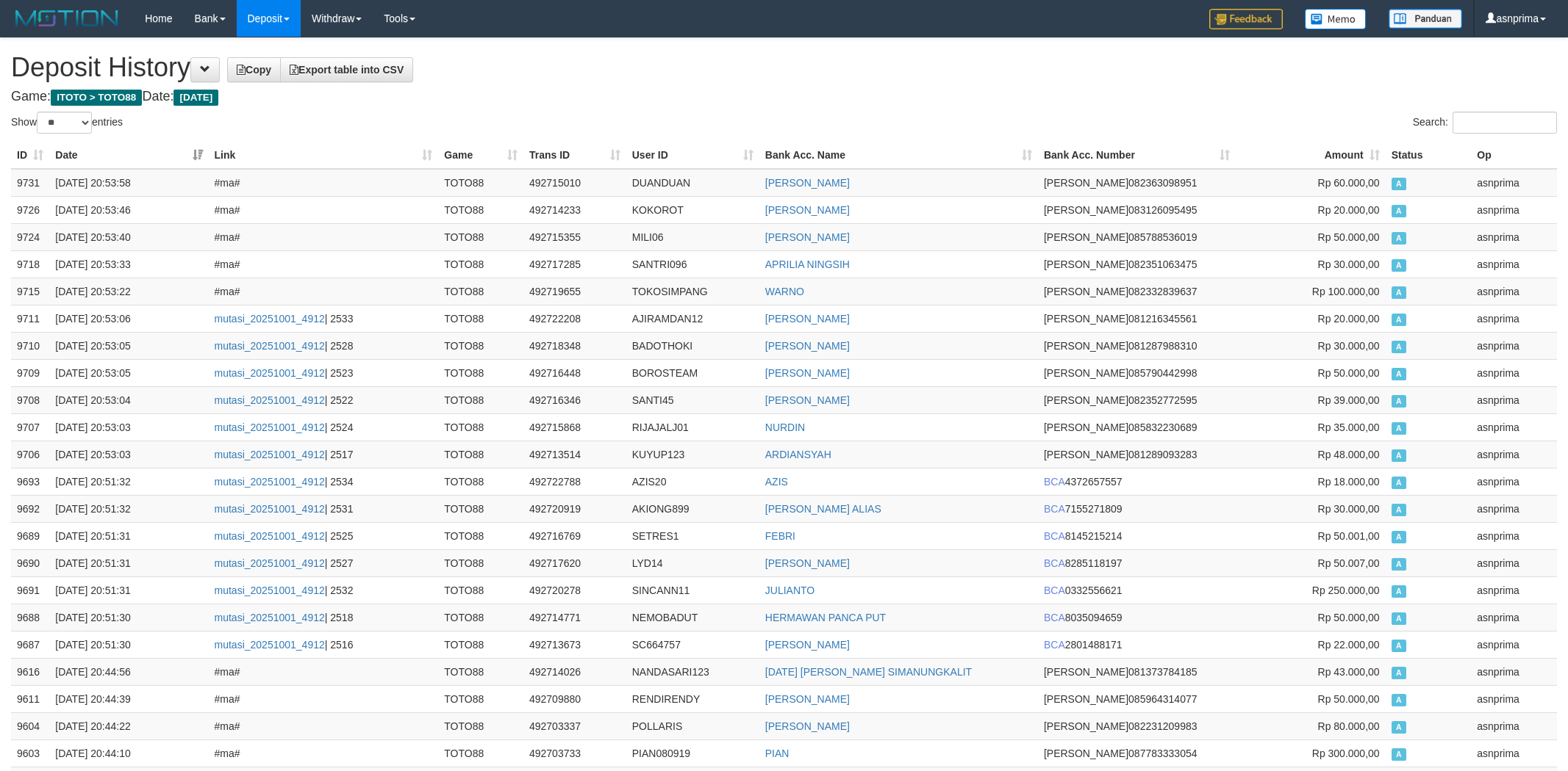
select select "**"
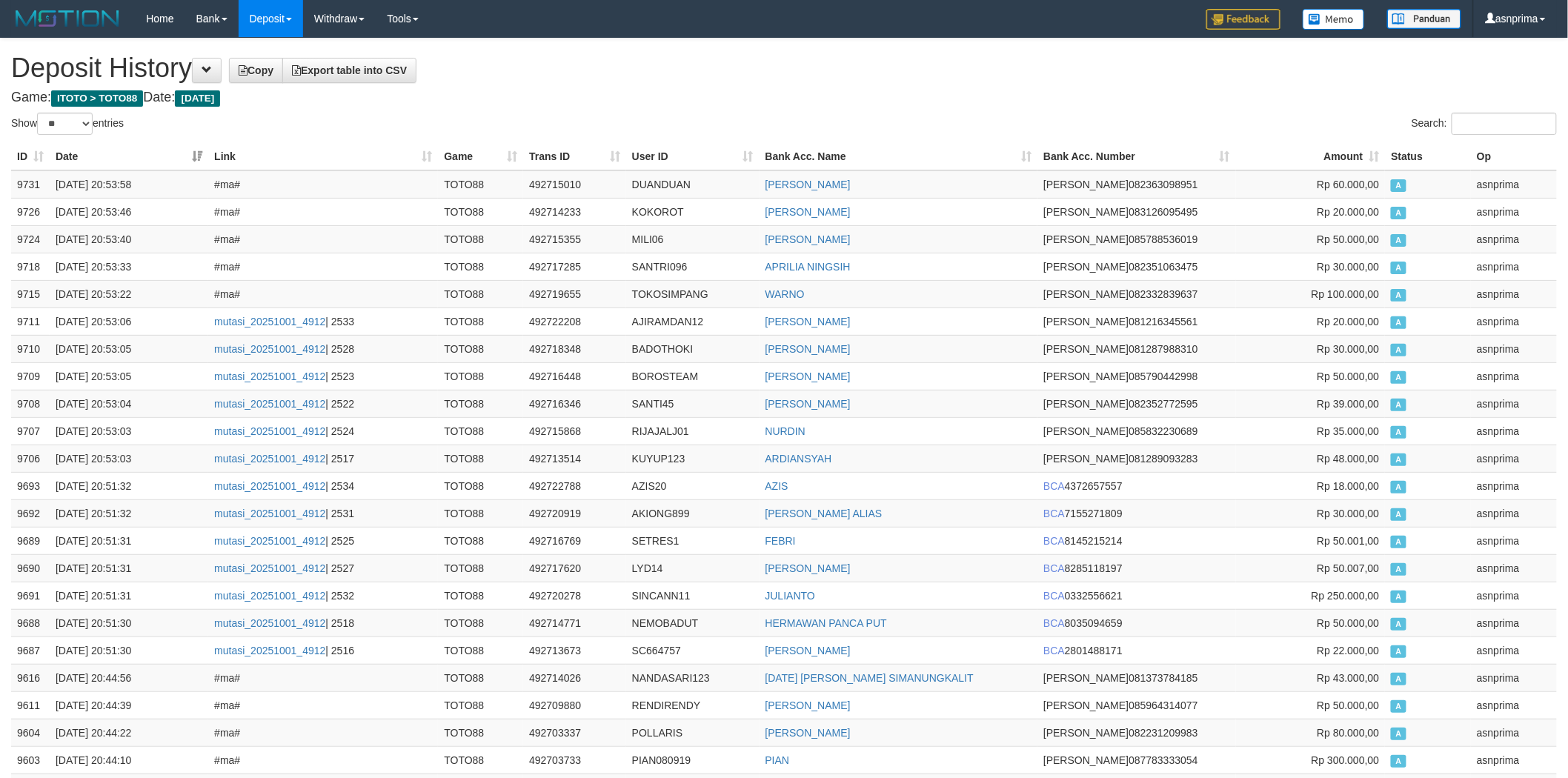
click at [727, 82] on h1 "Deposit History Copy Export table into CSV" at bounding box center [784, 68] width 1546 height 29
click at [16, 184] on td "9731" at bounding box center [30, 184] width 38 height 28
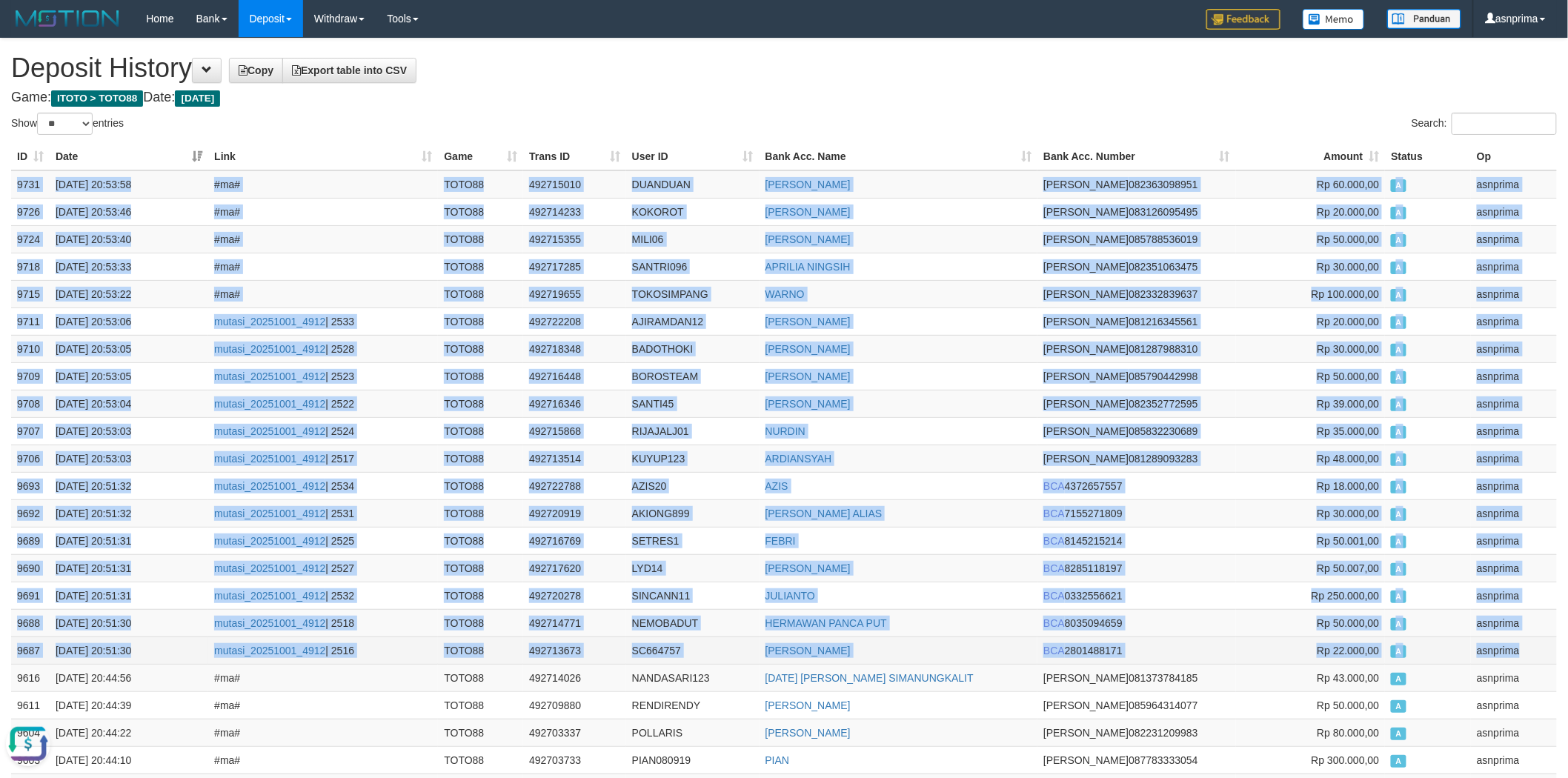
click at [1531, 653] on td "asnprima" at bounding box center [1514, 650] width 86 height 27
copy tbody "9731 01/10/2025 20:53:58 #ma# TOTO88 492715010 DUANDUAN MHD RIDUAN DANA 0823630…"
click at [693, 71] on h1 "Deposit History Copy Export table into CSV" at bounding box center [784, 68] width 1546 height 29
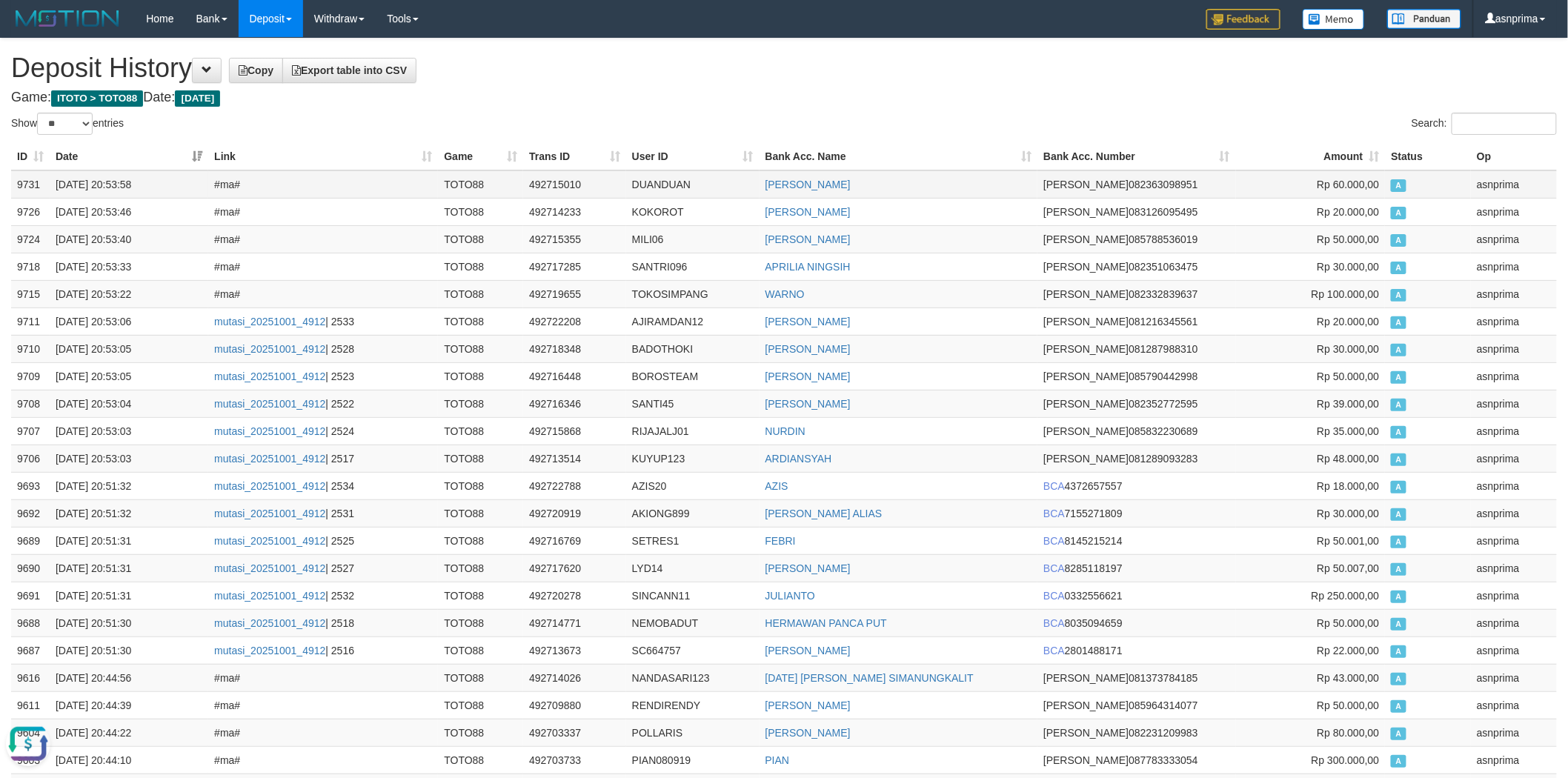
click at [554, 186] on td "492715010" at bounding box center [575, 184] width 103 height 28
copy td "492715010"
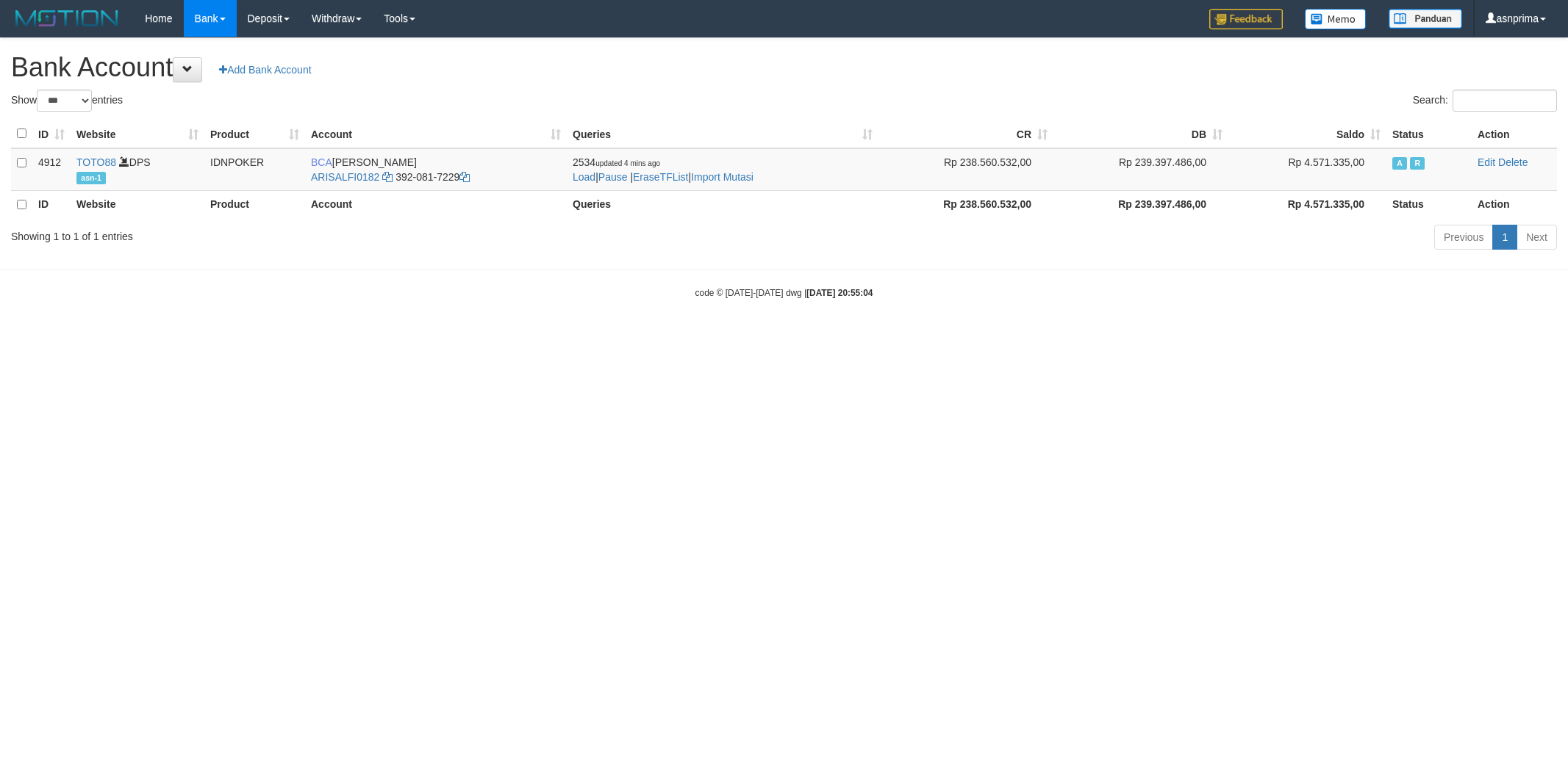
select select "***"
